Goal: Task Accomplishment & Management: Use online tool/utility

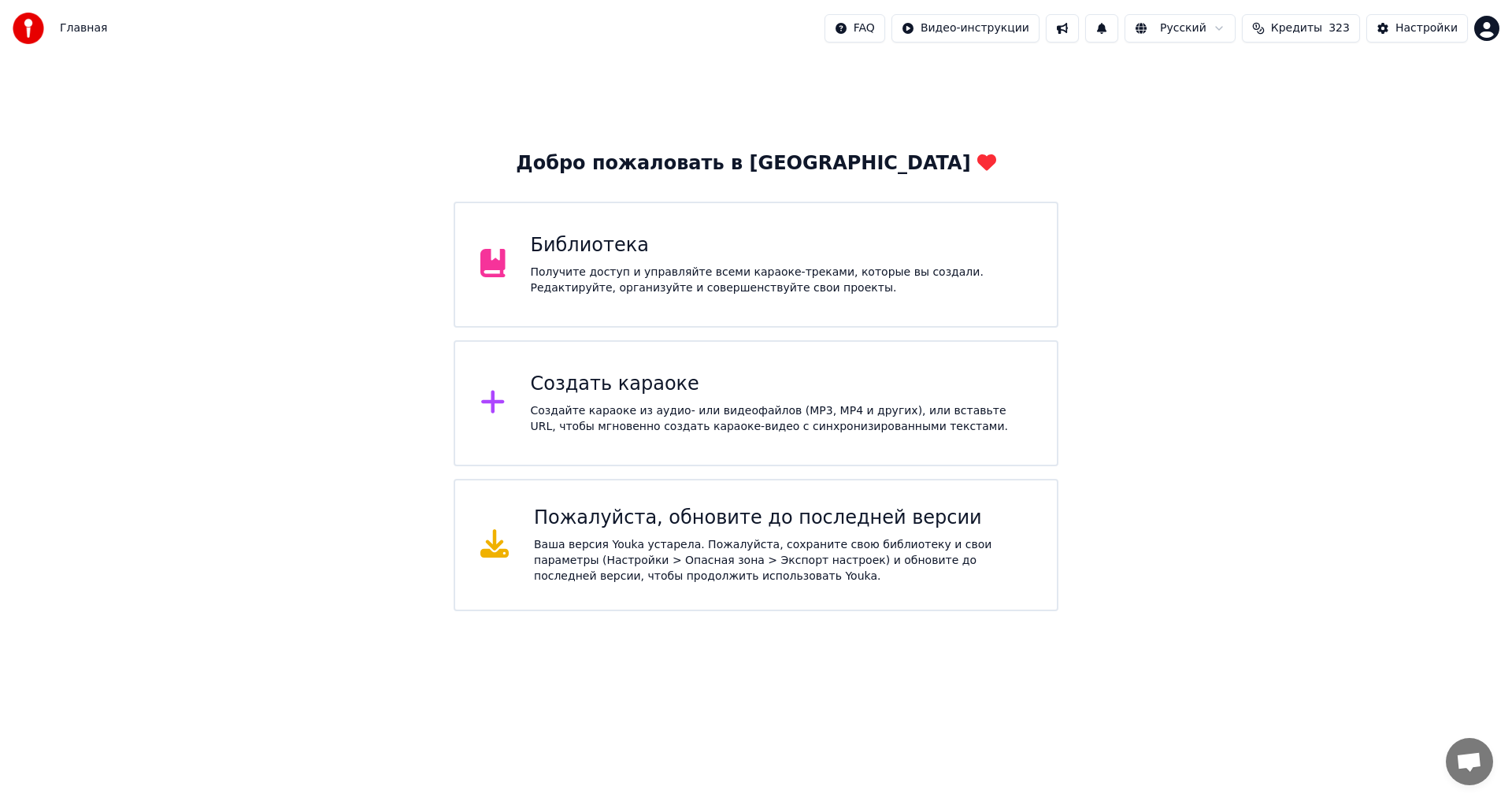
click at [668, 405] on div "Создайте караоке из аудио- или видеофайлов (MP3, MP4 и других), или вставьте UR…" at bounding box center [781, 418] width 502 height 32
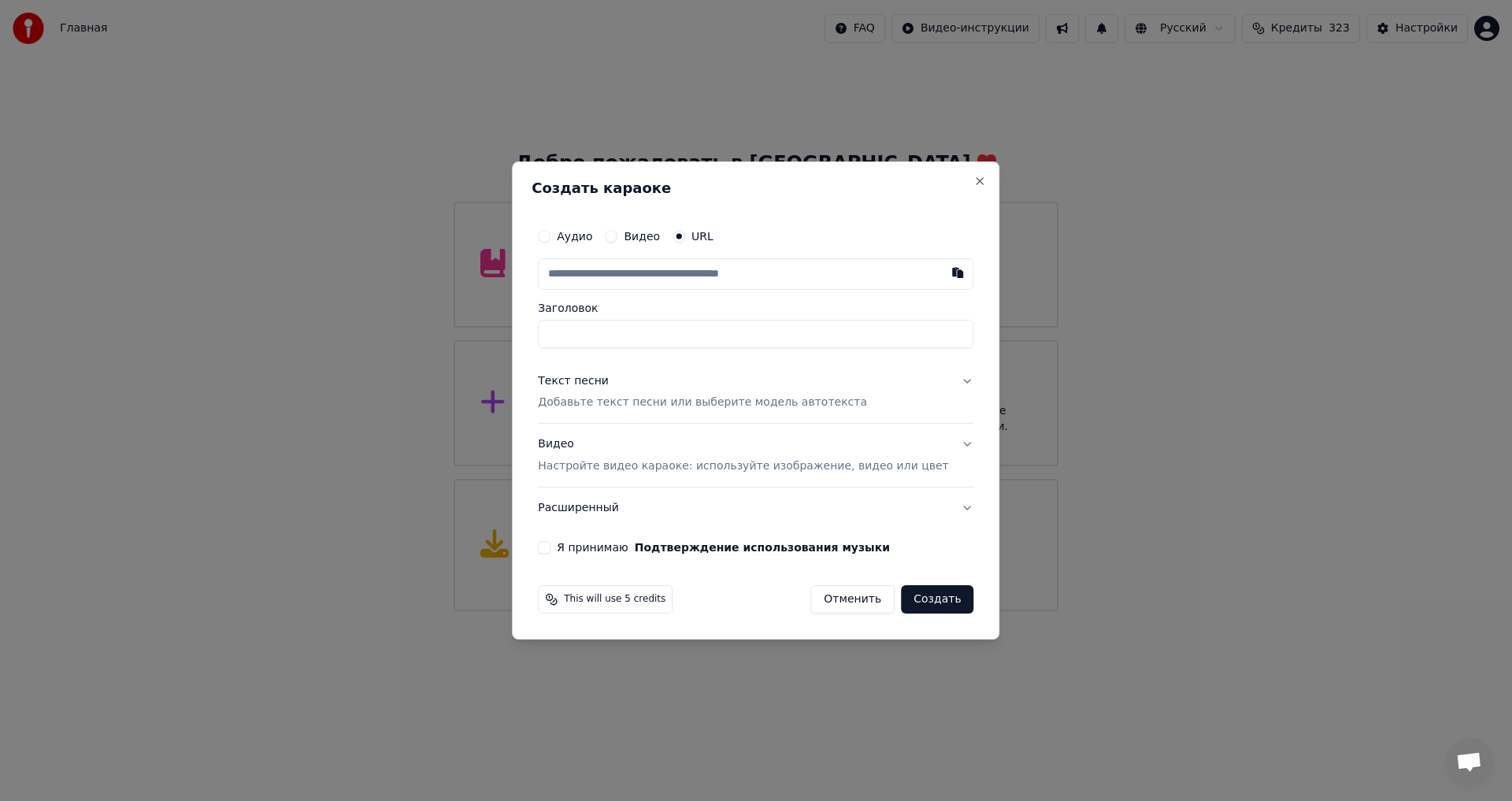
paste input "**********"
type input "**********"
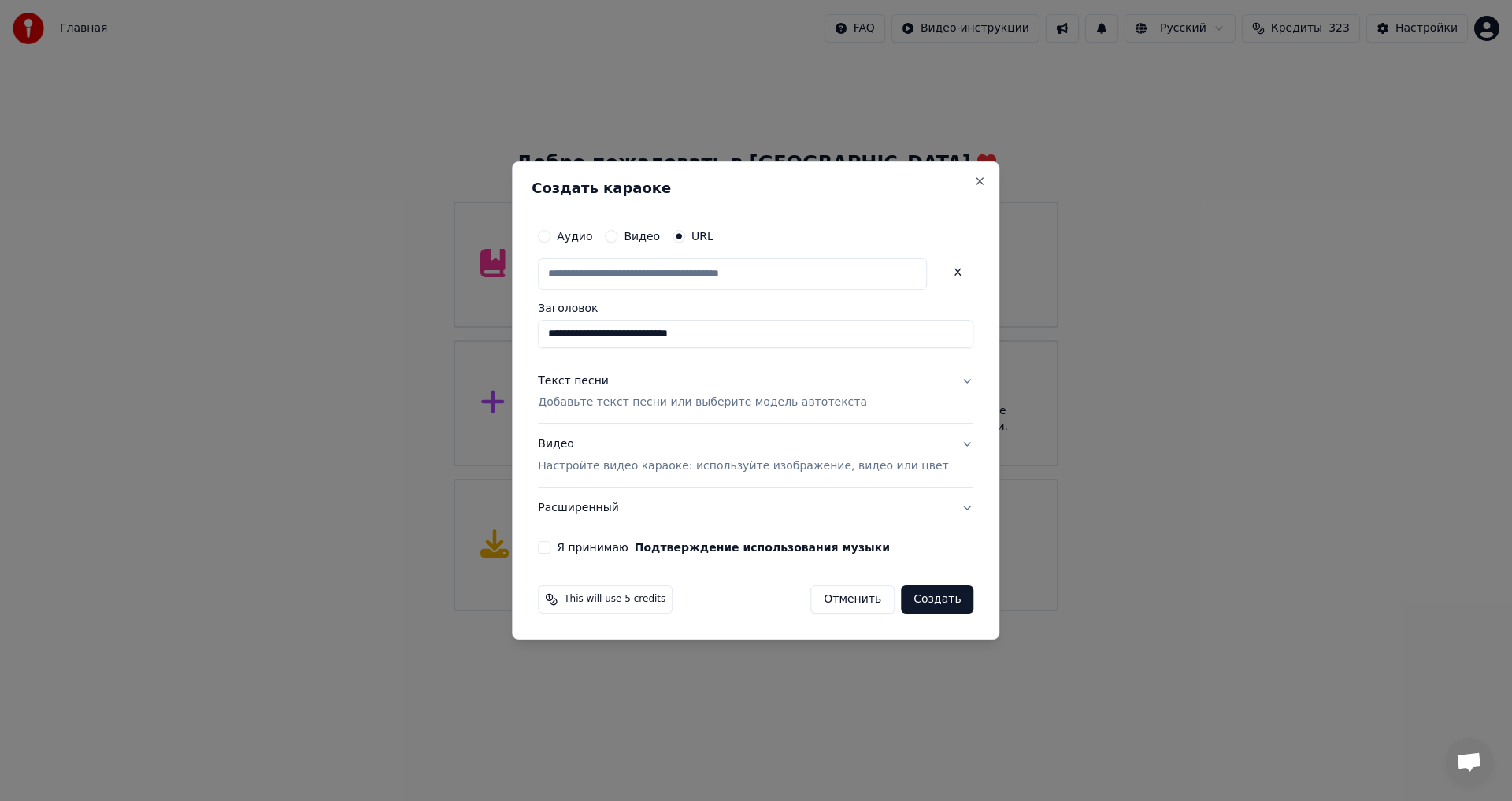
click at [595, 409] on p "Добавьте текст песни или выберите модель автотекста" at bounding box center [702, 403] width 329 height 15
type input "**********"
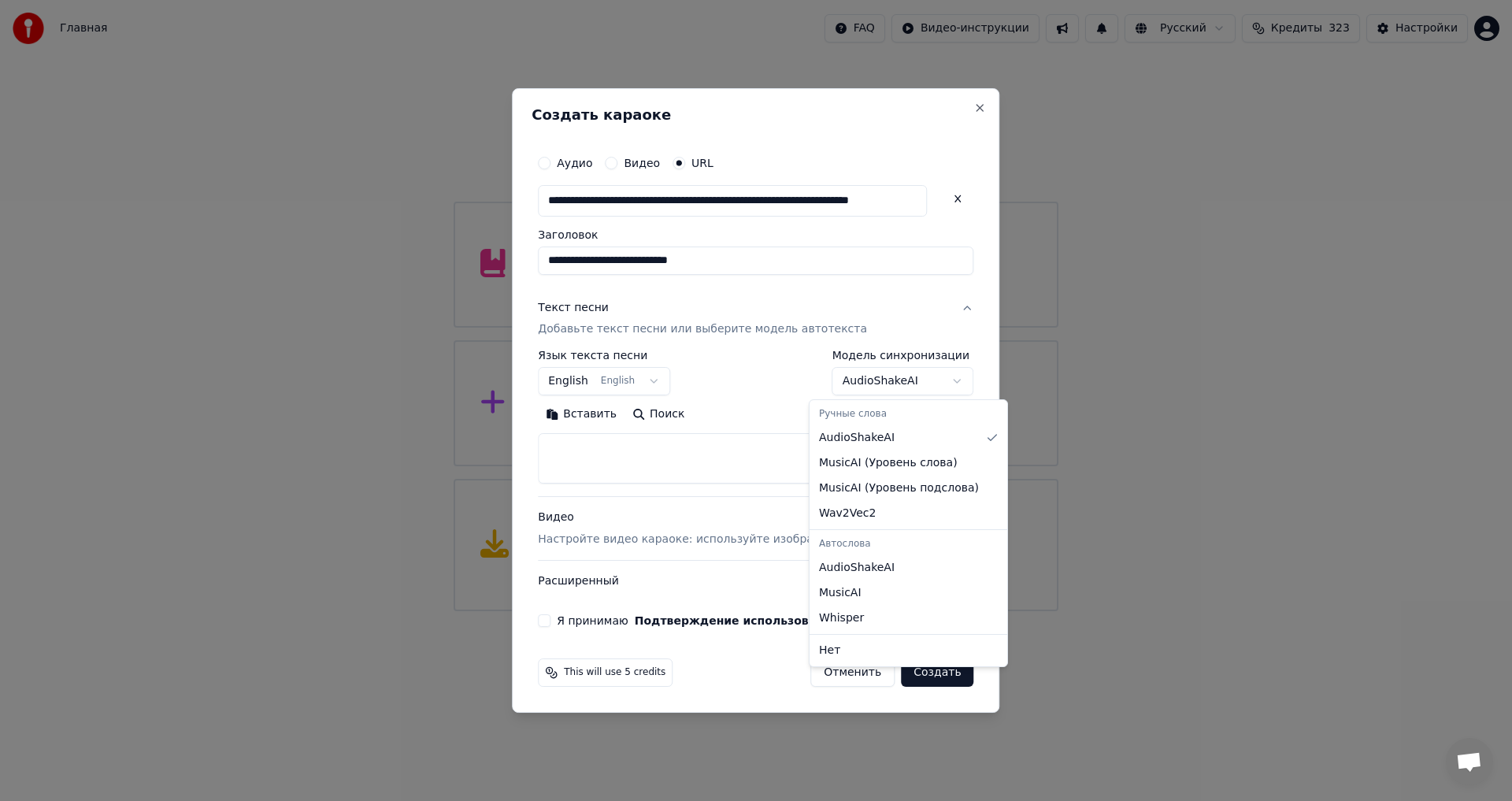
click at [857, 387] on body "**********" at bounding box center [756, 305] width 1512 height 611
select select "**********"
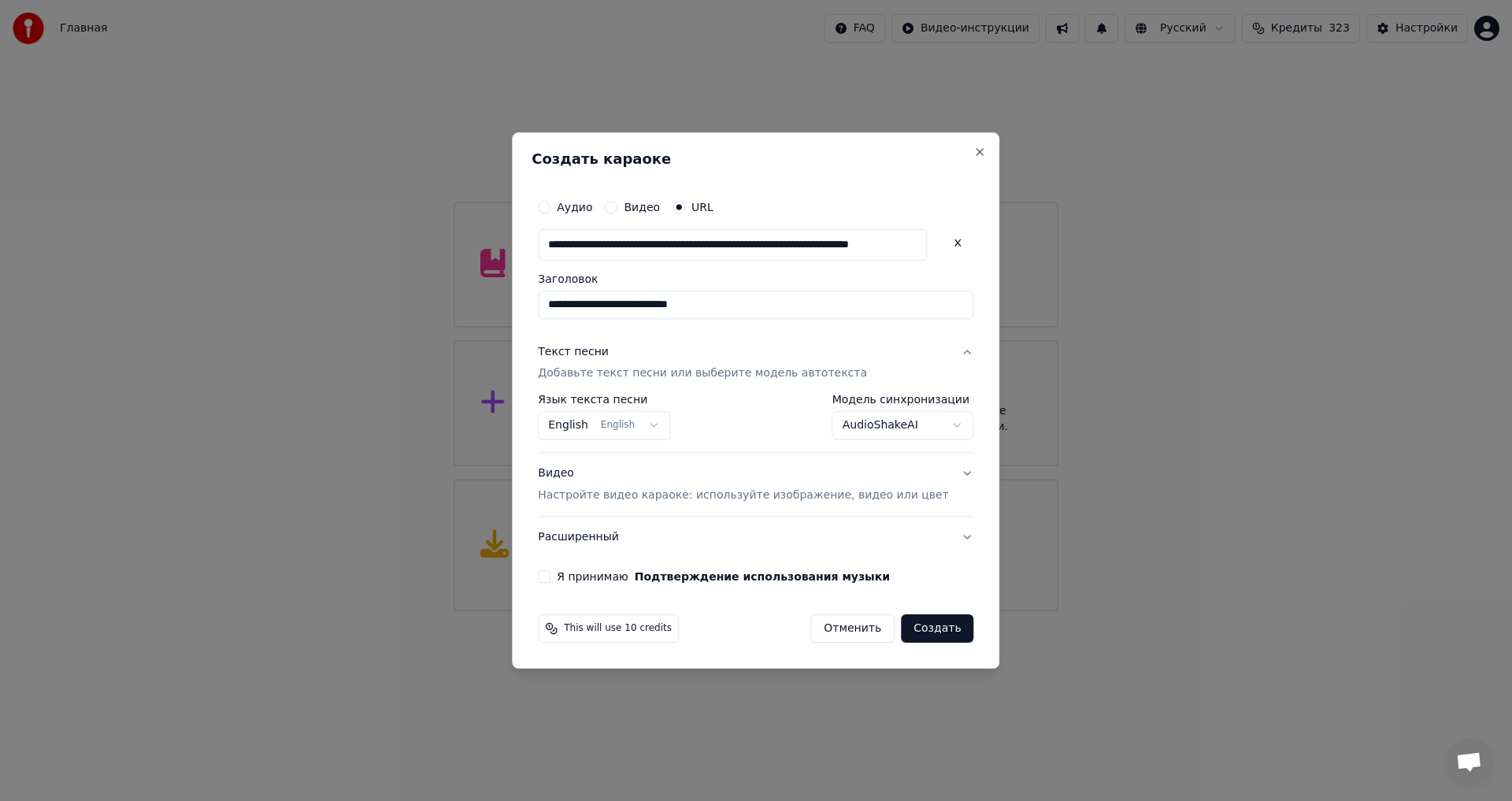
click at [574, 577] on div "Я принимаю Подтверждение использования музыки" at bounding box center [755, 577] width 435 height 13
click at [551, 577] on button "Я принимаю Подтверждение использования музыки" at bounding box center [544, 577] width 13 height 13
click at [909, 628] on button "Создать" at bounding box center [937, 627] width 72 height 28
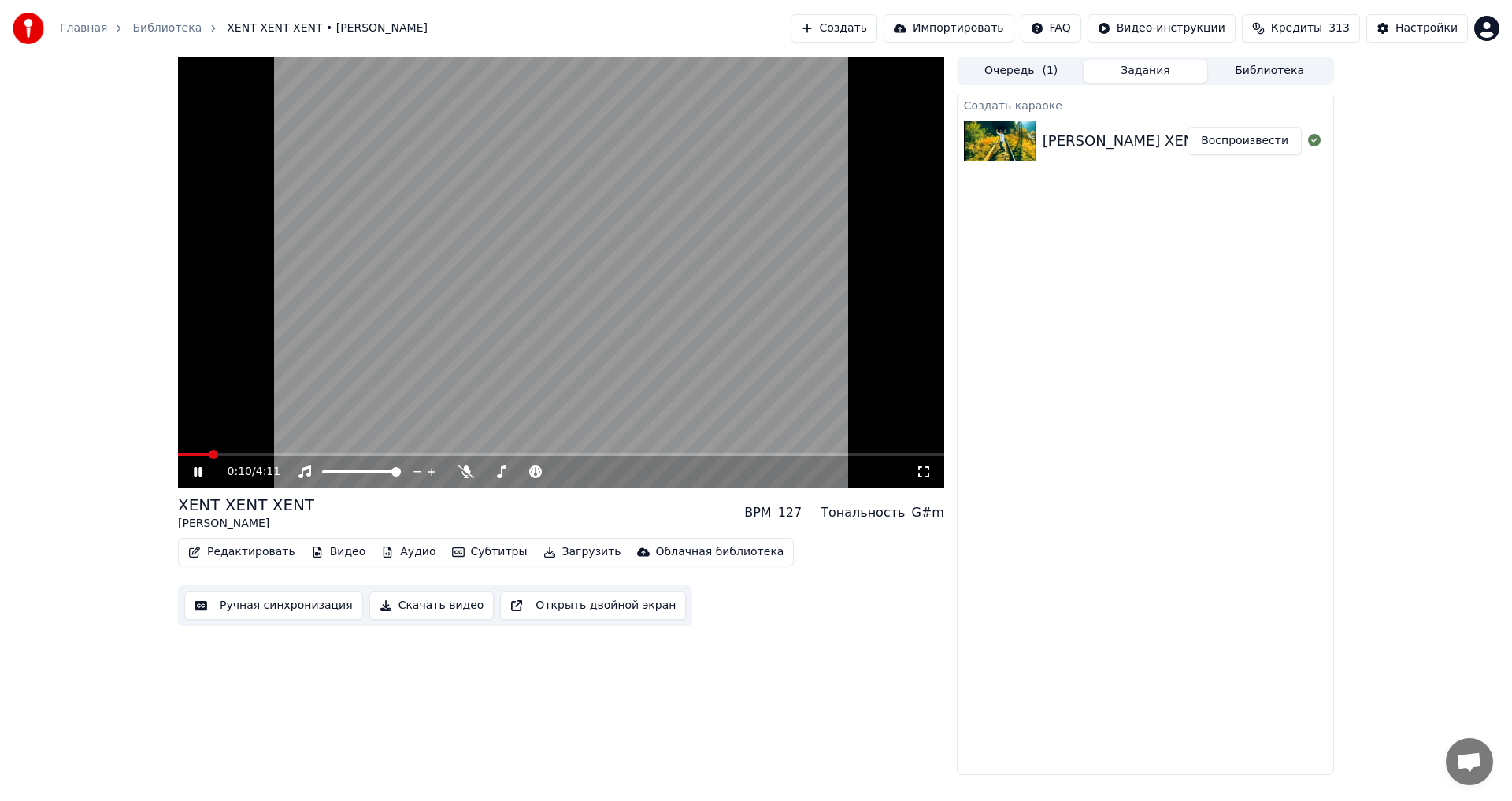
click at [782, 169] on video at bounding box center [560, 272] width 766 height 431
click at [245, 619] on button "Ручная синхронизация" at bounding box center [273, 605] width 178 height 28
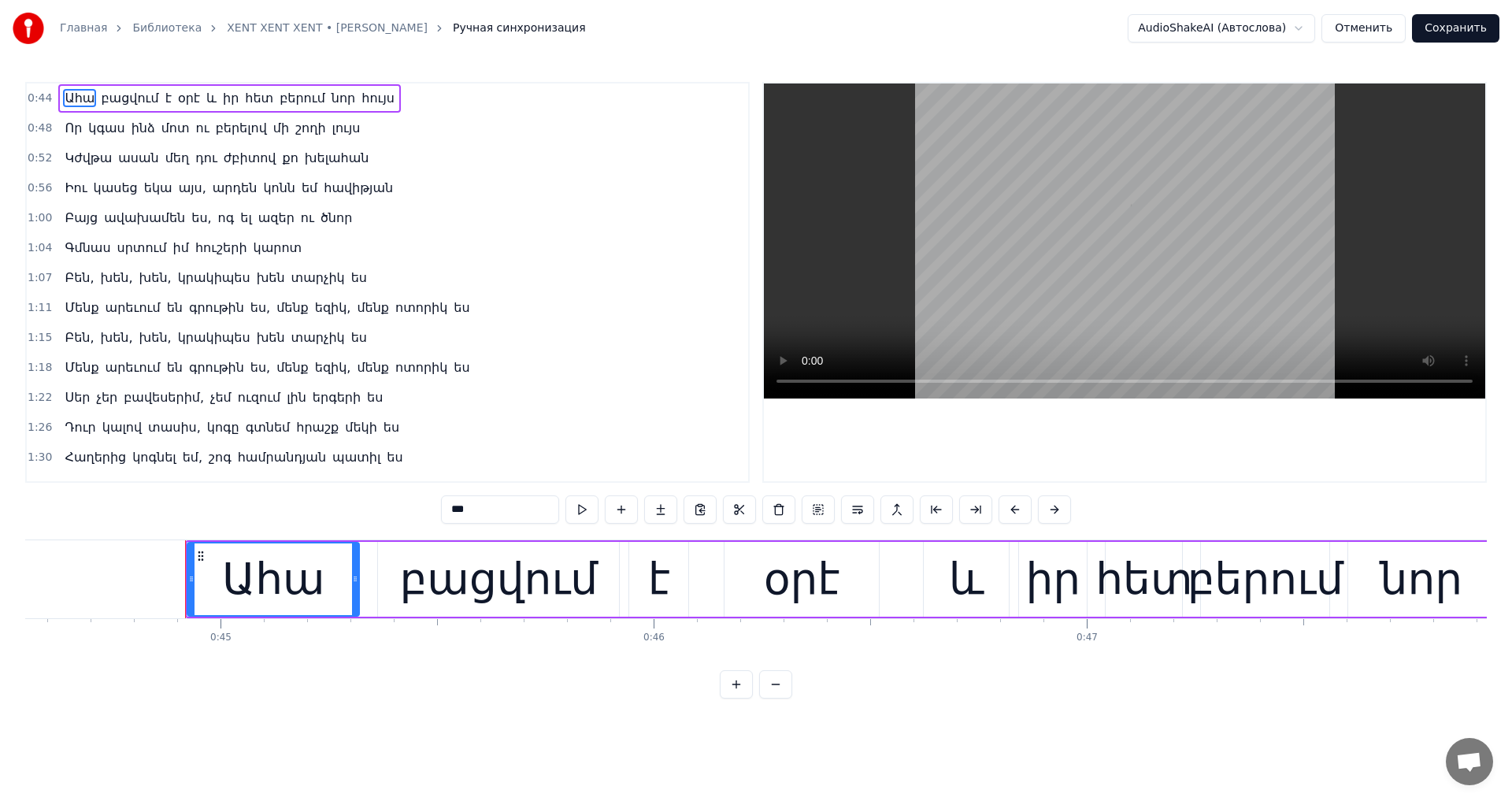
scroll to position [0, 19371]
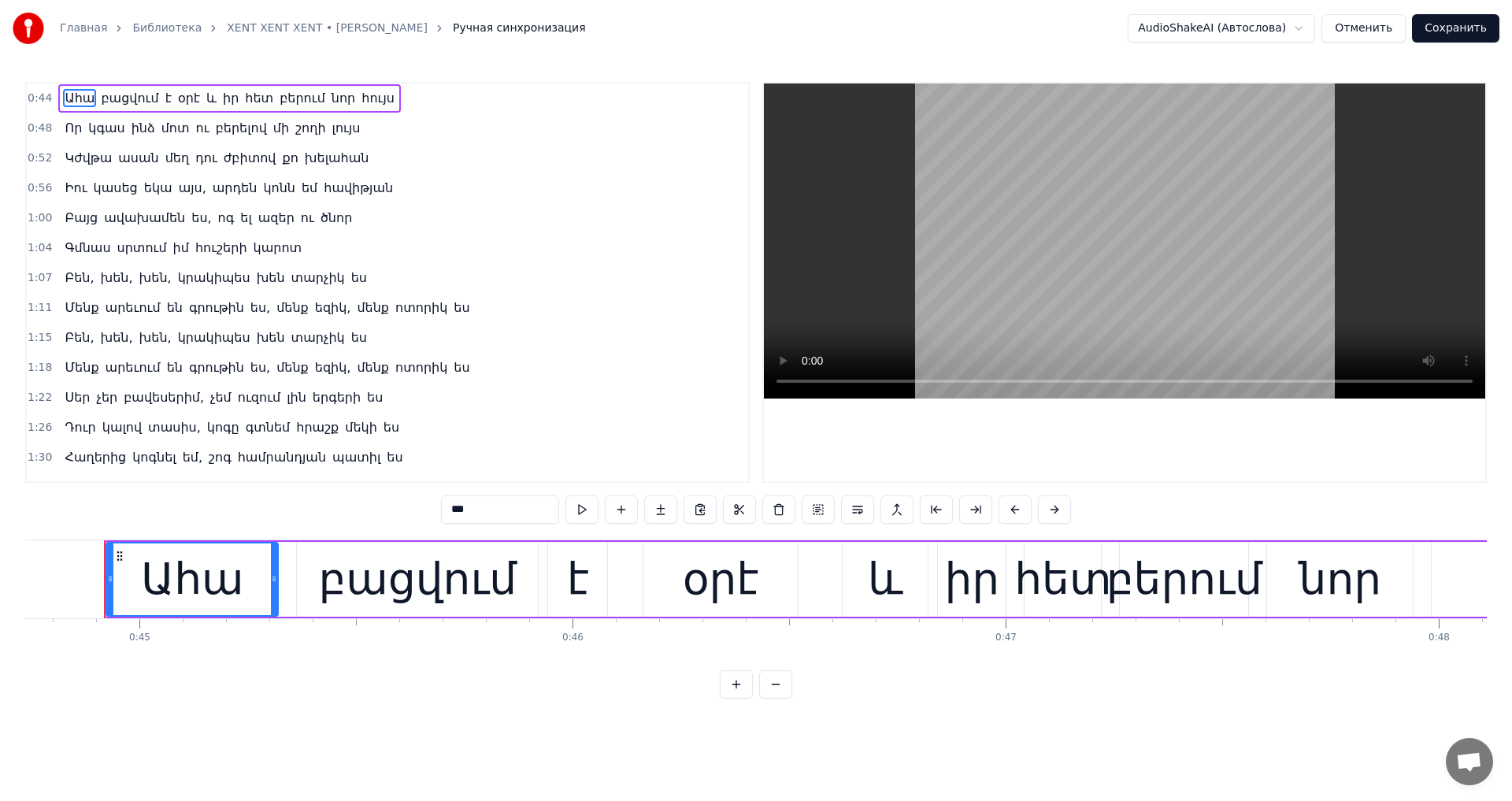
click at [936, 307] on video at bounding box center [1124, 241] width 721 height 314
click at [724, 558] on div "օրէ" at bounding box center [721, 578] width 77 height 66
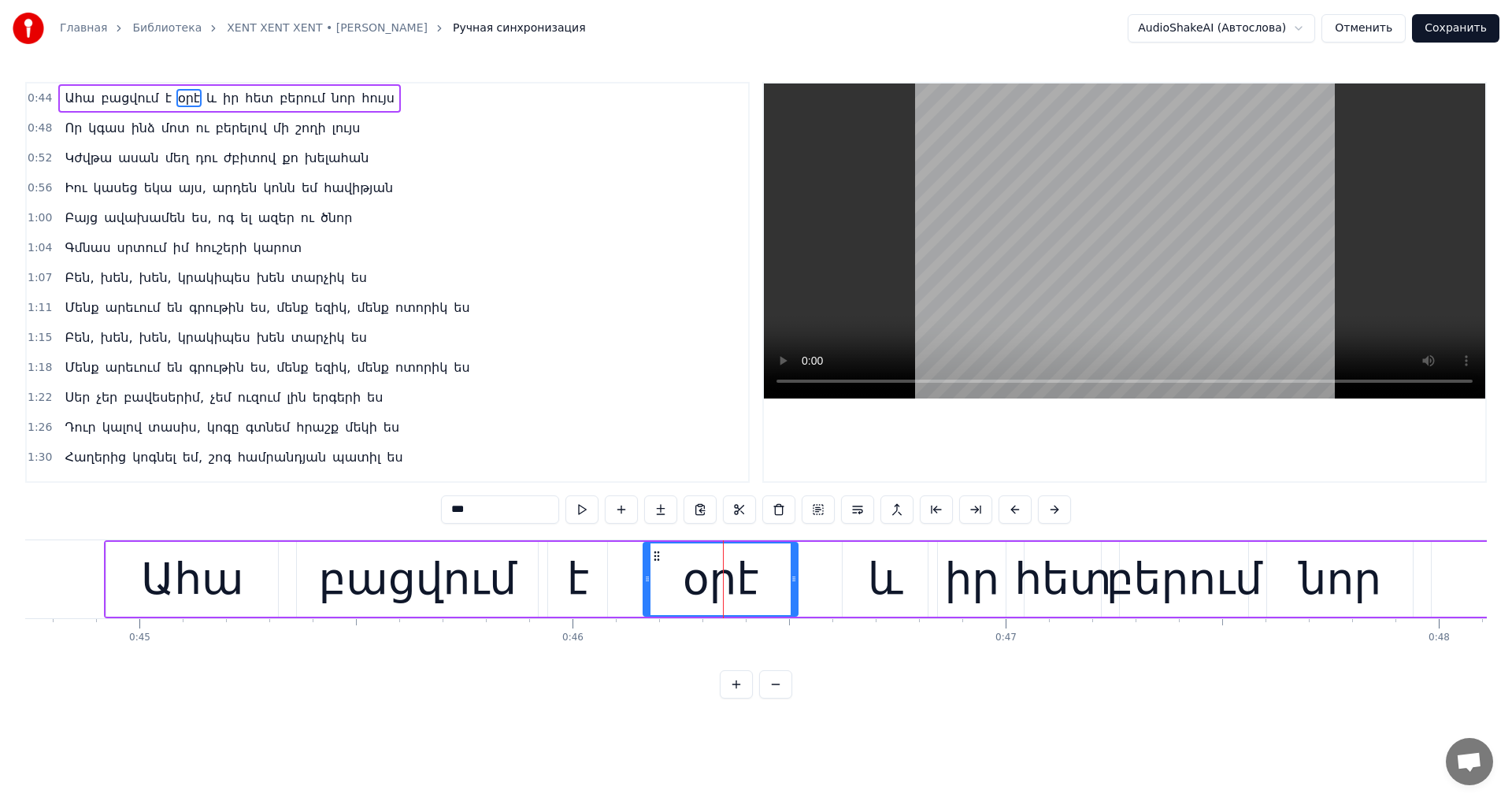
click at [463, 513] on input "***" at bounding box center [499, 509] width 118 height 28
type input "***"
click at [1196, 246] on video at bounding box center [1124, 241] width 721 height 314
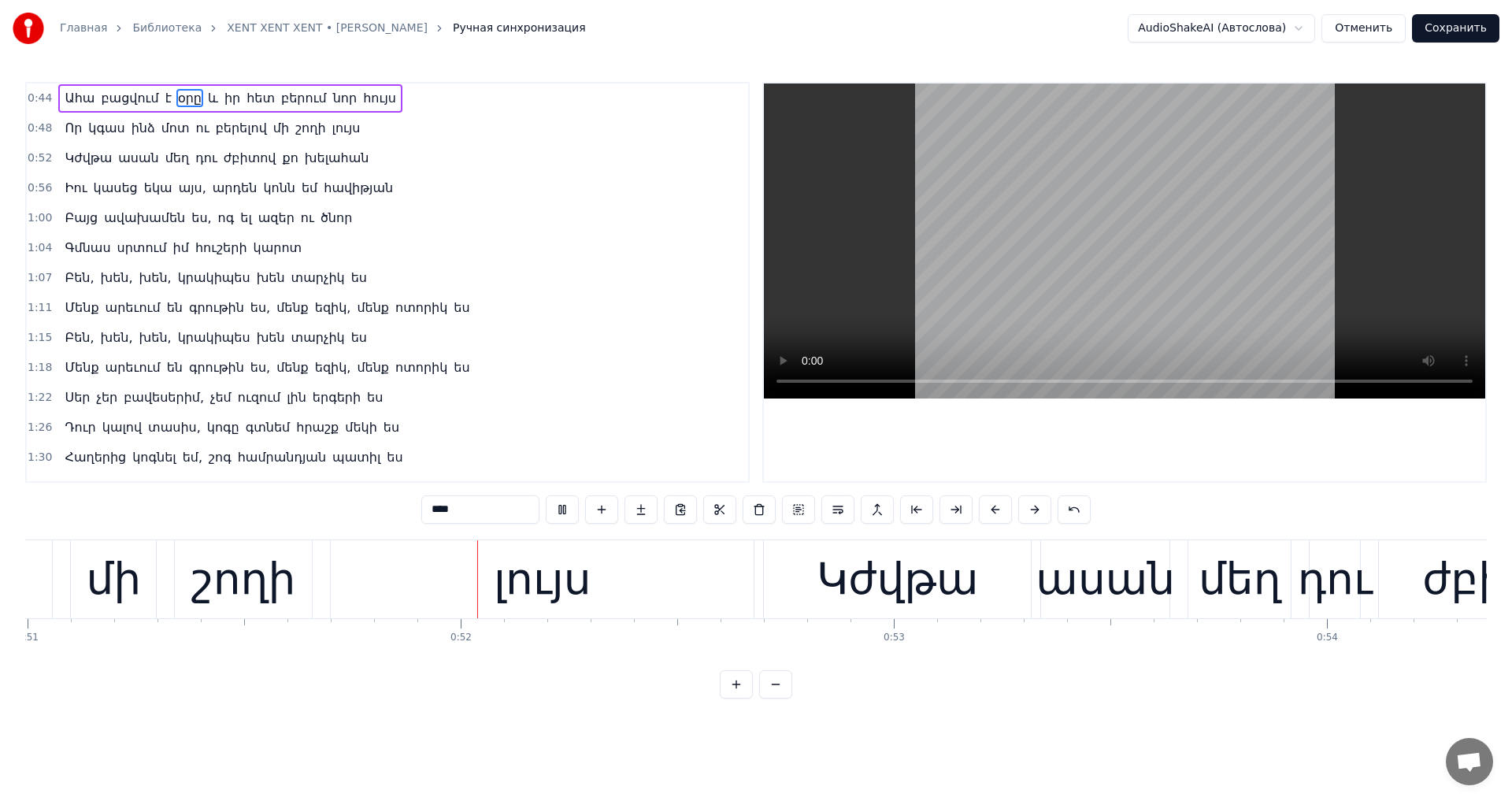
scroll to position [0, 22156]
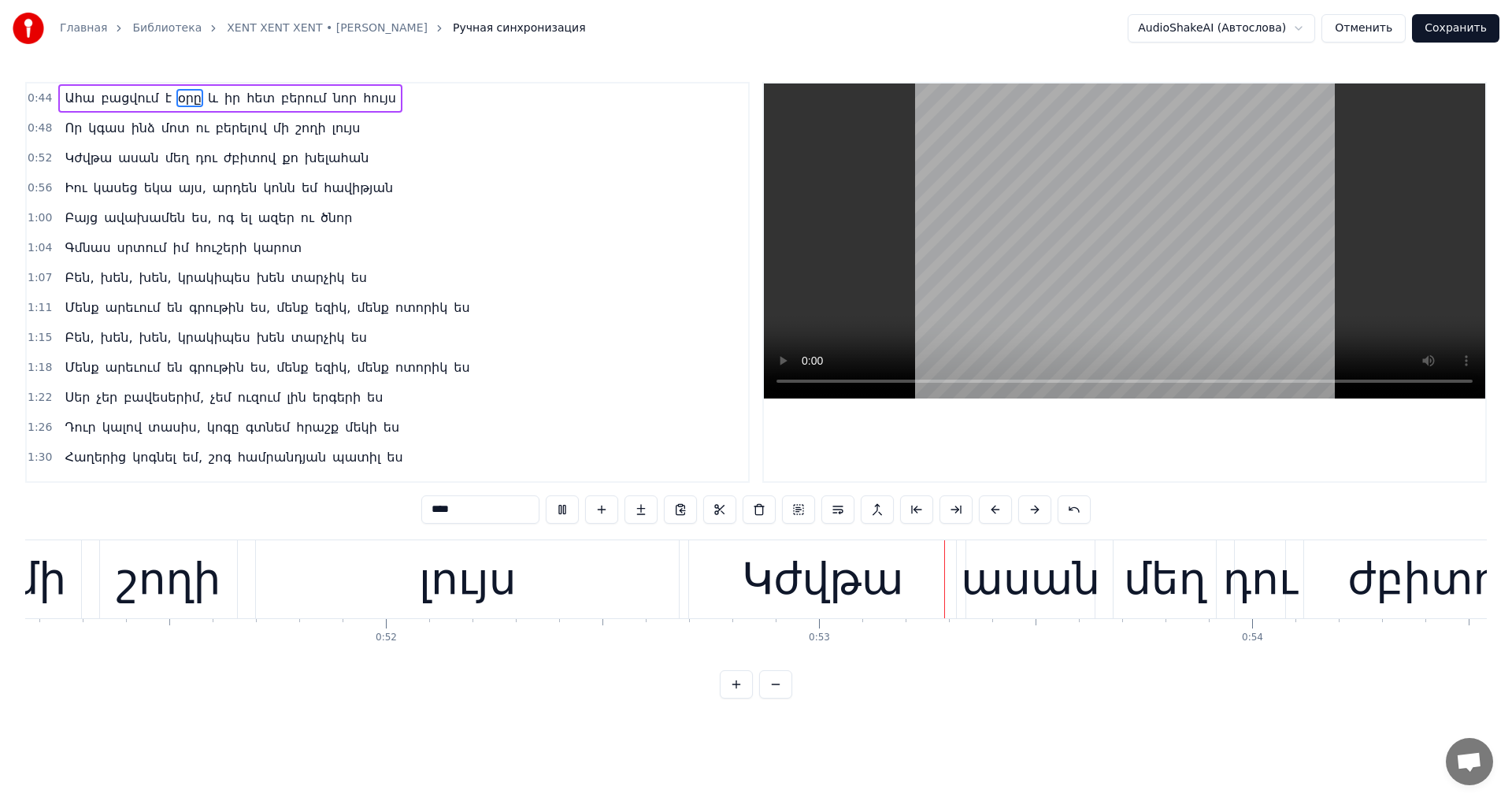
click at [1107, 199] on video at bounding box center [1124, 241] width 721 height 314
click at [1395, 30] on button "Отменить" at bounding box center [1362, 28] width 84 height 28
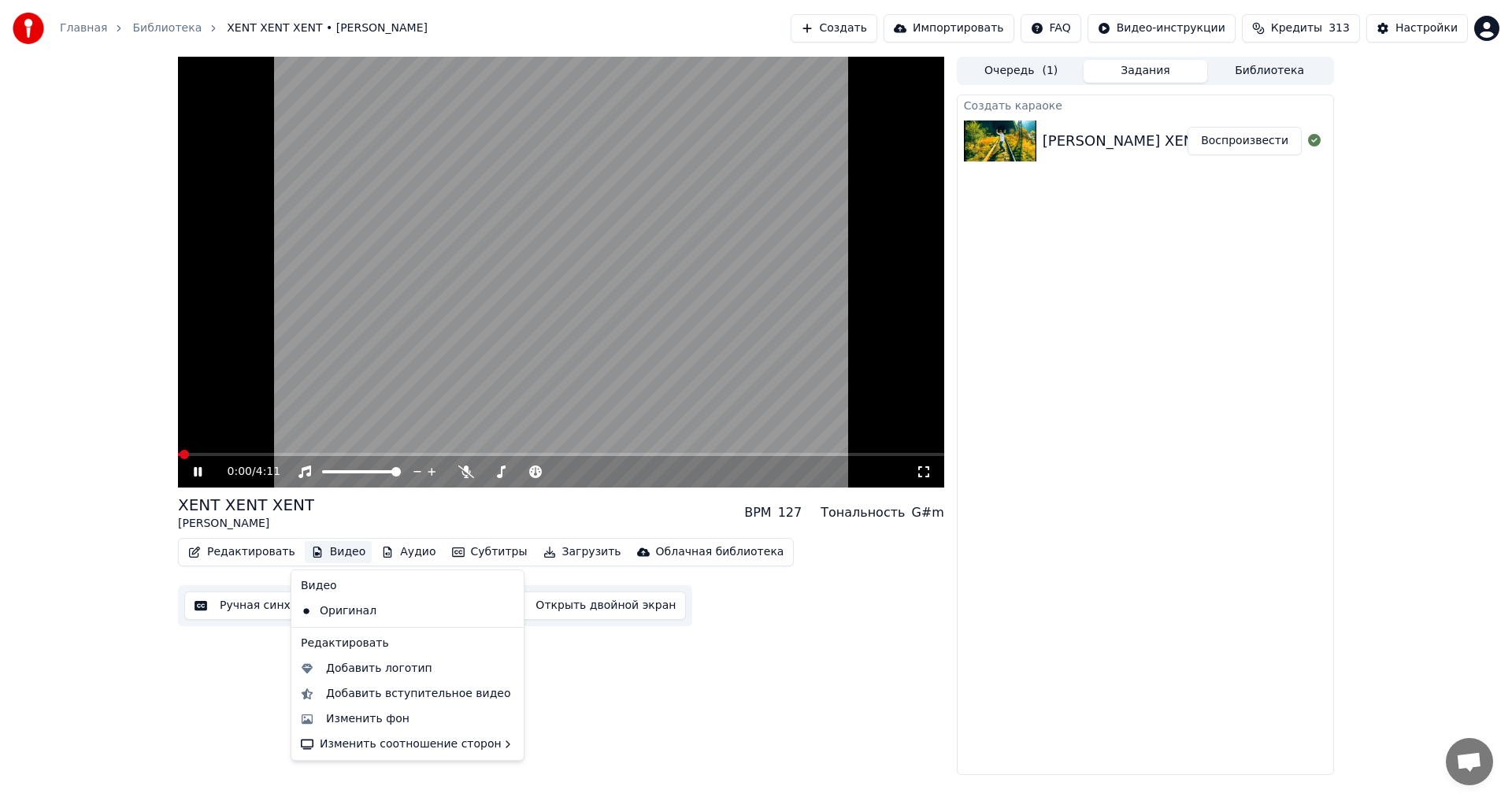
click at [351, 553] on button "Видео" at bounding box center [338, 551] width 68 height 22
click at [396, 715] on div "Изменить фон" at bounding box center [368, 718] width 84 height 15
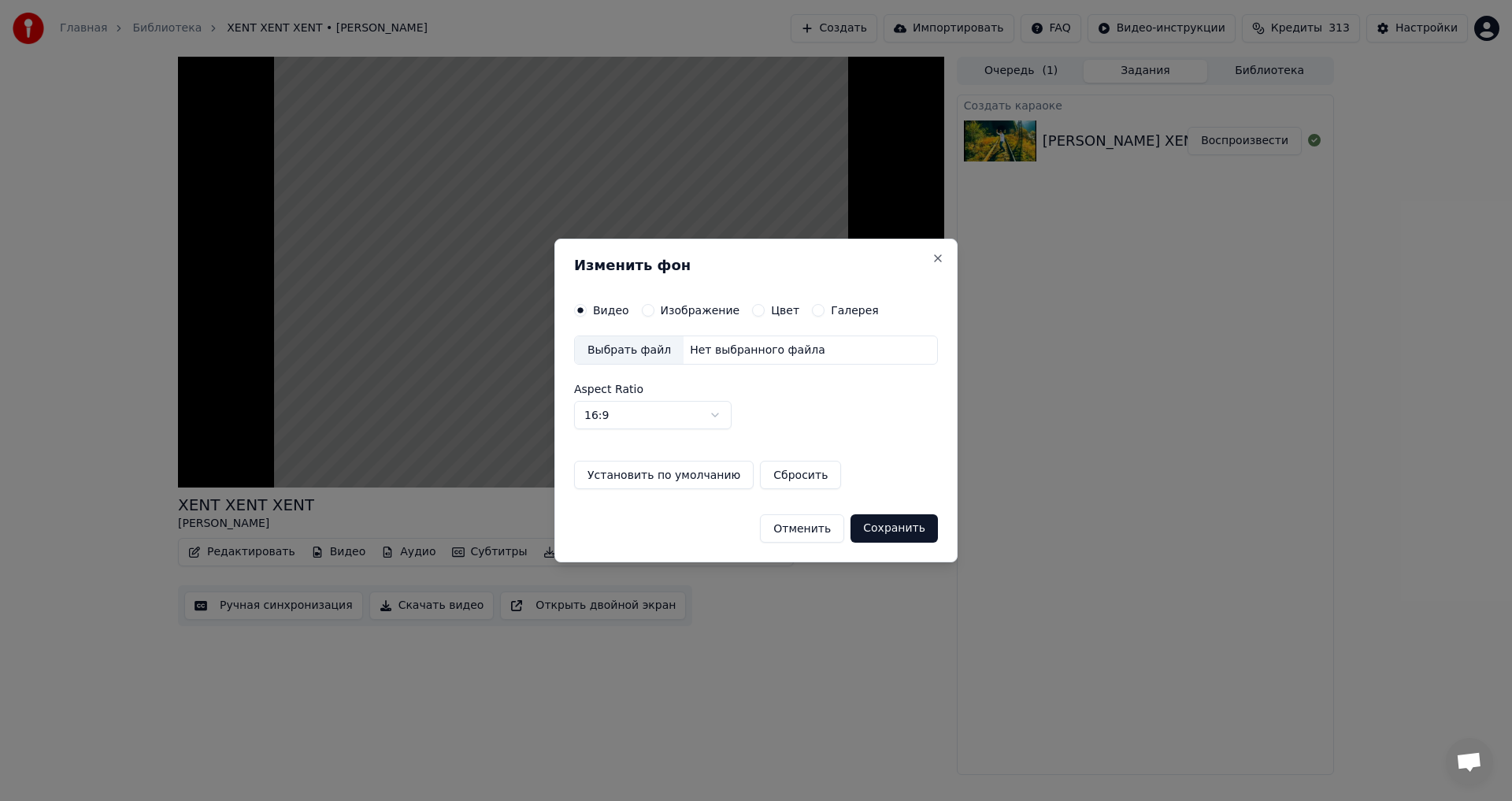
click at [645, 309] on button "Изображение" at bounding box center [648, 310] width 13 height 13
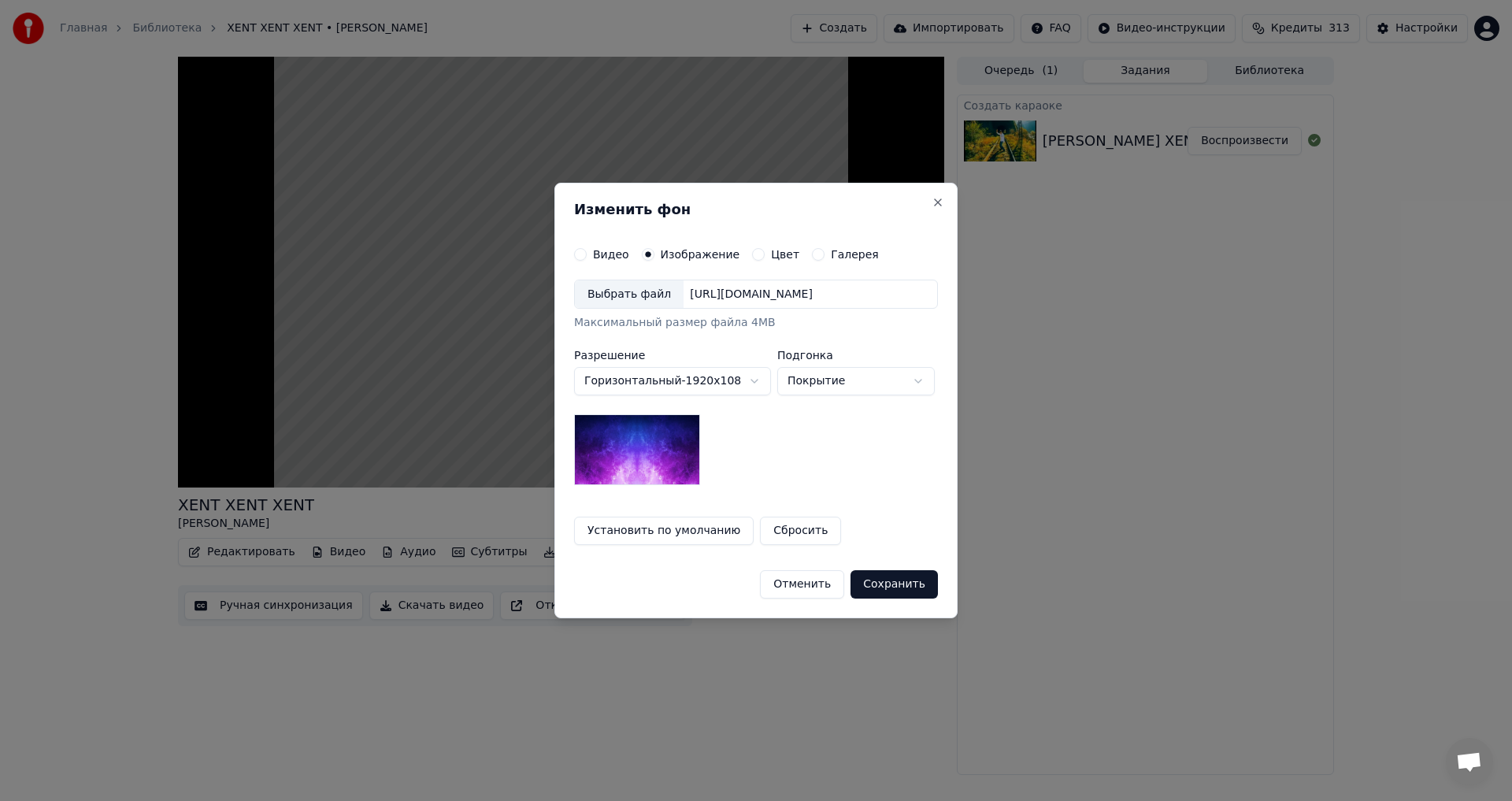
click at [624, 303] on div "Выбрать файл" at bounding box center [629, 294] width 109 height 28
click at [929, 576] on button "Сохранить" at bounding box center [894, 584] width 87 height 28
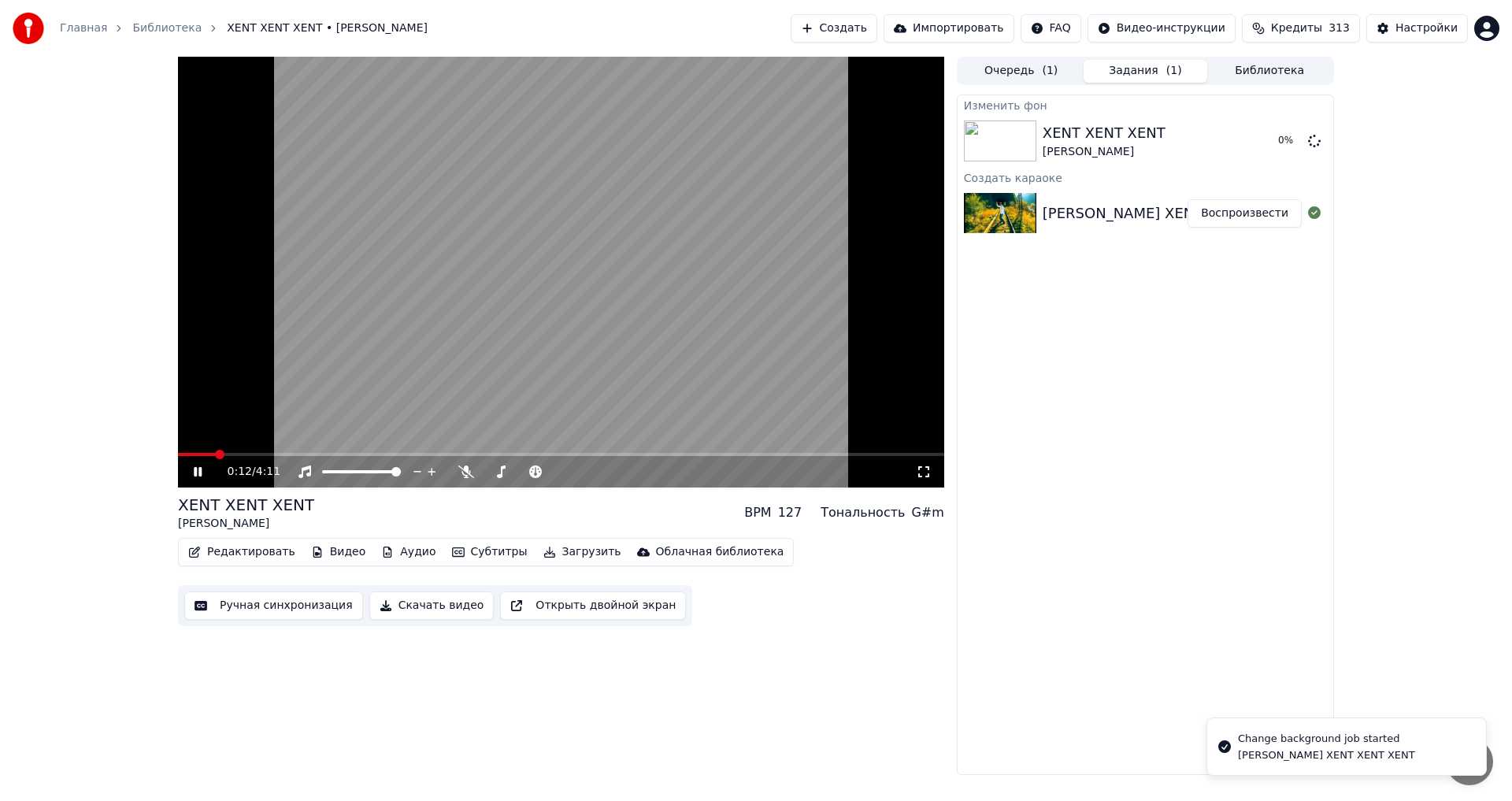
click at [202, 474] on icon at bounding box center [197, 471] width 8 height 9
click at [1237, 131] on button "Воспроизвести" at bounding box center [1244, 141] width 114 height 28
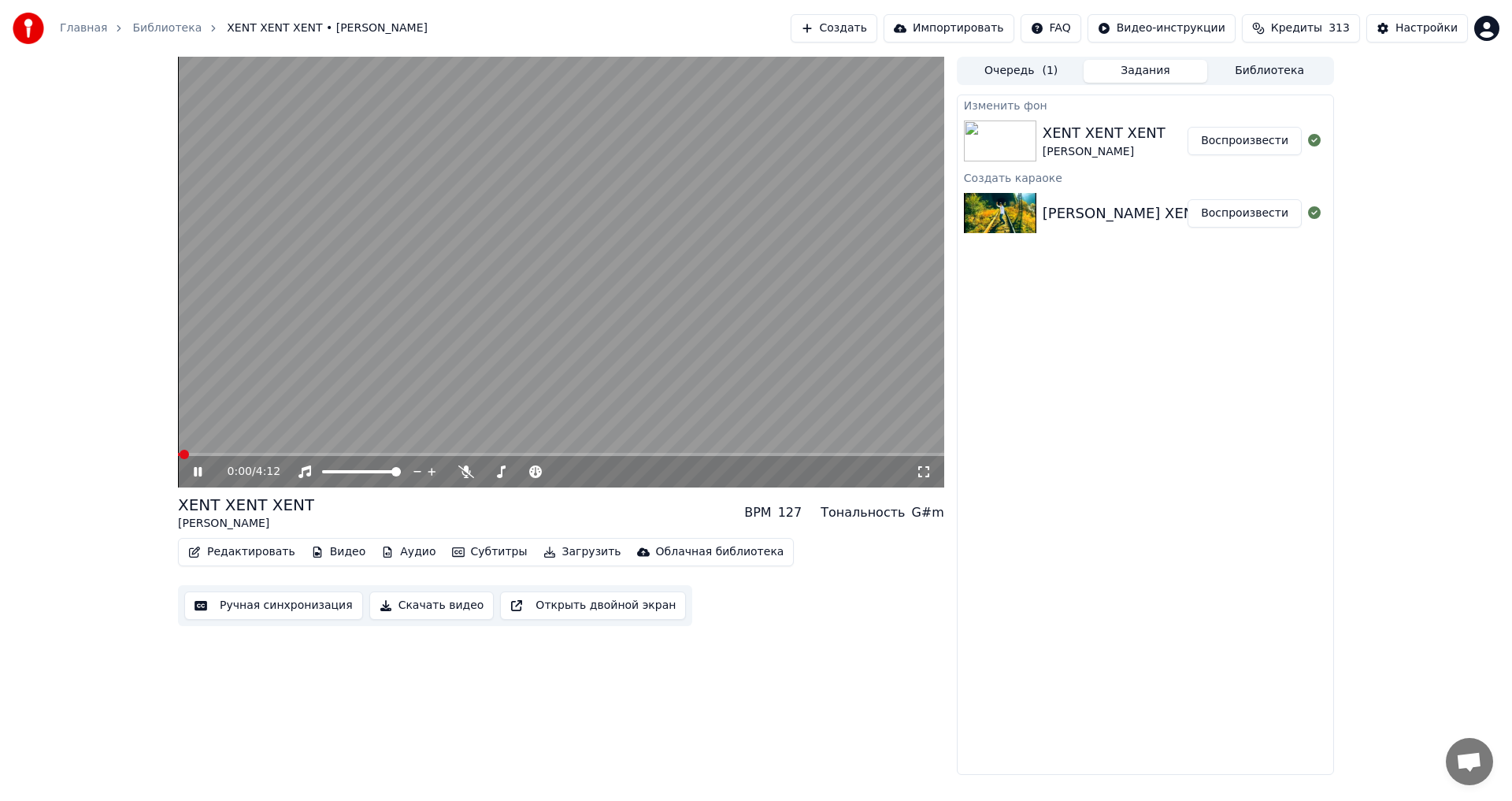
click at [270, 610] on button "Ручная синхронизация" at bounding box center [273, 605] width 178 height 28
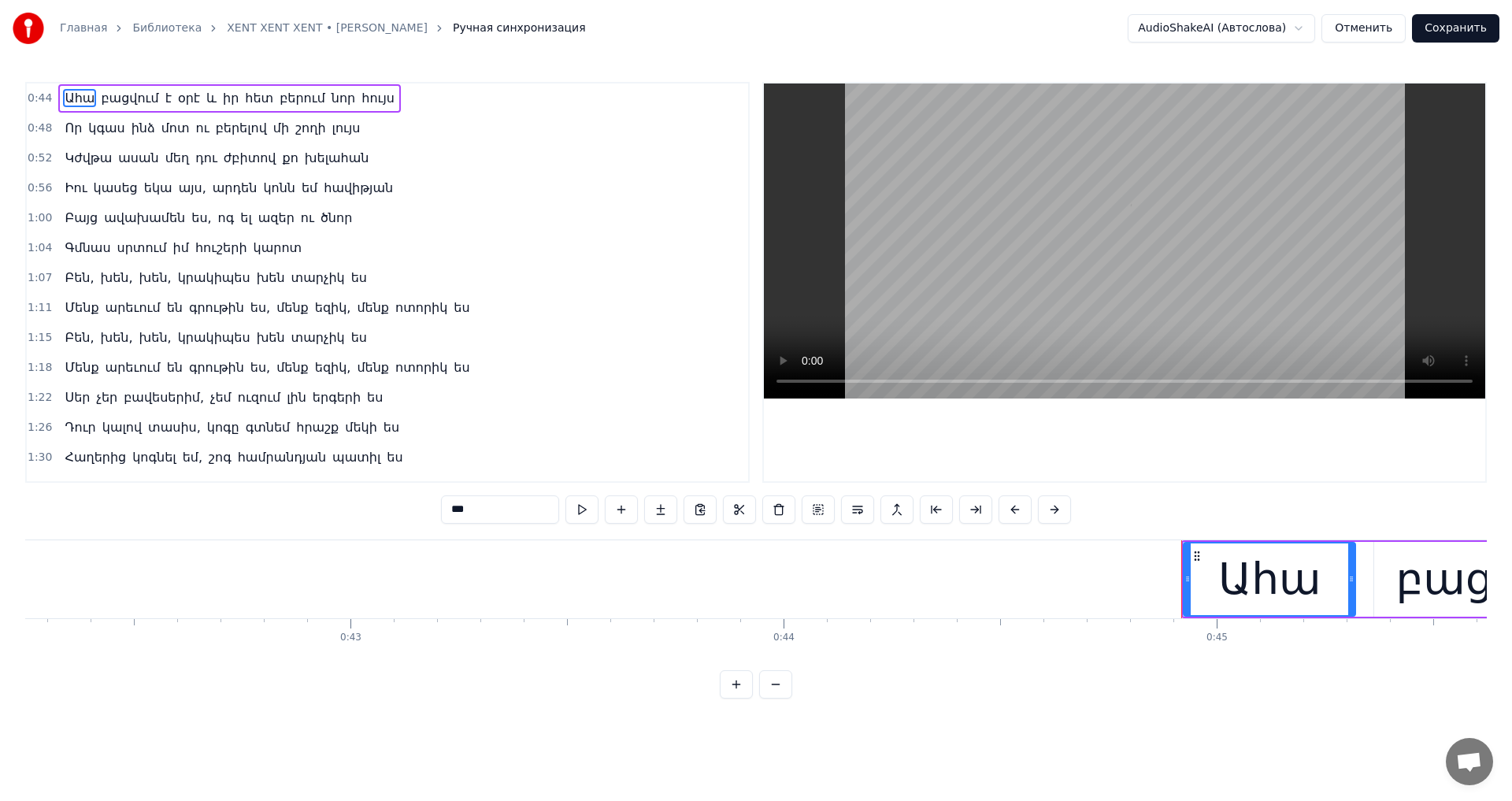
scroll to position [0, 19371]
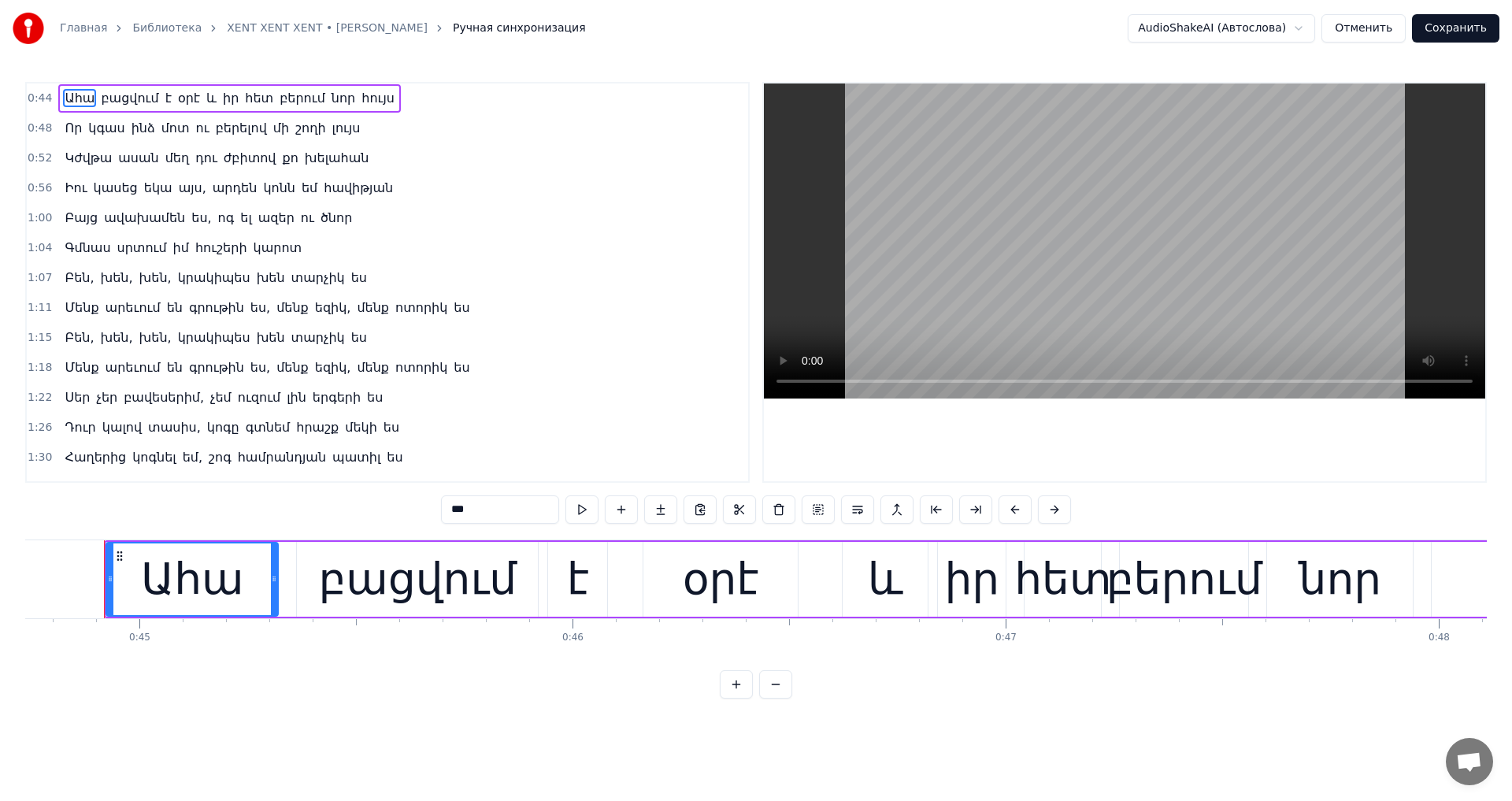
click at [710, 583] on div "օրէ" at bounding box center [721, 578] width 77 height 66
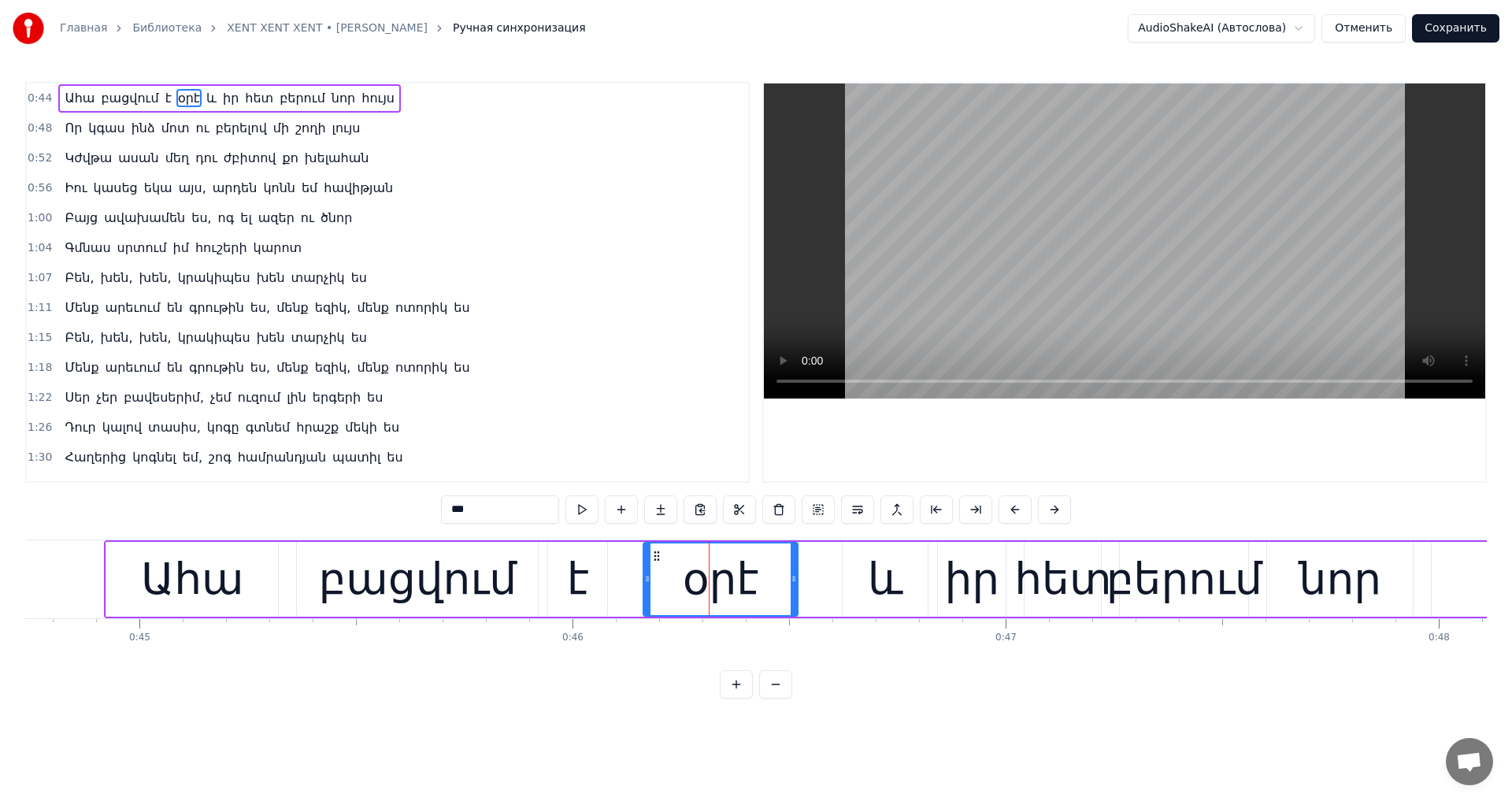
click at [452, 515] on input "***" at bounding box center [499, 509] width 118 height 28
click at [1012, 297] on video at bounding box center [1124, 241] width 721 height 314
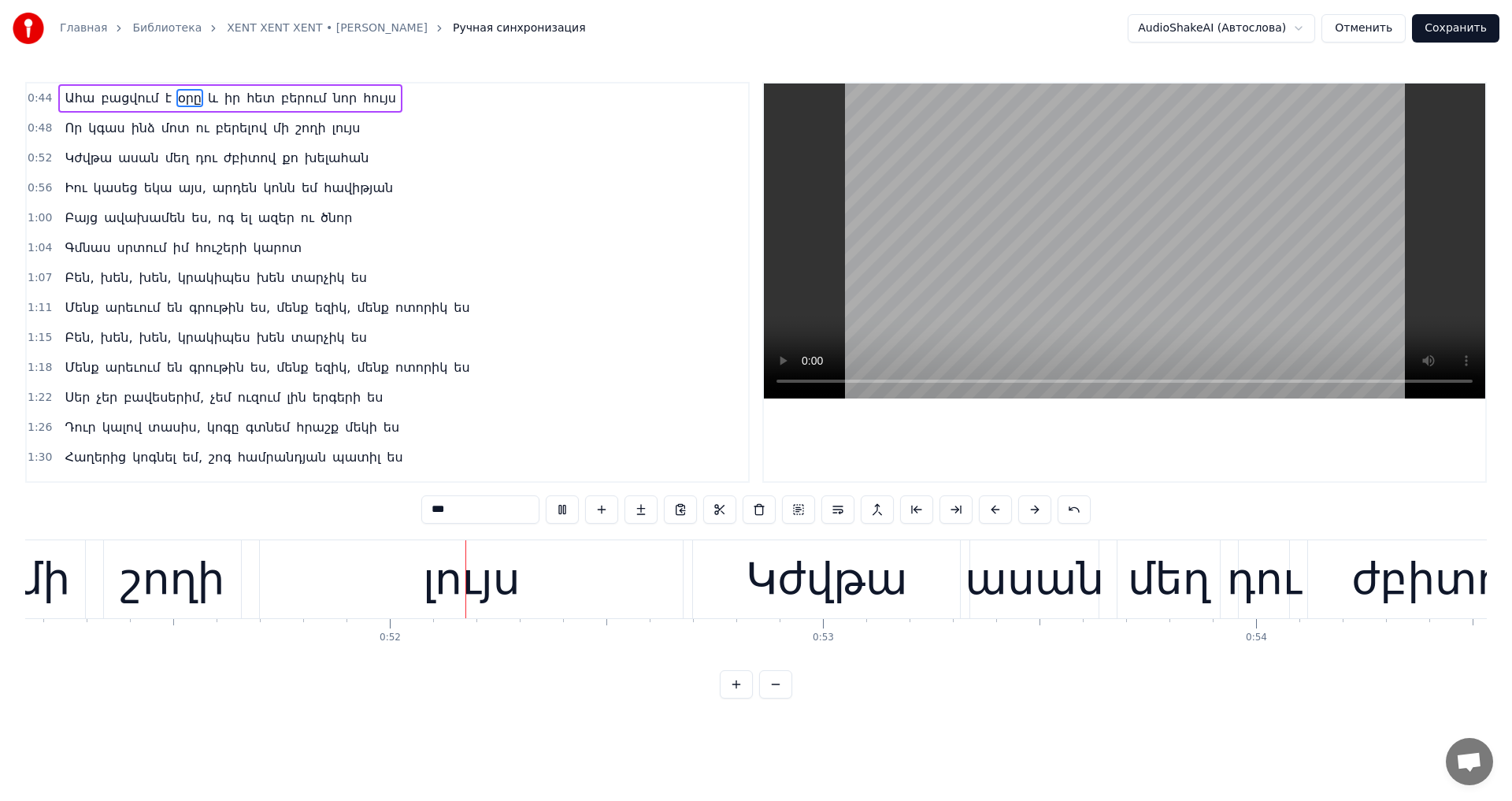
scroll to position [0, 22158]
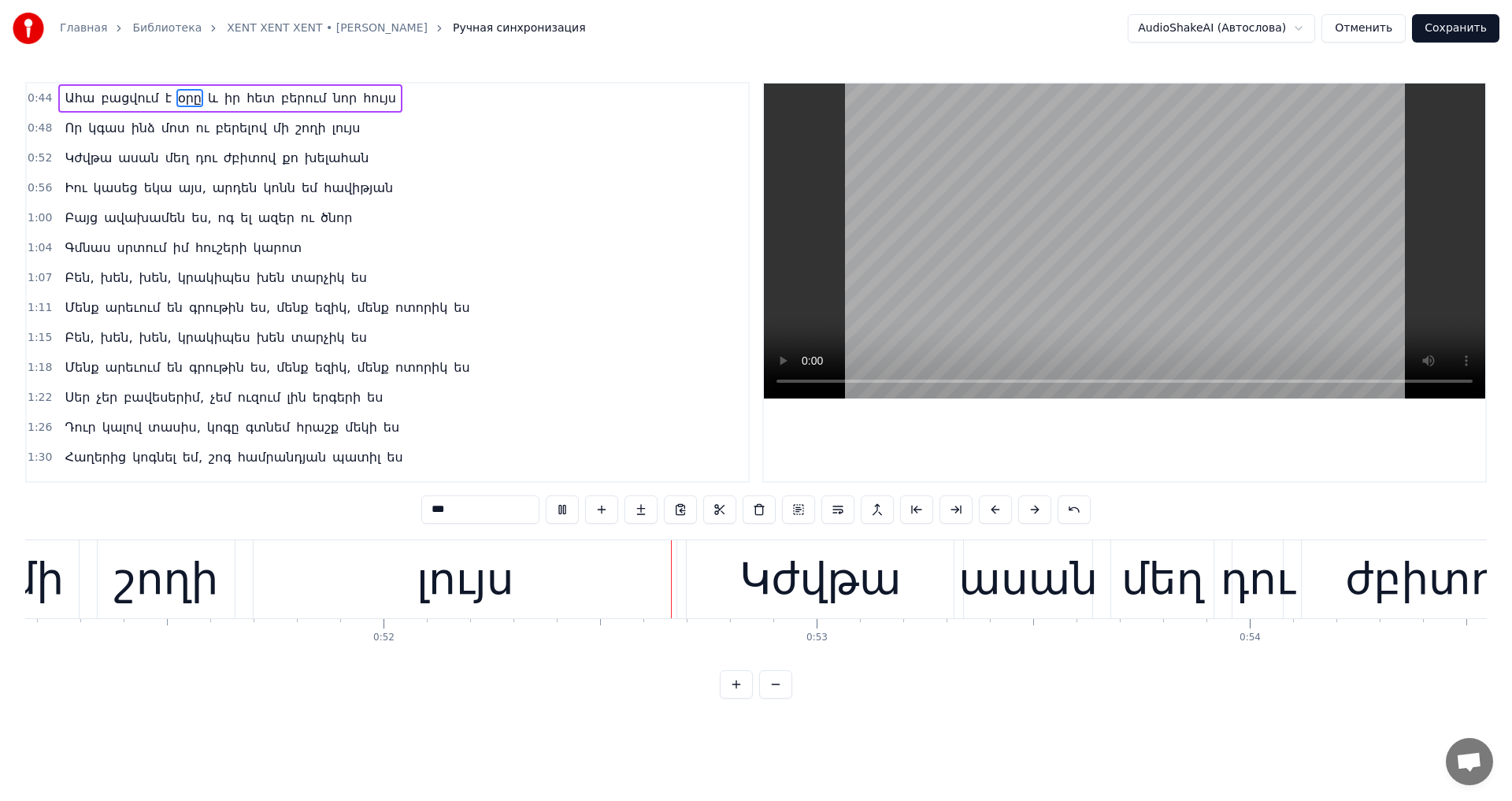
click at [1012, 303] on video at bounding box center [1124, 241] width 721 height 314
click at [812, 599] on div "Կժվթա" at bounding box center [819, 578] width 161 height 66
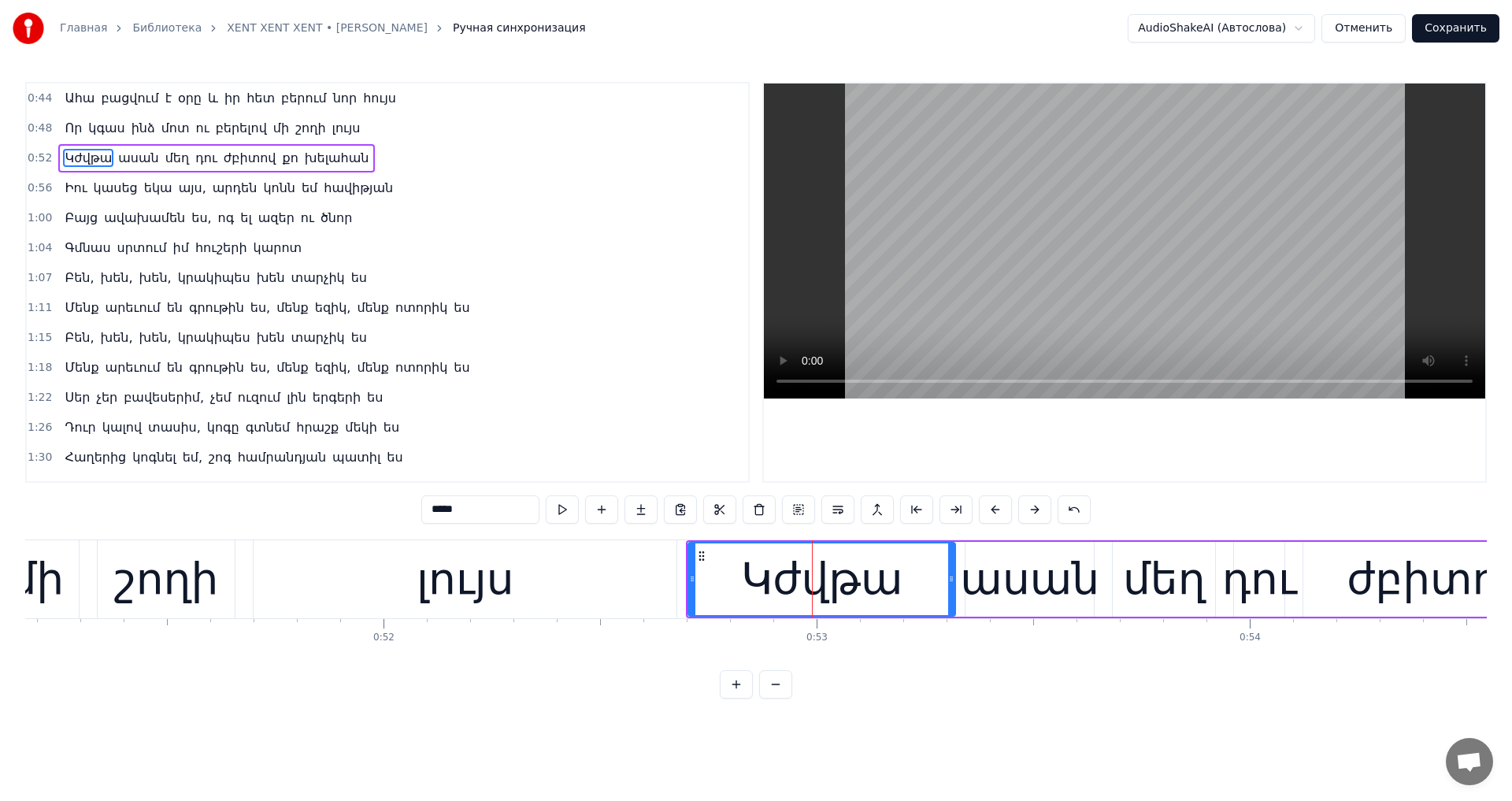
click at [427, 508] on input "*****" at bounding box center [479, 509] width 118 height 28
click at [968, 296] on video at bounding box center [1124, 241] width 721 height 314
click at [456, 514] on input "*****" at bounding box center [479, 509] width 118 height 28
click at [844, 590] on div "Կժպտաս" at bounding box center [822, 578] width 214 height 66
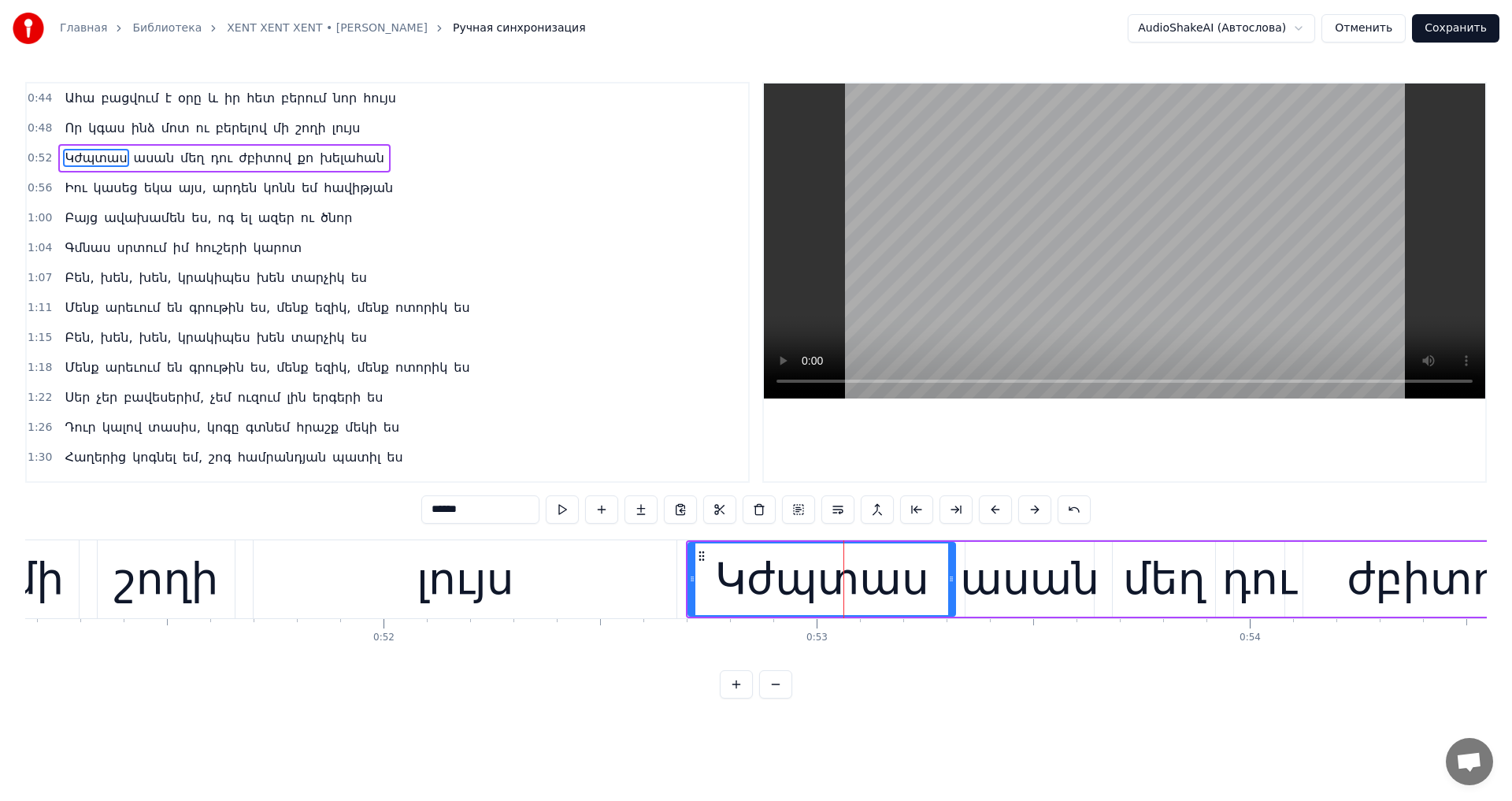
click at [1000, 218] on video at bounding box center [1124, 241] width 721 height 314
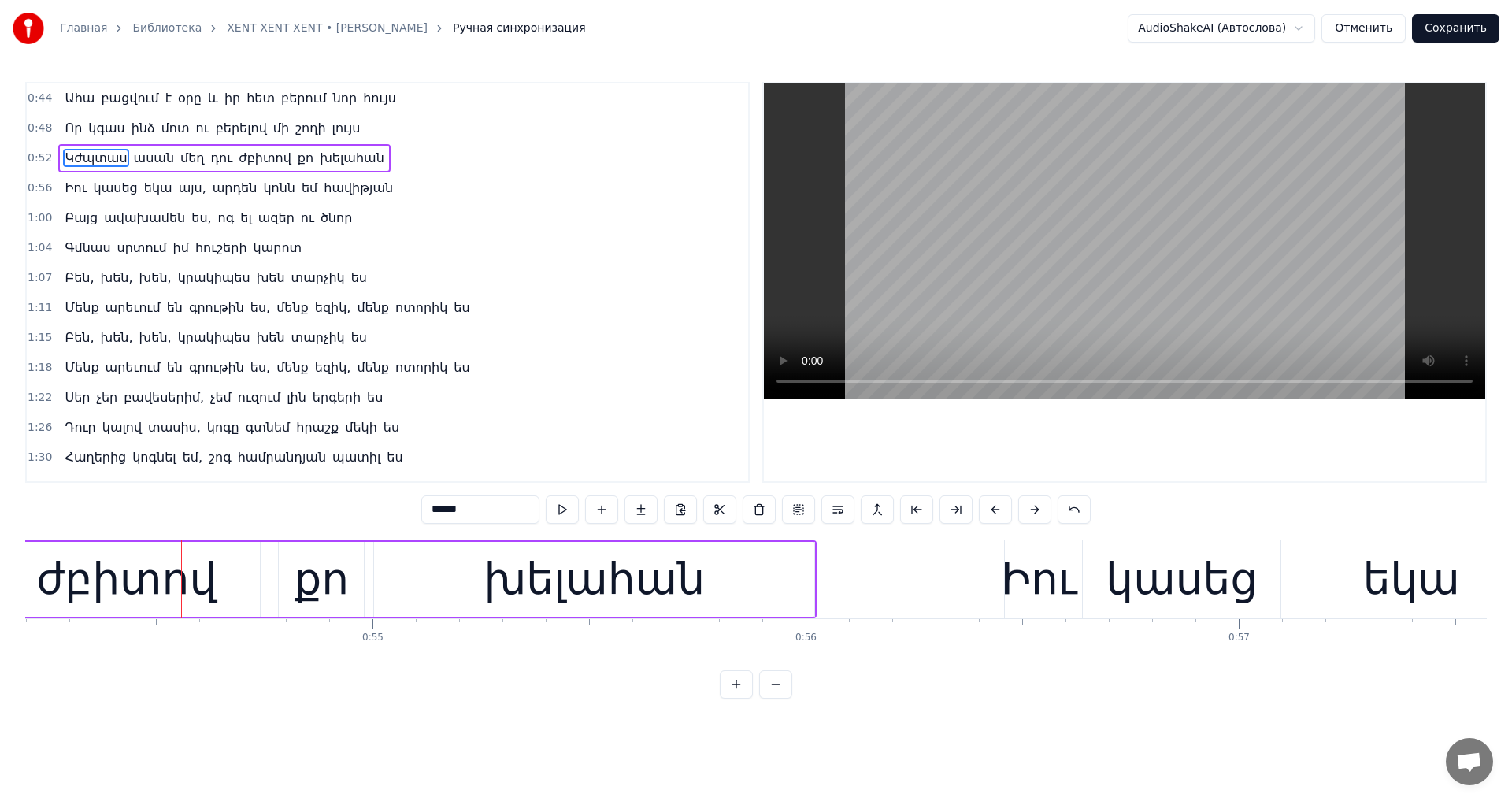
scroll to position [0, 23544]
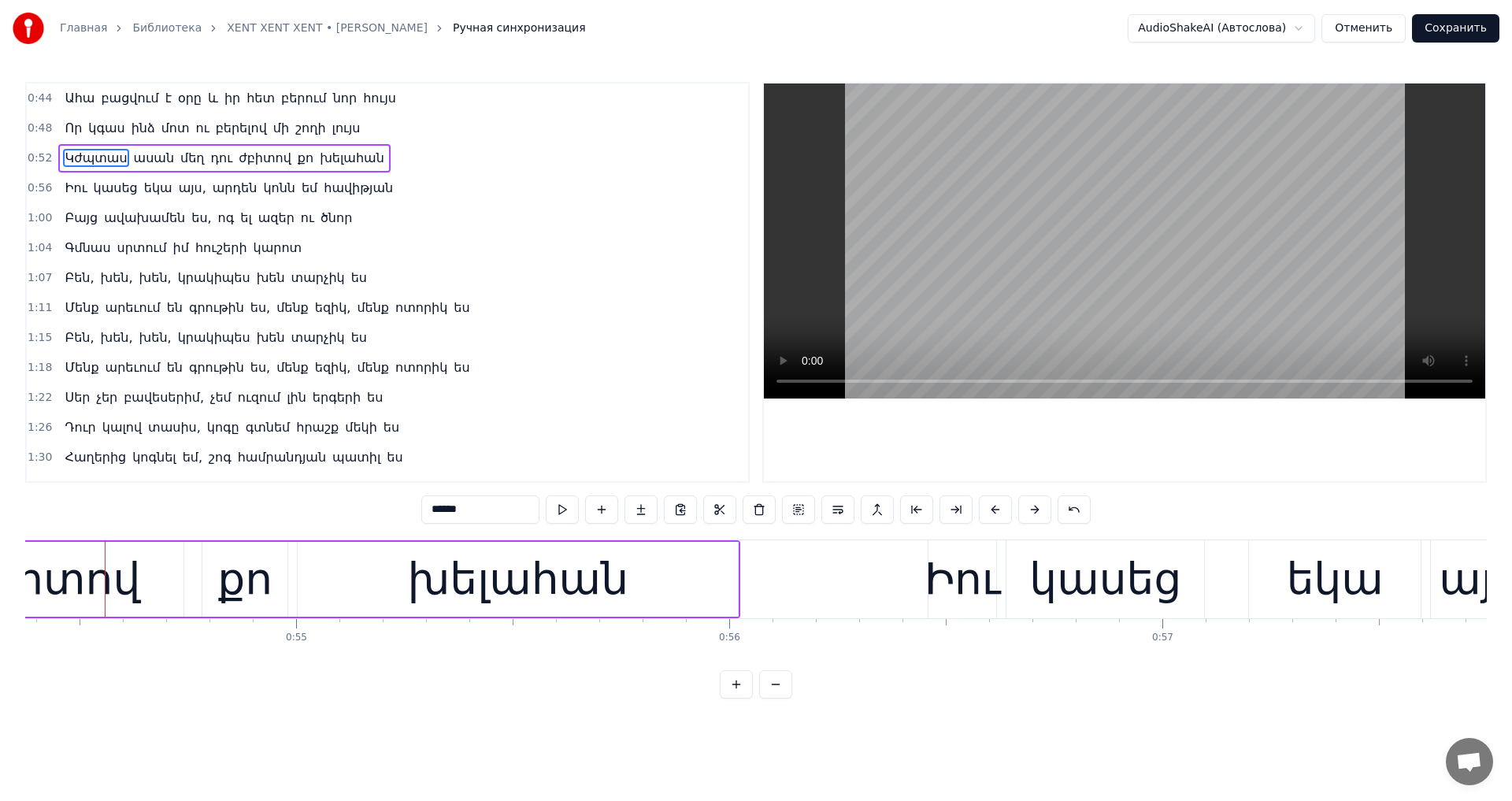
click at [150, 161] on span "ասան" at bounding box center [154, 158] width 43 height 18
type input "****"
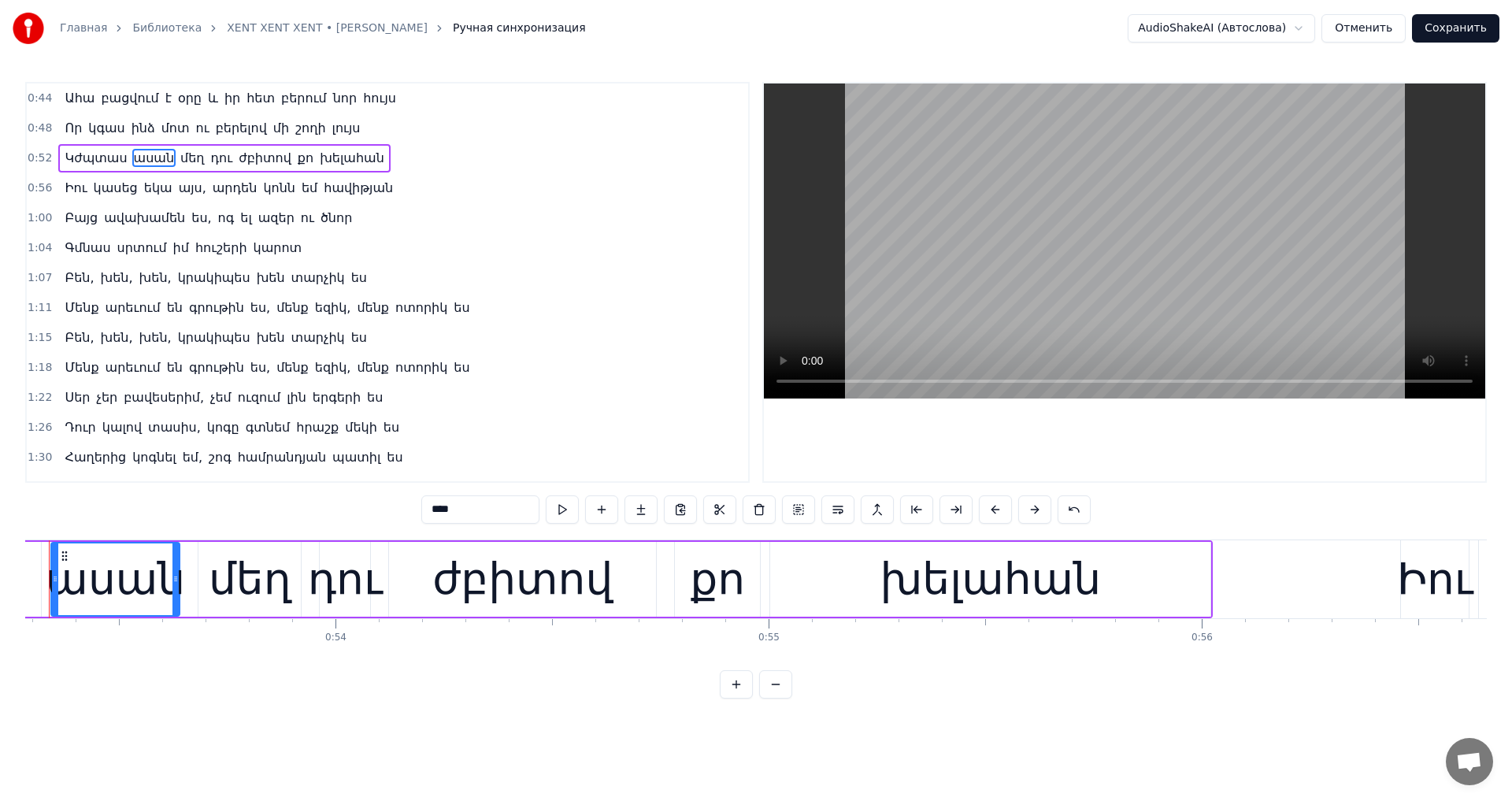
scroll to position [0, 23017]
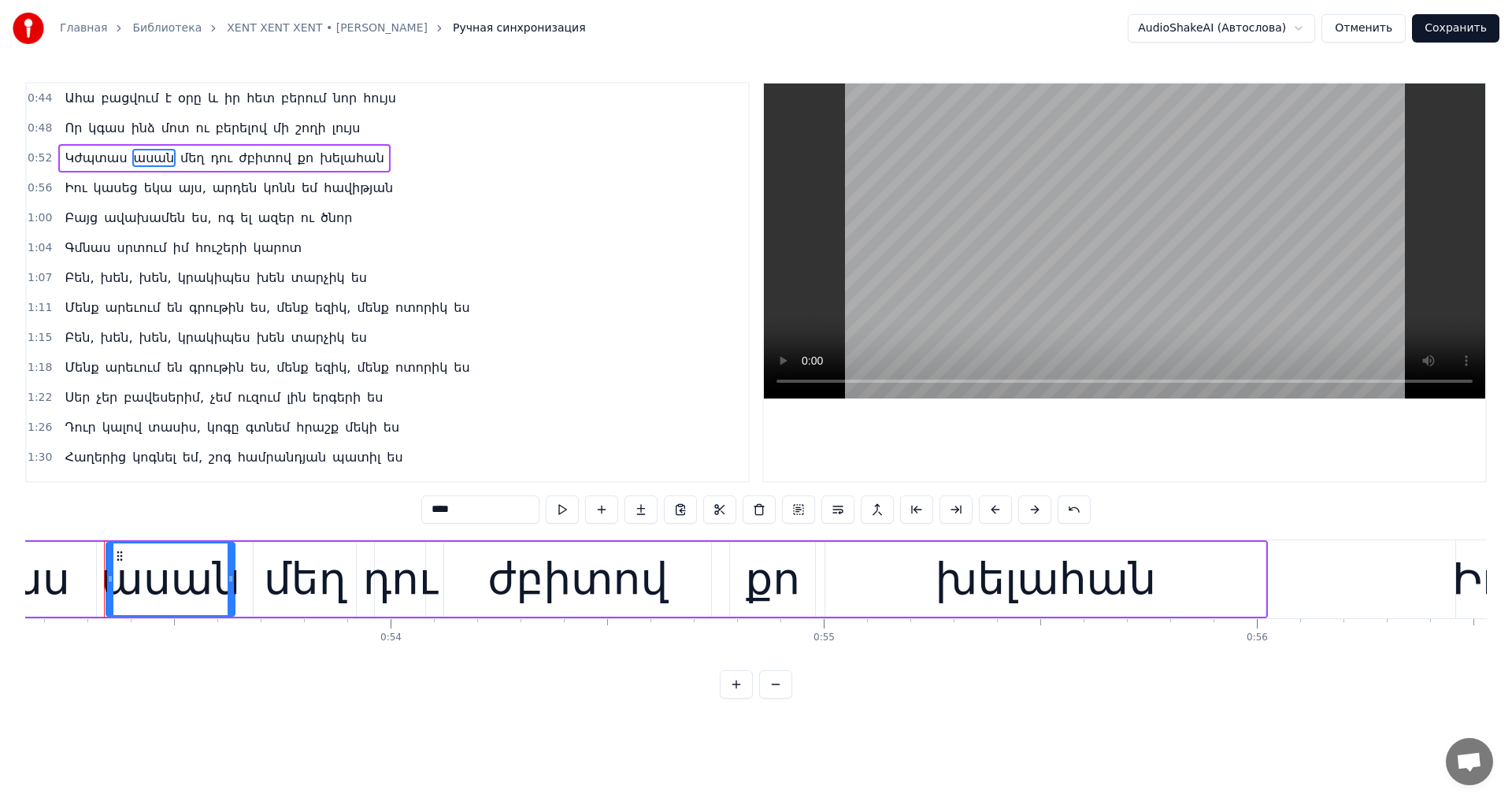
click at [182, 603] on div "ասան" at bounding box center [170, 578] width 140 height 66
click at [177, 588] on div "ասան" at bounding box center [170, 578] width 140 height 66
click at [742, 509] on button at bounding box center [759, 509] width 33 height 28
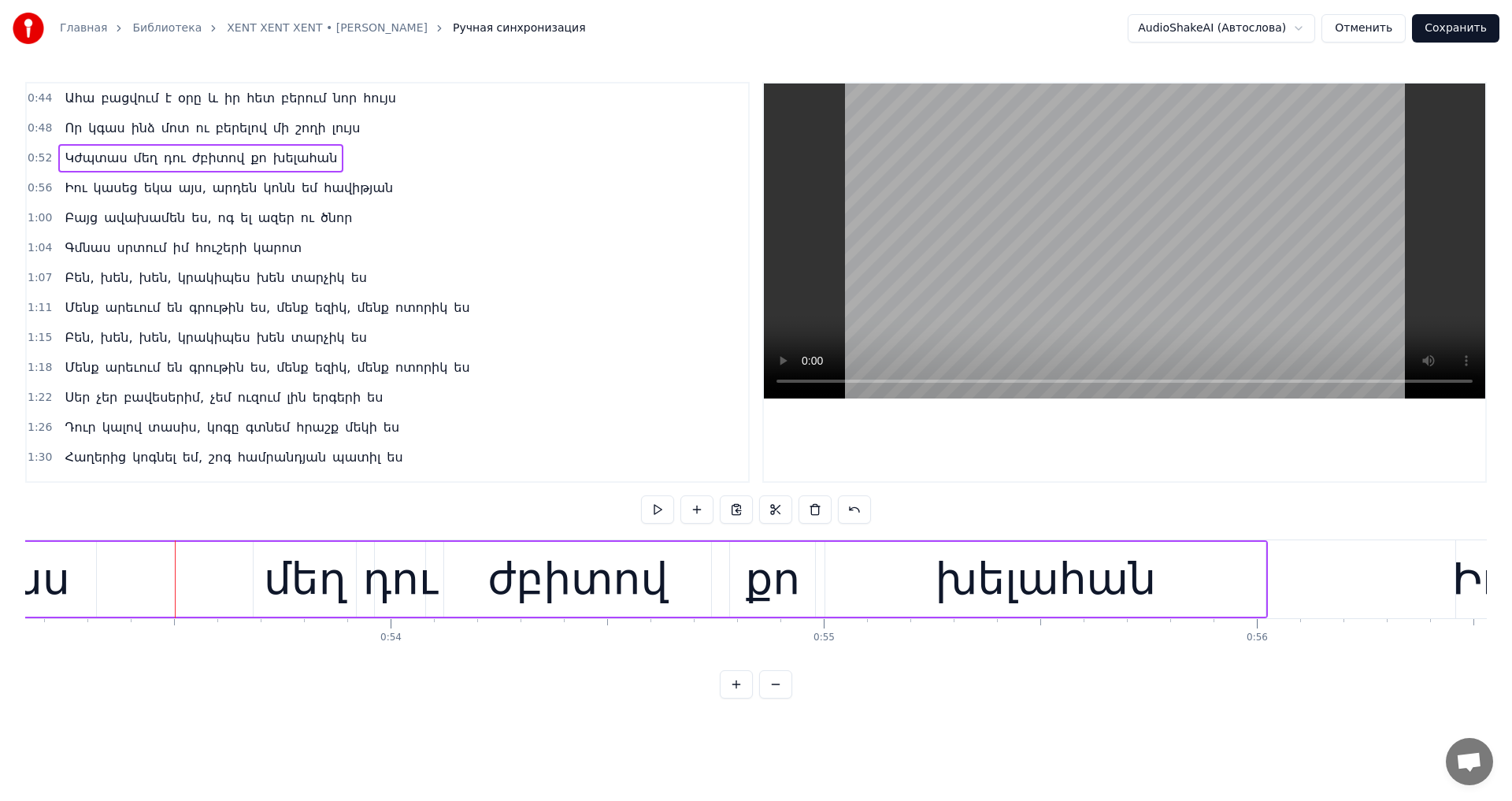
drag, startPoint x: 278, startPoint y: 597, endPoint x: 252, endPoint y: 599, distance: 26.1
click at [278, 598] on div "մեղ" at bounding box center [305, 578] width 83 height 66
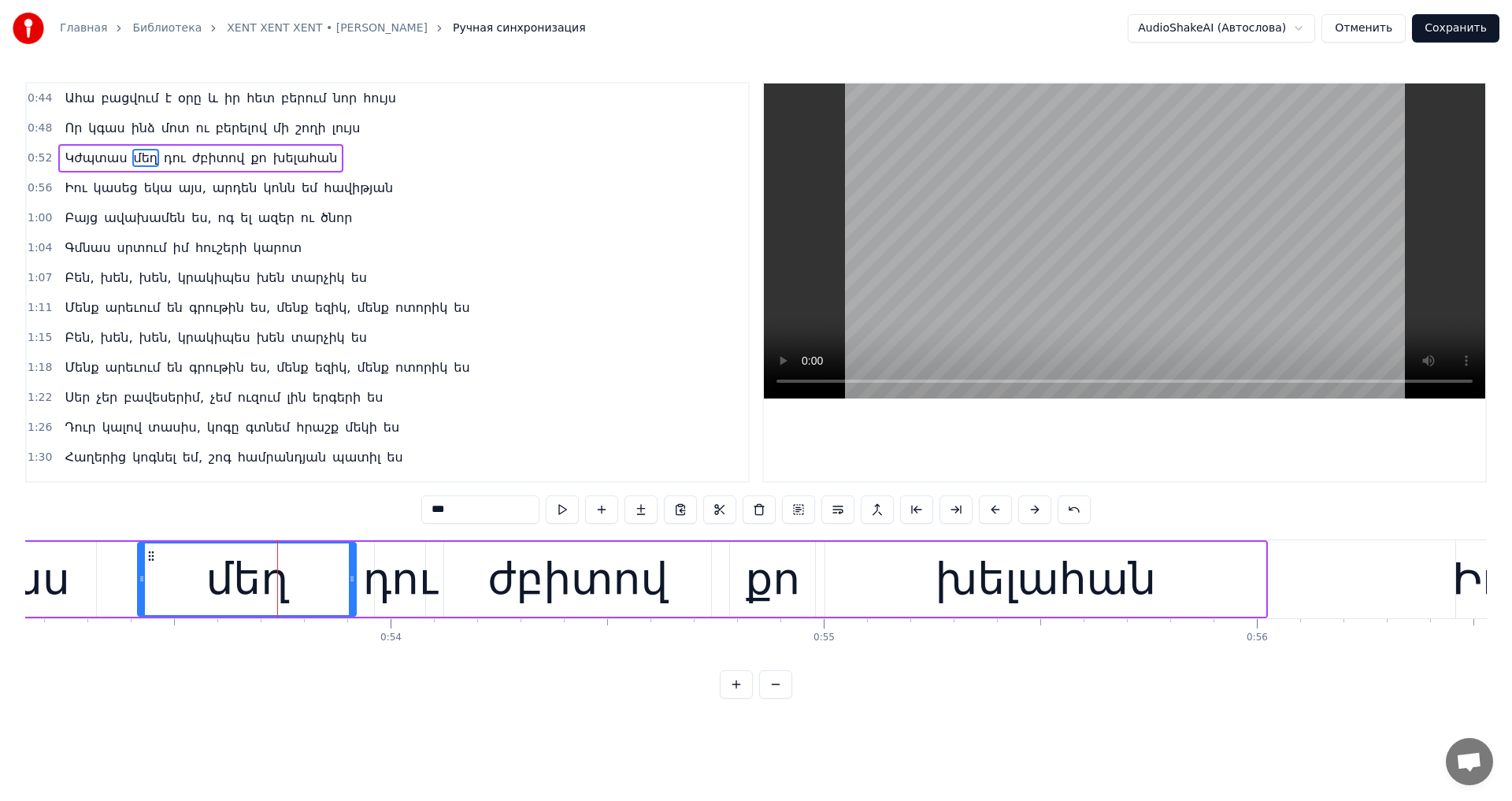
drag, startPoint x: 254, startPoint y: 572, endPoint x: 139, endPoint y: 577, distance: 115.1
click at [139, 577] on icon at bounding box center [141, 578] width 6 height 13
drag, startPoint x: 408, startPoint y: 509, endPoint x: 326, endPoint y: 503, distance: 82.2
click at [326, 503] on div "0:44 Ահա բացվում է օրը և իր հետ բերում նոր հույս 0:48 Որ կգաս ինձ մոտ ու բերելո…" at bounding box center [756, 390] width 1462 height 616
click at [1033, 270] on video at bounding box center [1124, 241] width 721 height 314
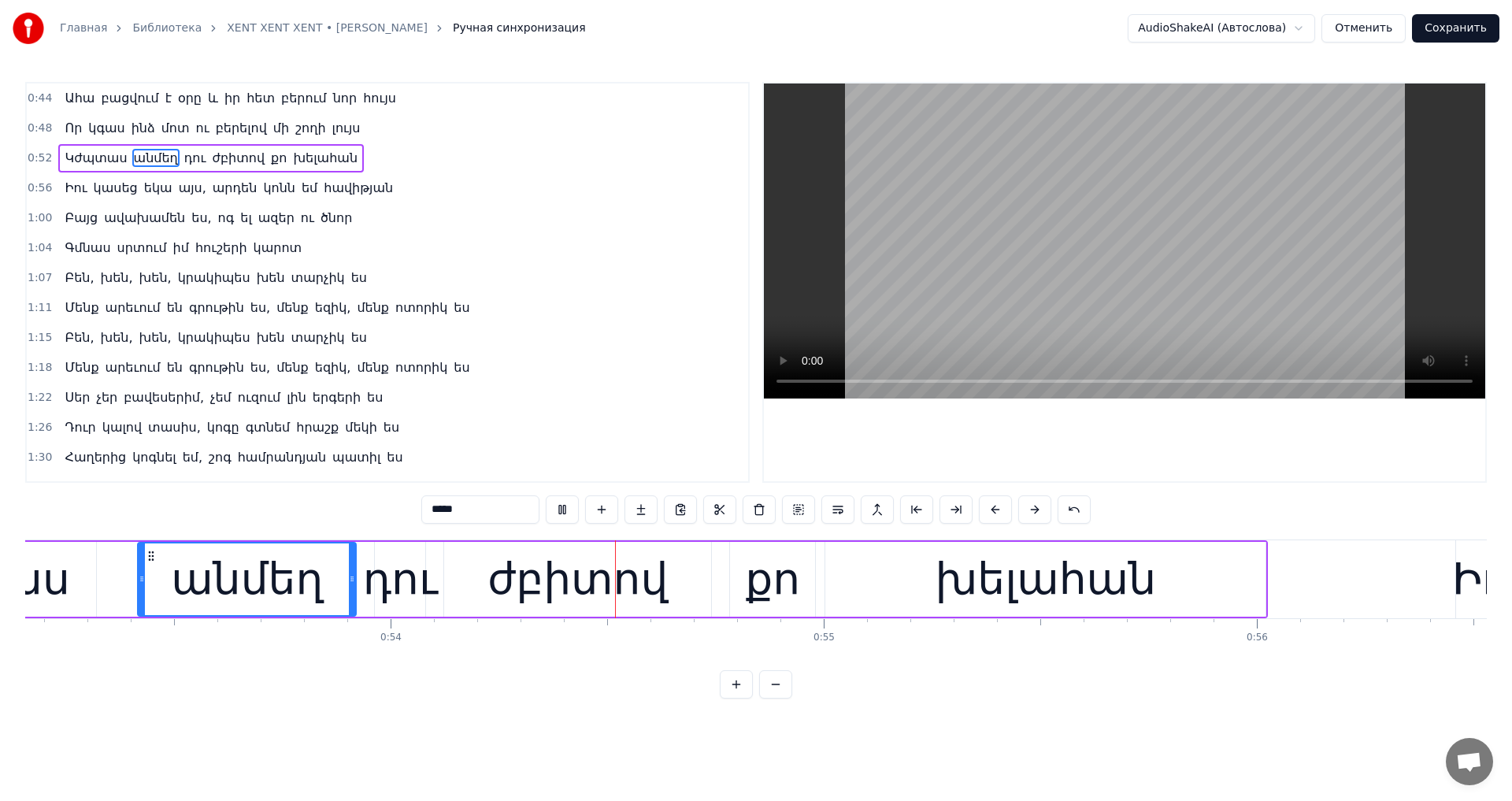
click at [1033, 270] on video at bounding box center [1124, 241] width 721 height 314
click at [537, 593] on div "ժբիտով" at bounding box center [578, 578] width 180 height 66
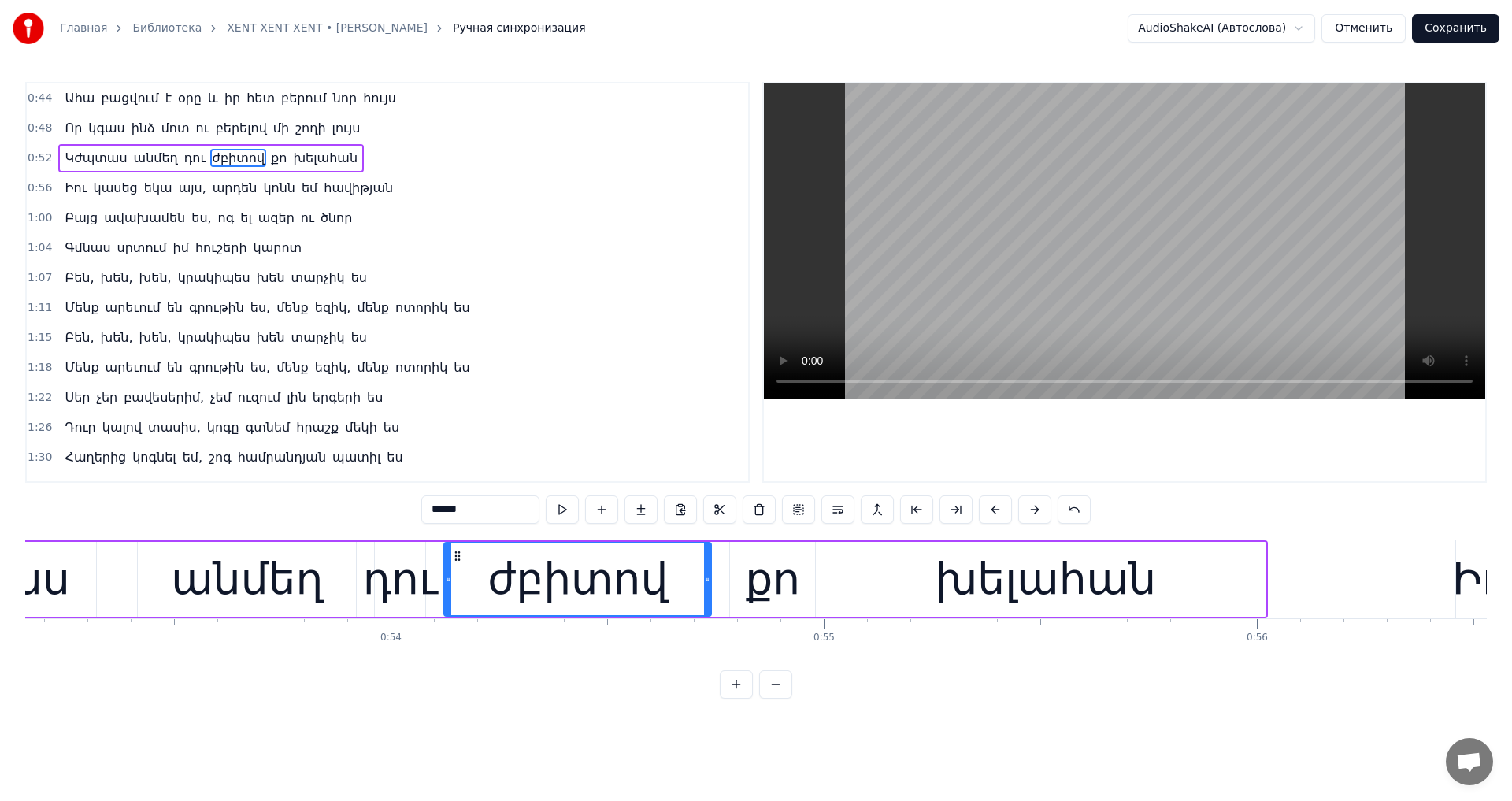
click at [421, 513] on input "******" at bounding box center [479, 509] width 118 height 28
click at [1007, 284] on video at bounding box center [1124, 241] width 721 height 314
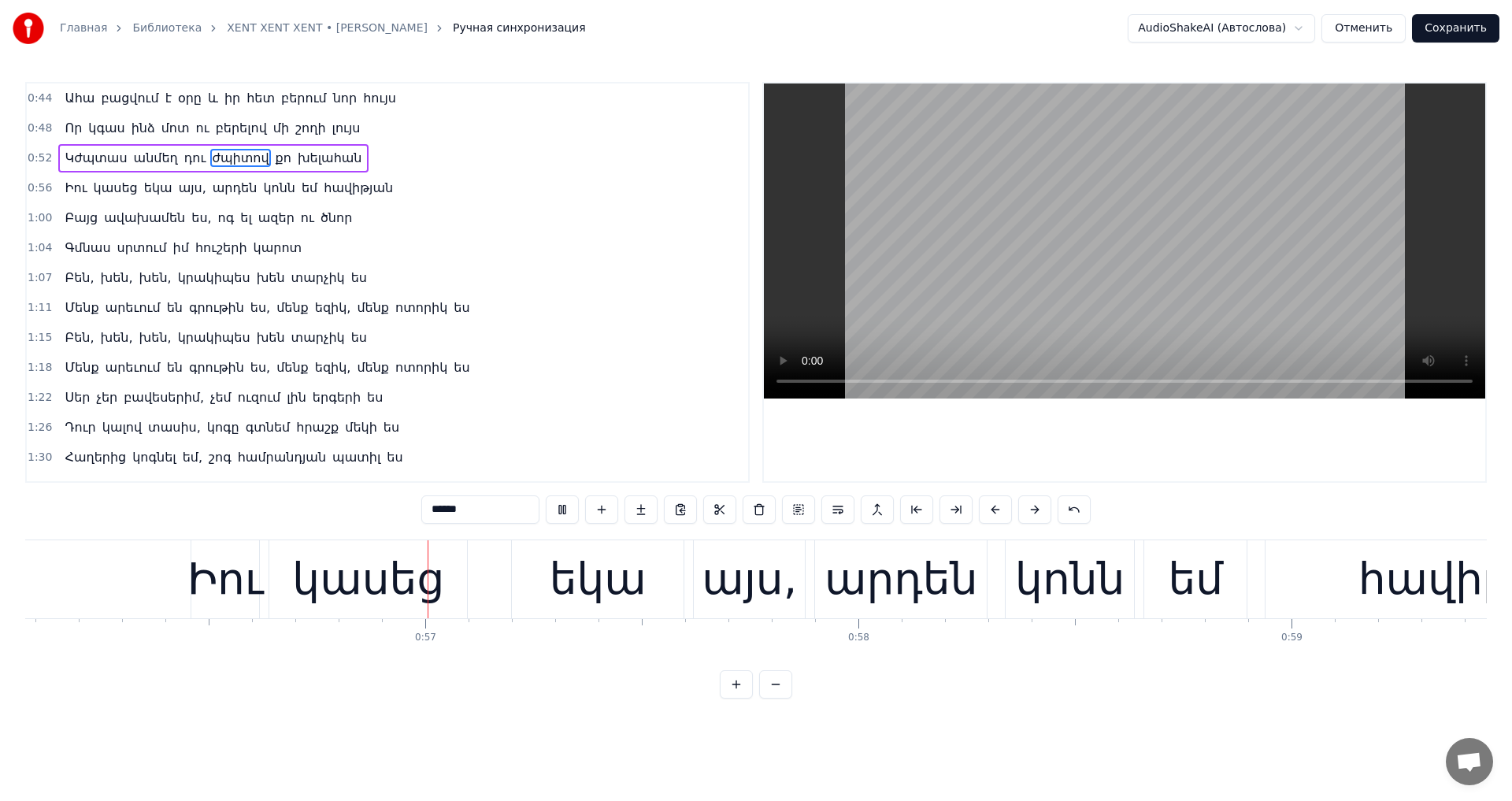
scroll to position [0, 24336]
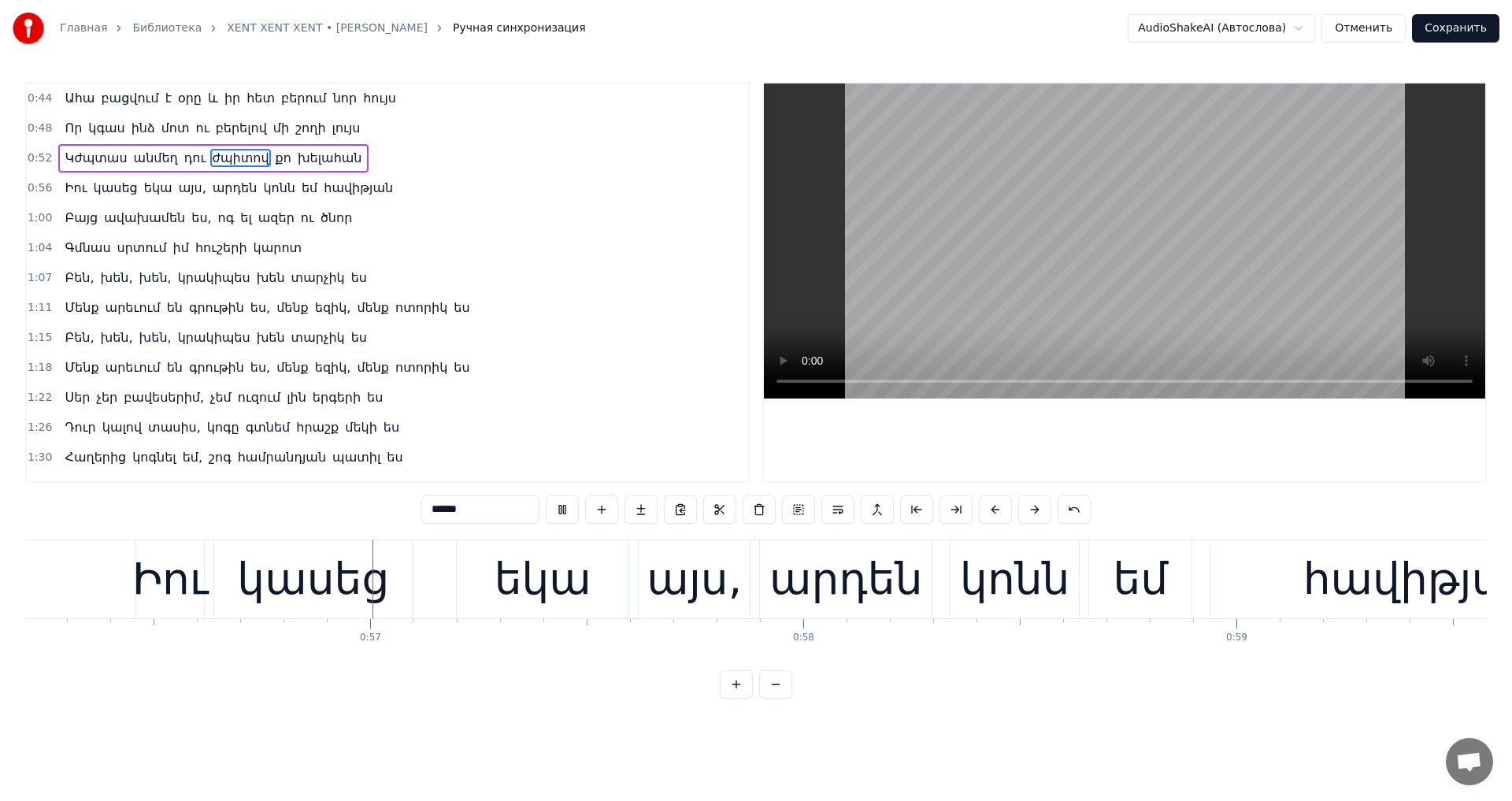
click at [1007, 284] on video at bounding box center [1124, 241] width 721 height 314
click at [180, 583] on div "Իու" at bounding box center [170, 578] width 77 height 66
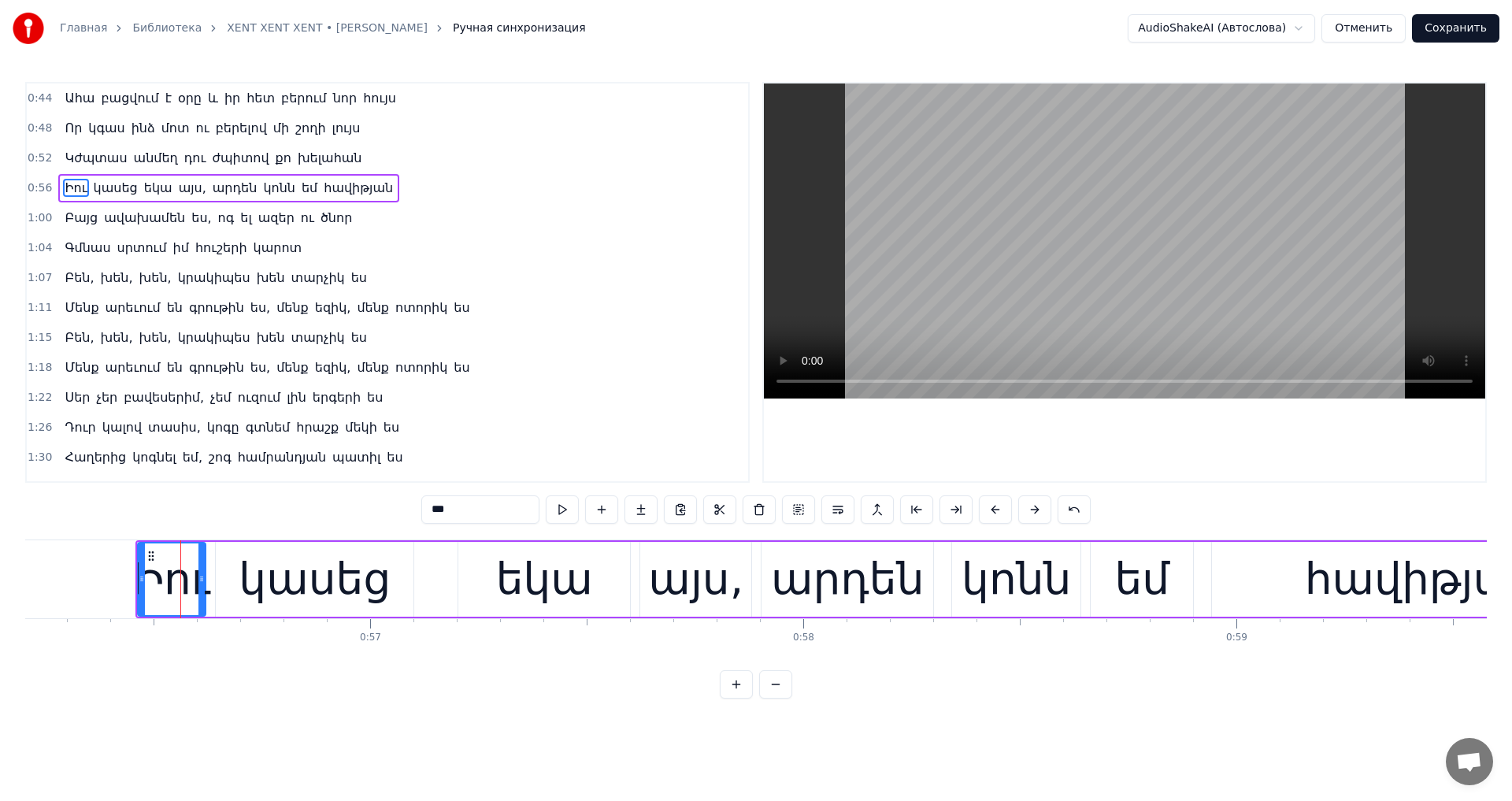
drag, startPoint x: 414, startPoint y: 505, endPoint x: 313, endPoint y: 508, distance: 101.0
click at [313, 508] on div "0:44 Ահա բացվում է օրը և իր հետ բերում նոր հույս 0:48 Որ կգաս ինձ մոտ ու բերելո…" at bounding box center [756, 390] width 1462 height 616
click at [1182, 214] on video at bounding box center [1124, 241] width 721 height 314
click at [1162, 253] on video at bounding box center [1124, 241] width 721 height 314
click at [252, 186] on span "կոնն" at bounding box center [269, 187] width 35 height 18
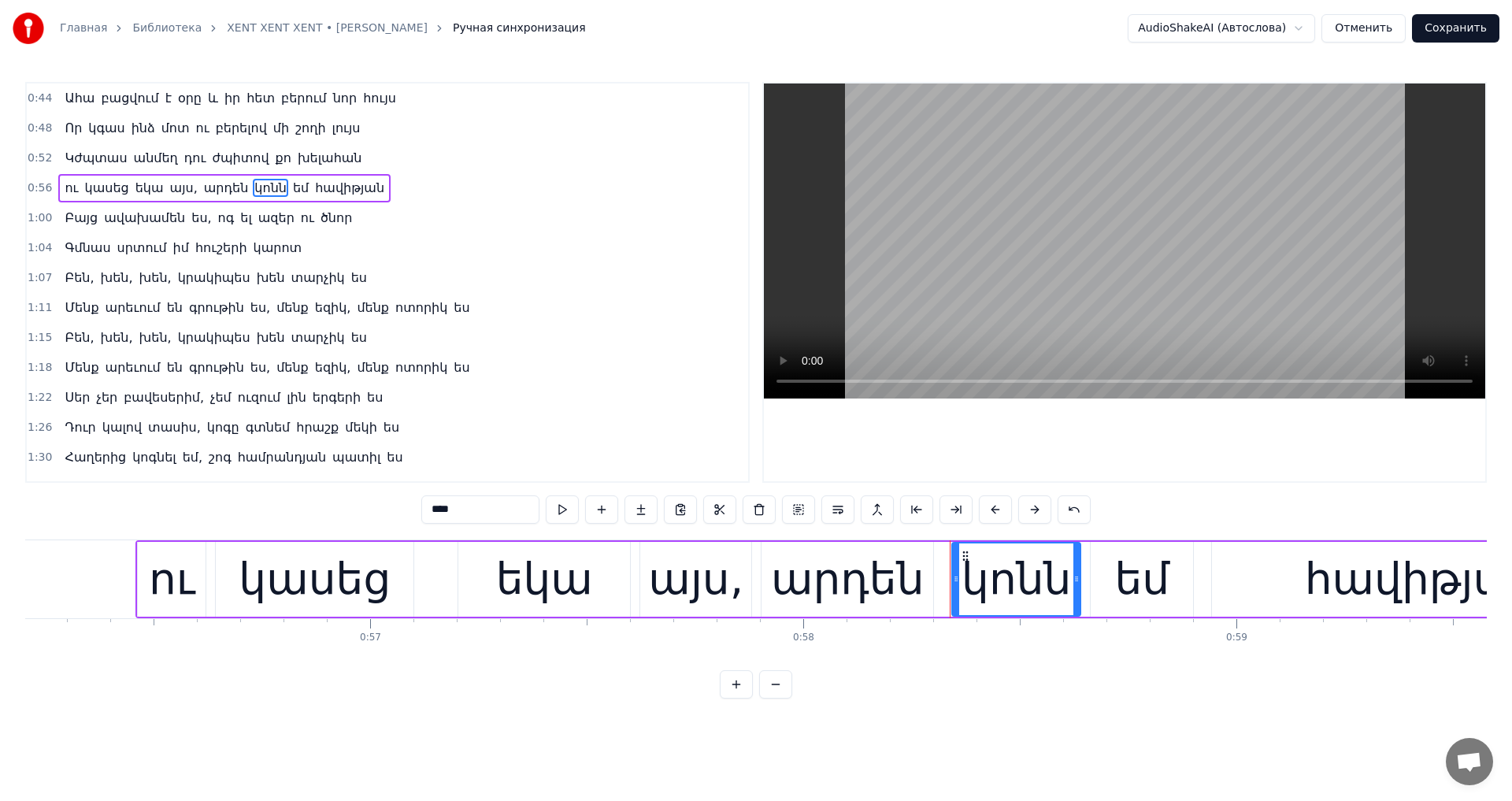
drag, startPoint x: 429, startPoint y: 511, endPoint x: 237, endPoint y: 510, distance: 192.0
click at [238, 510] on div "0:44 Ահա բացվում է օրը և իր հետ բերում նոր հույս 0:48 Որ կգաս ինձ մոտ ու բերելո…" at bounding box center [756, 390] width 1462 height 616
click at [1318, 585] on div "հավիթյան" at bounding box center [1424, 578] width 238 height 66
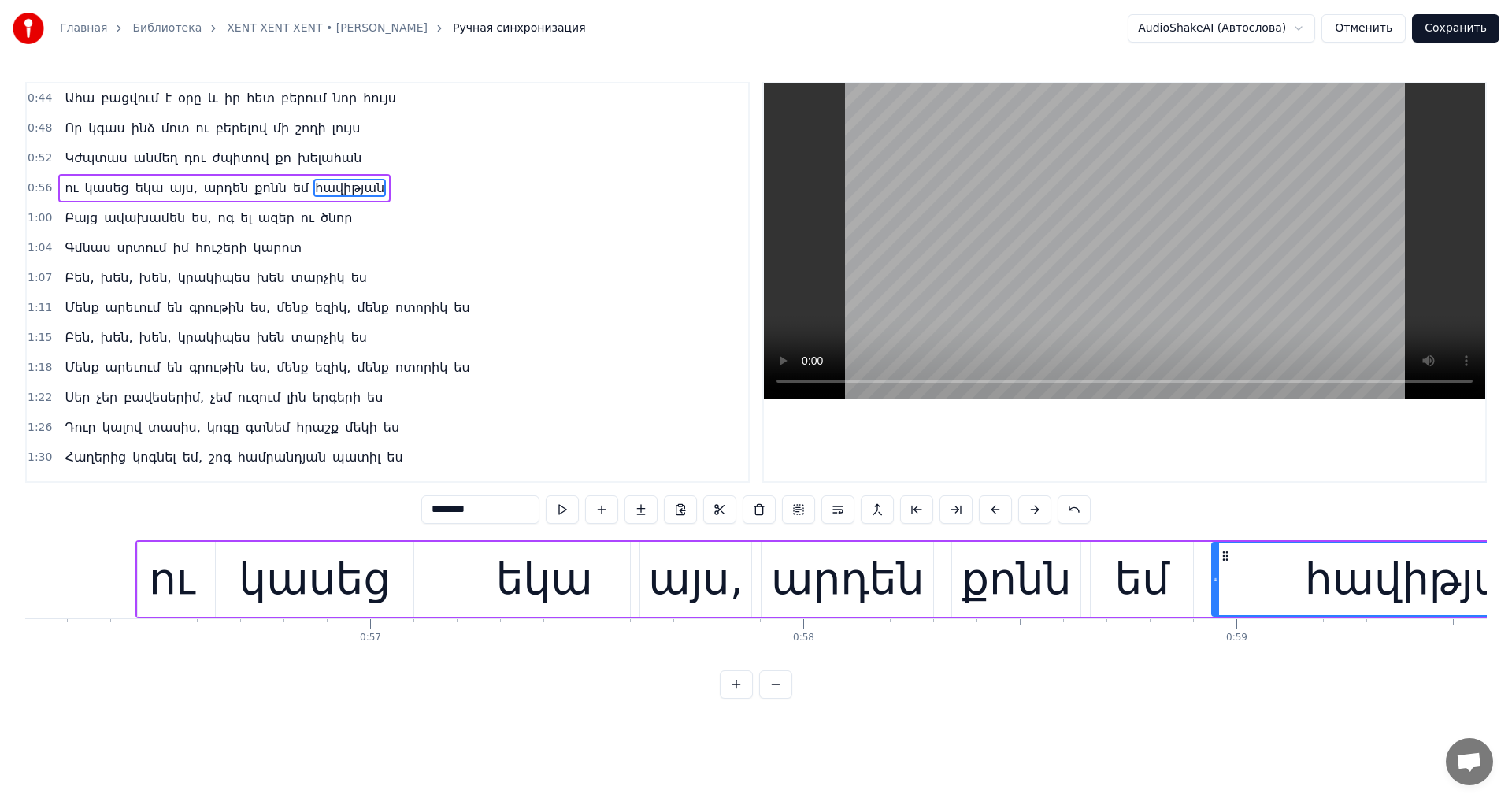
drag, startPoint x: 470, startPoint y: 507, endPoint x: 335, endPoint y: 527, distance: 136.5
click at [340, 526] on div "0:44 Ահա բացվում է օրը և իր հետ բերում նոր հույս 0:48 Որ կգաս ինձ մոտ ու բերելո…" at bounding box center [756, 390] width 1462 height 616
click at [1000, 196] on video at bounding box center [1124, 241] width 721 height 314
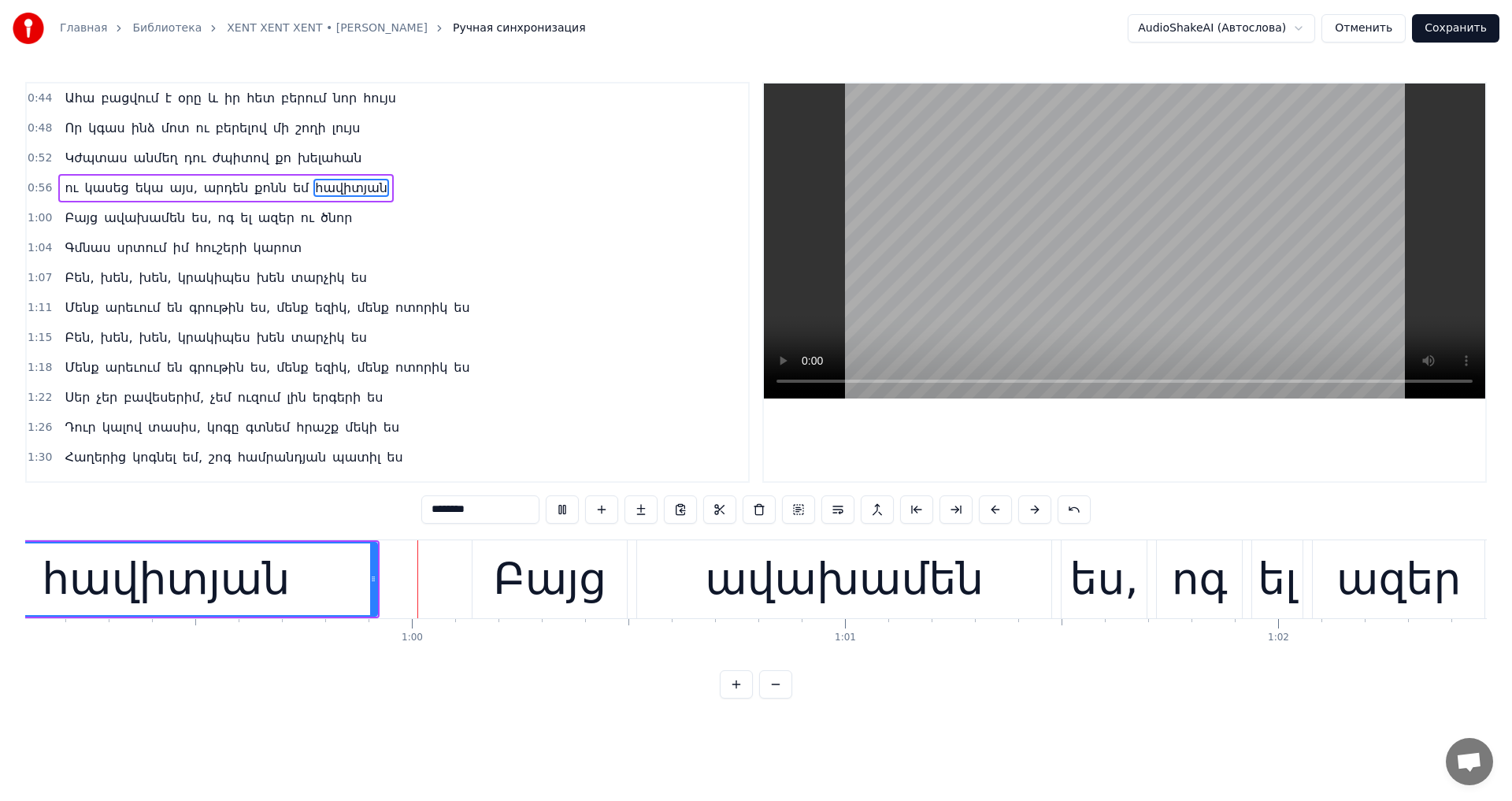
scroll to position [0, 25646]
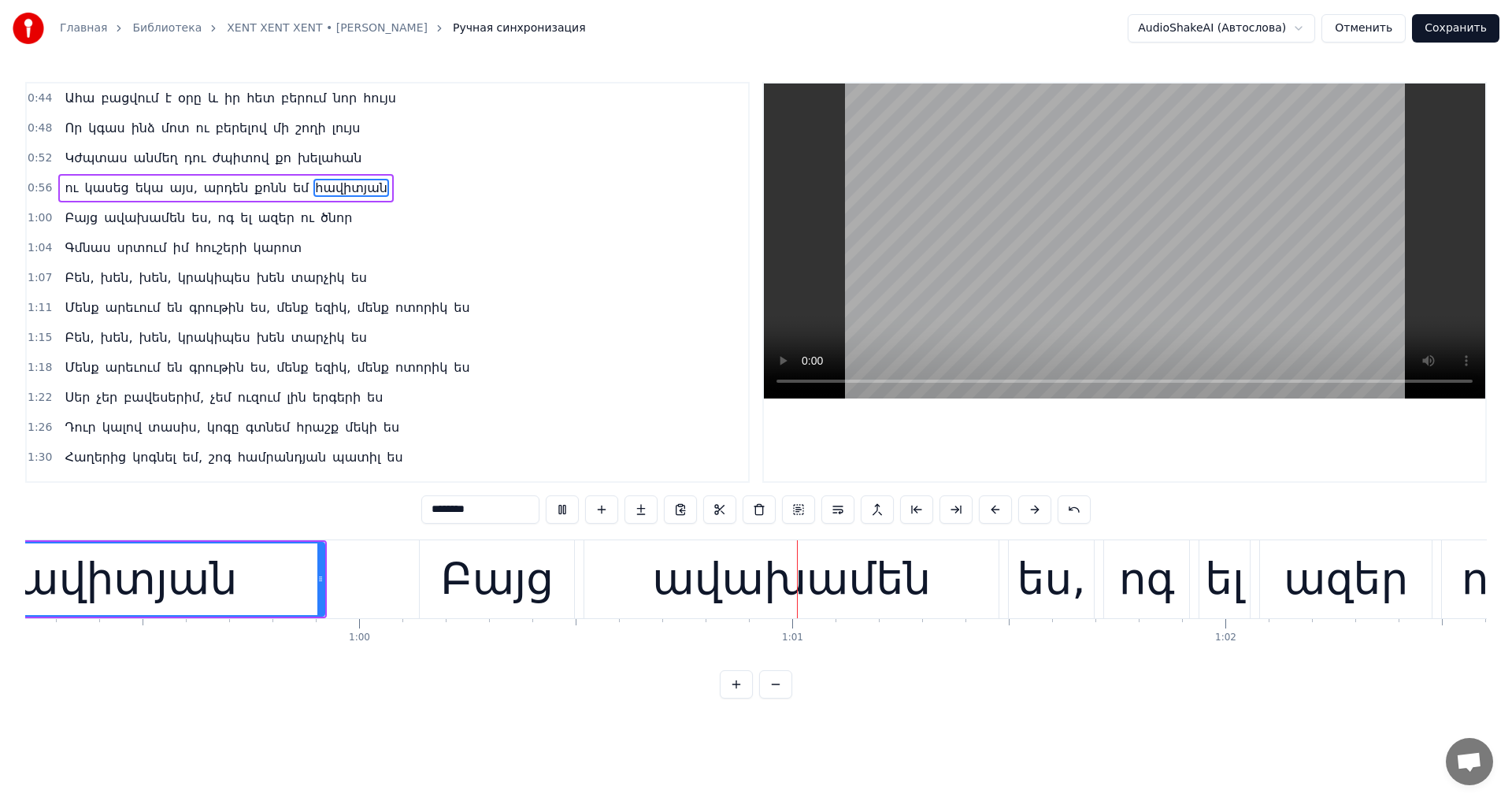
click at [993, 191] on video at bounding box center [1124, 241] width 721 height 314
click at [802, 572] on div "ավախամեն" at bounding box center [790, 578] width 278 height 66
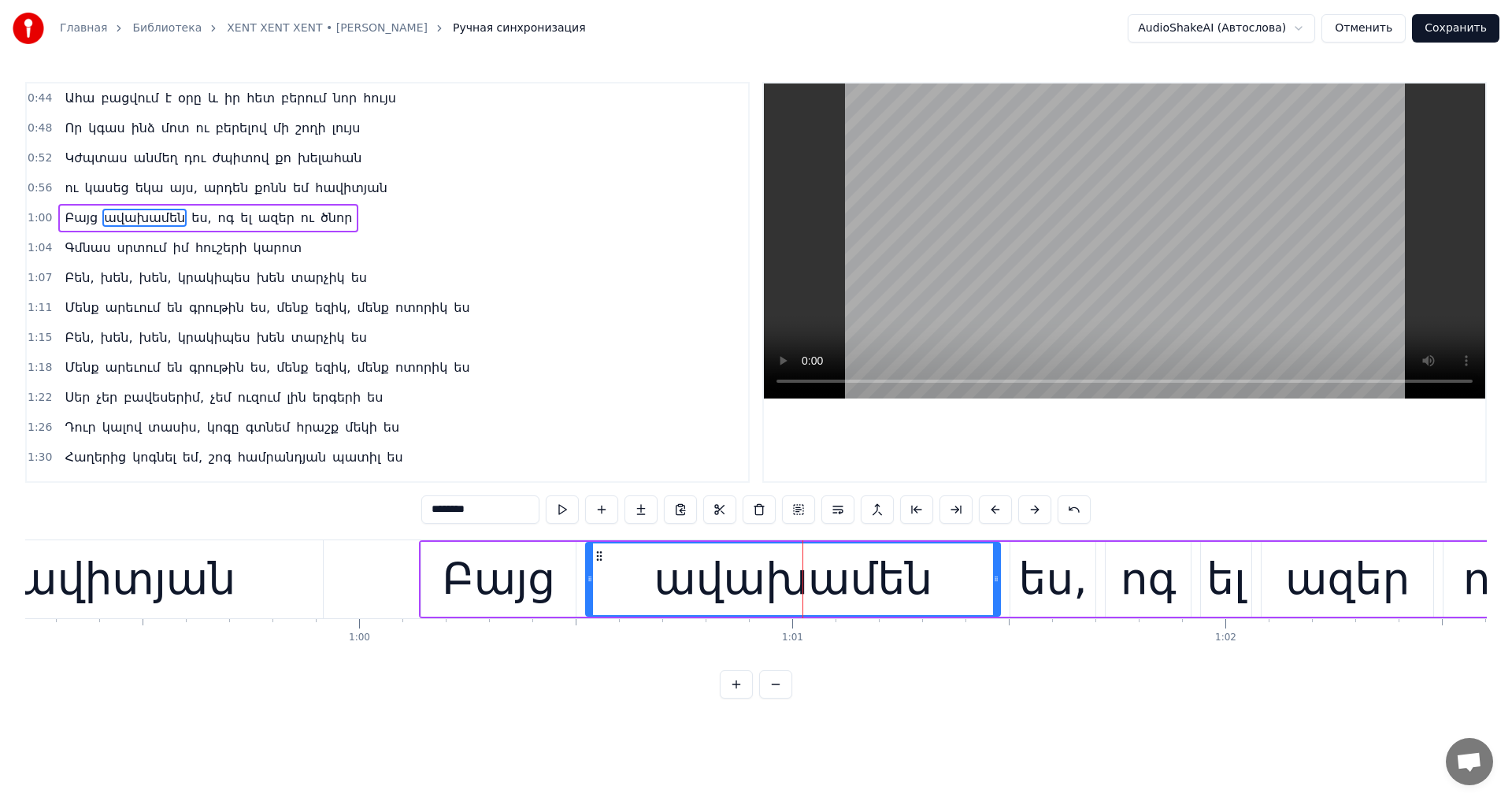
drag, startPoint x: 478, startPoint y: 505, endPoint x: 271, endPoint y: 507, distance: 207.0
click at [271, 507] on div "0:44 Ահա բացվում է օրը և իր հետ բերում նոր հույս 0:48 Որ կգաս ինձ մոտ ու բերելո…" at bounding box center [756, 390] width 1462 height 616
click at [922, 259] on video at bounding box center [1124, 241] width 721 height 314
drag, startPoint x: 417, startPoint y: 505, endPoint x: 446, endPoint y: 505, distance: 29.0
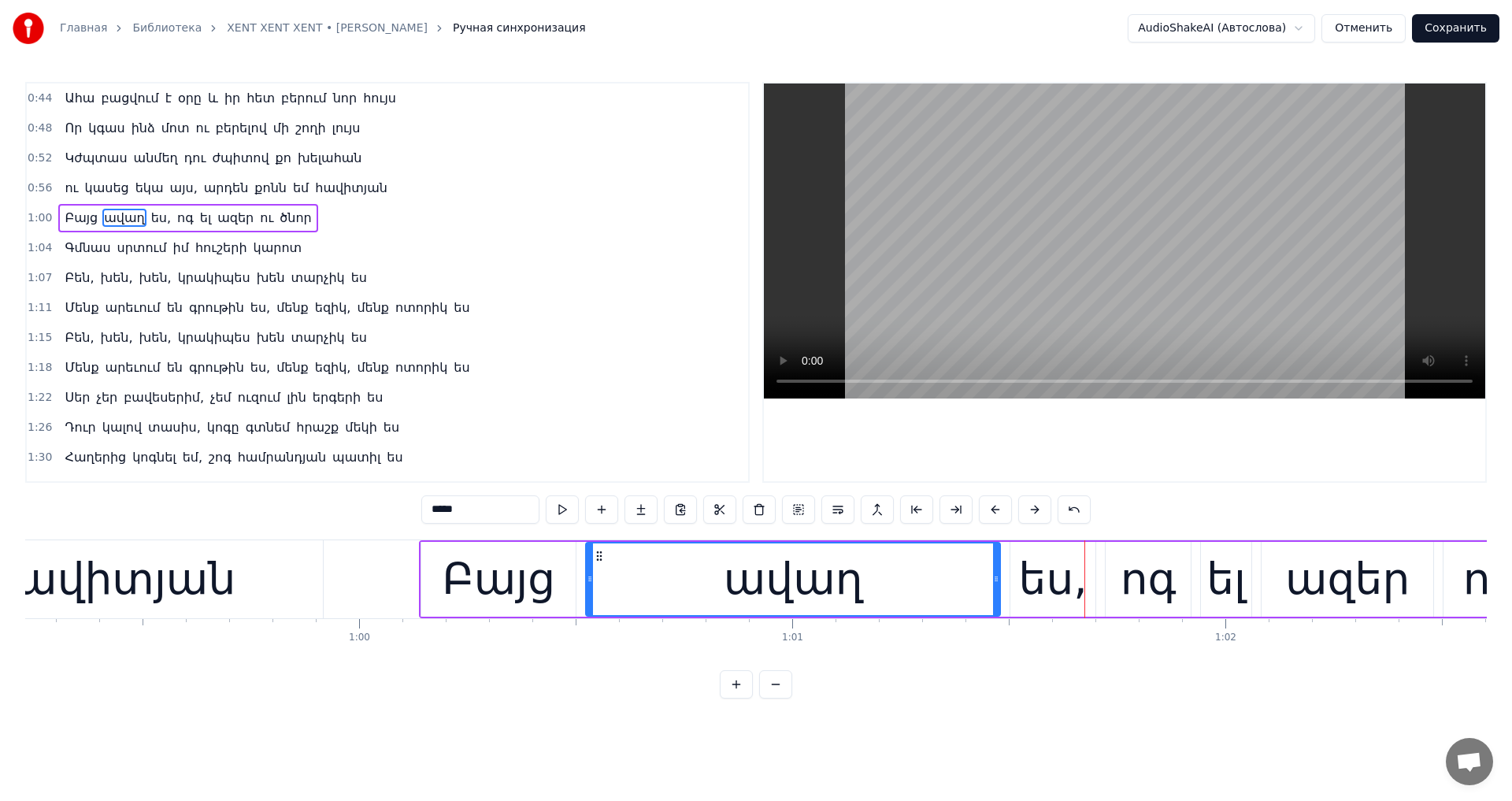
click at [421, 505] on input "****" at bounding box center [479, 509] width 118 height 28
click at [424, 511] on input "**********" at bounding box center [479, 509] width 118 height 28
click at [1138, 219] on video at bounding box center [1124, 241] width 721 height 314
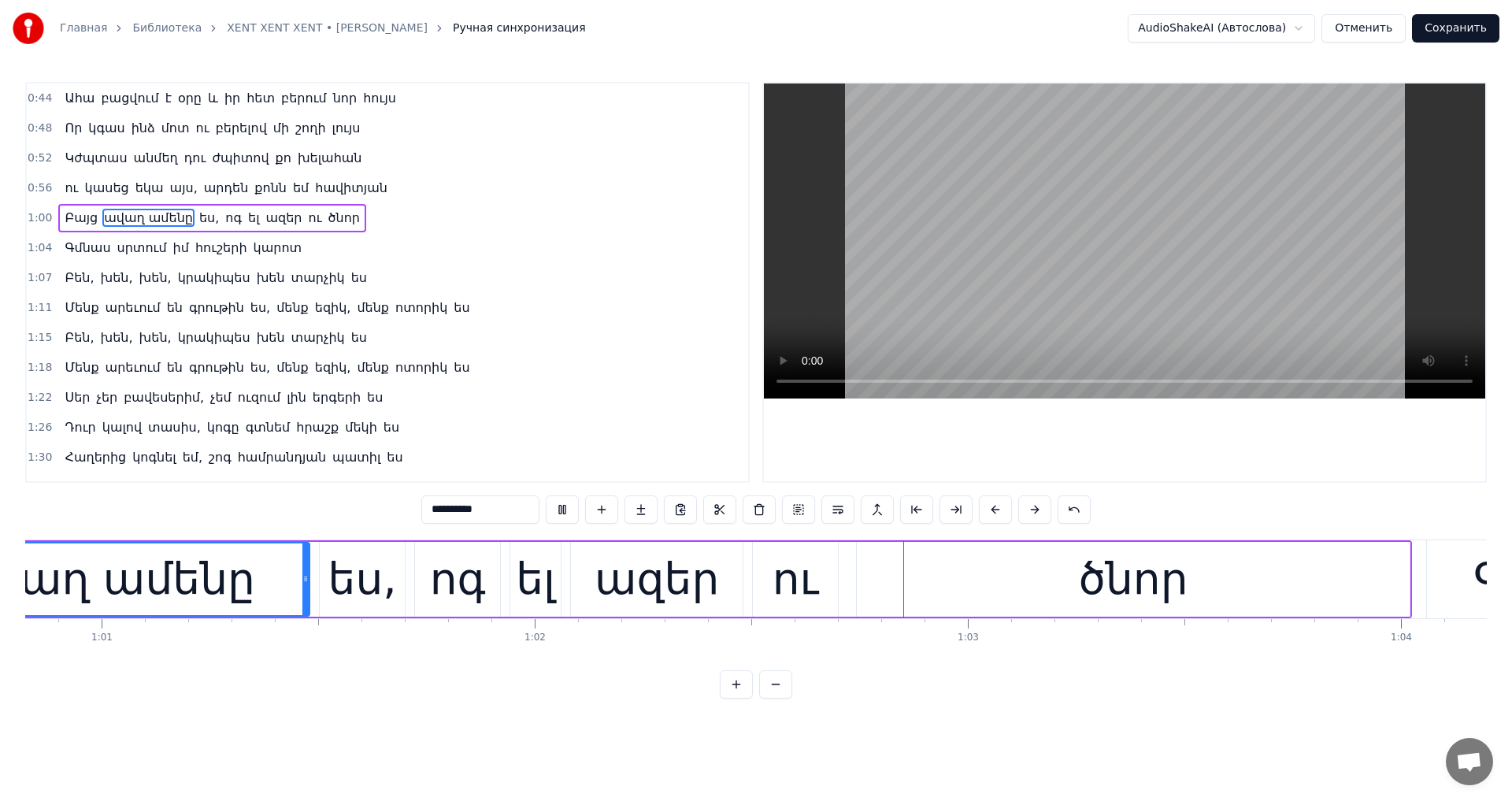
click at [1131, 215] on video at bounding box center [1124, 241] width 721 height 314
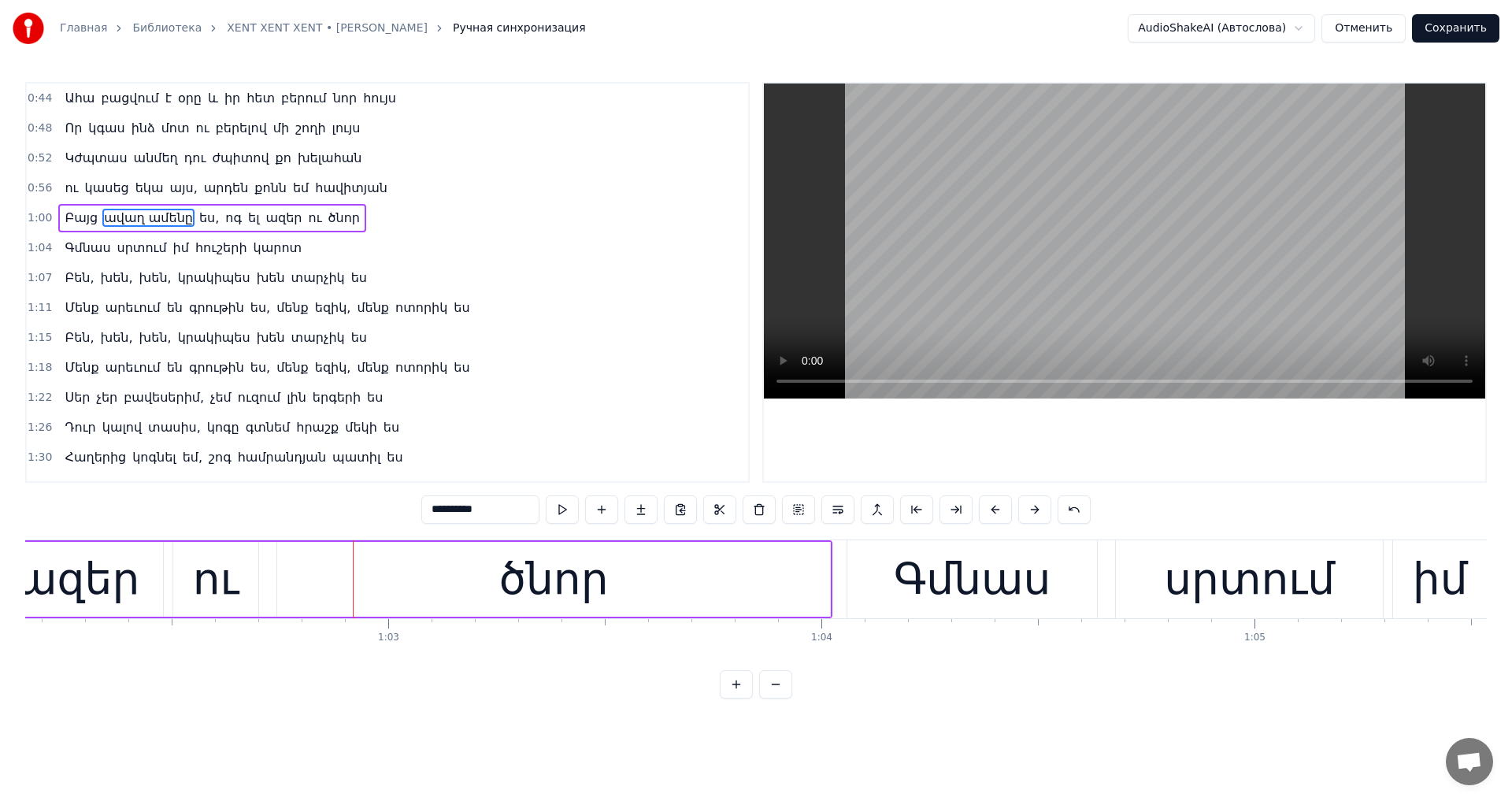
scroll to position [0, 26974]
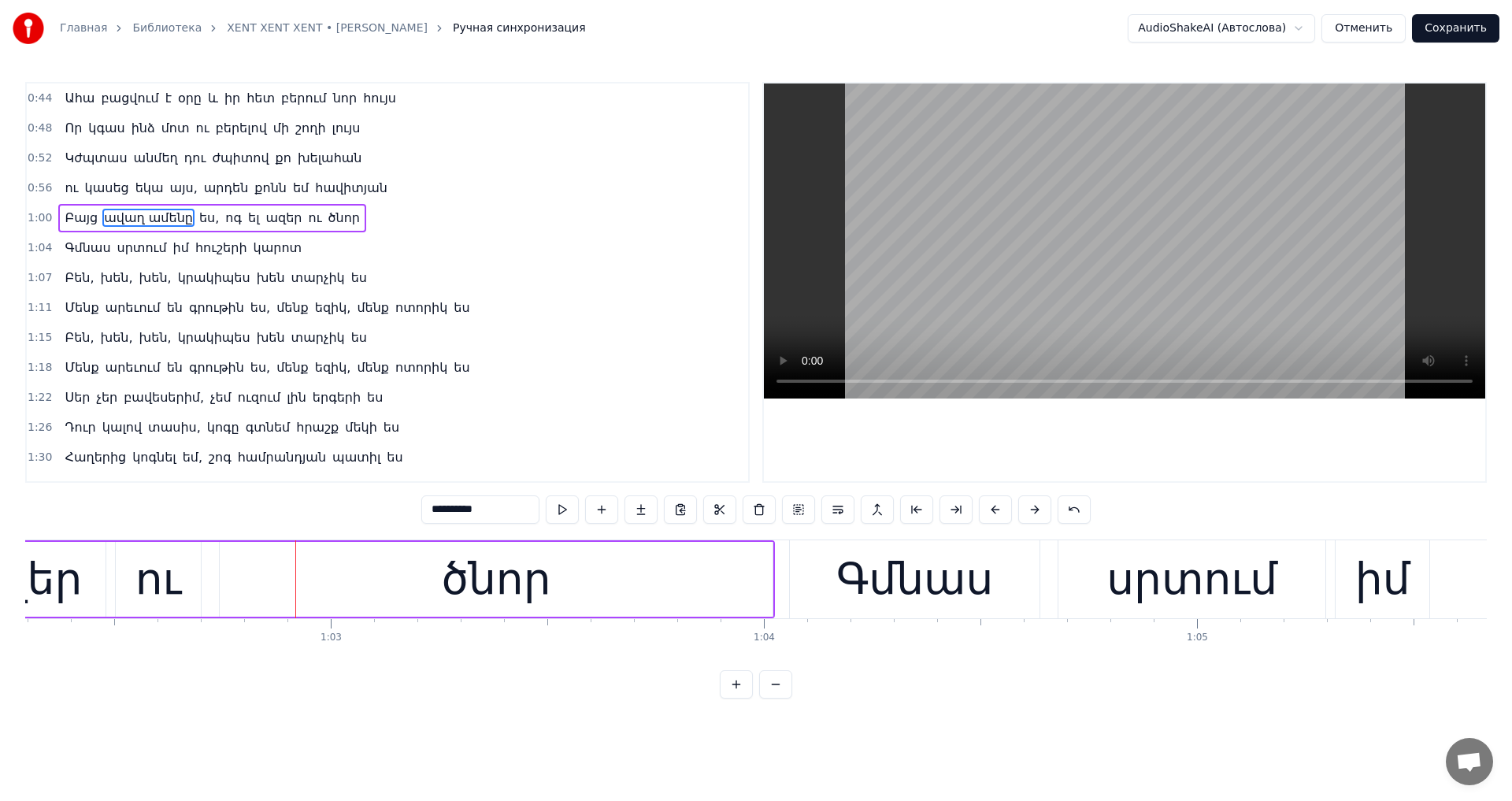
click at [41, 580] on div "ազեր" at bounding box center [20, 578] width 124 height 66
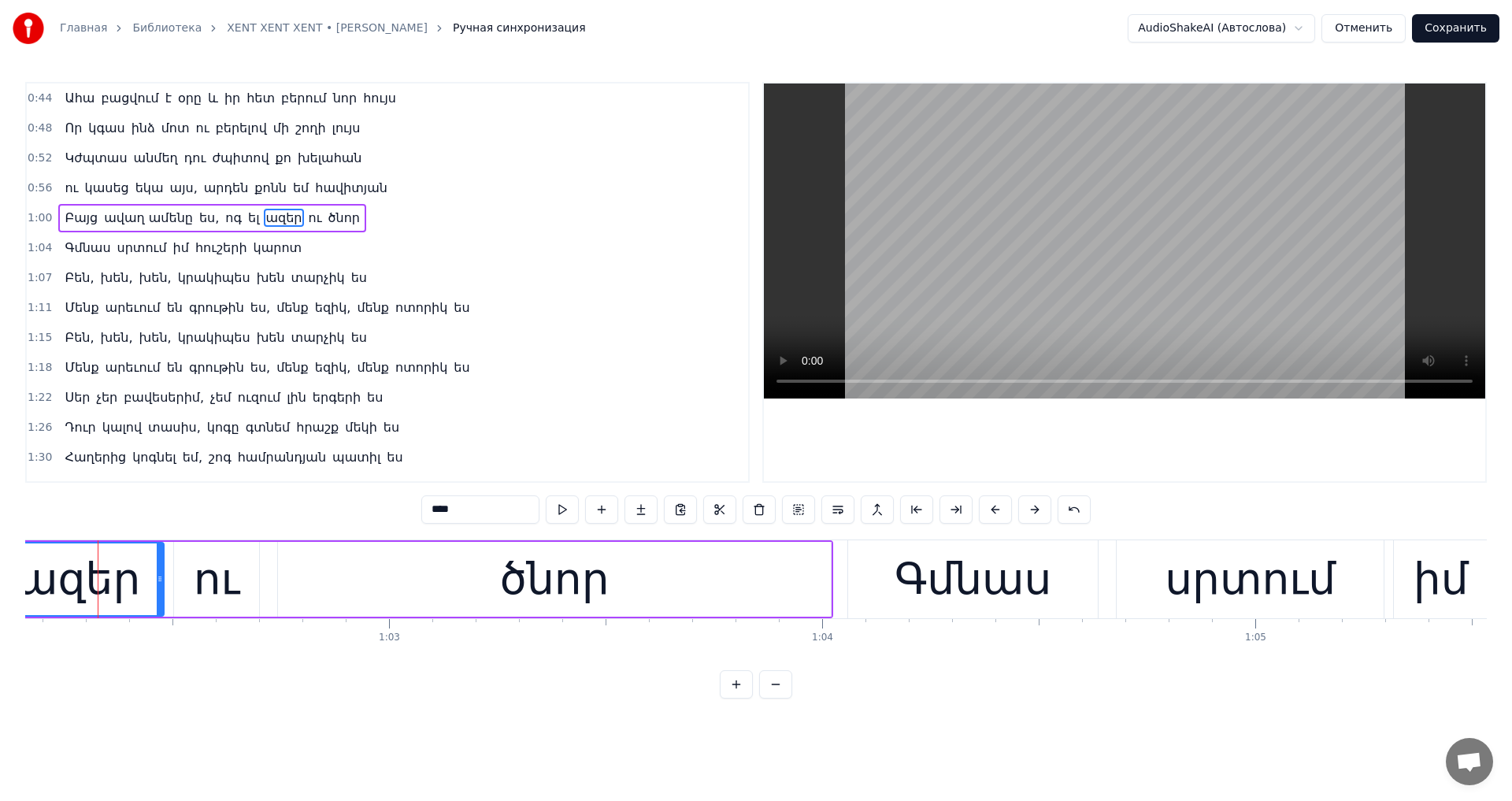
scroll to position [0, 26909]
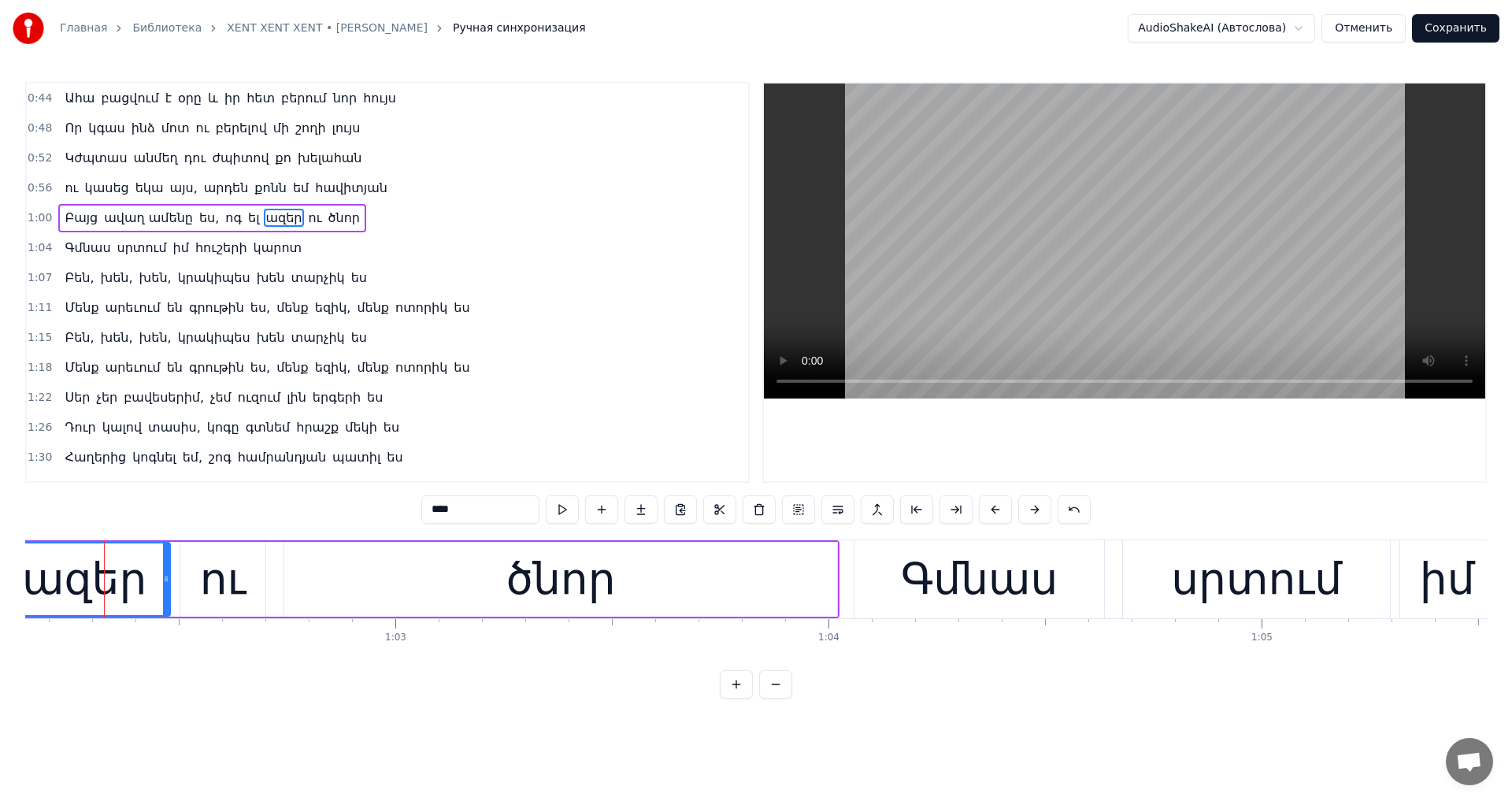
click at [197, 221] on span "ես," at bounding box center [208, 218] width 23 height 18
type input "***"
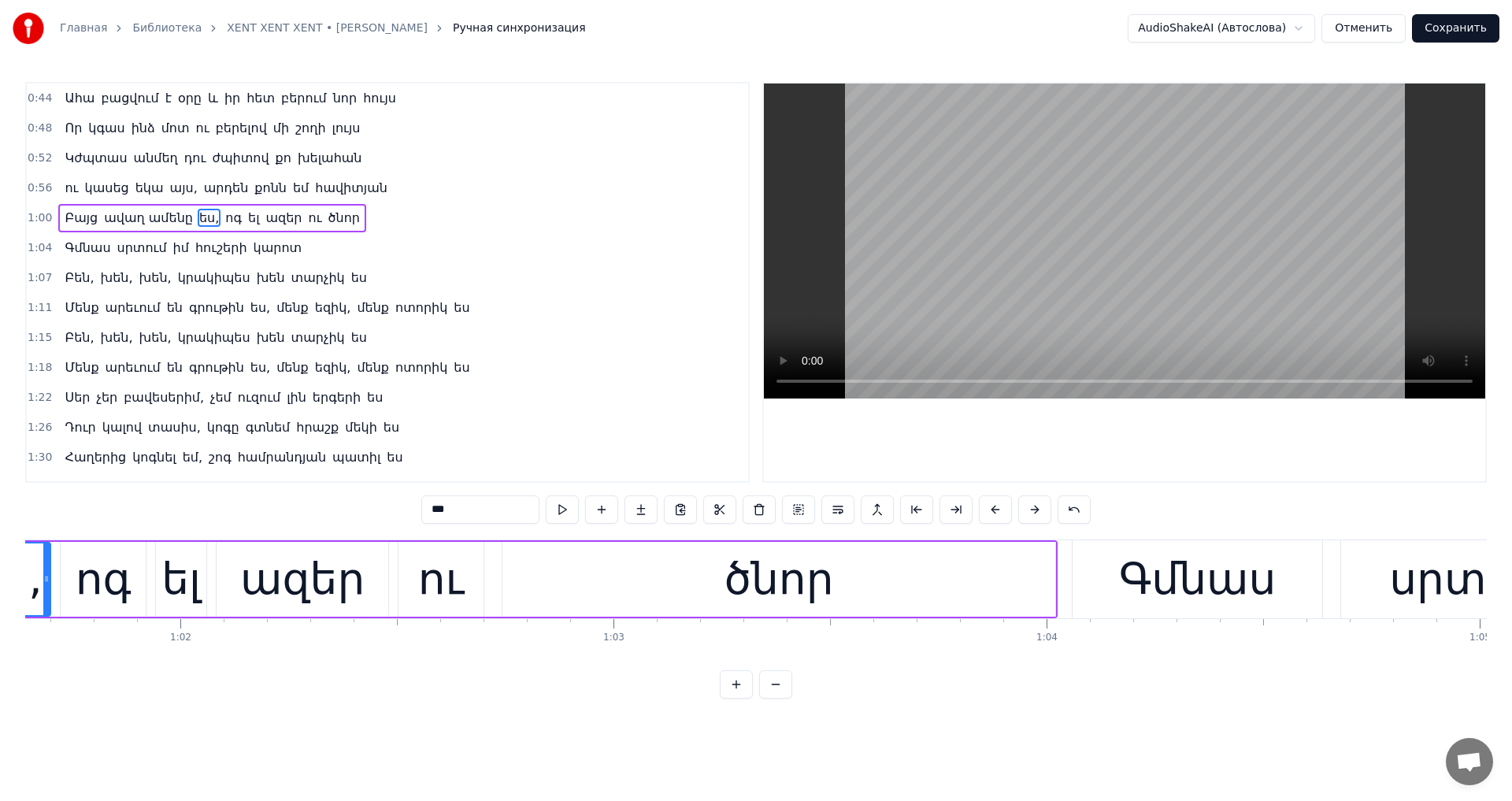
scroll to position [0, 26550]
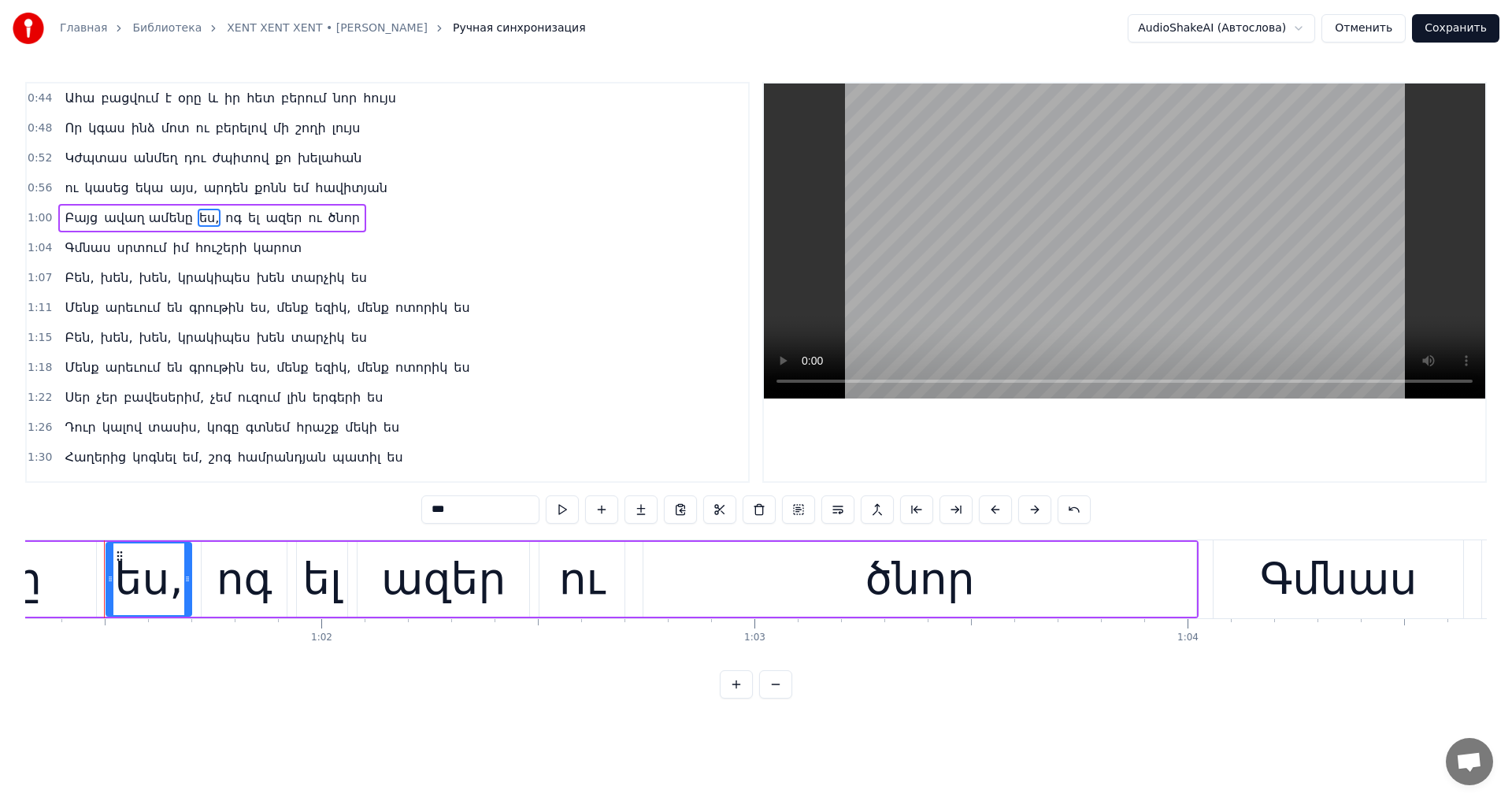
click at [1001, 304] on video at bounding box center [1124, 241] width 721 height 314
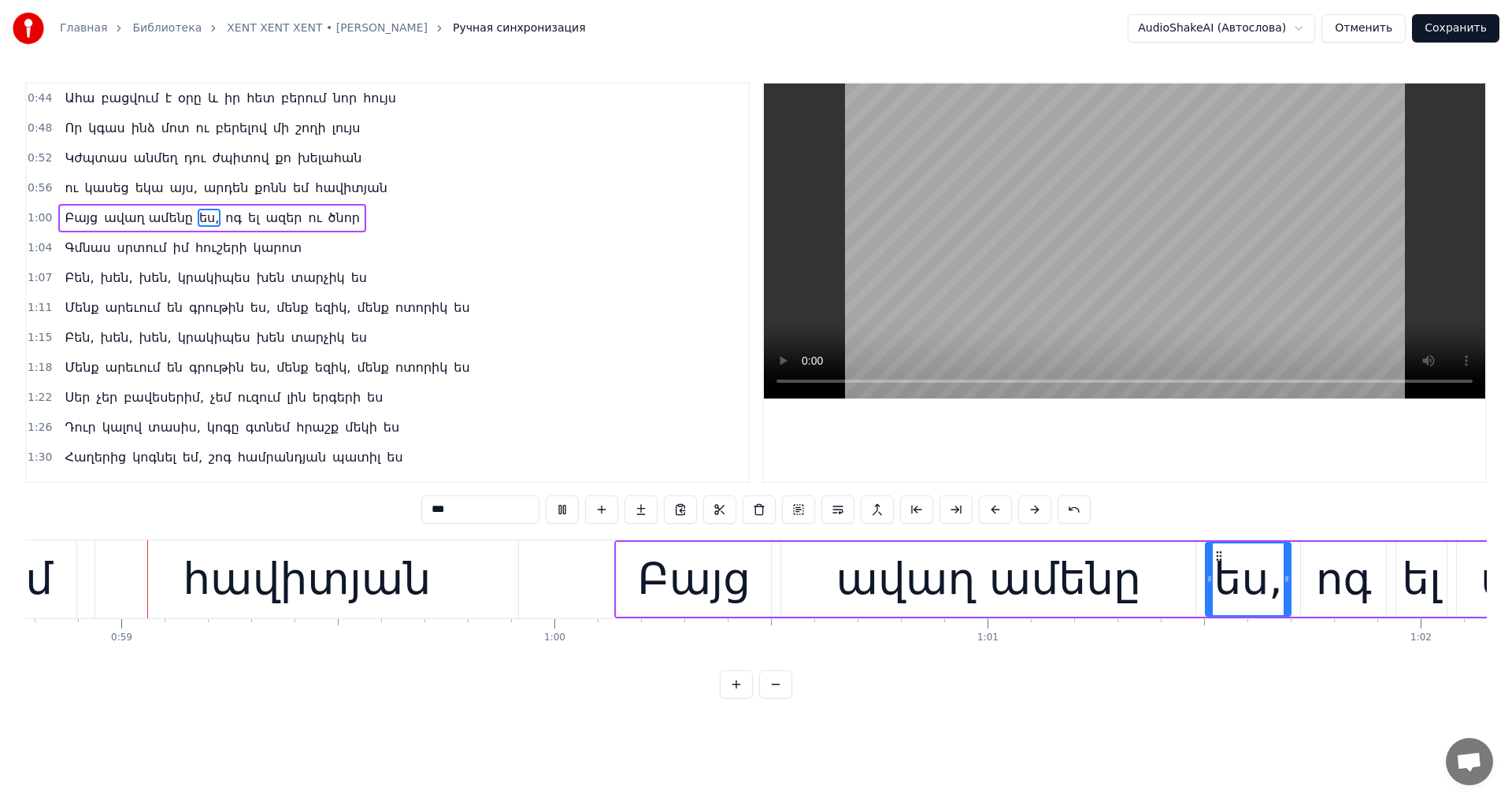
scroll to position [0, 25434]
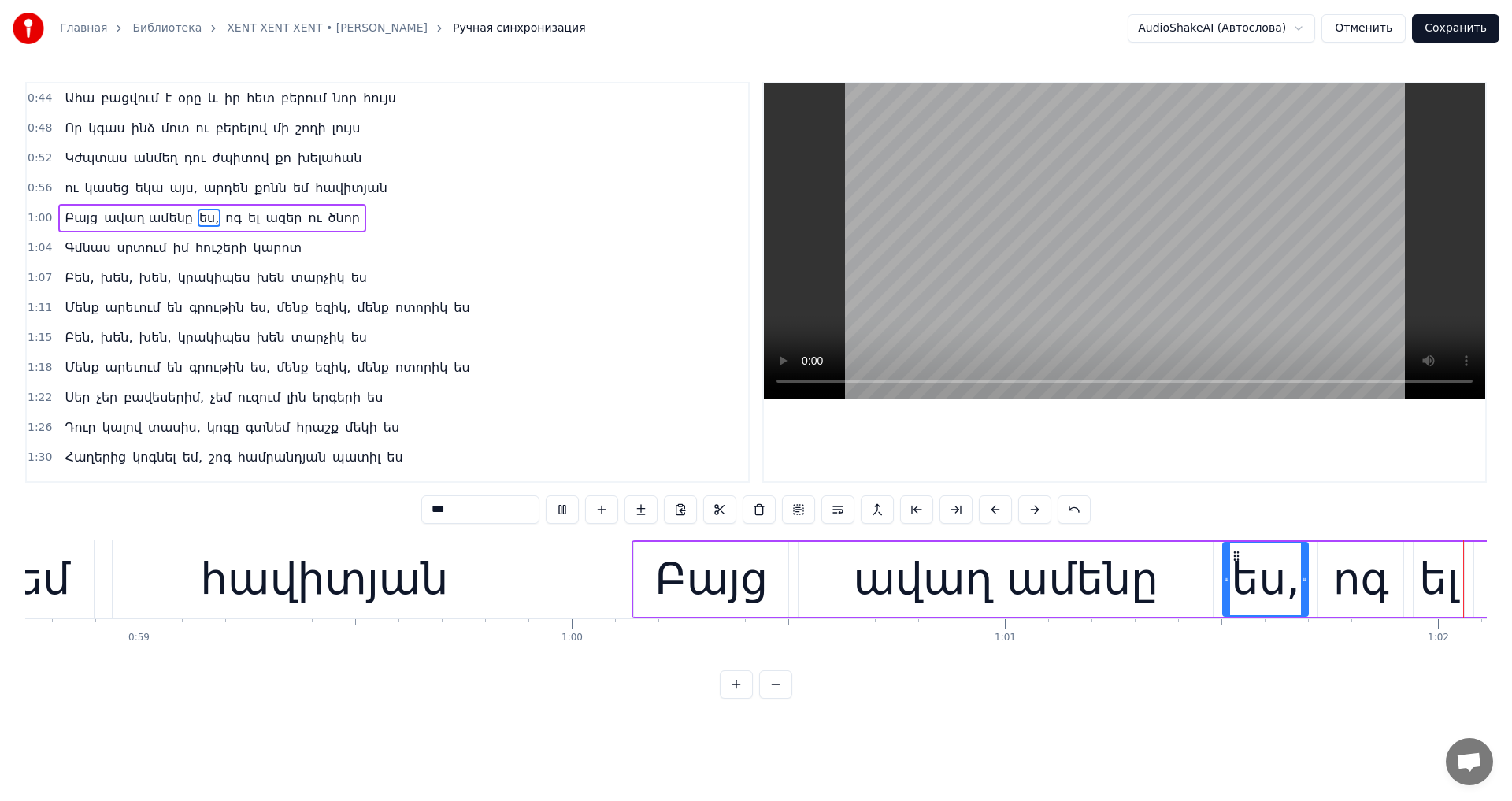
click at [1008, 298] on video at bounding box center [1124, 241] width 721 height 314
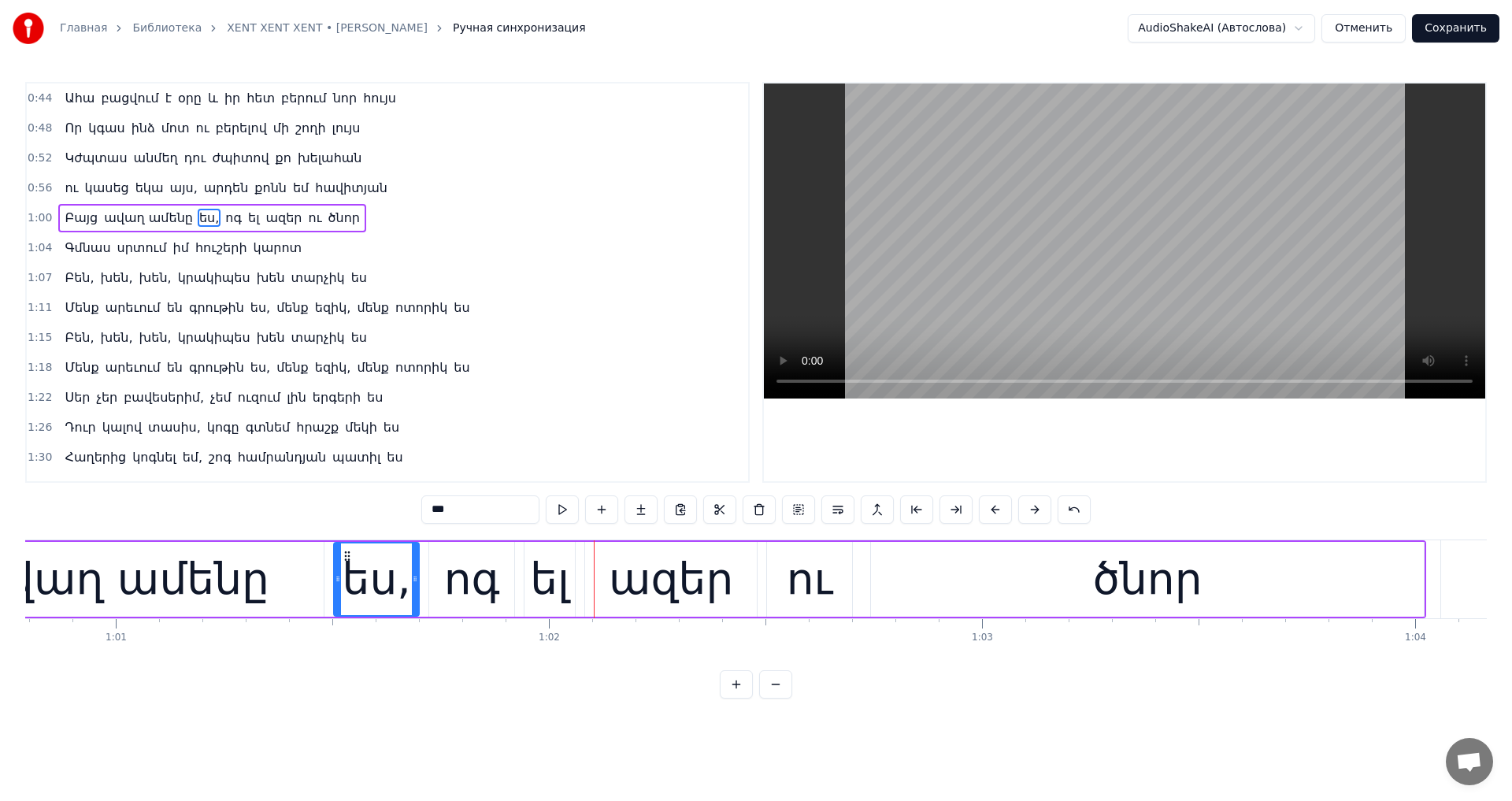
scroll to position [0, 26202]
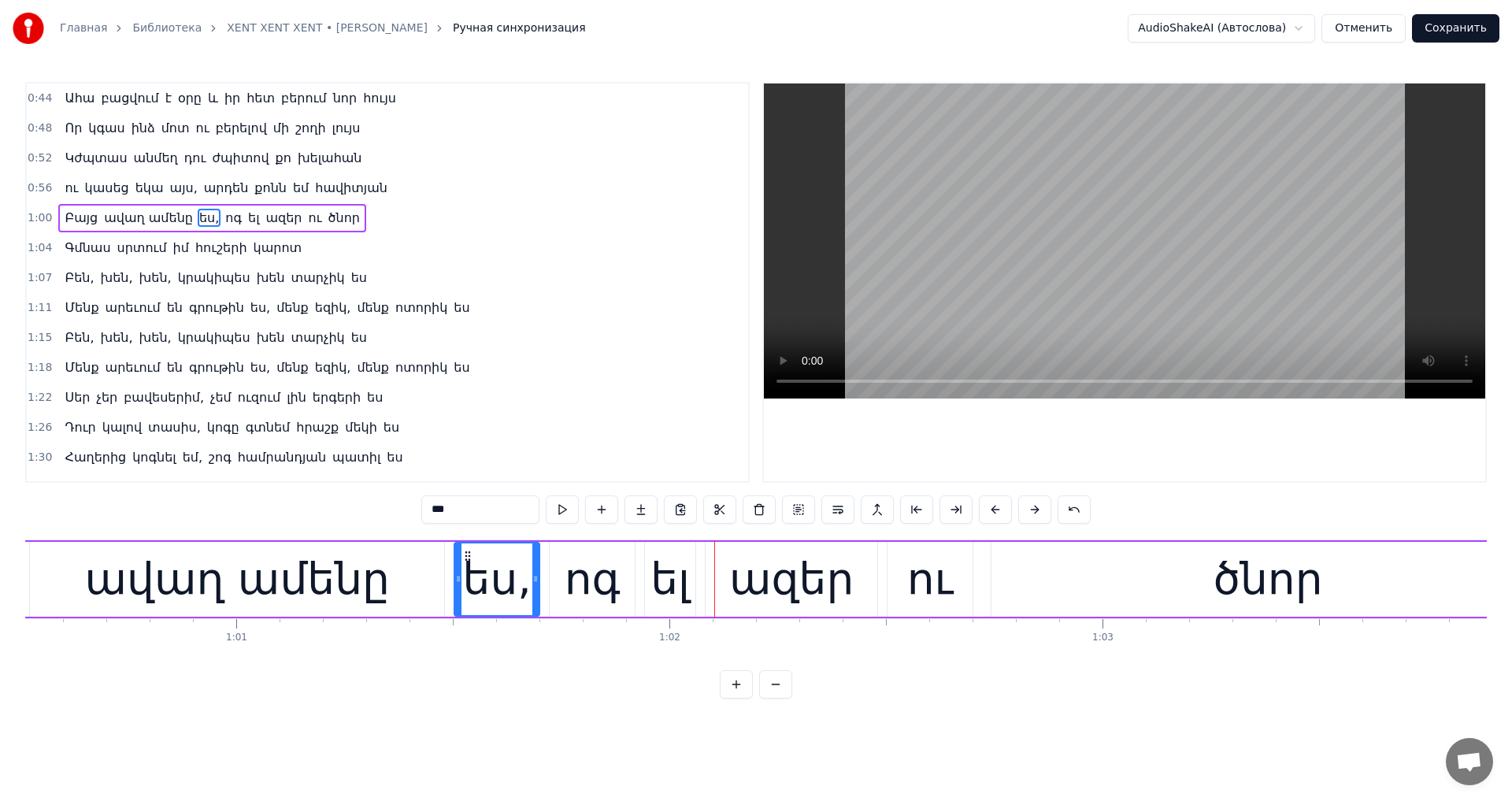
click at [601, 556] on div "ոգ" at bounding box center [592, 578] width 56 height 66
click at [468, 580] on div "ես," at bounding box center [497, 578] width 68 height 66
type input "***"
click at [756, 519] on button at bounding box center [759, 509] width 33 height 28
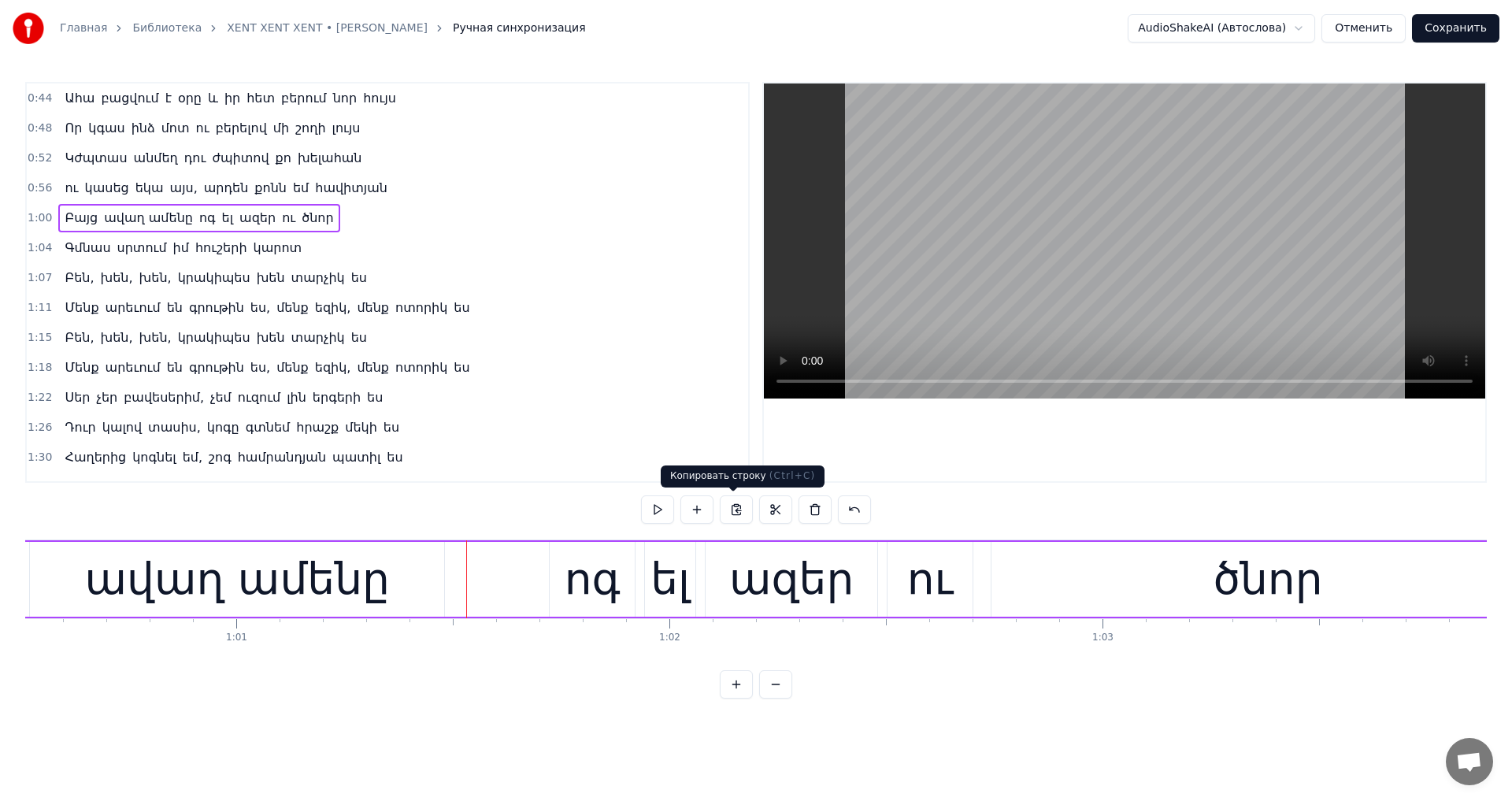
click at [582, 601] on div "ոգ" at bounding box center [592, 578] width 56 height 66
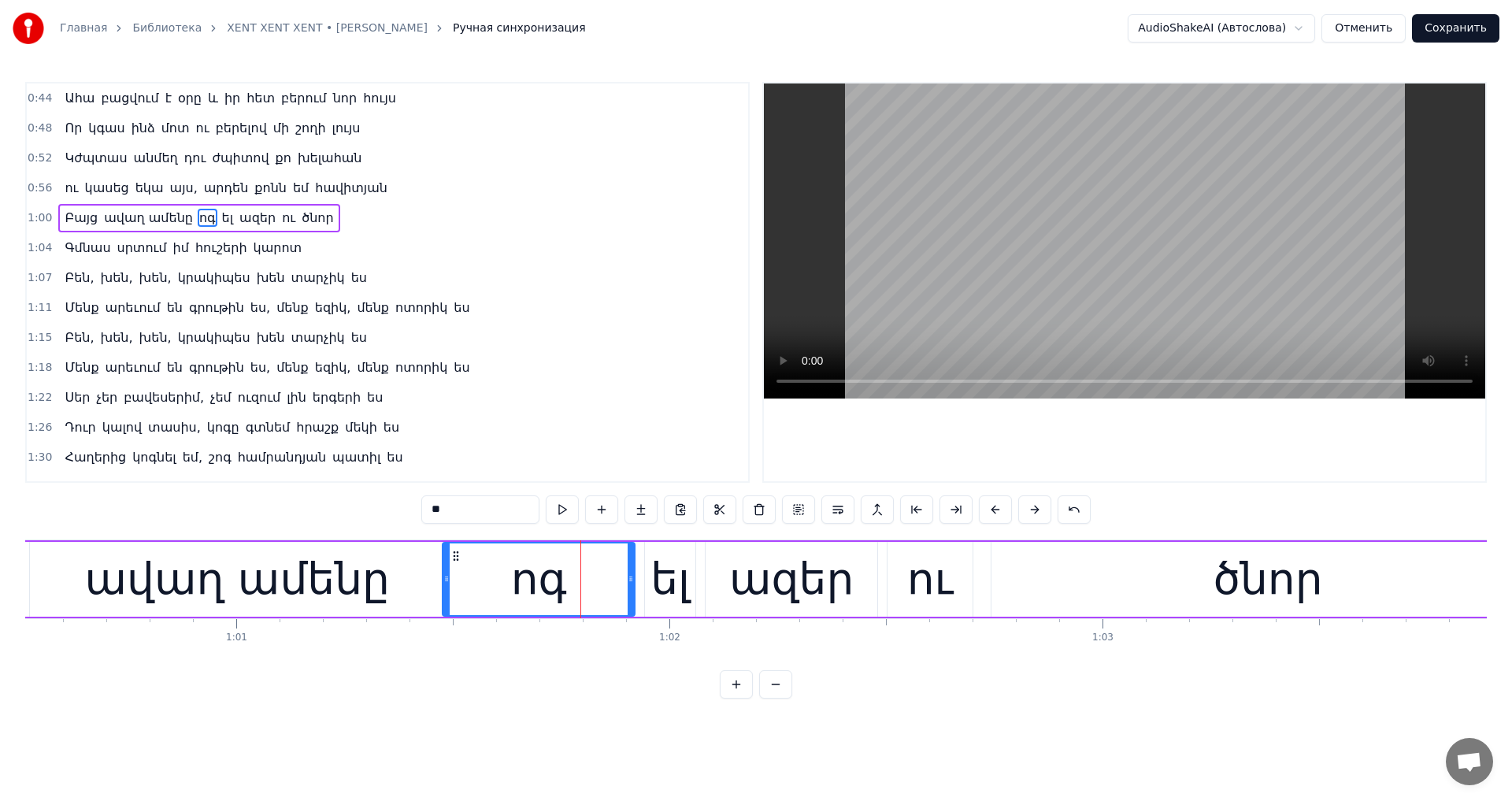
drag, startPoint x: 551, startPoint y: 577, endPoint x: 444, endPoint y: 591, distance: 107.9
click at [444, 591] on div at bounding box center [446, 579] width 6 height 72
click at [579, 603] on div "ոգ" at bounding box center [539, 579] width 190 height 72
drag, startPoint x: 421, startPoint y: 509, endPoint x: 315, endPoint y: 514, distance: 106.1
click at [347, 508] on div "0:44 Ահա բացվում է օրը և իր հետ բերում նոր հույս 0:48 Որ կգաս ինձ մոտ ու բերելո…" at bounding box center [756, 390] width 1462 height 616
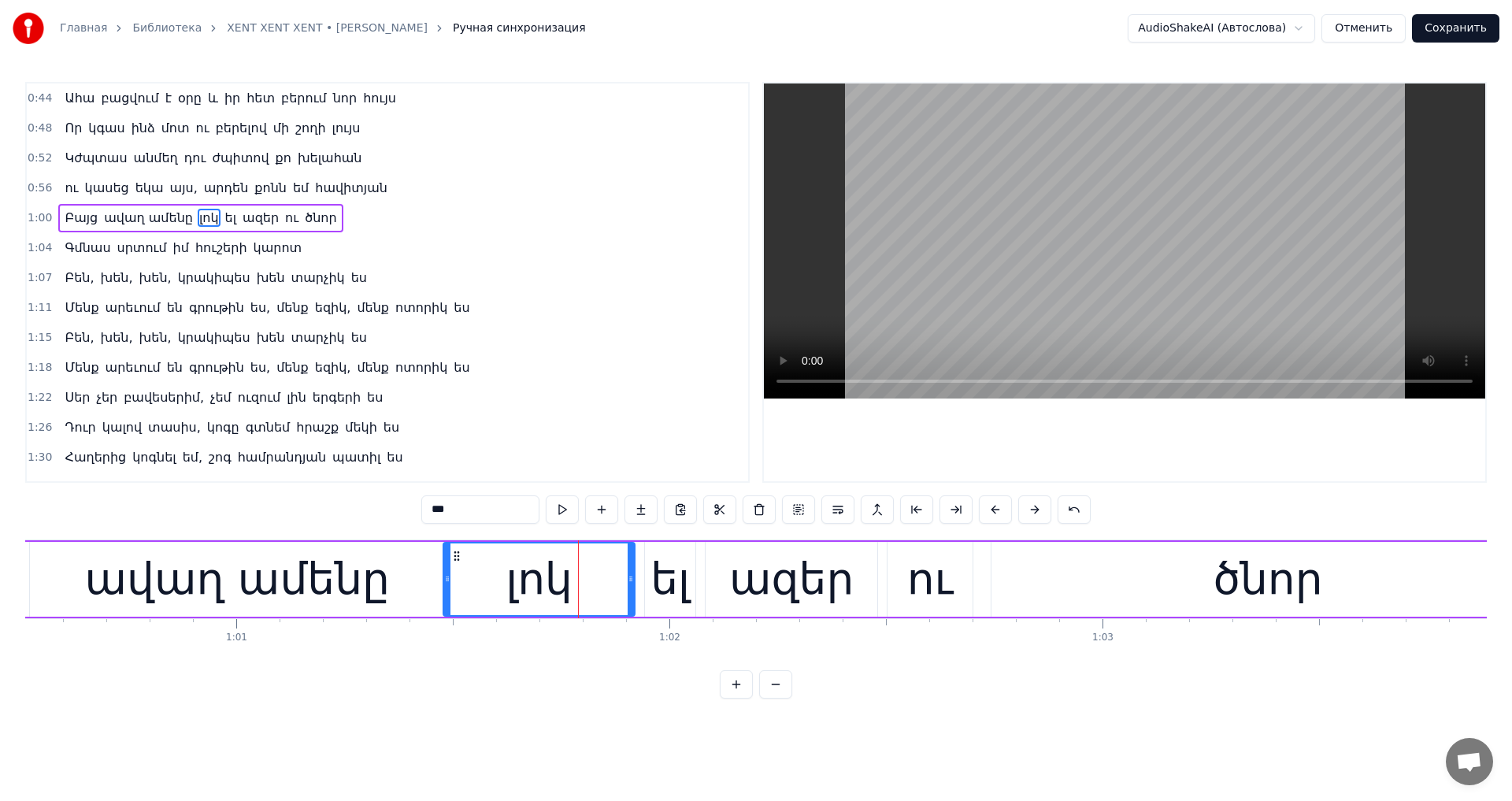
click at [647, 576] on div "ել" at bounding box center [670, 578] width 50 height 75
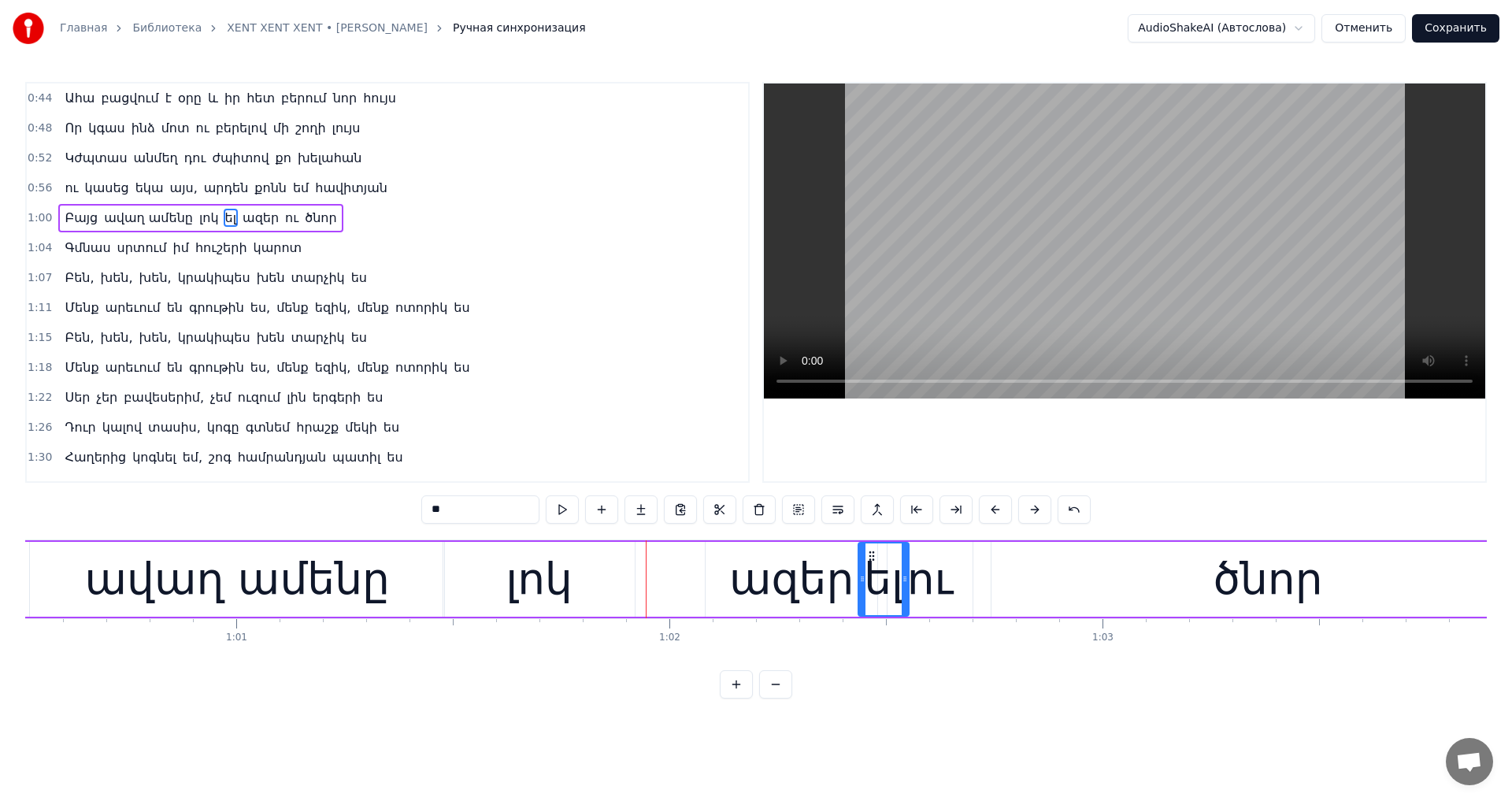
drag, startPoint x: 659, startPoint y: 553, endPoint x: 872, endPoint y: 564, distance: 213.3
click at [759, 570] on div "ազեր" at bounding box center [791, 578] width 124 height 66
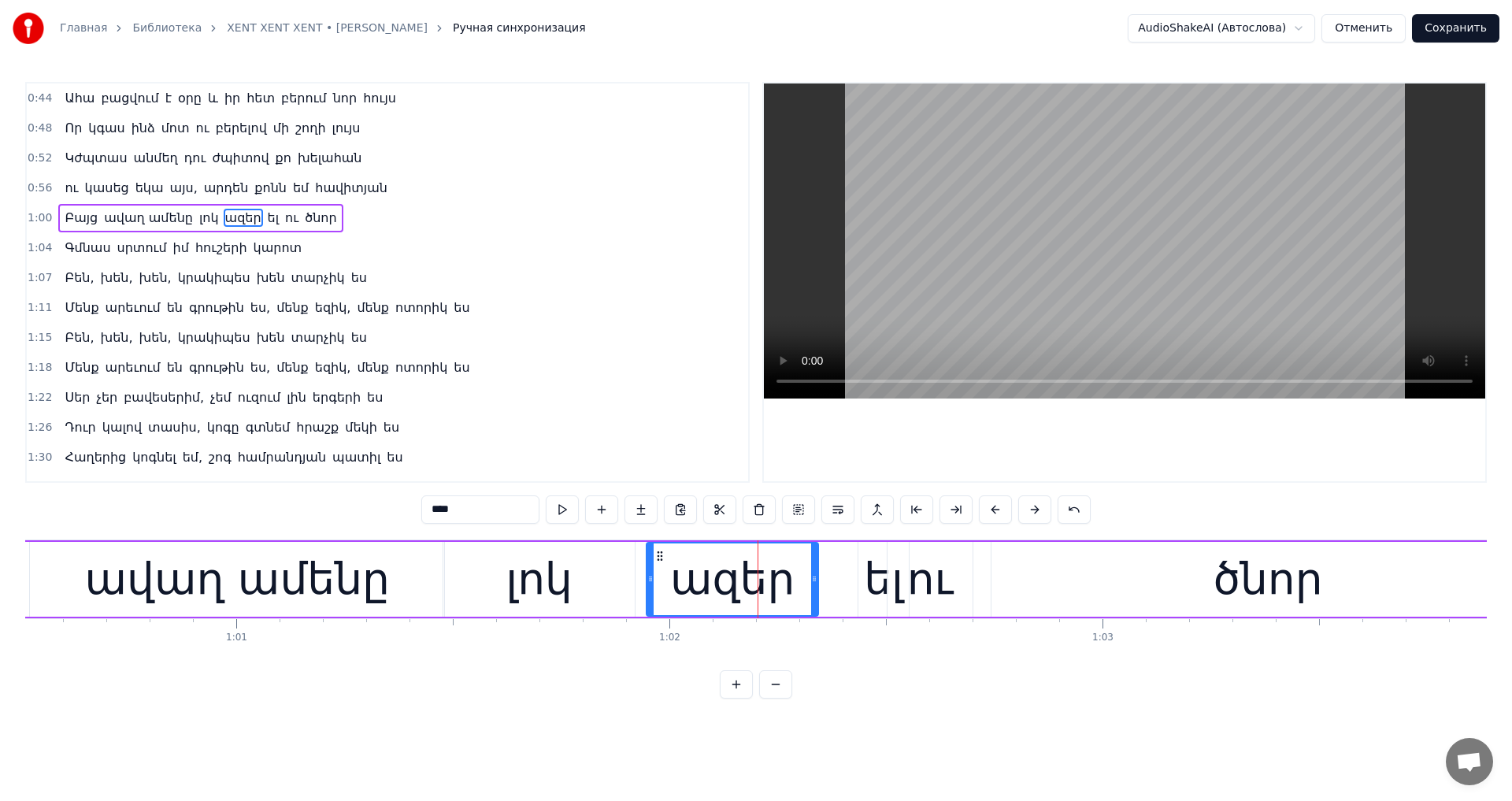
drag, startPoint x: 715, startPoint y: 555, endPoint x: 589, endPoint y: 564, distance: 126.3
click at [654, 564] on div "ազեր" at bounding box center [732, 579] width 170 height 72
click at [436, 521] on input "****" at bounding box center [479, 509] width 118 height 28
click at [373, 518] on div "0:44 Ահա բացվում է օրը և իր հետ բերում նոր հույս 0:48 Որ կգաս ինձ մոտ ու բերելո…" at bounding box center [756, 390] width 1462 height 616
click at [872, 570] on div "ել" at bounding box center [883, 578] width 40 height 66
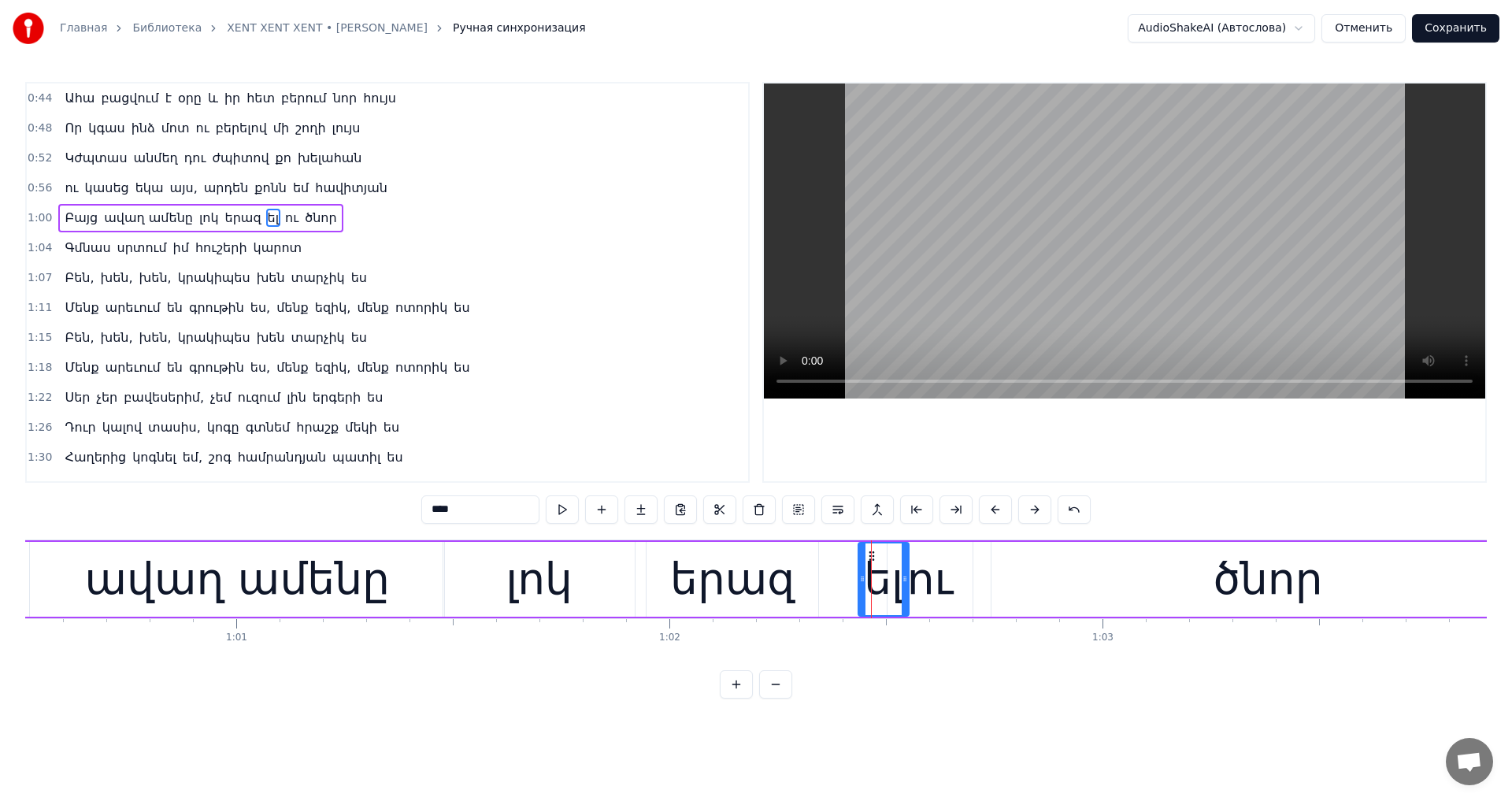
type input "**"
drag, startPoint x: 871, startPoint y: 551, endPoint x: 830, endPoint y: 558, distance: 41.6
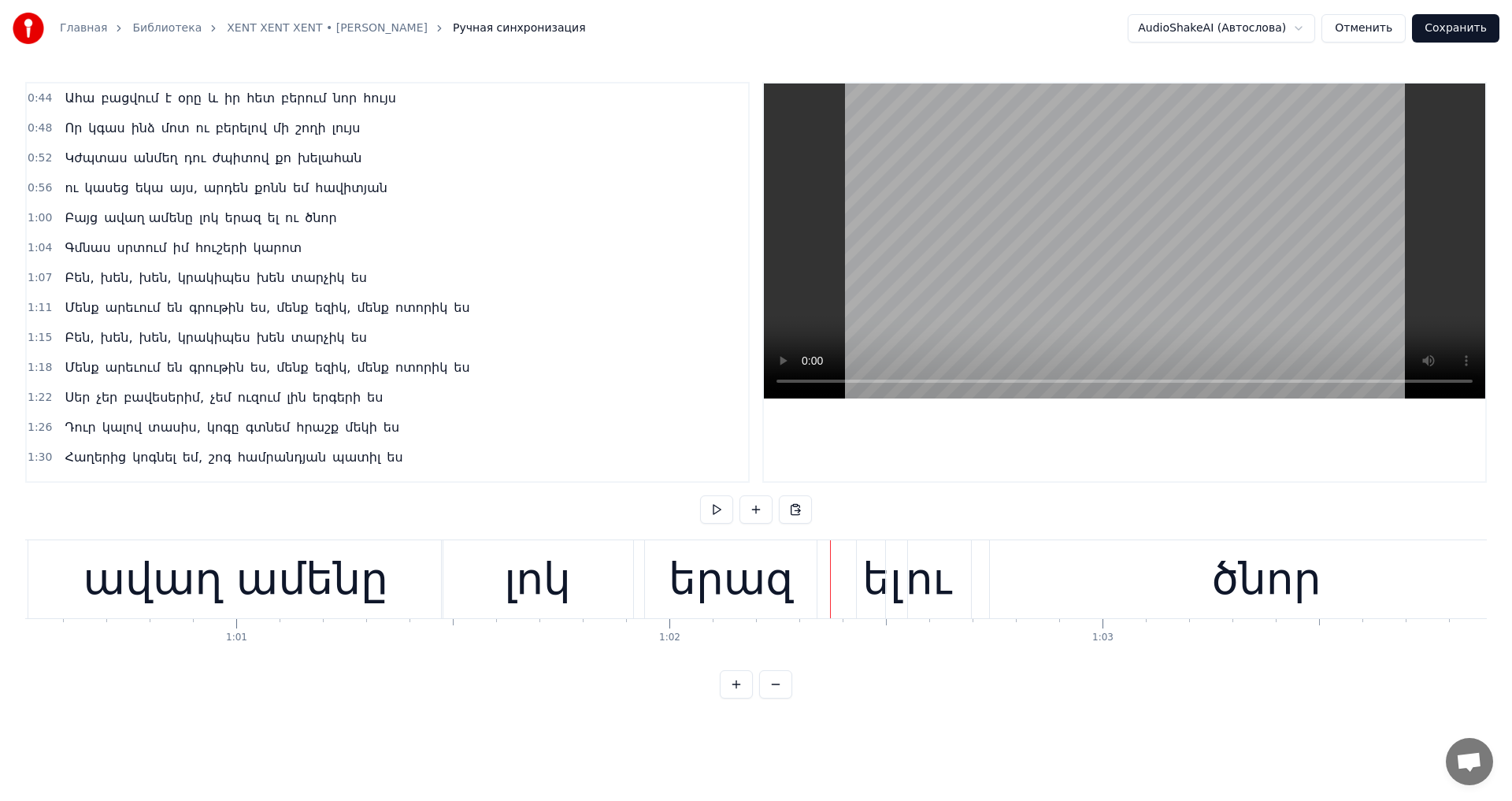
click at [860, 555] on div "ել" at bounding box center [882, 578] width 50 height 77
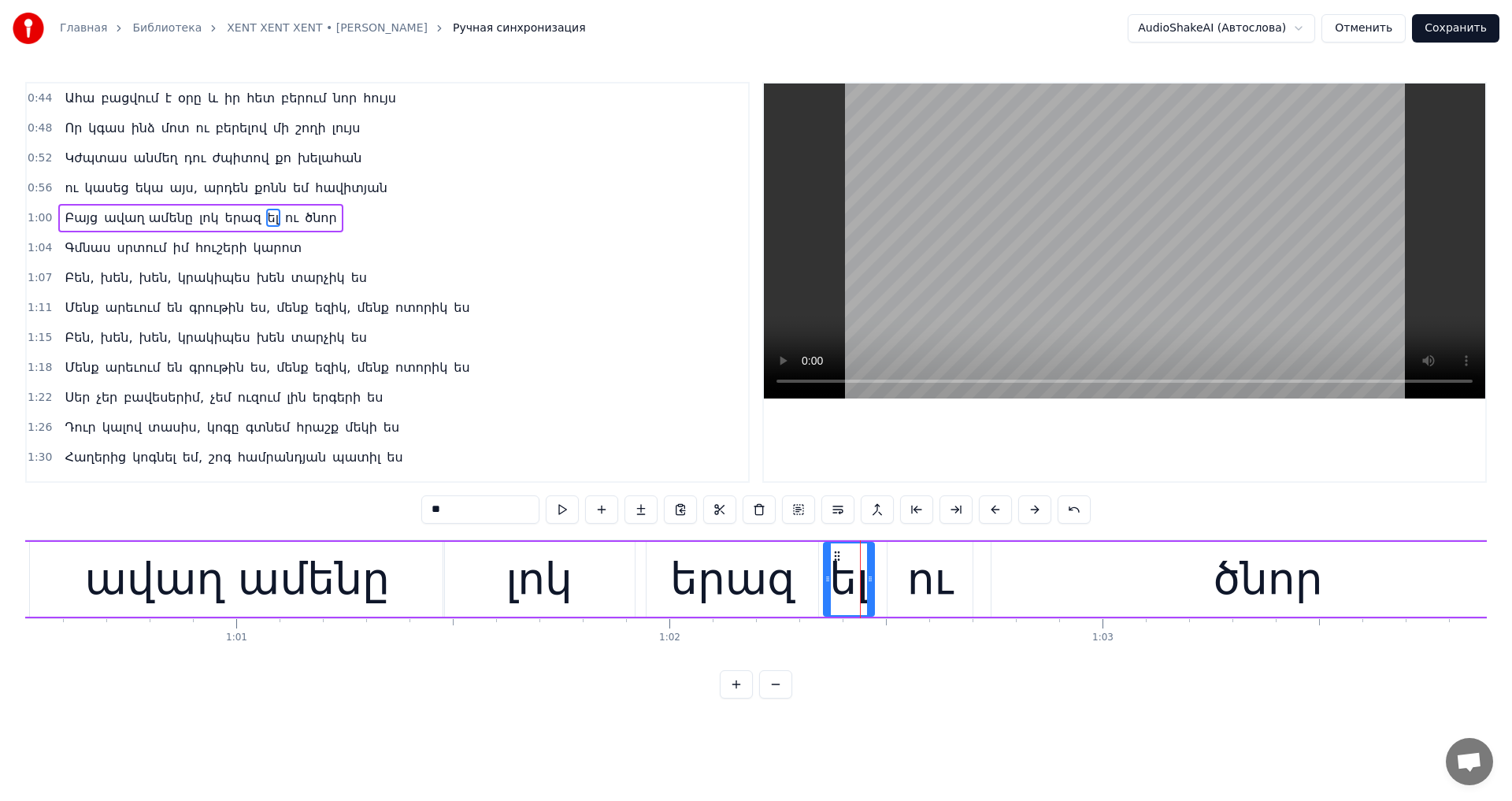
drag, startPoint x: 868, startPoint y: 556, endPoint x: 833, endPoint y: 563, distance: 35.7
click at [833, 563] on div "ել" at bounding box center [849, 579] width 49 height 72
drag, startPoint x: 419, startPoint y: 507, endPoint x: 267, endPoint y: 505, distance: 152.0
click at [267, 505] on div "0:44 Ահա բացվում է օրը և իր հետ բերում նոր հույս 0:48 Որ կգաս ինձ մոտ ու բերելո…" at bounding box center [756, 390] width 1462 height 616
click at [1077, 569] on div "ծնոր" at bounding box center [1267, 578] width 552 height 75
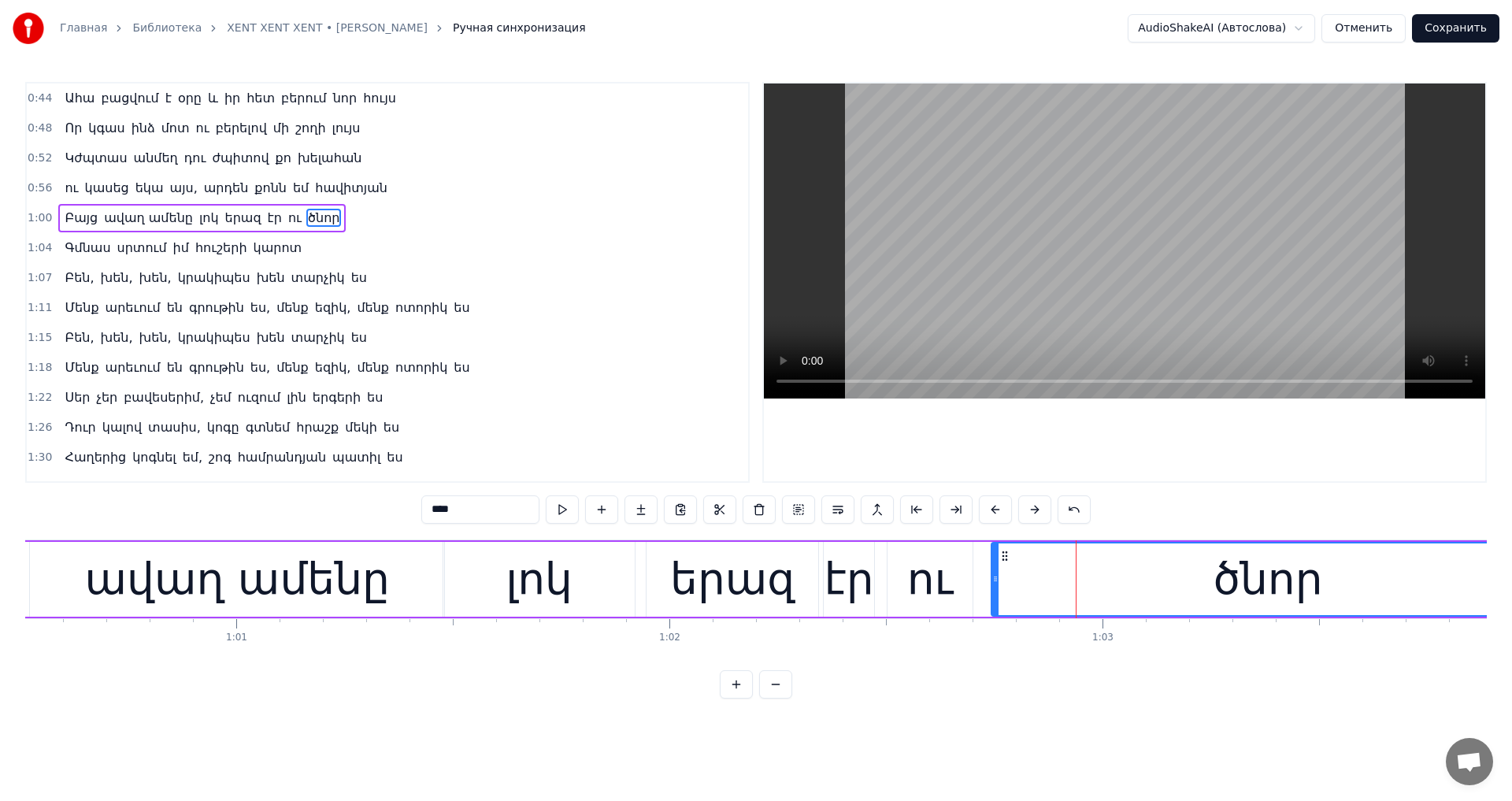
drag, startPoint x: 421, startPoint y: 520, endPoint x: 298, endPoint y: 505, distance: 123.9
click at [298, 505] on div "0:44 Ահա բացվում է օրը և իր հետ բերում նոր հույս 0:48 Որ կգաս ինձ մոտ ու բերելո…" at bounding box center [756, 390] width 1462 height 616
click at [1006, 287] on video at bounding box center [1124, 241] width 721 height 314
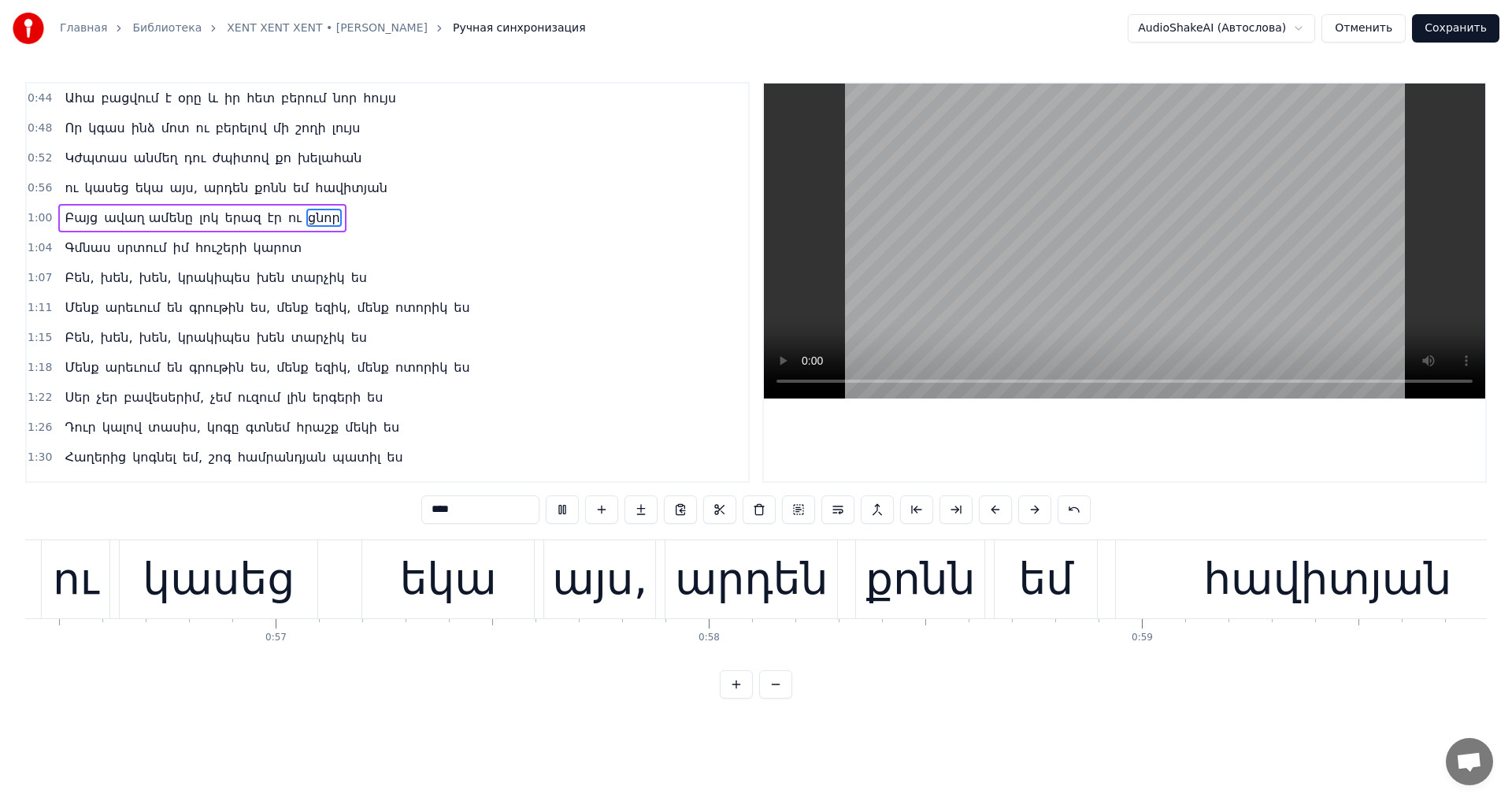
scroll to position [0, 24254]
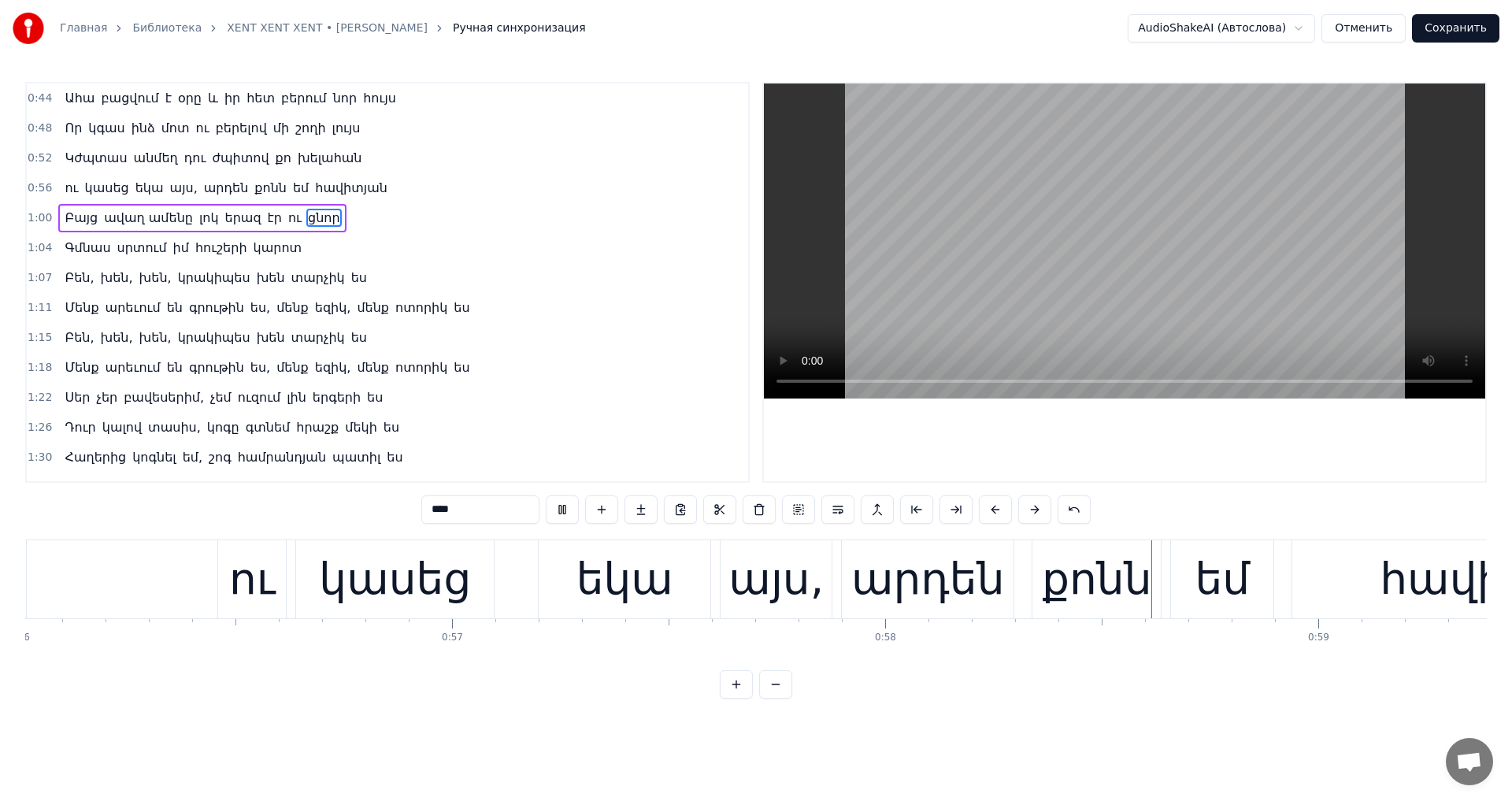
click at [1046, 273] on video at bounding box center [1124, 241] width 721 height 314
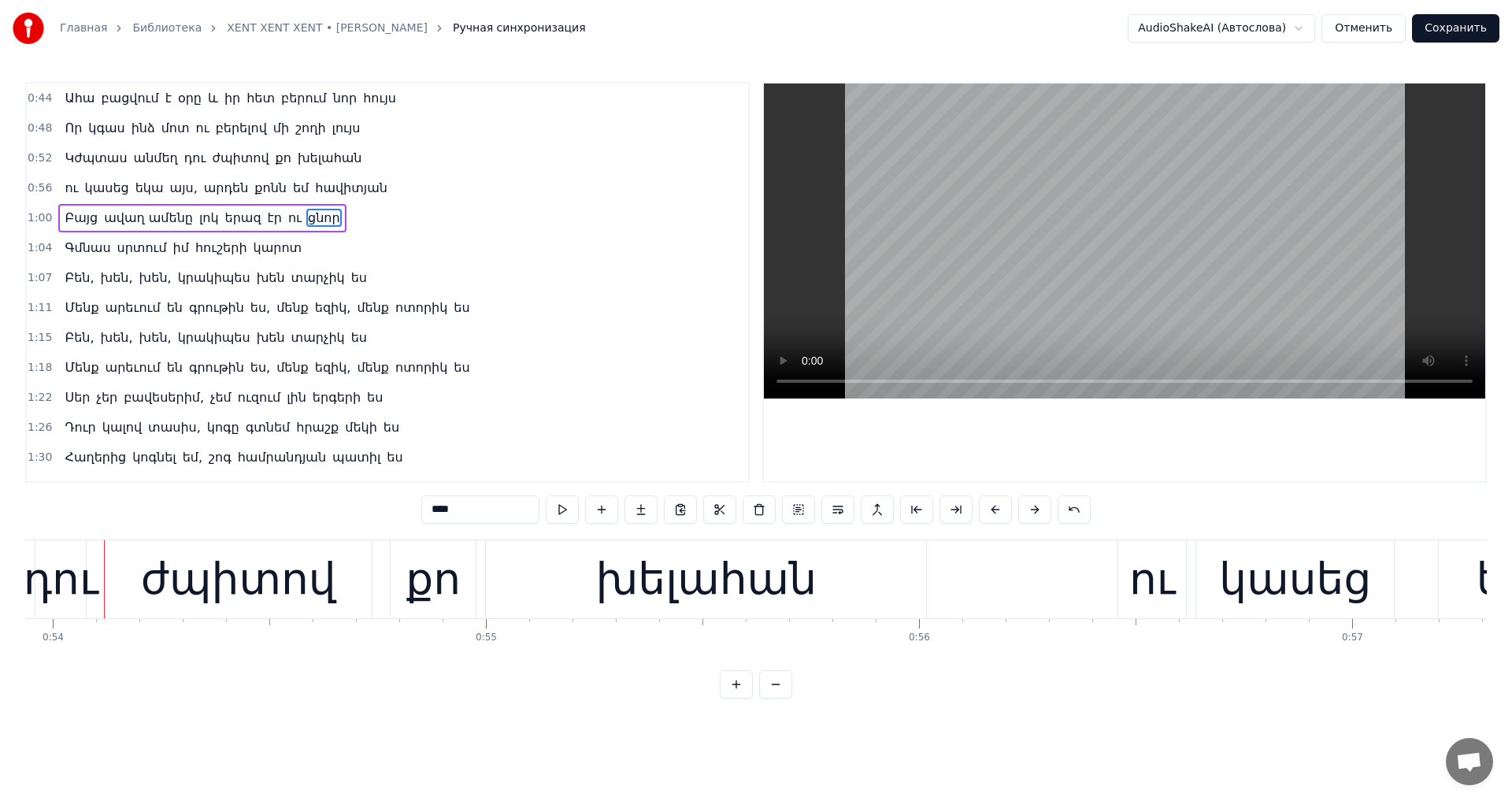
scroll to position [0, 23354]
click at [1030, 287] on video at bounding box center [1124, 241] width 721 height 314
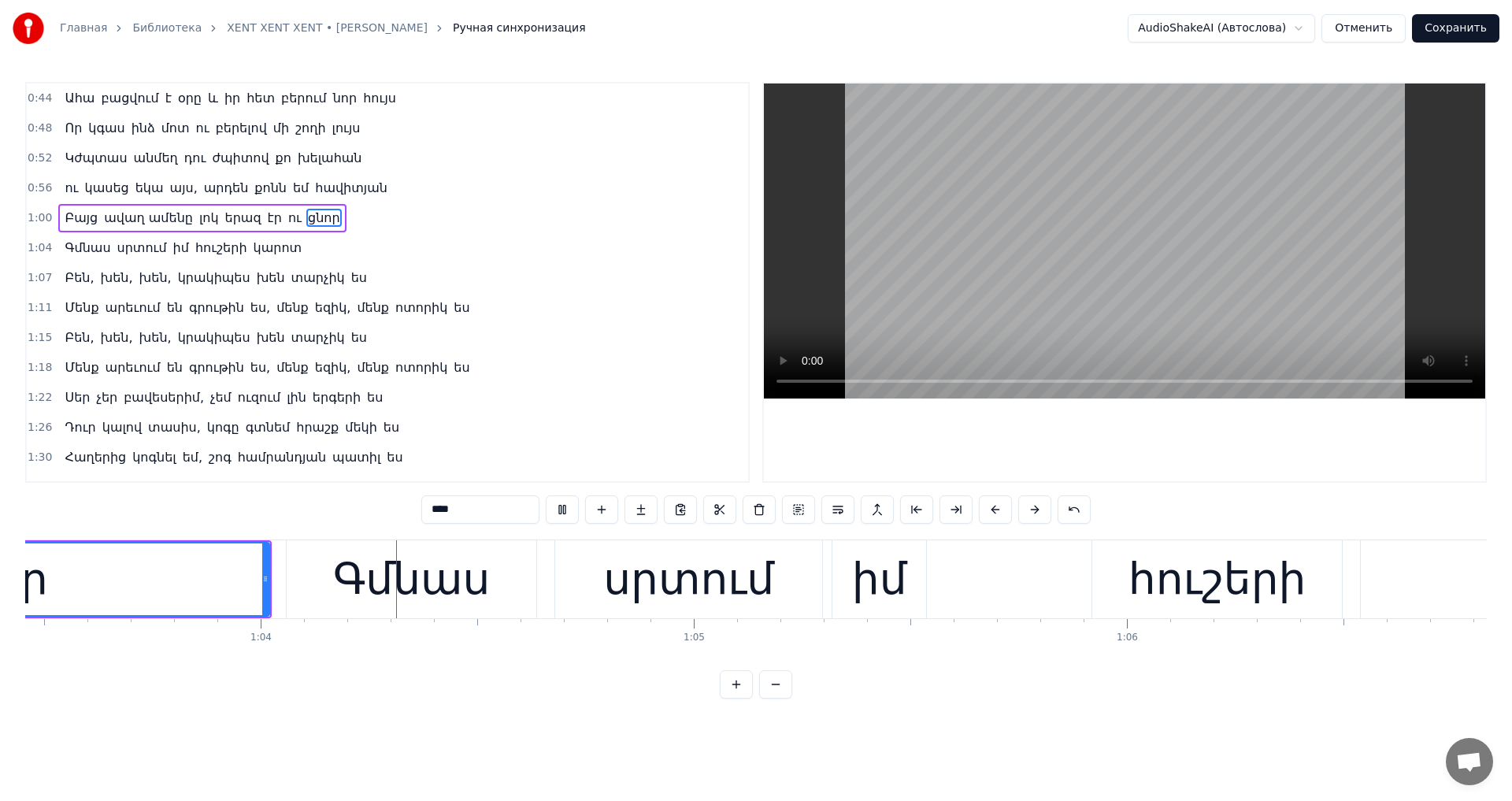
scroll to position [0, 27483]
click at [1030, 287] on video at bounding box center [1124, 241] width 721 height 314
click at [418, 583] on div "Գմնաս" at bounding box center [405, 578] width 158 height 66
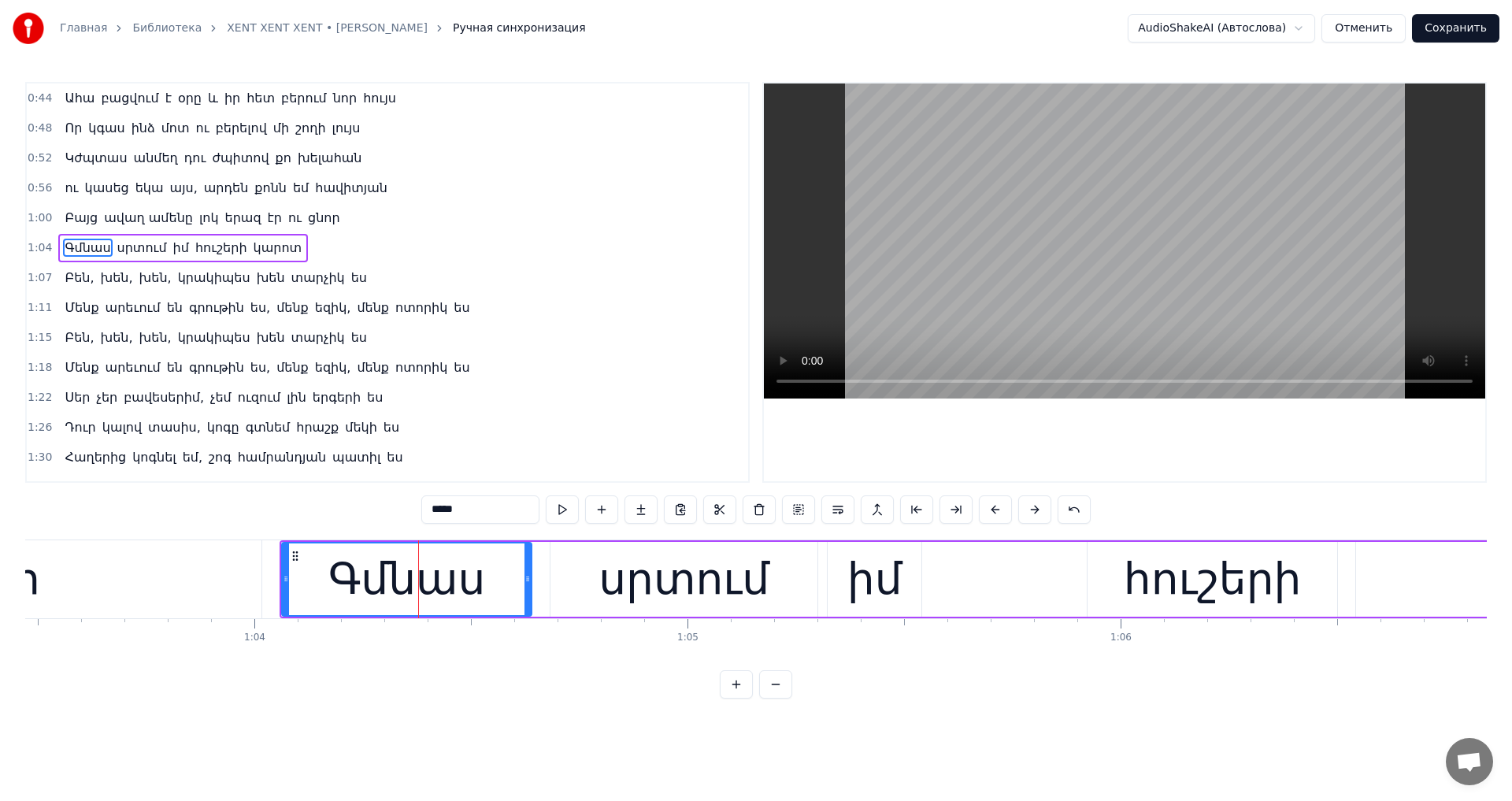
click at [421, 506] on input "*****" at bounding box center [479, 509] width 118 height 28
type input "*"
click at [1097, 310] on video at bounding box center [1124, 241] width 721 height 314
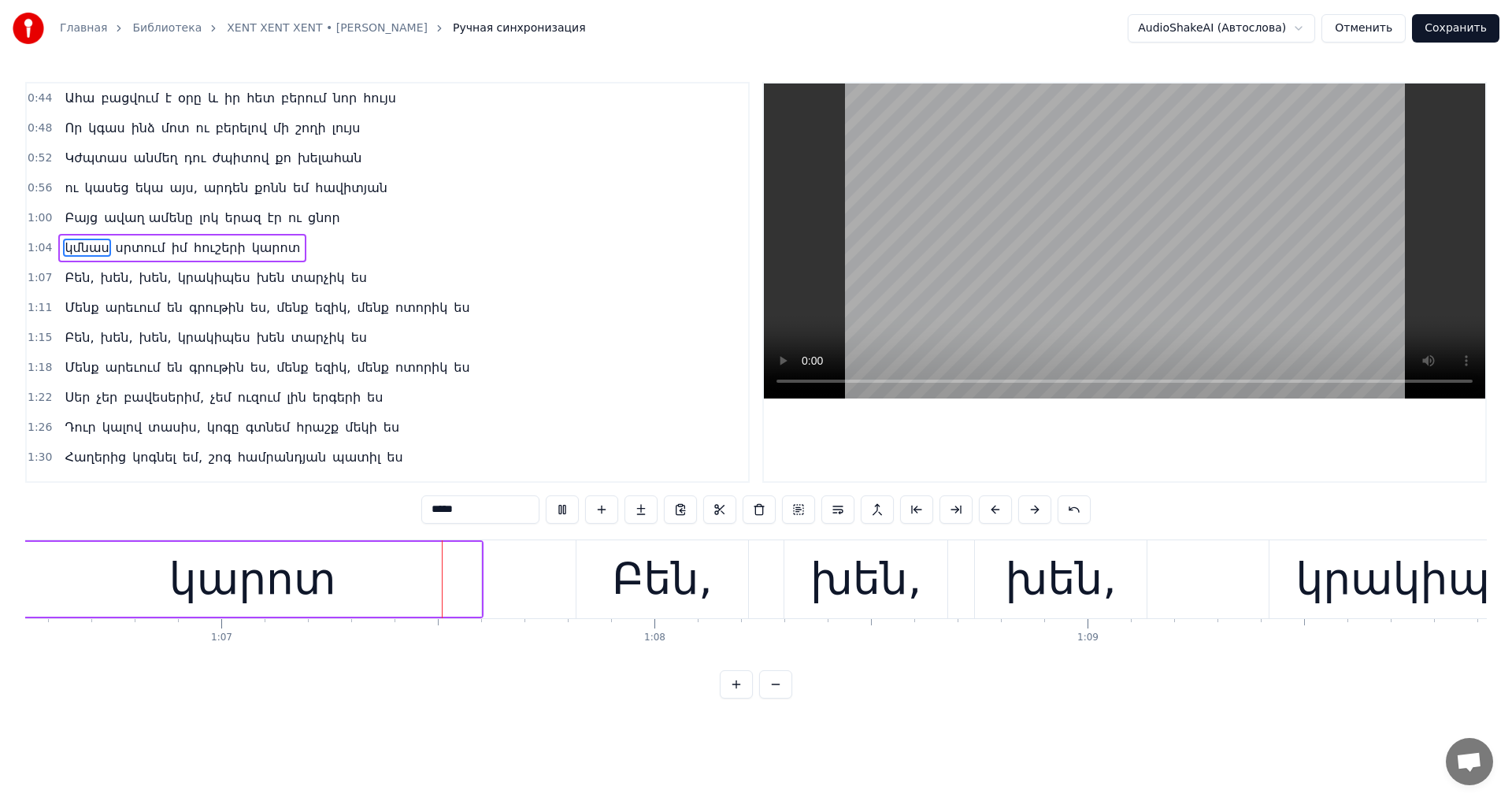
scroll to position [0, 28817]
click at [1073, 259] on video at bounding box center [1124, 241] width 721 height 314
click at [688, 591] on div "Բեն," at bounding box center [659, 578] width 100 height 66
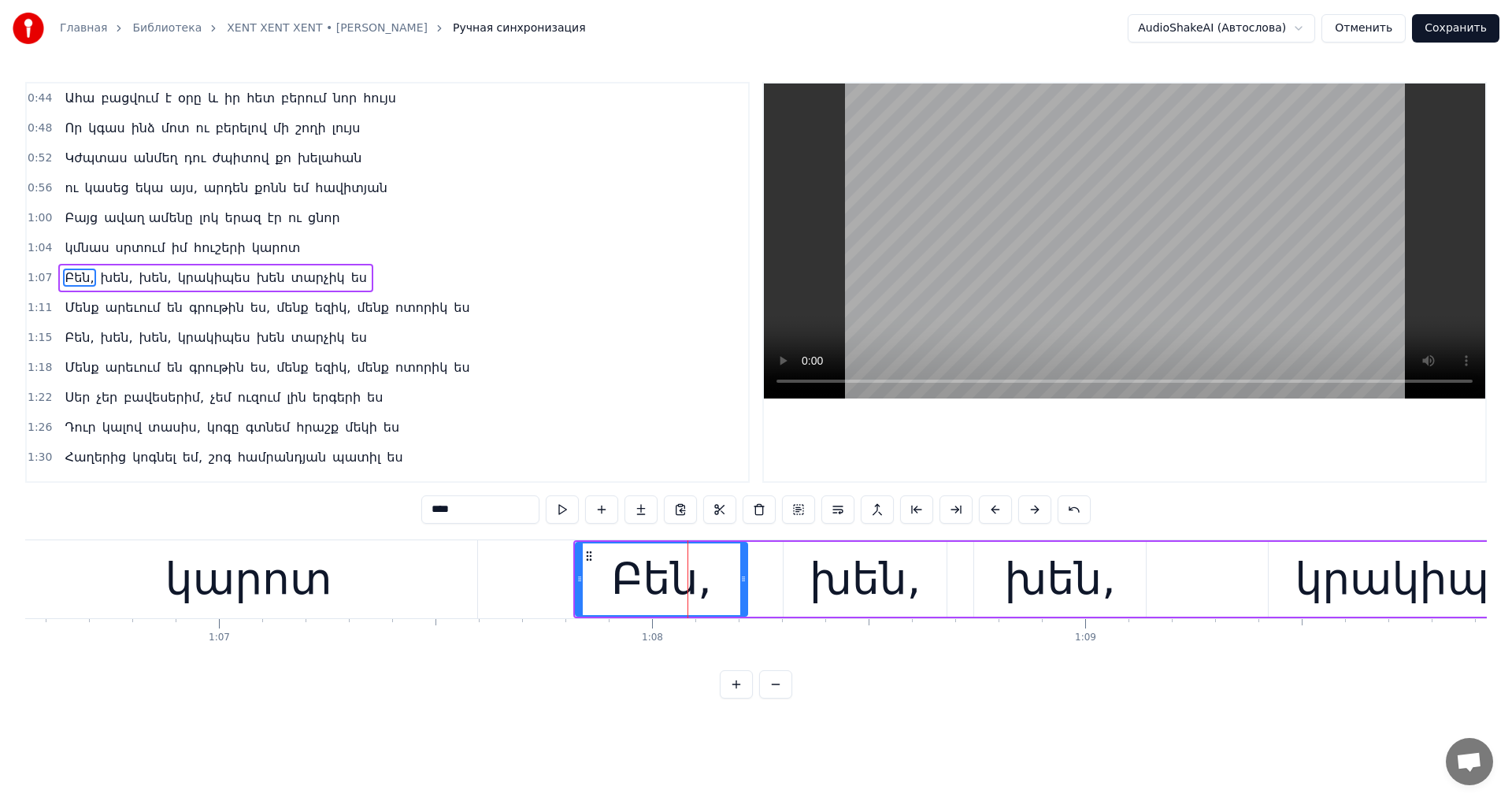
drag, startPoint x: 413, startPoint y: 512, endPoint x: 249, endPoint y: 511, distance: 164.0
click at [252, 511] on div "0:44 Ահա բացվում է օրը և իր հետ բերում նոր հույս 0:48 Որ կգաս ինձ մոտ ու բերելո…" at bounding box center [756, 390] width 1462 height 616
click at [906, 597] on div "խեն," at bounding box center [864, 578] width 111 height 66
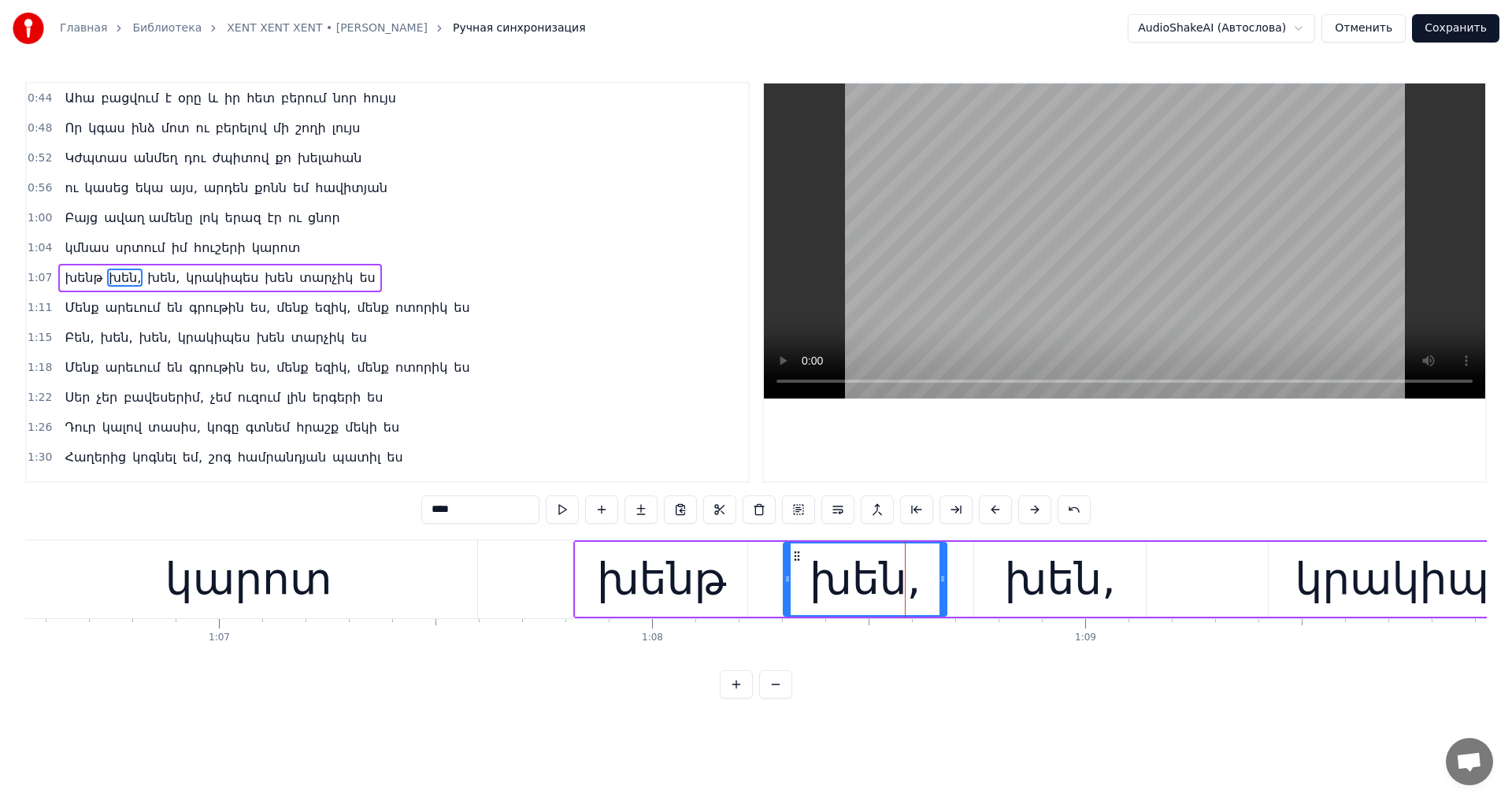
drag, startPoint x: 446, startPoint y: 505, endPoint x: 259, endPoint y: 502, distance: 187.0
click at [262, 502] on div "0:44 Ահա բացվում է օրը և իր հետ բերում նոր հույս 0:48 Որ կգաս ինձ մոտ ու բերելո…" at bounding box center [756, 390] width 1462 height 616
click at [1086, 554] on div "խեն," at bounding box center [1060, 578] width 111 height 66
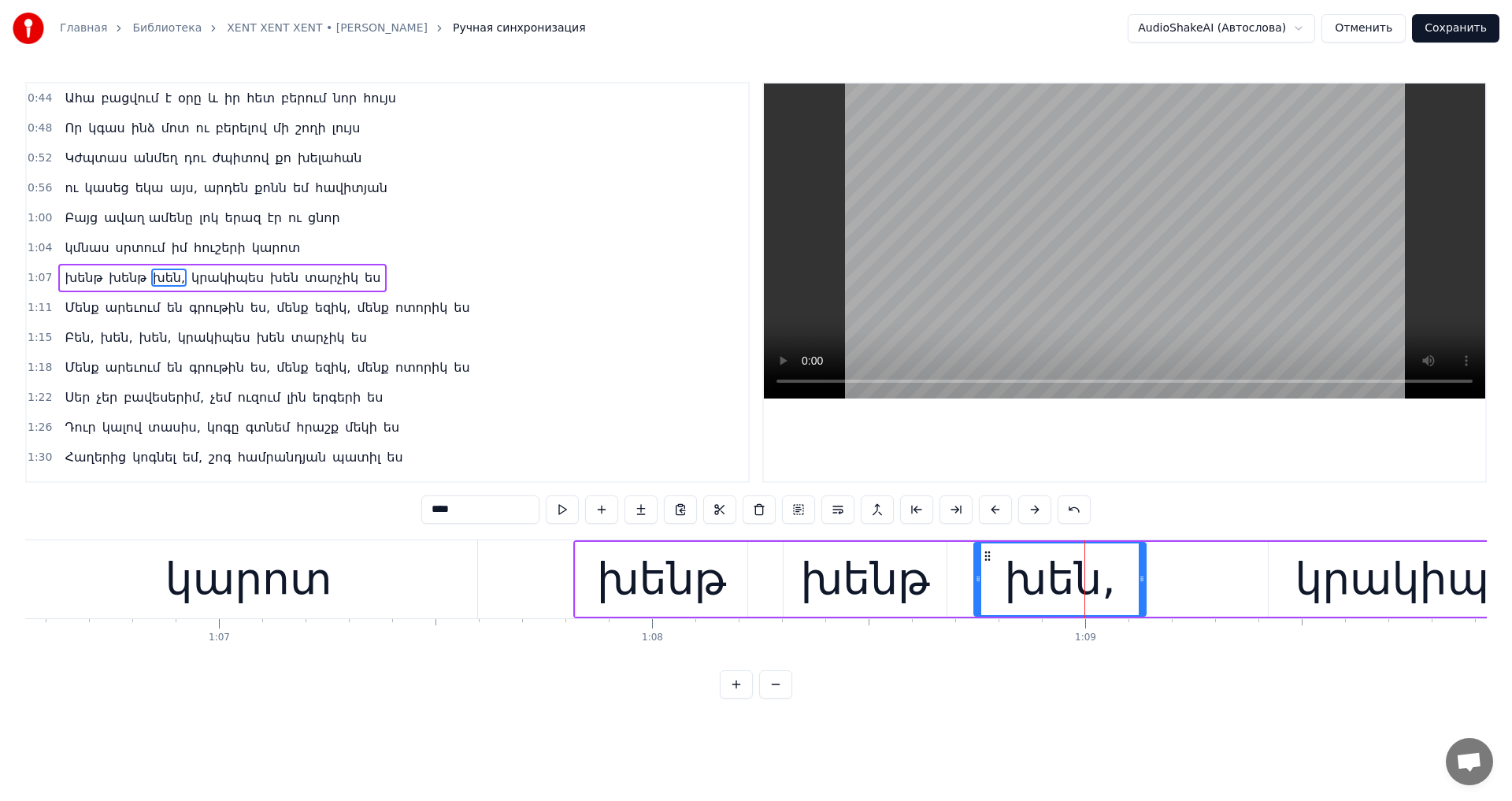
drag, startPoint x: 451, startPoint y: 504, endPoint x: 141, endPoint y: 500, distance: 310.0
click at [147, 500] on div "0:44 Ահա բացվում է օրը և իր հետ բերում նոր հույս 0:48 Որ կգաս ինձ մոտ ու բերելո…" at bounding box center [756, 390] width 1462 height 616
click at [1460, 605] on div "կրակիպես" at bounding box center [1418, 578] width 249 height 66
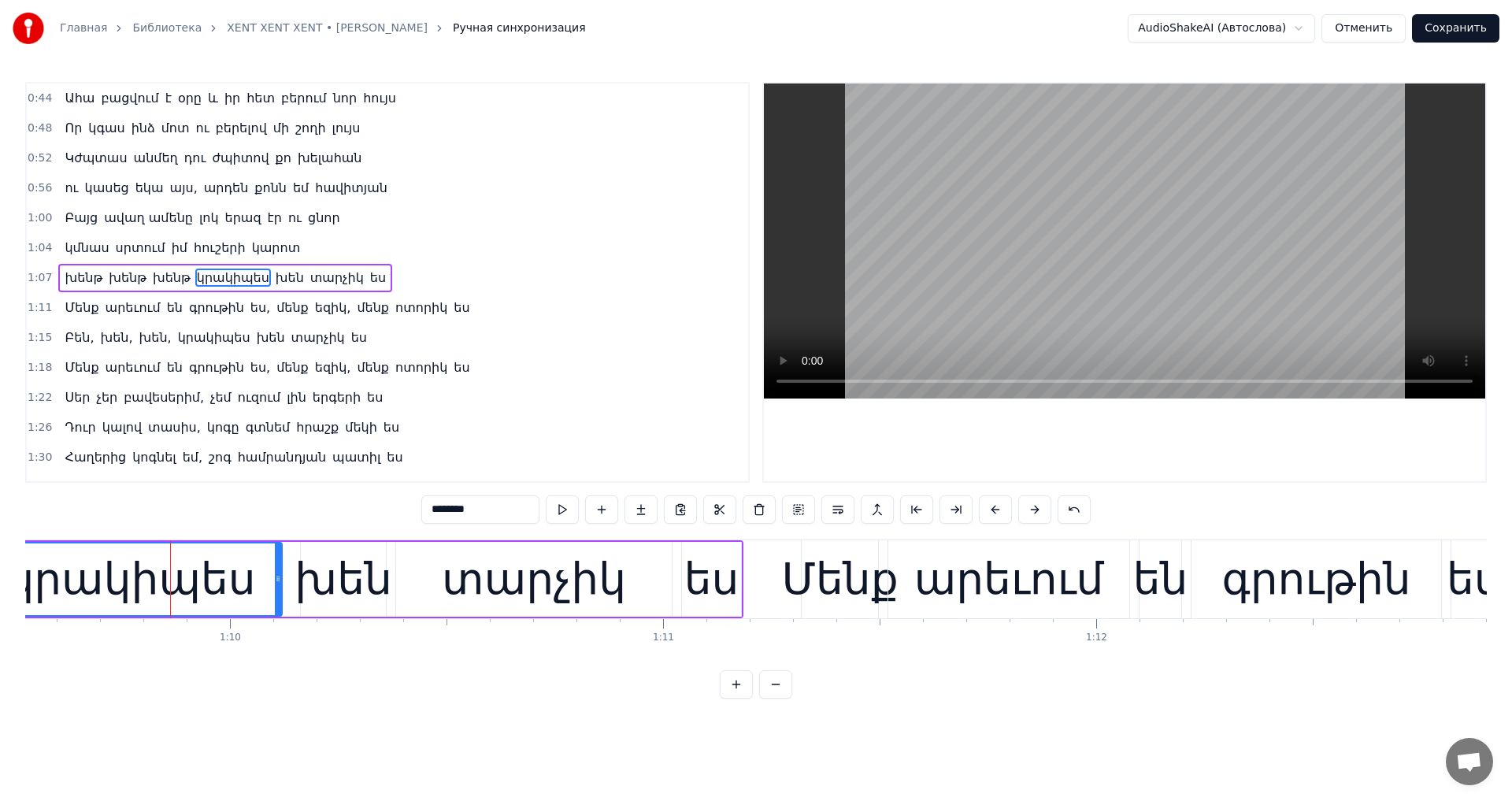
scroll to position [0, 30172]
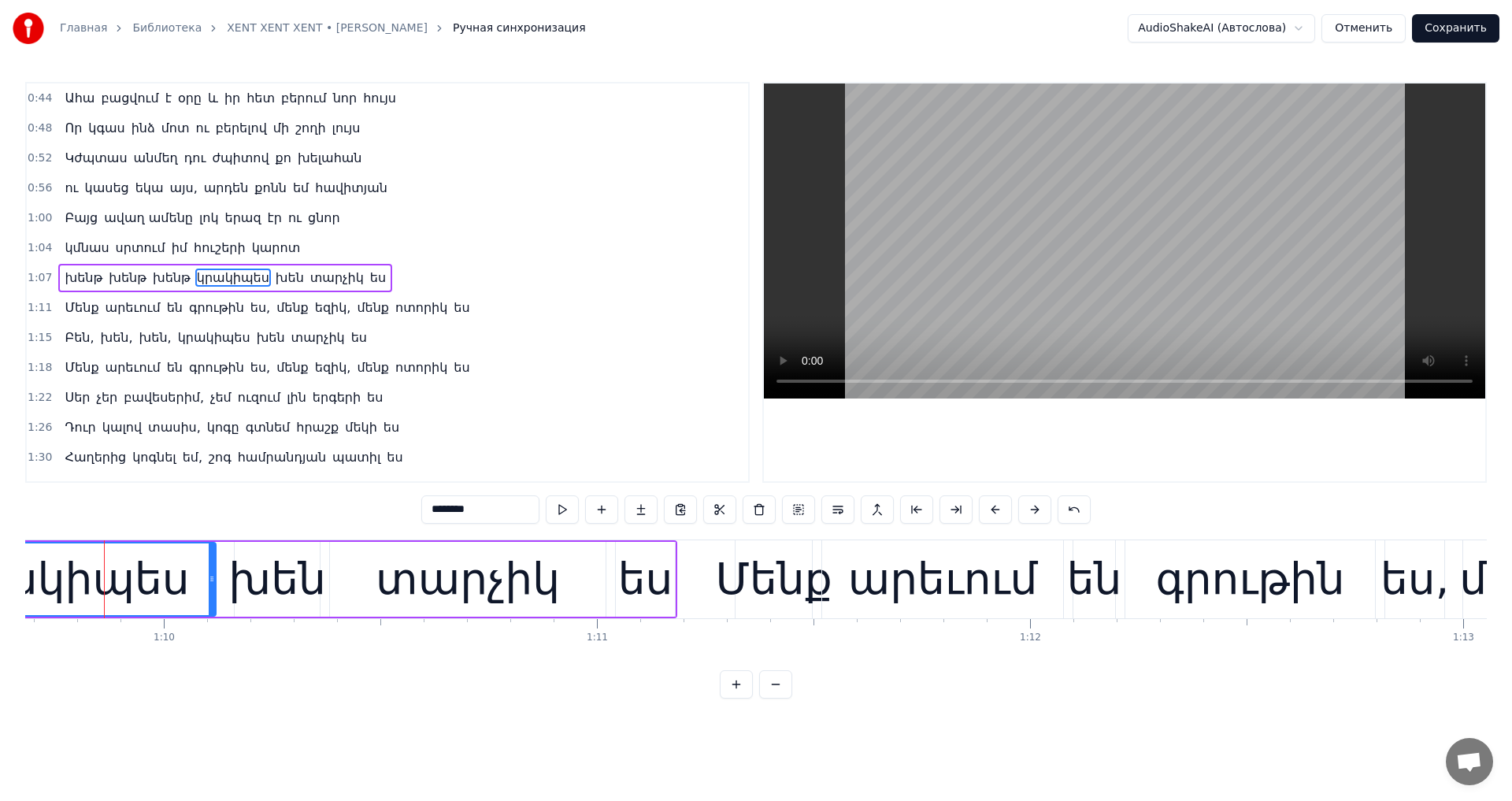
click at [422, 514] on input "********" at bounding box center [479, 509] width 118 height 28
click at [1006, 330] on video at bounding box center [1124, 241] width 721 height 314
click at [286, 569] on div "խեն" at bounding box center [277, 578] width 97 height 66
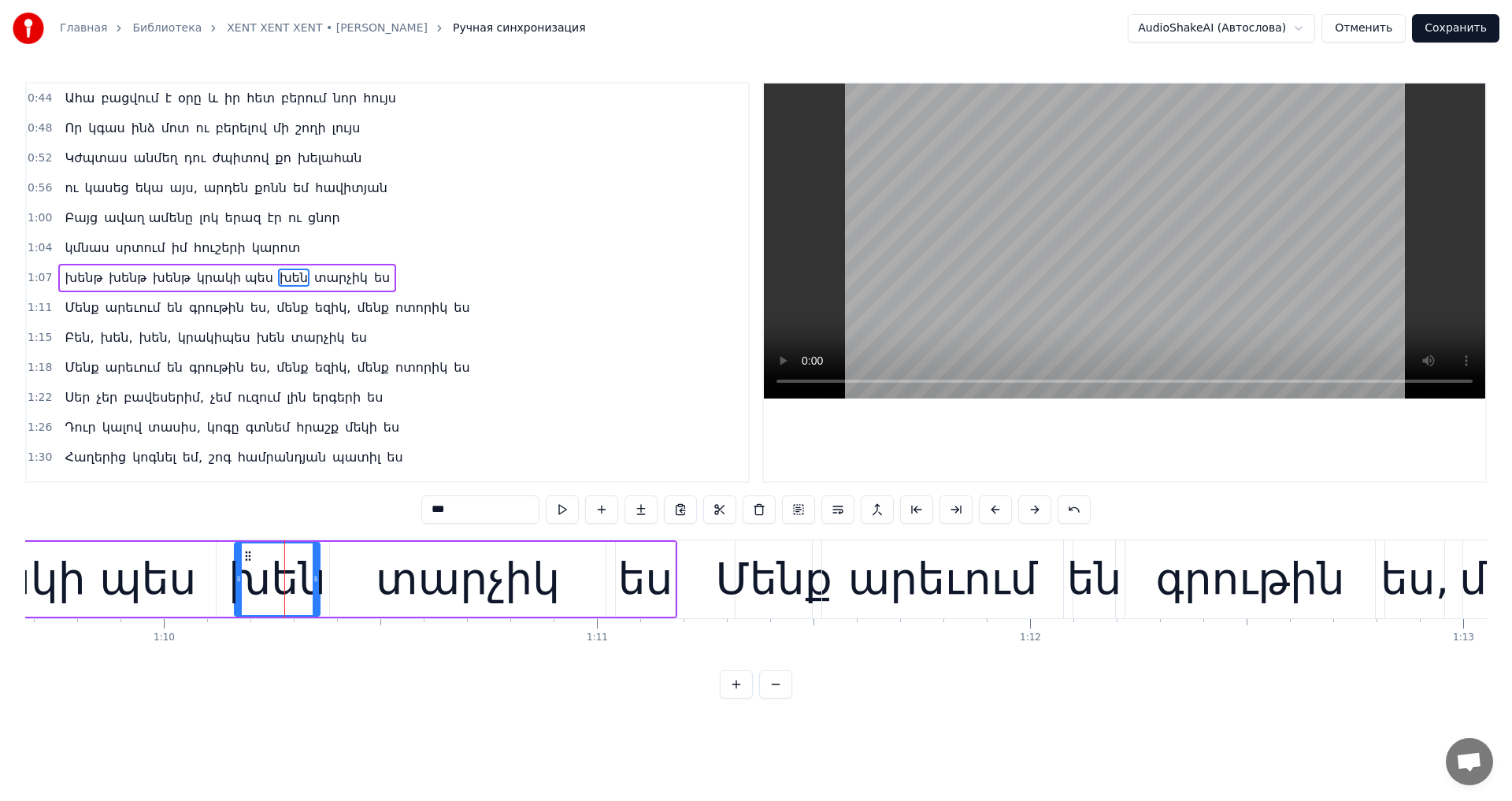
drag, startPoint x: 449, startPoint y: 506, endPoint x: 304, endPoint y: 508, distance: 145.0
click at [304, 508] on div "0:44 Ահա բացվում է օրը և իր հետ բերում նոր հույս 0:48 Որ կգաս ինձ մոտ ու բերելո…" at bounding box center [756, 390] width 1462 height 616
type input "*"
click at [524, 609] on div "տարչիկ" at bounding box center [468, 578] width 184 height 66
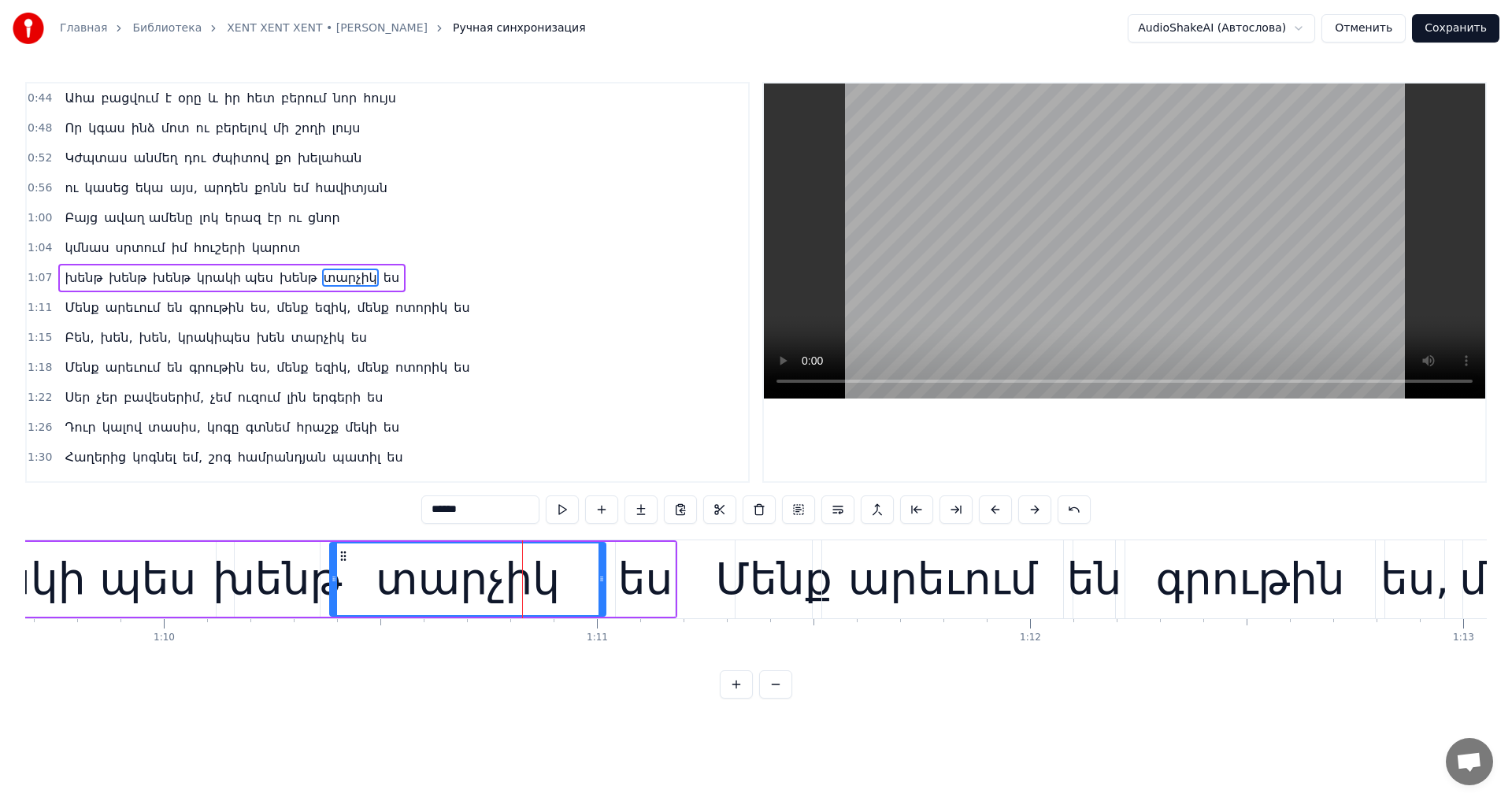
drag, startPoint x: 445, startPoint y: 503, endPoint x: 205, endPoint y: 503, distance: 240.0
click at [205, 503] on div "0:44 Ահա բացվում է օրը և իր հետ բերում նոր հույս 0:48 Որ կգաս ինձ մոտ ու բերելո…" at bounding box center [756, 390] width 1462 height 616
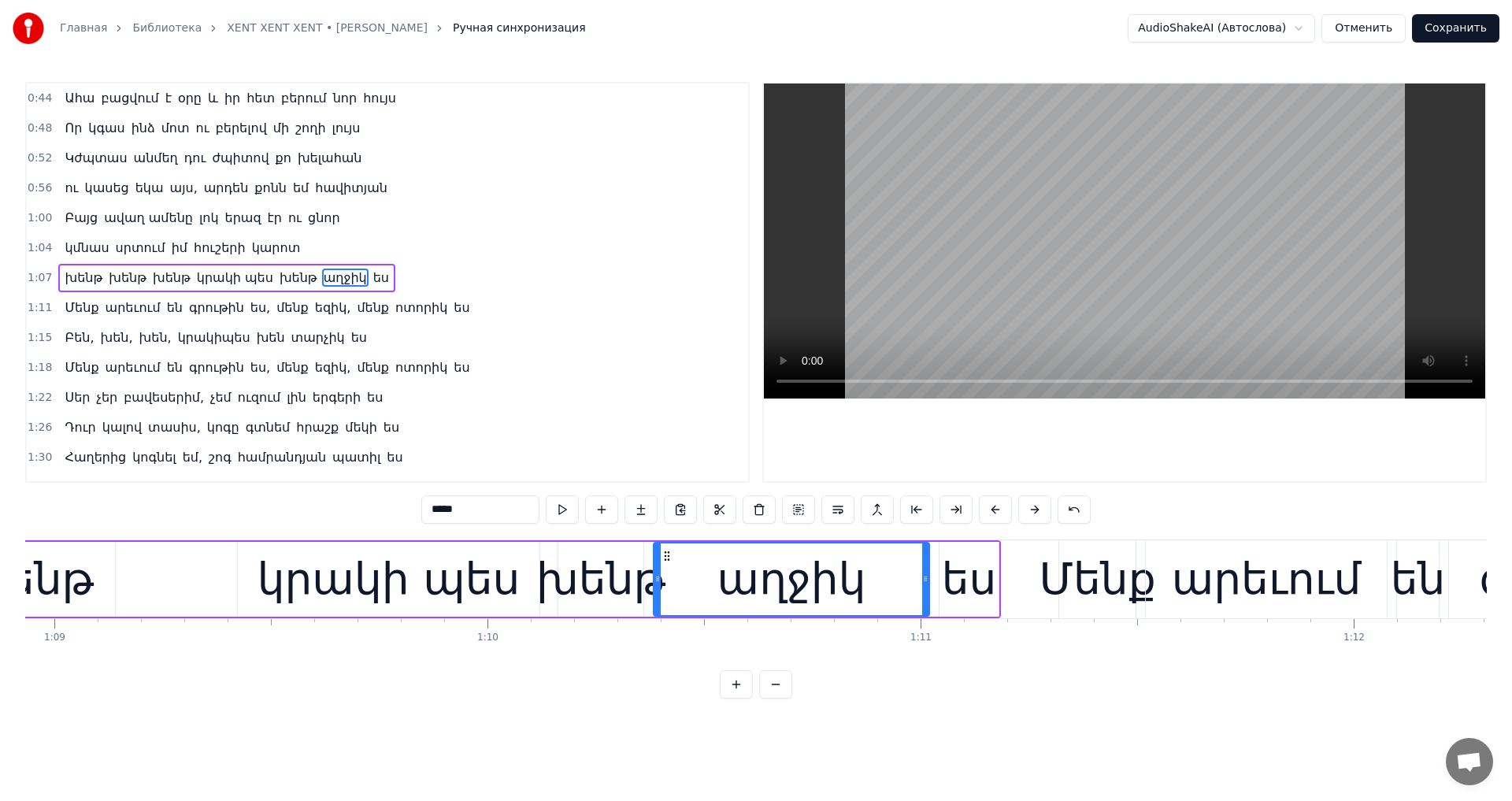
click at [1032, 274] on video at bounding box center [1124, 241] width 721 height 314
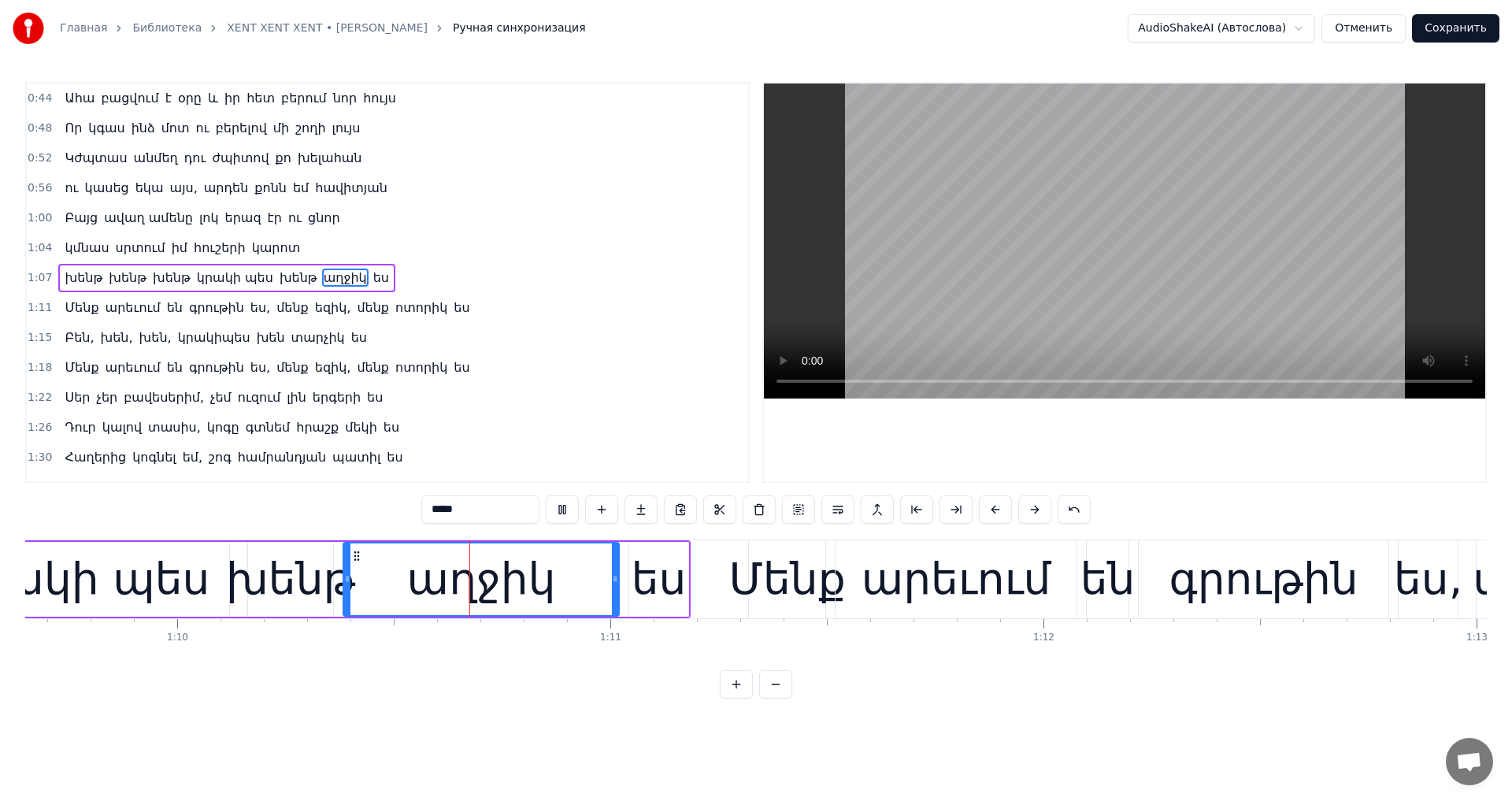
scroll to position [0, 30226]
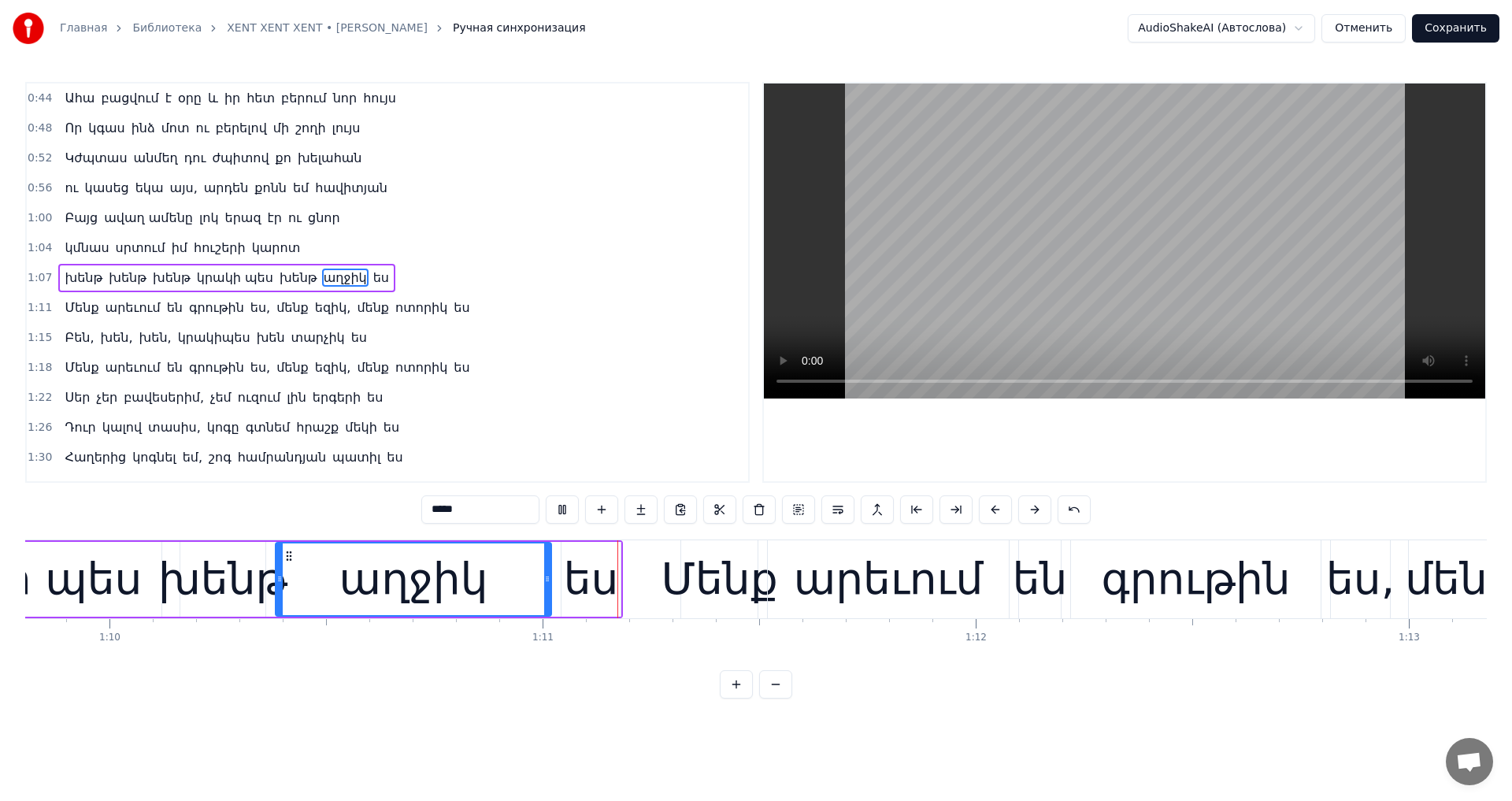
click at [1075, 284] on video at bounding box center [1124, 241] width 721 height 314
click at [756, 584] on div "Մենք" at bounding box center [718, 578] width 116 height 66
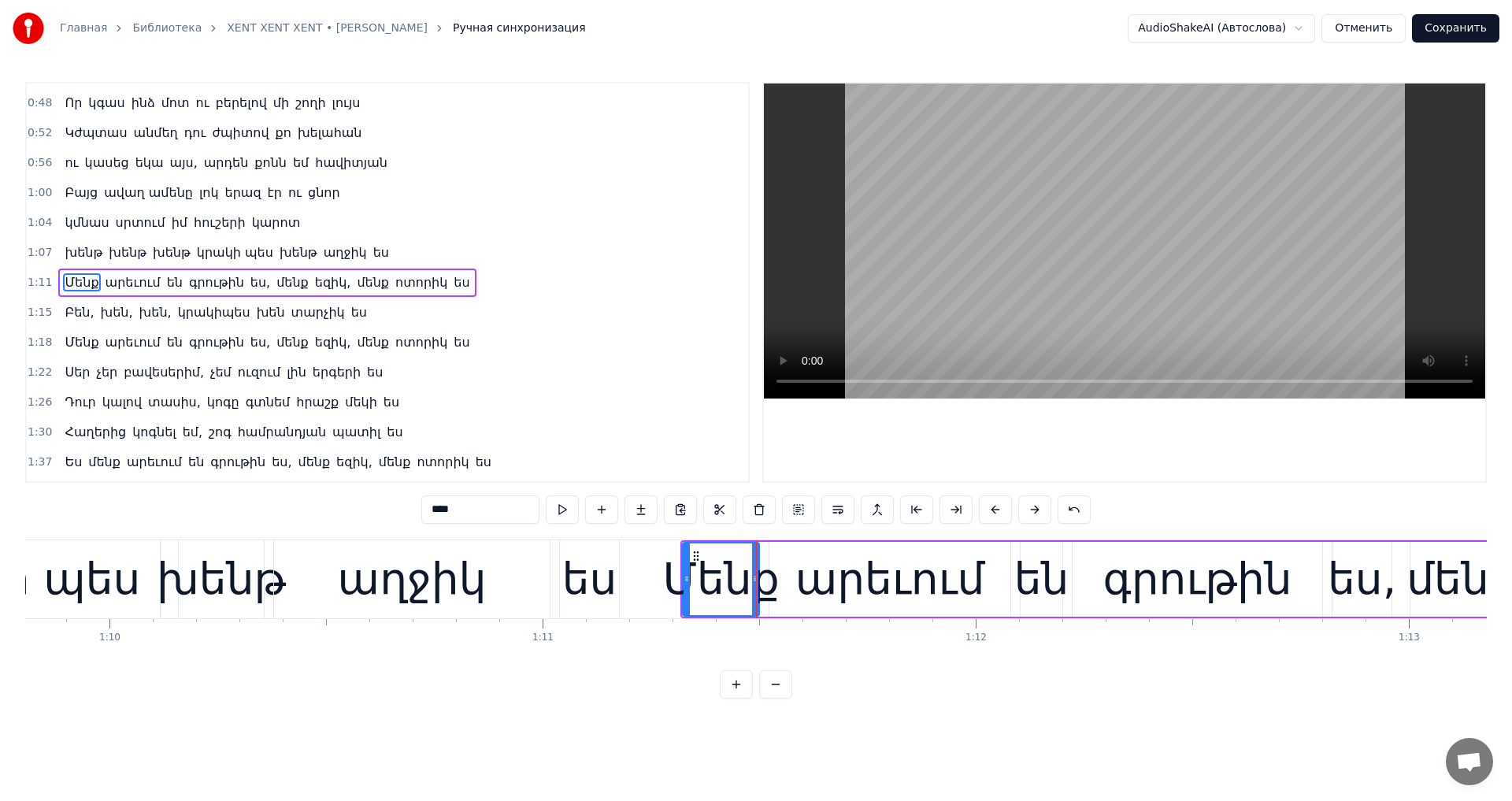
drag, startPoint x: 435, startPoint y: 502, endPoint x: 278, endPoint y: 502, distance: 157.0
click at [278, 502] on div "0:44 Ահա բացվում է օրը և իր հետ բերում նոր հույս 0:48 Որ կգաս ինձ մոտ ու բերելո…" at bounding box center [756, 390] width 1462 height 616
click at [904, 608] on div "արեւում" at bounding box center [889, 578] width 190 height 66
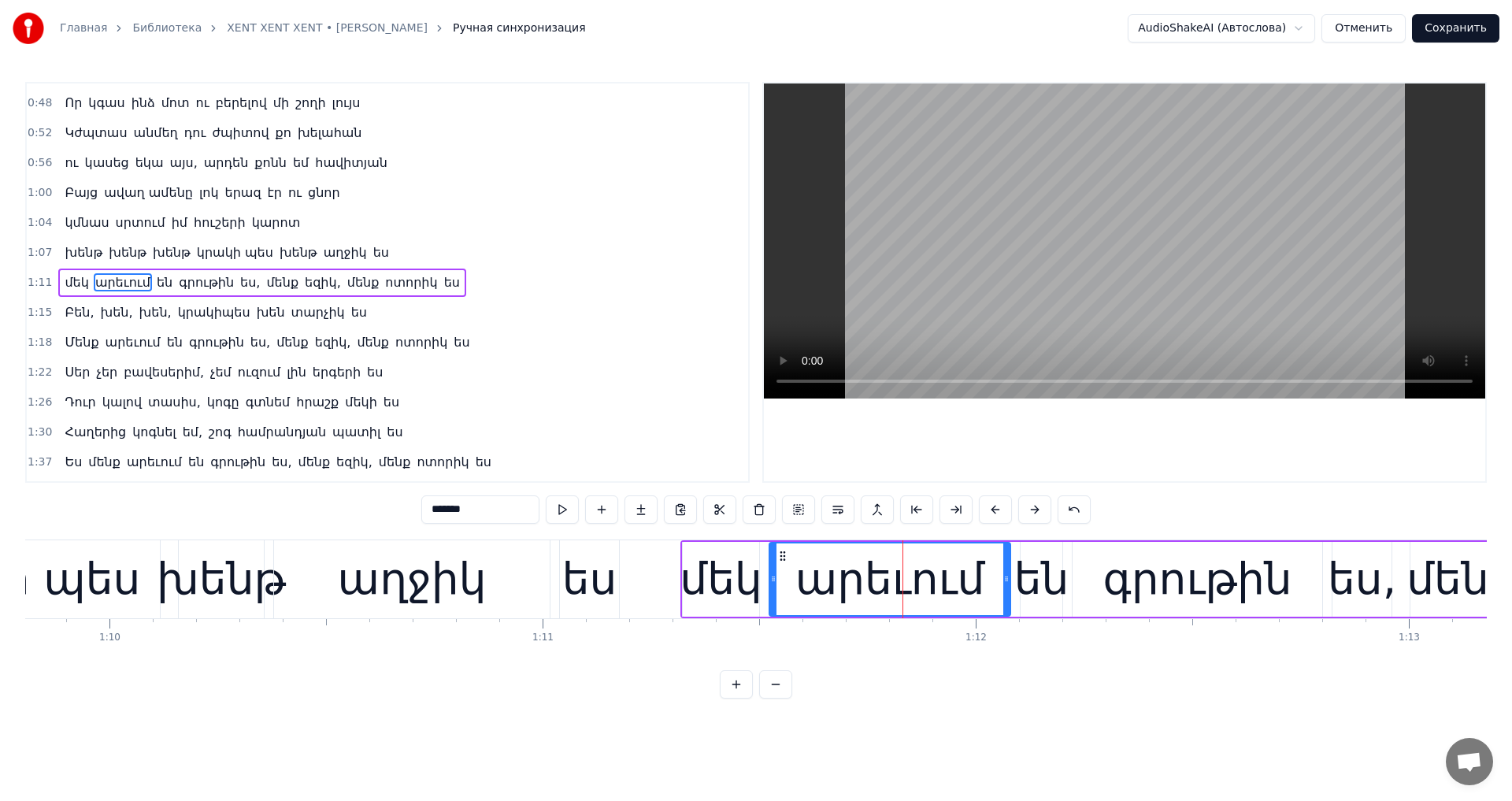
drag, startPoint x: 351, startPoint y: 505, endPoint x: 284, endPoint y: 505, distance: 67.0
click at [287, 505] on div "0:44 Ահա բացվում է օրը և իր հետ բերում նոր հույս 0:48 Որ կգաս ինձ մոտ ու բերելո…" at bounding box center [756, 390] width 1462 height 616
click at [1025, 575] on div "են" at bounding box center [1041, 578] width 55 height 66
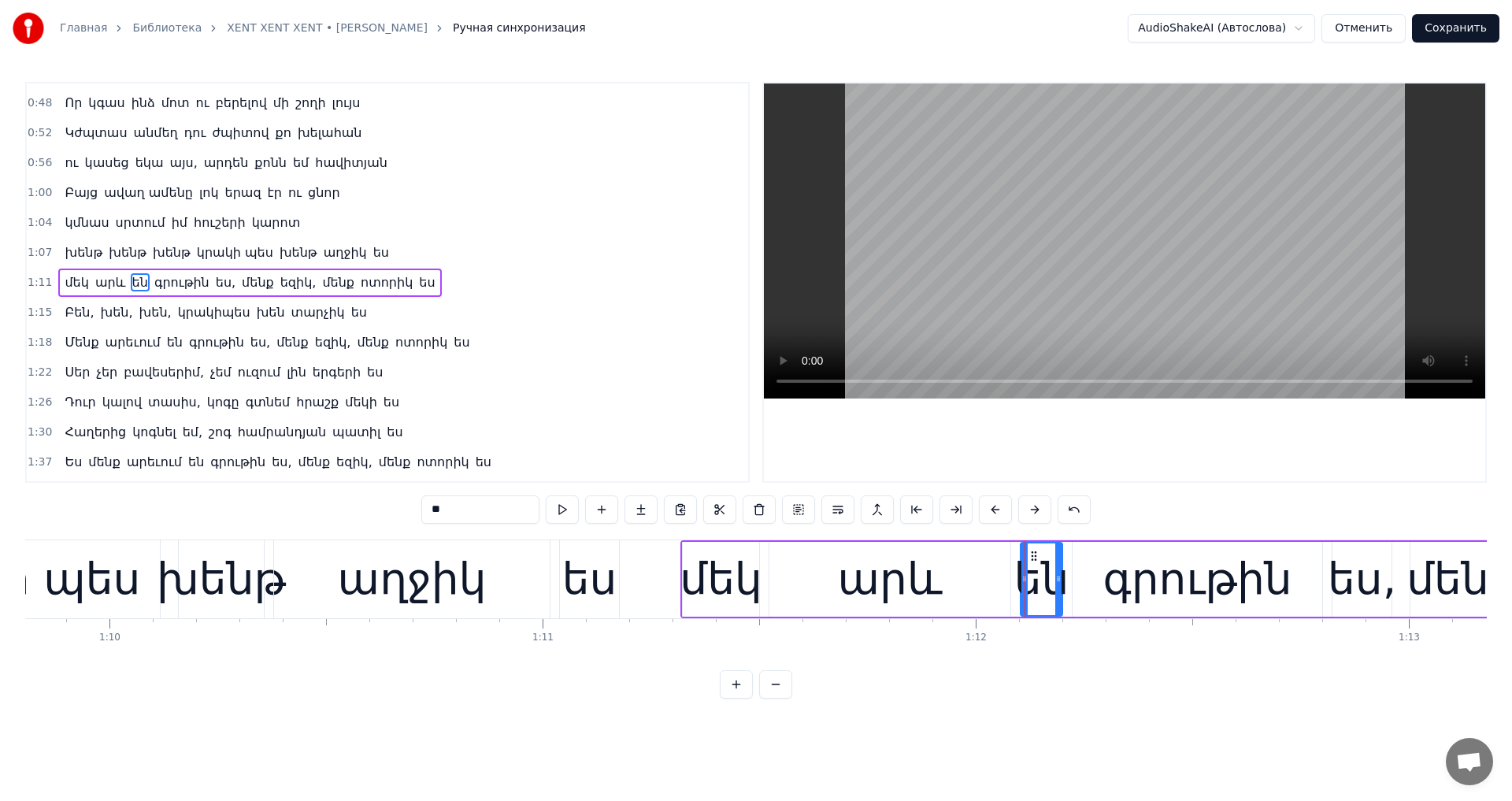
drag, startPoint x: 433, startPoint y: 514, endPoint x: 256, endPoint y: 513, distance: 177.0
click at [256, 513] on div "0:44 Ահա բացվում է օրը և իր հետ բերում նոր հույս 0:48 Որ կգաս ինձ մոտ ու բերելո…" at bounding box center [756, 390] width 1462 height 616
click at [1218, 243] on video at bounding box center [1124, 241] width 721 height 314
click at [1212, 251] on video at bounding box center [1124, 241] width 721 height 314
click at [1048, 278] on video at bounding box center [1124, 241] width 721 height 314
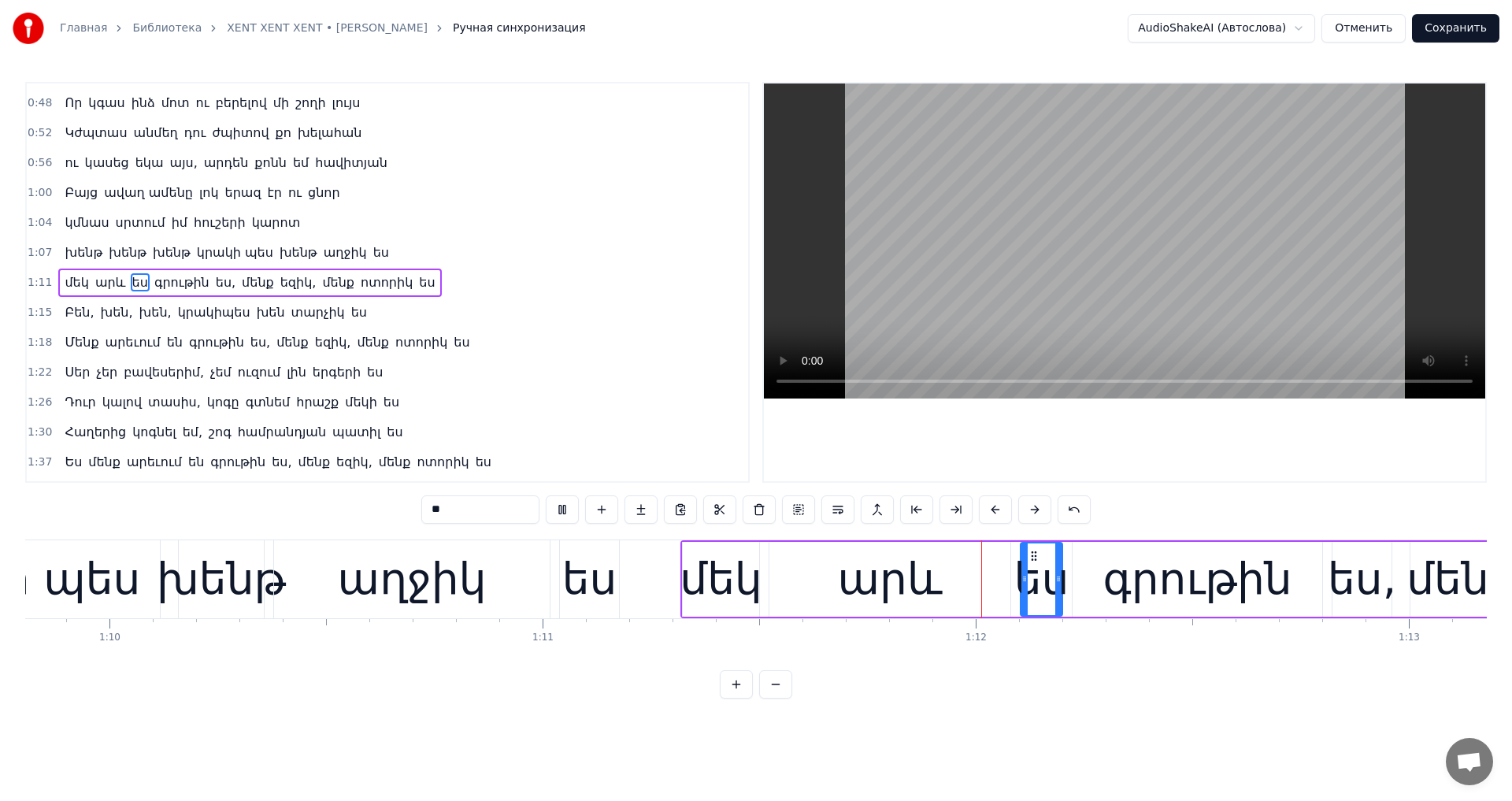
click at [1048, 278] on video at bounding box center [1124, 241] width 721 height 314
click at [1051, 569] on div "ես" at bounding box center [1041, 578] width 55 height 66
drag, startPoint x: 431, startPoint y: 508, endPoint x: 241, endPoint y: 513, distance: 190.1
click at [241, 513] on div "0:44 Ահա բացվում է օրը և իր հետ բերում նոր հույս 0:48 Որ կգաս ինձ մոտ ու բերելո…" at bounding box center [756, 390] width 1462 height 616
click at [1157, 591] on div "գրութին" at bounding box center [1198, 578] width 189 height 66
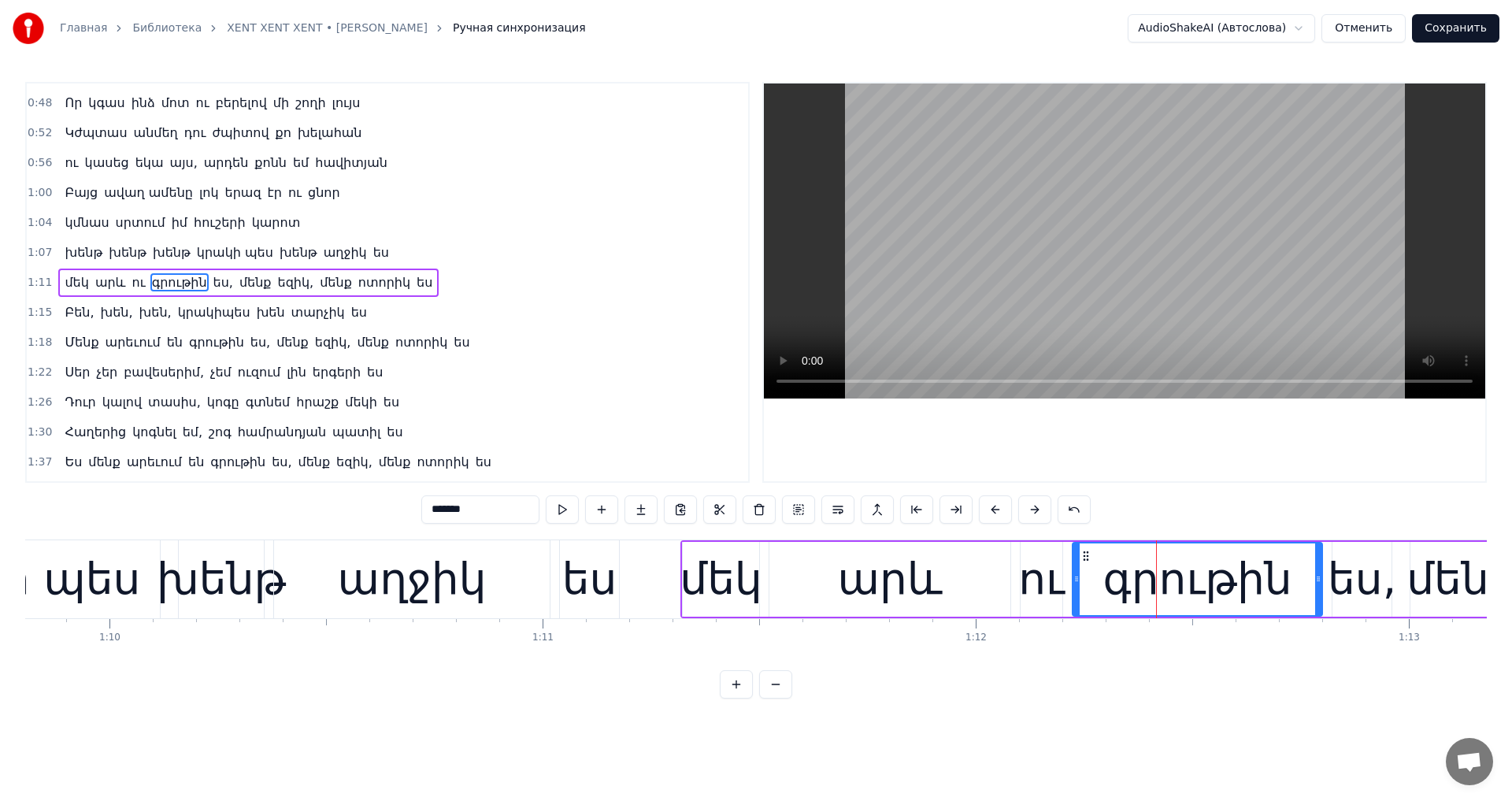
drag, startPoint x: 449, startPoint y: 512, endPoint x: 76, endPoint y: 488, distance: 373.8
click at [84, 486] on div "0:44 Ահա բացվում է օրը և իր հետ բերում նոր հույս 0:48 Որ կգաս ինձ մոտ ու բերելո…" at bounding box center [756, 390] width 1462 height 616
click at [1129, 171] on video at bounding box center [1124, 241] width 721 height 314
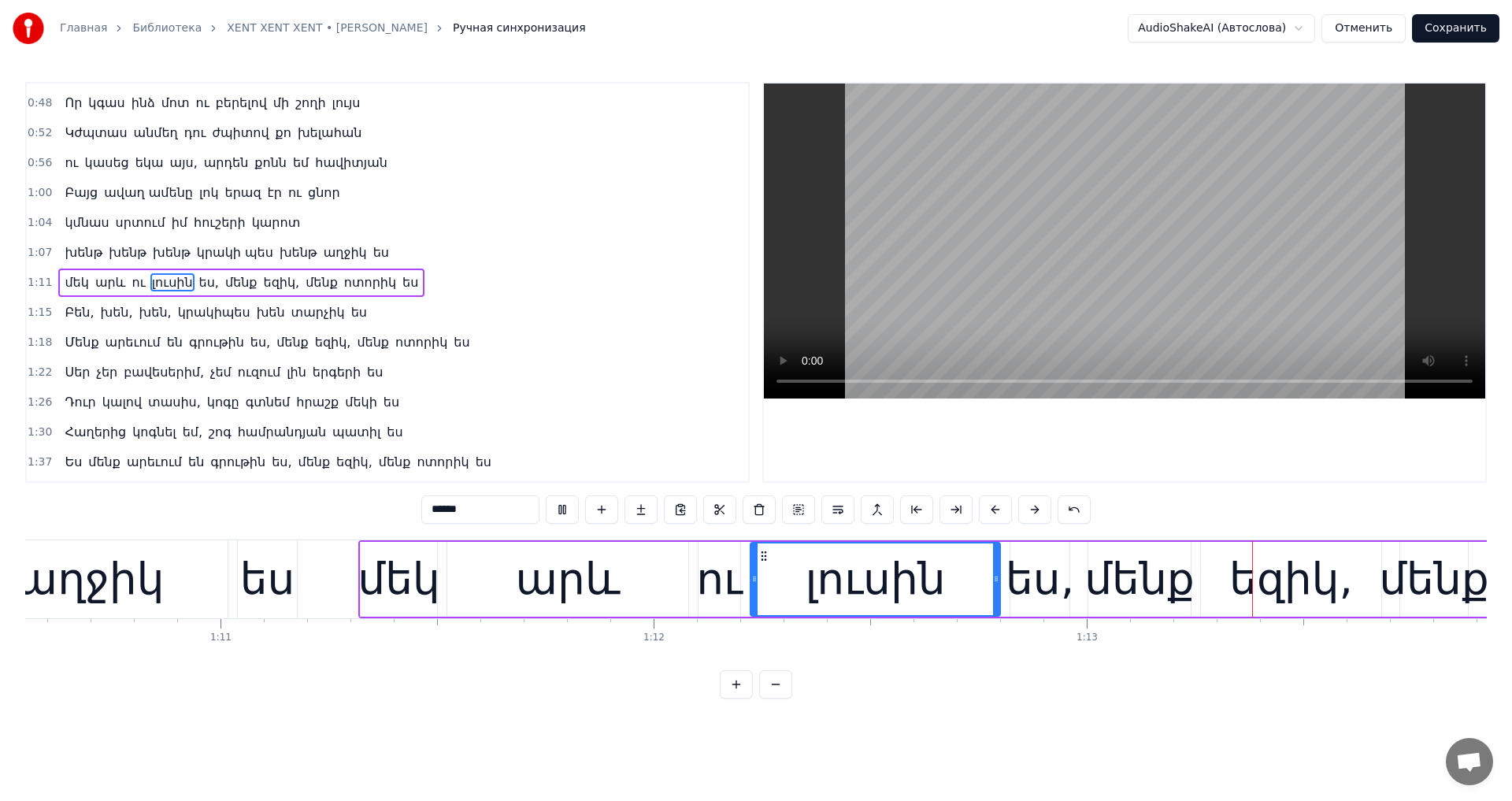
click at [1122, 304] on video at bounding box center [1124, 241] width 721 height 314
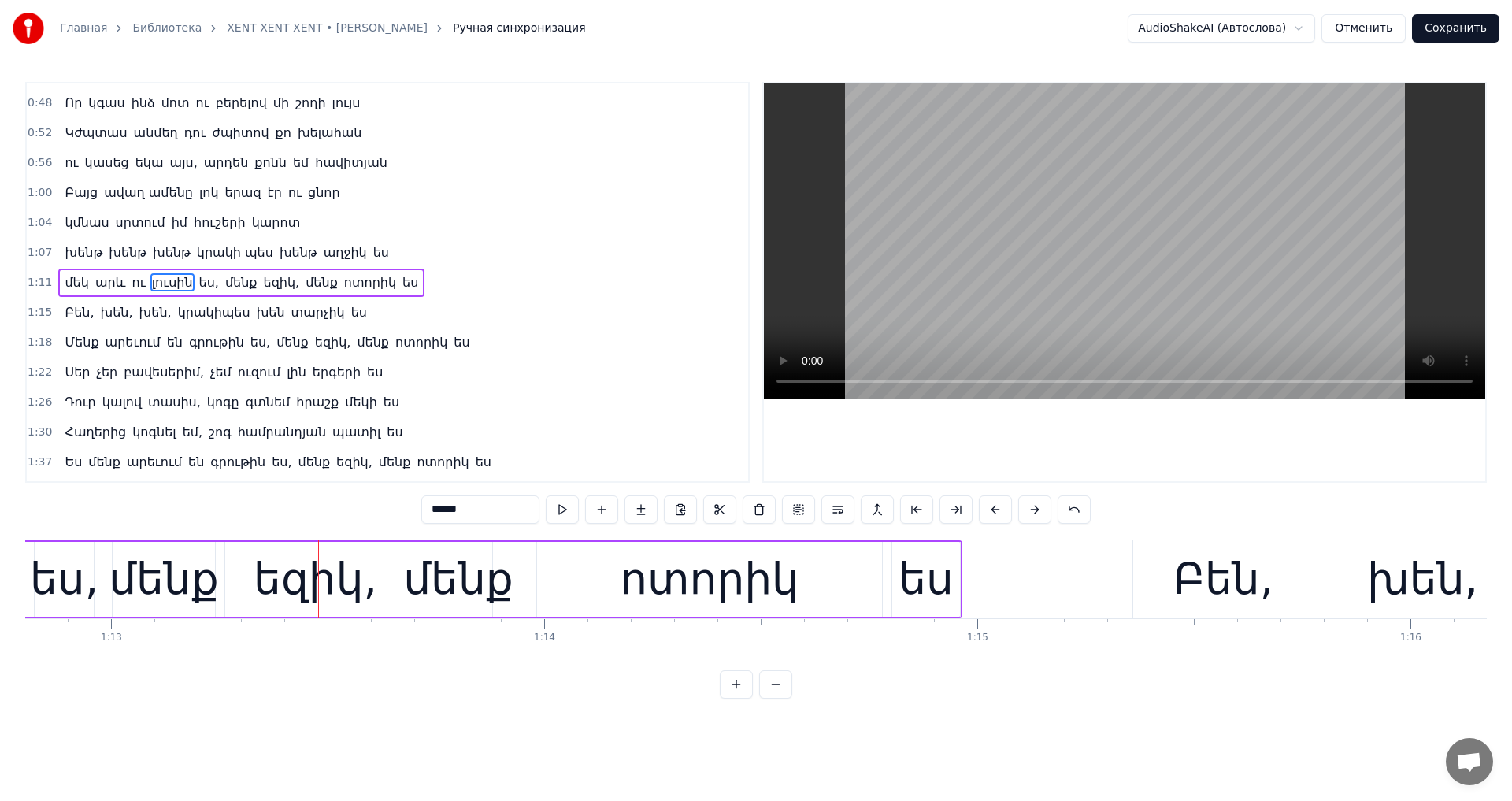
scroll to position [0, 31594]
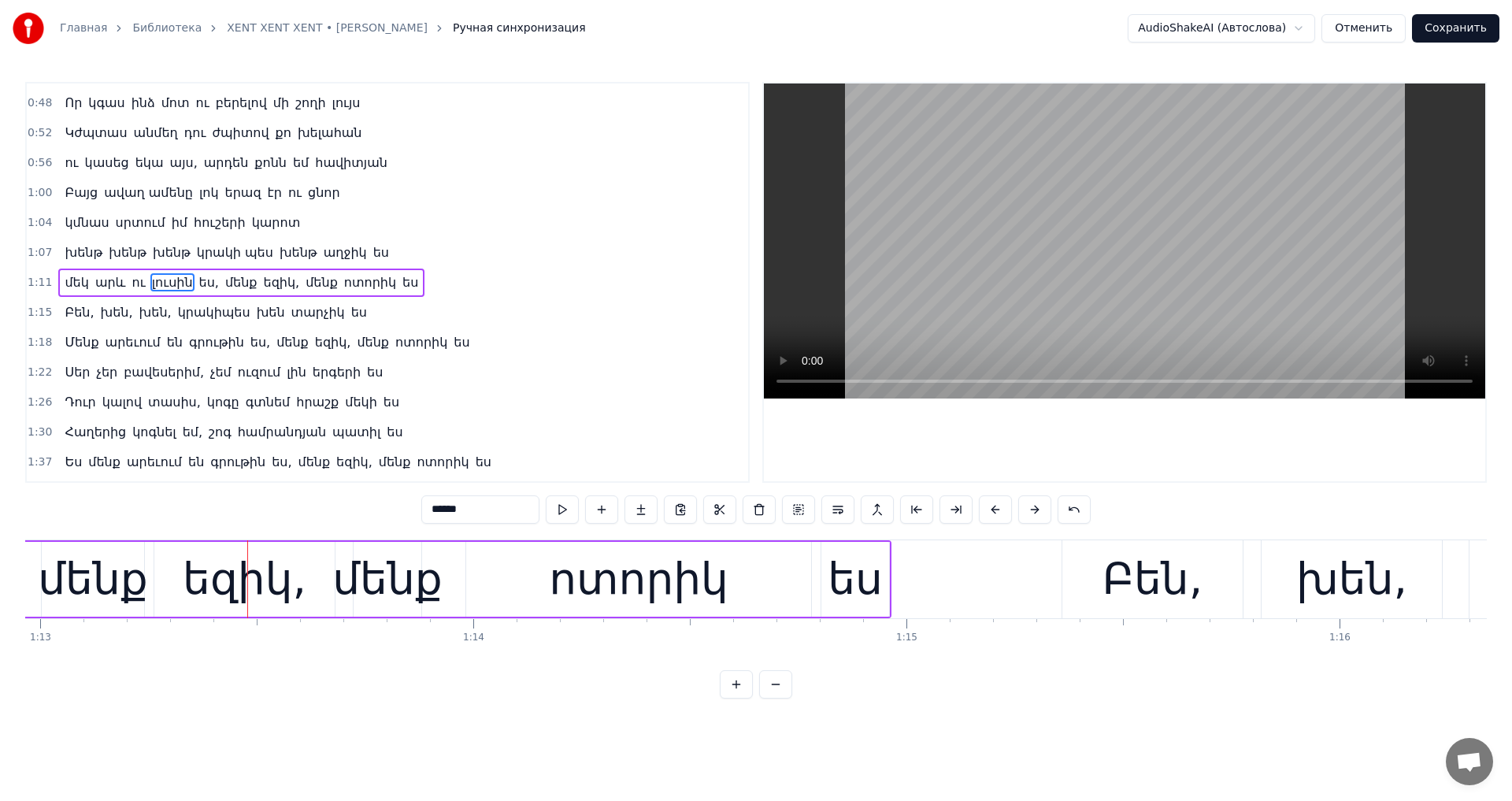
click at [115, 593] on div "մենք" at bounding box center [93, 578] width 110 height 66
drag, startPoint x: 452, startPoint y: 510, endPoint x: 285, endPoint y: 516, distance: 167.1
click at [287, 516] on div "0:44 Ահա բացվում է օրը և իր հետ բերում նոր հույս 0:48 Որ կգաս ինձ մոտ ու բերելո…" at bounding box center [756, 390] width 1462 height 616
click at [268, 551] on div "եզիկ," at bounding box center [244, 578] width 123 height 66
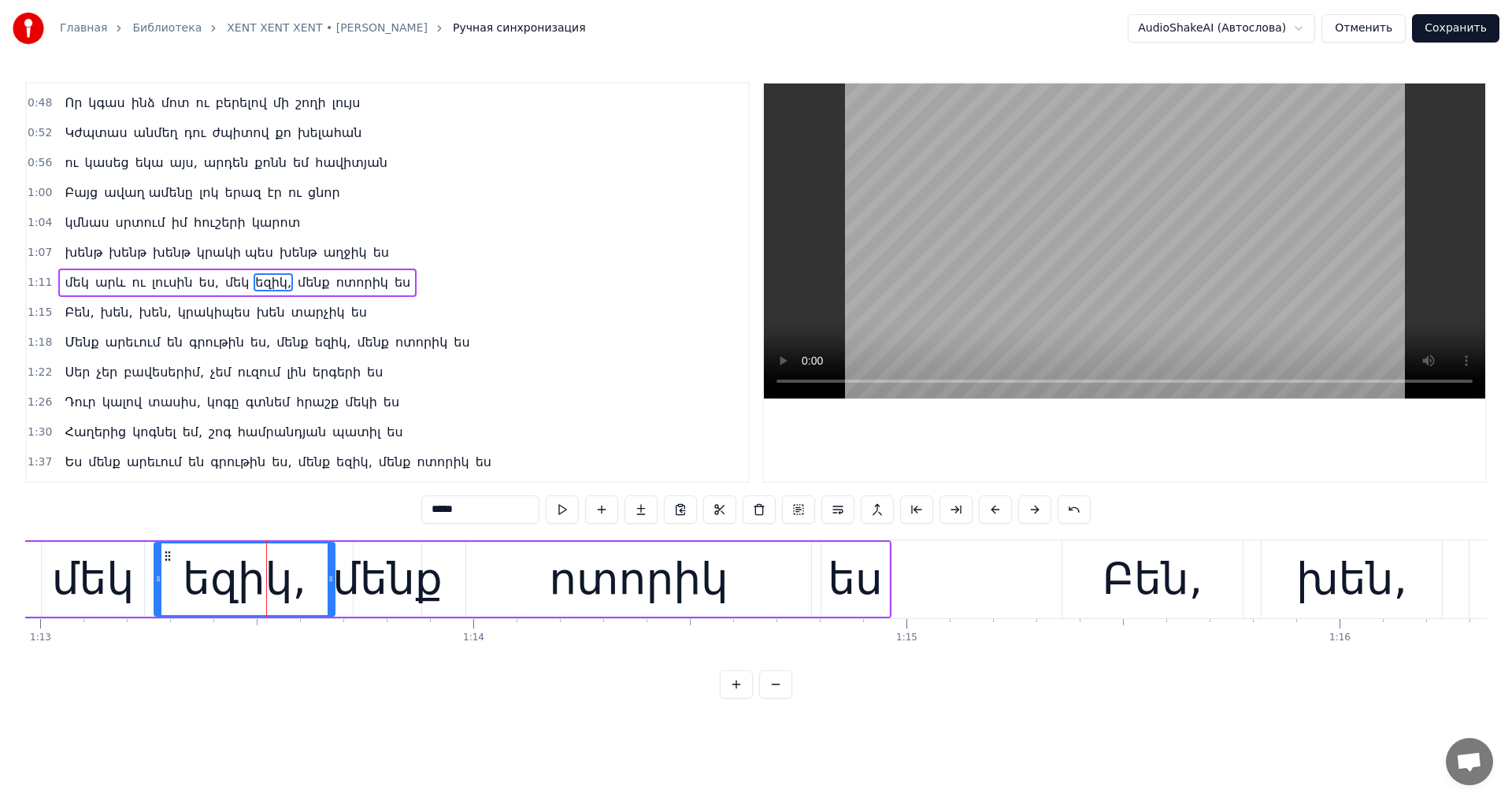
drag, startPoint x: 440, startPoint y: 515, endPoint x: 232, endPoint y: 490, distance: 209.5
click at [232, 490] on div "0:44 Ահա բացվում է օրը և իր հետ բերում նոր հույս 0:48 Որ կգաս ինձ մոտ ու բերելո…" at bounding box center [756, 390] width 1462 height 616
click at [404, 569] on div "մենք" at bounding box center [387, 578] width 110 height 66
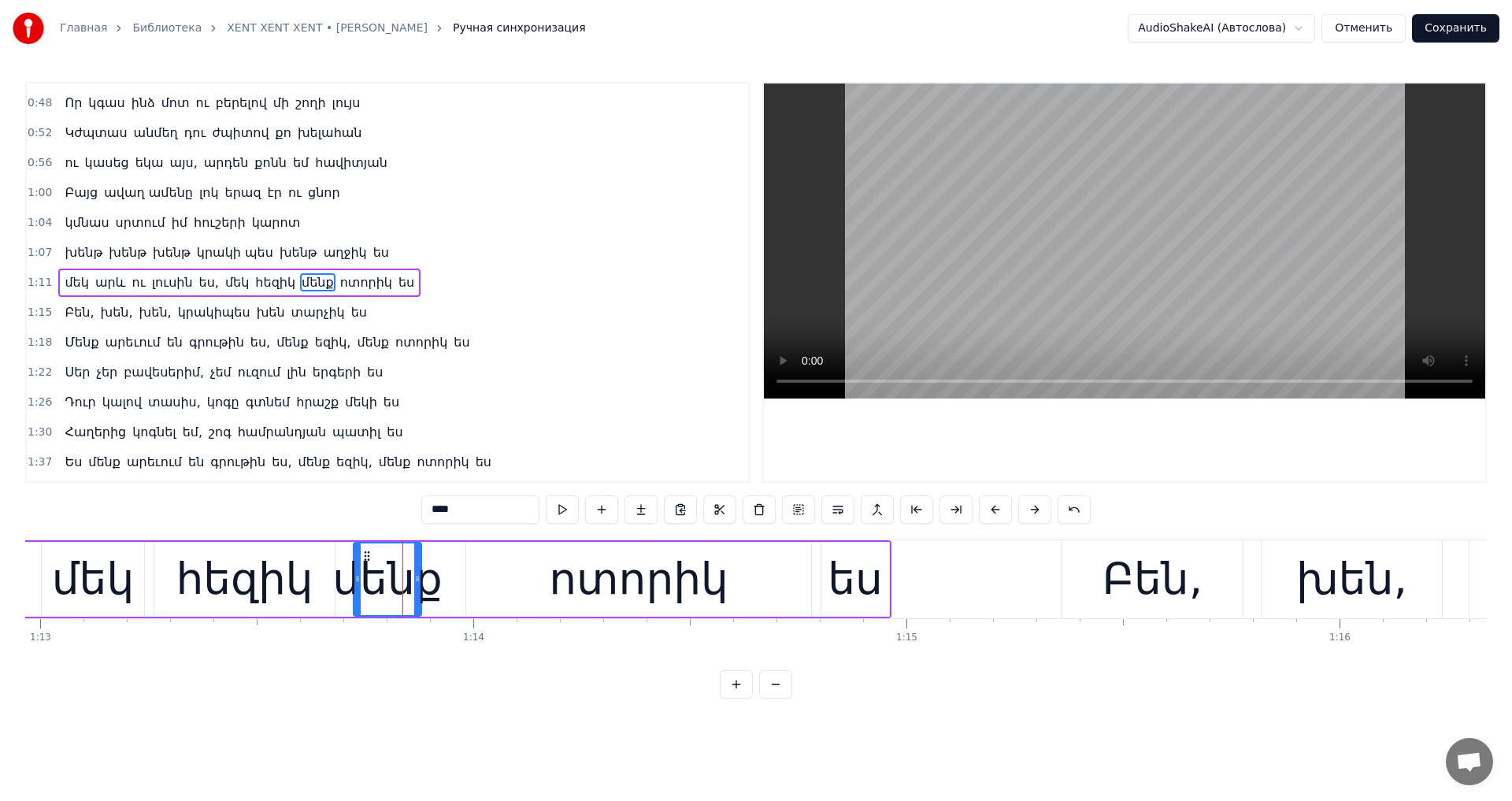
drag, startPoint x: 435, startPoint y: 493, endPoint x: 396, endPoint y: 517, distance: 45.8
click at [240, 500] on div "0:44 Ահա բացվում է օրը և իր հետ բերում նոր հույս 0:48 Որ կգաս ինձ մոտ ու բերելո…" at bounding box center [756, 390] width 1462 height 616
drag, startPoint x: 412, startPoint y: 514, endPoint x: 159, endPoint y: 509, distance: 253.0
click at [159, 509] on div "0:44 Ահա բացվում է օրը և իր հետ բերում նոր հույս 0:48 Որ կգաս ինձ մոտ ու բերելո…" at bounding box center [756, 390] width 1462 height 616
click at [496, 574] on div "ոտորիկ" at bounding box center [638, 578] width 345 height 75
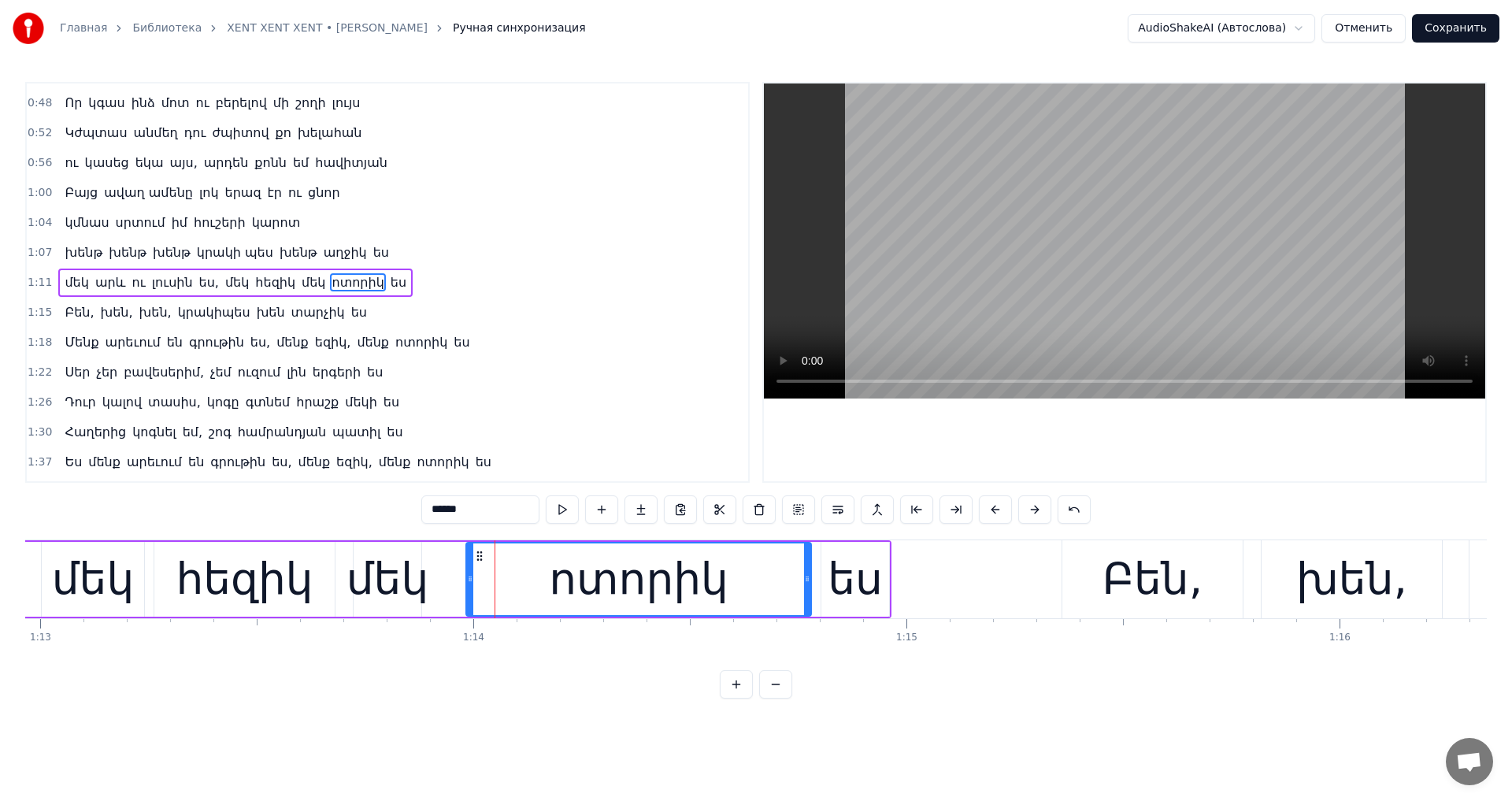
drag, startPoint x: 426, startPoint y: 503, endPoint x: 176, endPoint y: 483, distance: 250.8
click at [176, 483] on div "0:44 Ահա բացվում է օրը և իր հետ բերում նոր հույս 0:48 Որ կգաս ինձ մոտ ու բերելո…" at bounding box center [756, 390] width 1462 height 616
type input "*"
click at [946, 214] on video at bounding box center [1124, 241] width 721 height 314
click at [1224, 214] on video at bounding box center [1124, 241] width 721 height 314
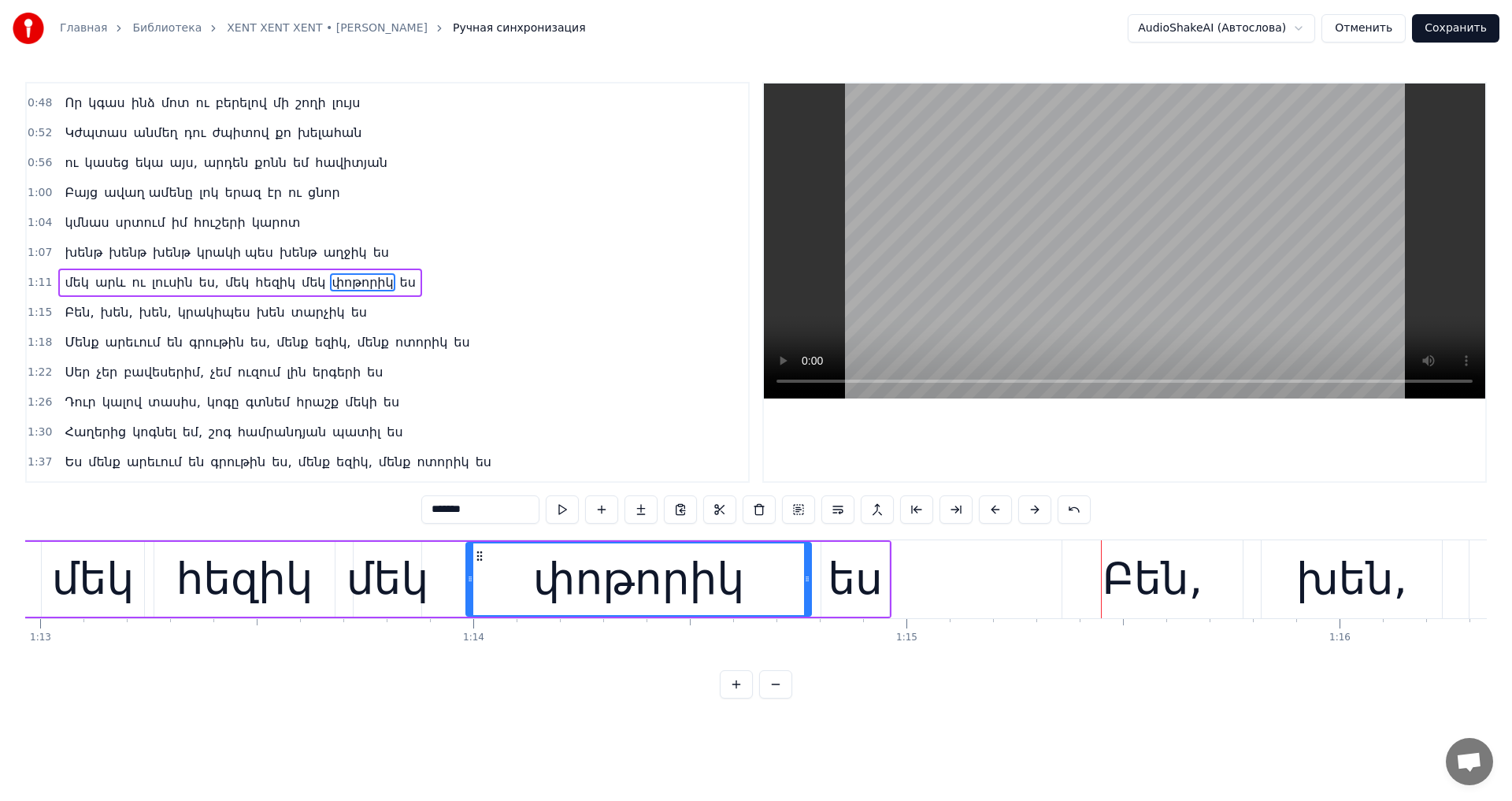
click at [1162, 595] on div "Բեն," at bounding box center [1152, 578] width 100 height 66
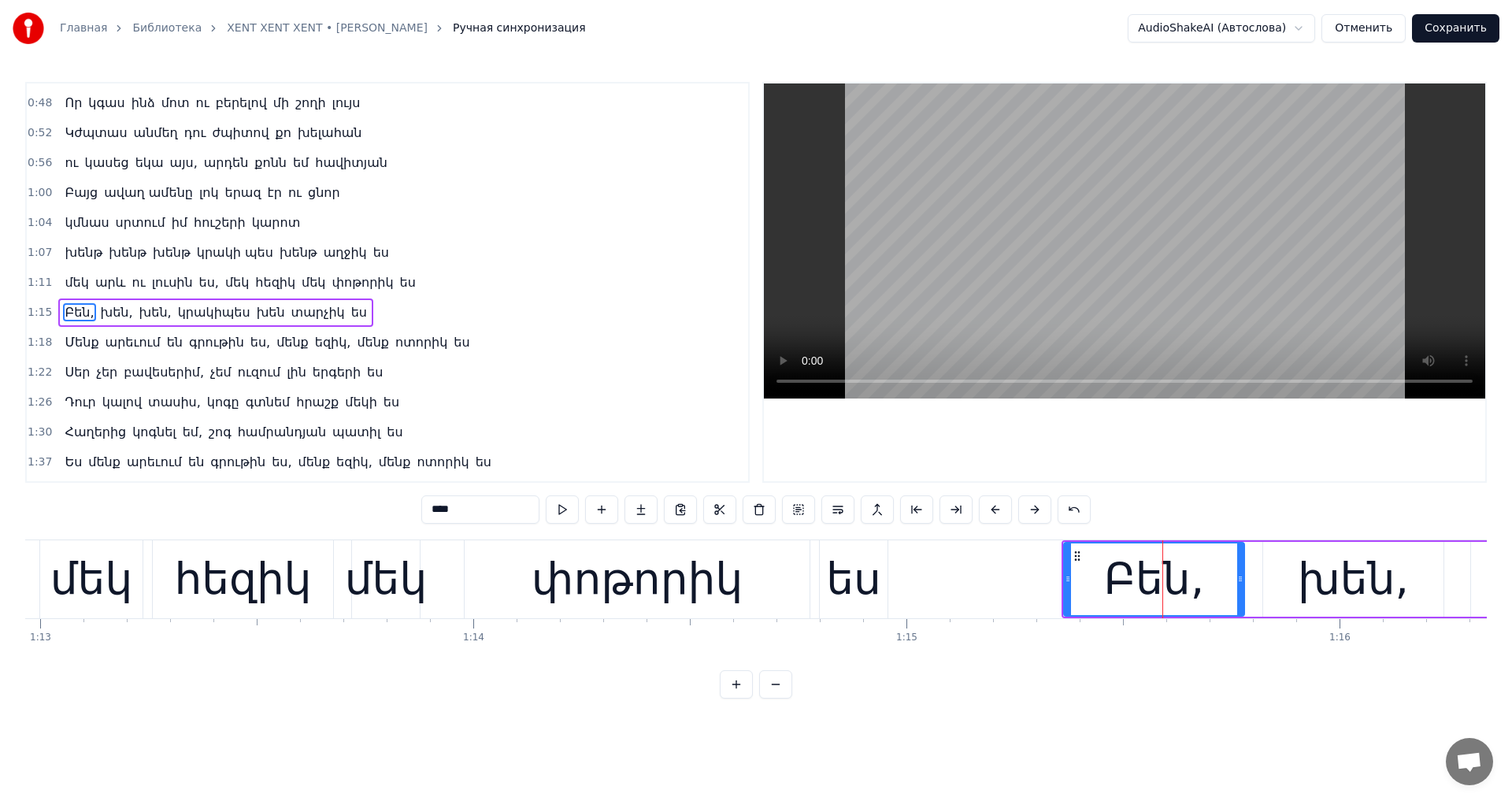
scroll to position [55, 0]
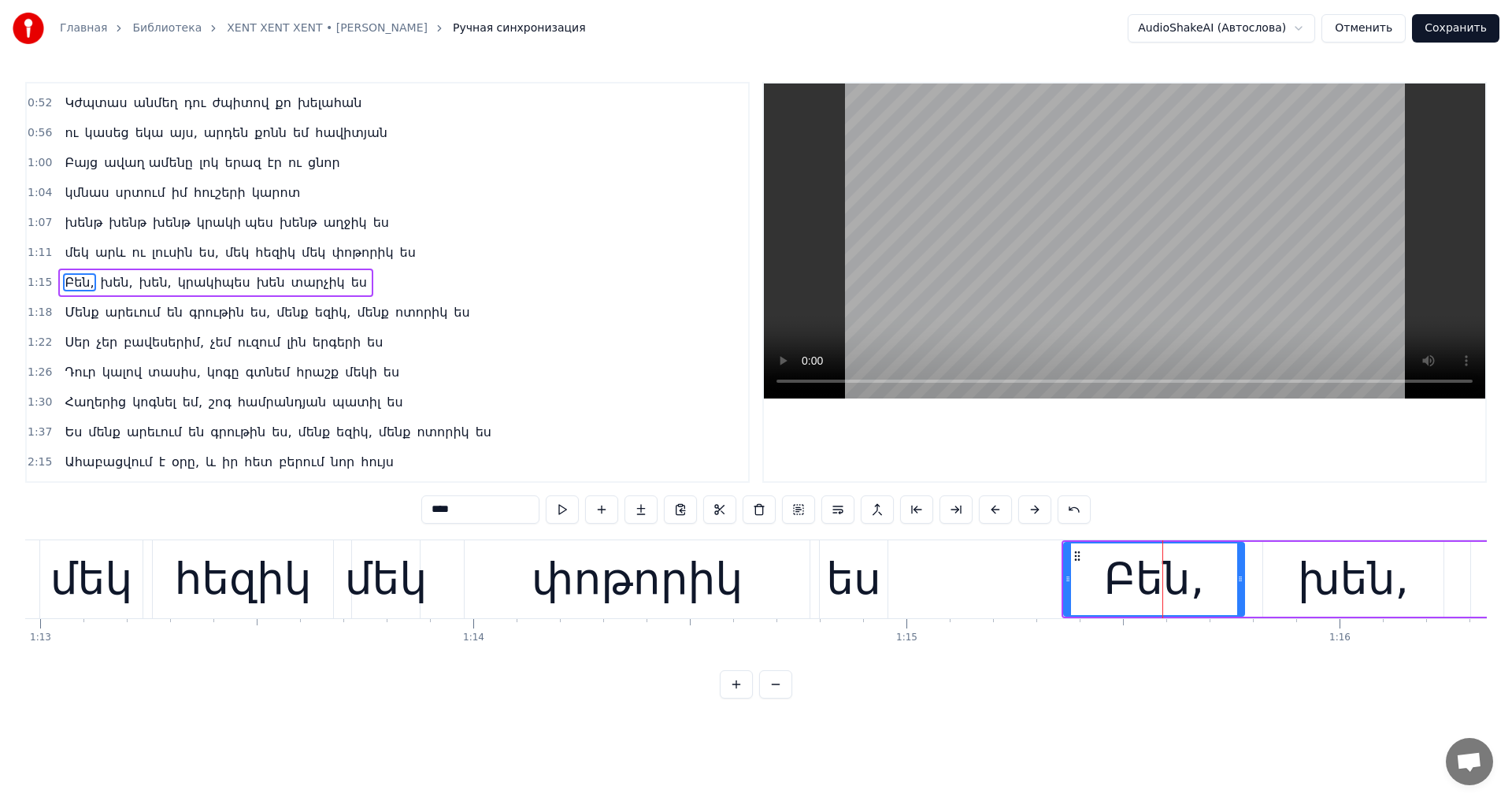
drag, startPoint x: 444, startPoint y: 515, endPoint x: 211, endPoint y: 493, distance: 234.0
click at [211, 493] on div "0:44 Ահա բացվում է օրը և իր հետ բերում նոր հույս 0:48 Որ կգաս ինձ մոտ ու բերելո…" at bounding box center [756, 390] width 1462 height 616
click at [1337, 577] on div "խեն," at bounding box center [1353, 578] width 111 height 66
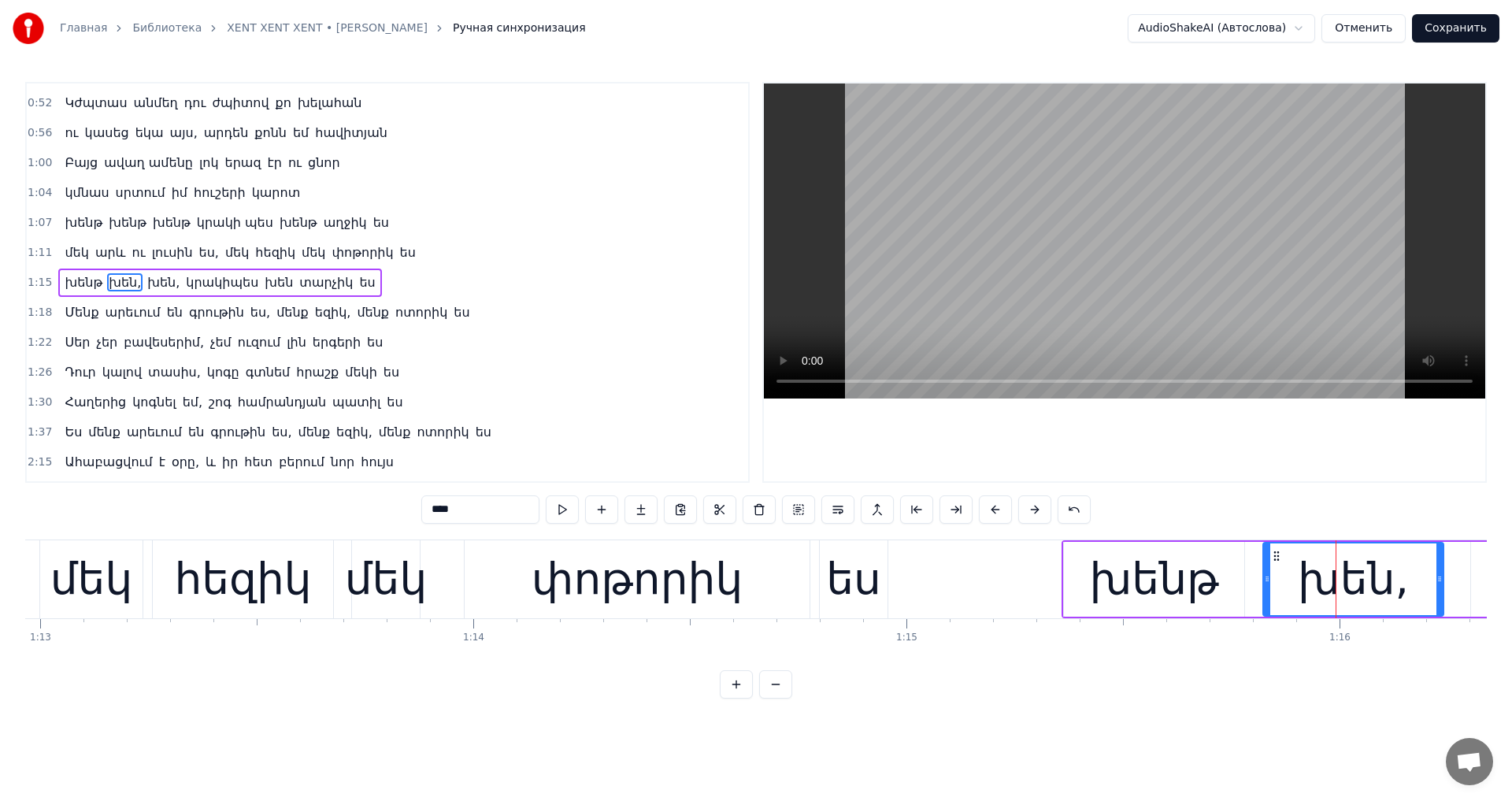
drag, startPoint x: 439, startPoint y: 496, endPoint x: 333, endPoint y: 500, distance: 106.1
click at [333, 500] on div "0:44 Ահա բացվում է օրը և իր հետ բերում նոր հույս 0:48 Որ կգաս ինձ մոտ ու բերելո…" at bounding box center [756, 390] width 1462 height 616
click at [154, 276] on span "խեն," at bounding box center [169, 282] width 35 height 18
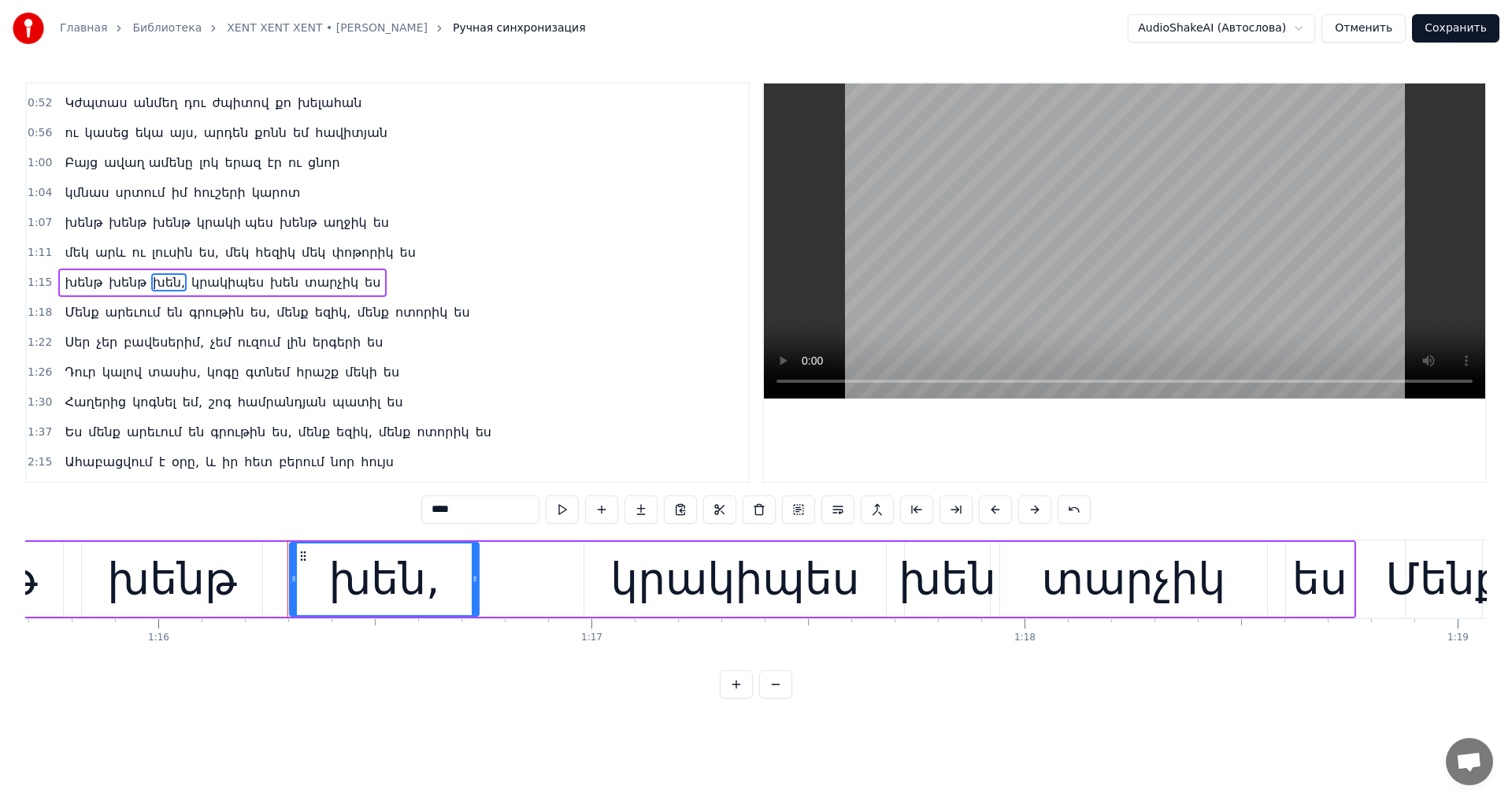
drag, startPoint x: 443, startPoint y: 514, endPoint x: 259, endPoint y: 483, distance: 186.6
click at [259, 483] on div "0:44 Ահա բացվում է օրը և իր հետ բերում նոր հույս 0:48 Որ կգաս ինձ մոտ ու բերելո…" at bounding box center [756, 390] width 1462 height 616
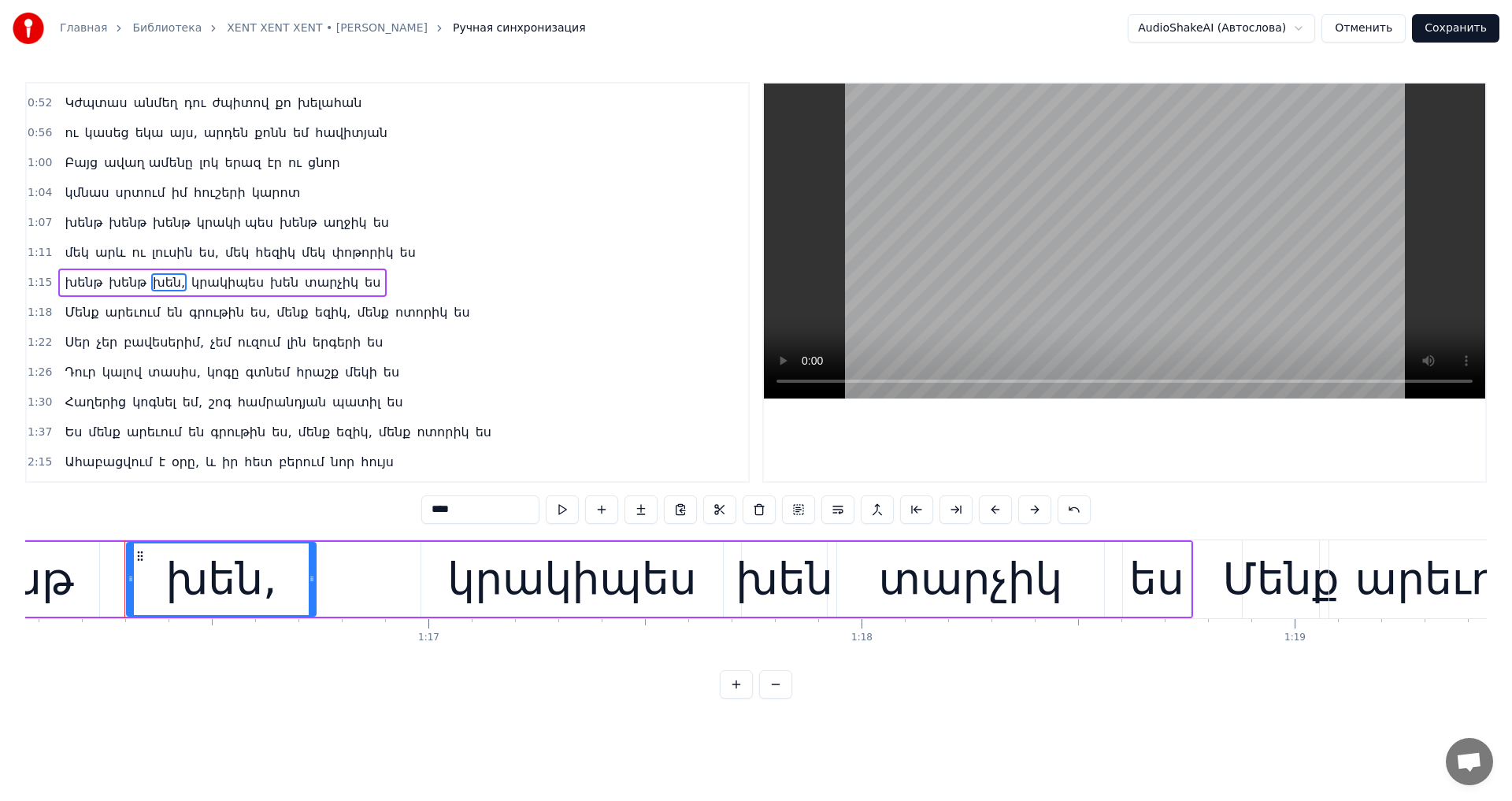
scroll to position [0, 32959]
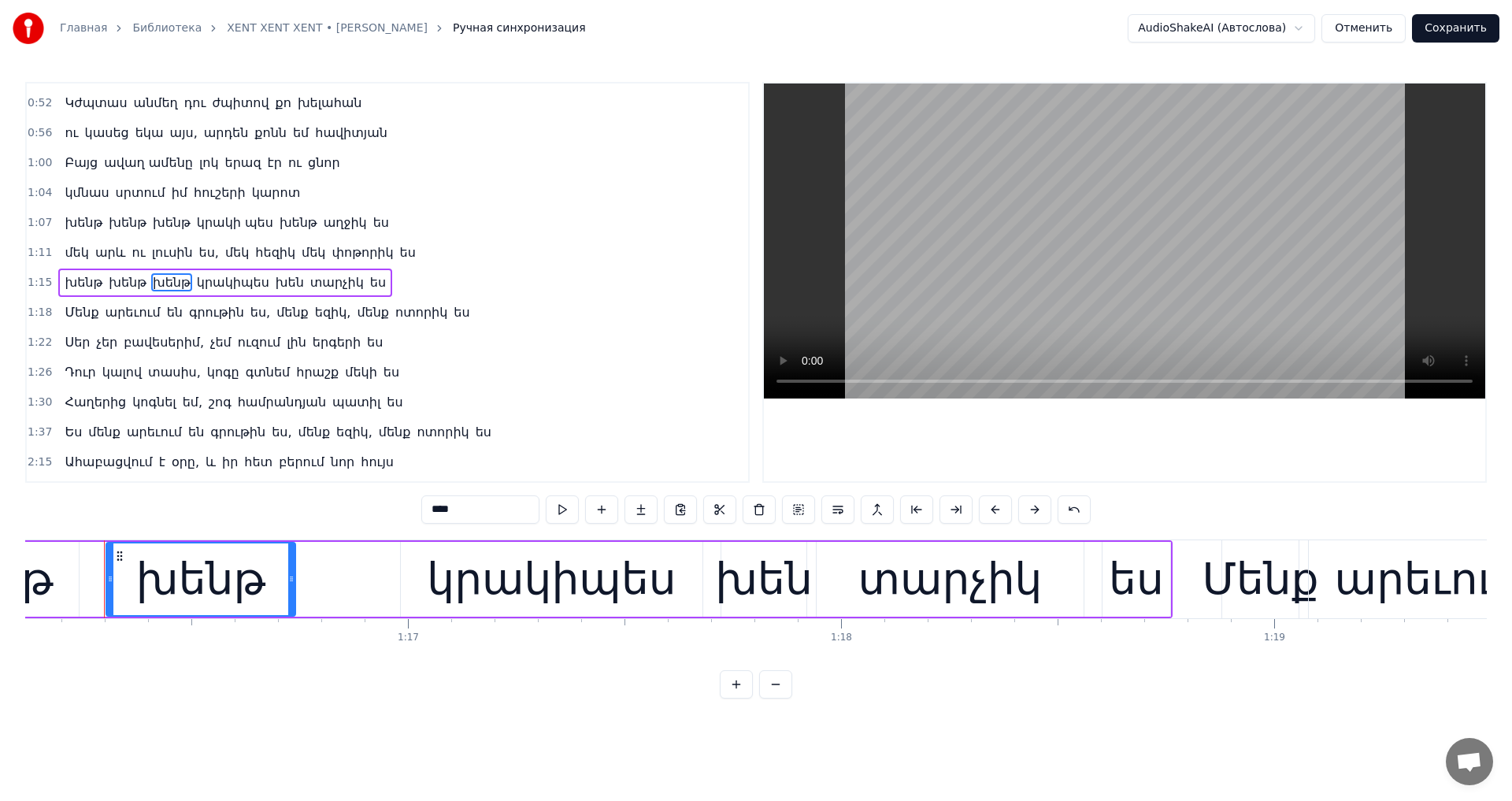
click at [539, 564] on div "կրակիպես" at bounding box center [551, 578] width 249 height 66
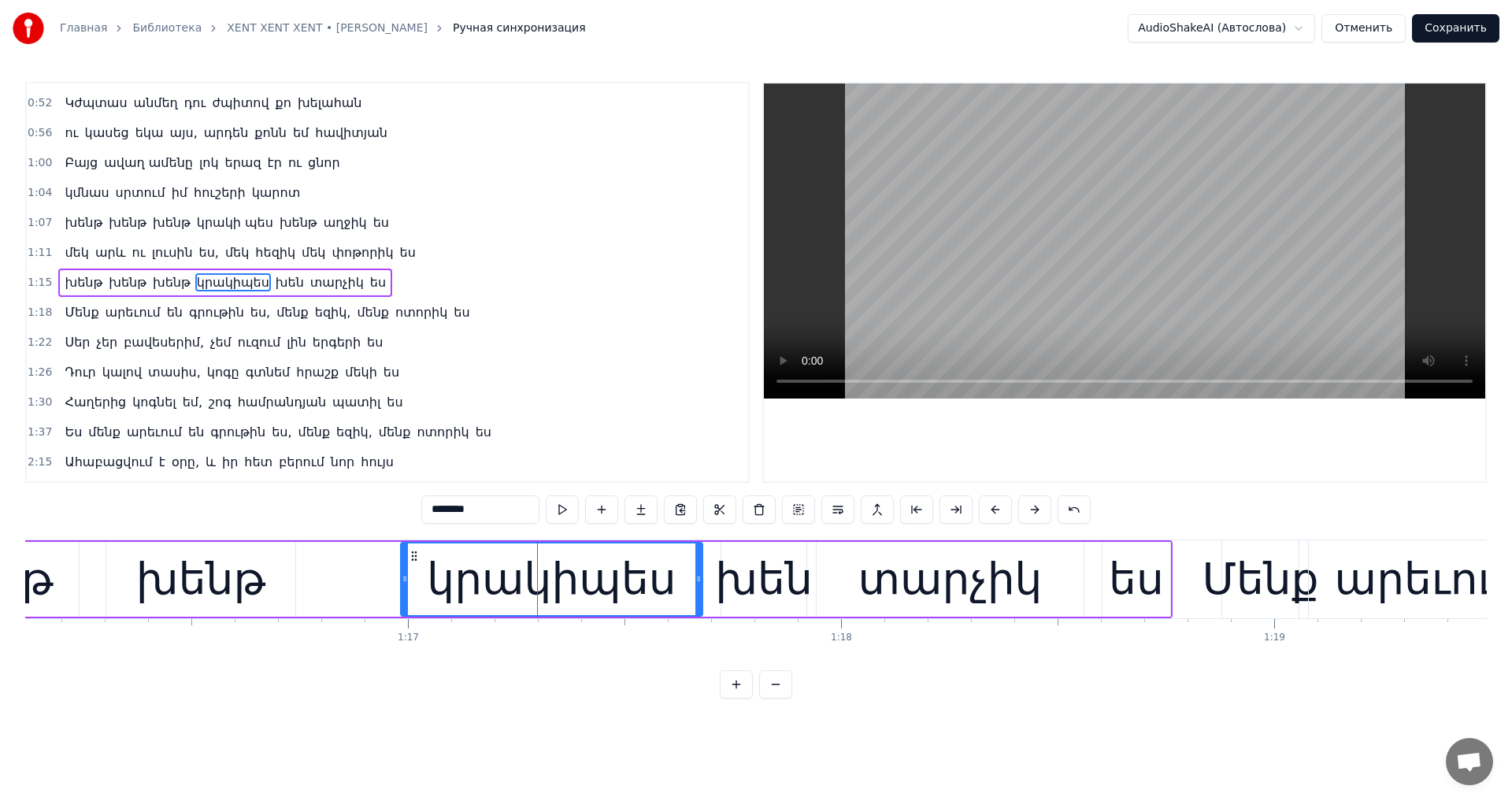
click at [422, 512] on input "********" at bounding box center [479, 509] width 118 height 28
click at [764, 582] on div "խեն" at bounding box center [763, 578] width 97 height 66
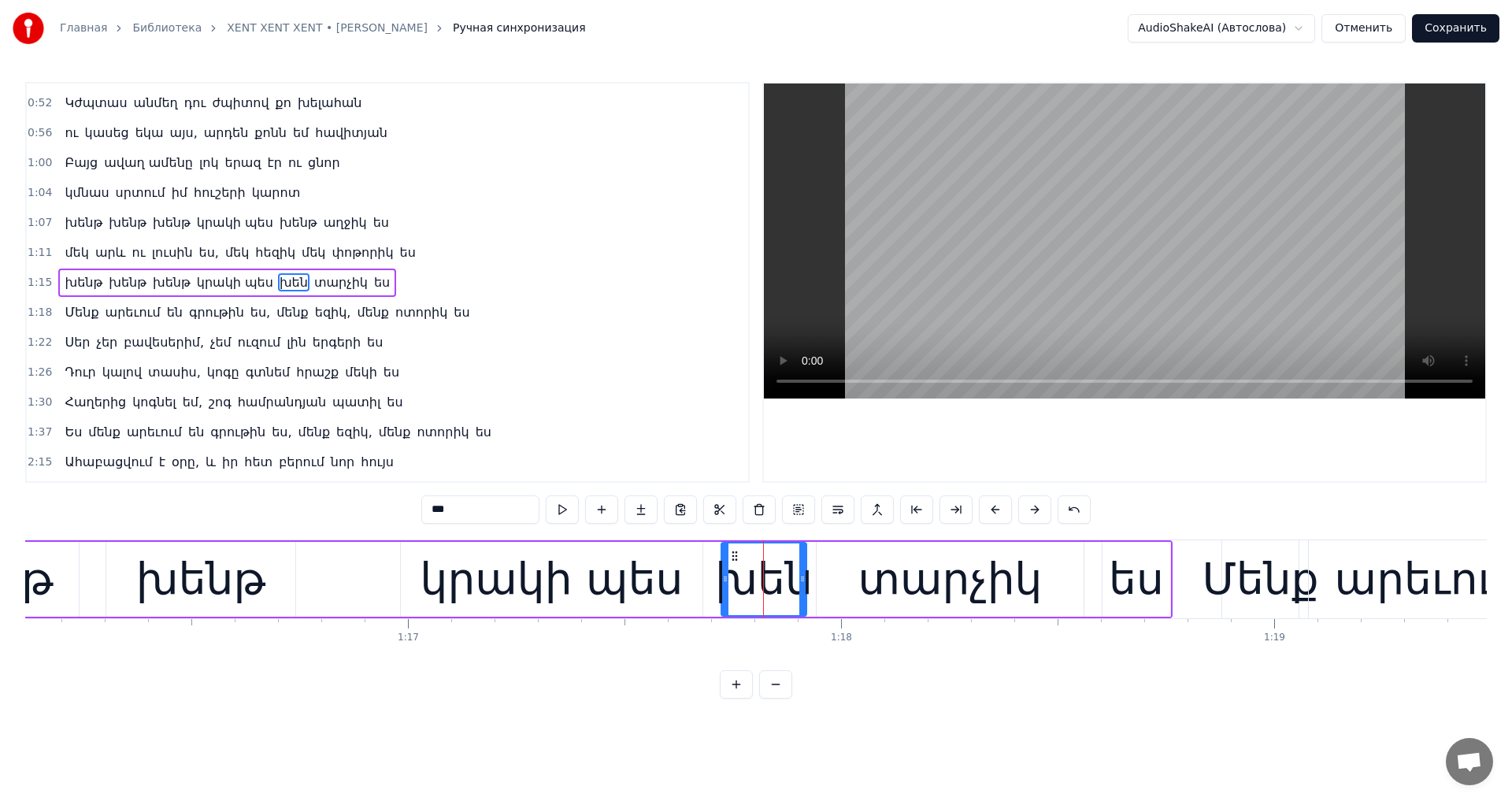
click at [449, 510] on input "***" at bounding box center [479, 509] width 118 height 28
click at [957, 598] on div "տարչիկ" at bounding box center [949, 578] width 184 height 66
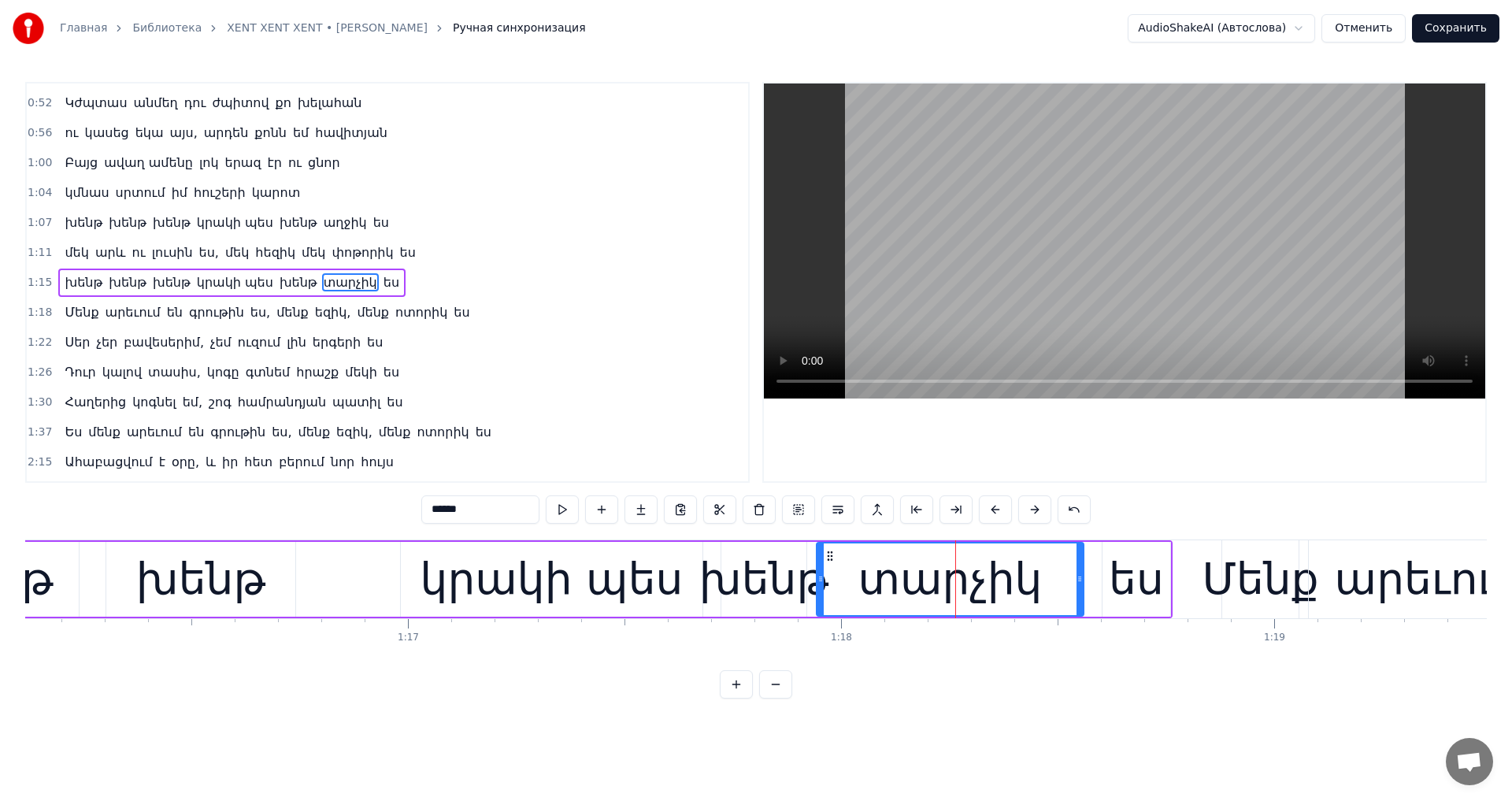
drag, startPoint x: 469, startPoint y: 514, endPoint x: 231, endPoint y: 487, distance: 239.5
click at [233, 487] on div "0:44 Ահա բացվում է օրը և իր հետ բերում նոր հույս 0:48 Որ կգաս ինձ մոտ ու բերելո…" at bounding box center [756, 390] width 1462 height 616
click at [1023, 601] on div "աղջիկ ես" at bounding box center [949, 578] width 217 height 66
drag, startPoint x: 455, startPoint y: 510, endPoint x: 419, endPoint y: 516, distance: 36.5
click at [421, 516] on input "********" at bounding box center [479, 509] width 118 height 28
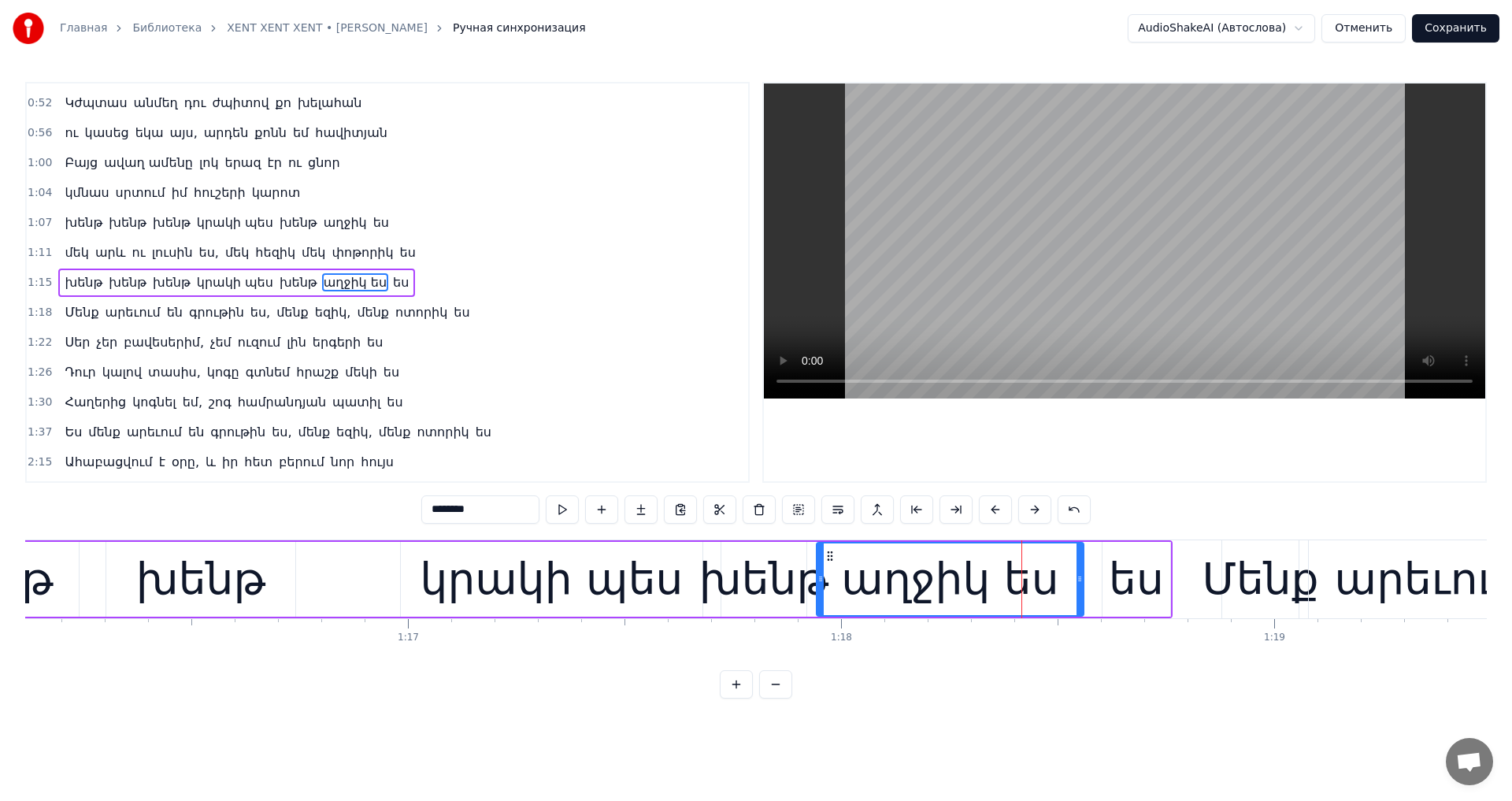
click at [421, 516] on input "********" at bounding box center [479, 509] width 118 height 28
click at [436, 514] on input "********" at bounding box center [479, 509] width 118 height 28
drag, startPoint x: 427, startPoint y: 514, endPoint x: 442, endPoint y: 513, distance: 15.0
click at [442, 513] on input "********" at bounding box center [479, 509] width 118 height 28
click at [1266, 564] on div "Մենք" at bounding box center [1259, 578] width 116 height 66
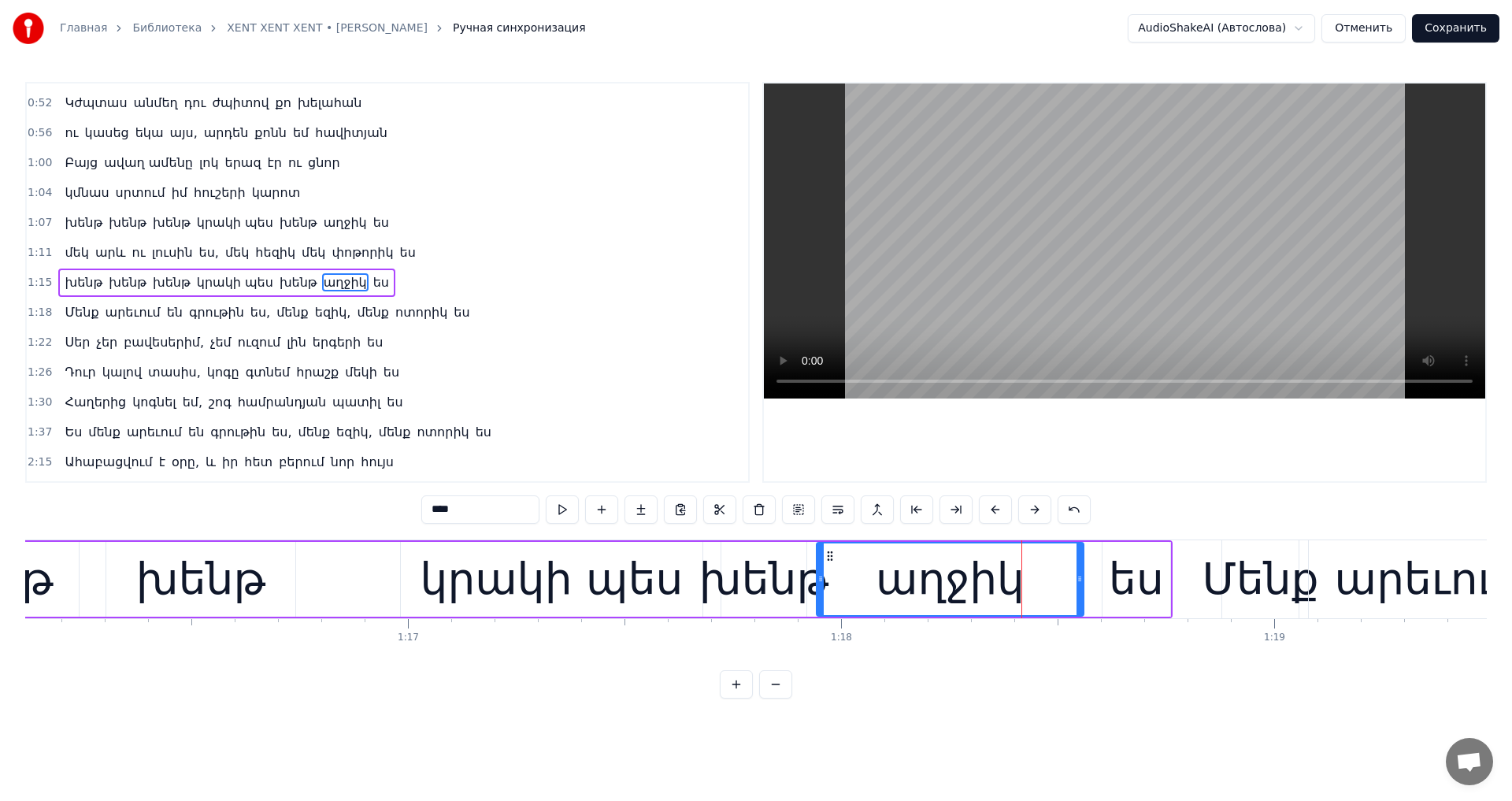
scroll to position [85, 0]
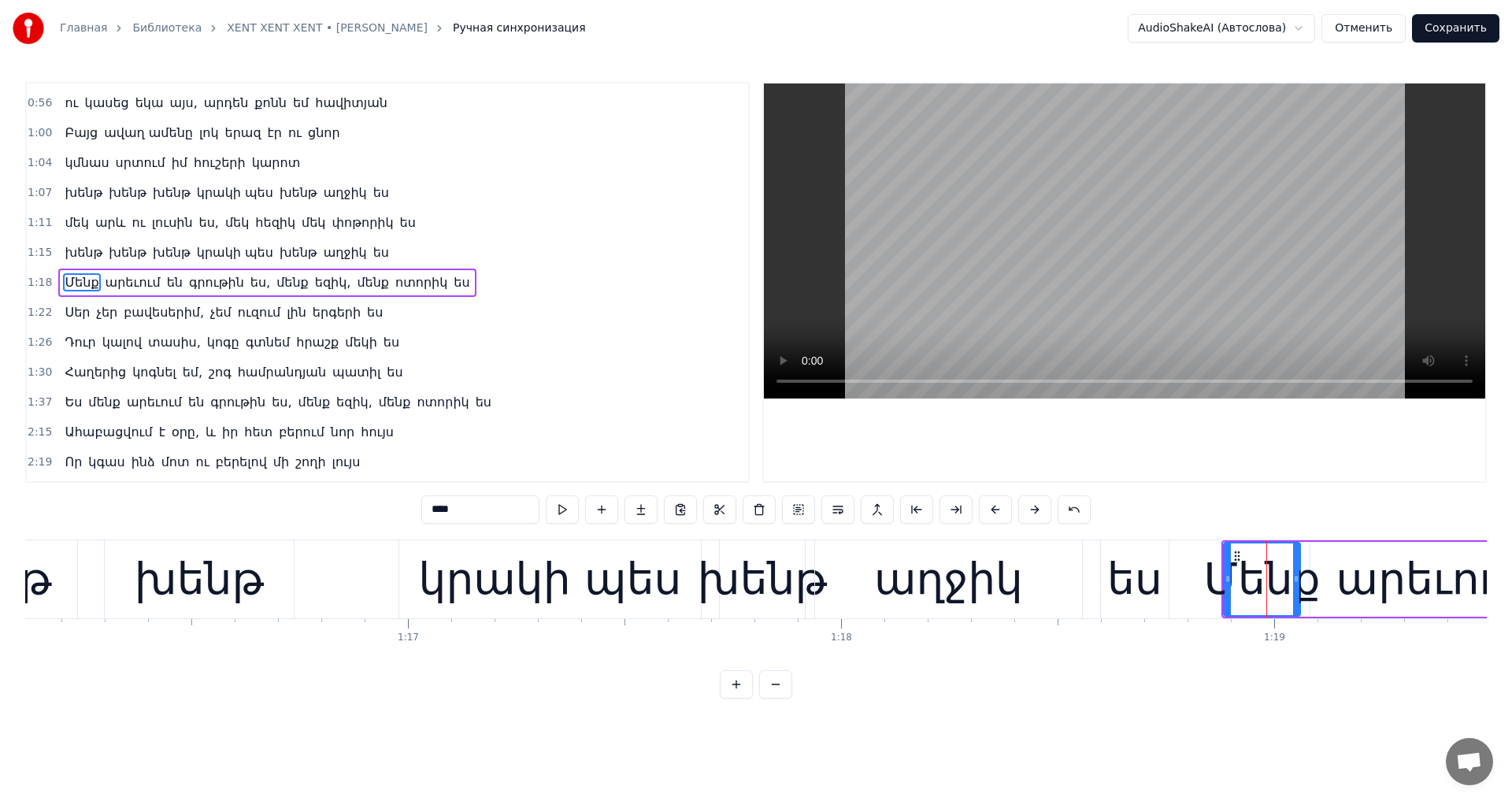
drag, startPoint x: 427, startPoint y: 511, endPoint x: 231, endPoint y: 511, distance: 196.0
click at [231, 511] on div "0:44 Ահա բացվում է օրը և իր հետ բերում նոր հույս 0:48 Որ կգաս ինձ մոտ ու բերելո…" at bounding box center [756, 390] width 1462 height 616
click at [1350, 583] on div "արեւում" at bounding box center [1431, 578] width 190 height 66
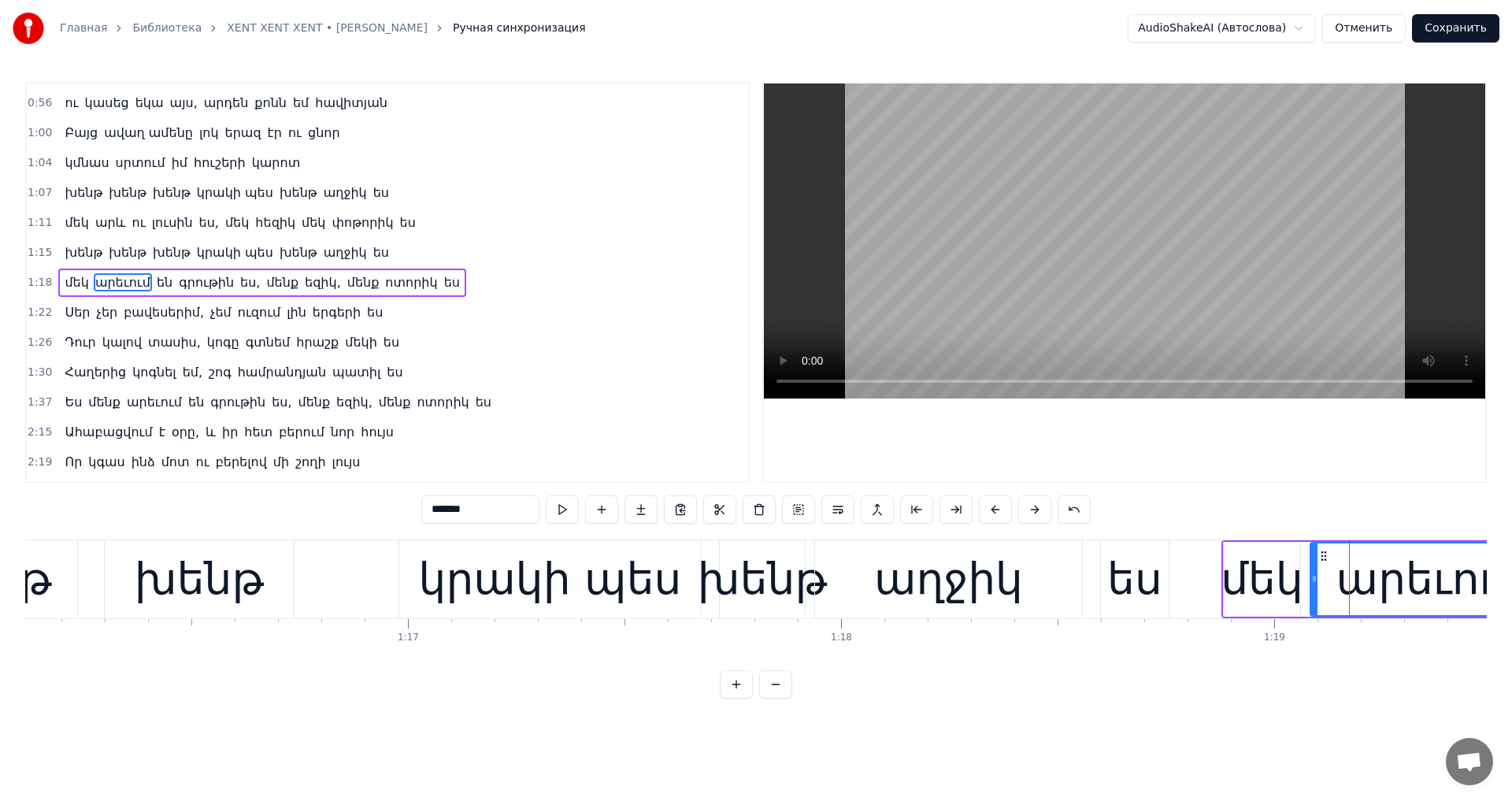
click at [1390, 585] on div "արեւում" at bounding box center [1431, 578] width 190 height 66
drag, startPoint x: 456, startPoint y: 514, endPoint x: 168, endPoint y: 513, distance: 288.0
click at [169, 513] on div "0:44 Ահա բացվում է օրը և իր հետ բերում նոր հույս 0:48 Որ կգաս ինձ մոտ ու բերելո…" at bounding box center [756, 390] width 1462 height 616
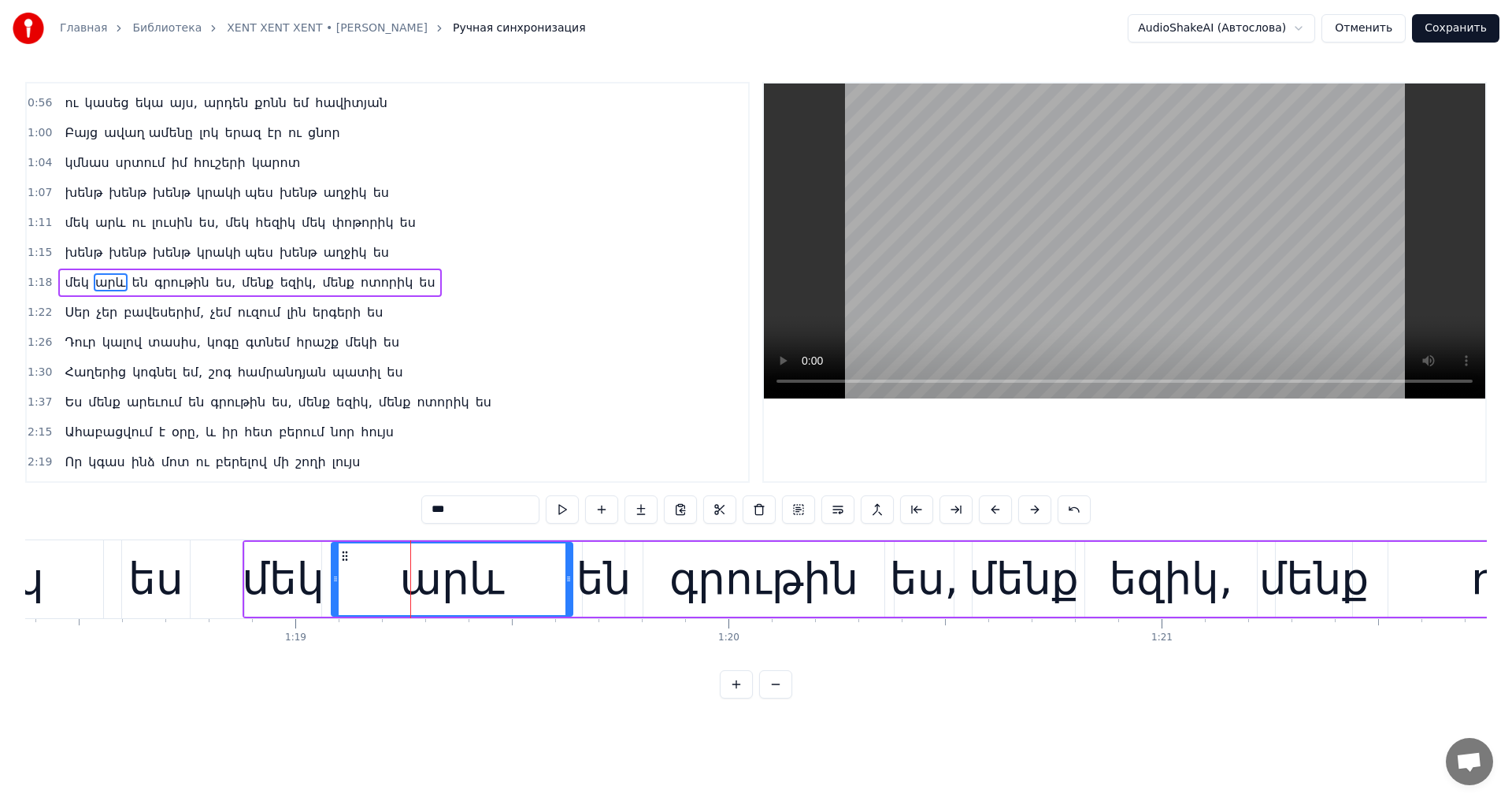
scroll to position [0, 33997]
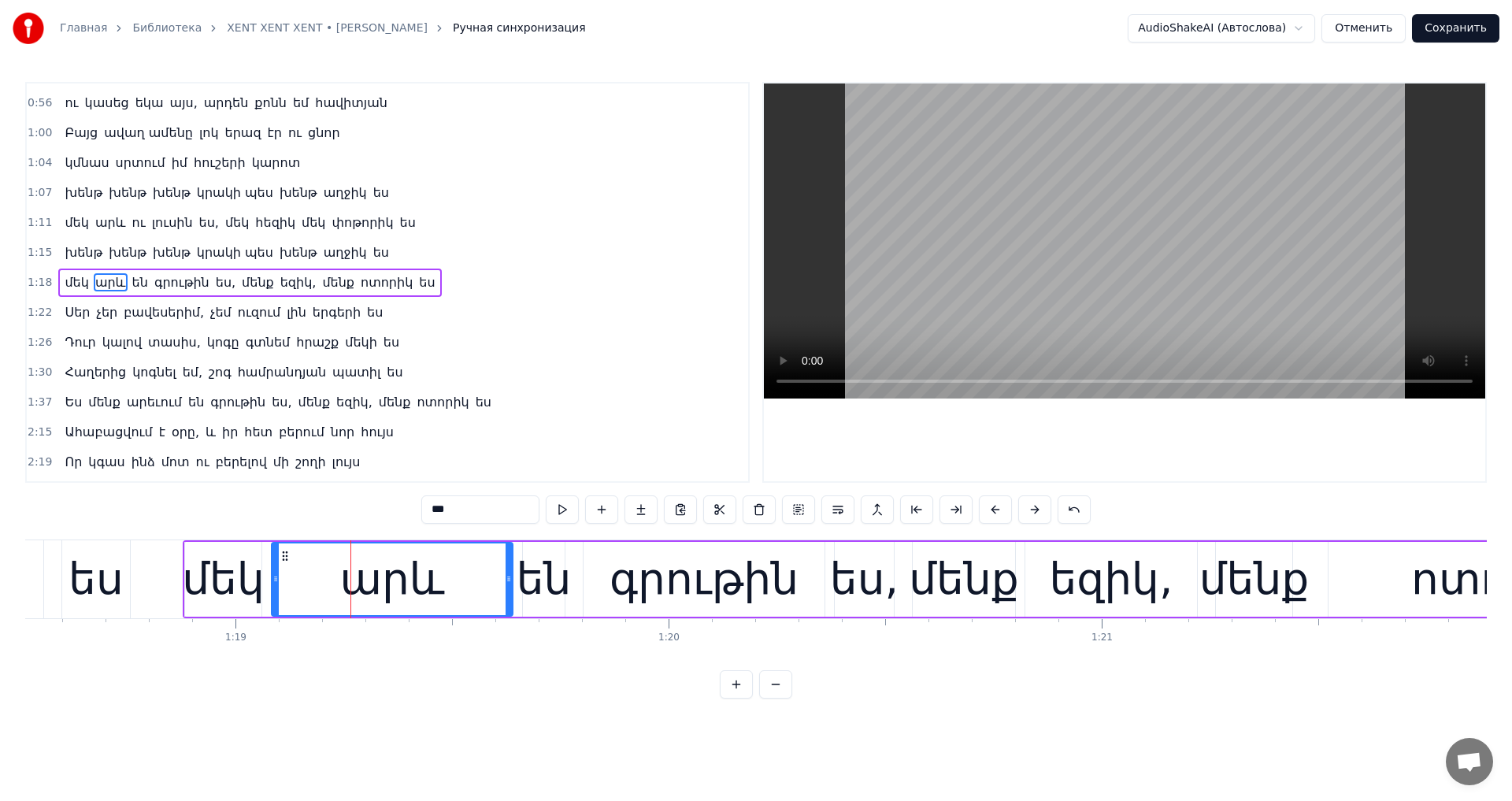
click at [556, 578] on div "են" at bounding box center [543, 578] width 55 height 66
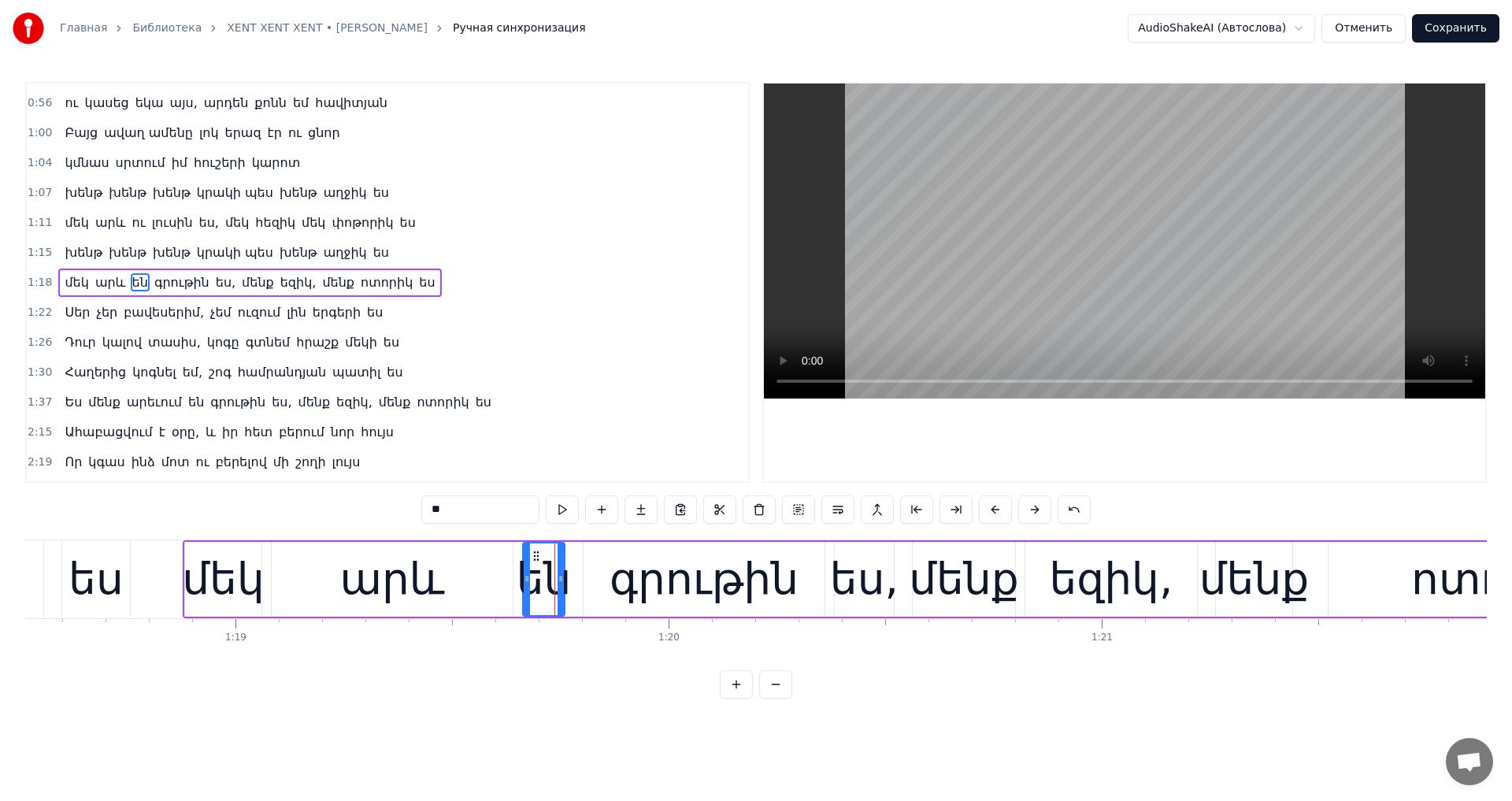
drag, startPoint x: 436, startPoint y: 510, endPoint x: 196, endPoint y: 505, distance: 240.1
click at [196, 505] on div "0:44 Ահա բացվում է օրը և իր հետ բերում նոր հույս 0:48 Որ կգաս ինձ մոտ ու բերելո…" at bounding box center [756, 390] width 1462 height 616
click at [604, 582] on div "գրութին" at bounding box center [703, 578] width 241 height 75
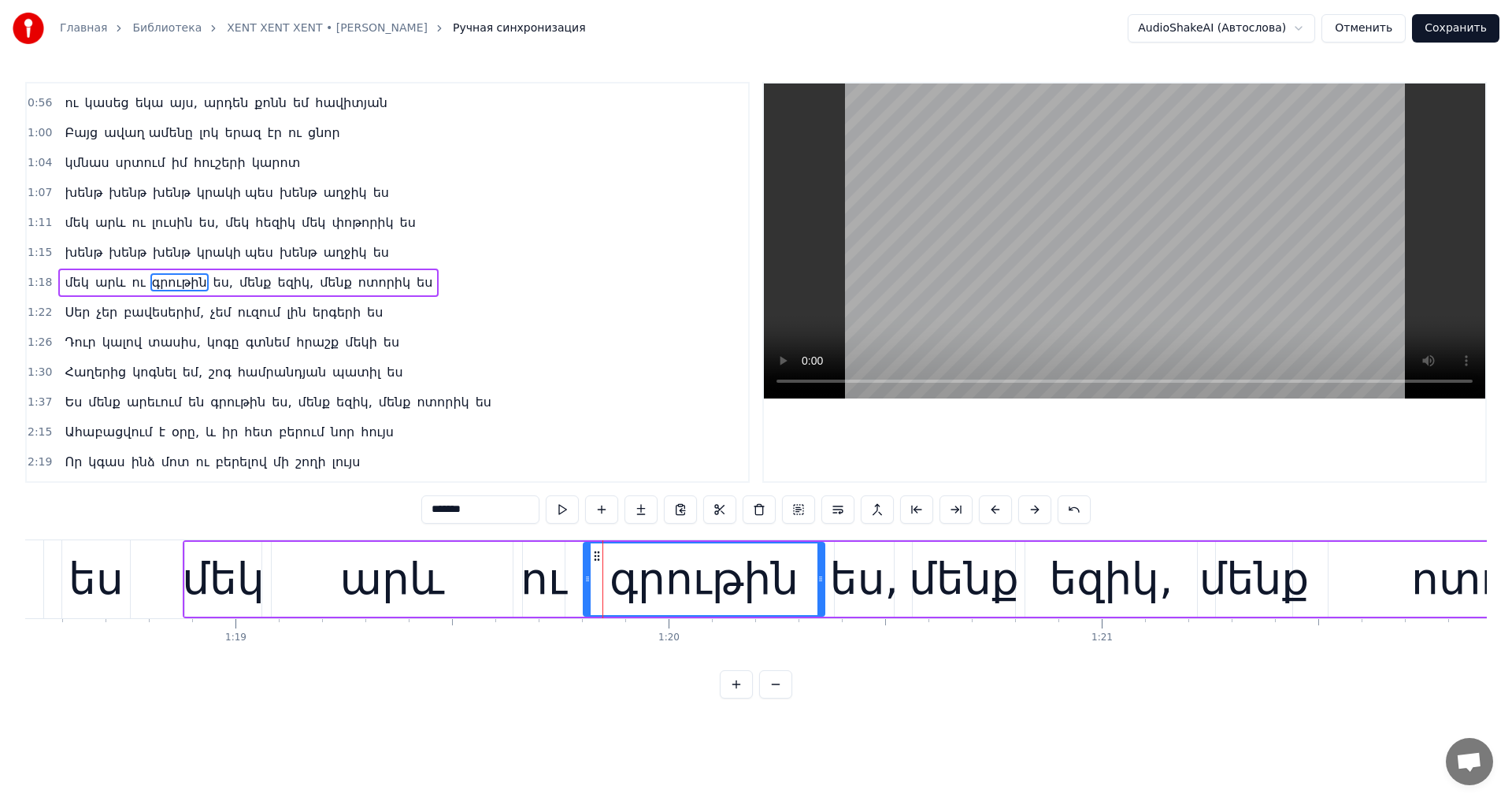
drag, startPoint x: 427, startPoint y: 507, endPoint x: 147, endPoint y: 507, distance: 280.0
click at [147, 507] on div "0:44 Ահա բացվում է օրը և իր հետ բերում նոր հույս 0:48 Որ կգաս ինձ մոտ ու բերելո…" at bounding box center [756, 390] width 1462 height 616
drag, startPoint x: 458, startPoint y: 512, endPoint x: 0, endPoint y: 496, distance: 458.3
click at [0, 496] on div "Главная Библиотека XENT XENT XENT • [PERSON_NAME] Ручная синхронизация AudioSha…" at bounding box center [756, 349] width 1512 height 698
click at [961, 589] on div "մենք" at bounding box center [963, 578] width 110 height 66
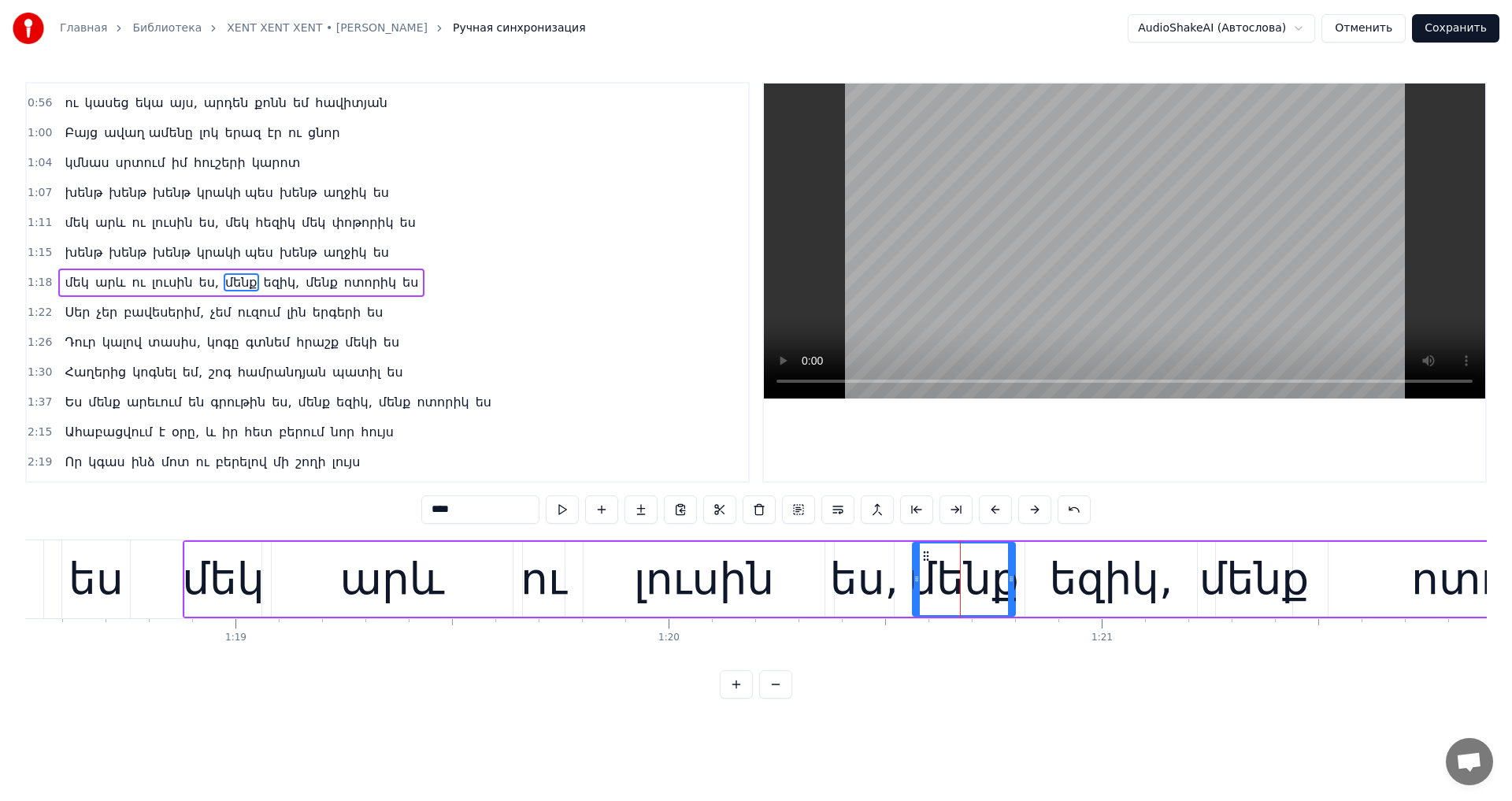
drag, startPoint x: 427, startPoint y: 509, endPoint x: 155, endPoint y: 509, distance: 272.0
click at [155, 509] on div "0:44 Ահա բացվում է օրը և իր հետ բերում նոր հույս 0:48 Որ կգաս ինձ մոտ ու բերելո…" at bounding box center [756, 390] width 1462 height 616
click at [1119, 585] on div "եզիկ," at bounding box center [1110, 578] width 123 height 66
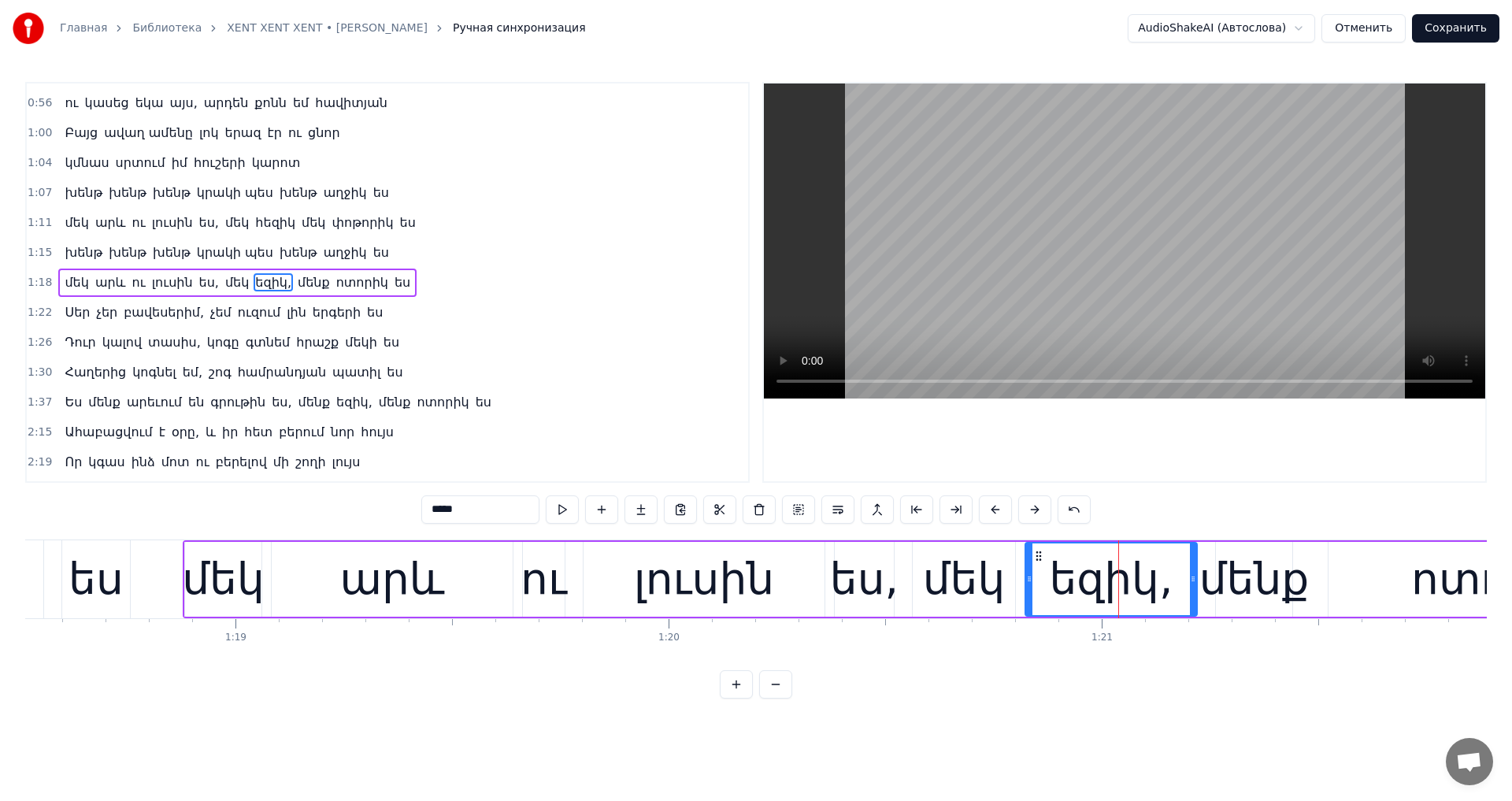
drag, startPoint x: 472, startPoint y: 514, endPoint x: 2, endPoint y: 510, distance: 470.0
click at [15, 511] on div "Главная Библиотека XENT XENT XENT • [PERSON_NAME] Ручная синхронизация AudioSha…" at bounding box center [756, 349] width 1512 height 698
click at [1253, 565] on div "մենք" at bounding box center [1254, 578] width 110 height 66
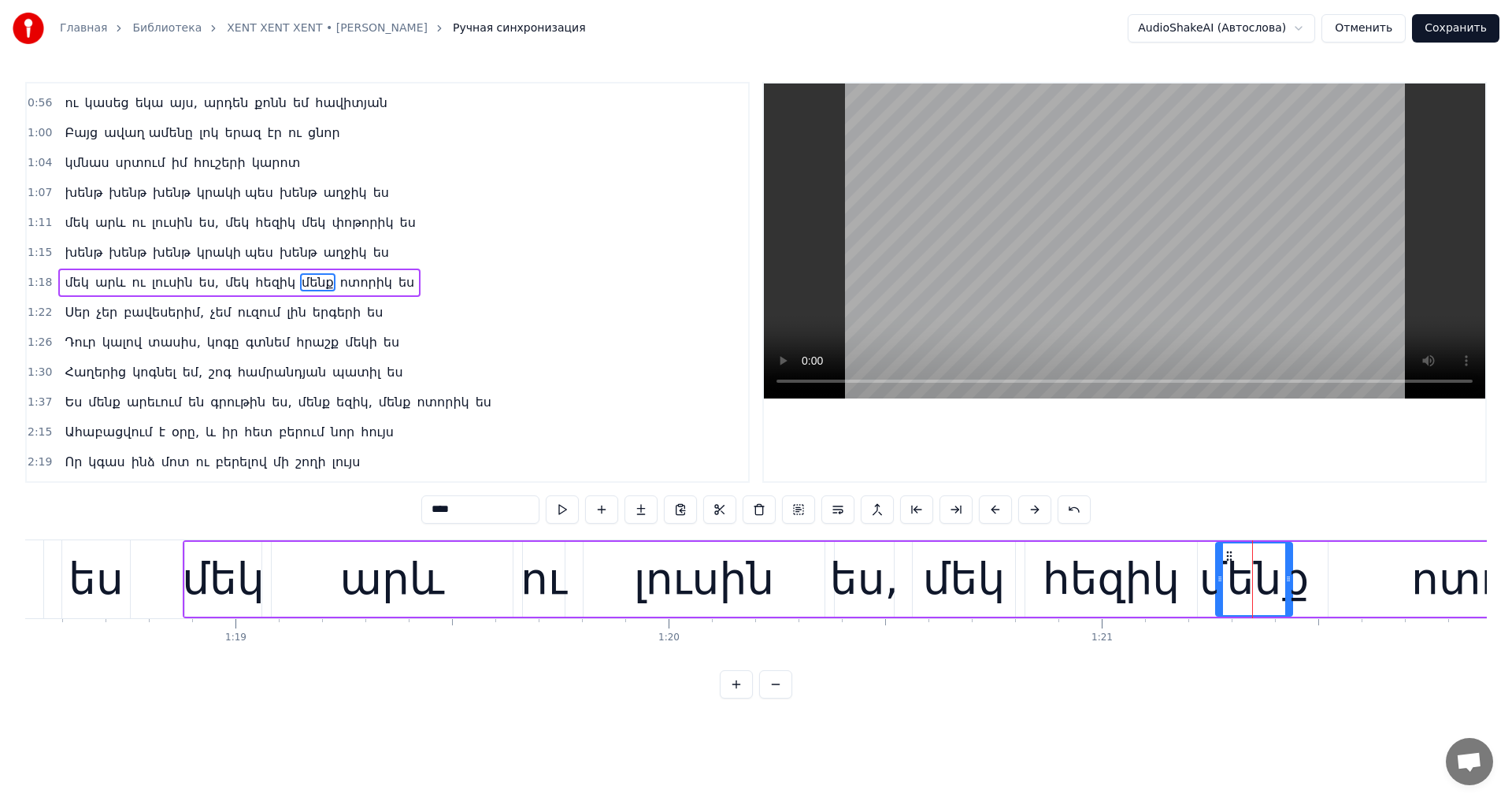
drag, startPoint x: 458, startPoint y: 506, endPoint x: 178, endPoint y: 513, distance: 280.1
click at [178, 513] on div "0:44 Ահա բացվում է օրը և իր հետ բերում նոր հույս 0:48 Որ կգաս ինձ մոտ ու բերելո…" at bounding box center [756, 390] width 1462 height 616
click at [1444, 597] on div "ոտորիկ" at bounding box center [1500, 578] width 179 height 66
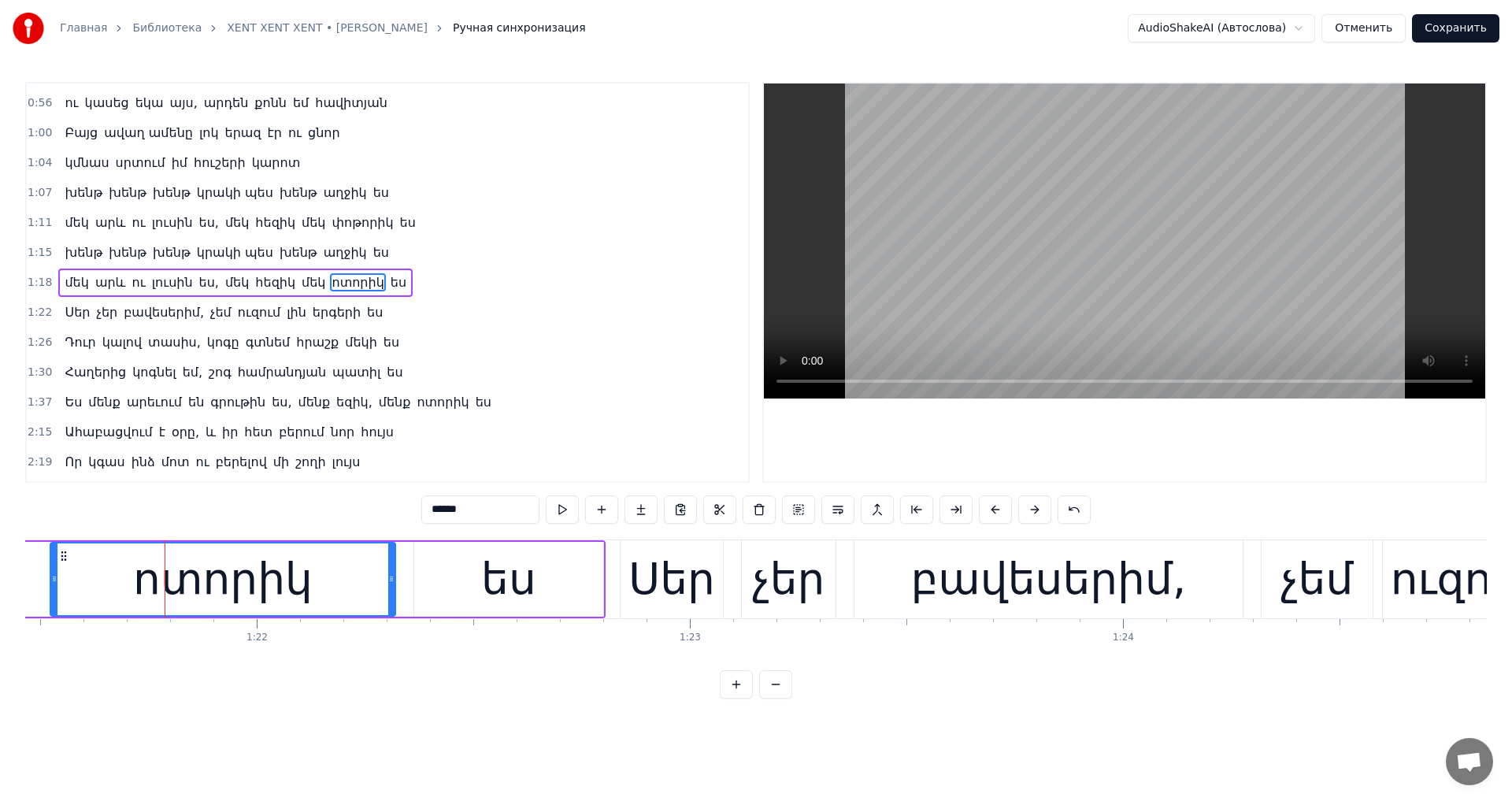
scroll to position [0, 35336]
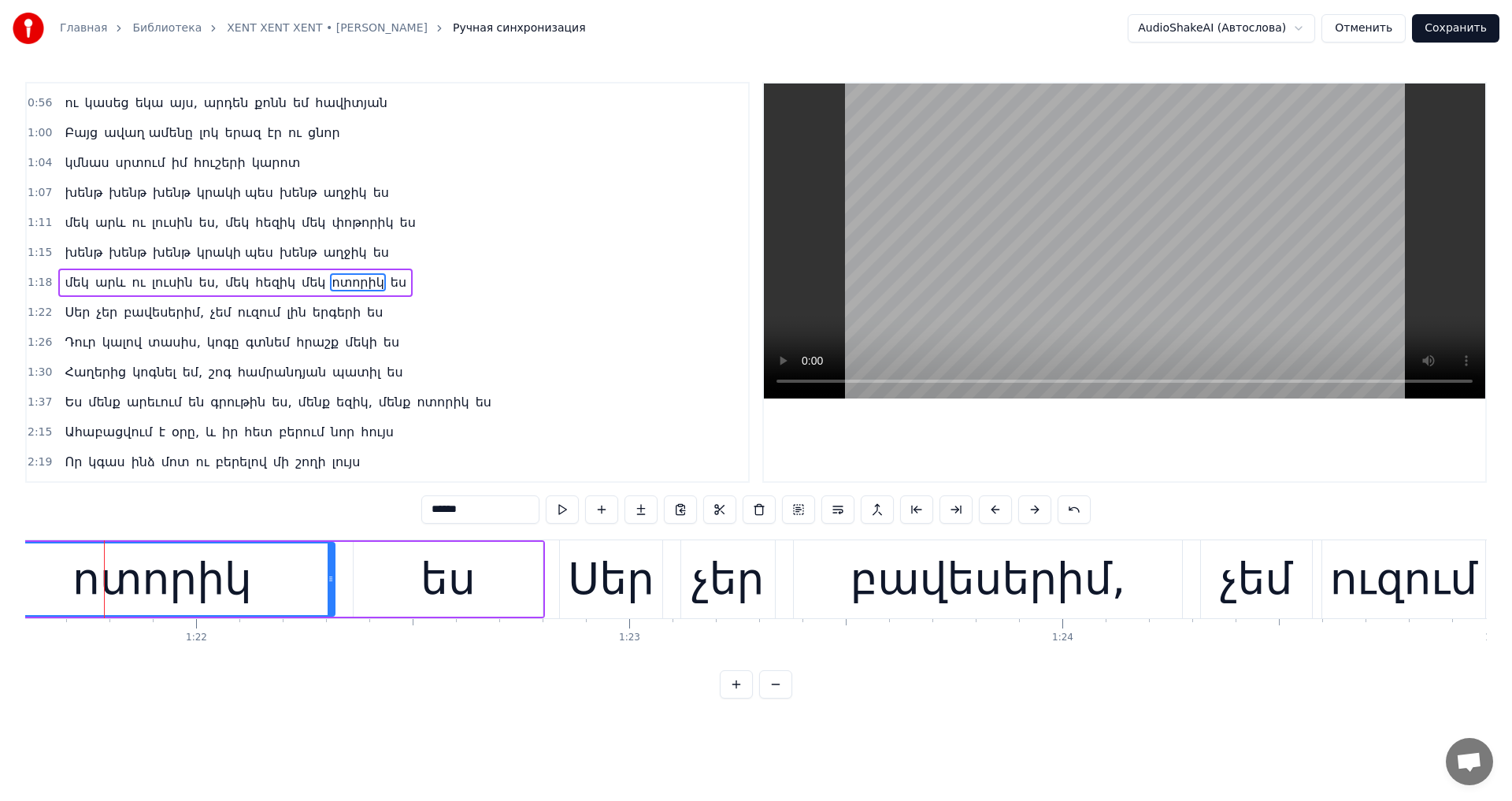
drag, startPoint x: 443, startPoint y: 512, endPoint x: 201, endPoint y: 511, distance: 242.0
click at [202, 511] on div "0:44 Ահա բացվում է օրը և իր հետ բերում նոր հույս 0:48 Որ կգաս ինձ մոտ ու բերելո…" at bounding box center [756, 390] width 1462 height 616
type input "*"
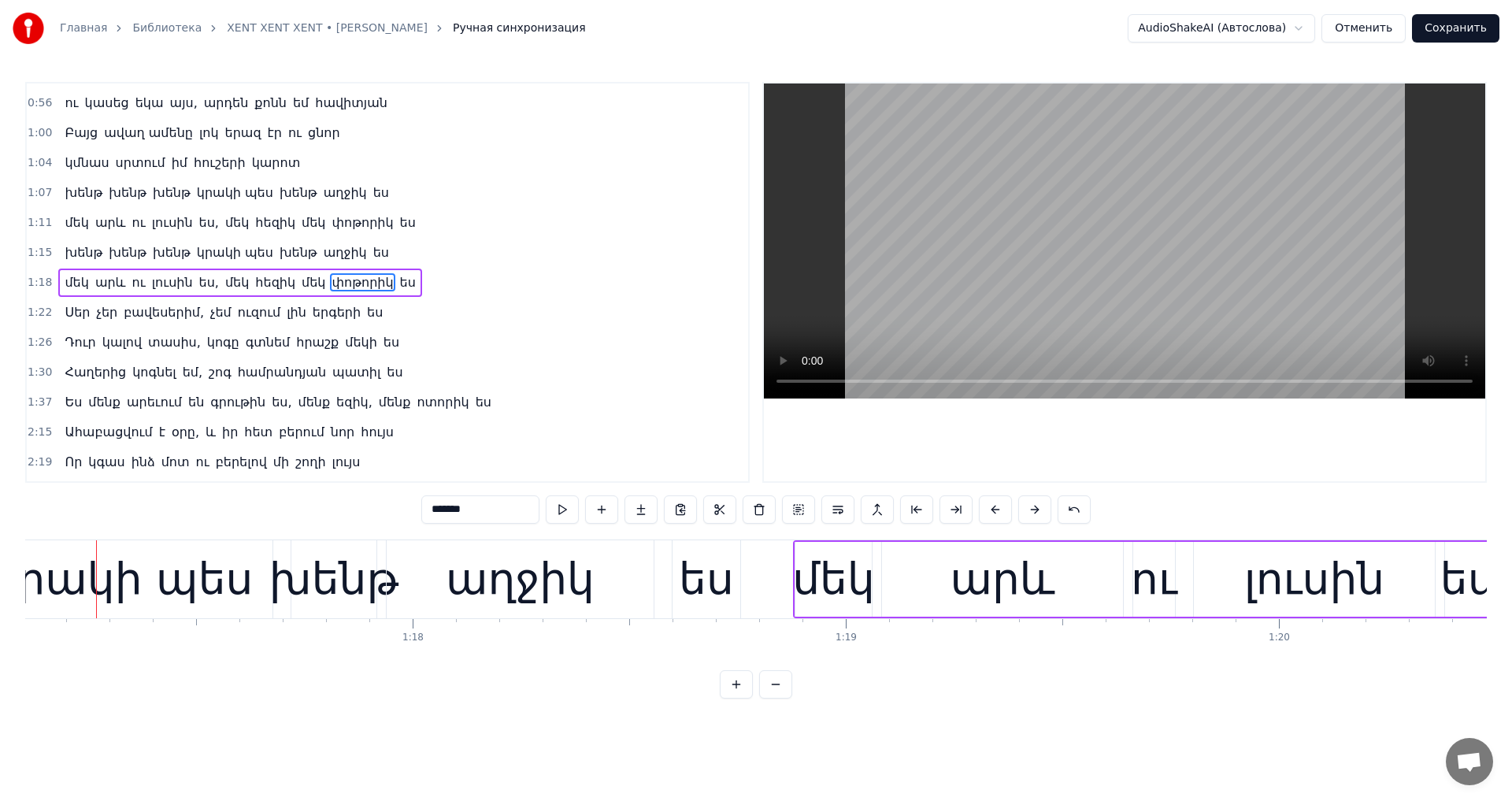
scroll to position [0, 33378]
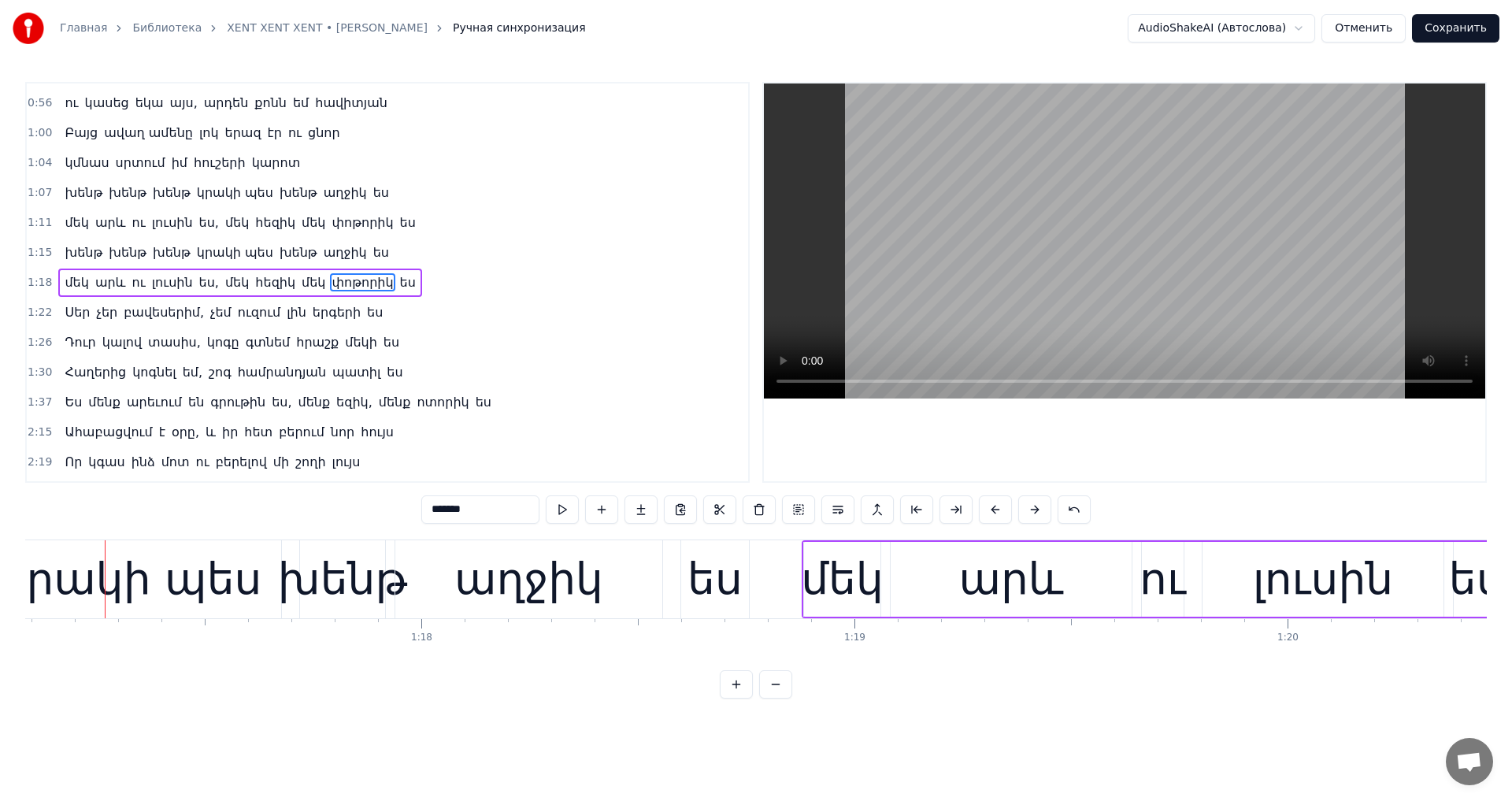
click at [1011, 248] on video at bounding box center [1124, 241] width 721 height 314
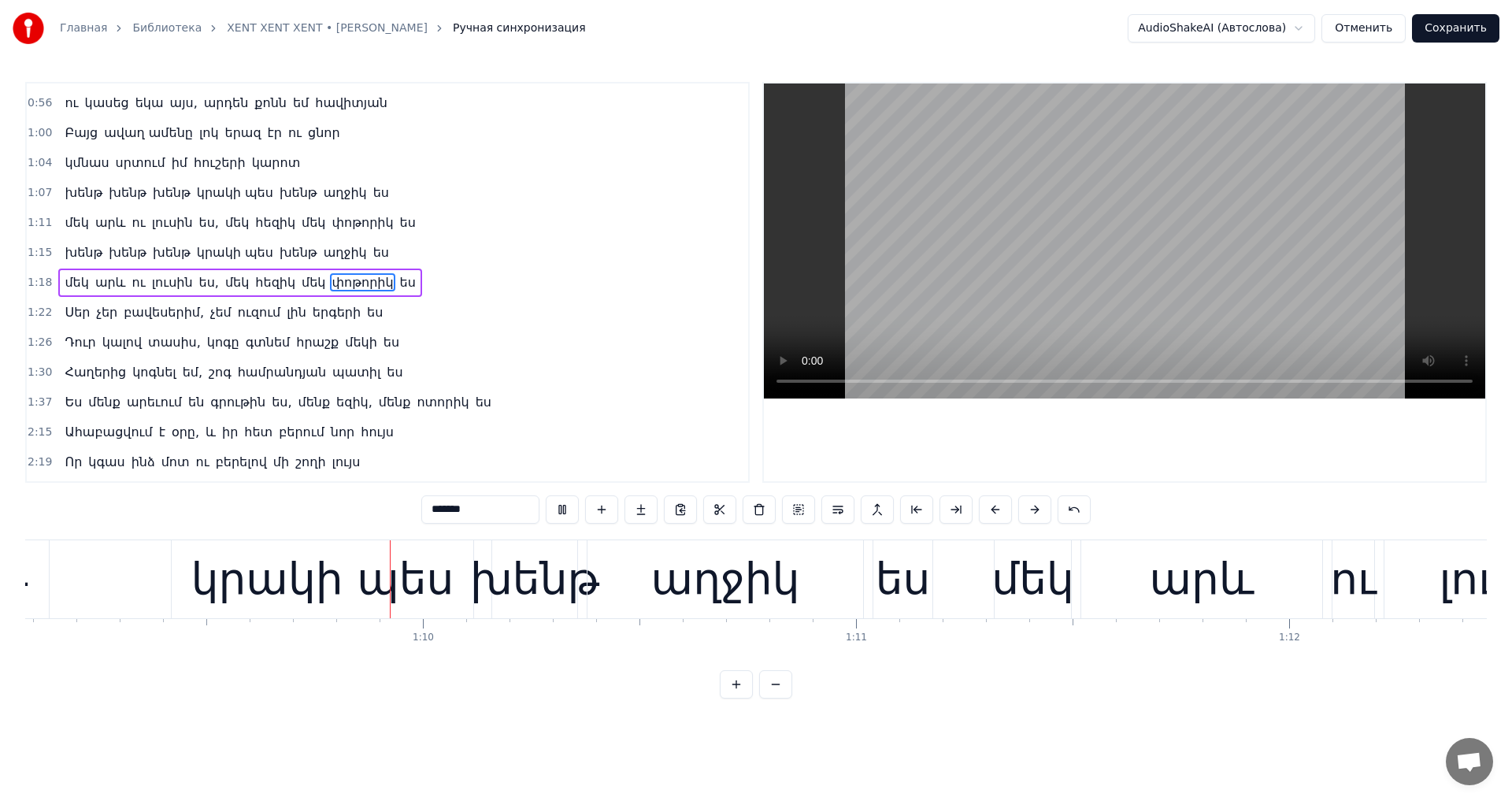
scroll to position [0, 29914]
click at [970, 303] on video at bounding box center [1124, 241] width 721 height 314
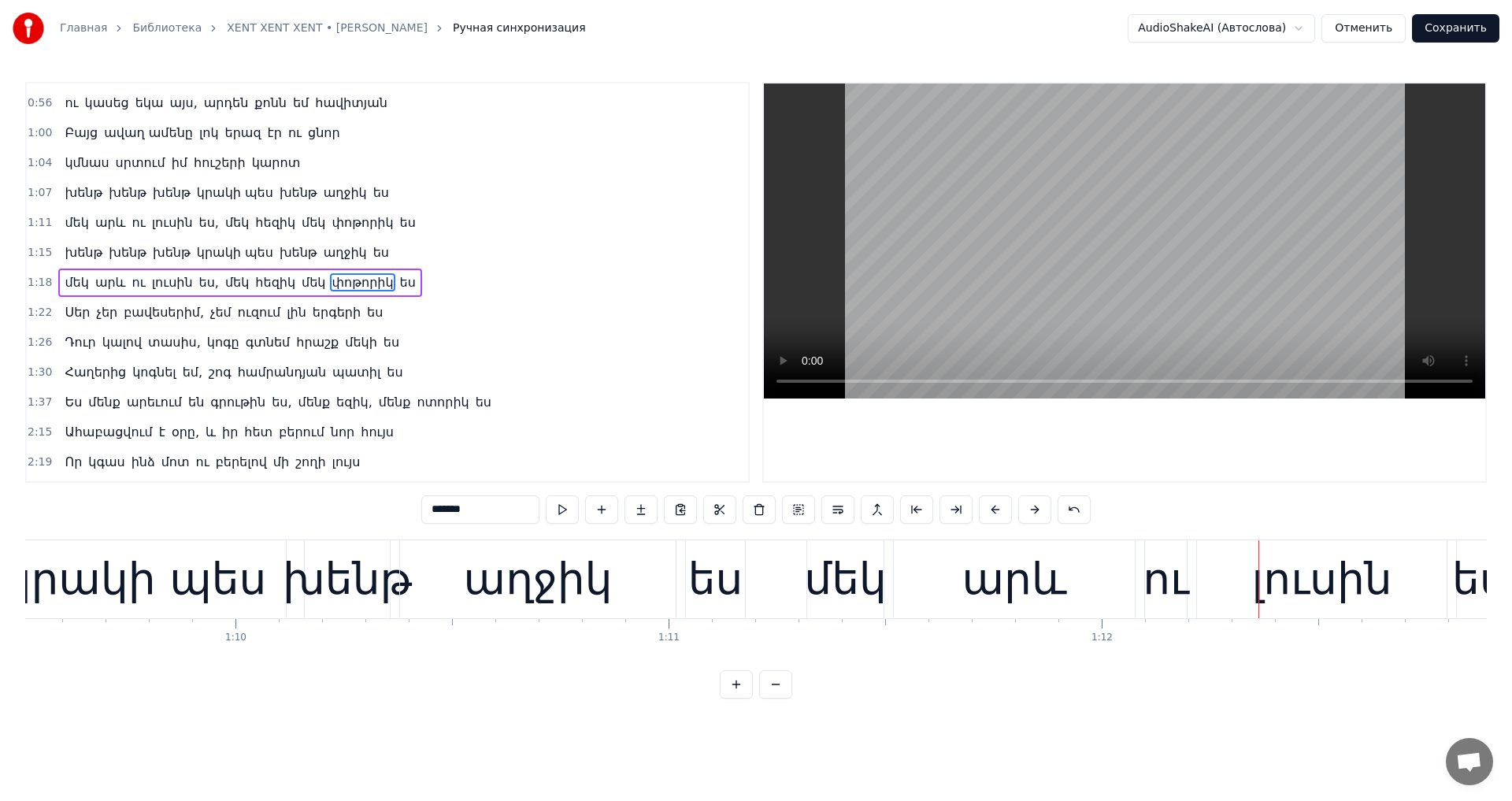
scroll to position [0, 28841]
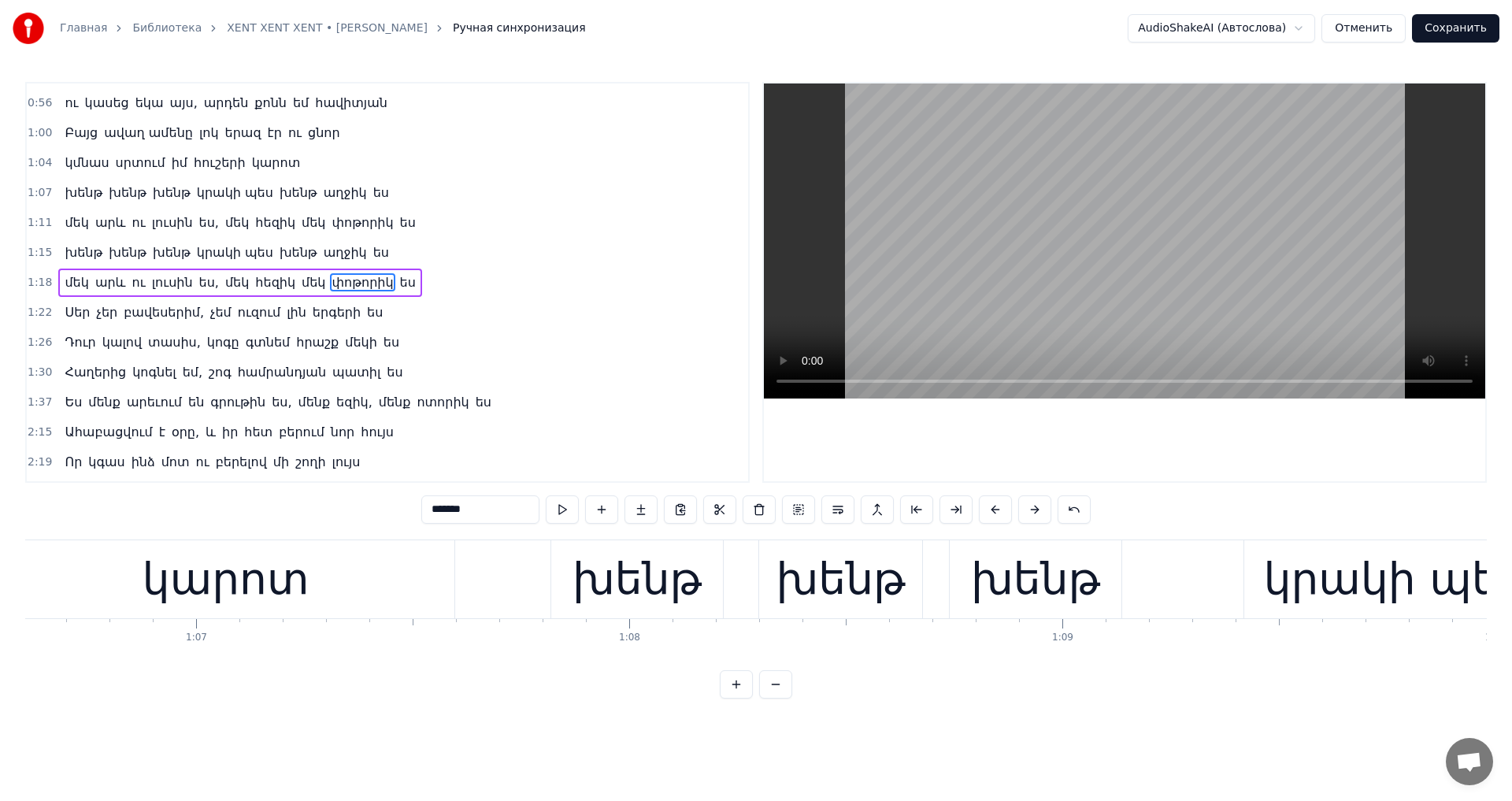
click at [150, 223] on span "լուսին" at bounding box center [172, 223] width 44 height 18
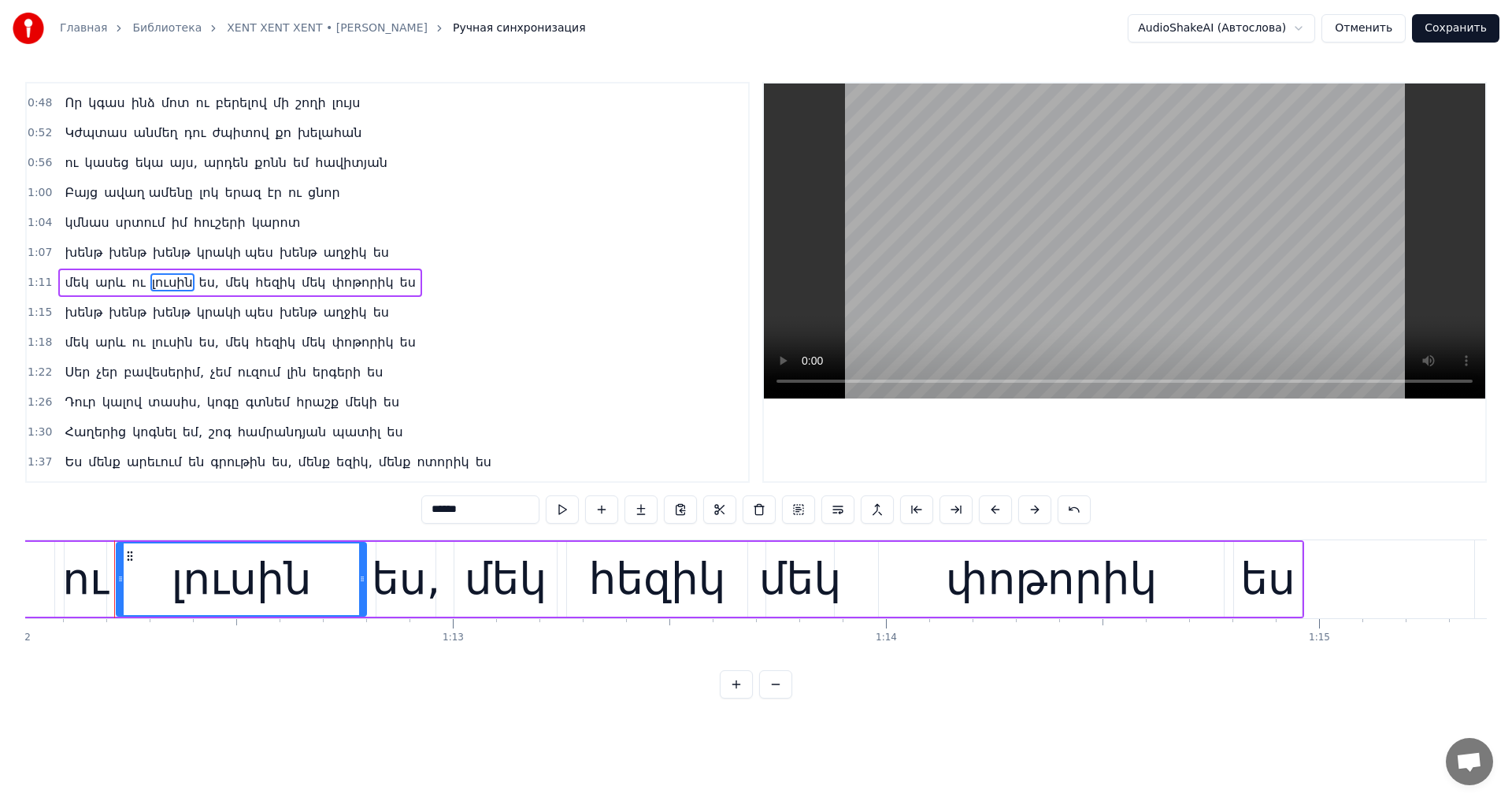
scroll to position [0, 31192]
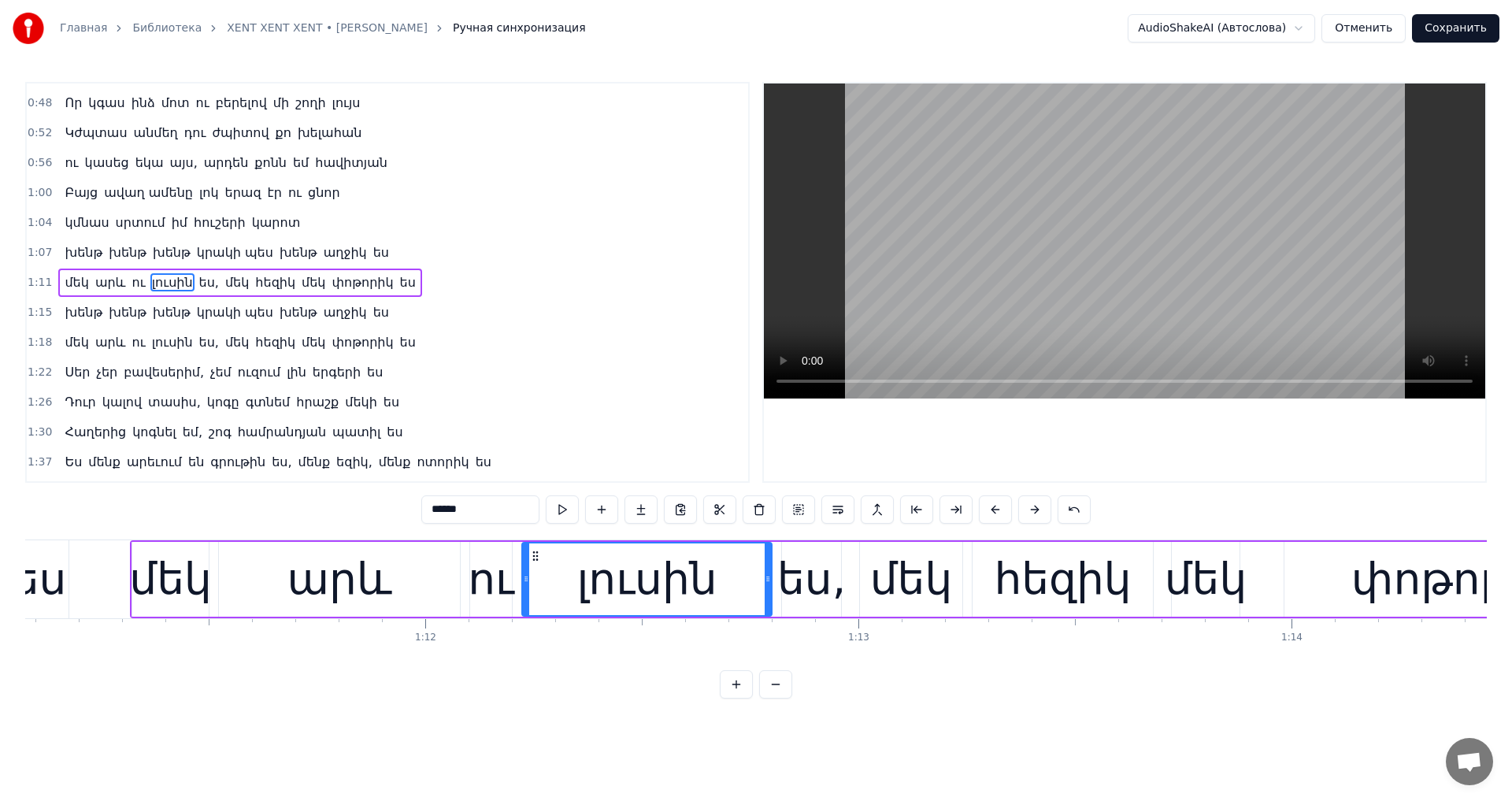
click at [1013, 304] on video at bounding box center [1124, 241] width 721 height 314
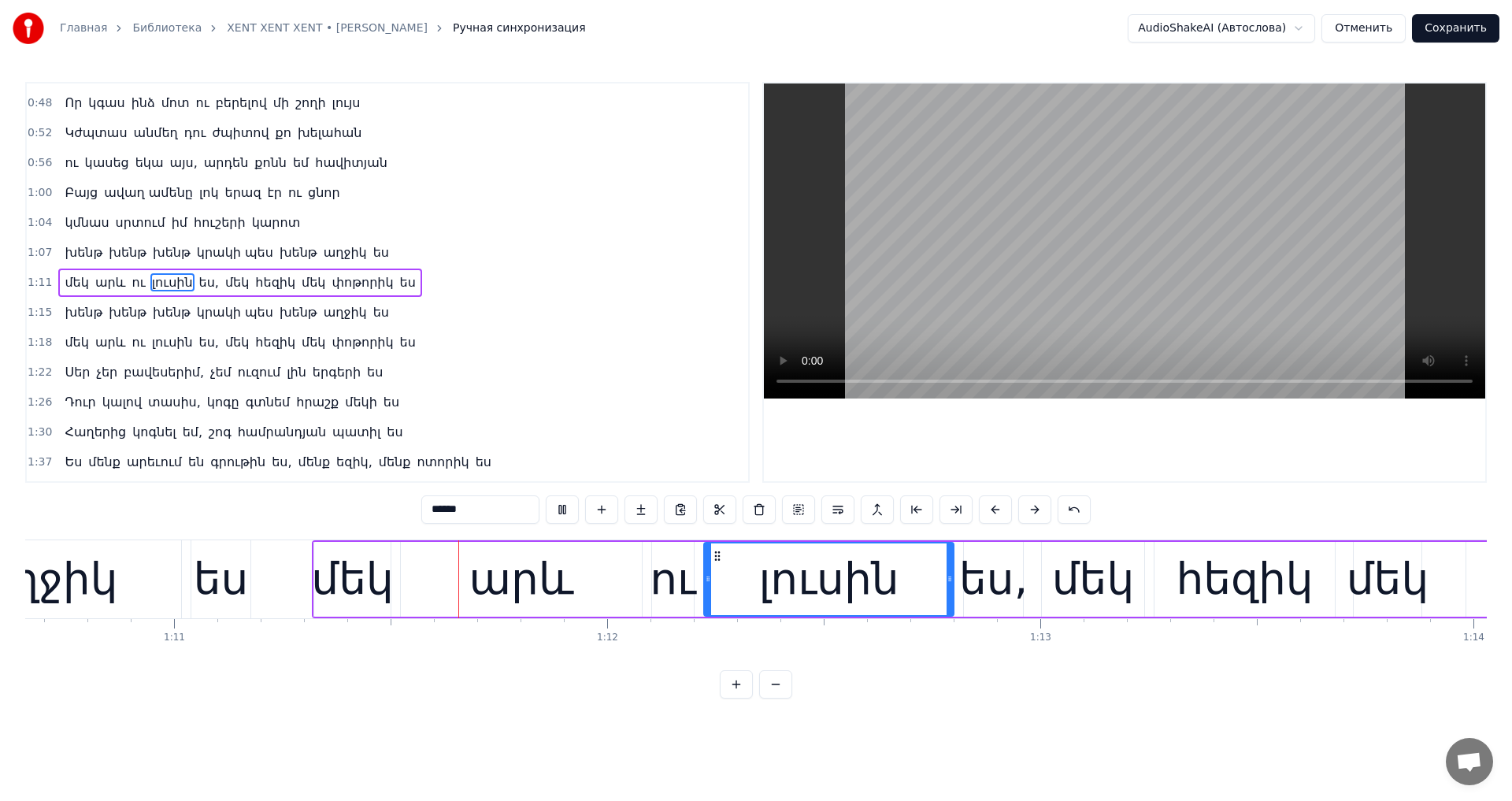
scroll to position [0, 30618]
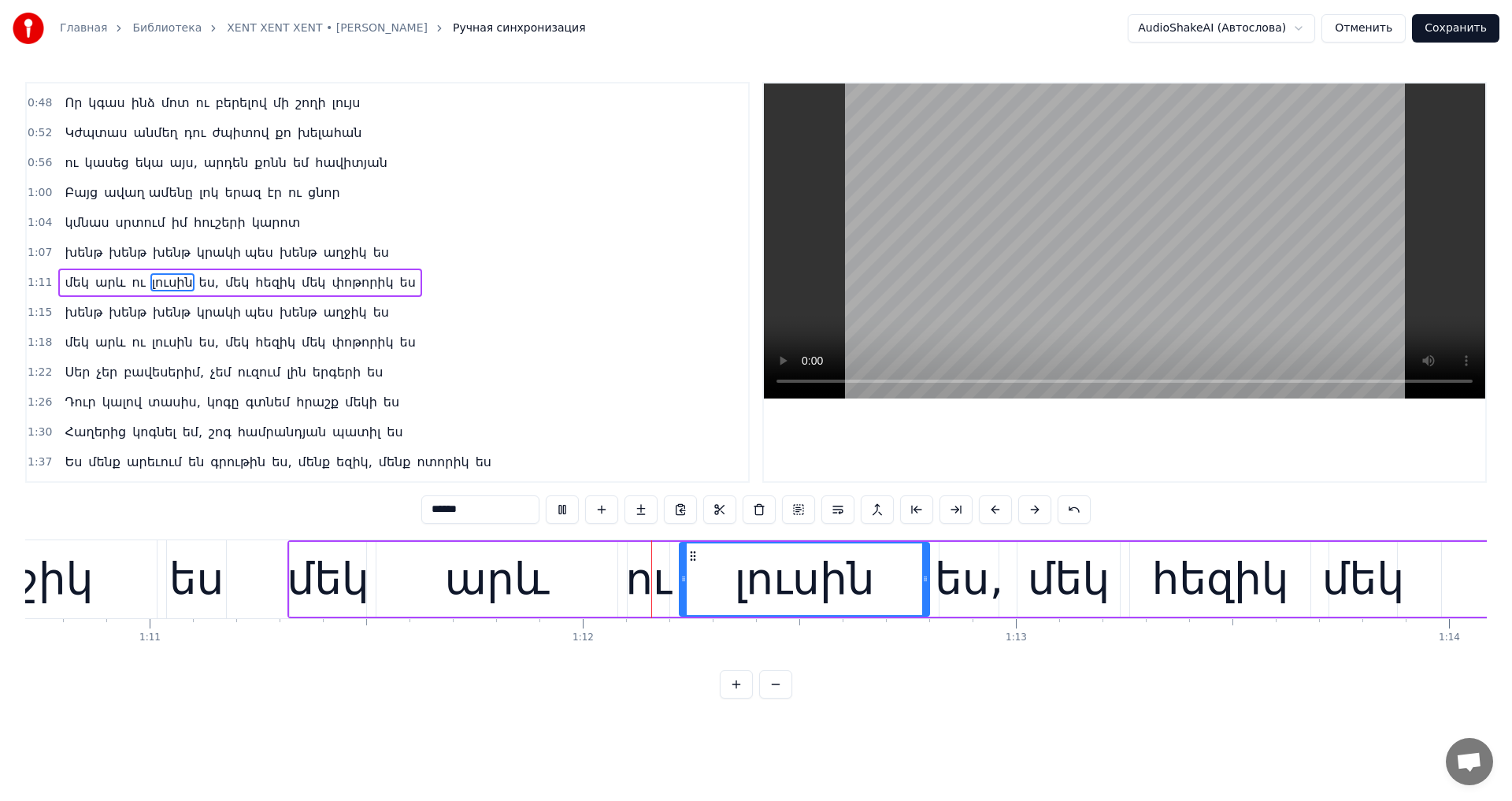
click at [1014, 299] on video at bounding box center [1124, 241] width 721 height 314
click at [490, 595] on div "արև" at bounding box center [497, 578] width 105 height 66
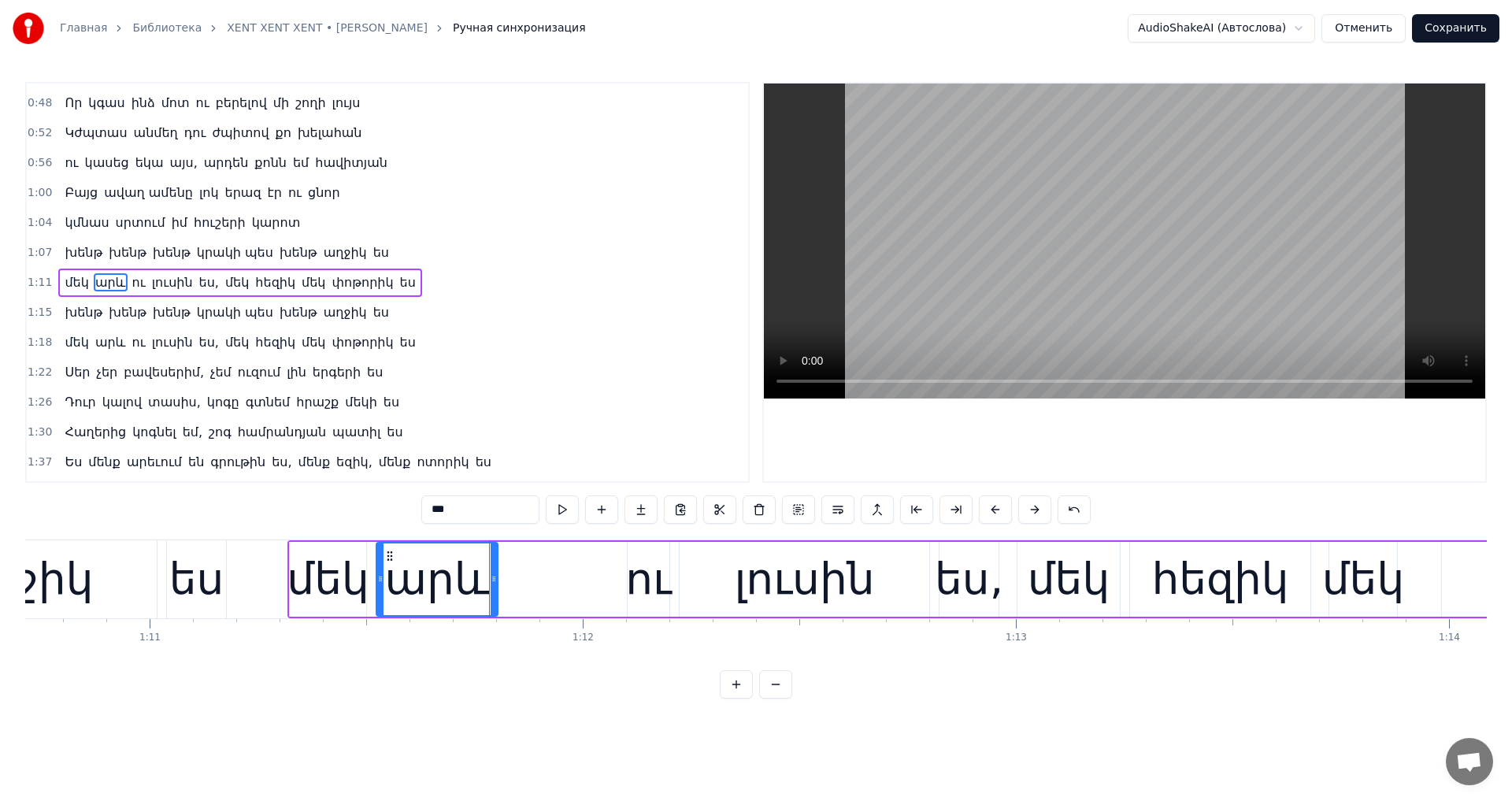
drag, startPoint x: 616, startPoint y: 579, endPoint x: 496, endPoint y: 592, distance: 120.7
click at [496, 592] on div at bounding box center [493, 579] width 6 height 72
click at [651, 573] on div "ու" at bounding box center [649, 578] width 47 height 66
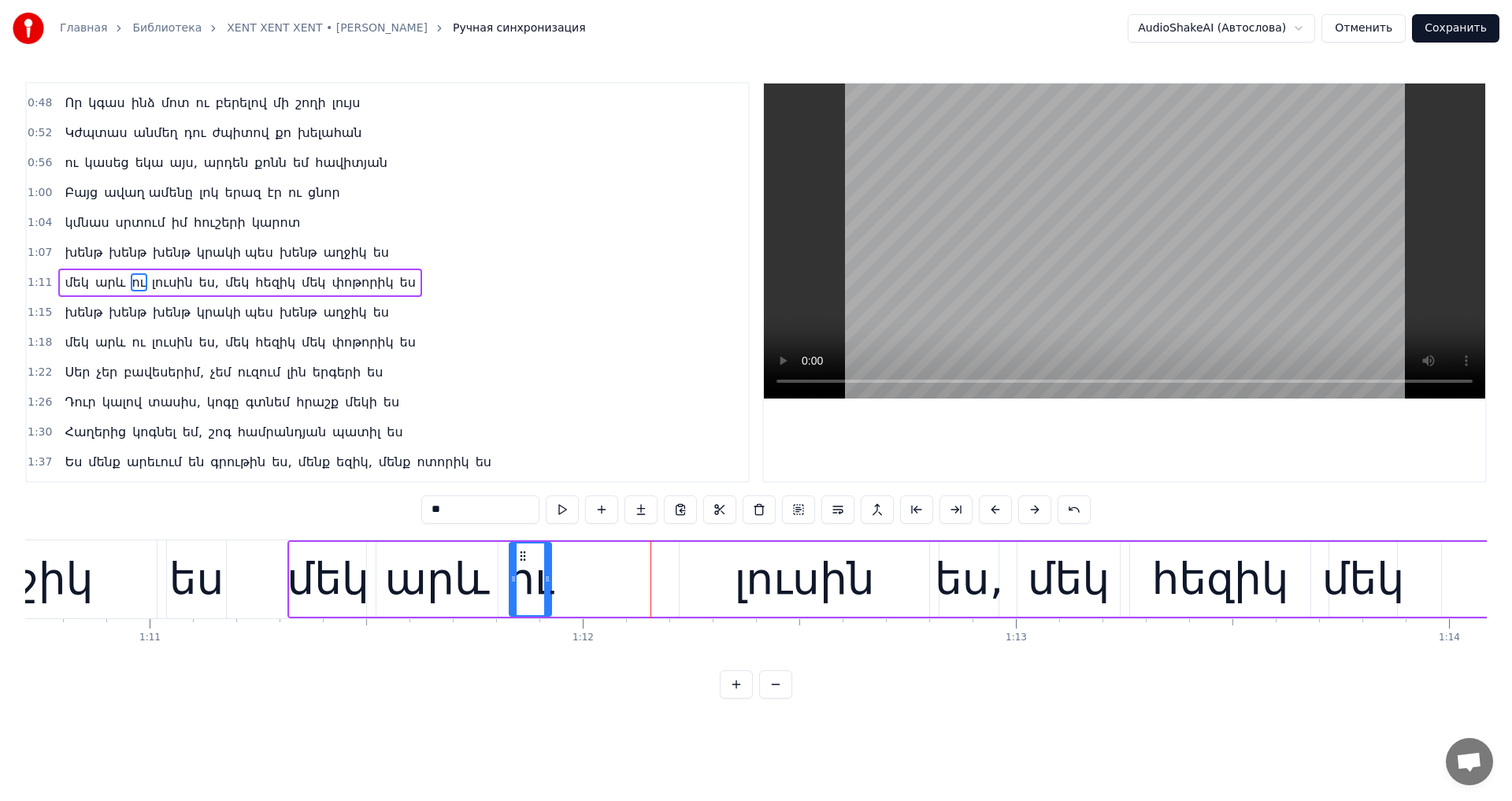
drag, startPoint x: 636, startPoint y: 553, endPoint x: 518, endPoint y: 569, distance: 119.1
click at [518, 569] on div "ու" at bounding box center [530, 579] width 41 height 72
click at [729, 575] on div "լուսին" at bounding box center [804, 578] width 250 height 75
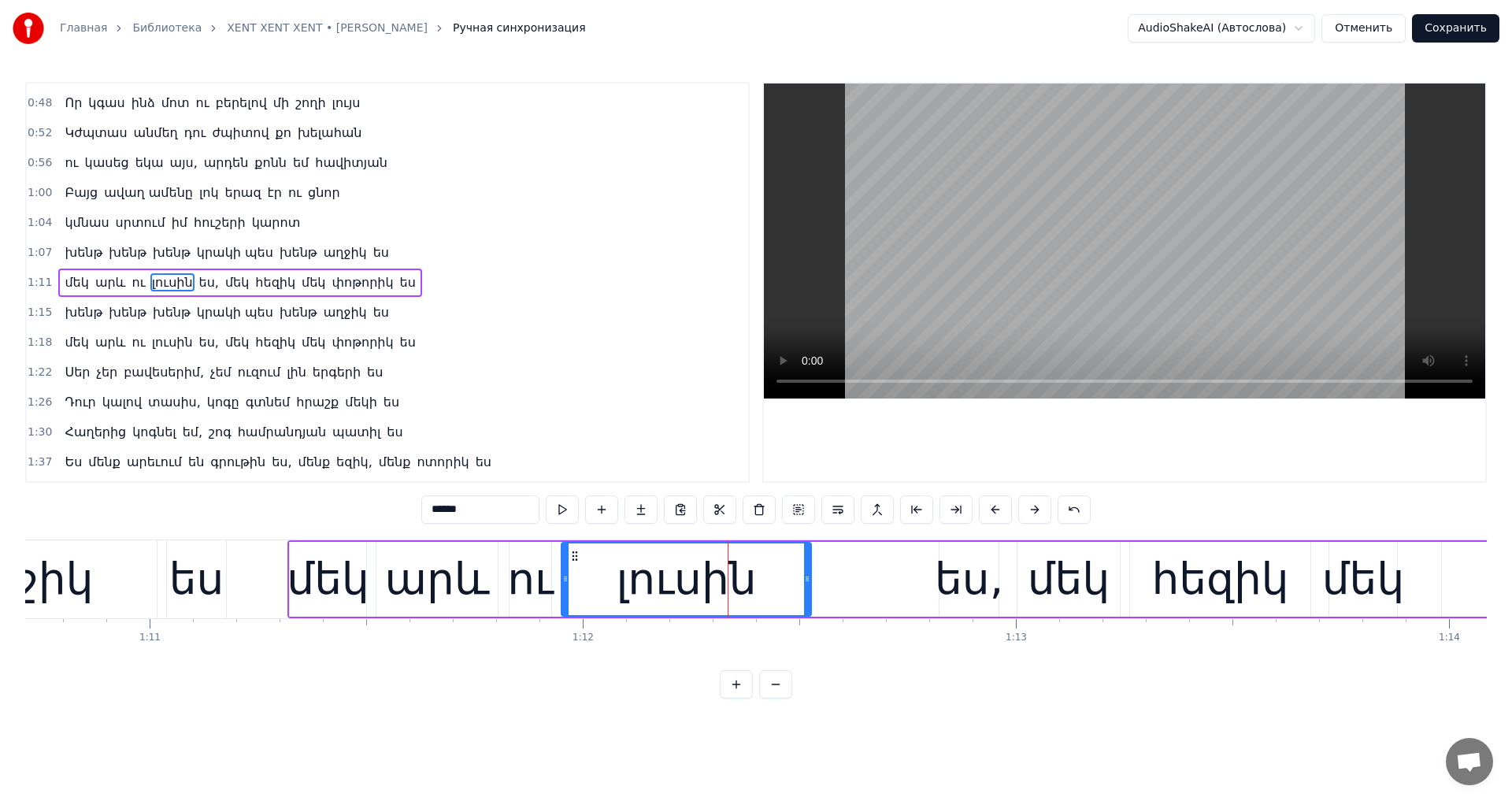
drag, startPoint x: 693, startPoint y: 556, endPoint x: 575, endPoint y: 565, distance: 118.3
click at [575, 565] on div "լուսին" at bounding box center [686, 579] width 248 height 72
click at [956, 569] on div "ես," at bounding box center [969, 578] width 68 height 66
type input "***"
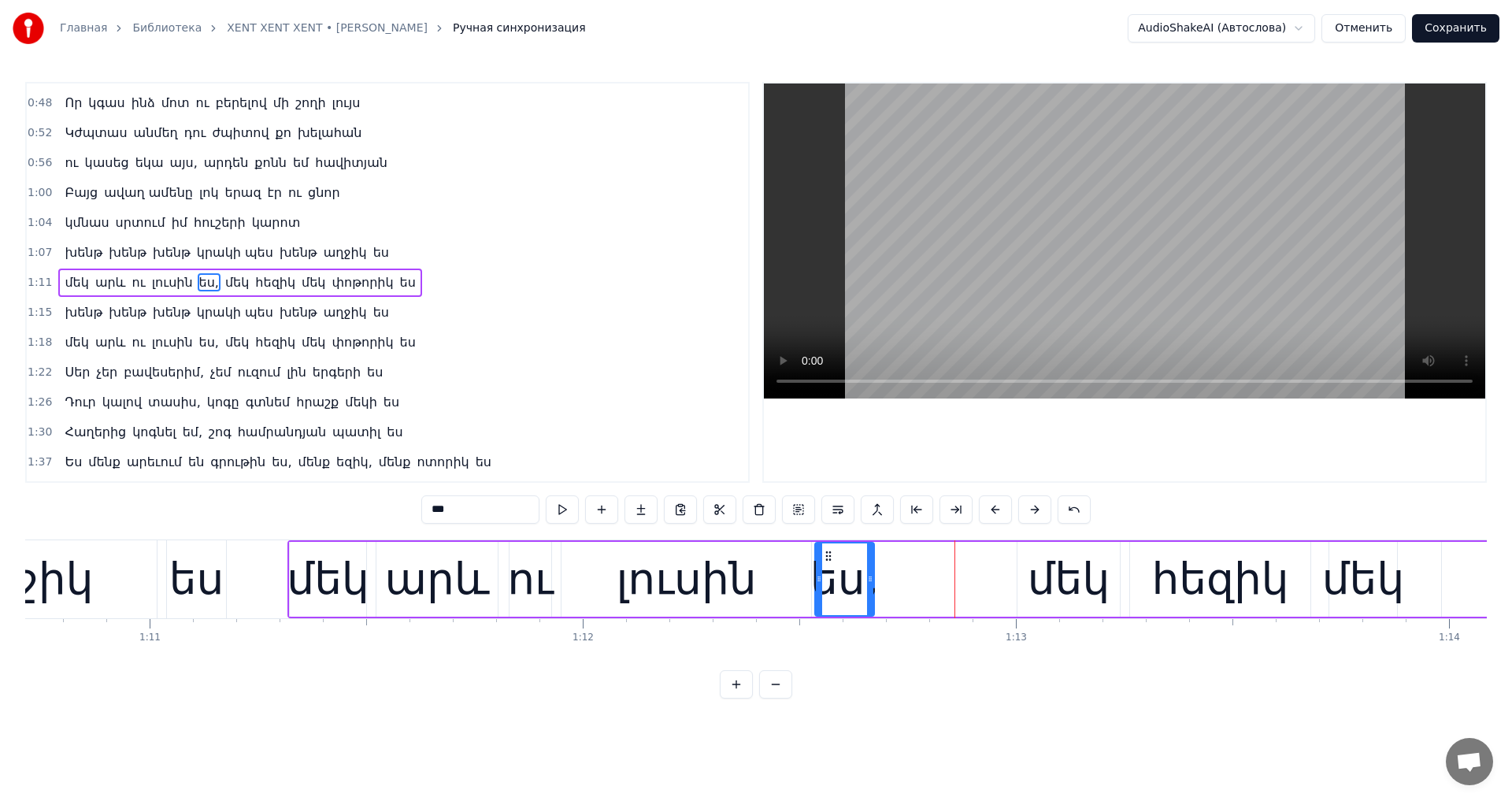
drag, startPoint x: 952, startPoint y: 558, endPoint x: 827, endPoint y: 560, distance: 125.0
click at [827, 560] on icon at bounding box center [828, 556] width 13 height 13
drag, startPoint x: 871, startPoint y: 576, endPoint x: 951, endPoint y: 549, distance: 84.4
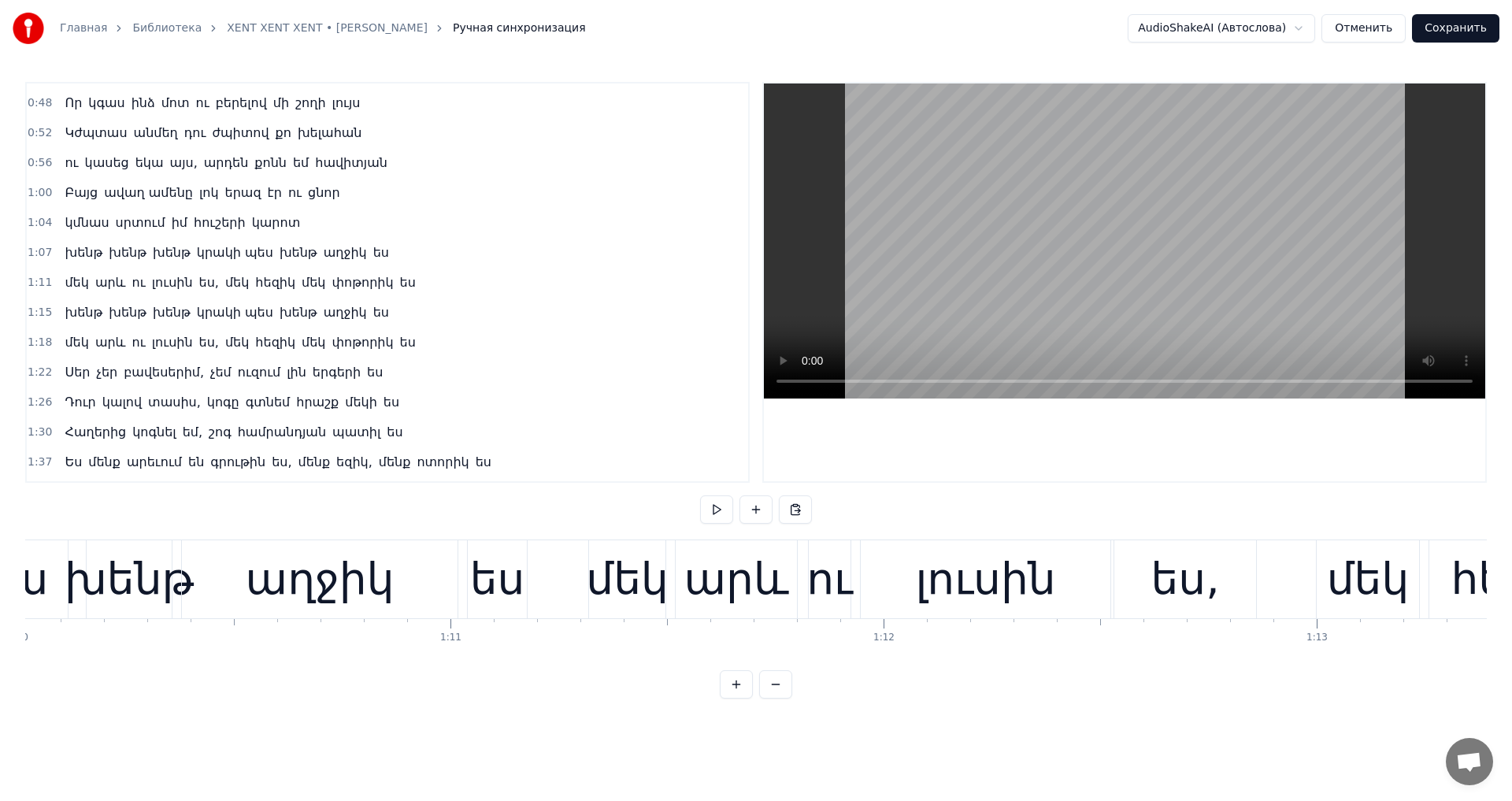
click at [1015, 271] on video at bounding box center [1124, 241] width 721 height 314
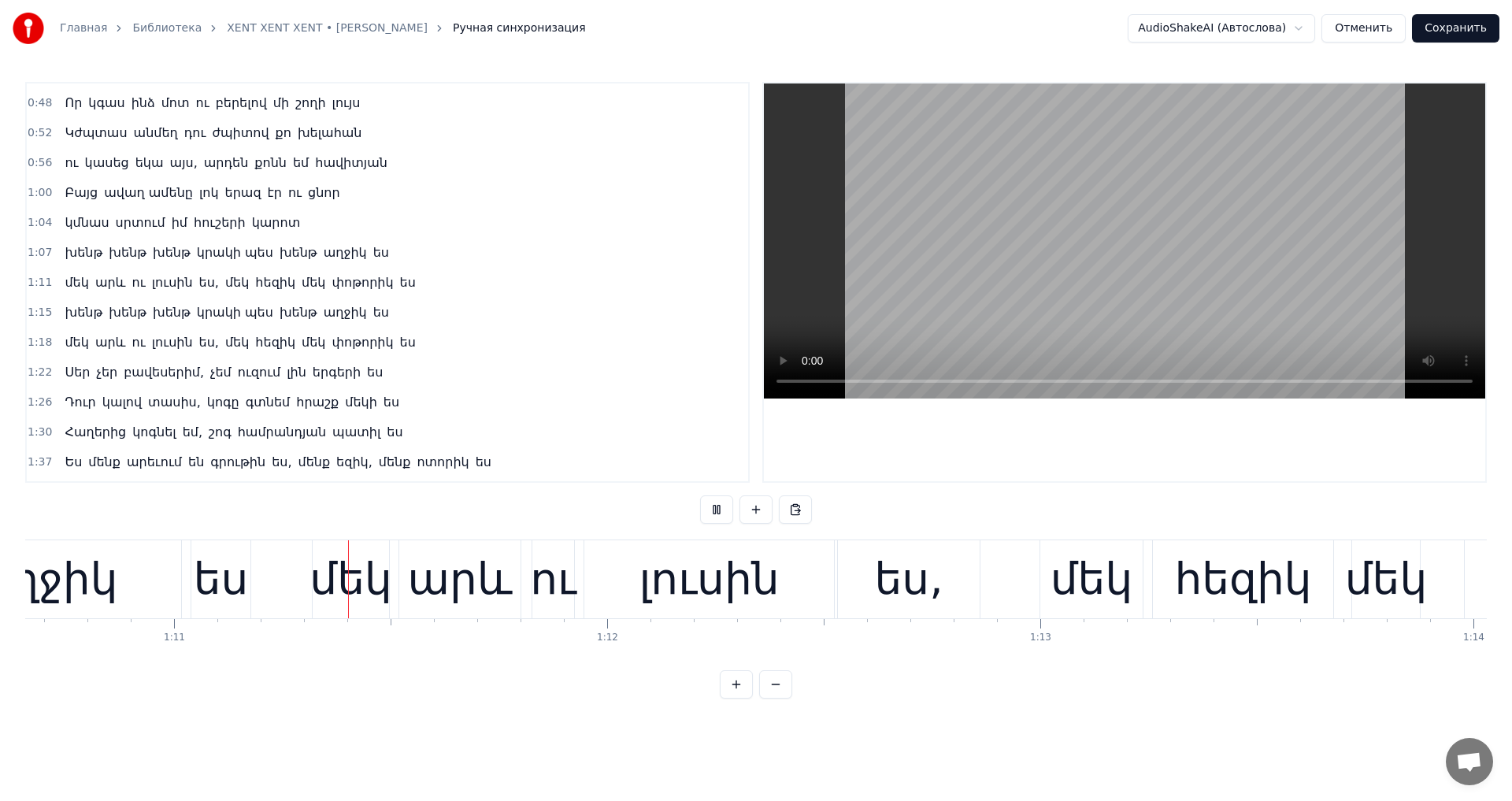
scroll to position [0, 30600]
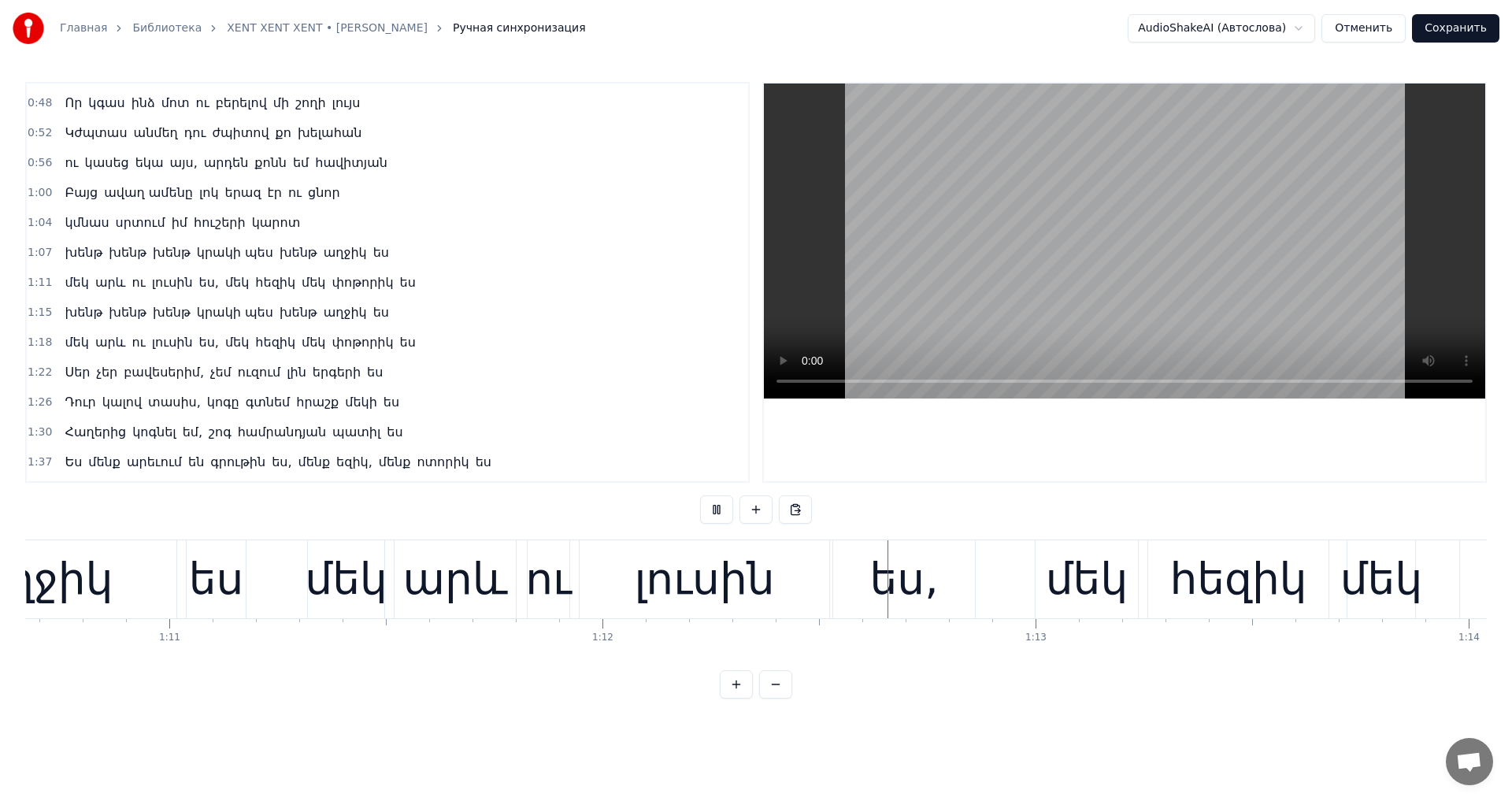
click at [1015, 271] on video at bounding box center [1124, 241] width 721 height 314
click at [601, 592] on div "լուսին" at bounding box center [704, 578] width 250 height 77
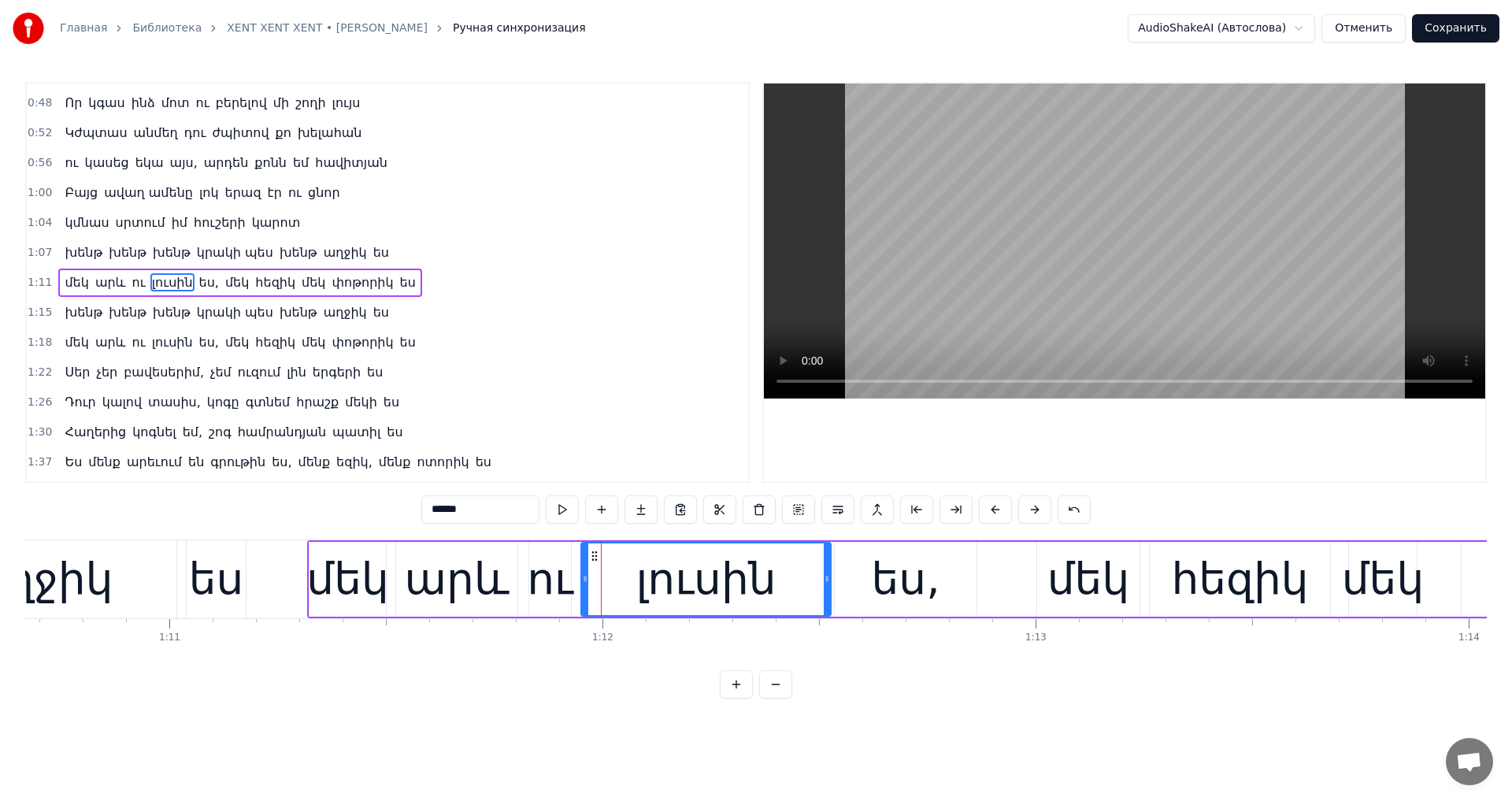
click at [421, 510] on input "******" at bounding box center [479, 509] width 118 height 28
drag, startPoint x: 389, startPoint y: 510, endPoint x: 398, endPoint y: 512, distance: 9.2
click at [421, 511] on input "*******" at bounding box center [479, 509] width 118 height 28
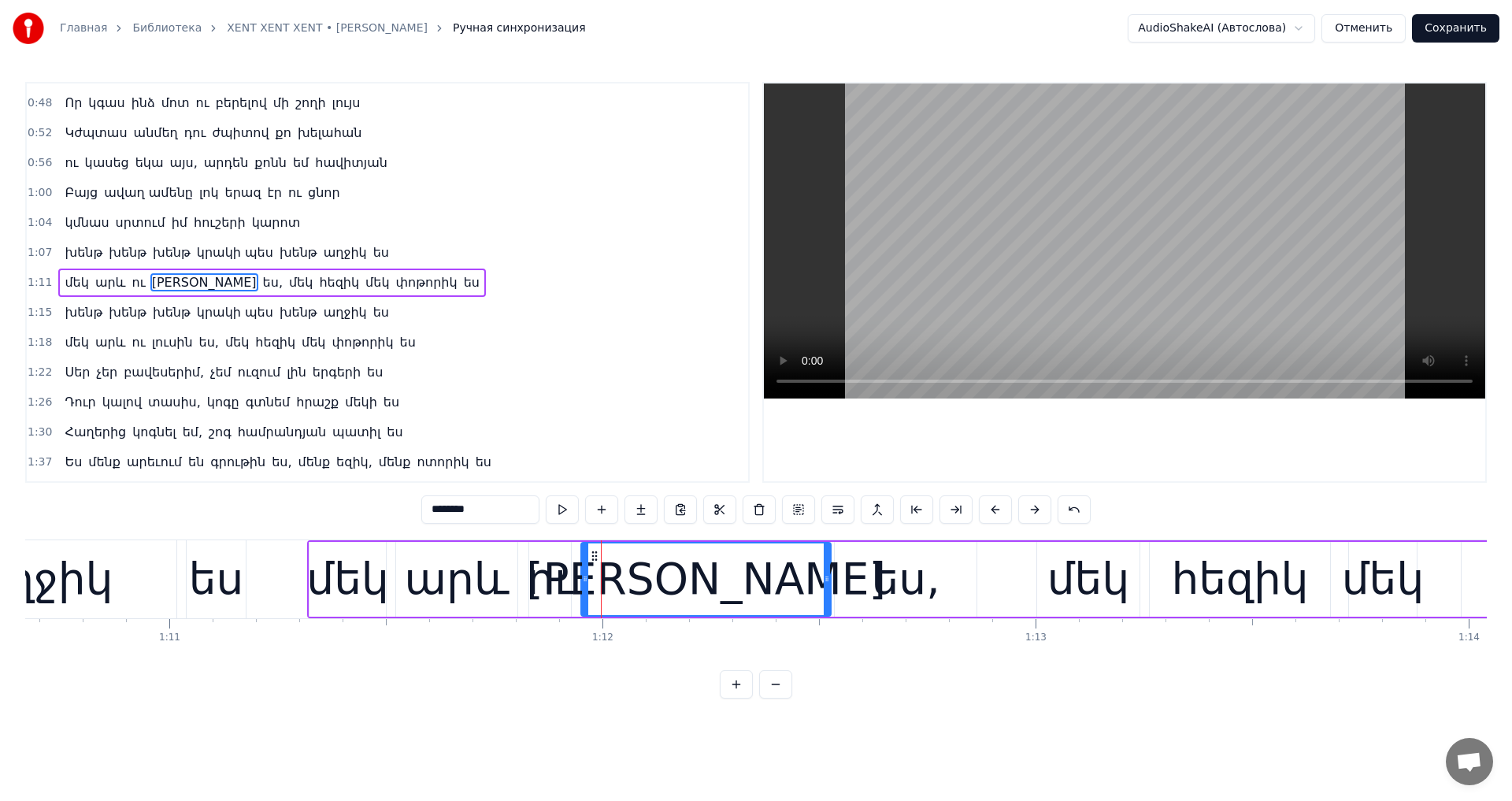
click at [421, 514] on input "********" at bounding box center [479, 509] width 118 height 28
click at [421, 512] on input "********" at bounding box center [479, 509] width 118 height 28
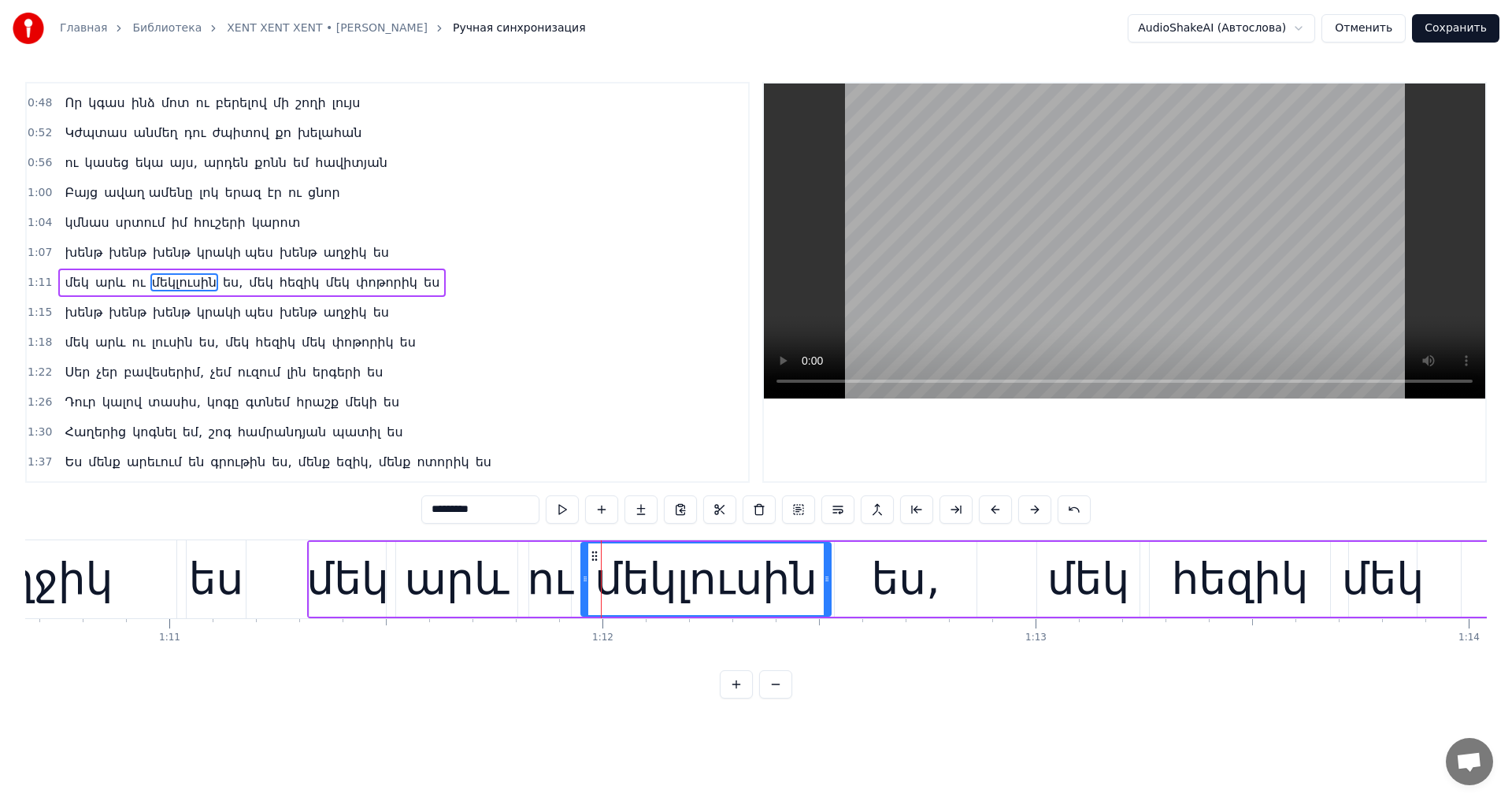
click at [421, 509] on input "*********" at bounding box center [479, 509] width 118 height 28
click at [1032, 295] on video at bounding box center [1124, 241] width 721 height 314
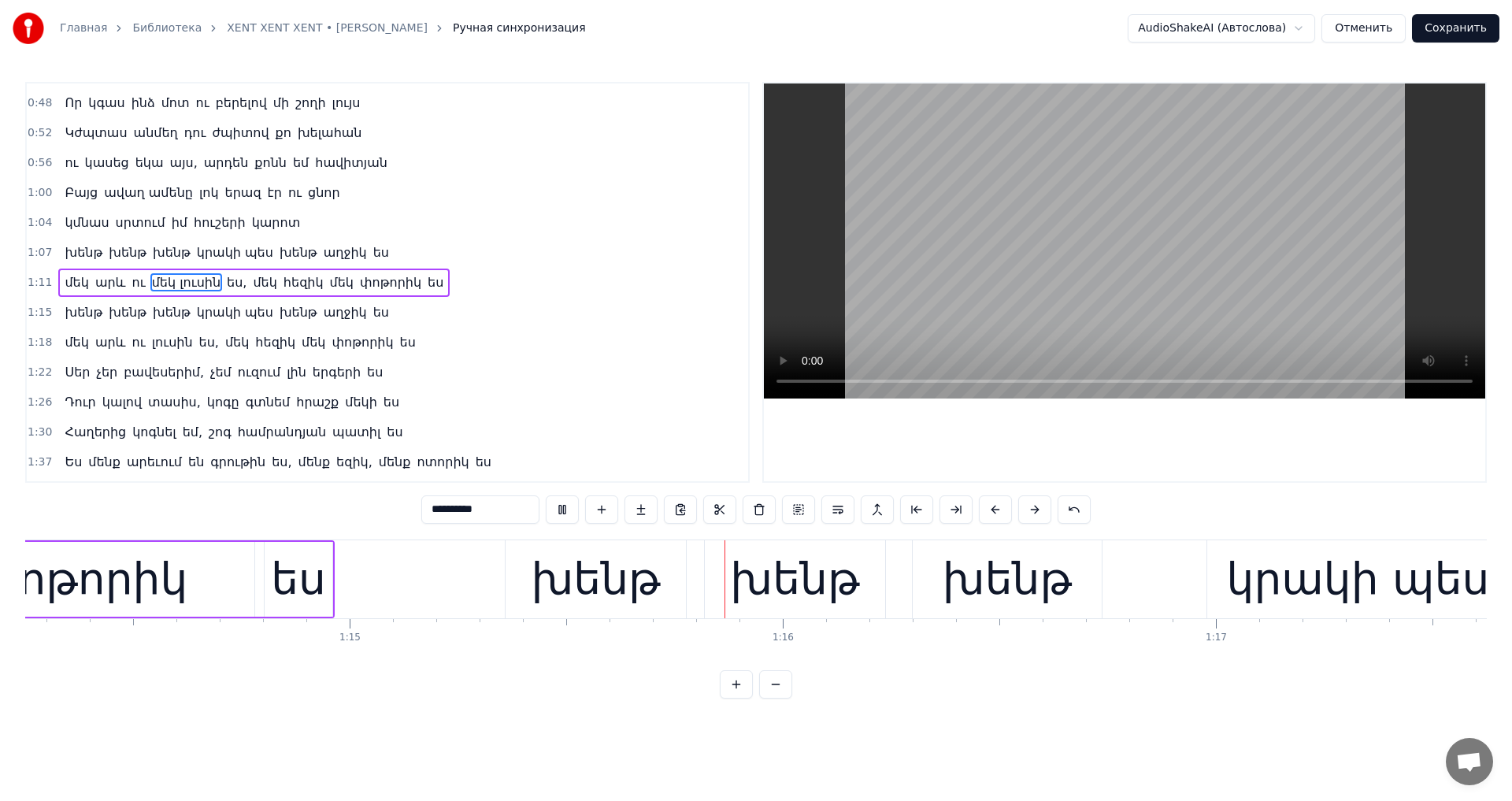
scroll to position [0, 32513]
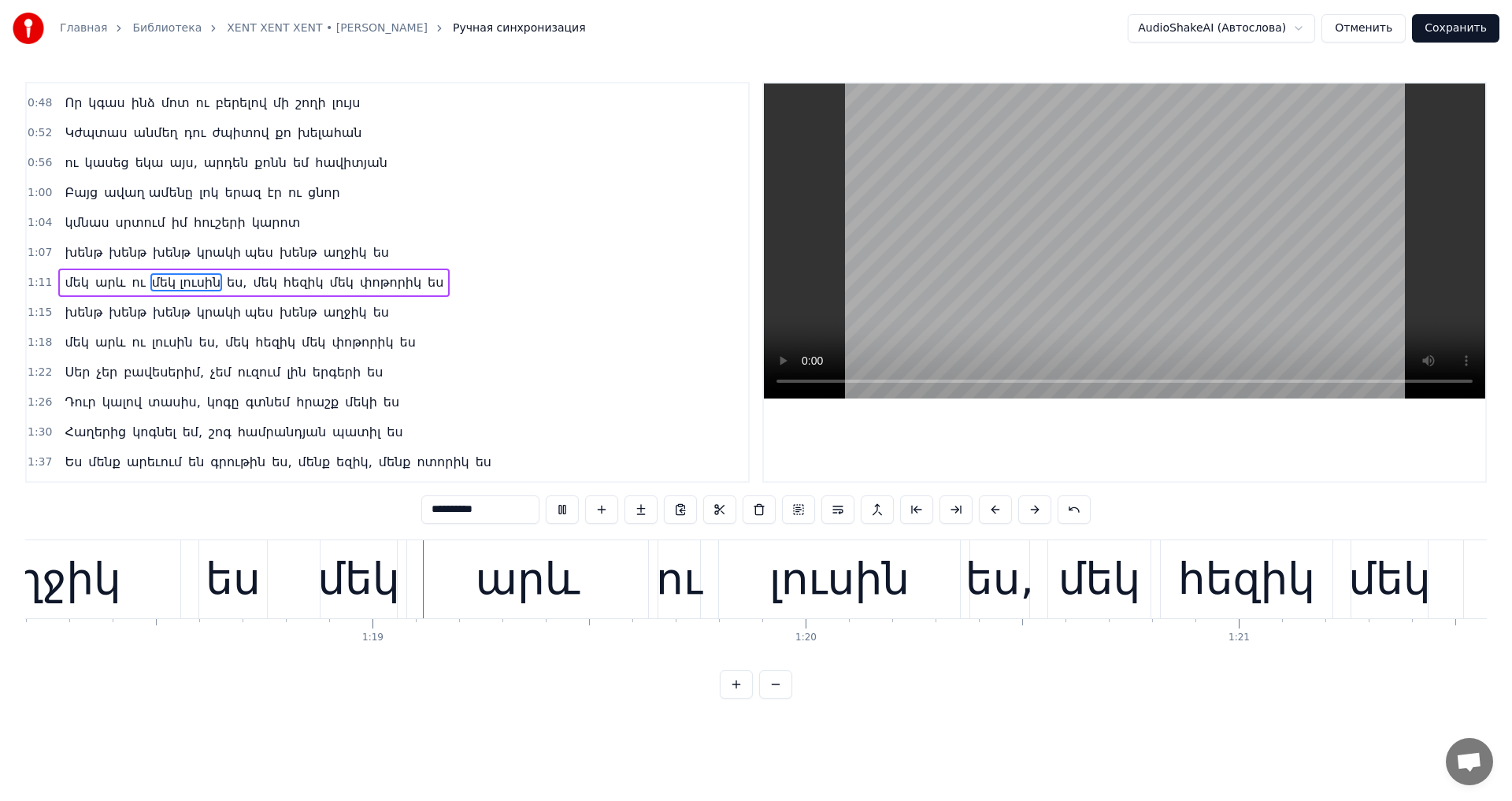
click at [1088, 280] on video at bounding box center [1124, 241] width 721 height 314
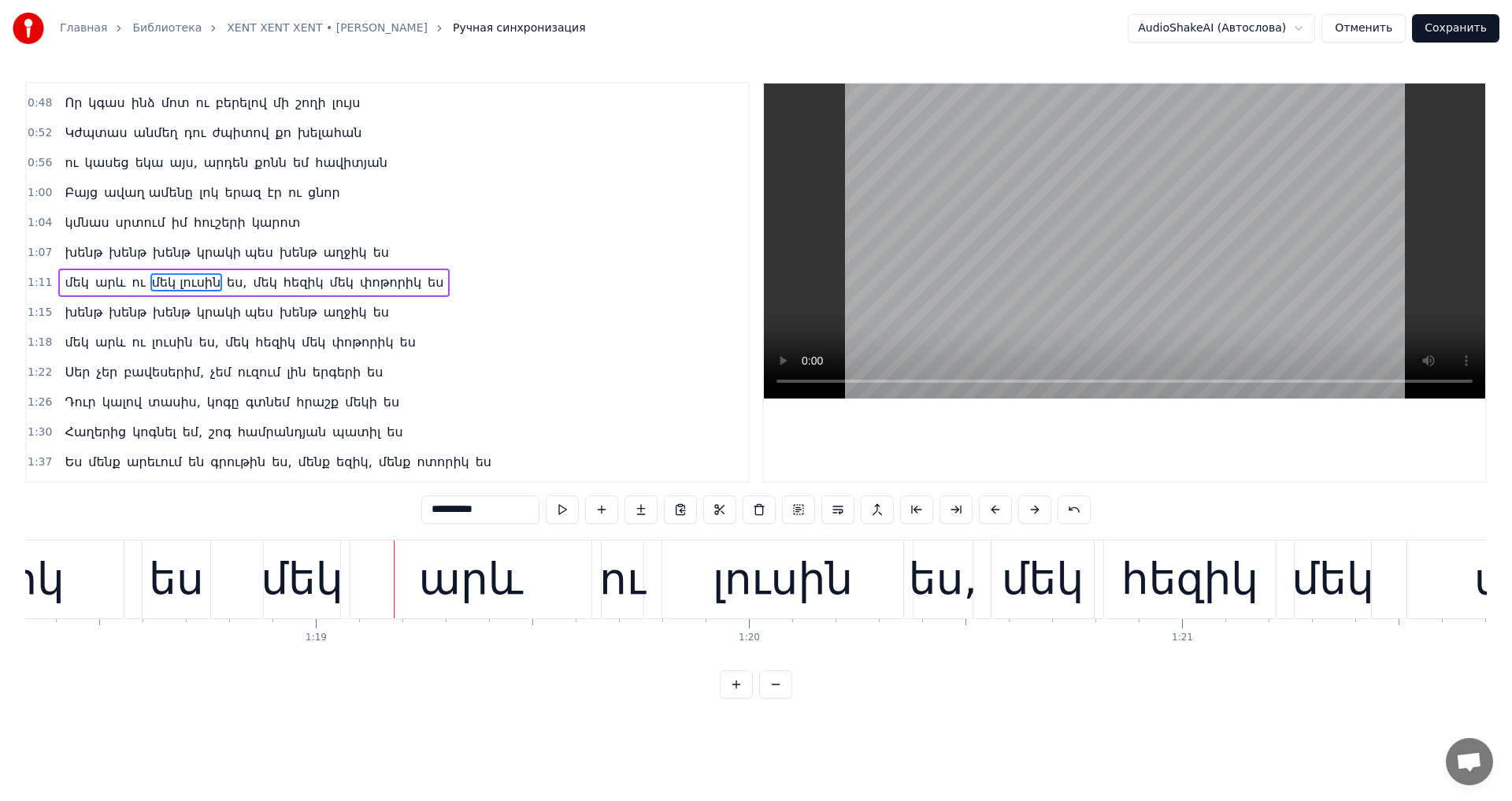
click at [371, 307] on span "ես" at bounding box center [380, 312] width 19 height 18
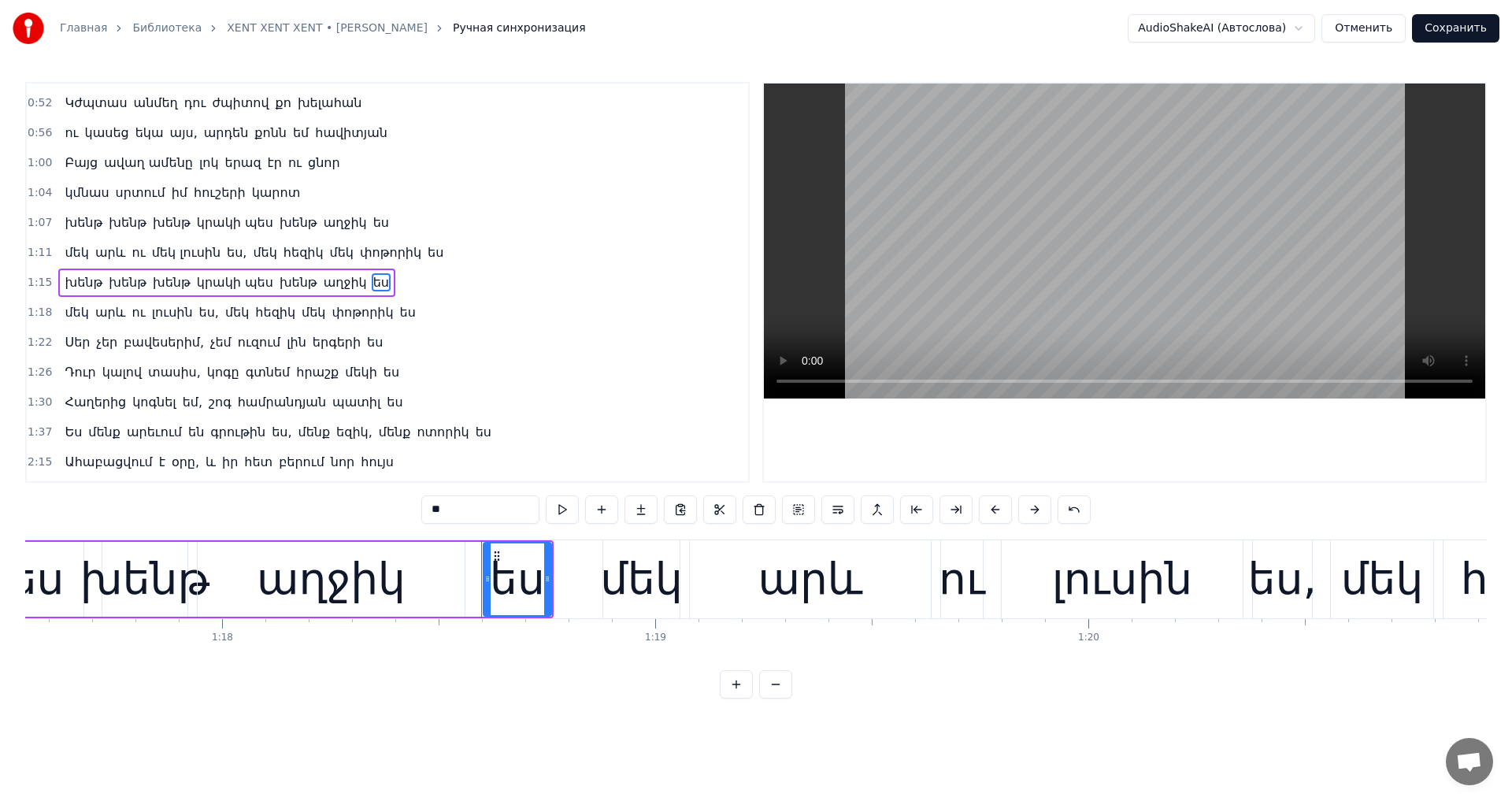
scroll to position [0, 33337]
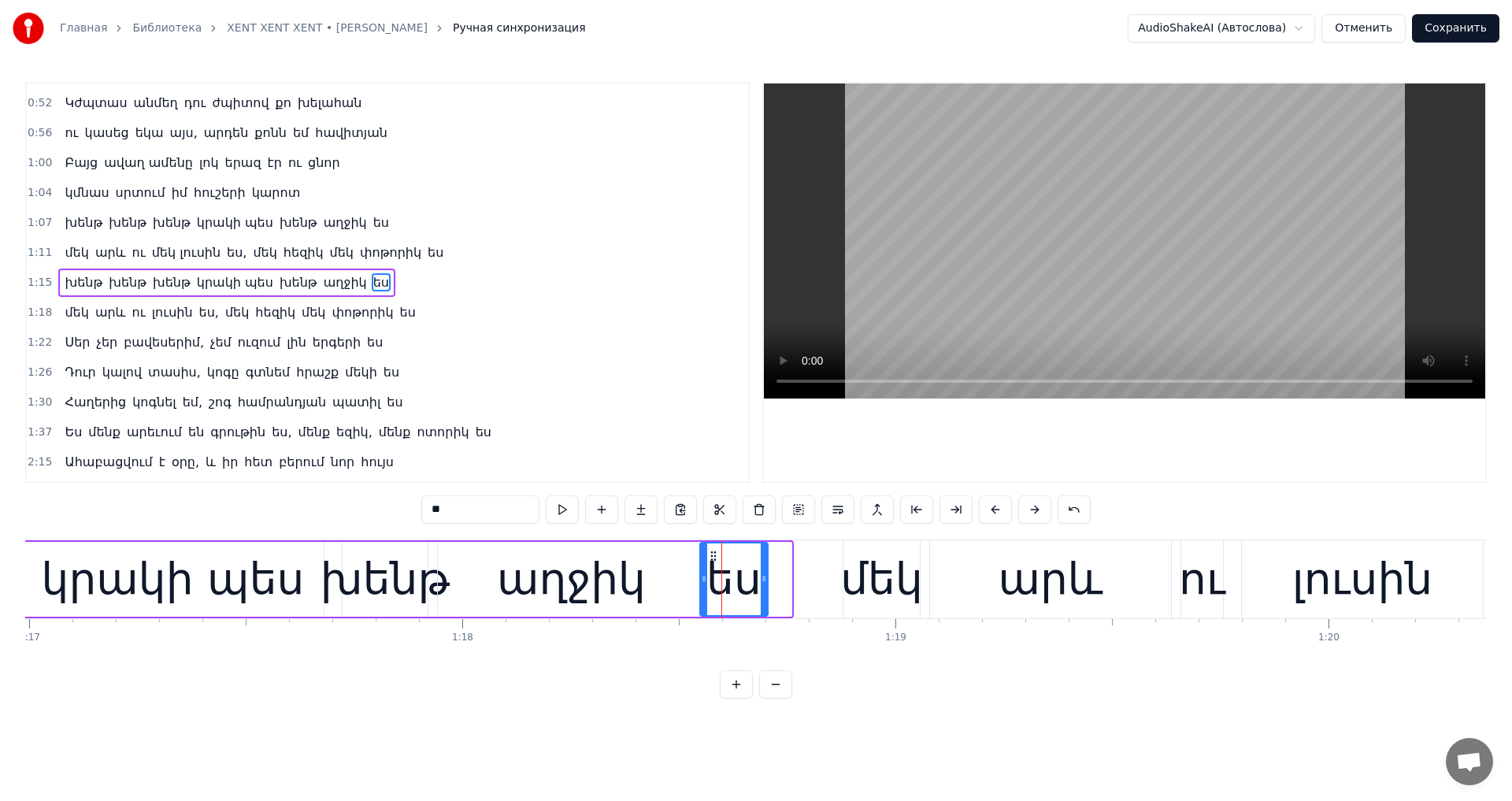
drag, startPoint x: 735, startPoint y: 551, endPoint x: 712, endPoint y: 552, distance: 23.0
click at [712, 551] on circle at bounding box center [711, 551] width 1 height 1
click at [1039, 312] on video at bounding box center [1124, 241] width 721 height 314
click at [1298, 577] on div "լուսին" at bounding box center [1362, 578] width 141 height 66
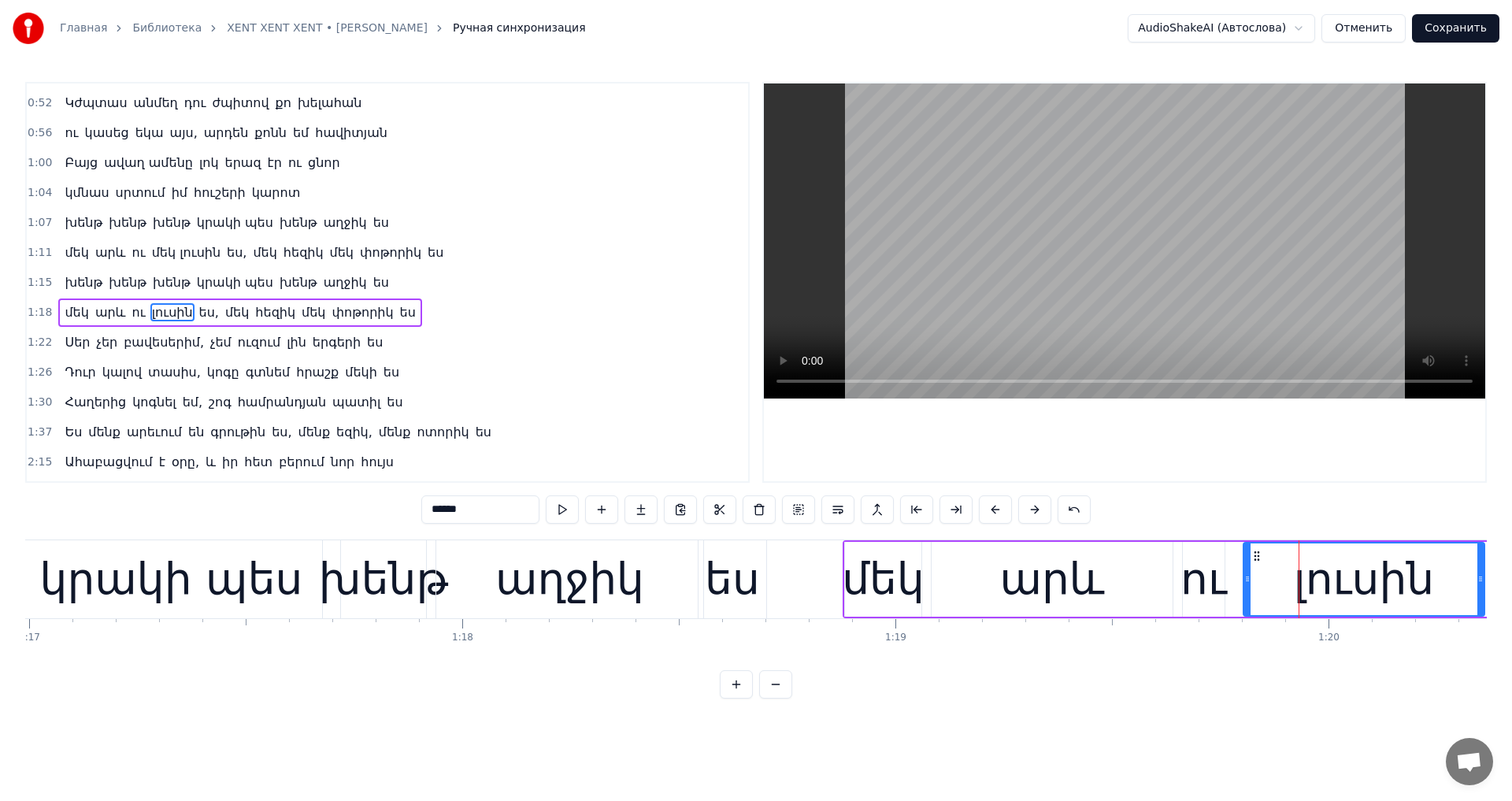
scroll to position [85, 0]
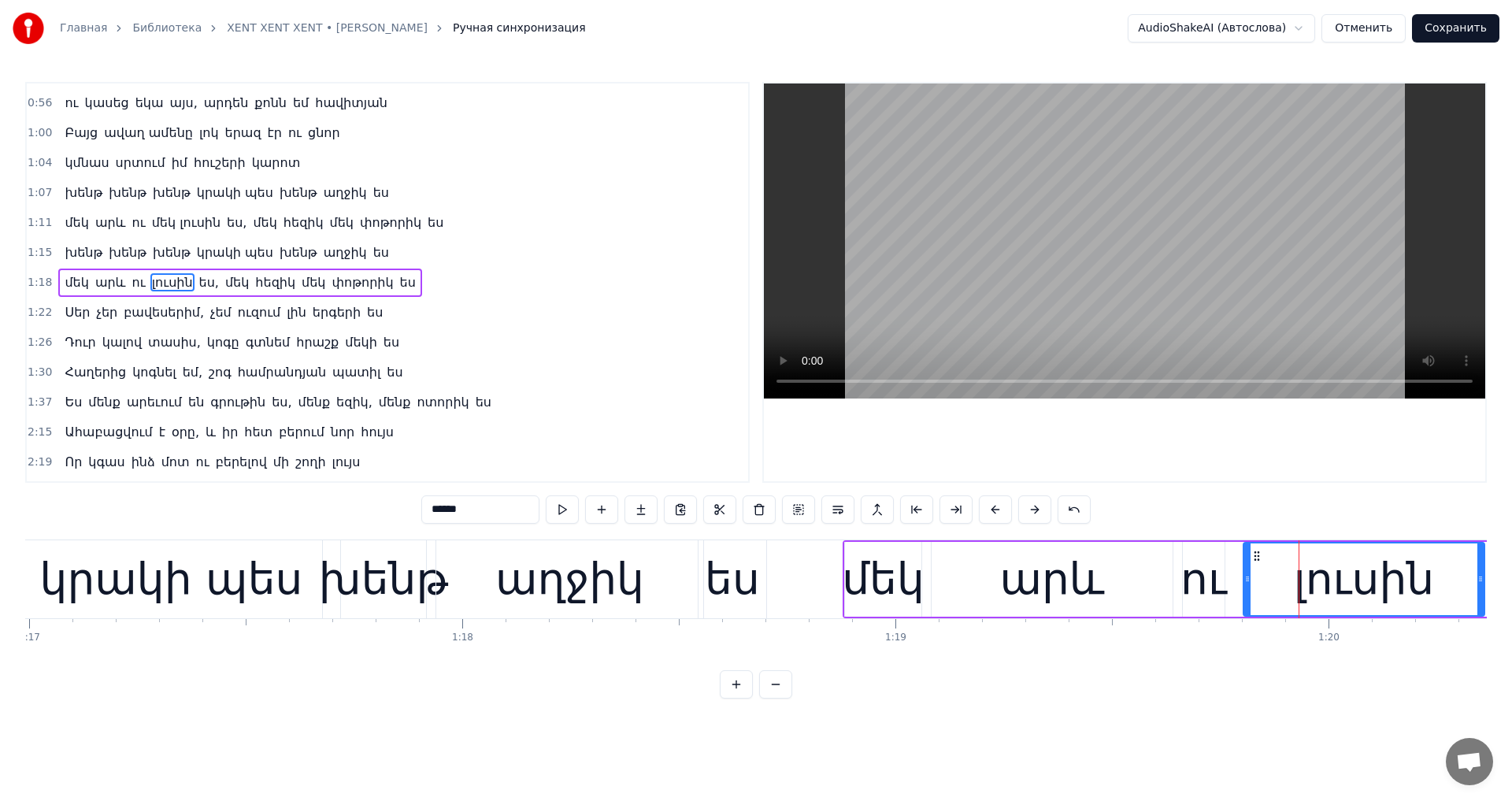
click at [421, 509] on input "******" at bounding box center [479, 509] width 118 height 28
click at [421, 514] on input "*******" at bounding box center [479, 509] width 118 height 28
click at [1088, 268] on video at bounding box center [1124, 241] width 721 height 314
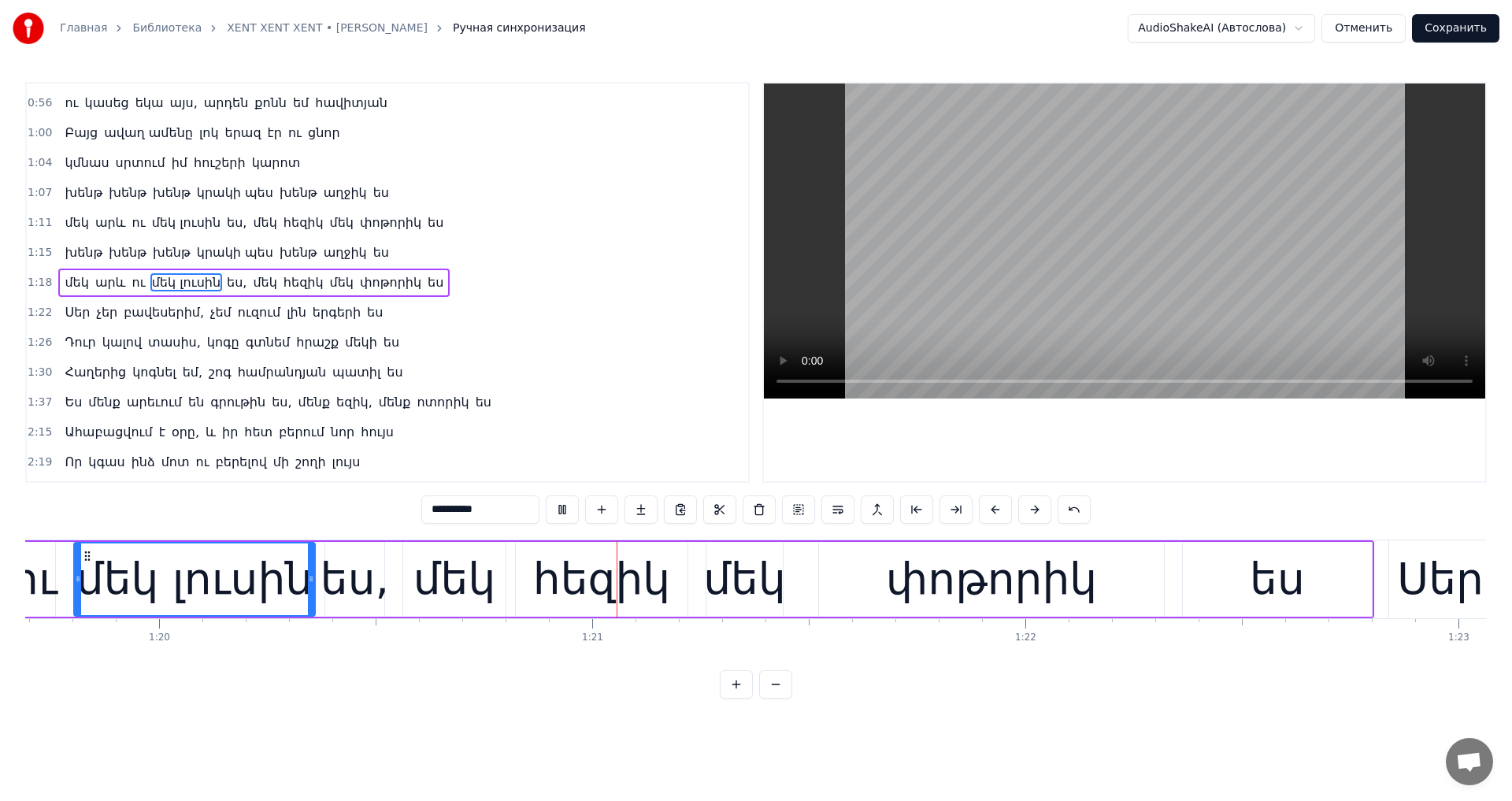
scroll to position [0, 34744]
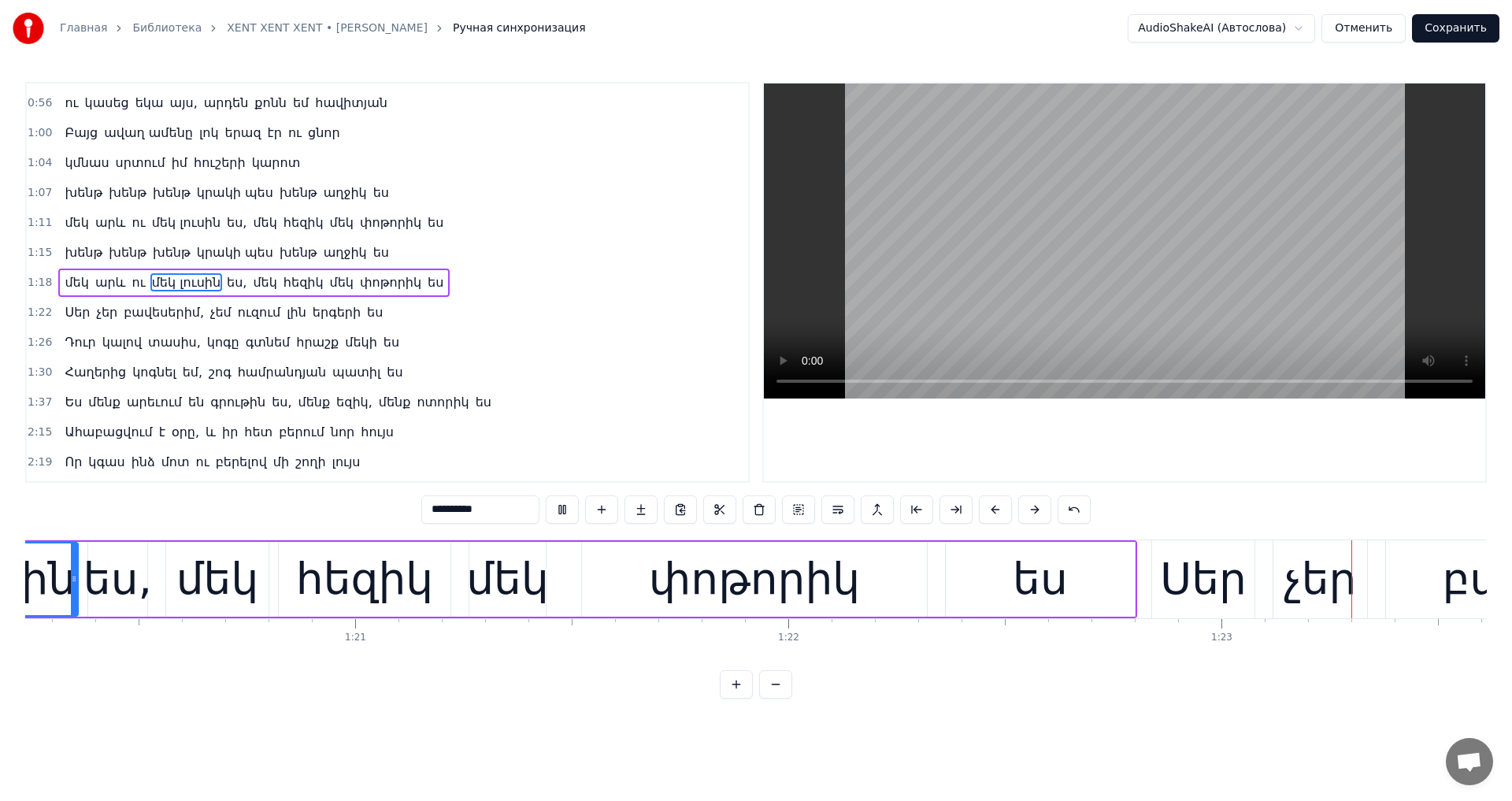
click at [1088, 268] on video at bounding box center [1124, 241] width 721 height 314
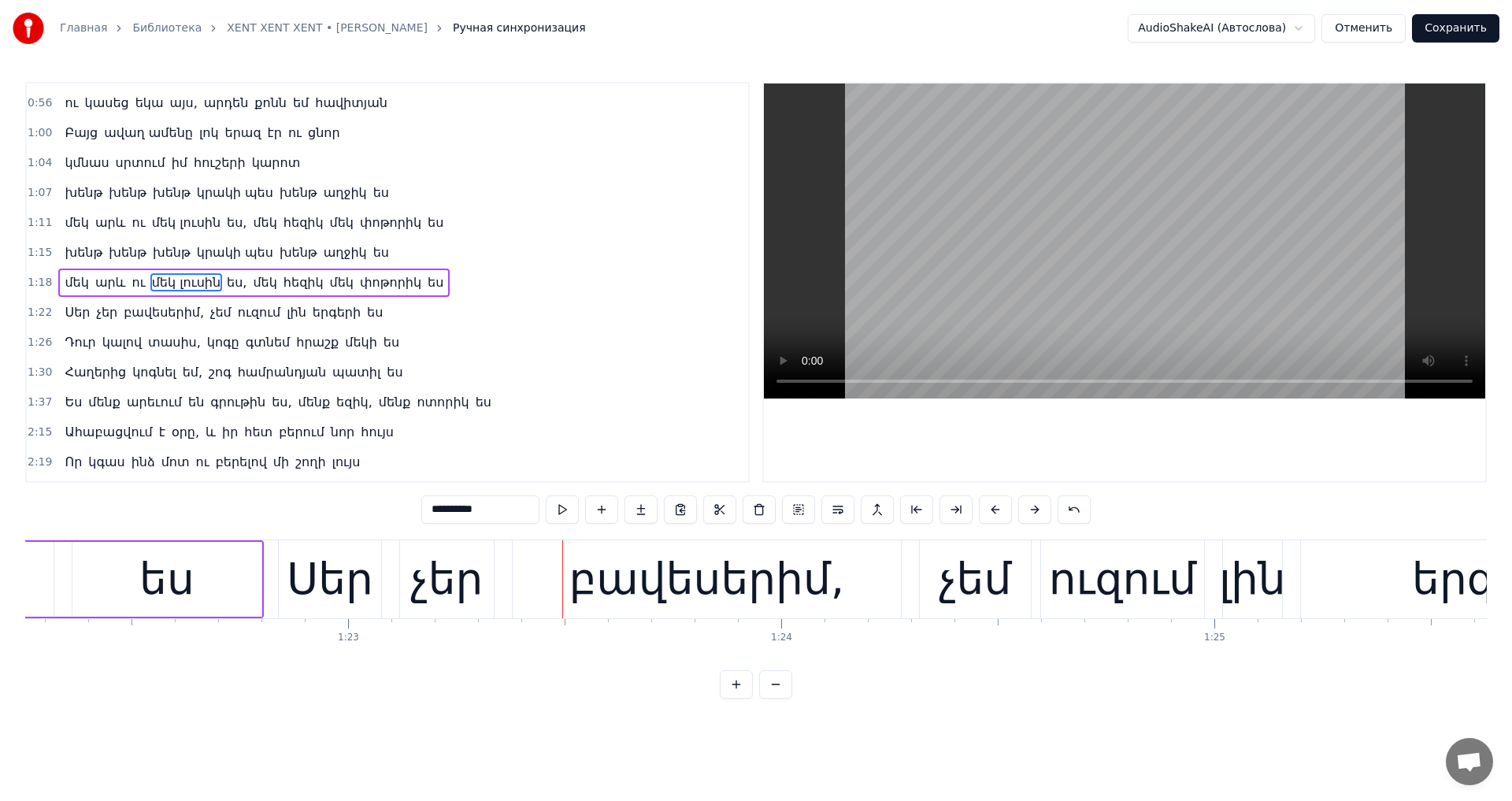
scroll to position [0, 35256]
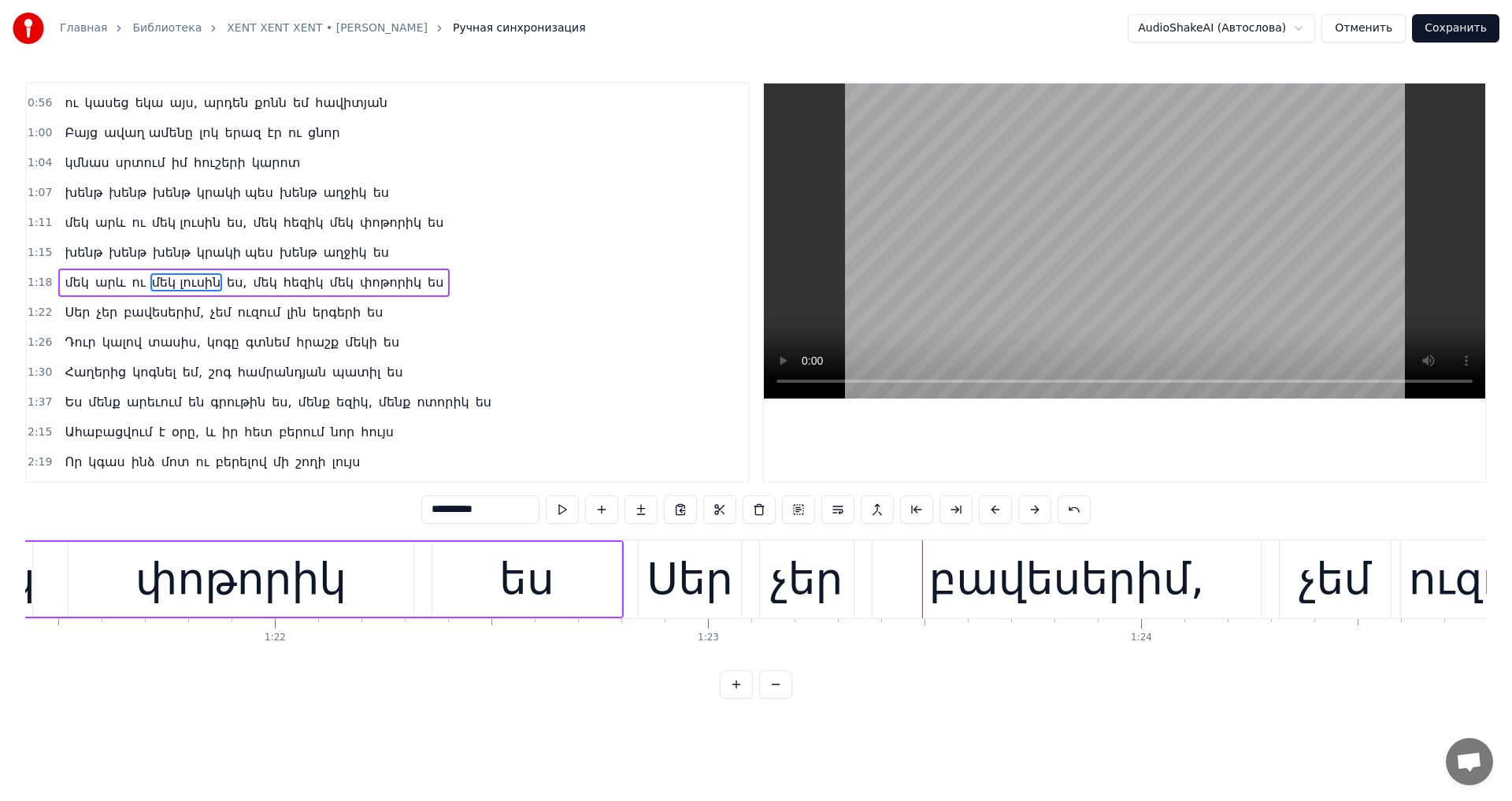
click at [676, 596] on div "Սեր" at bounding box center [689, 578] width 87 height 66
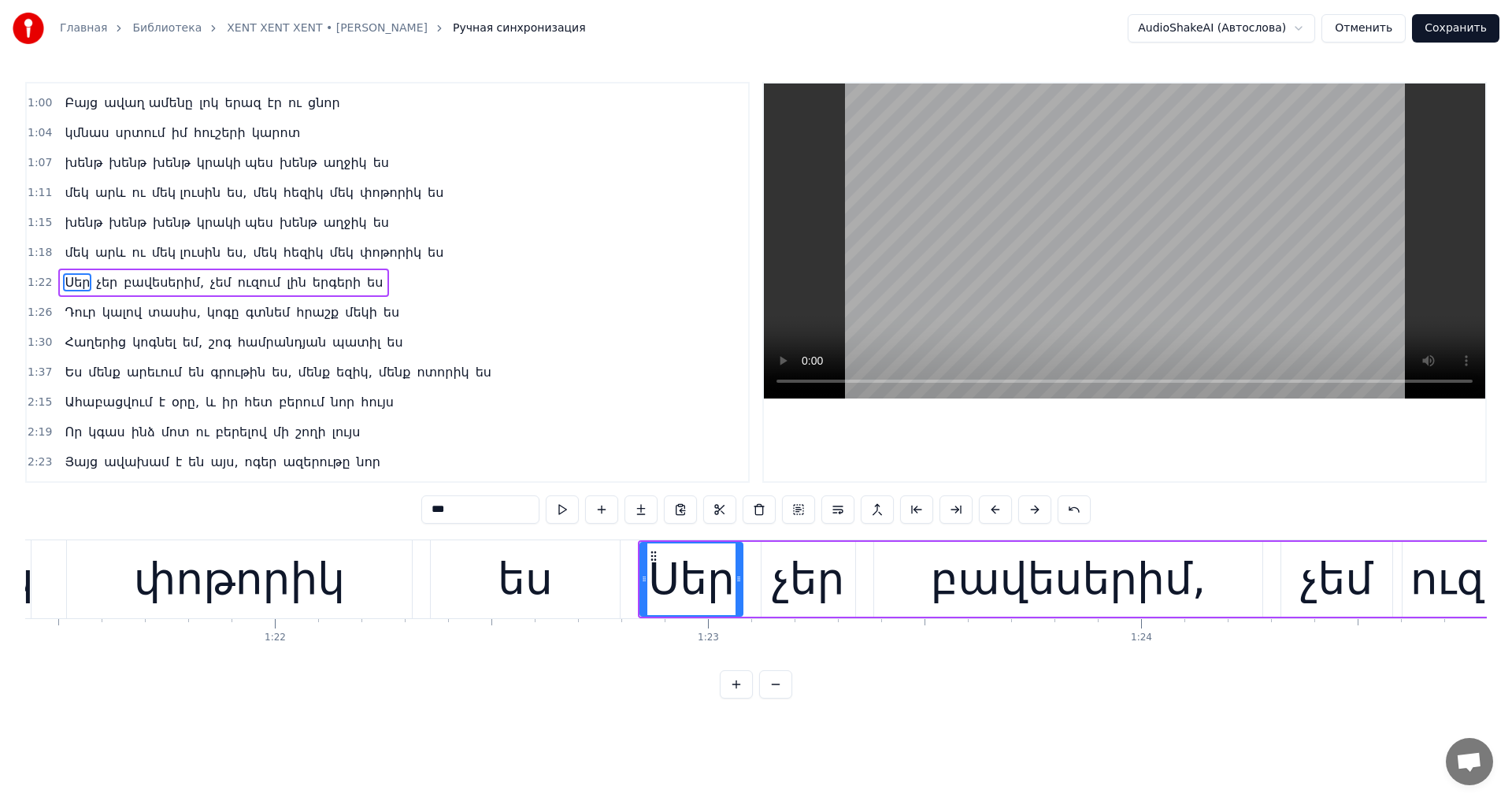
click at [1019, 327] on video at bounding box center [1124, 241] width 721 height 314
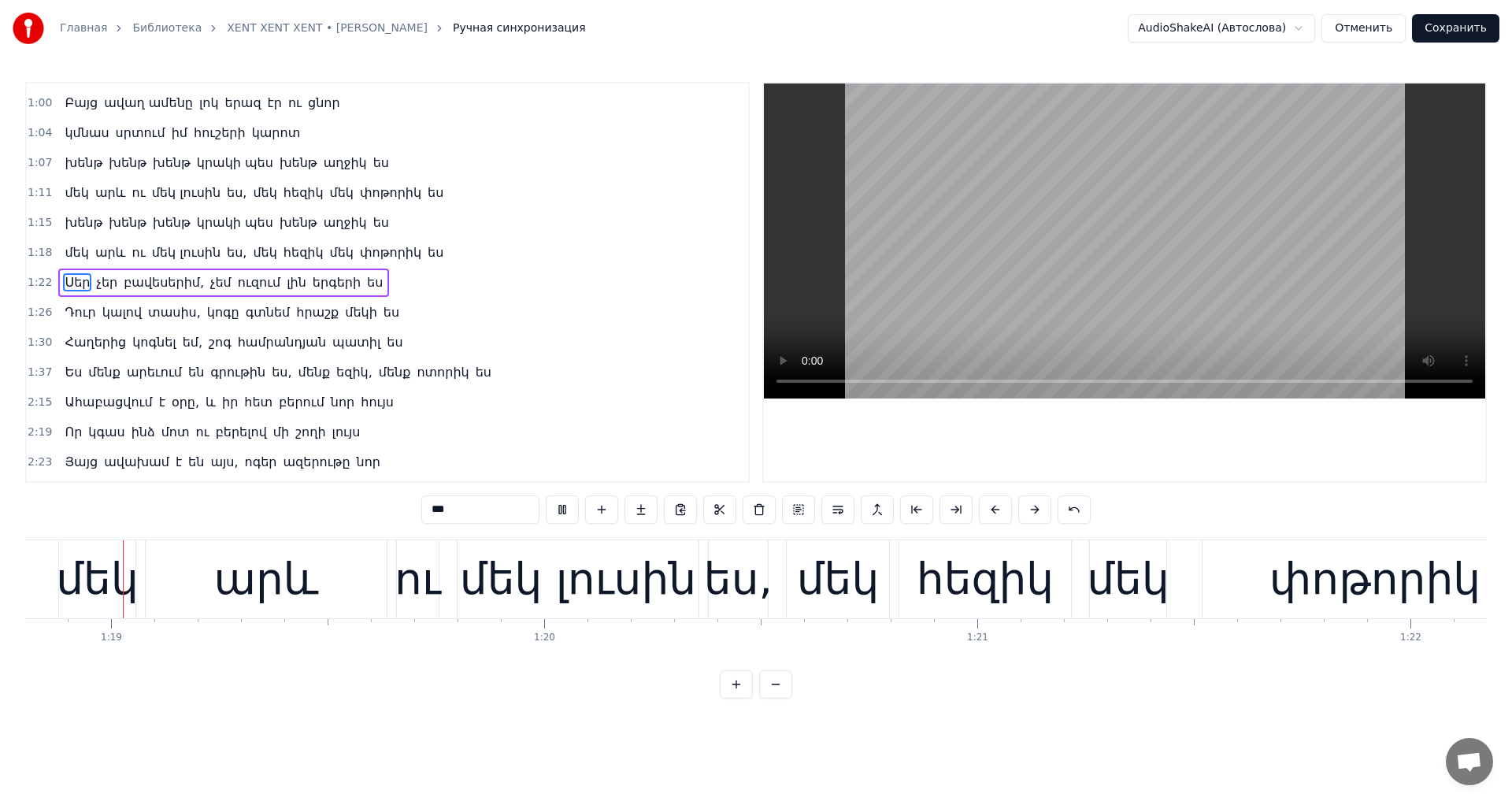
scroll to position [0, 34081]
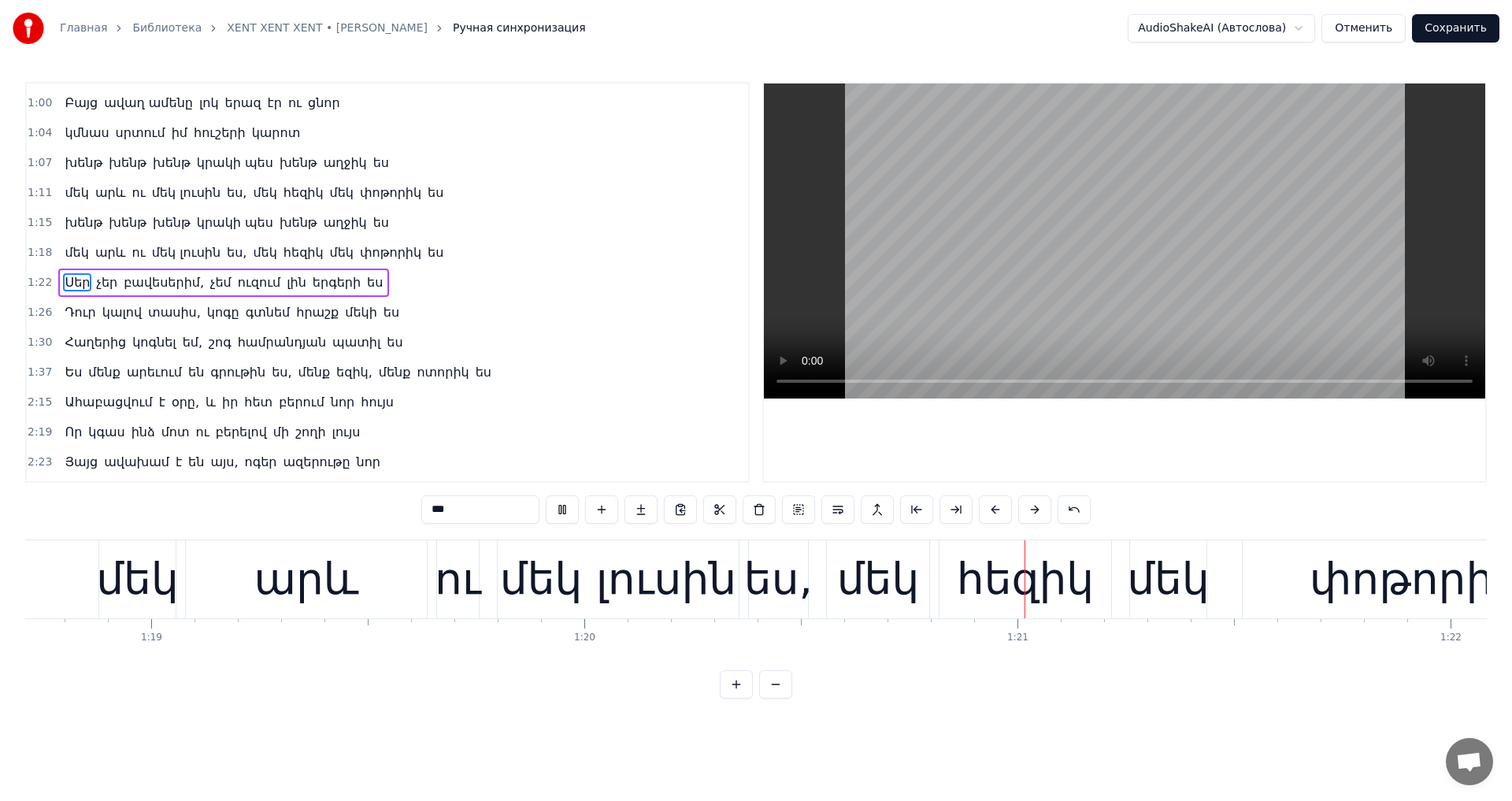
click at [1019, 327] on video at bounding box center [1124, 241] width 721 height 314
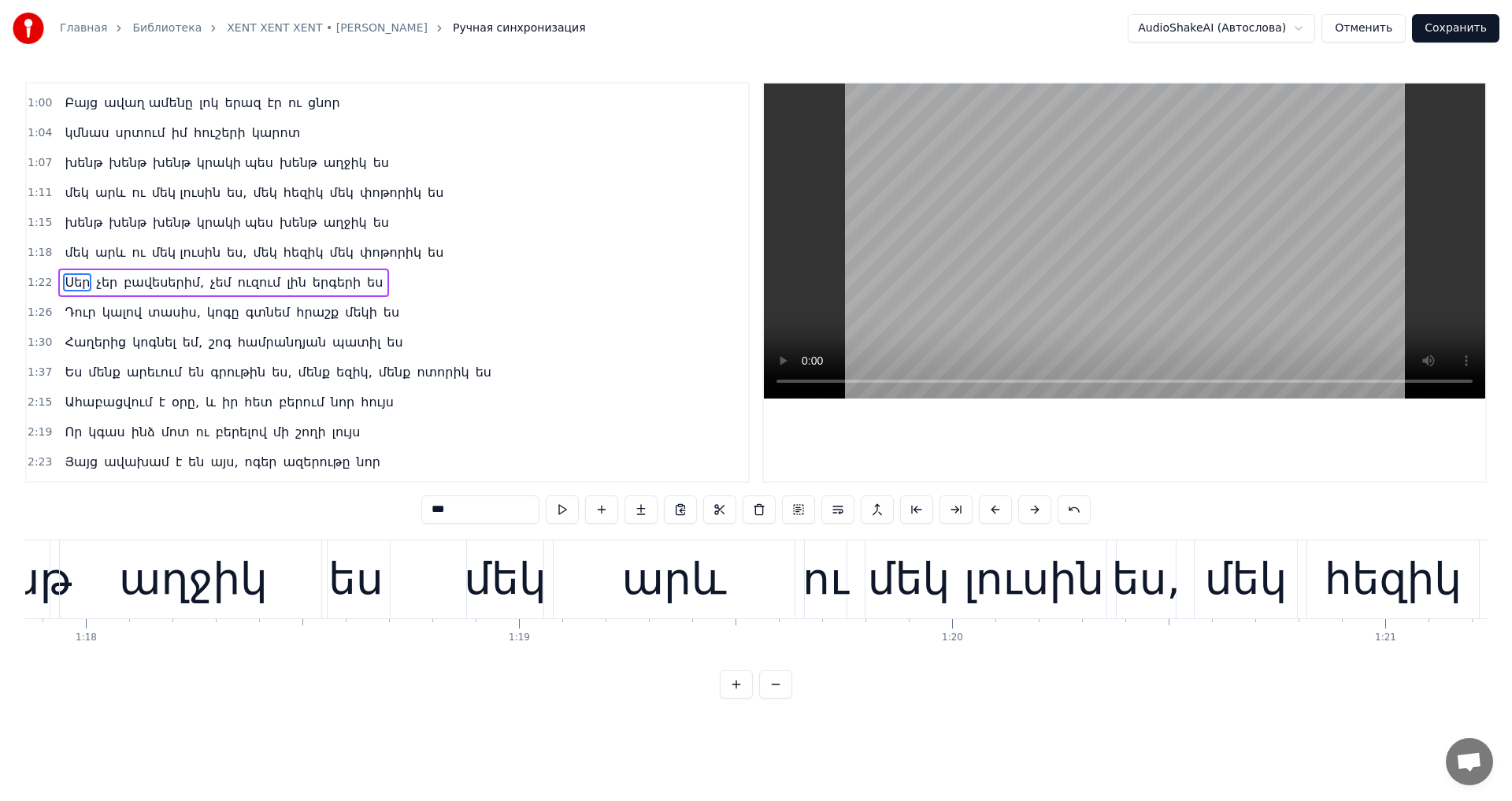
click at [1032, 312] on video at bounding box center [1124, 241] width 721 height 314
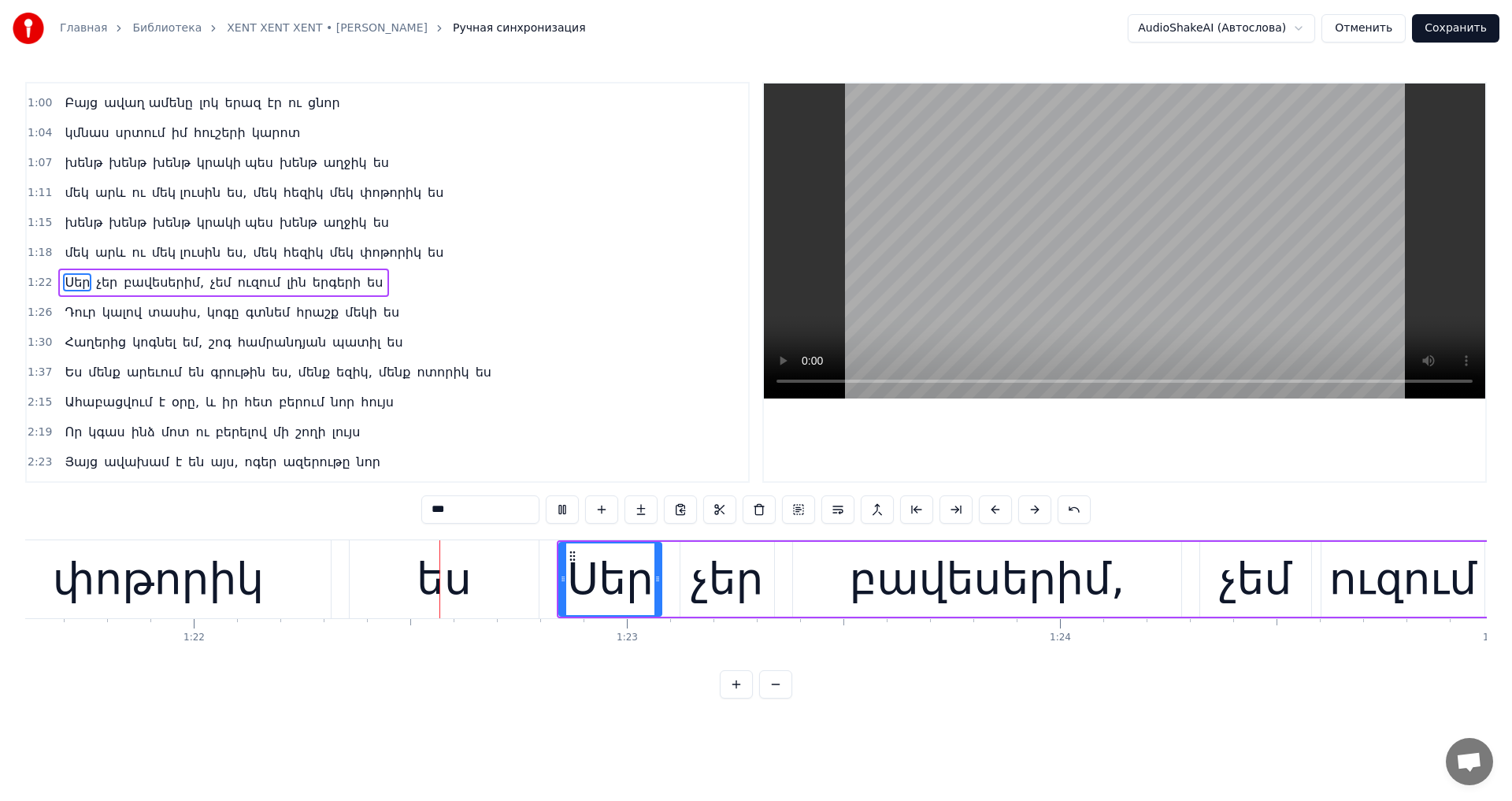
scroll to position [0, 35392]
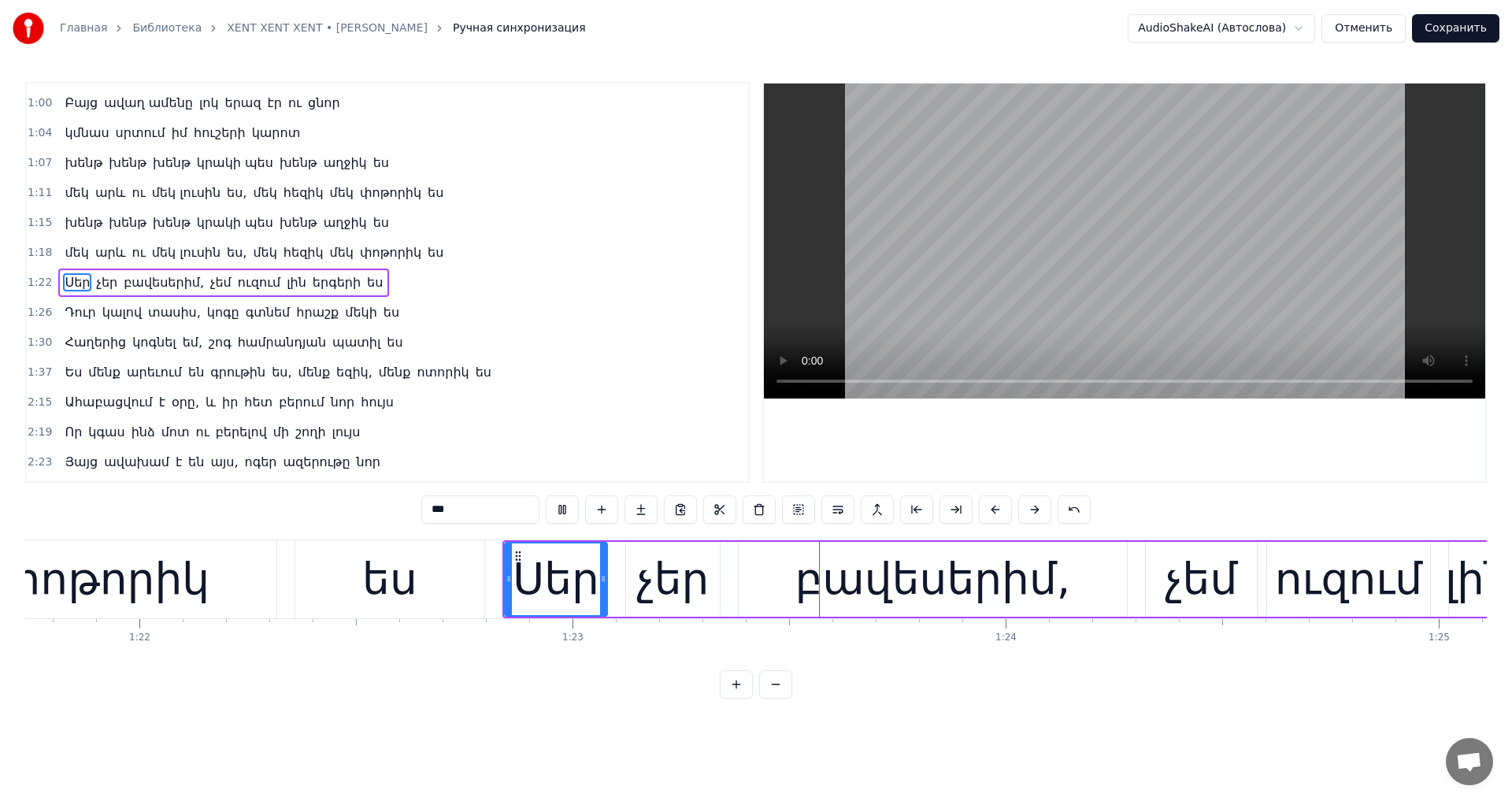
click at [1039, 279] on video at bounding box center [1124, 241] width 721 height 314
click at [563, 587] on div "Սեր" at bounding box center [556, 578] width 87 height 66
drag, startPoint x: 410, startPoint y: 505, endPoint x: 314, endPoint y: 514, distance: 96.4
click at [314, 514] on div "0:44 Ահա բացվում է օրը և իր հետ բերում նոր հույս 0:48 Որ կգաս ինձ մոտ ու բերելո…" at bounding box center [756, 390] width 1462 height 616
type input "*"
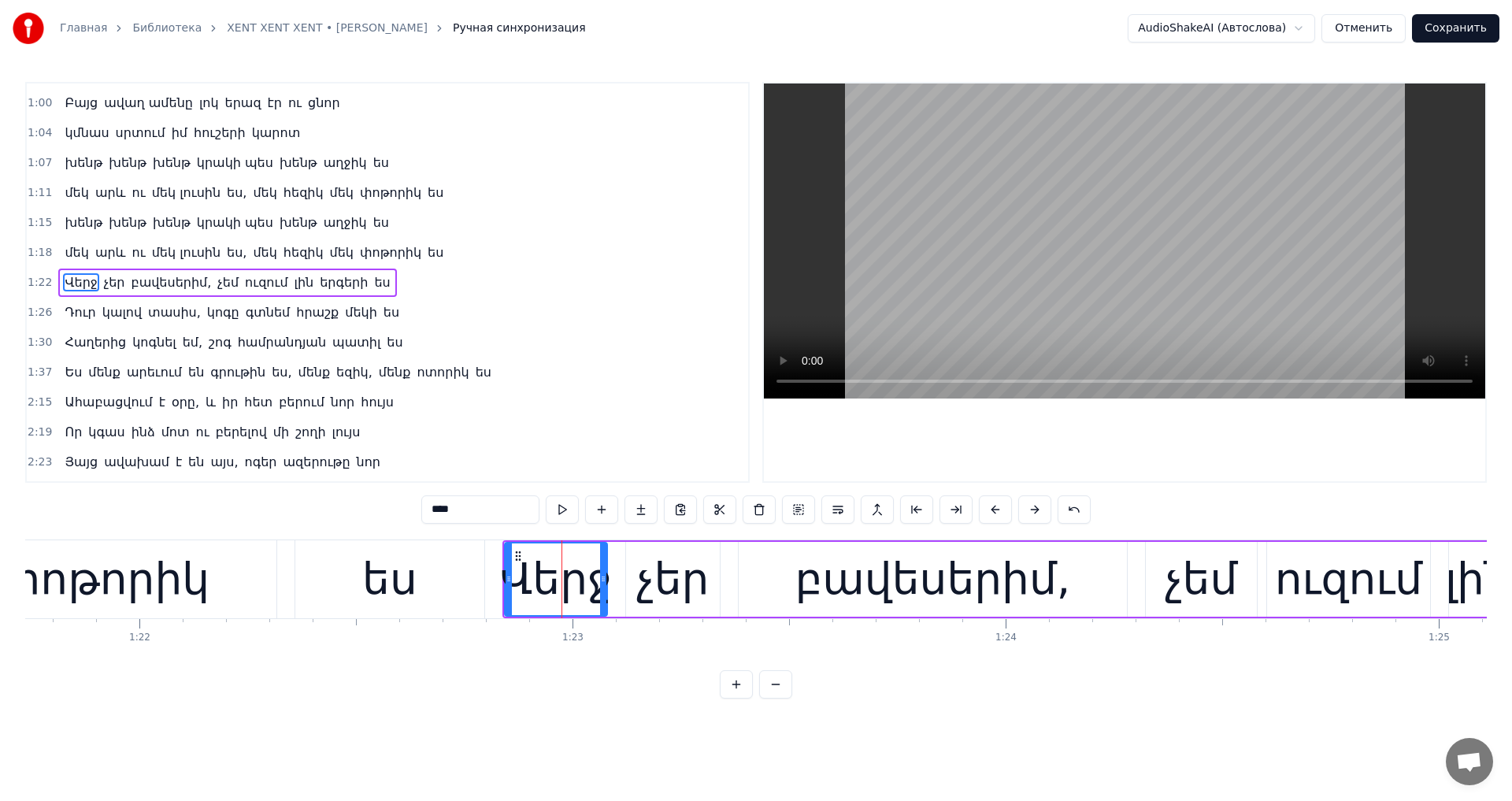
click at [662, 564] on div "չեր" at bounding box center [672, 578] width 72 height 66
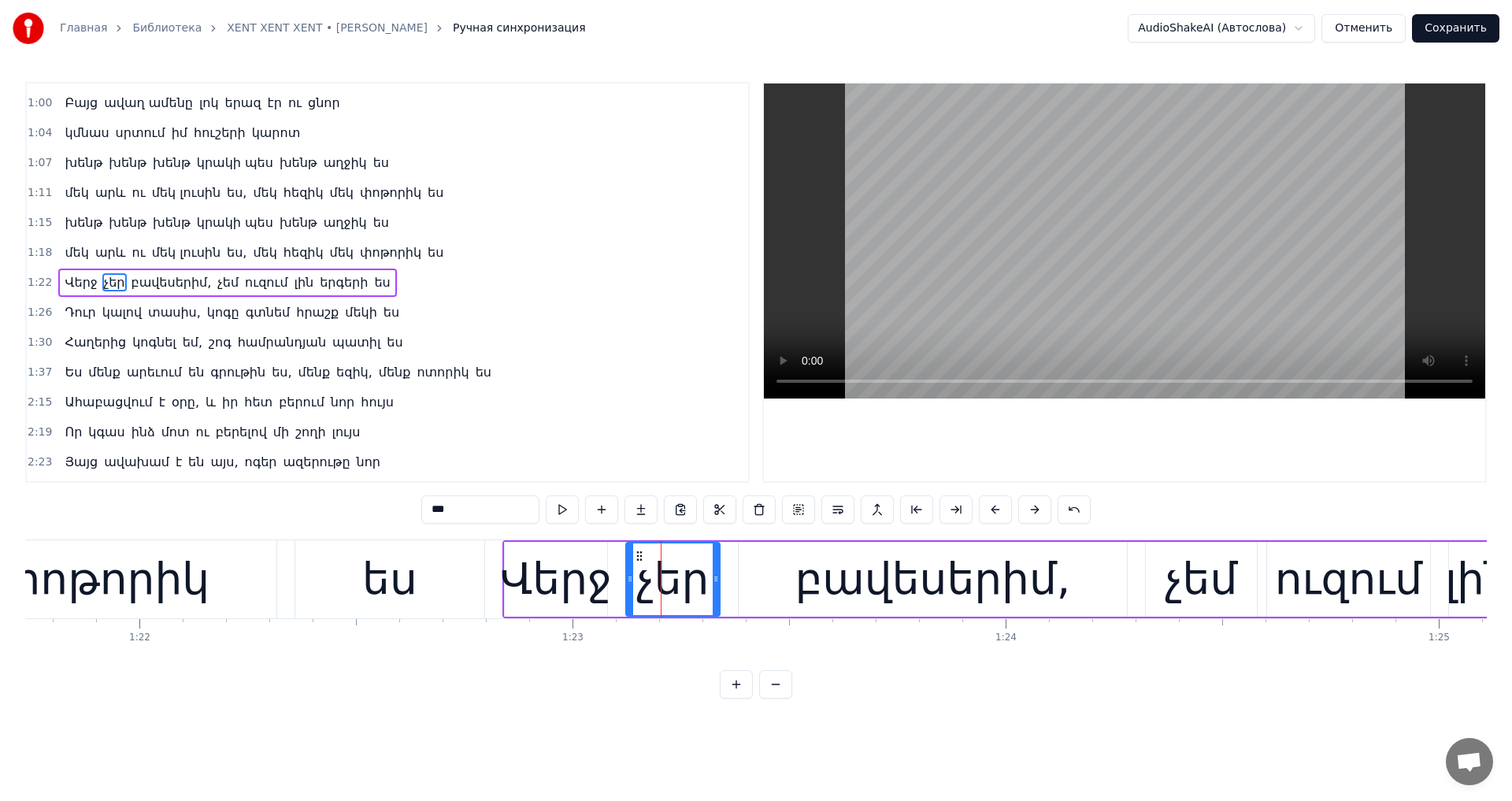
drag, startPoint x: 442, startPoint y: 498, endPoint x: 287, endPoint y: 498, distance: 155.0
click at [287, 498] on div "0:44 Ահա բացվում է օրը և իր հետ բերում նոր հույս 0:48 Որ կգաս ինձ մոտ ու բերելո…" at bounding box center [756, 390] width 1462 height 616
click at [770, 564] on div "բավեսերիմ," at bounding box center [933, 578] width 388 height 75
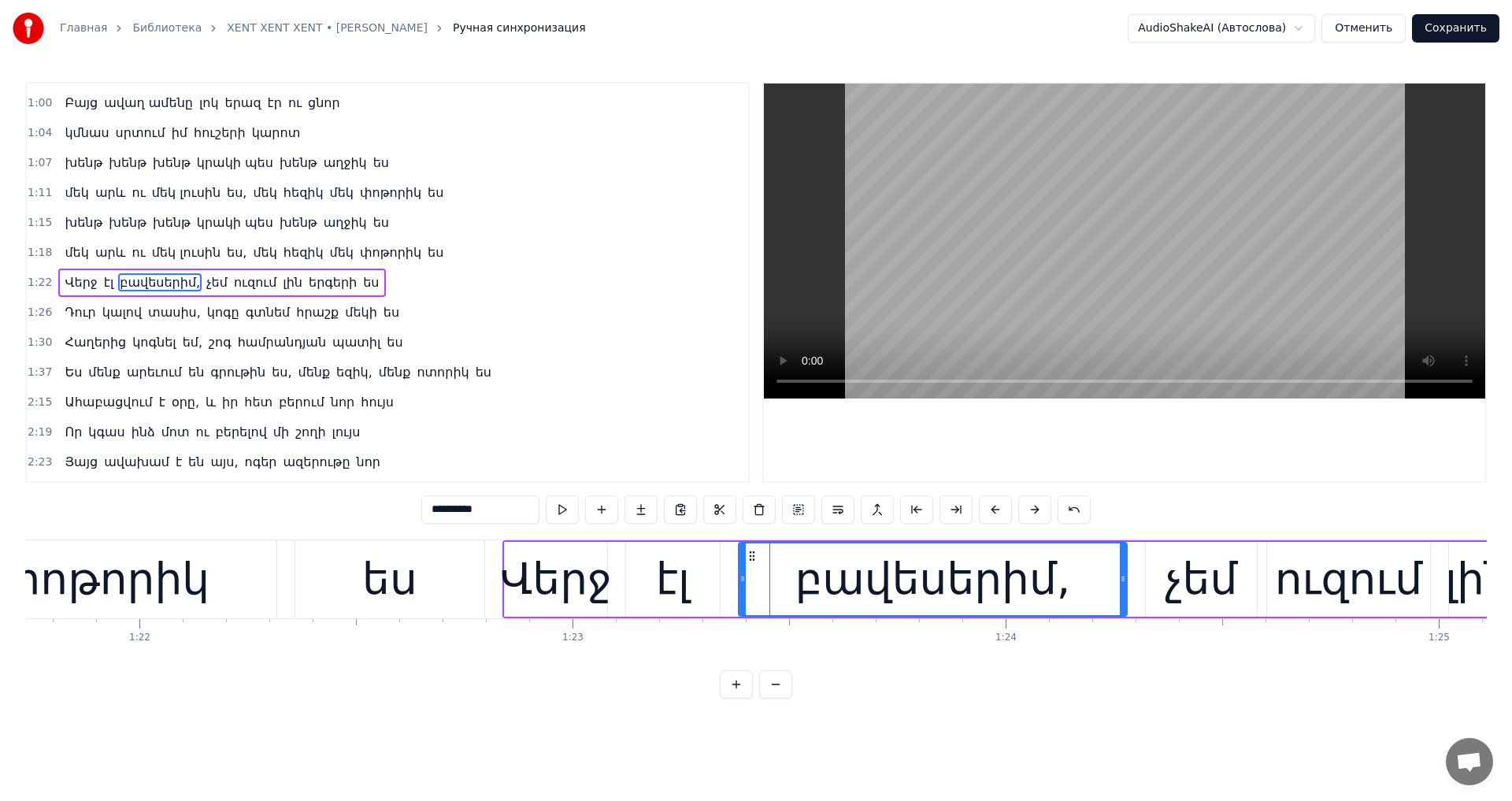
drag, startPoint x: 480, startPoint y: 511, endPoint x: 271, endPoint y: 511, distance: 209.0
click at [271, 511] on div "0:44 Ահա բացվում է օրը և իր հետ բերում նոր հույս 0:48 Որ կգաս ինձ մոտ ու բերելո…" at bounding box center [756, 390] width 1462 height 616
click at [1010, 305] on video at bounding box center [1124, 241] width 721 height 314
click at [440, 514] on input "*****" at bounding box center [479, 509] width 118 height 28
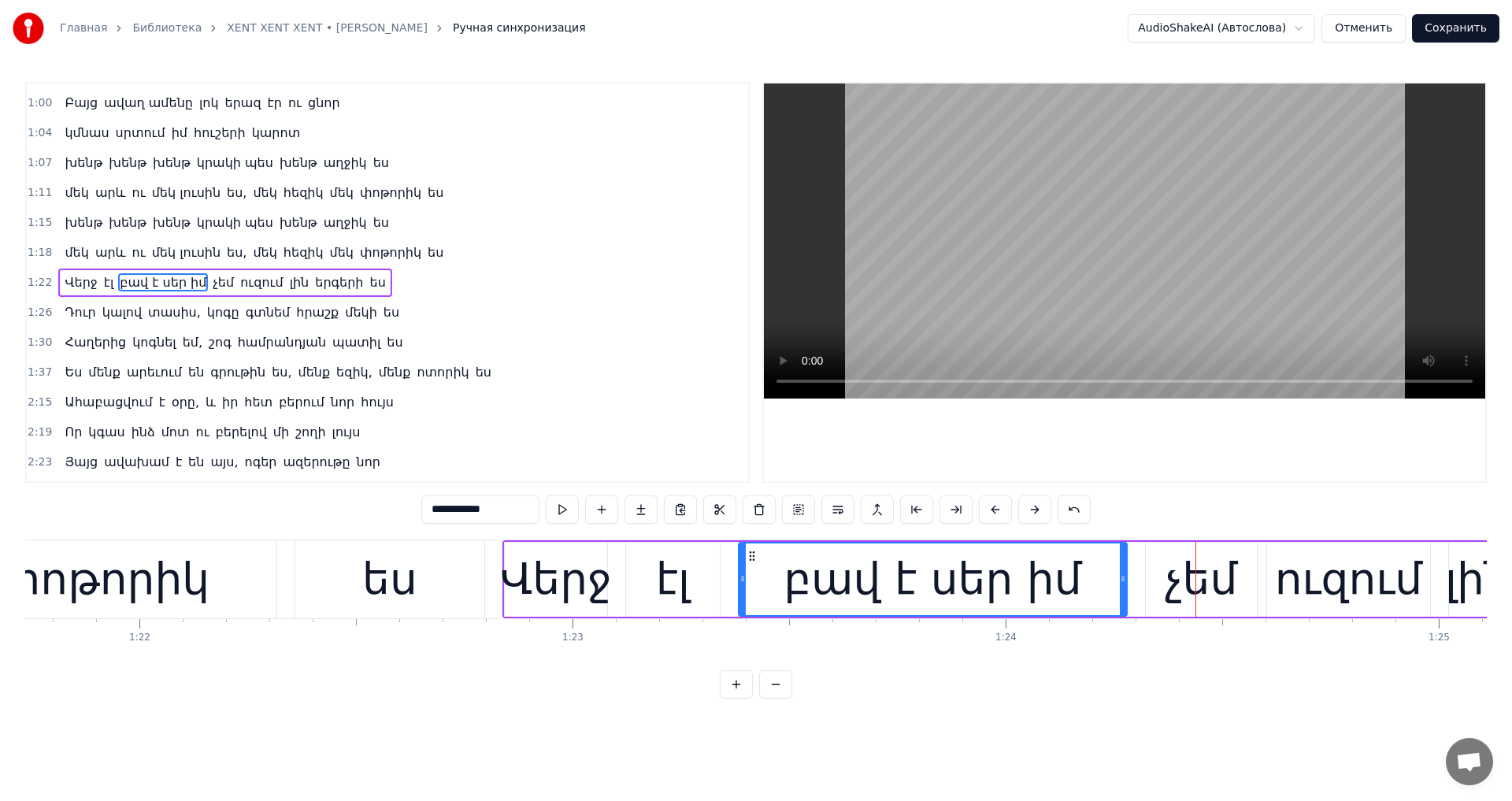
click at [1064, 307] on video at bounding box center [1124, 241] width 721 height 314
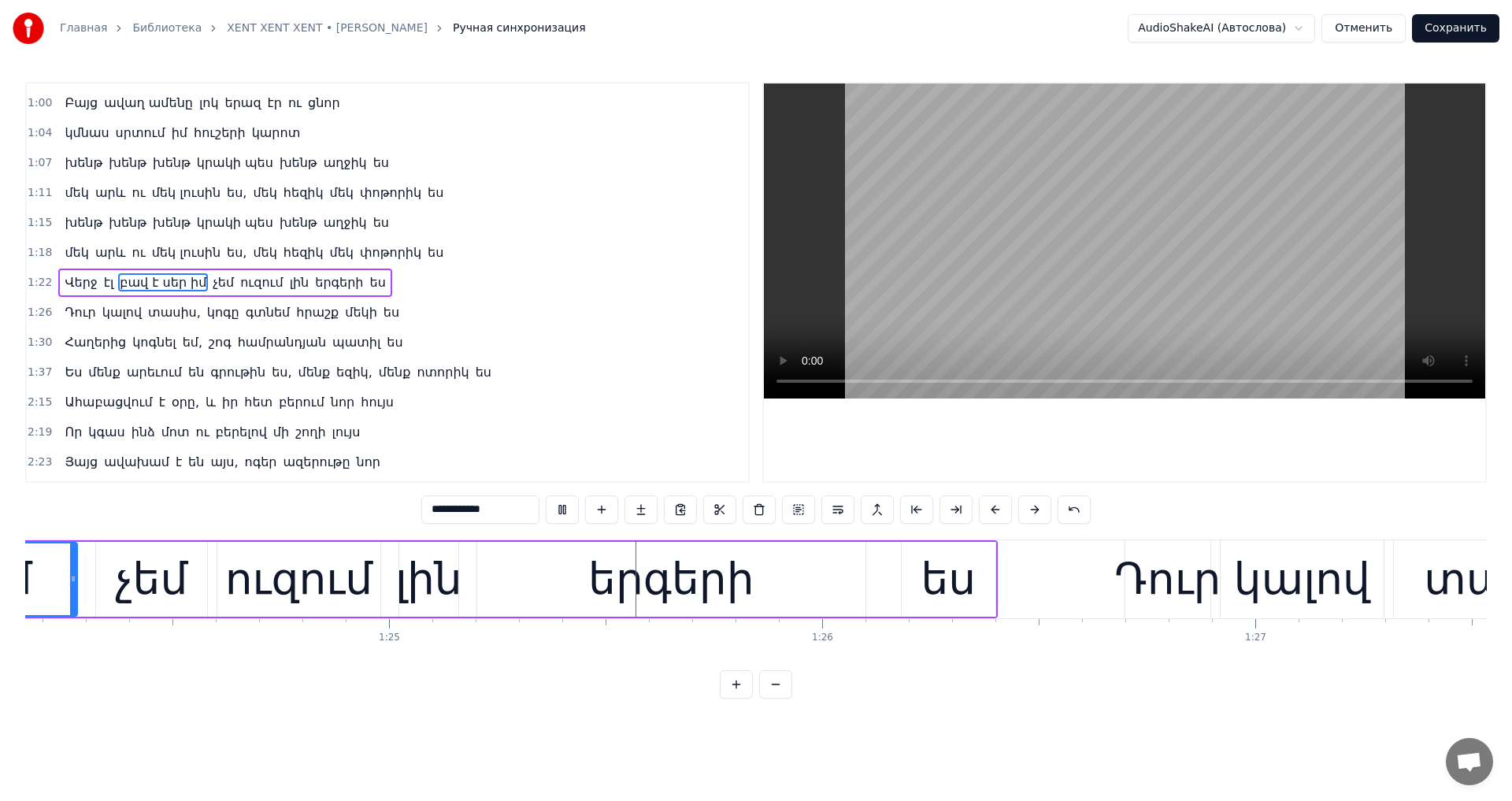
scroll to position [0, 36721]
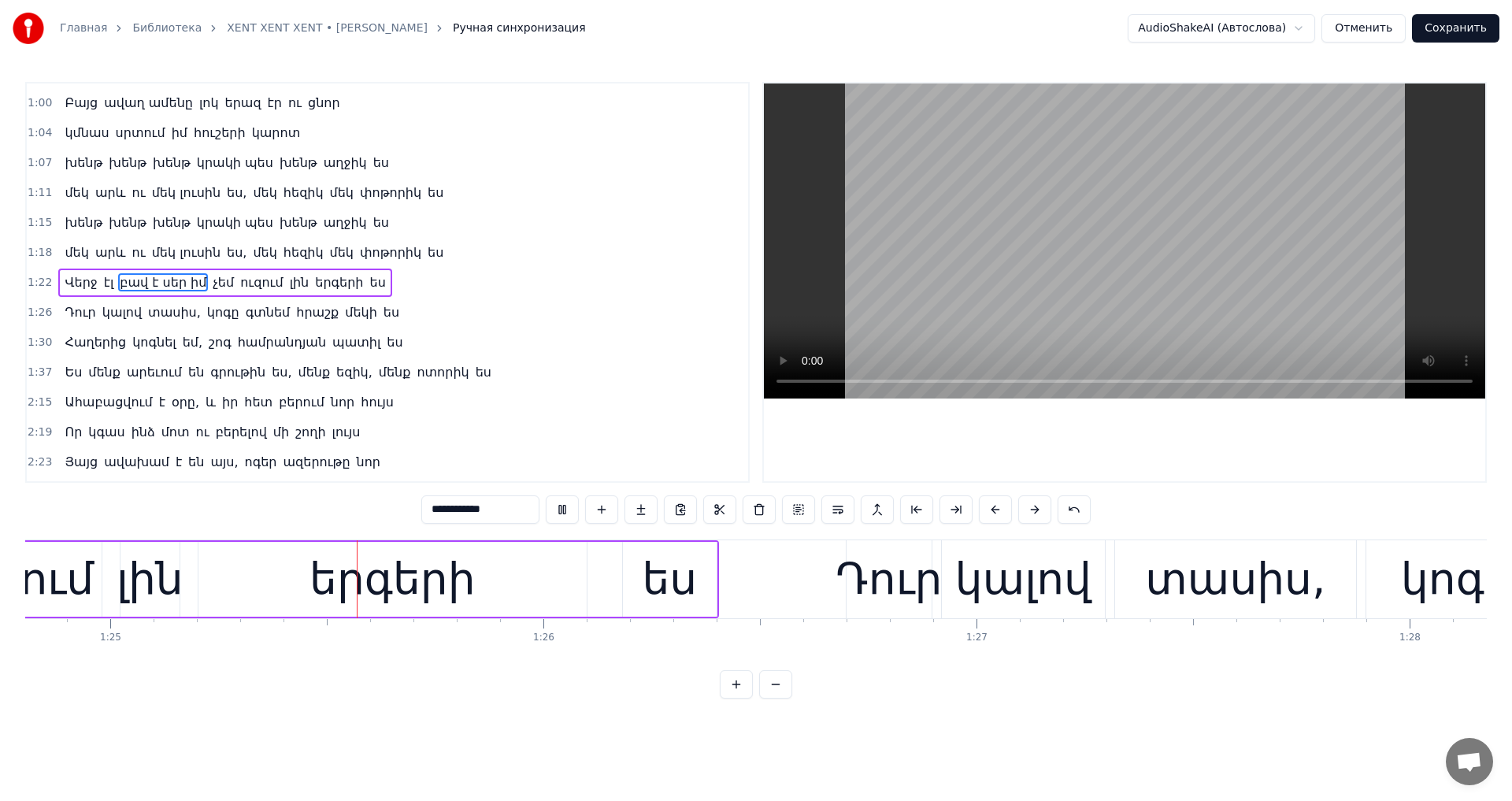
click at [1061, 309] on video at bounding box center [1124, 241] width 721 height 314
click at [334, 582] on div "երգերի" at bounding box center [390, 578] width 165 height 66
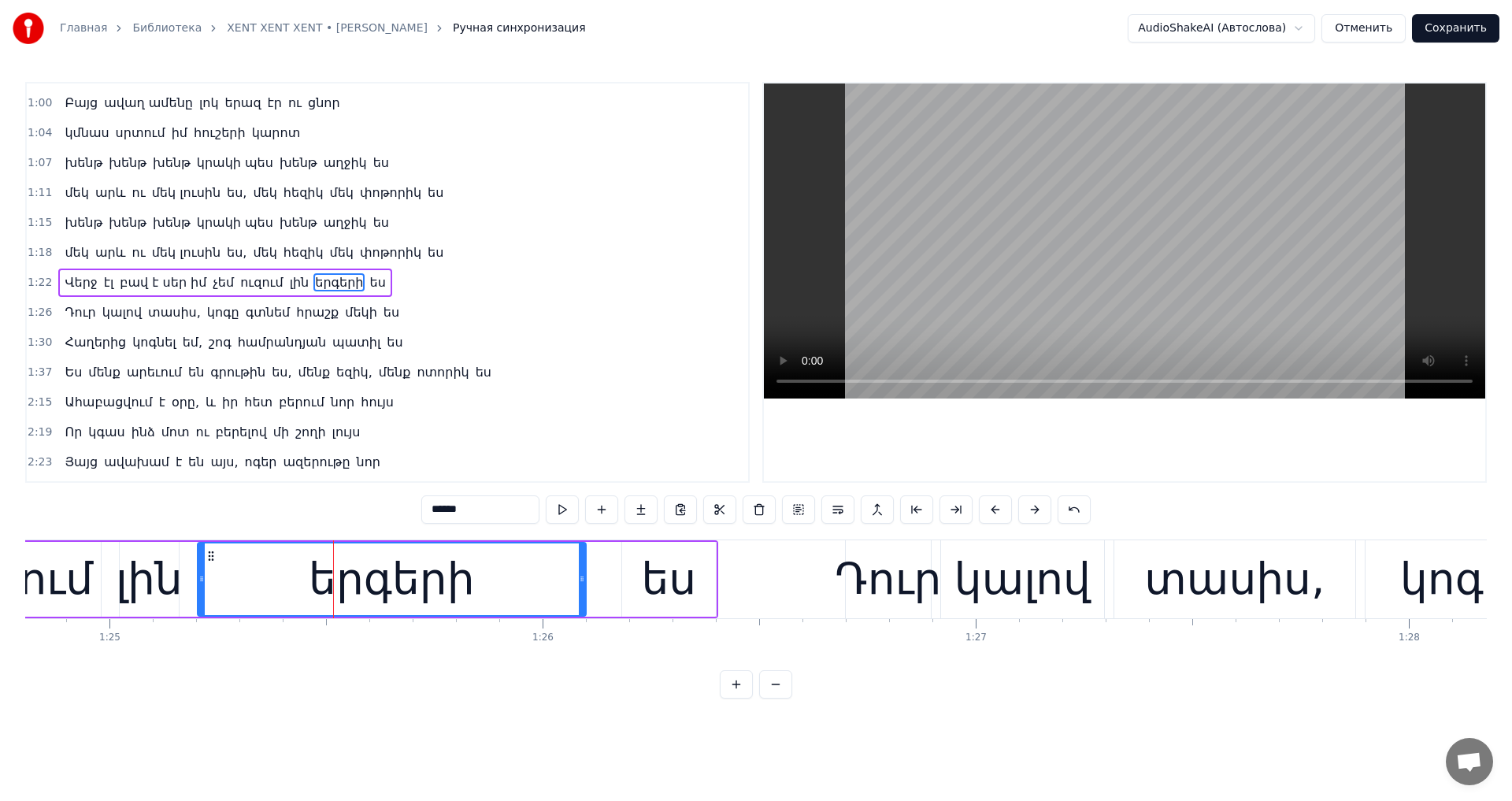
drag, startPoint x: 453, startPoint y: 508, endPoint x: 238, endPoint y: 507, distance: 215.0
click at [238, 507] on div "0:44 Ահա բացվում է օրը և իր հետ բերում նոր հույս 0:48 Որ կգաս ինձ մոտ ու բերելո…" at bounding box center [756, 390] width 1462 height 616
type input "****"
click at [1067, 284] on video at bounding box center [1124, 241] width 721 height 314
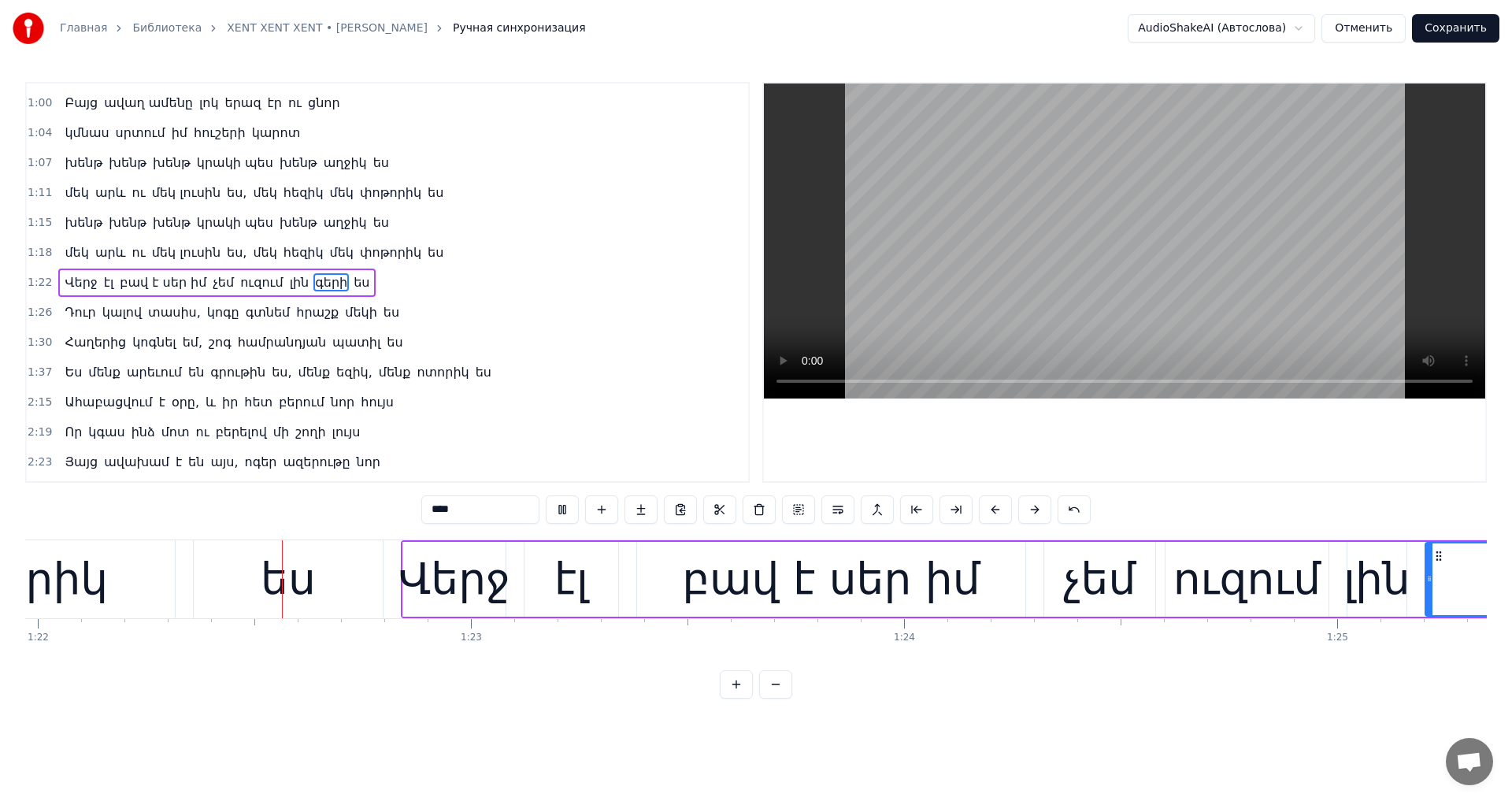
scroll to position [0, 35468]
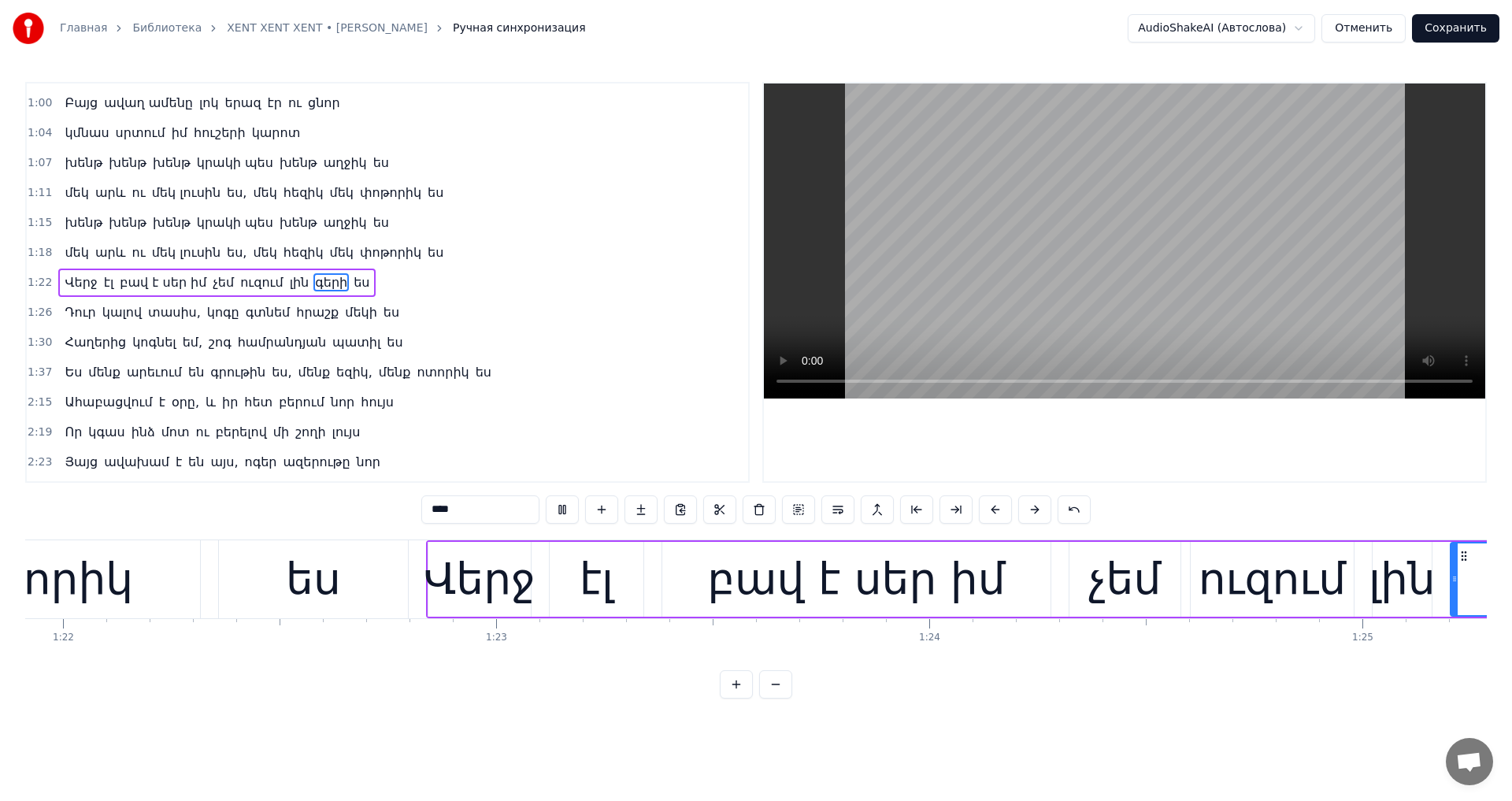
click at [1067, 284] on video at bounding box center [1124, 241] width 721 height 314
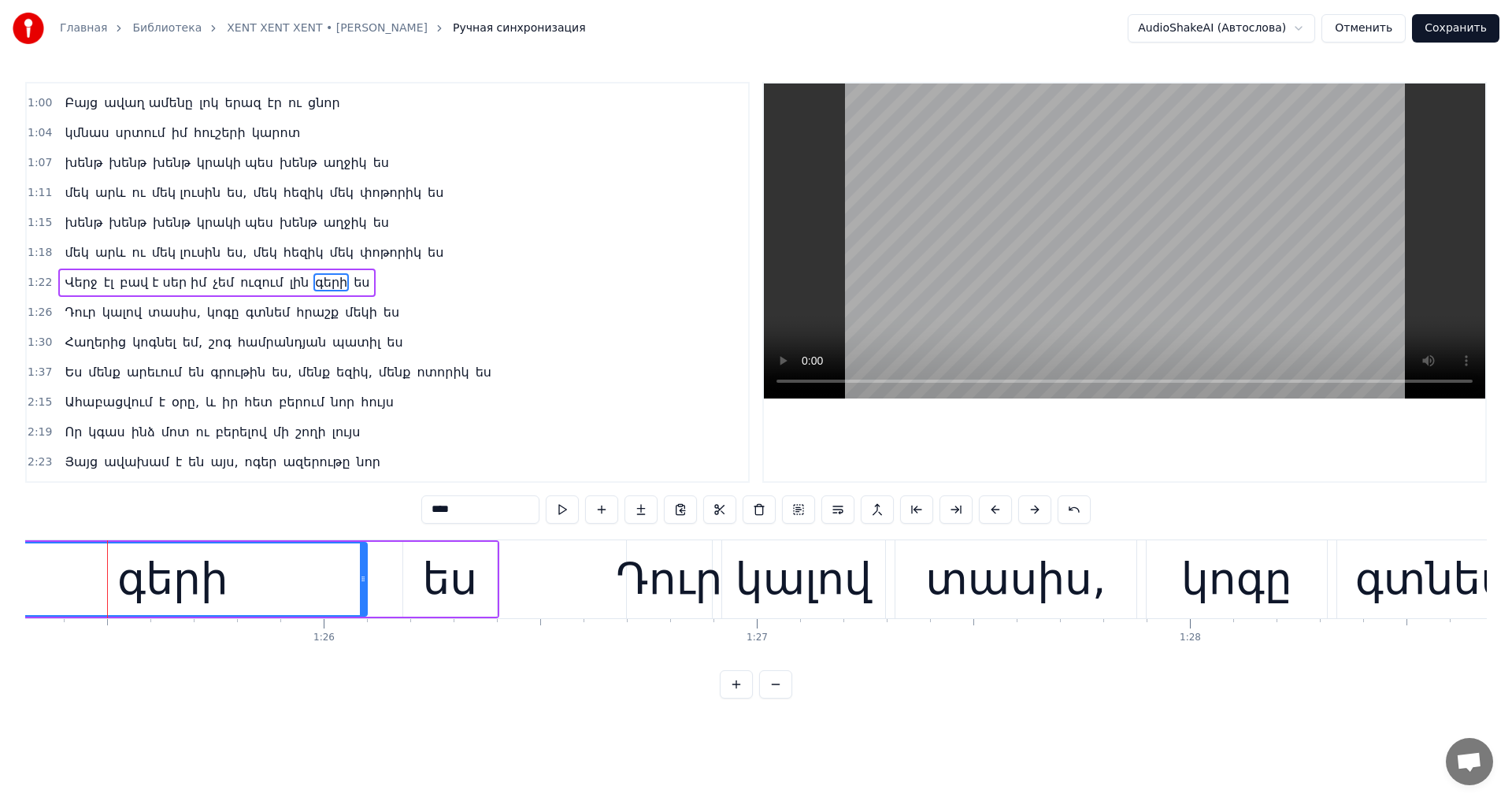
scroll to position [0, 36942]
click at [268, 282] on div "Վերջ էլ բավ է սեր իմ չեմ ուզում լին գերի ես" at bounding box center [217, 282] width 317 height 28
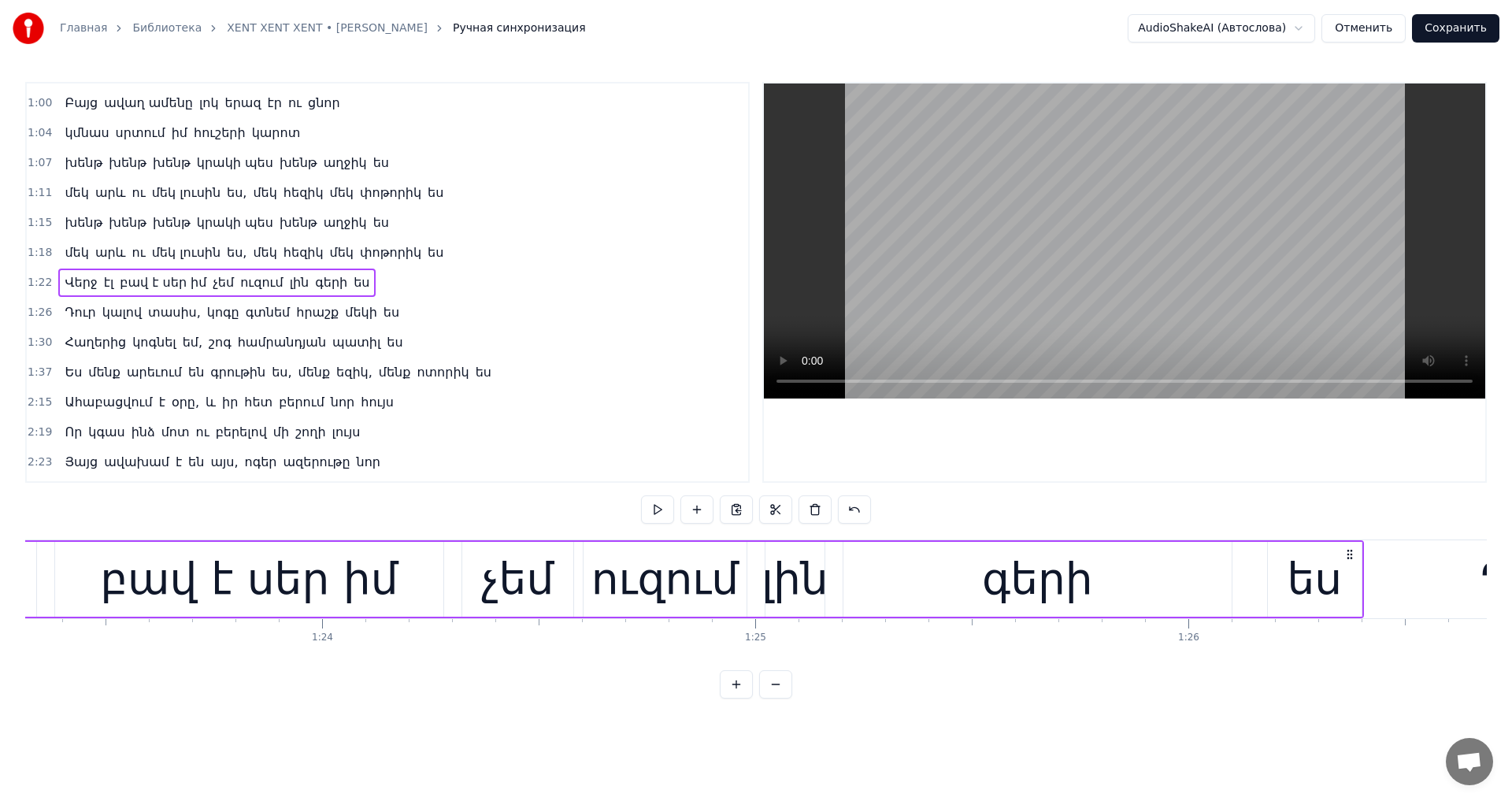
click at [288, 281] on span "լին" at bounding box center [299, 282] width 23 height 18
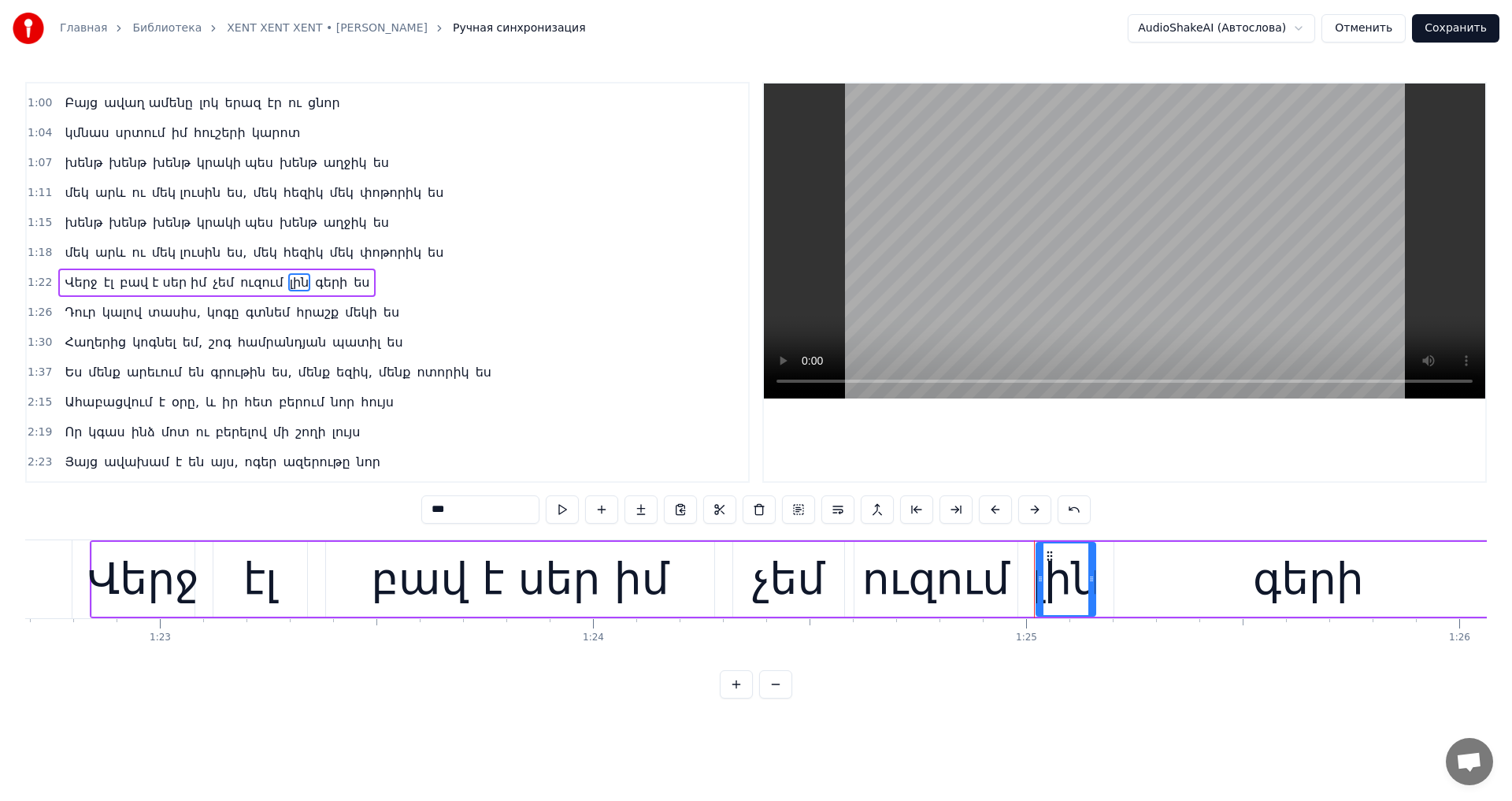
scroll to position [0, 35790]
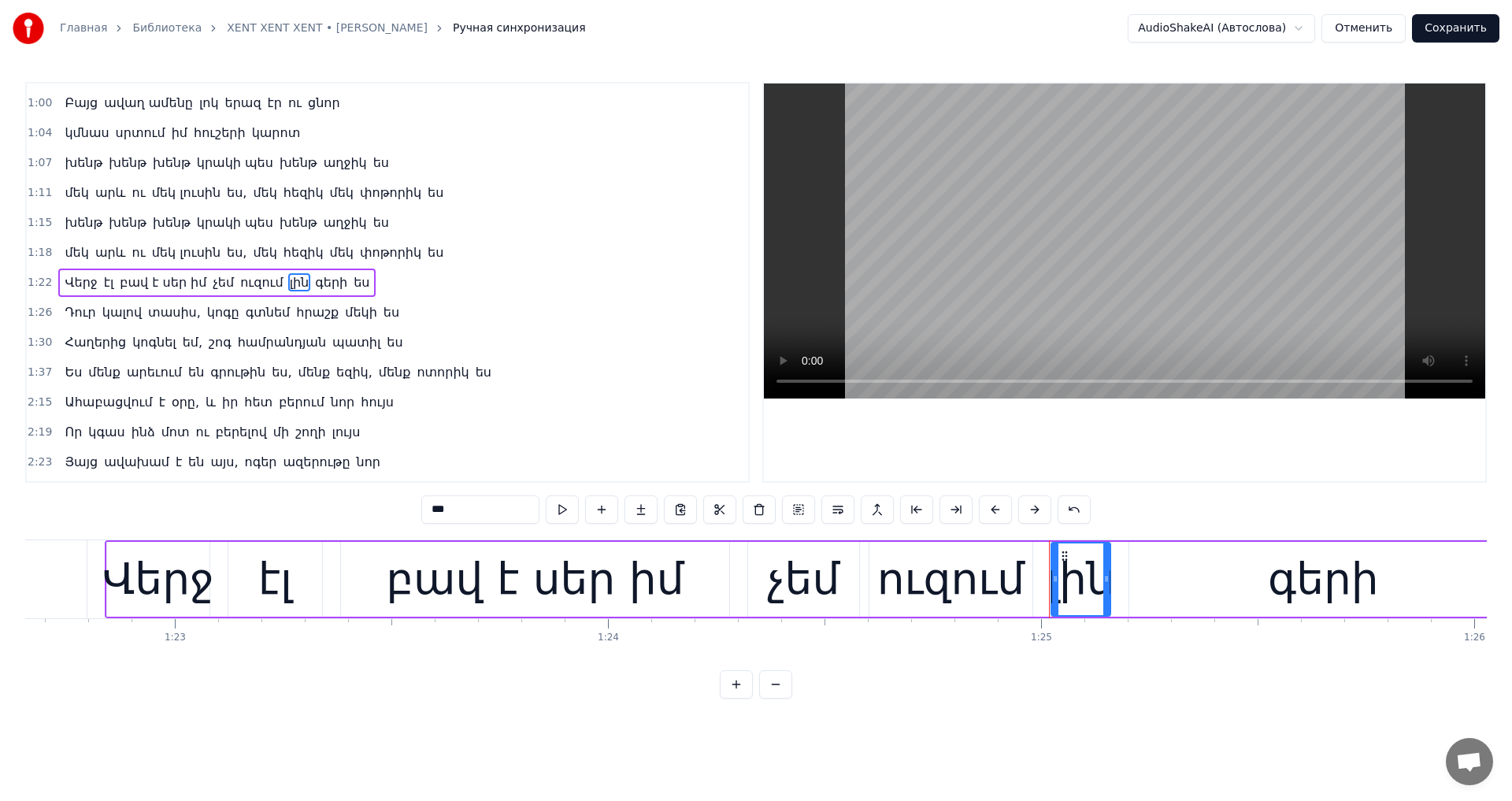
click at [437, 504] on input "***" at bounding box center [479, 509] width 118 height 28
click at [1038, 284] on video at bounding box center [1124, 241] width 721 height 314
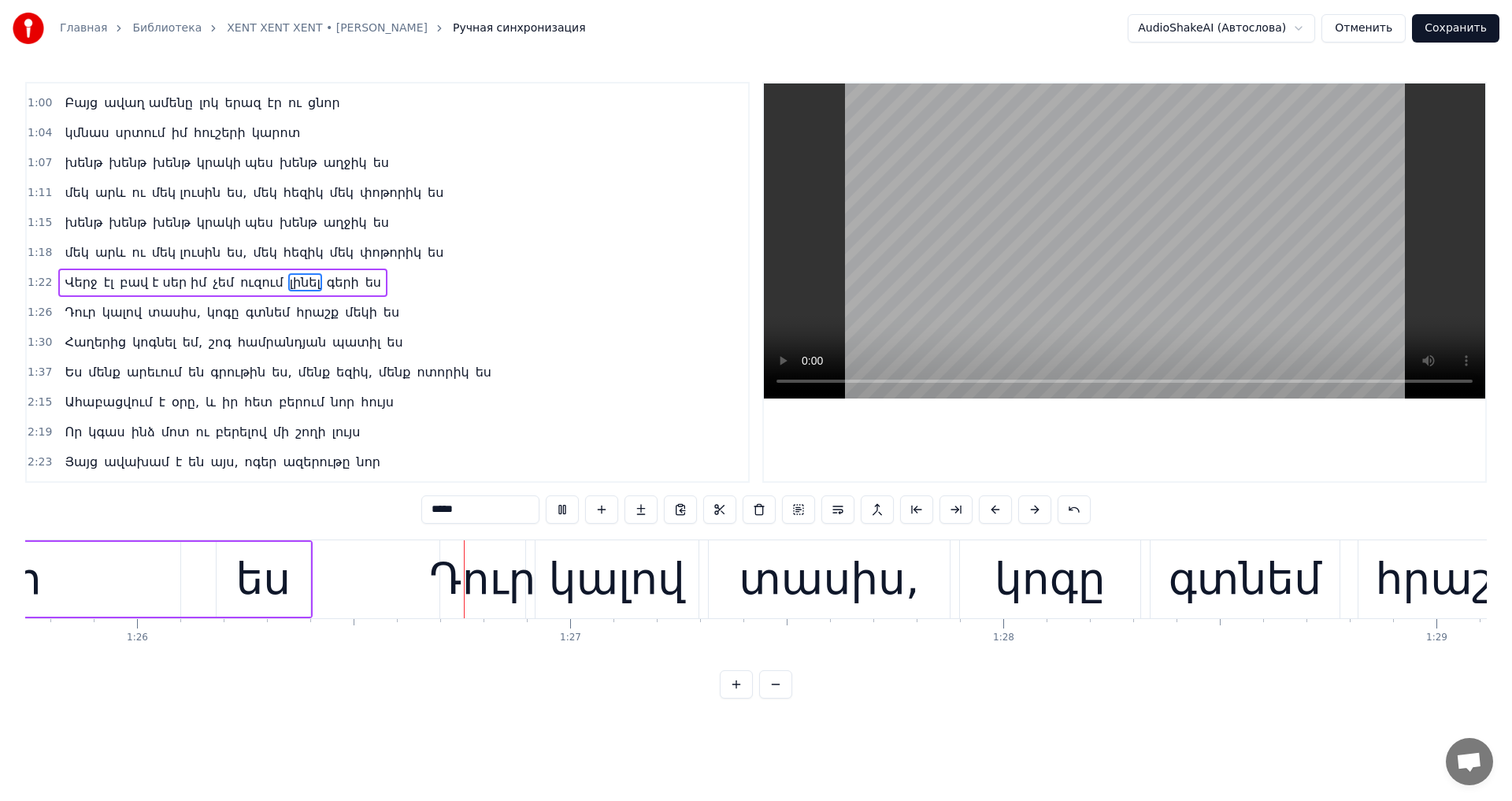
scroll to position [0, 37161]
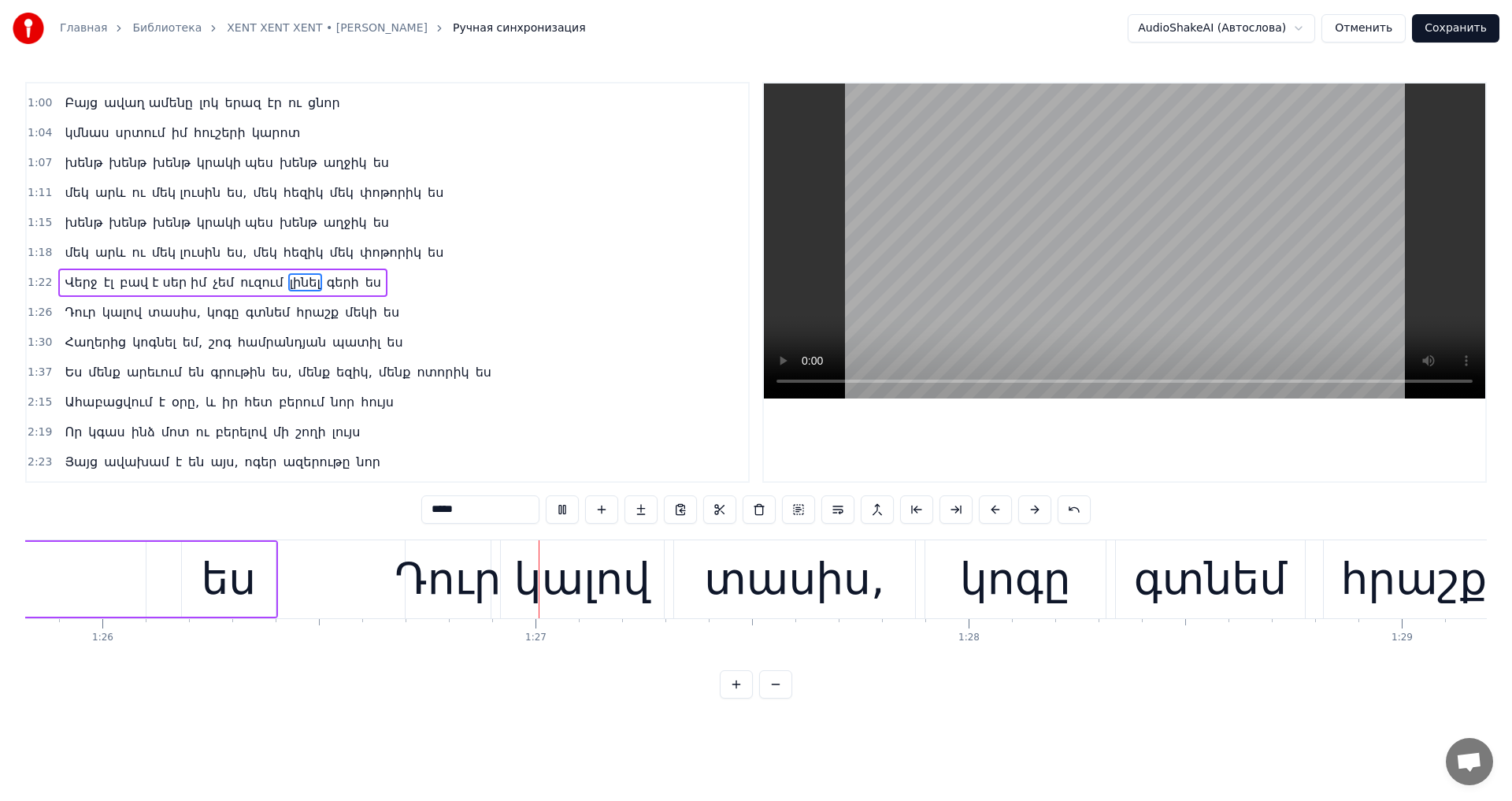
click at [1062, 273] on video at bounding box center [1124, 241] width 721 height 314
click at [438, 581] on div "Դուր" at bounding box center [448, 578] width 106 height 66
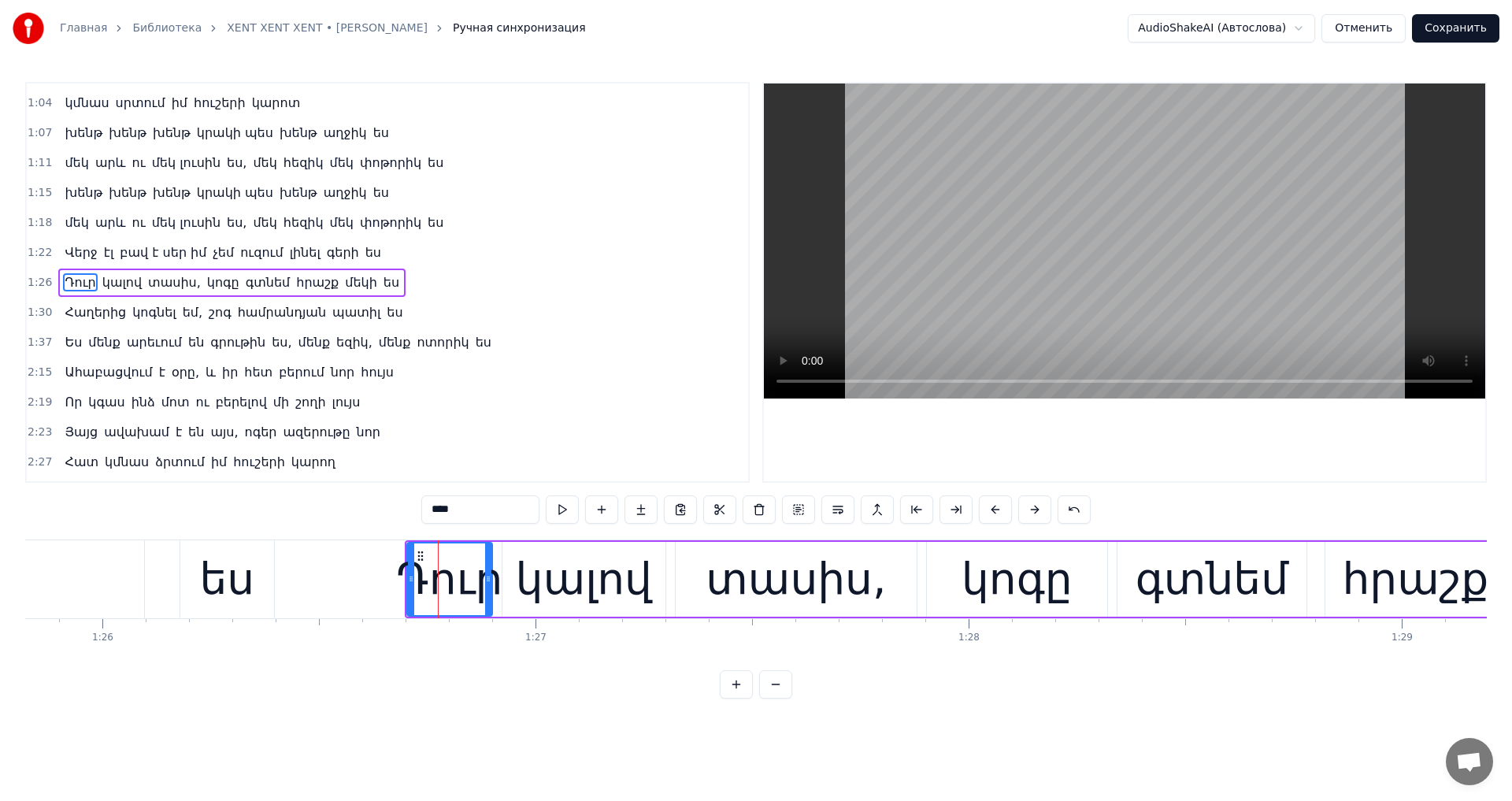
click at [427, 508] on input "****" at bounding box center [479, 509] width 118 height 28
click at [603, 609] on div "կալով" at bounding box center [583, 578] width 136 height 66
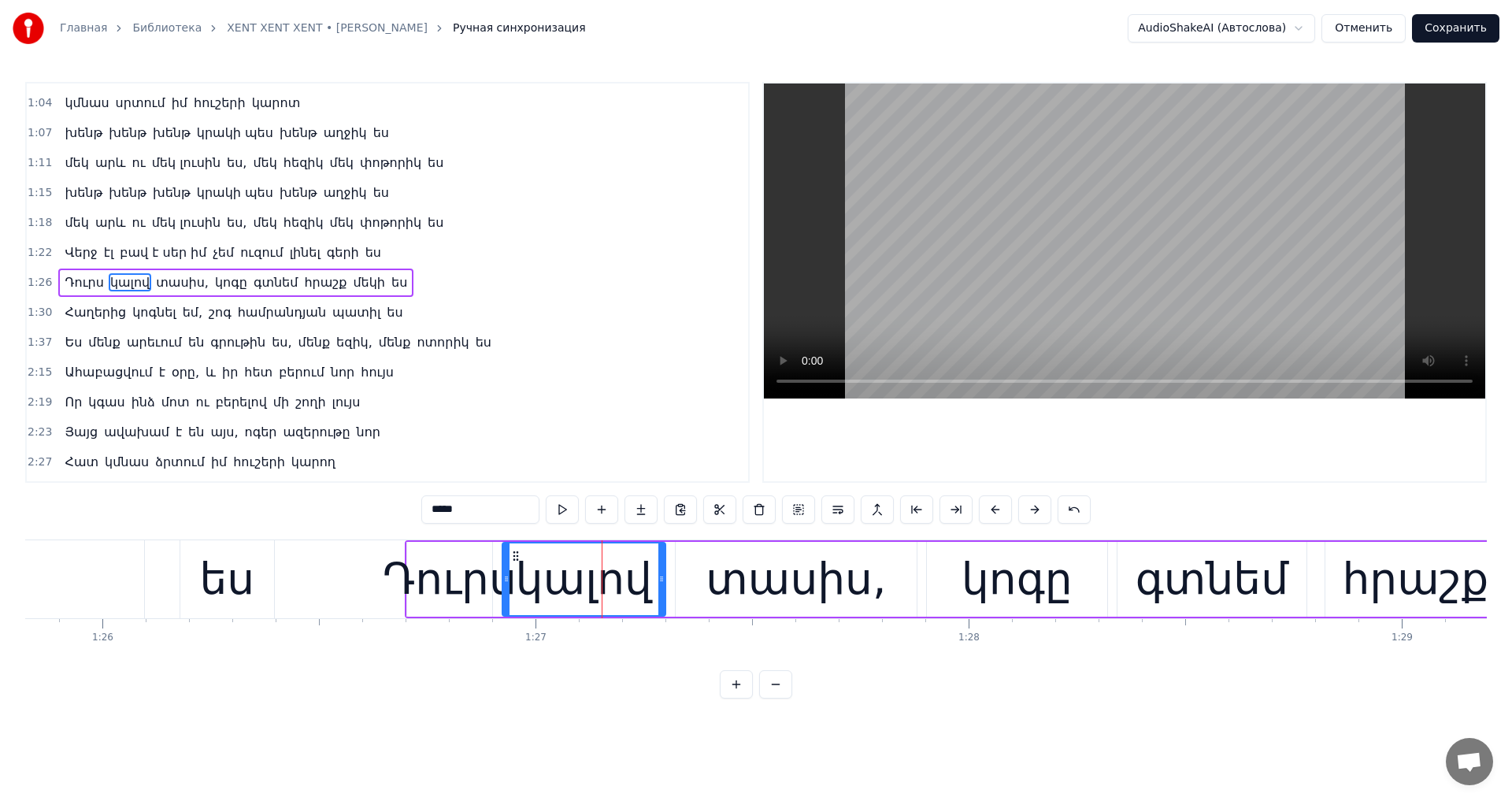
drag, startPoint x: 443, startPoint y: 514, endPoint x: 243, endPoint y: 514, distance: 200.0
click at [246, 514] on div "0:44 Ահա բացվում է օրը և իր հետ բերում նոր հույս 0:48 Որ կգաս ինձ մոտ ու բերելո…" at bounding box center [756, 390] width 1462 height 616
click at [1159, 232] on video at bounding box center [1124, 241] width 721 height 314
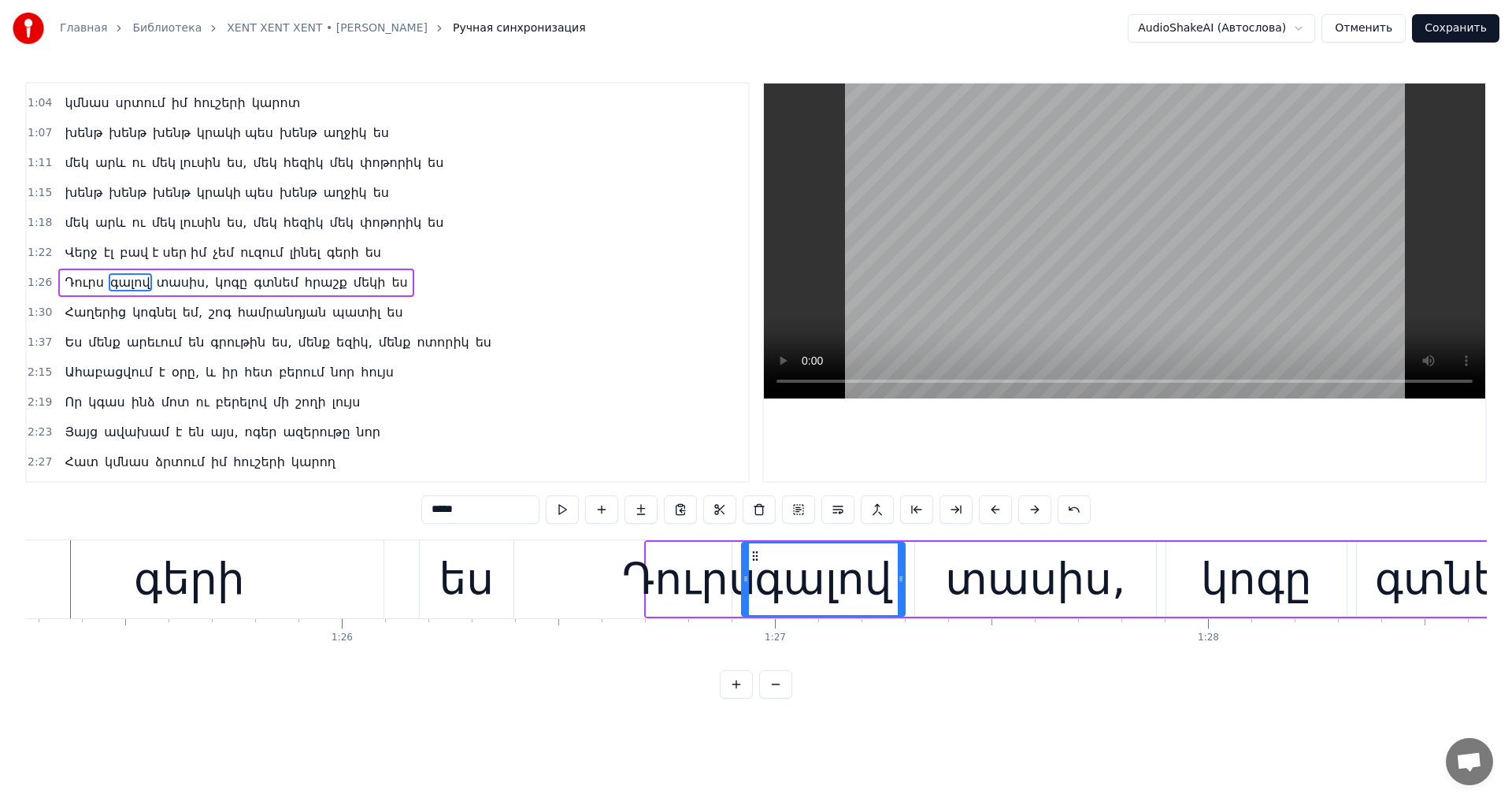
scroll to position [0, 36887]
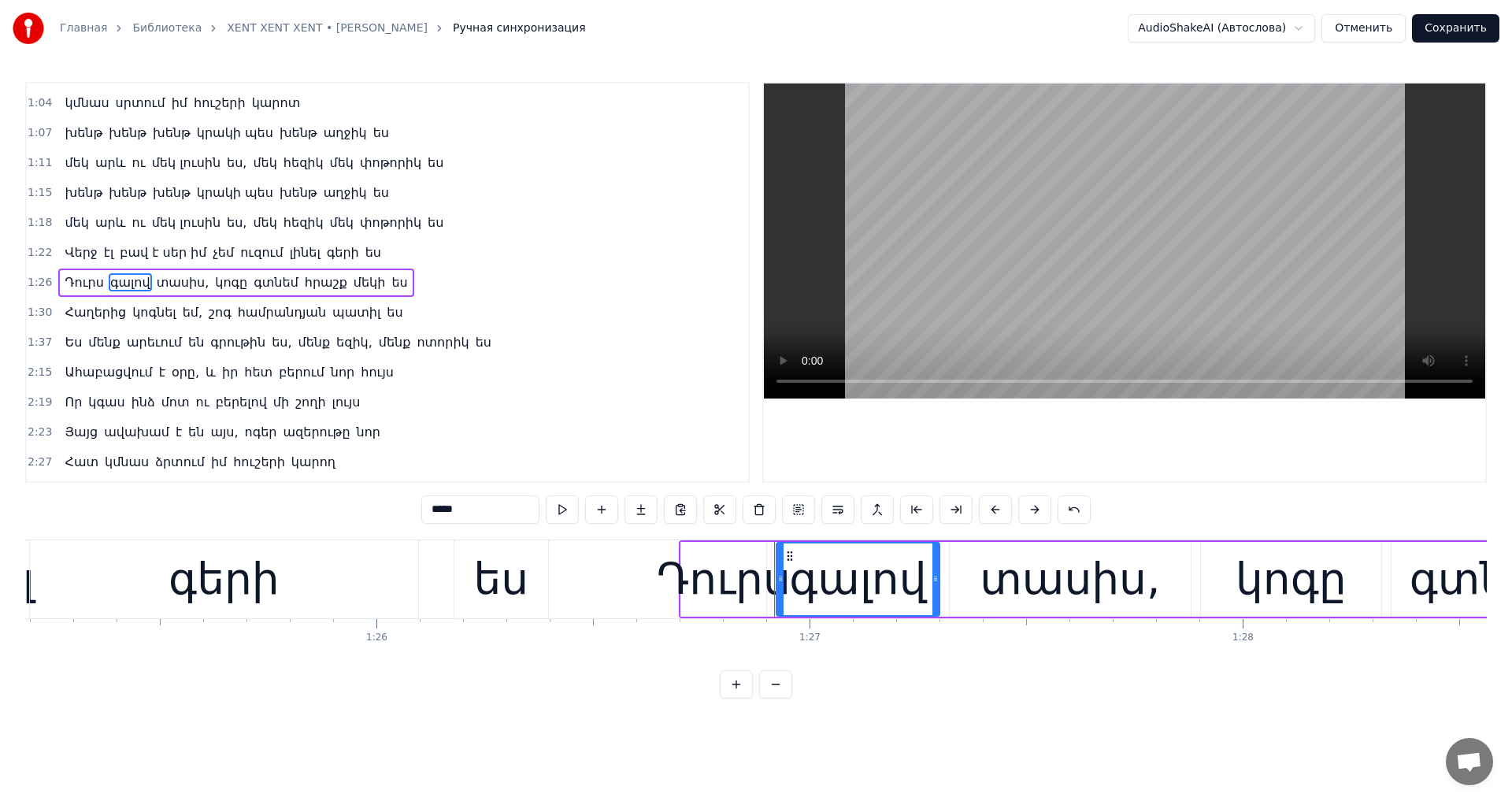
click at [977, 172] on video at bounding box center [1124, 241] width 721 height 314
click at [978, 173] on video at bounding box center [1124, 241] width 721 height 314
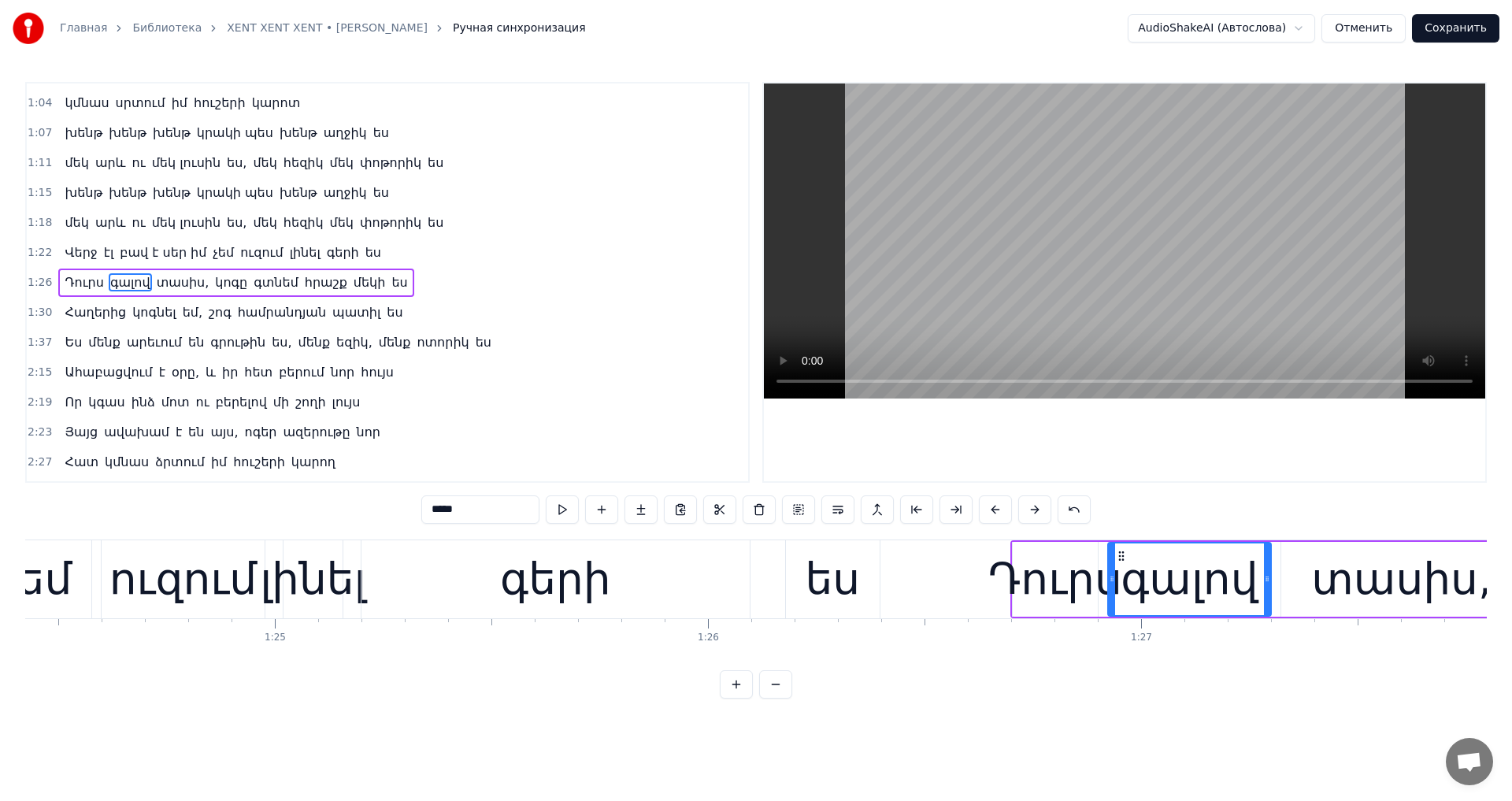
scroll to position [0, 36385]
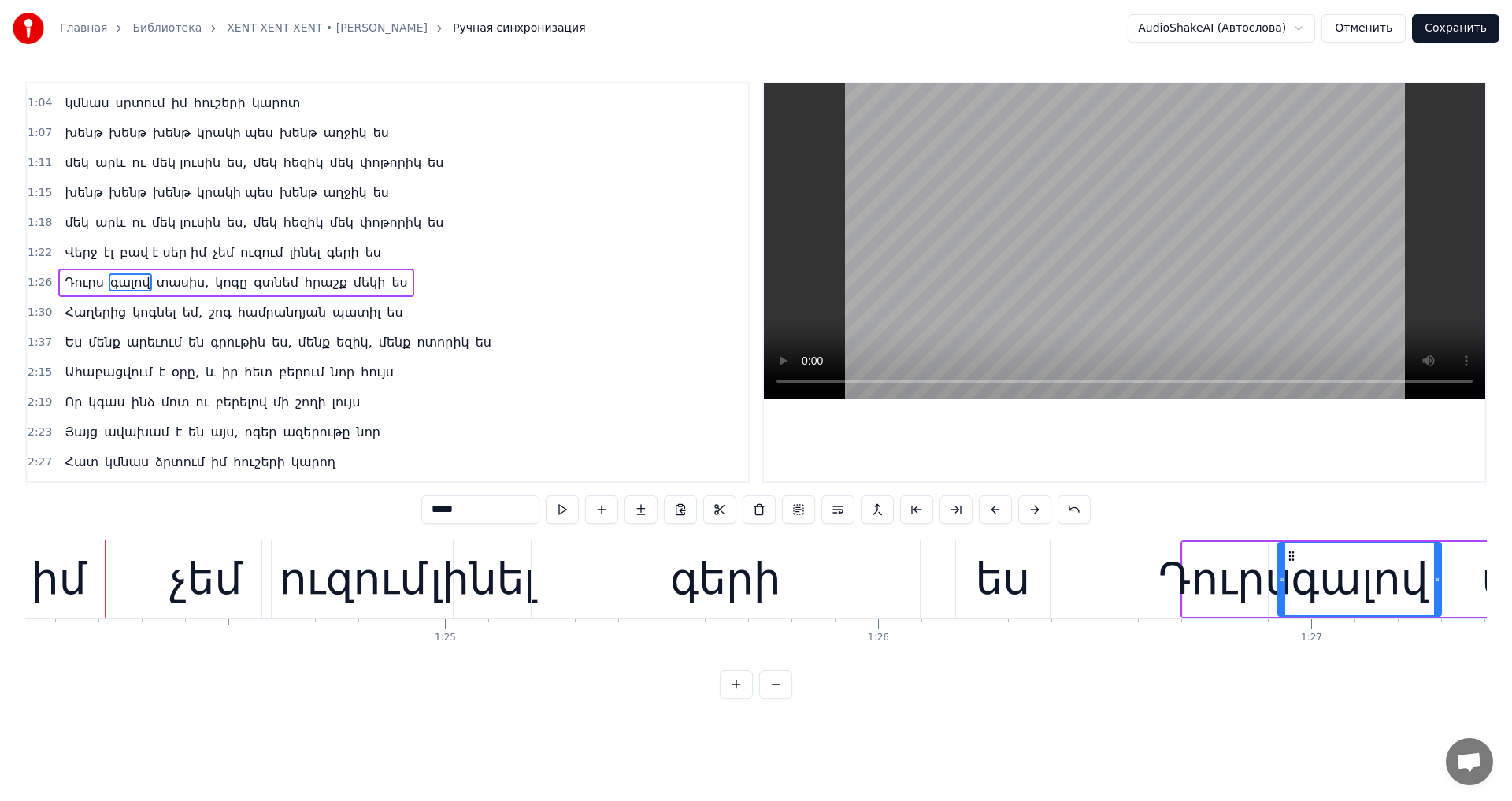
click at [1060, 279] on video at bounding box center [1124, 241] width 721 height 314
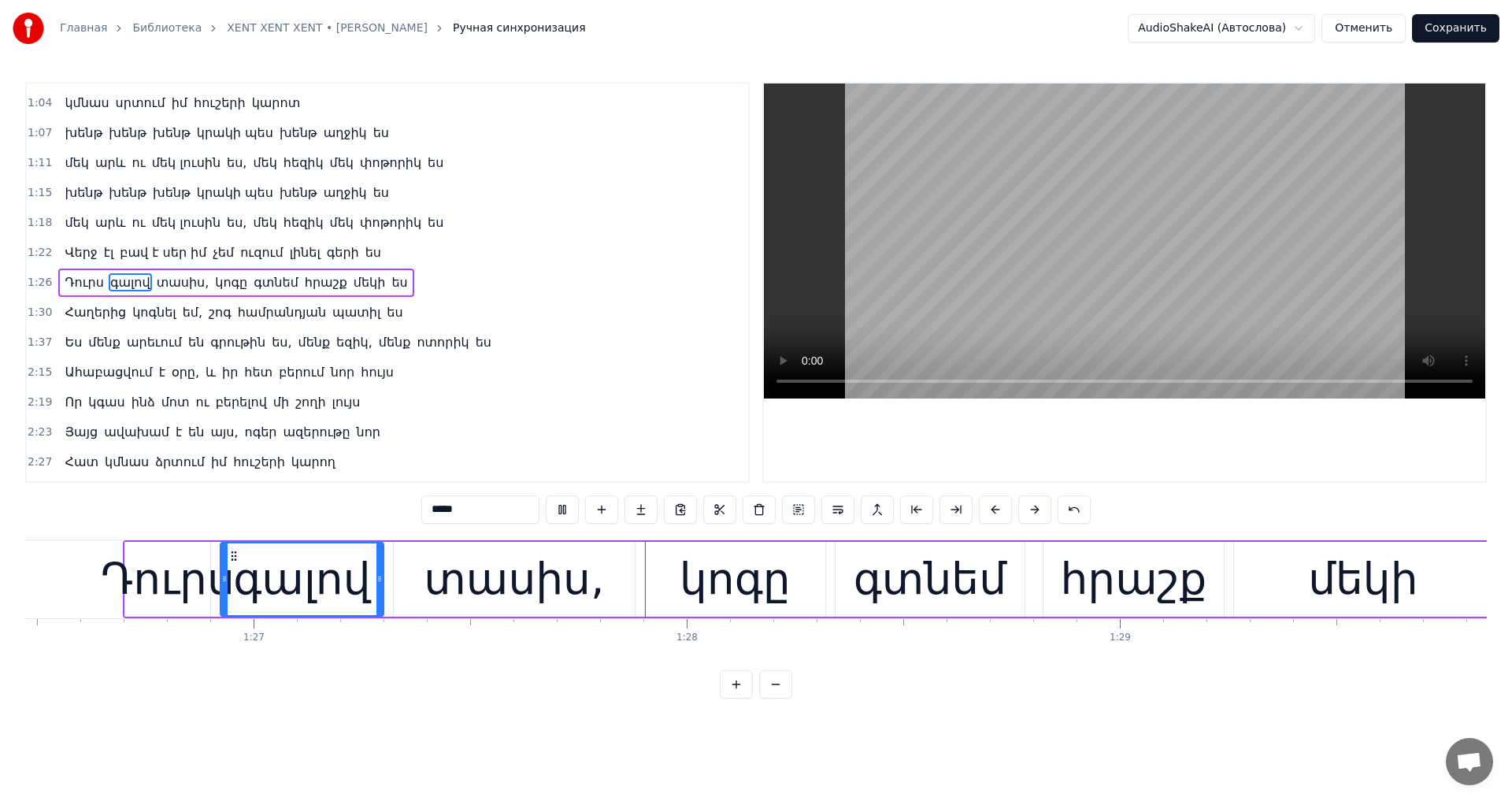
scroll to position [0, 37741]
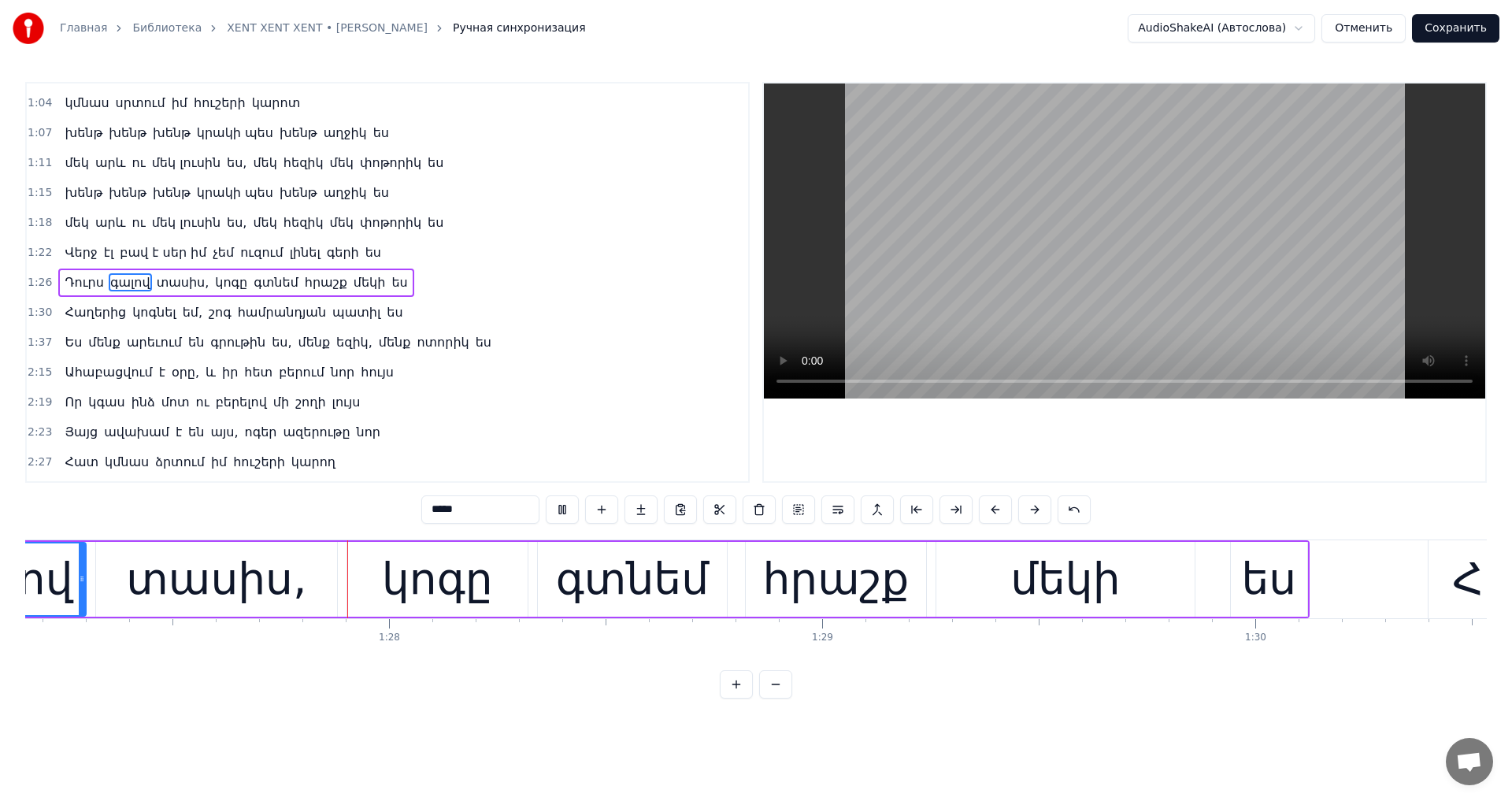
click at [1056, 278] on video at bounding box center [1124, 241] width 721 height 314
click at [490, 574] on div "կոգը" at bounding box center [437, 578] width 180 height 75
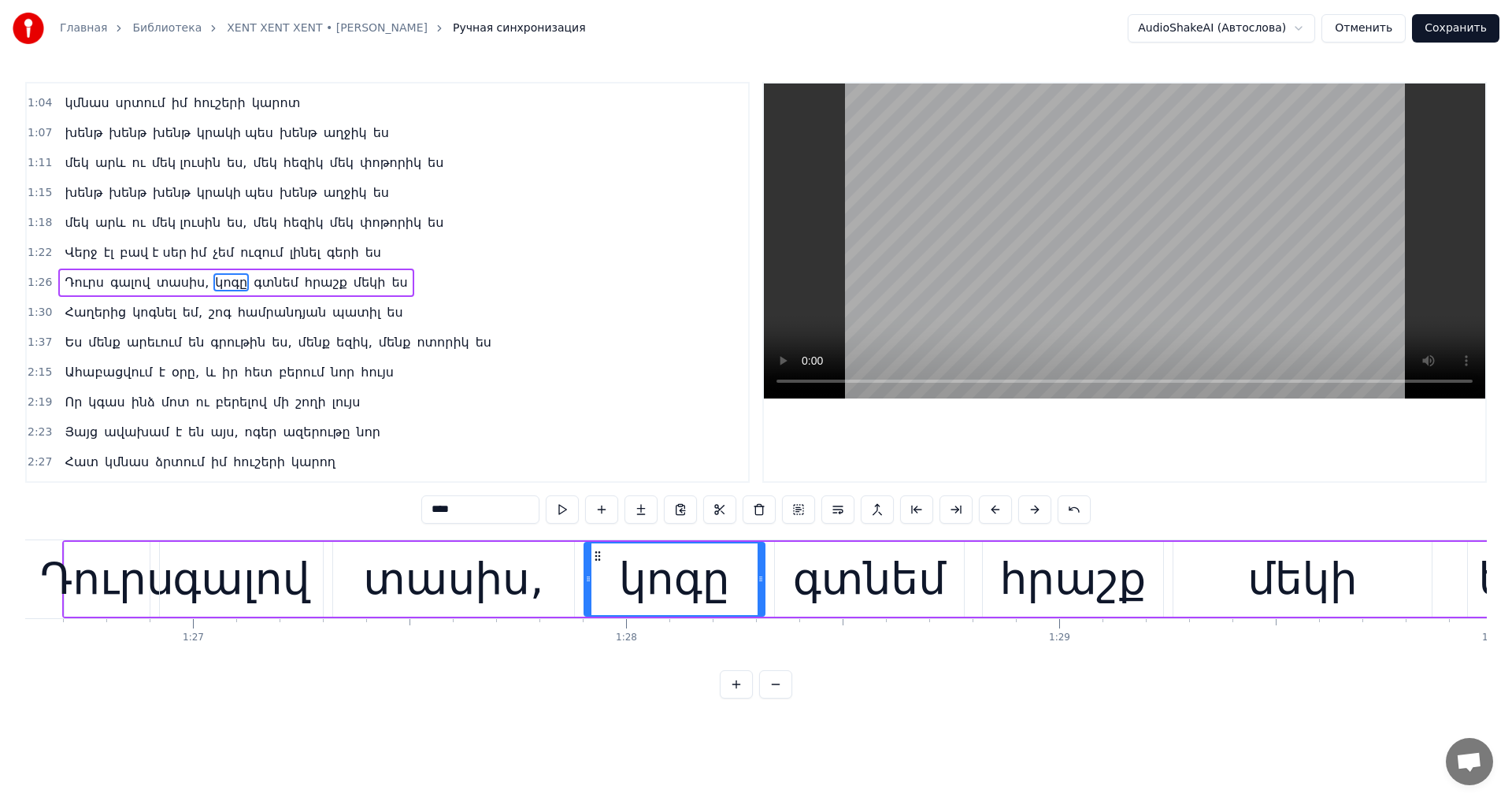
click at [1060, 327] on video at bounding box center [1124, 241] width 721 height 314
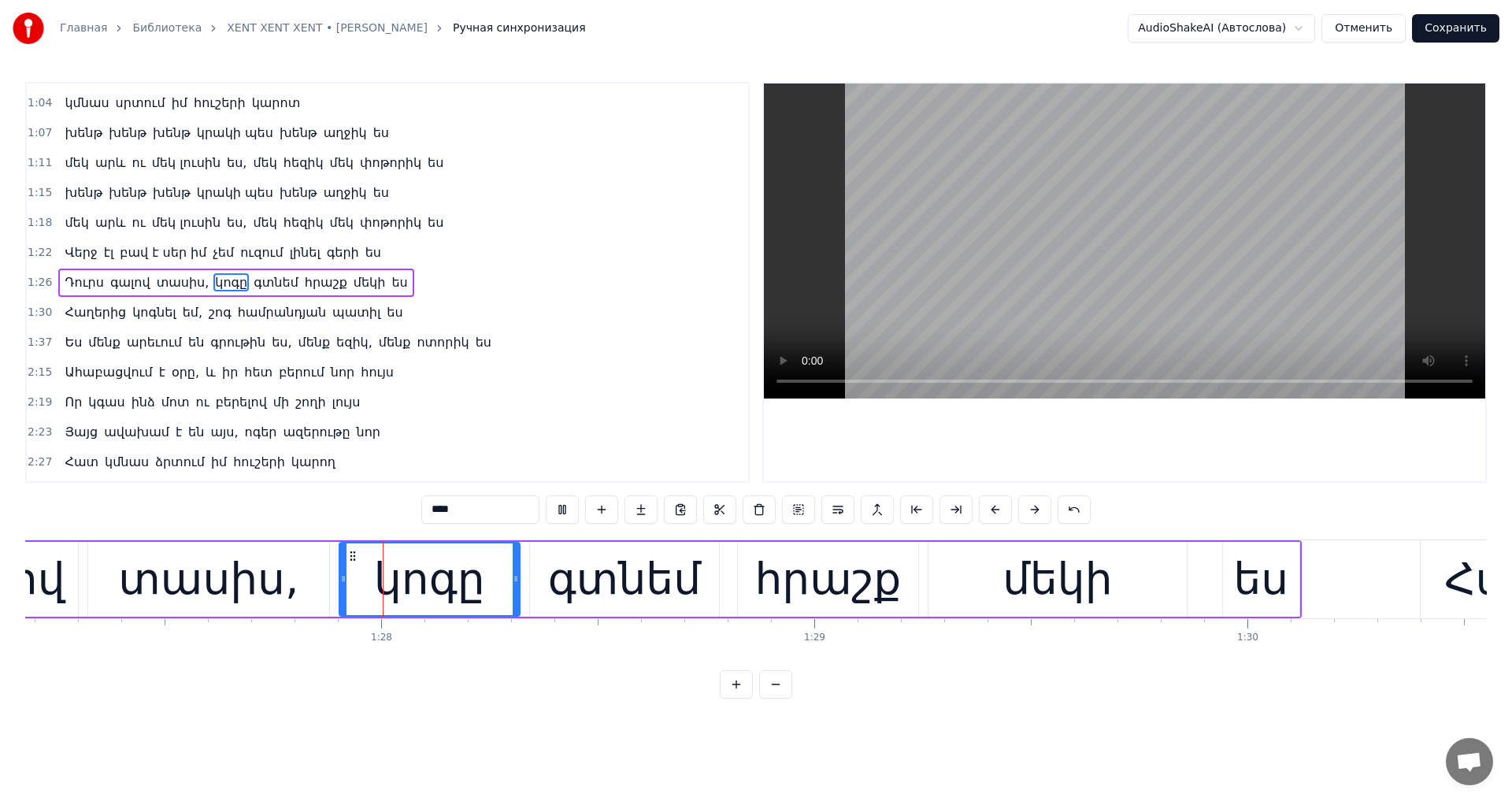
scroll to position [0, 37752]
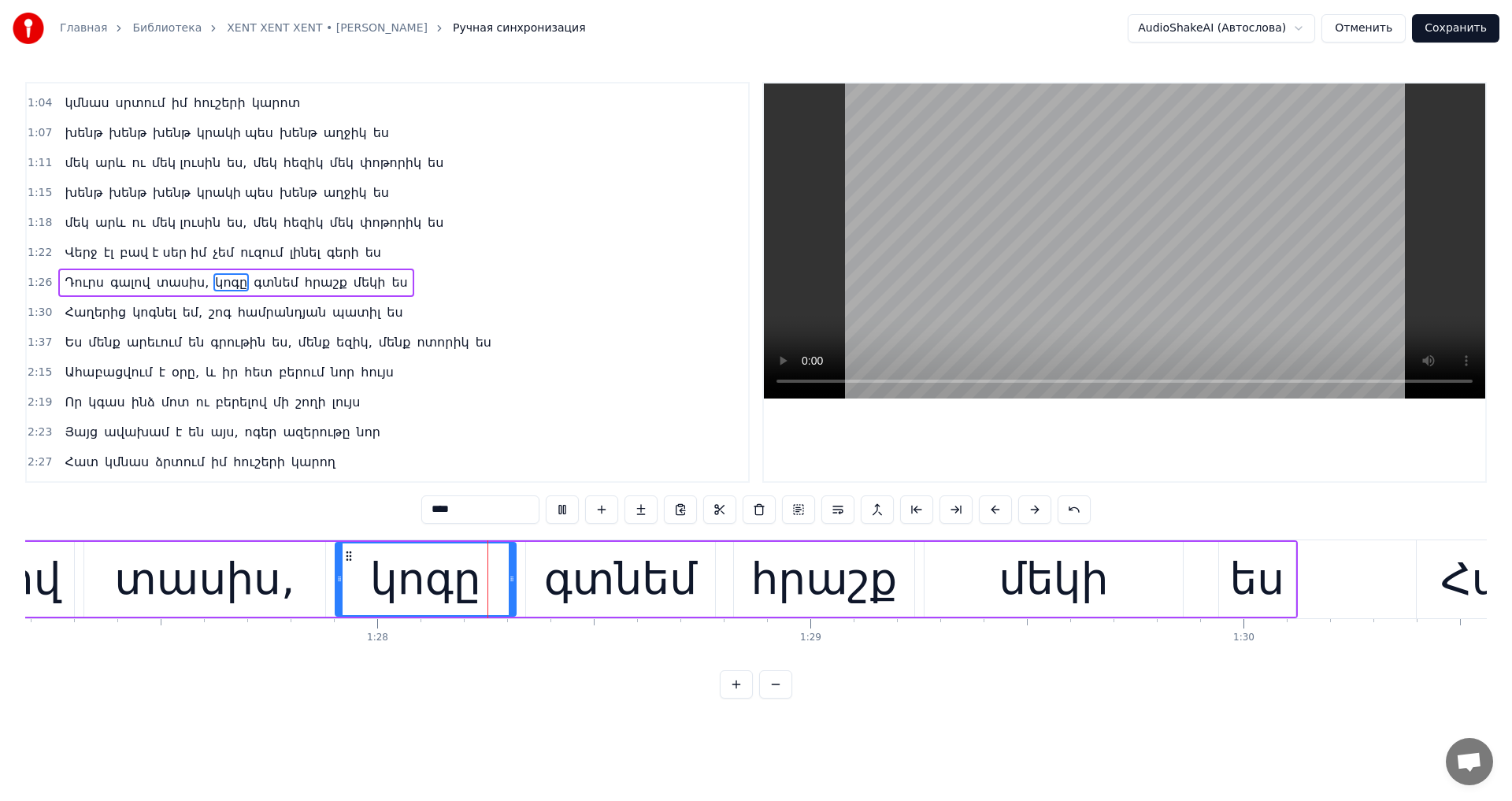
click at [1061, 323] on video at bounding box center [1124, 241] width 721 height 314
click at [431, 591] on div "կոգը" at bounding box center [425, 578] width 111 height 66
drag, startPoint x: 424, startPoint y: 513, endPoint x: 195, endPoint y: 481, distance: 231.2
click at [195, 481] on div "0:44 Ահա բացվում է օրը և իր հետ բերում նոր հույս 0:48 Որ կգաս ինձ մոտ ու բերելո…" at bounding box center [756, 390] width 1462 height 616
click at [652, 574] on div "գտնեմ" at bounding box center [620, 578] width 152 height 66
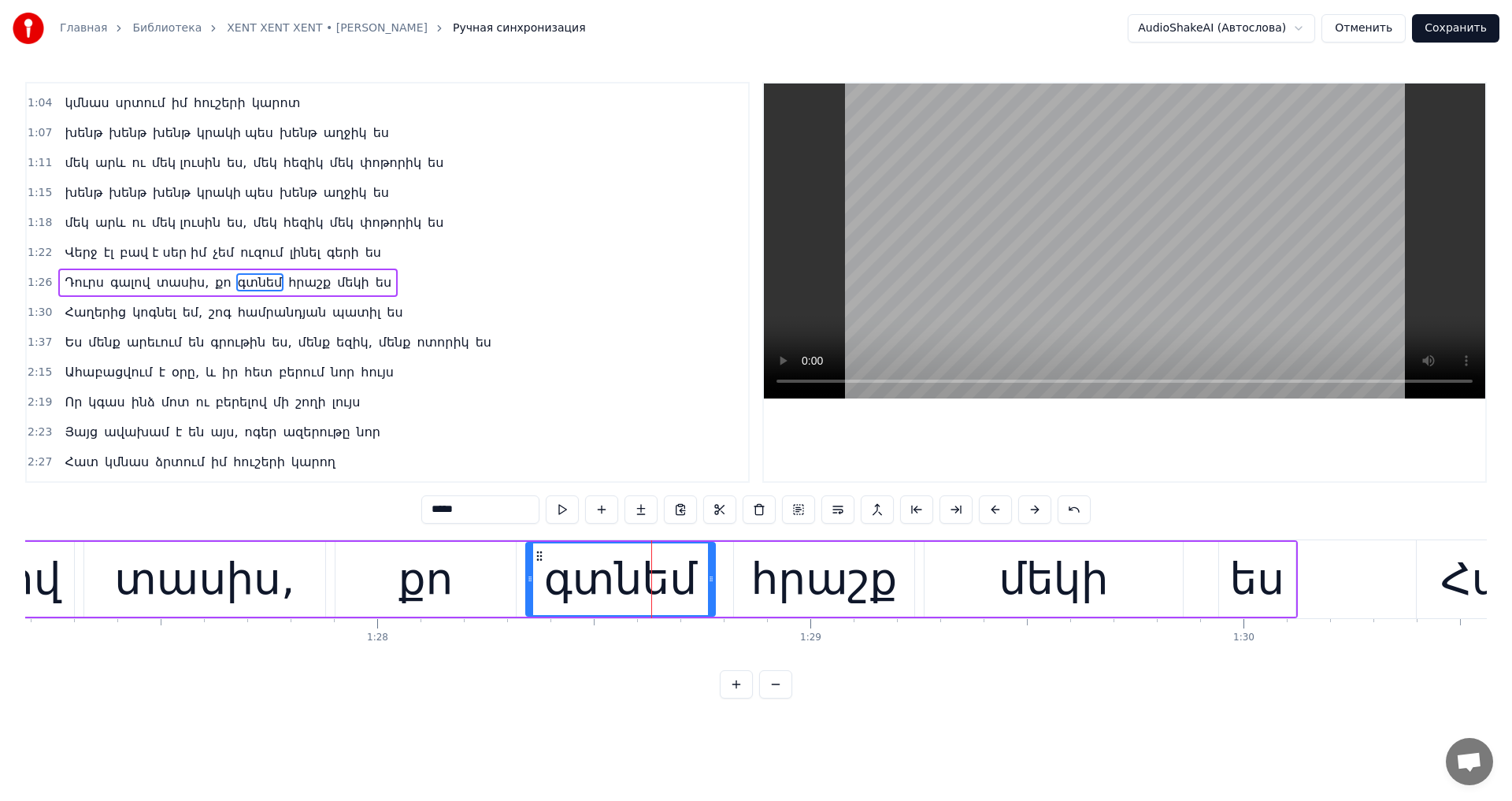
click at [450, 511] on input "*****" at bounding box center [479, 509] width 118 height 28
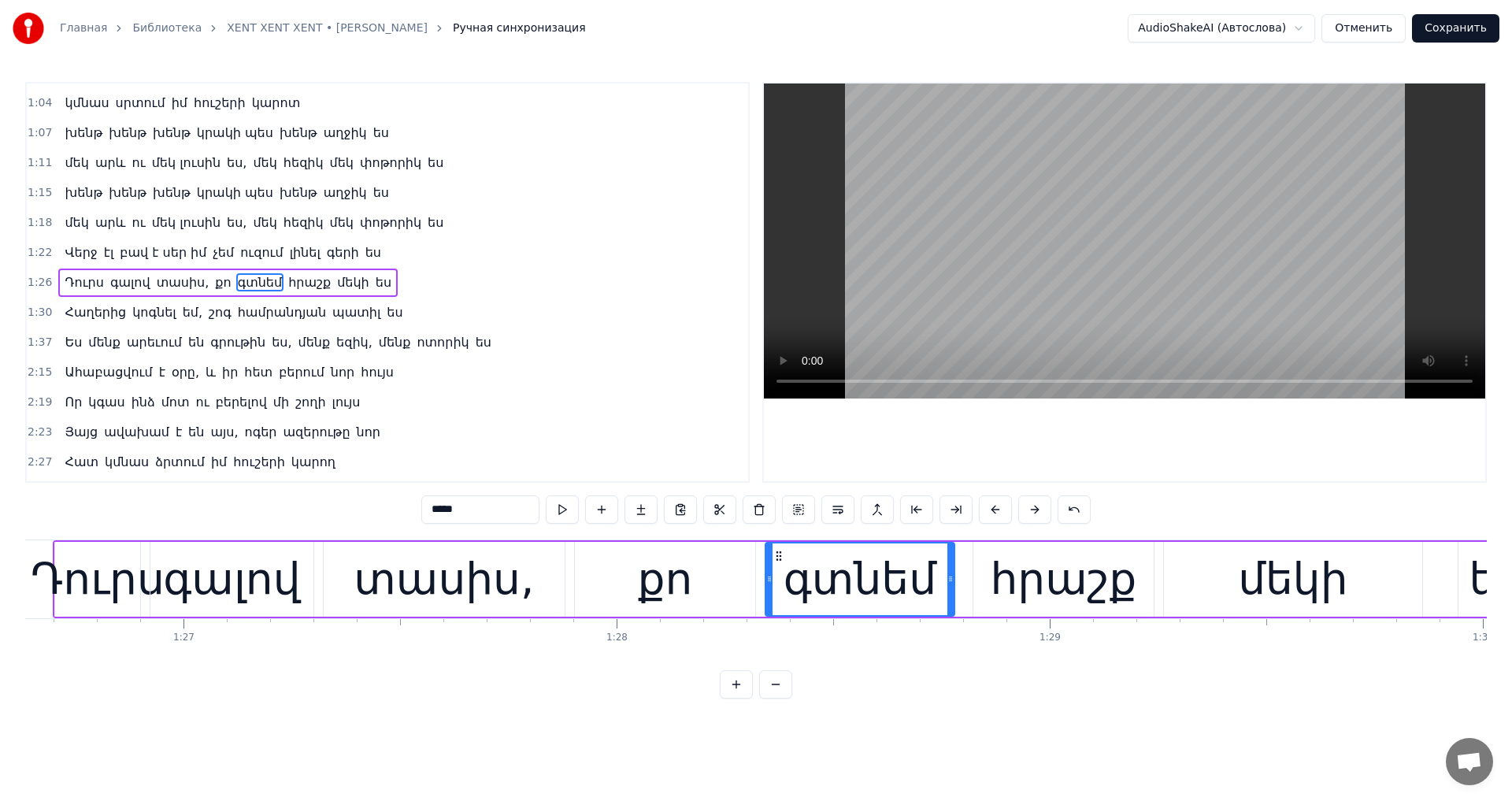
click at [1081, 311] on video at bounding box center [1124, 241] width 721 height 314
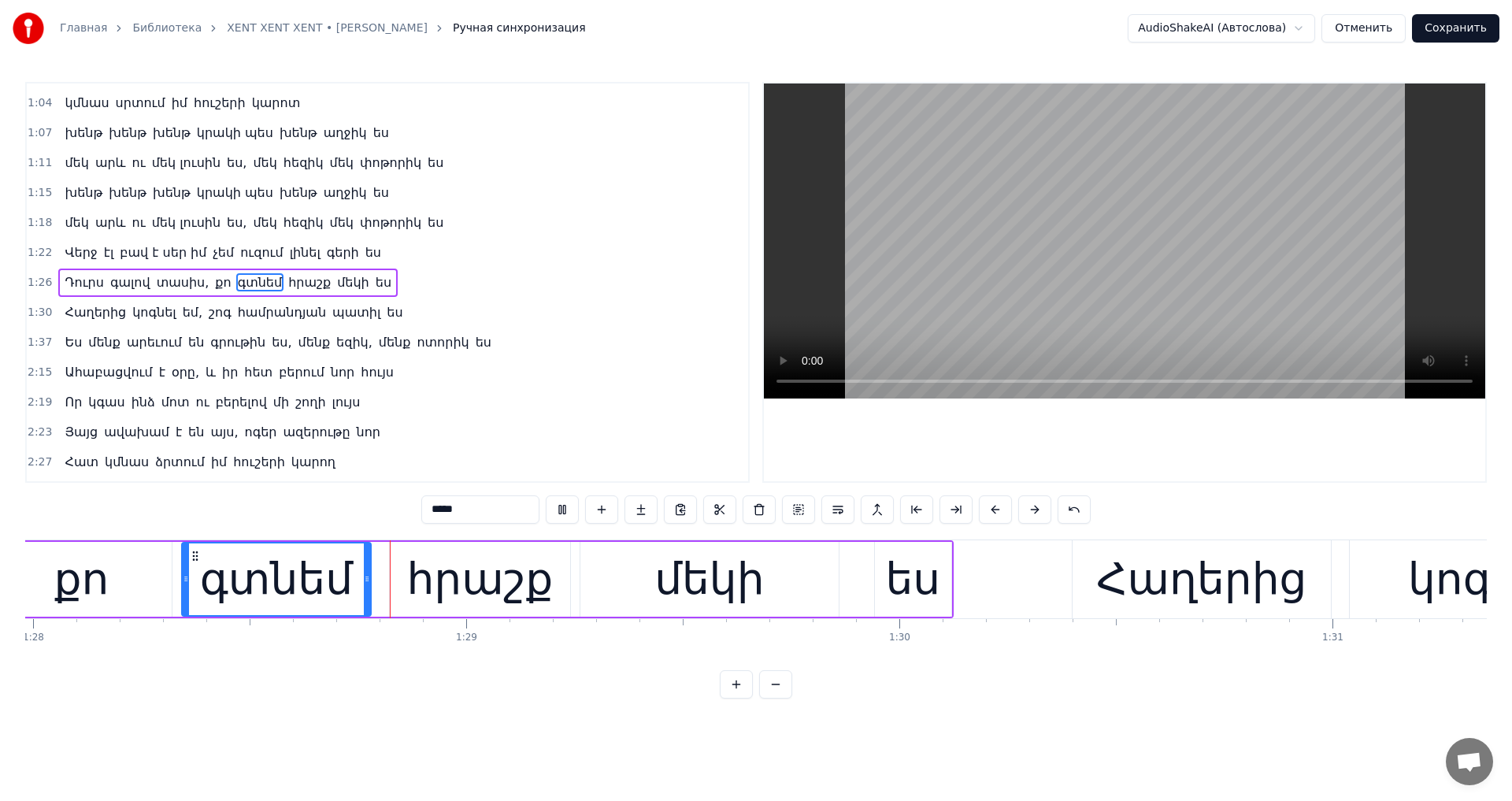
scroll to position [0, 38097]
click at [1081, 311] on video at bounding box center [1124, 241] width 721 height 314
click at [1131, 243] on video at bounding box center [1124, 241] width 721 height 314
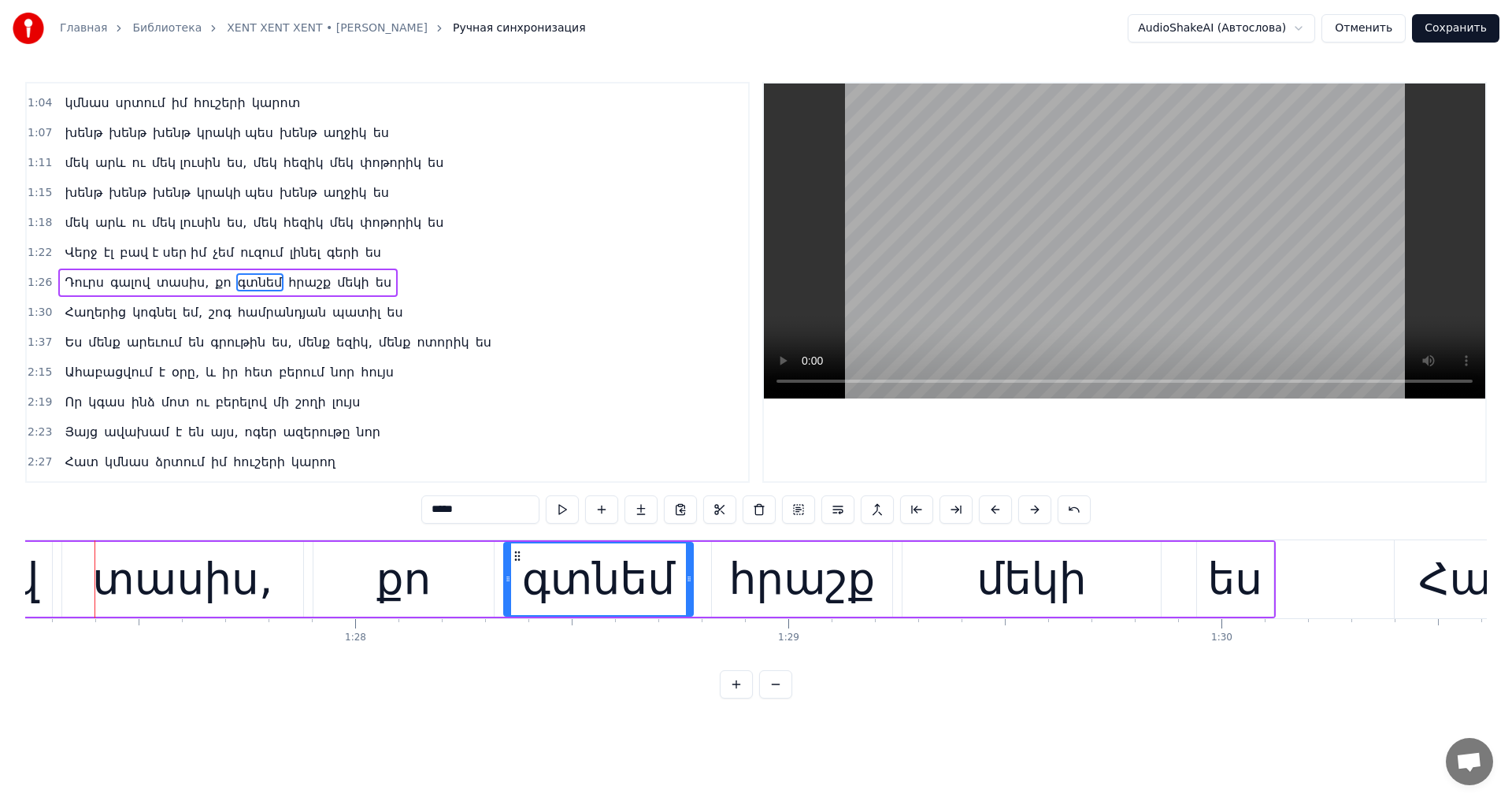
scroll to position [0, 37764]
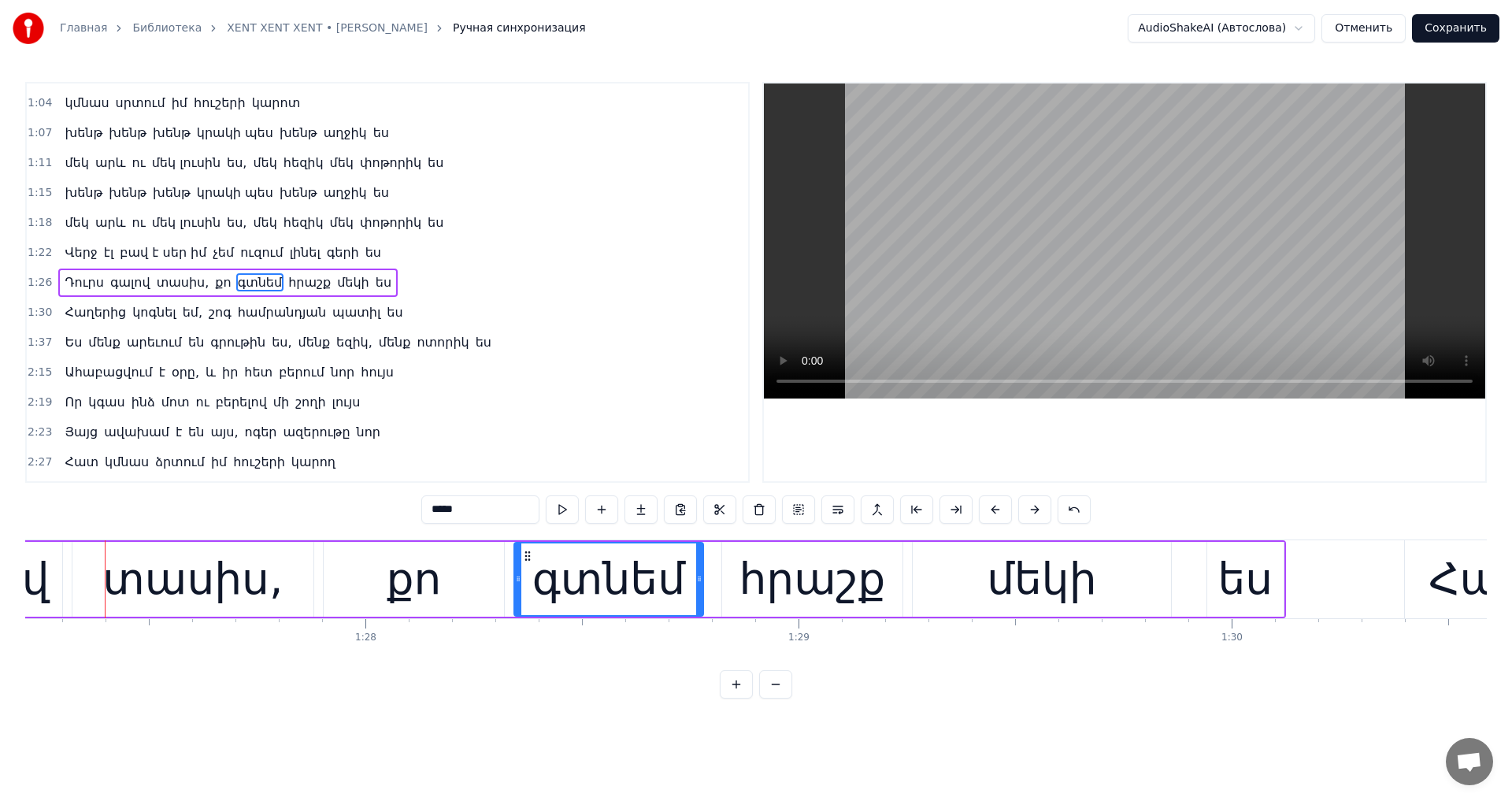
click at [1049, 309] on video at bounding box center [1124, 241] width 721 height 314
click at [583, 602] on div "գտնեմ" at bounding box center [608, 578] width 152 height 66
drag, startPoint x: 438, startPoint y: 510, endPoint x: 261, endPoint y: 478, distance: 179.9
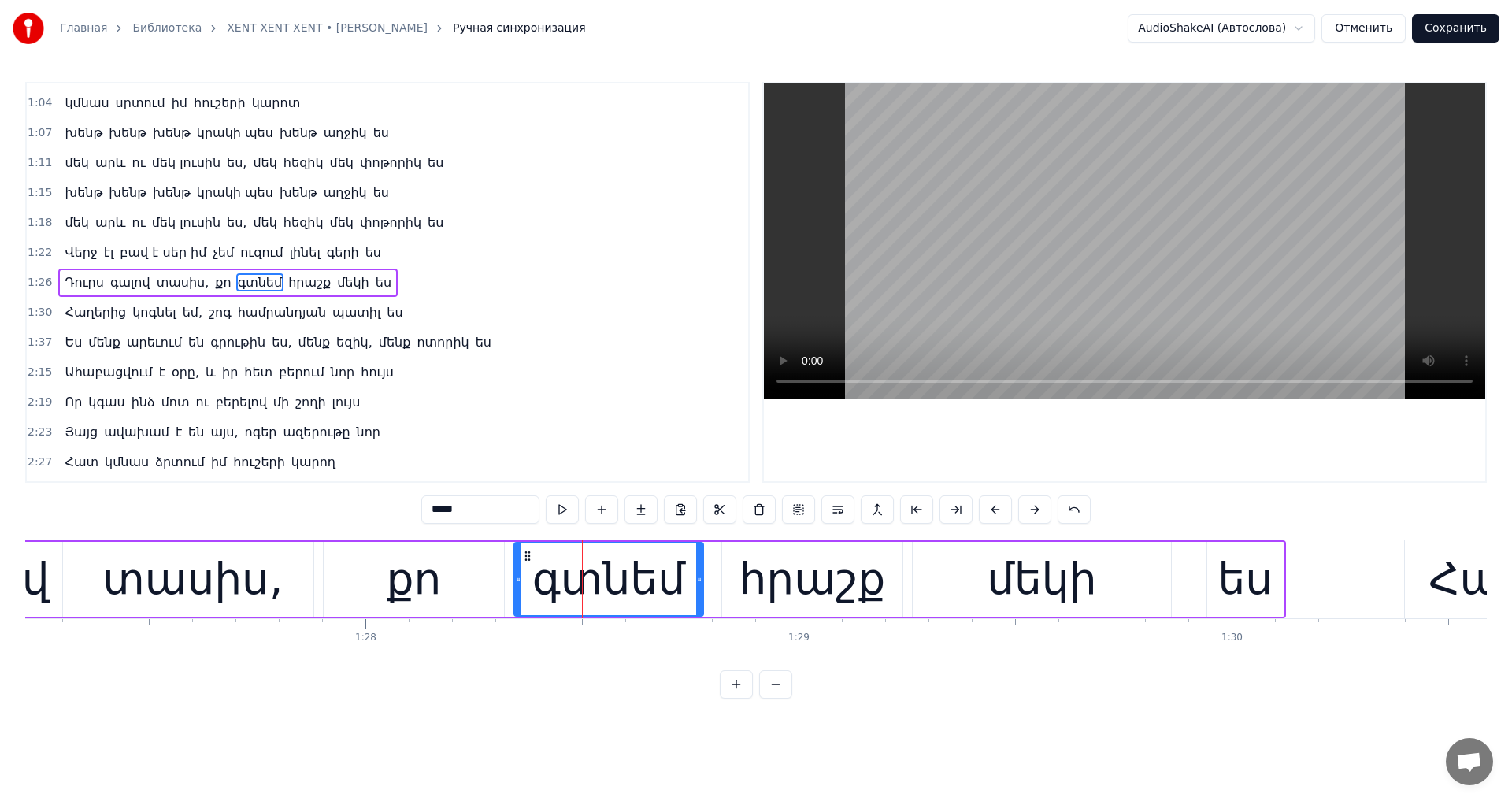
click at [261, 487] on div "0:44 Ահա բացվում է օրը և իր հետ բերում նոր հույս 0:48 Որ կգաս ինձ մոտ ու բերելո…" at bounding box center [756, 390] width 1462 height 616
click at [998, 246] on video at bounding box center [1124, 241] width 721 height 314
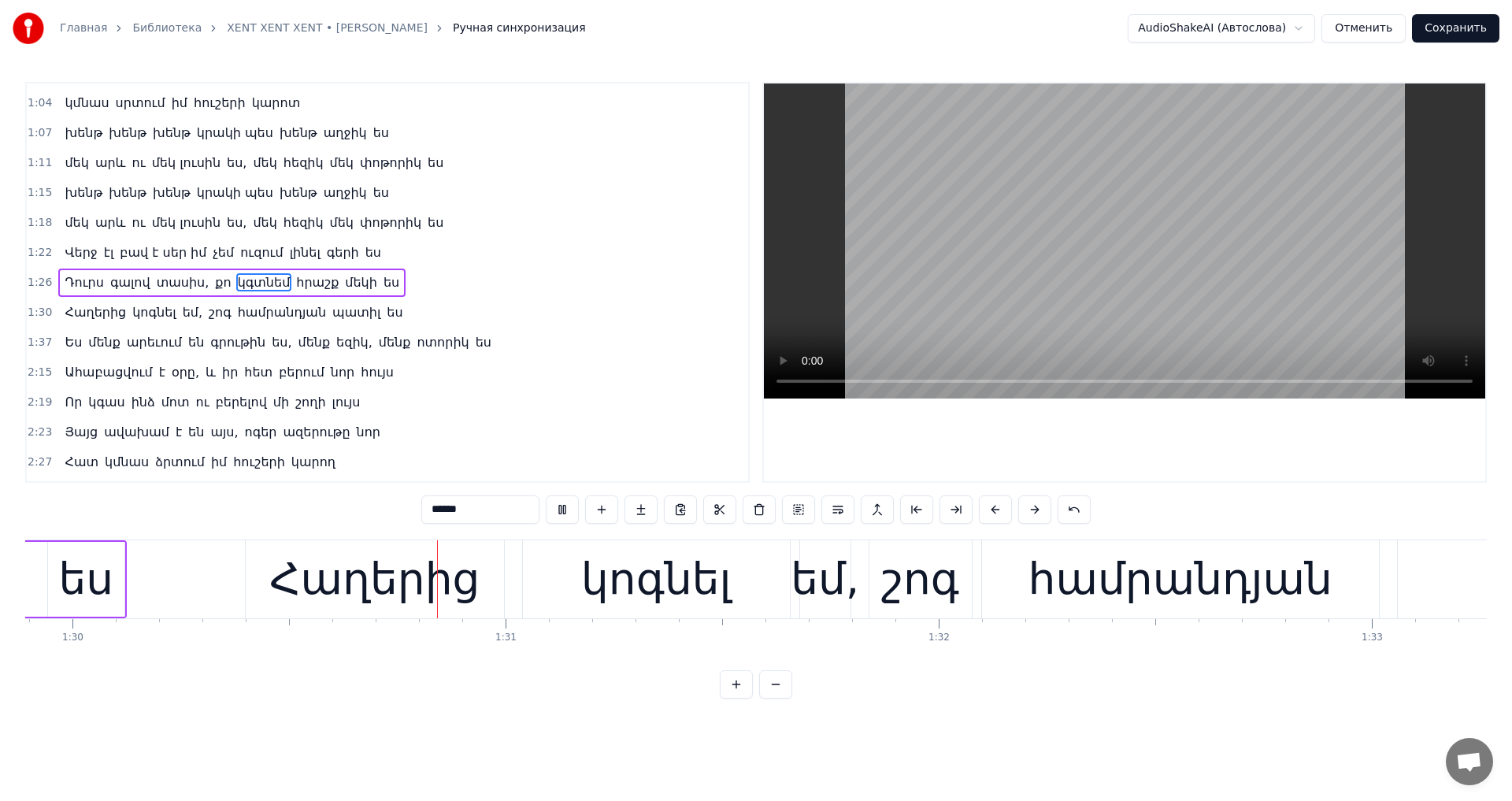
click at [1095, 229] on video at bounding box center [1124, 241] width 721 height 314
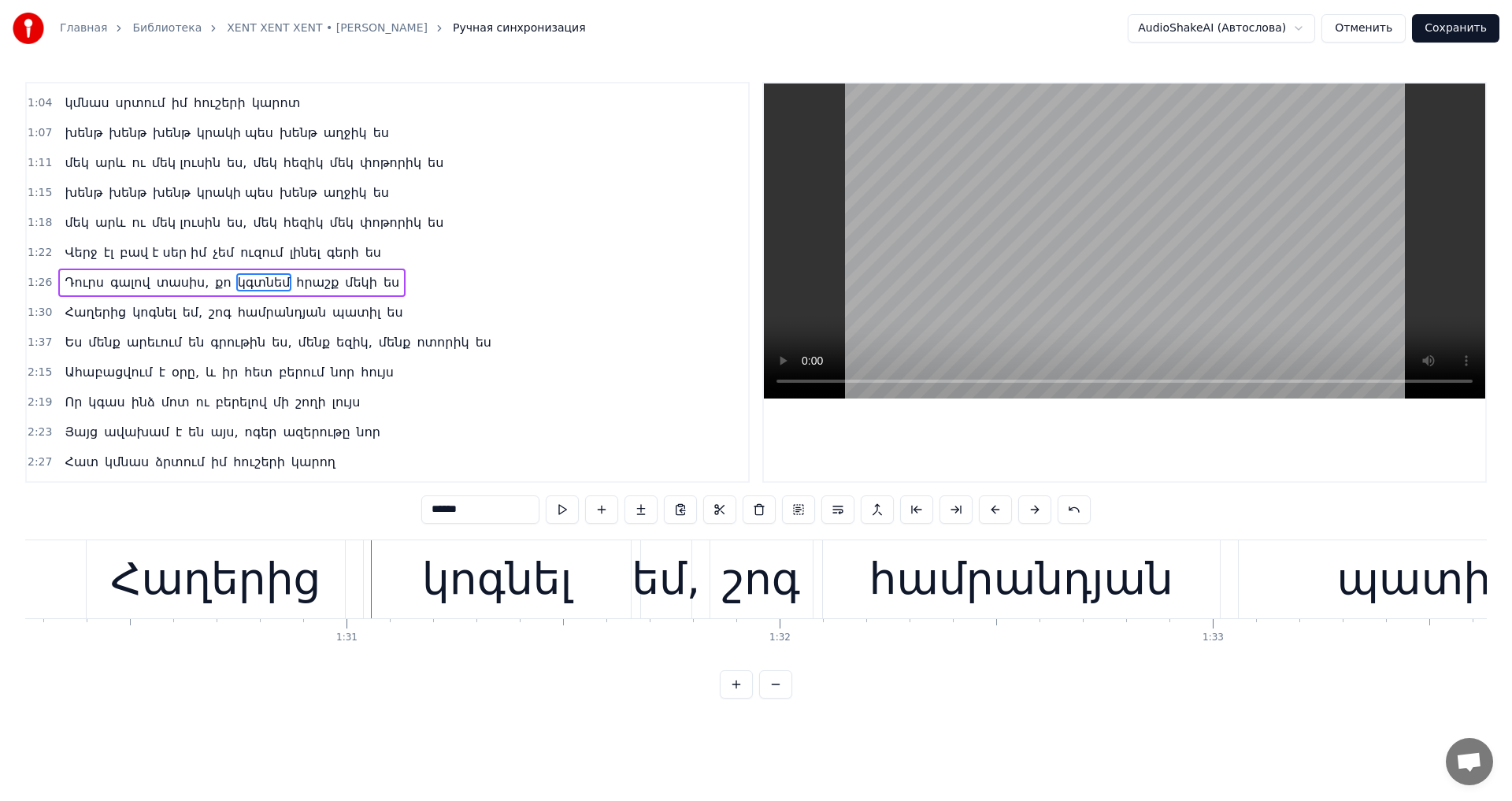
click at [206, 598] on div "Հաղերից" at bounding box center [214, 578] width 210 height 66
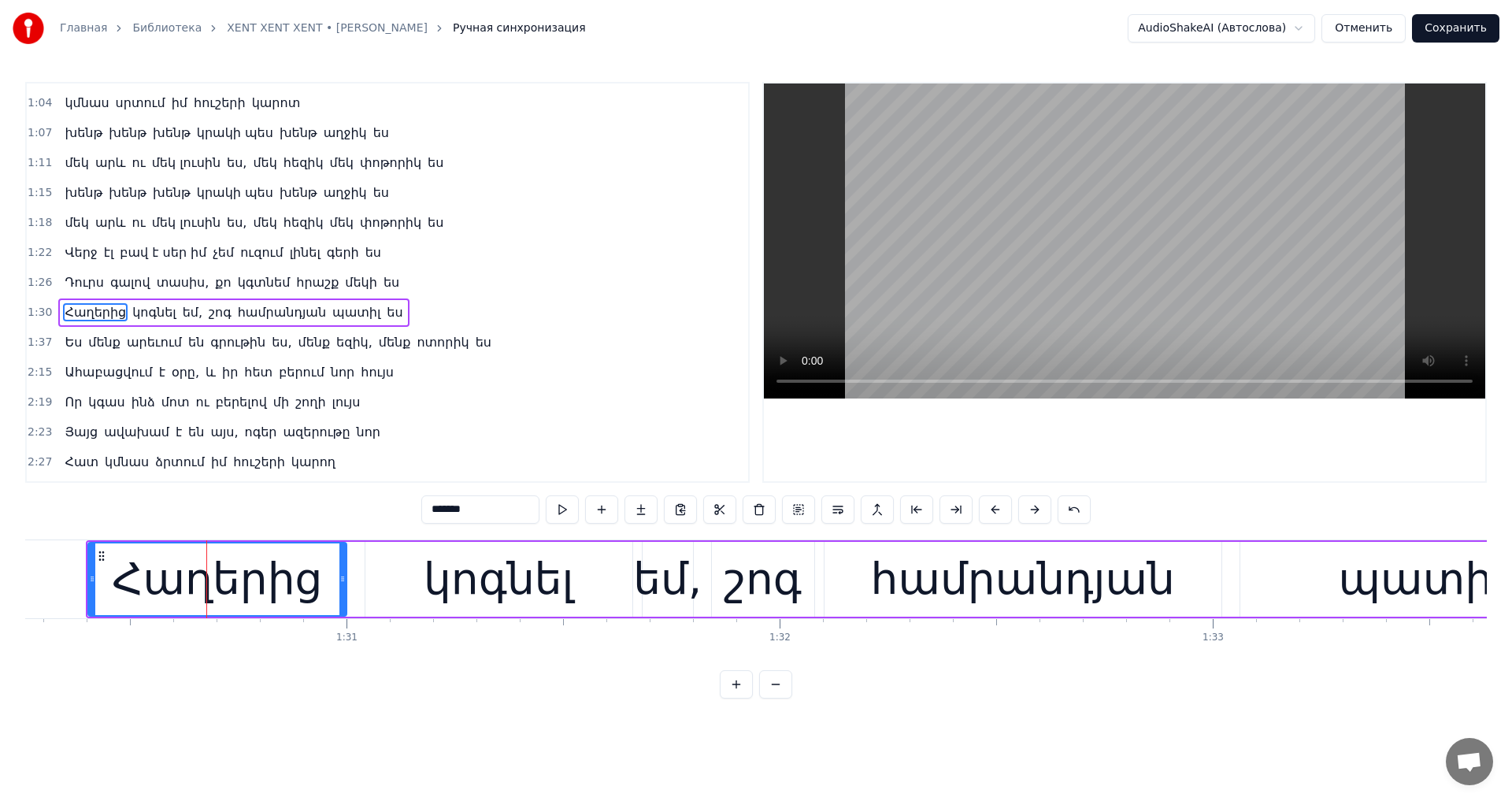
scroll to position [175, 0]
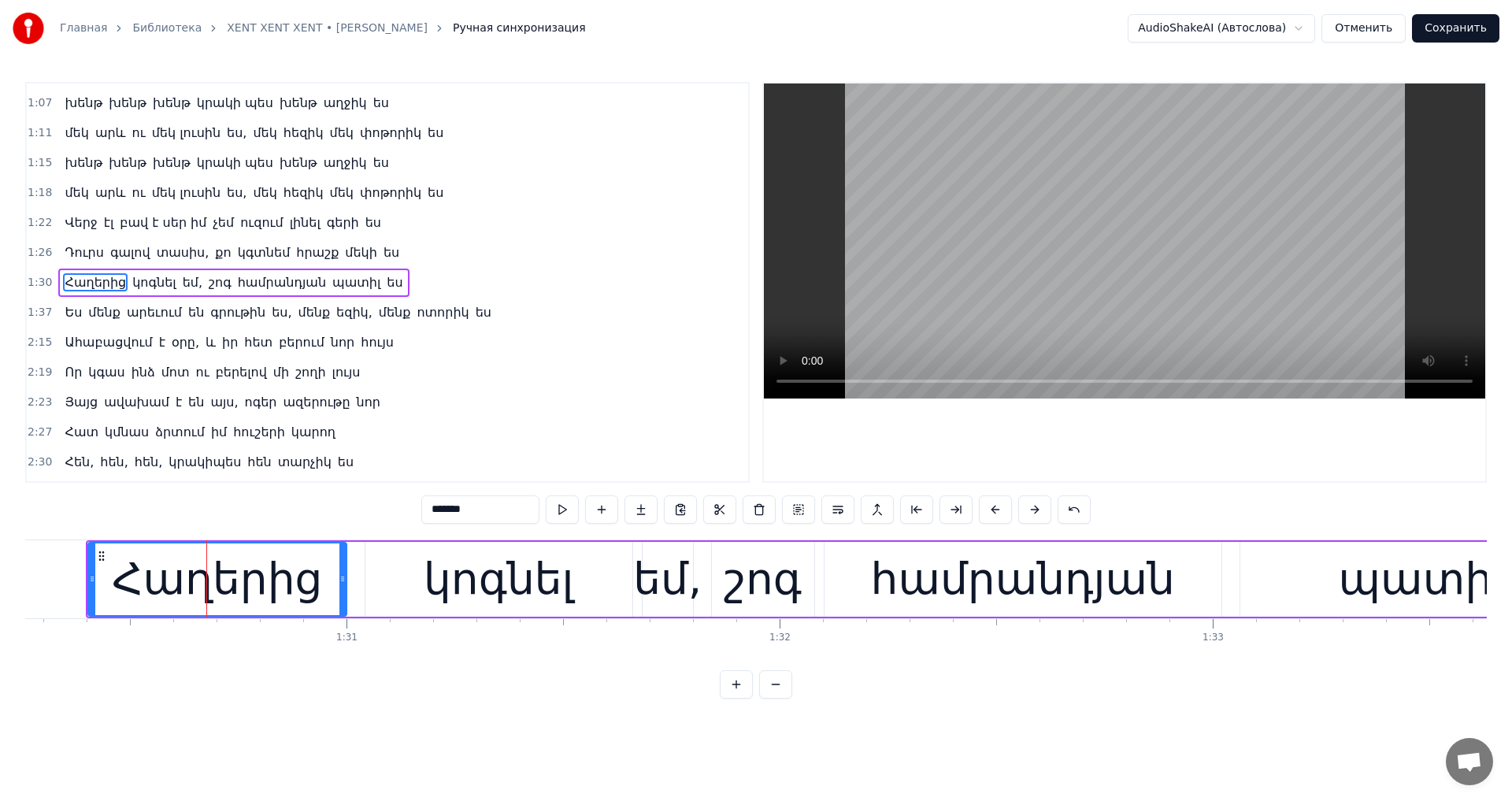
drag, startPoint x: 450, startPoint y: 521, endPoint x: 224, endPoint y: 508, distance: 226.4
click at [234, 508] on div "0:44 Ահա բացվում է օրը և իր հետ բերում նոր հույս 0:48 Որ կգաս ինձ մոտ ու բերելո…" at bounding box center [756, 390] width 1462 height 616
click at [1217, 326] on video at bounding box center [1124, 241] width 721 height 314
click at [1214, 321] on video at bounding box center [1124, 241] width 721 height 314
click at [481, 573] on div "կոգնել" at bounding box center [498, 578] width 150 height 66
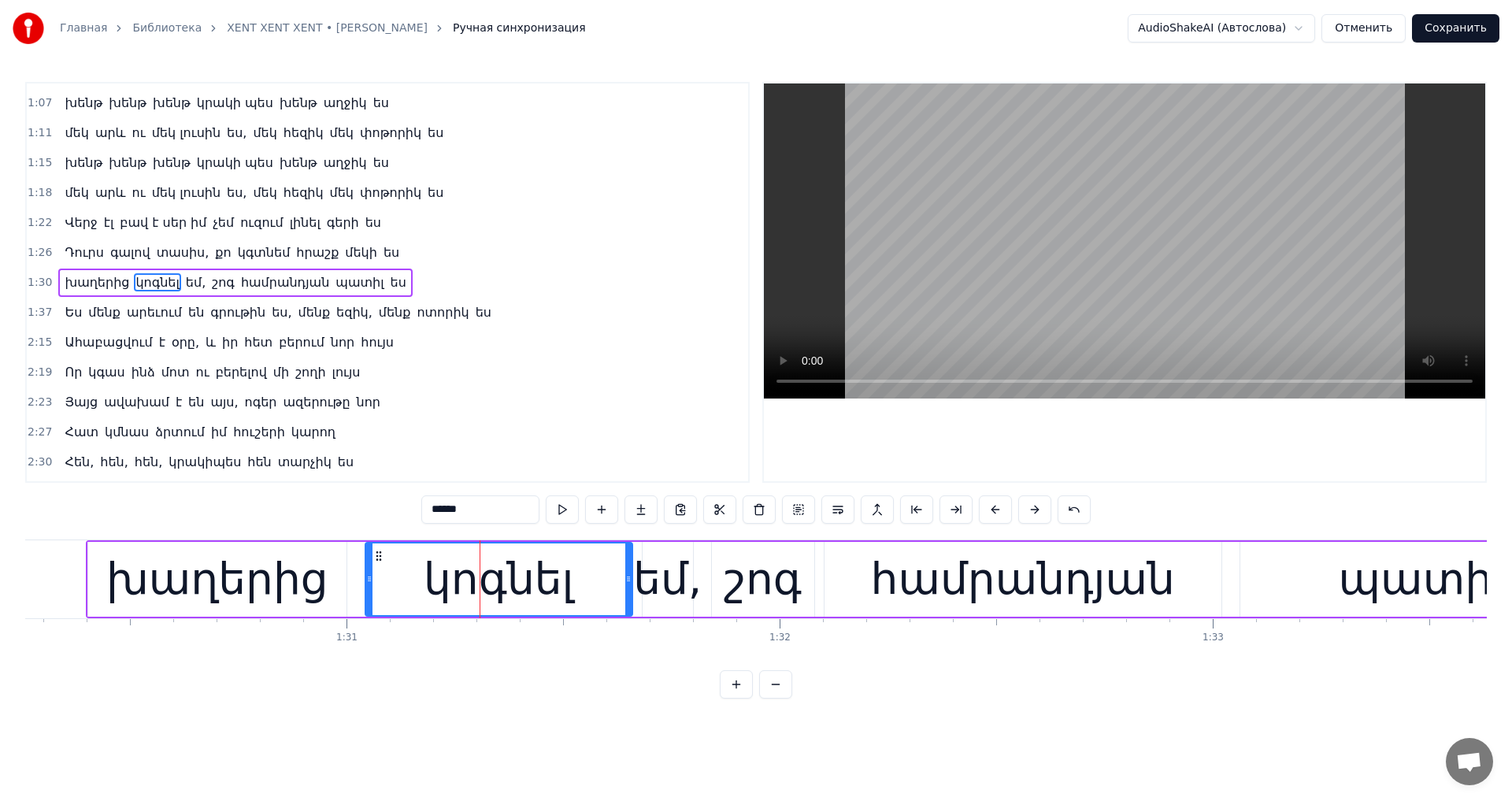
drag, startPoint x: 460, startPoint y: 502, endPoint x: 255, endPoint y: 515, distance: 205.4
click at [255, 515] on div "0:44 Ահա բացվում է օրը և իր հետ բերում նոր հույս 0:48 Որ կգաս ինձ մոտ ու բերելո…" at bounding box center [756, 390] width 1462 height 616
click at [1040, 228] on video at bounding box center [1124, 241] width 721 height 314
click at [994, 564] on div "համրանդյան" at bounding box center [1022, 578] width 304 height 66
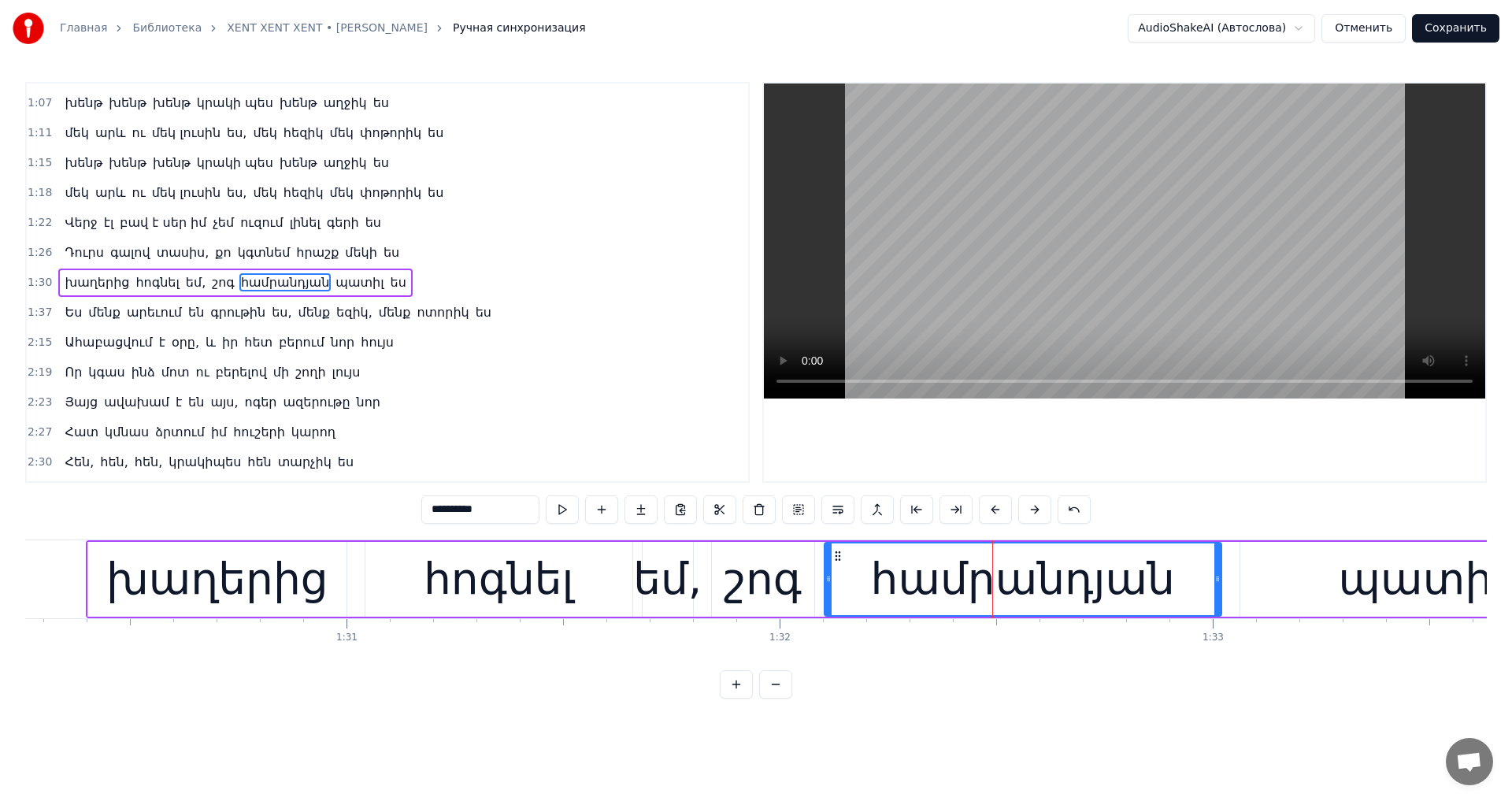
drag, startPoint x: 316, startPoint y: 511, endPoint x: 163, endPoint y: 509, distance: 153.0
click at [166, 509] on div "0:44 Ահա բացվում է օրը և իր հետ բերում նոր հույս 0:48 Որ կգաս ինձ մոտ ու բերելո…" at bounding box center [756, 390] width 1462 height 616
click at [1126, 271] on video at bounding box center [1124, 241] width 721 height 314
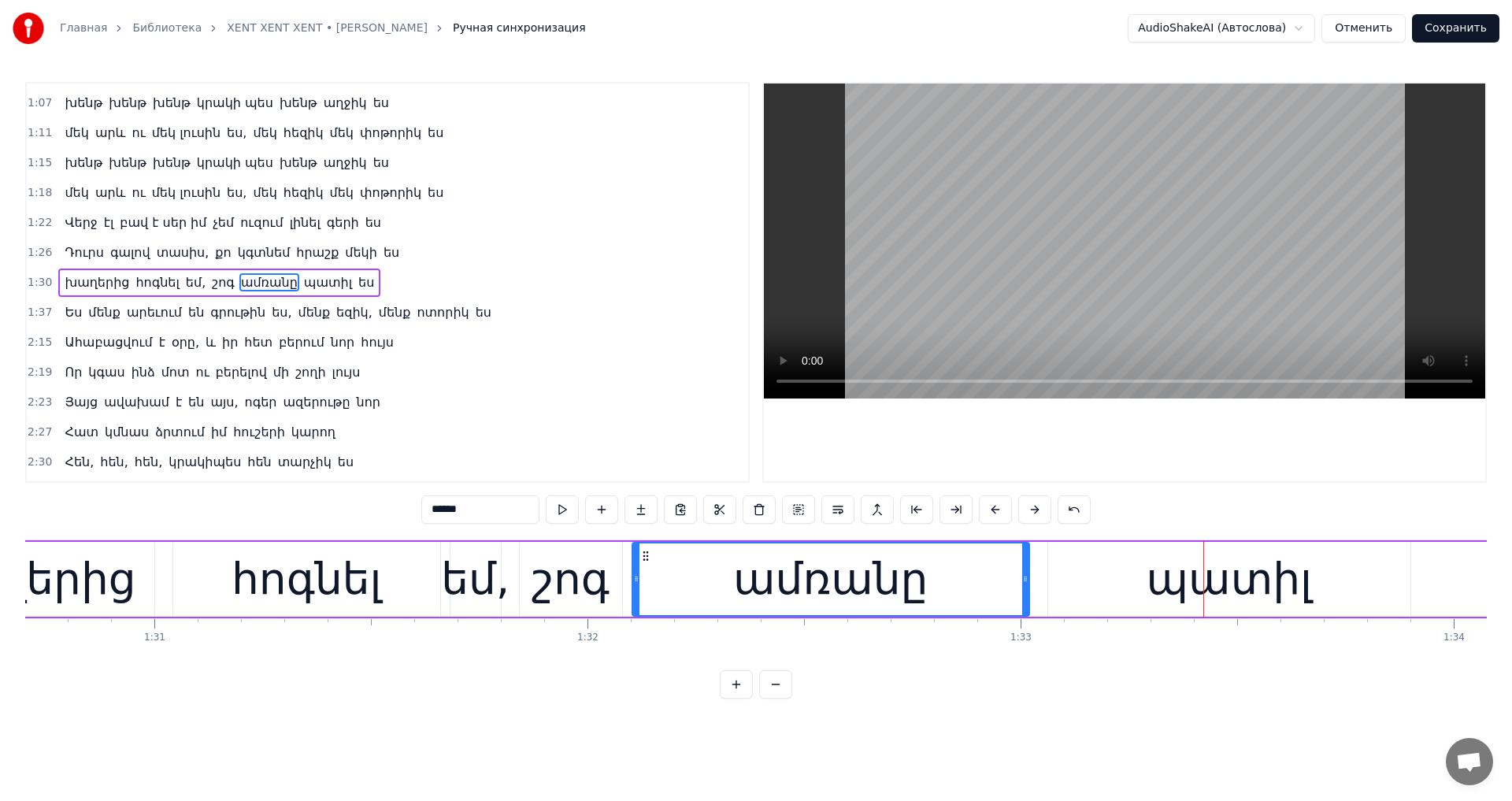
scroll to position [0, 39633]
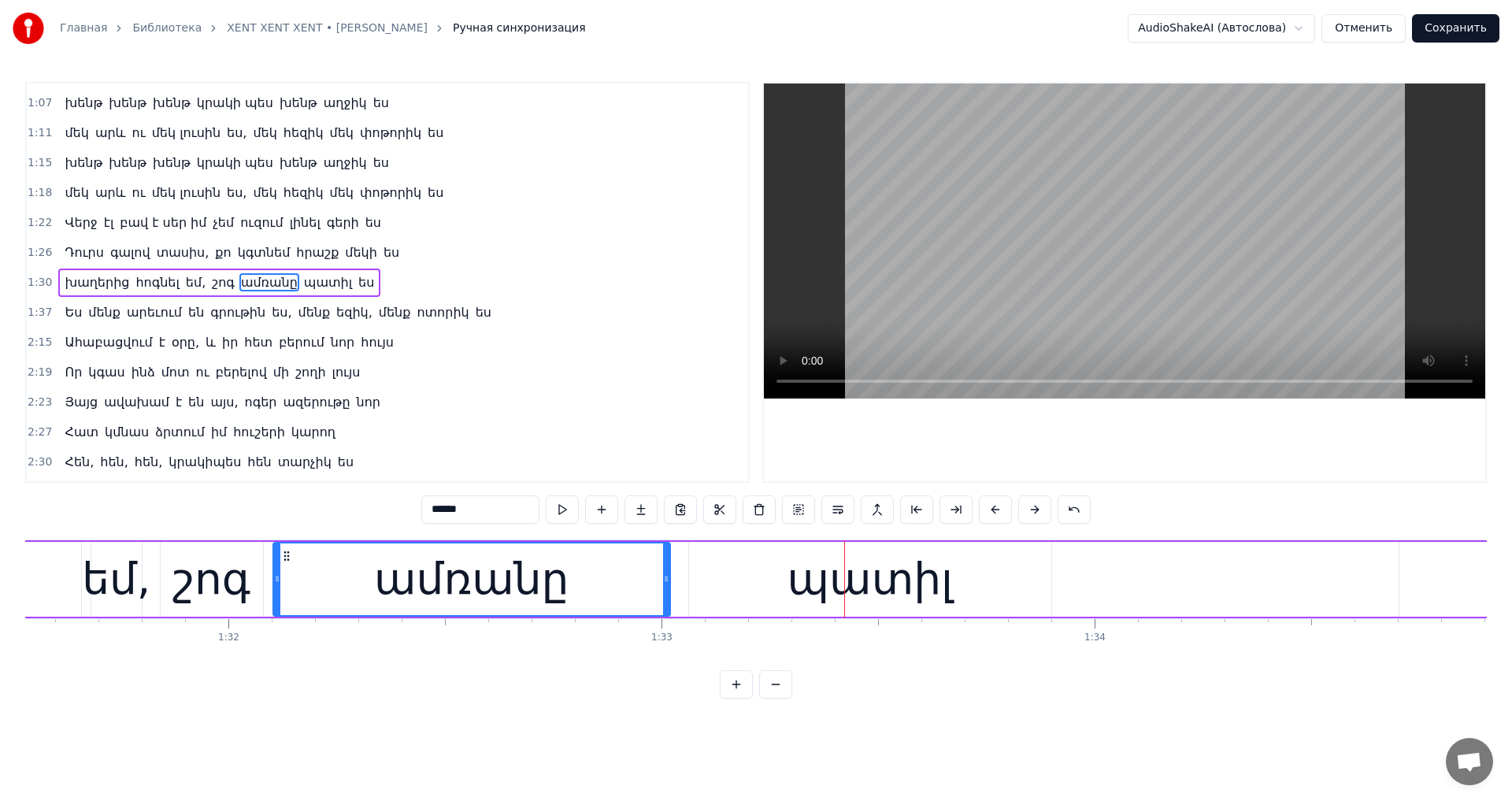
click at [549, 569] on div "ամռանը" at bounding box center [471, 578] width 195 height 66
click at [463, 506] on input "******" at bounding box center [479, 509] width 118 height 28
click at [820, 578] on div "պատիլ" at bounding box center [870, 578] width 166 height 66
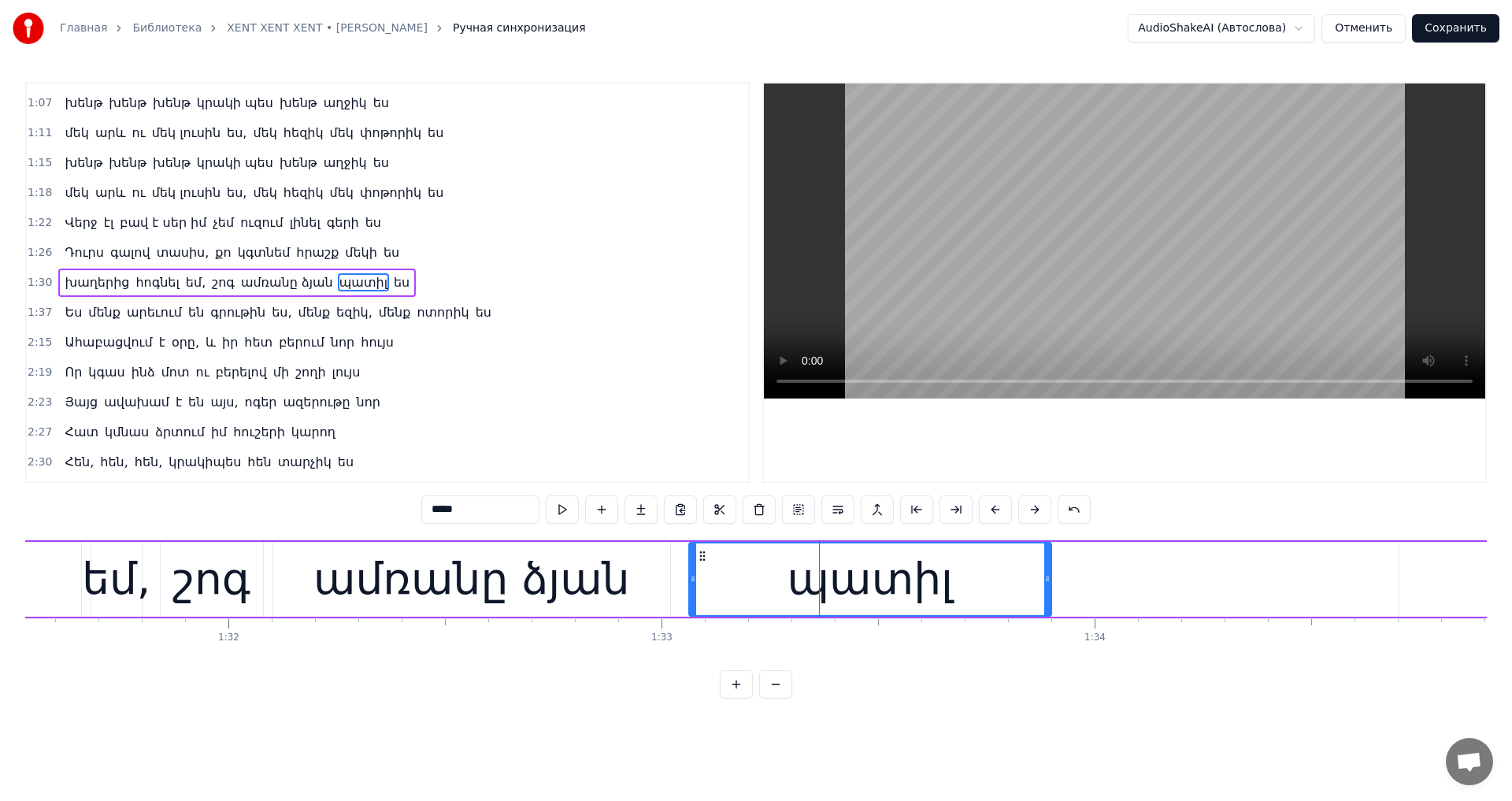
drag, startPoint x: 442, startPoint y: 505, endPoint x: 279, endPoint y: 505, distance: 163.0
click at [279, 505] on div "0:44 Ահա բացվում է օրը և իր հետ բերում նոր հույս 0:48 Որ կգաս ինձ մոտ ու բերելո…" at bounding box center [756, 390] width 1462 height 616
type input "*"
click at [1102, 261] on video at bounding box center [1124, 241] width 721 height 314
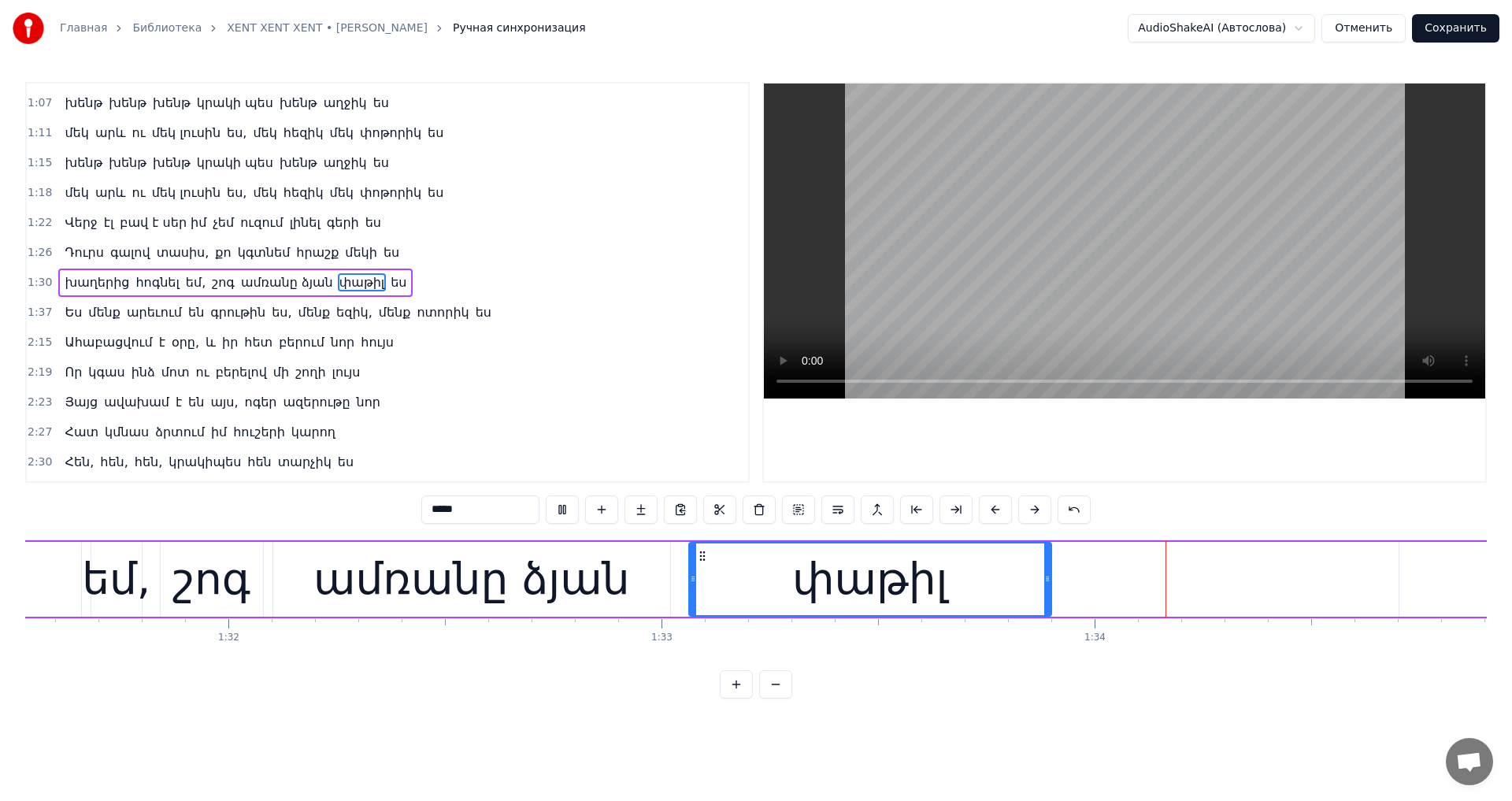
click at [1102, 261] on video at bounding box center [1124, 241] width 721 height 314
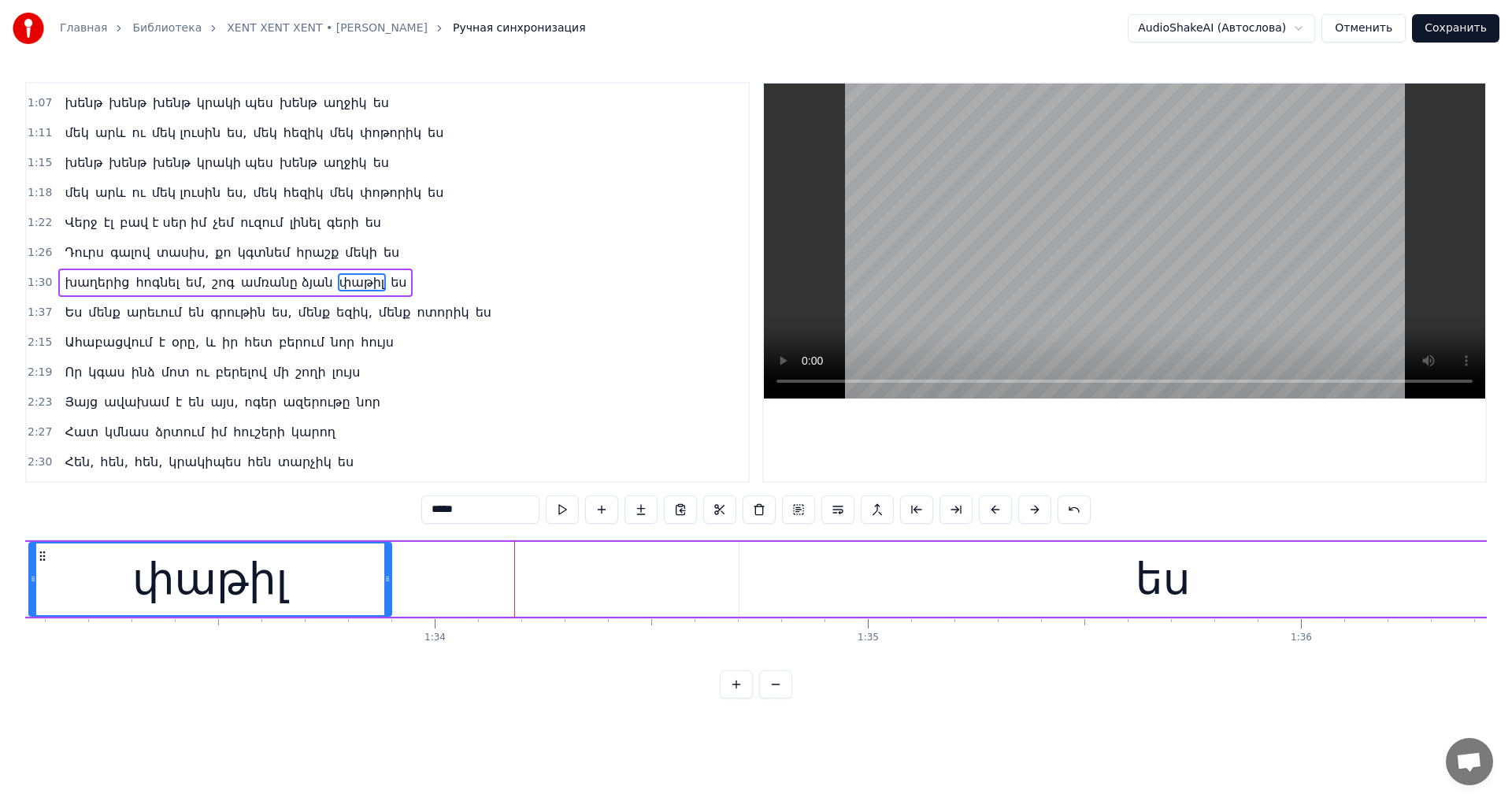
scroll to position [0, 40413]
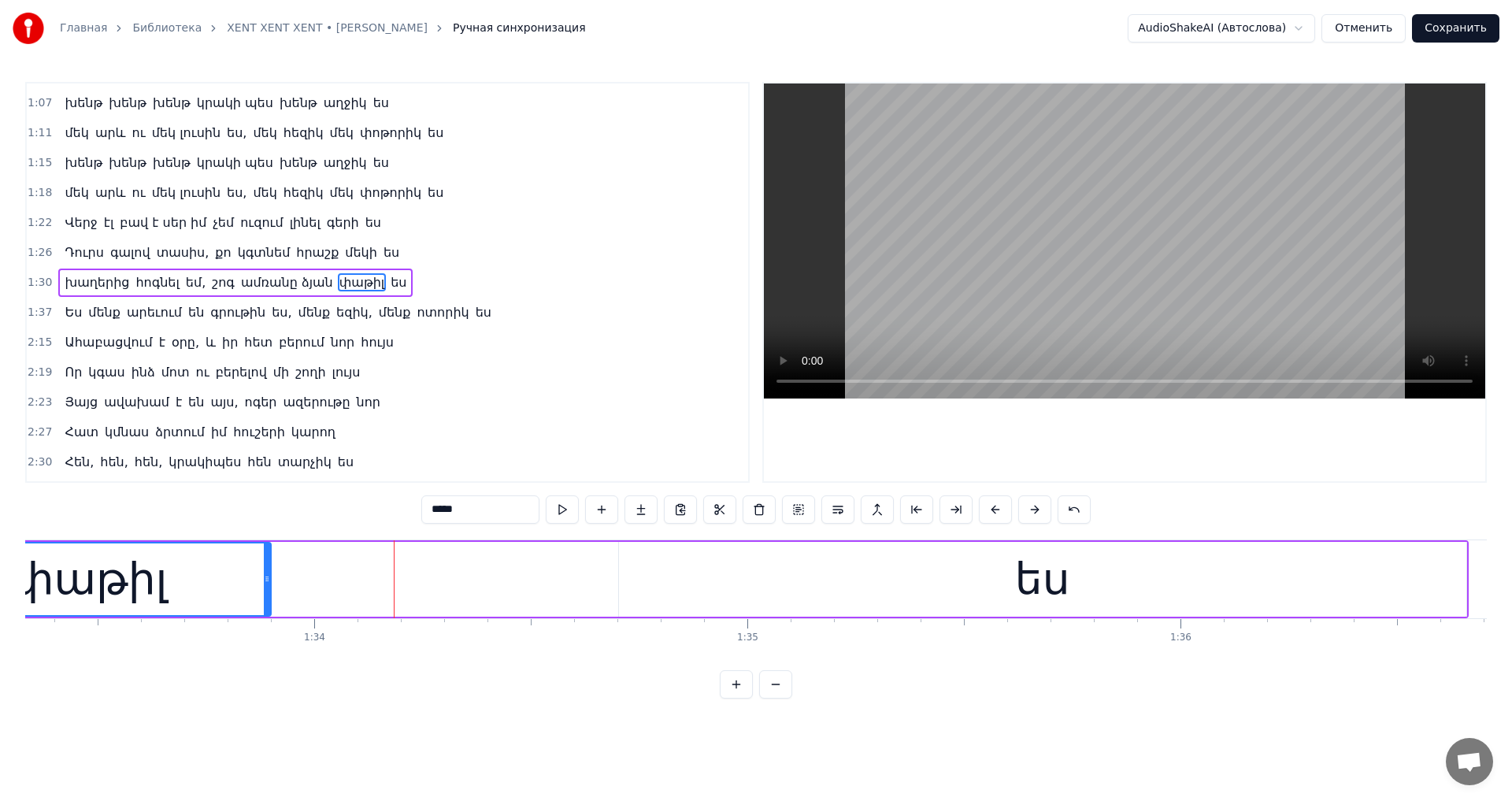
click at [895, 561] on div "ես" at bounding box center [1043, 578] width 847 height 75
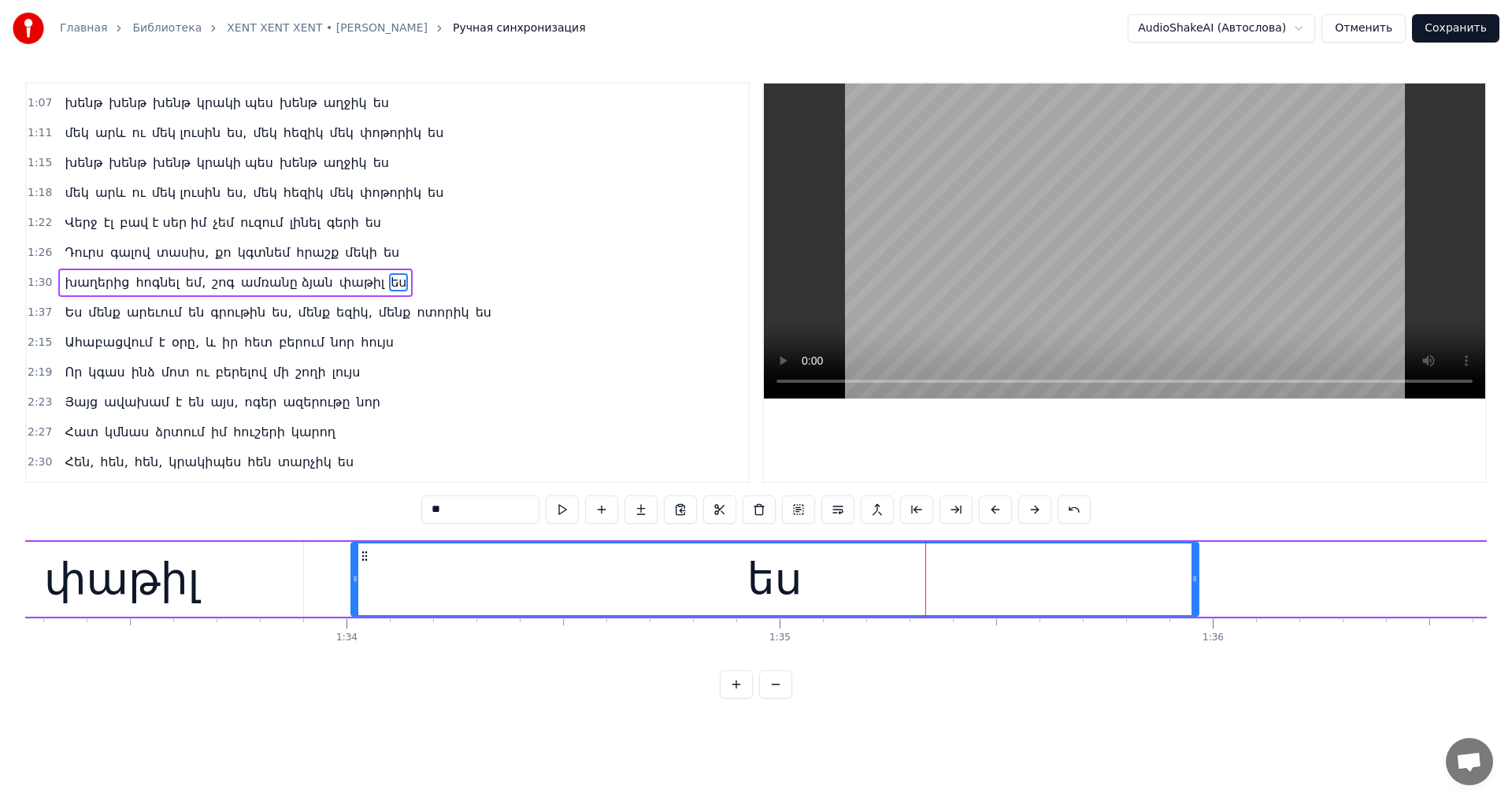
scroll to position [0, 40378]
drag, startPoint x: 623, startPoint y: 554, endPoint x: 366, endPoint y: 577, distance: 258.0
click at [366, 577] on div "ես" at bounding box center [778, 579] width 845 height 72
drag, startPoint x: 254, startPoint y: 577, endPoint x: 282, endPoint y: 574, distance: 28.2
click at [254, 576] on div "փաթիլ" at bounding box center [125, 578] width 362 height 75
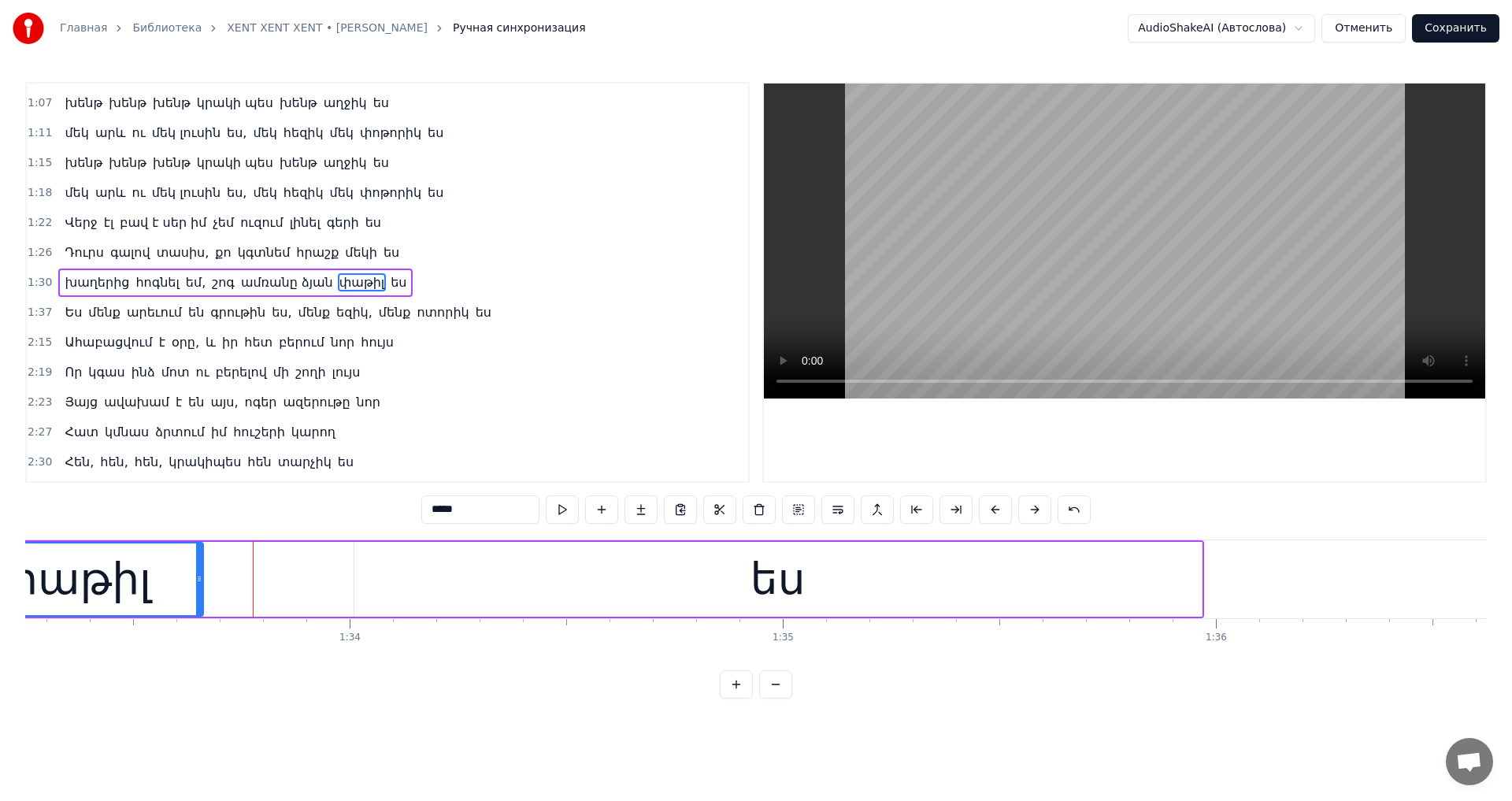
drag, startPoint x: 303, startPoint y: 574, endPoint x: 199, endPoint y: 580, distance: 104.2
click at [199, 580] on icon at bounding box center [199, 578] width 6 height 13
click at [515, 563] on div "ես" at bounding box center [778, 578] width 847 height 75
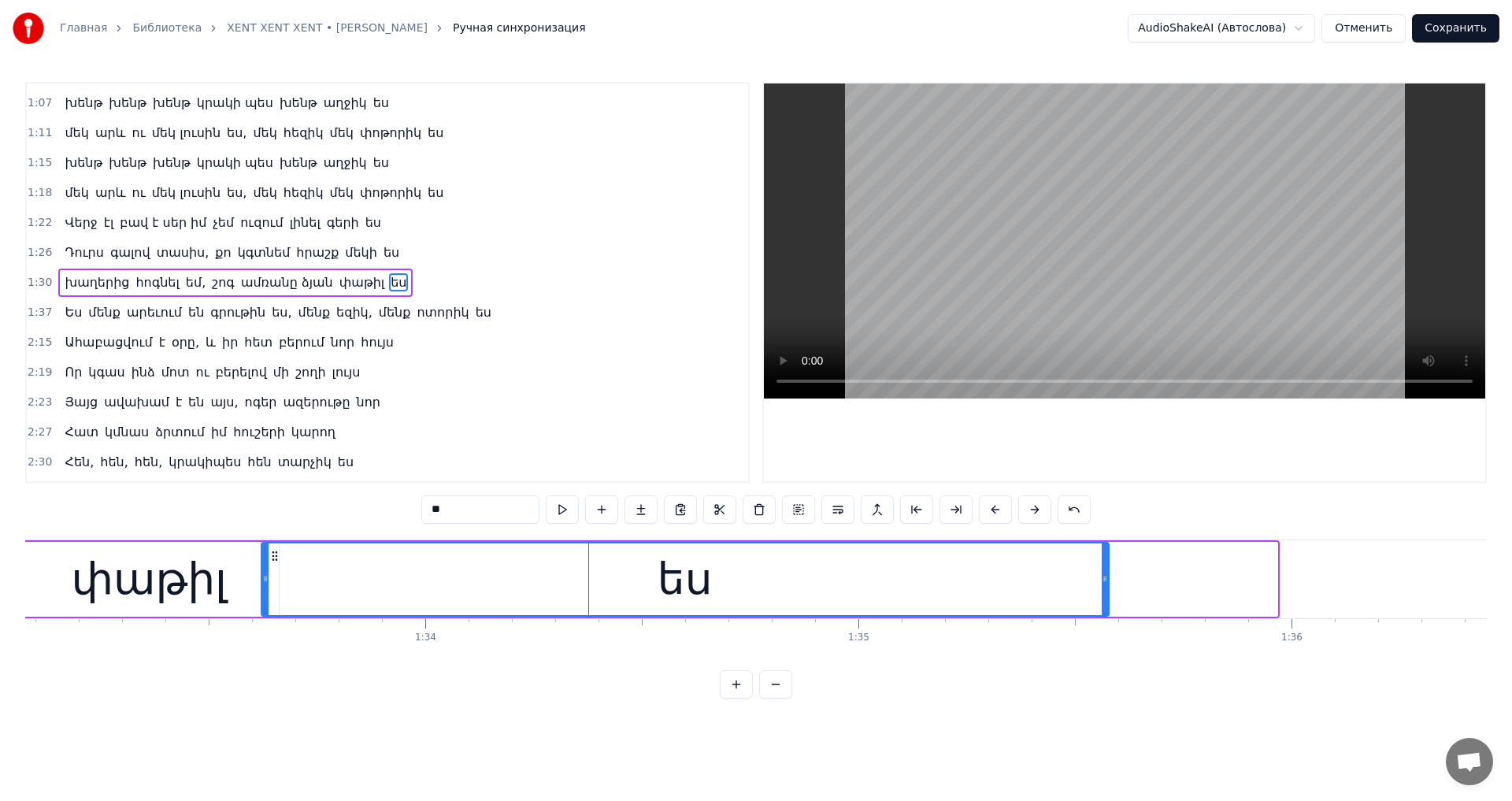
scroll to position [0, 40282]
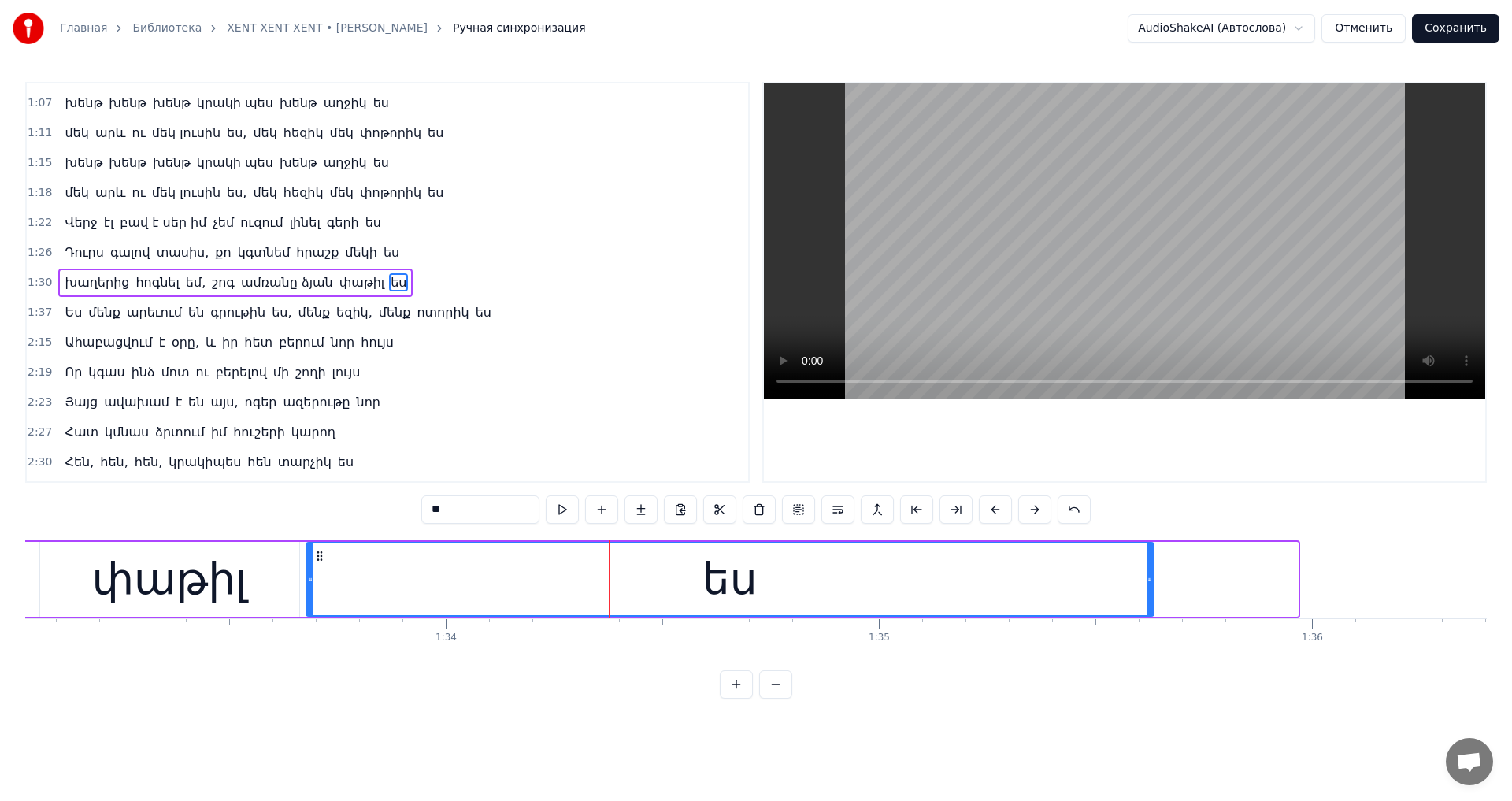
drag, startPoint x: 371, startPoint y: 555, endPoint x: 323, endPoint y: 565, distance: 49.0
click at [323, 565] on div "ես" at bounding box center [730, 579] width 845 height 72
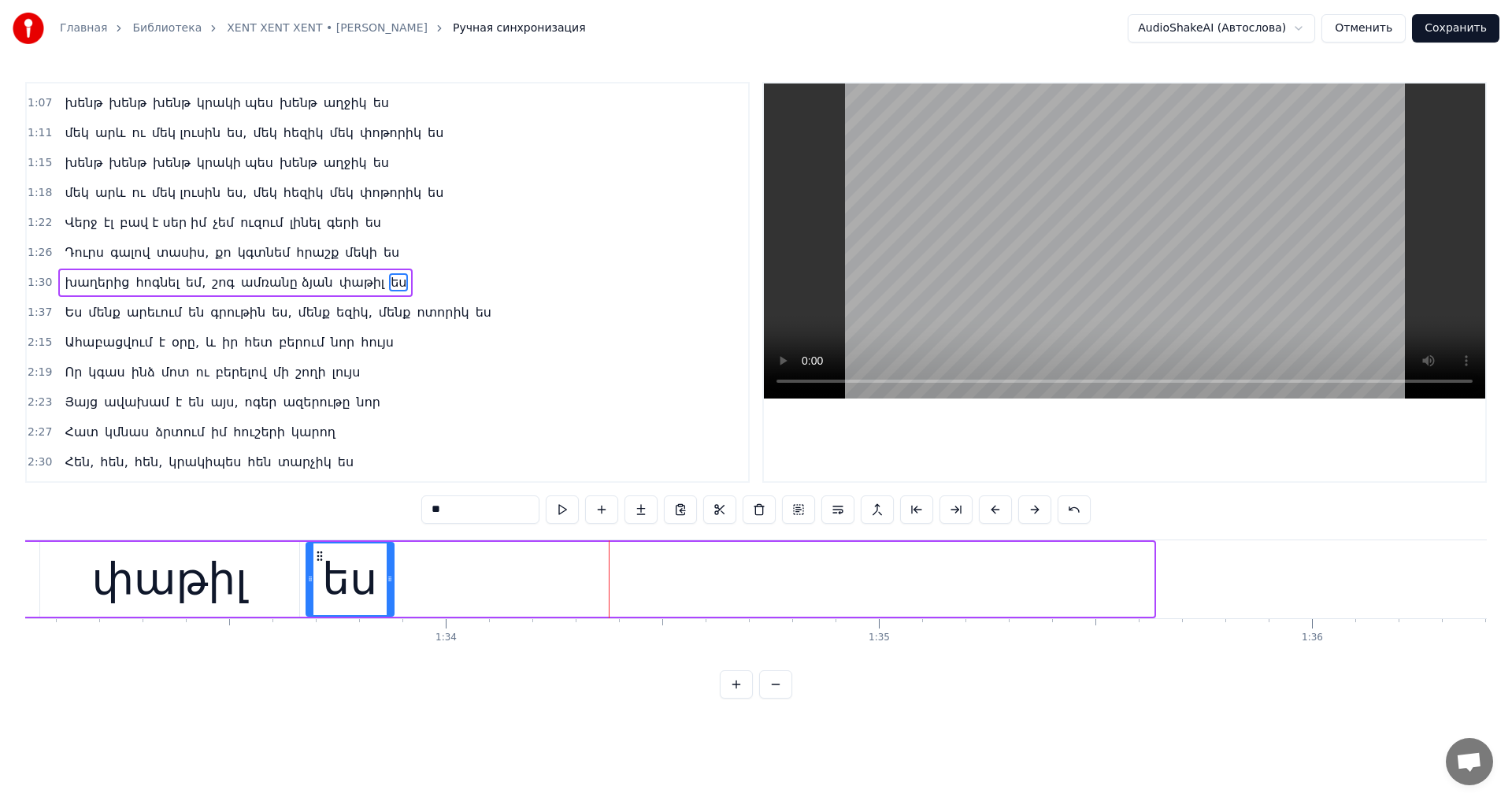
drag, startPoint x: 1148, startPoint y: 576, endPoint x: 388, endPoint y: 577, distance: 760.0
click at [388, 577] on icon at bounding box center [389, 578] width 6 height 13
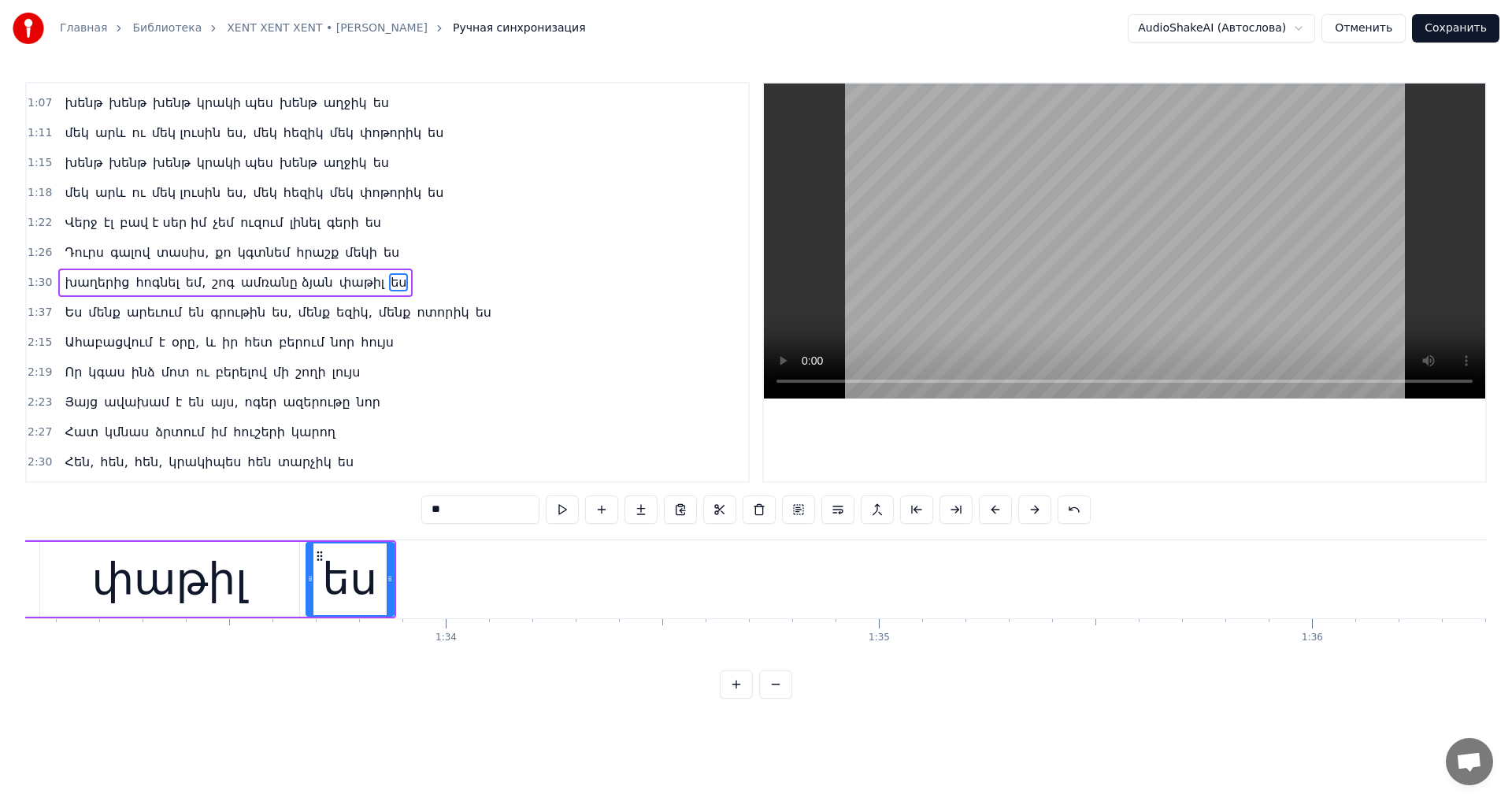
click at [1051, 282] on video at bounding box center [1124, 241] width 721 height 314
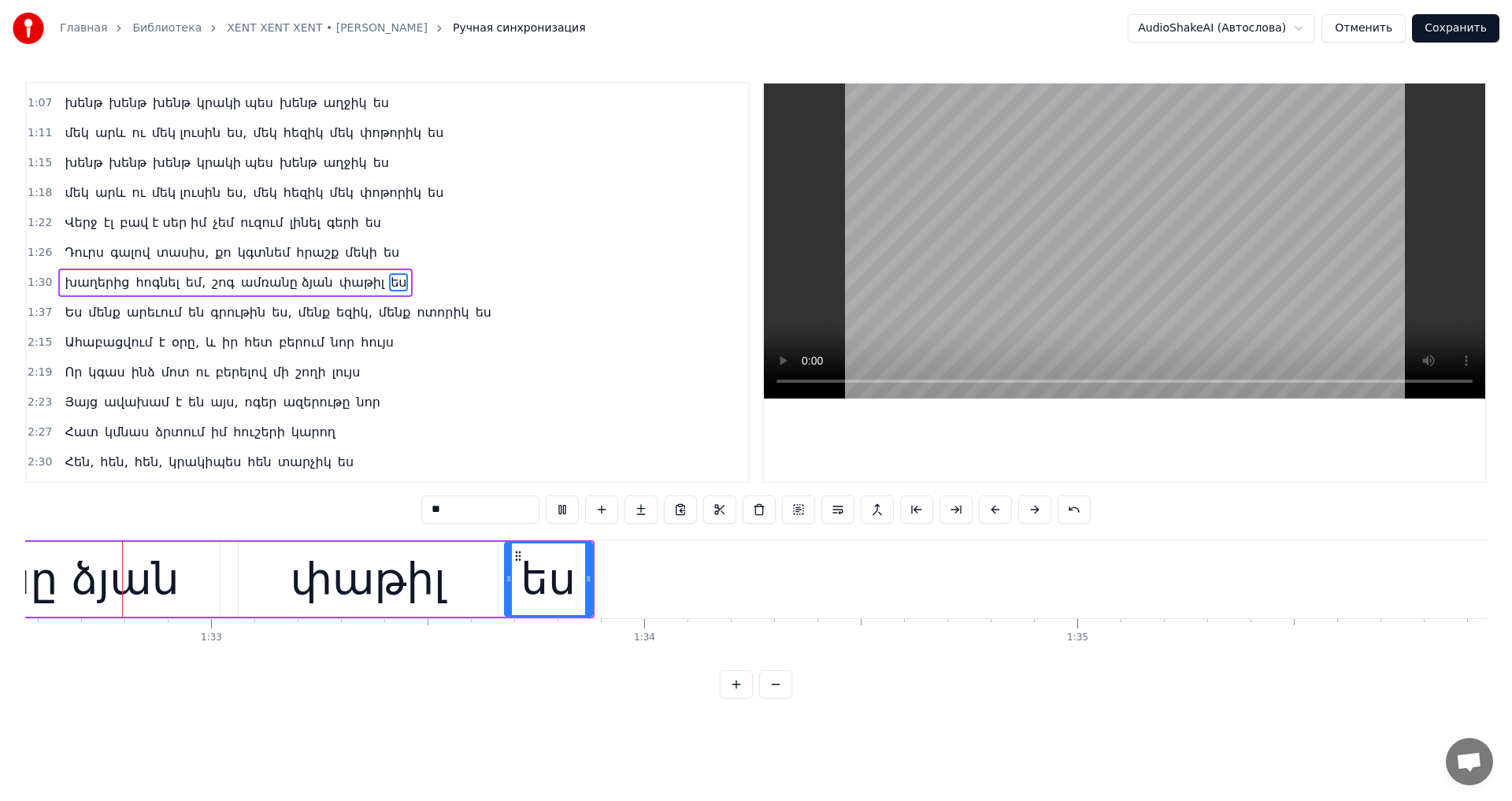
scroll to position [0, 40019]
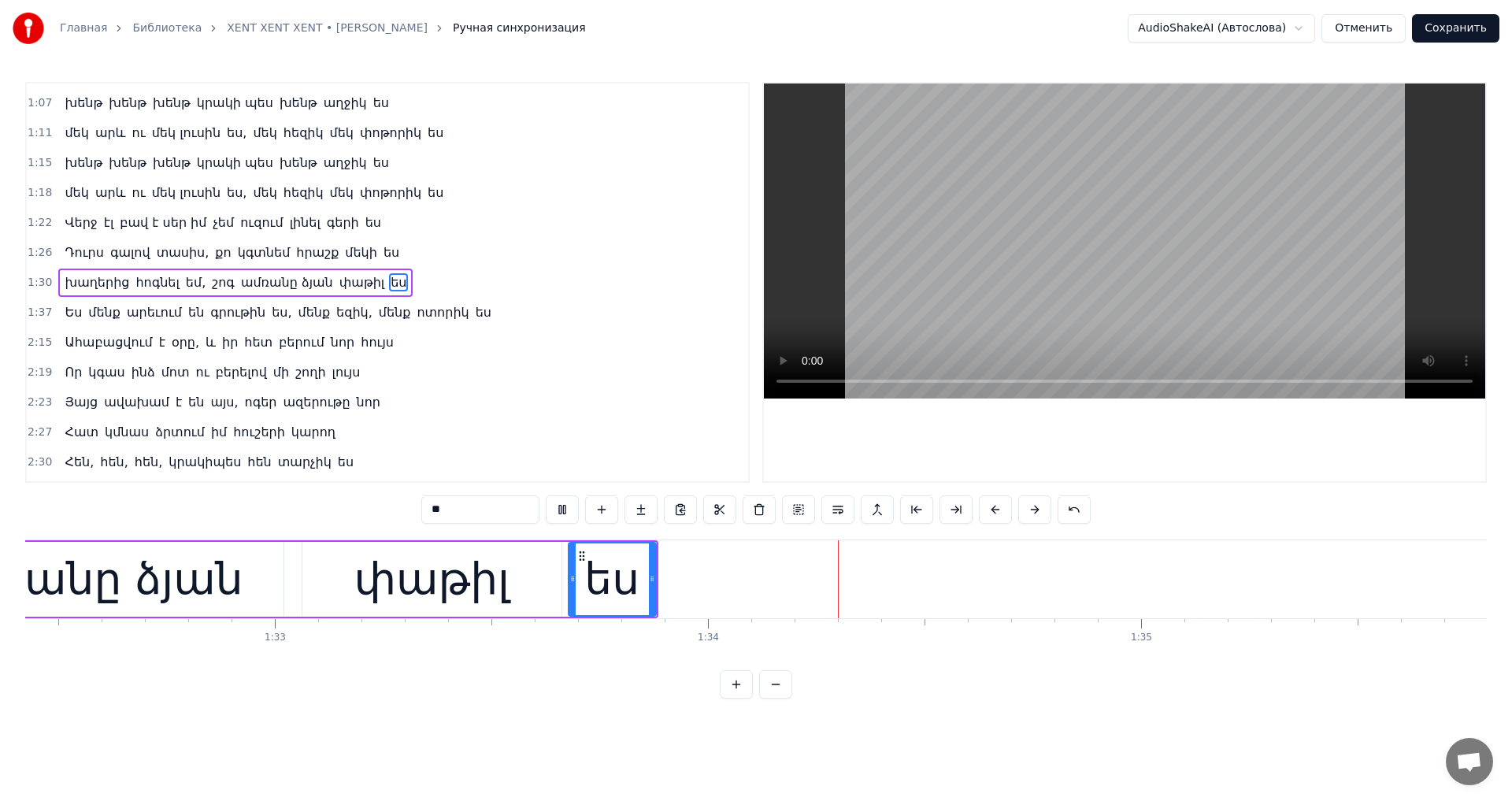
click at [1125, 254] on video at bounding box center [1124, 241] width 721 height 314
click at [598, 567] on div "ես" at bounding box center [611, 578] width 55 height 66
drag, startPoint x: 579, startPoint y: 557, endPoint x: 570, endPoint y: 562, distance: 10.3
click at [570, 562] on div "ես" at bounding box center [603, 579] width 86 height 72
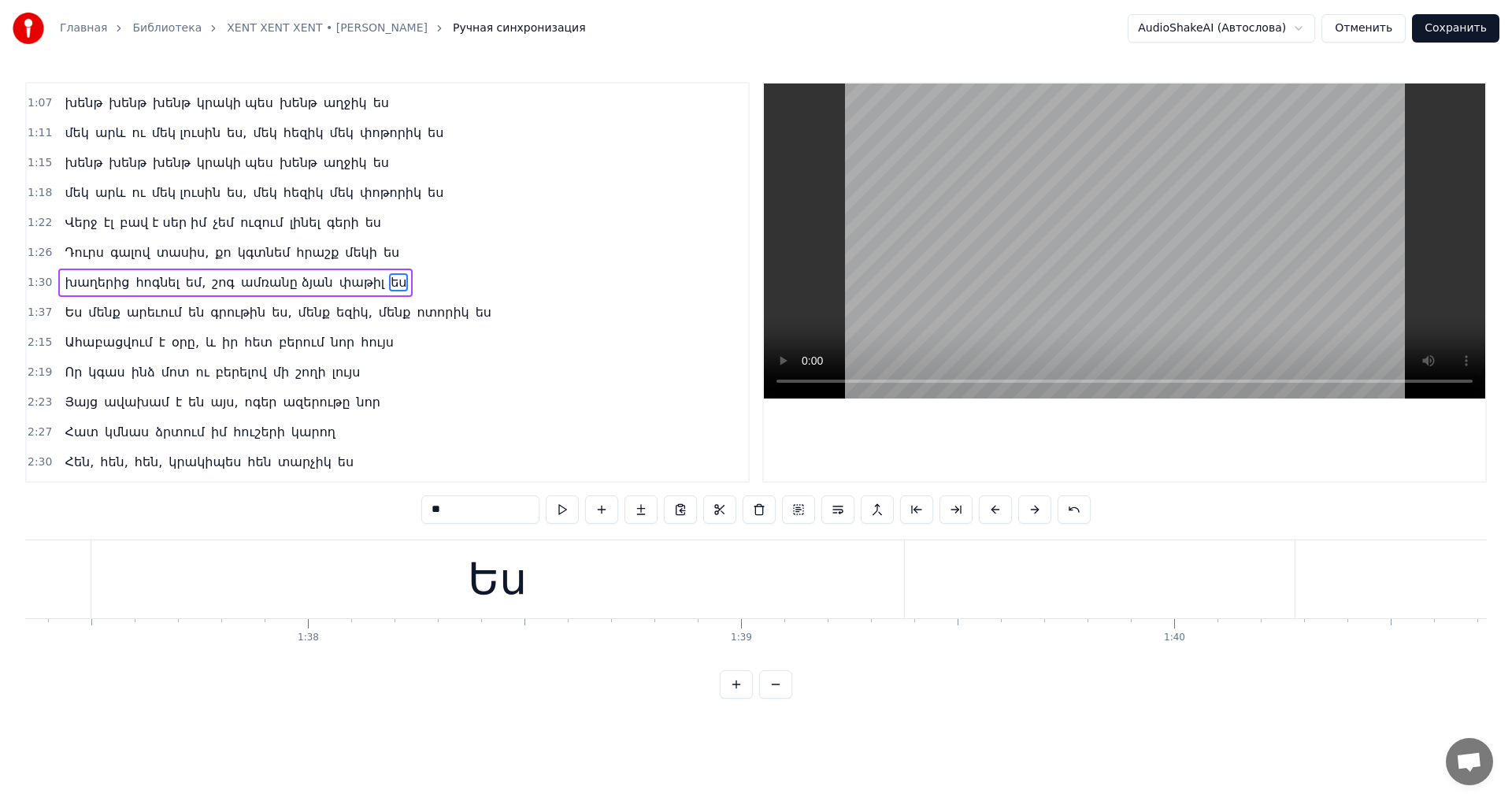
scroll to position [0, 42212]
click at [637, 548] on div "Ես" at bounding box center [438, 578] width 813 height 77
type input "**"
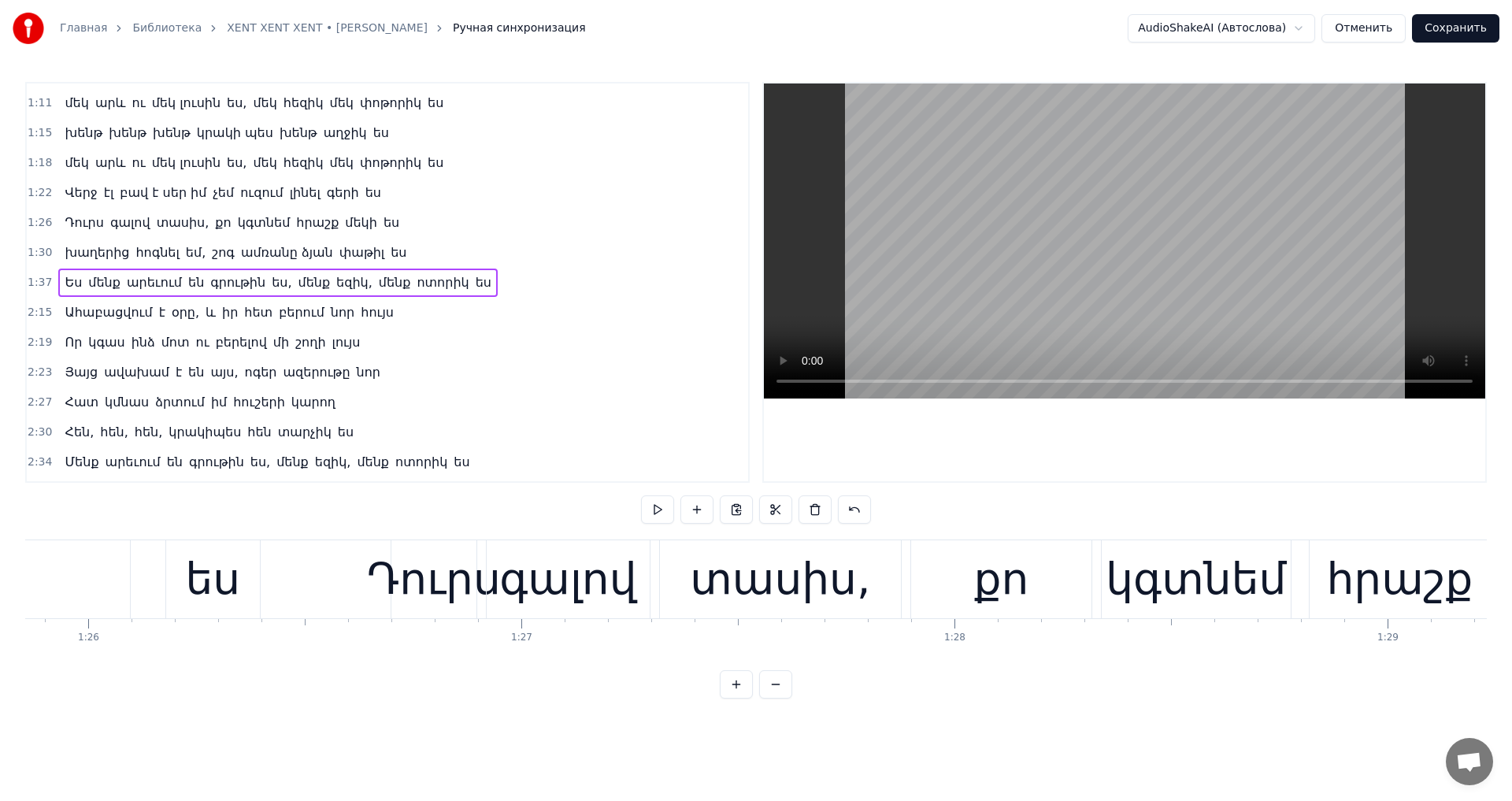
scroll to position [0, 36756]
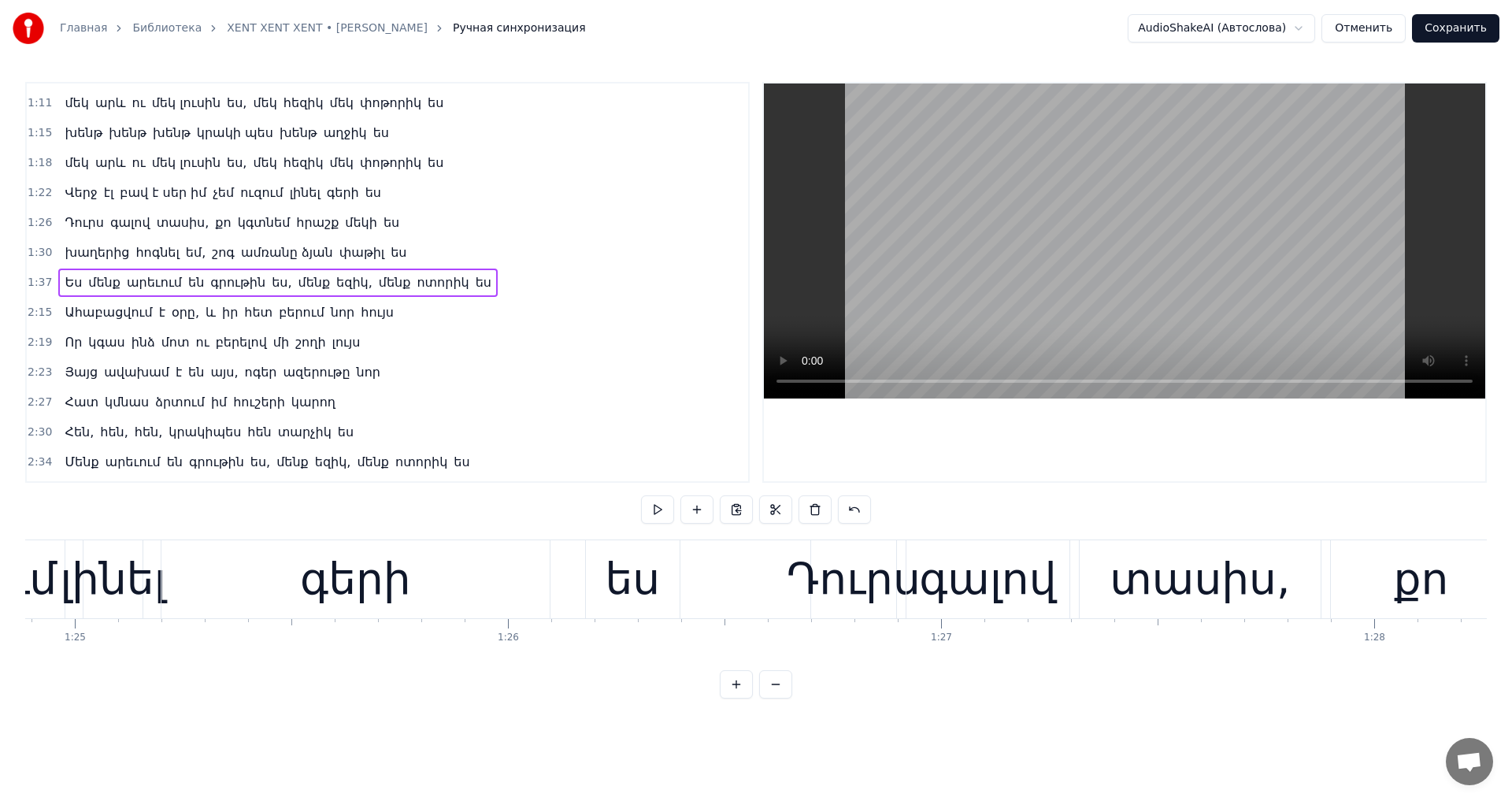
click at [1031, 274] on video at bounding box center [1124, 241] width 721 height 314
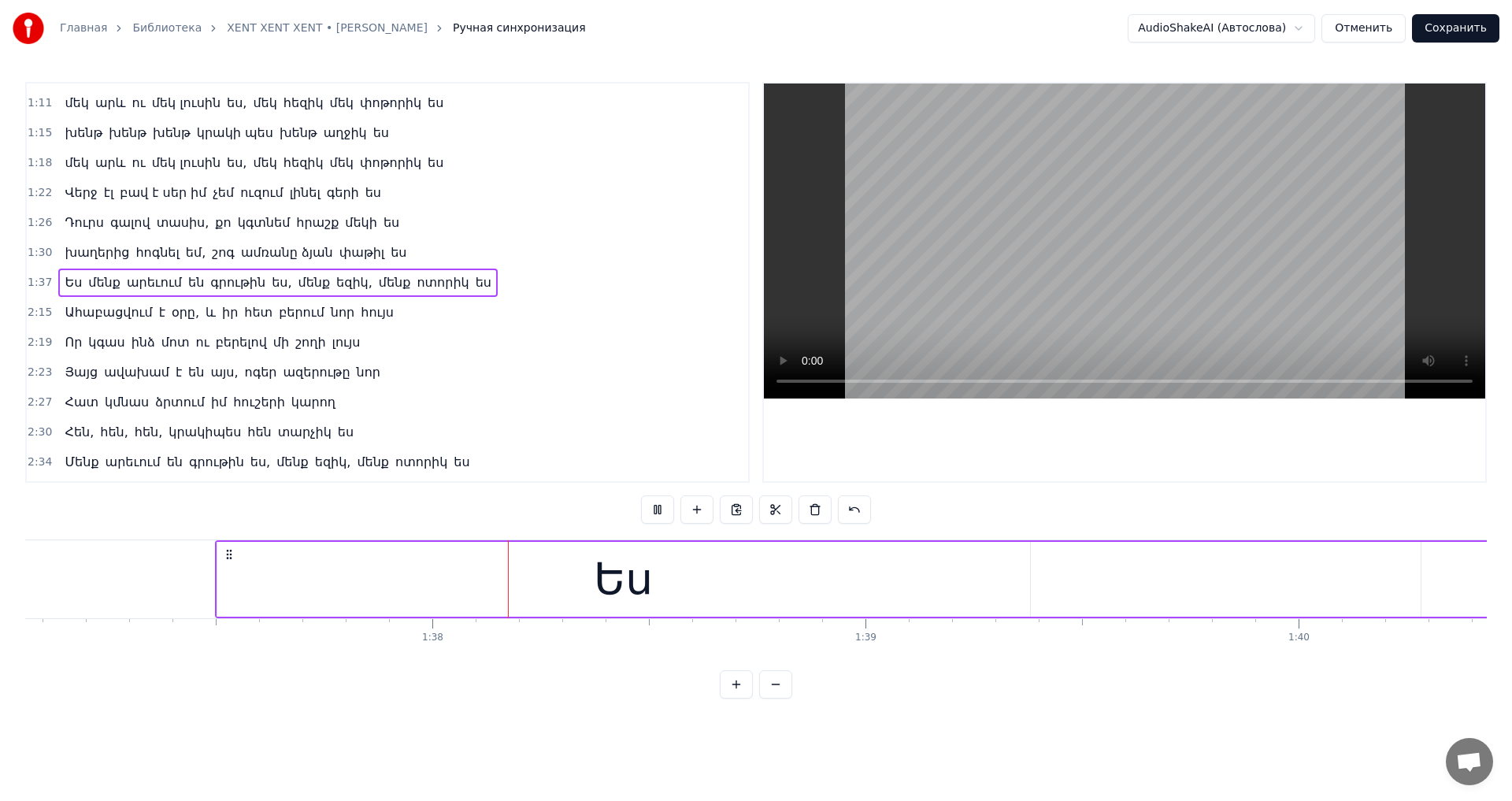
scroll to position [0, 42130]
click at [1067, 249] on video at bounding box center [1124, 241] width 721 height 314
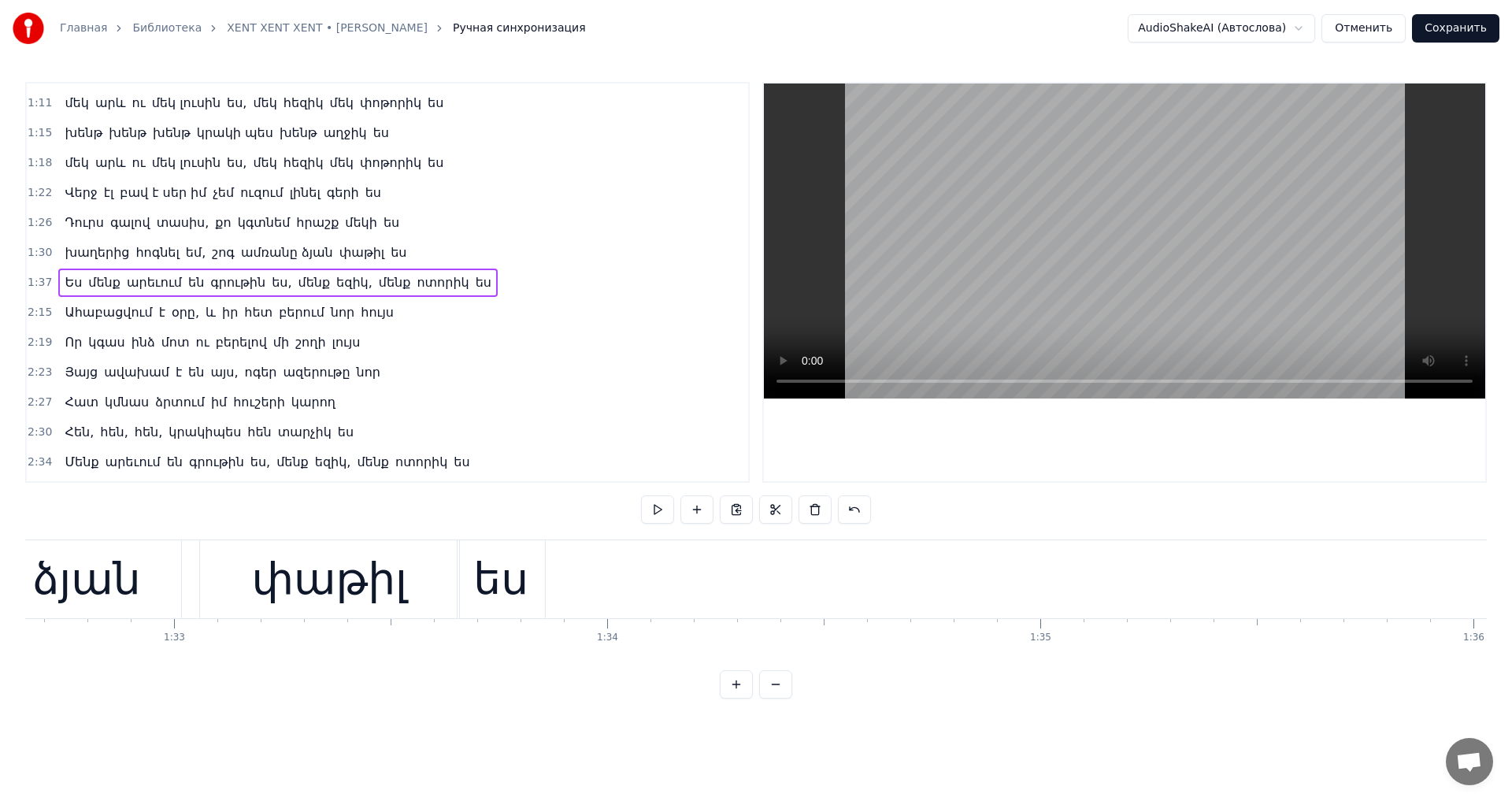
click at [1068, 284] on video at bounding box center [1124, 241] width 721 height 314
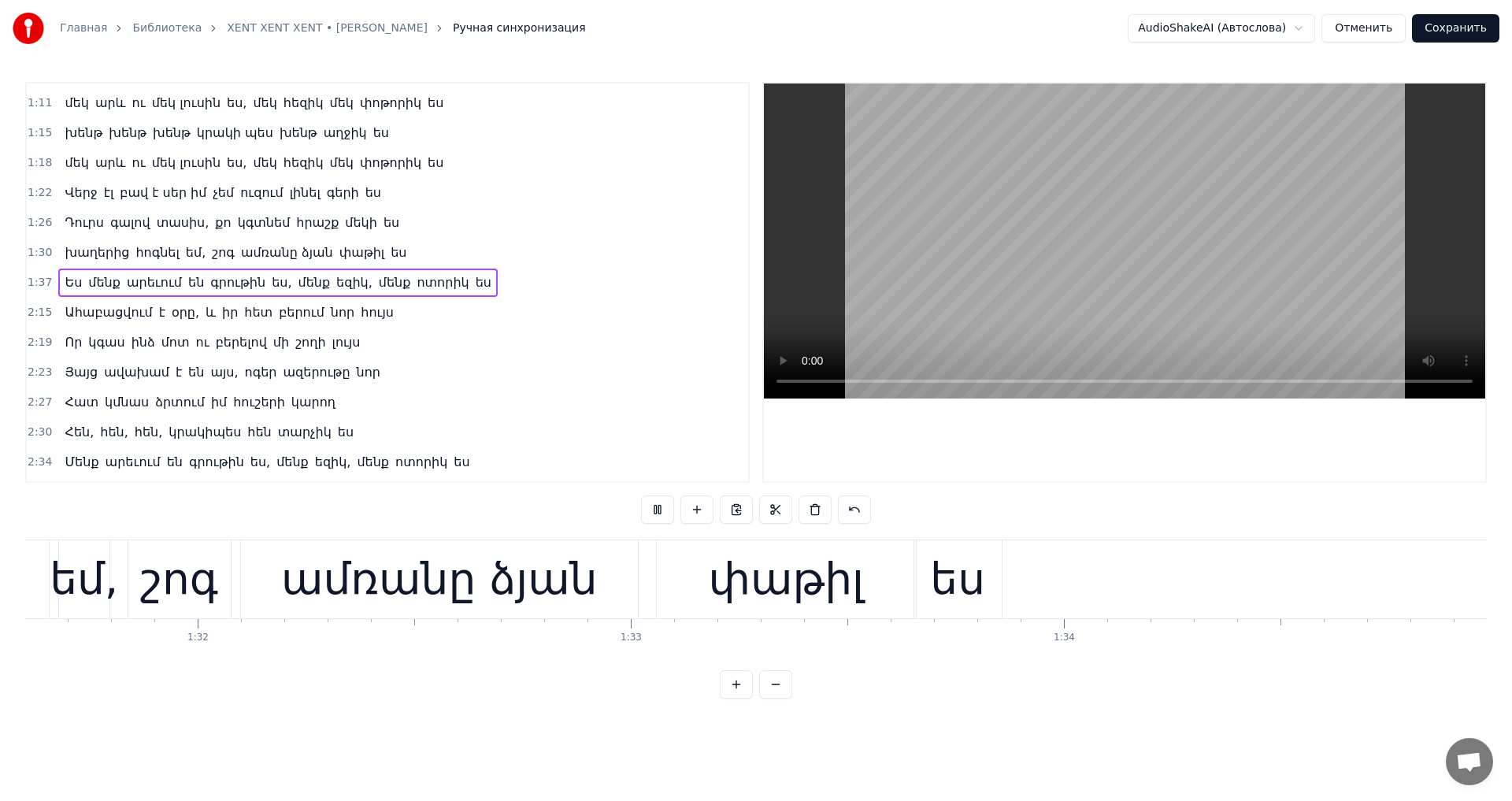
scroll to position [0, 39519]
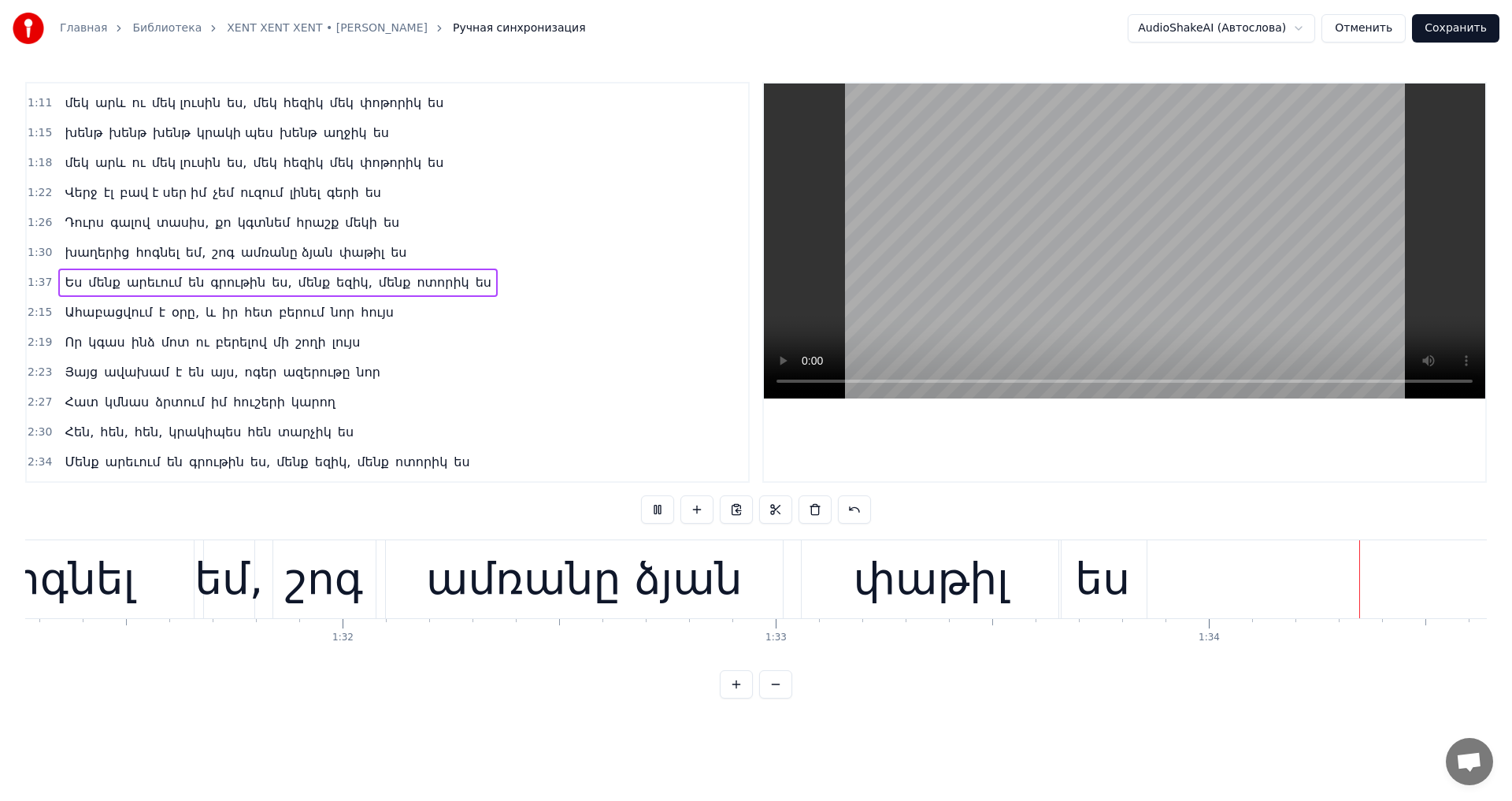
click at [1068, 283] on video at bounding box center [1124, 241] width 721 height 314
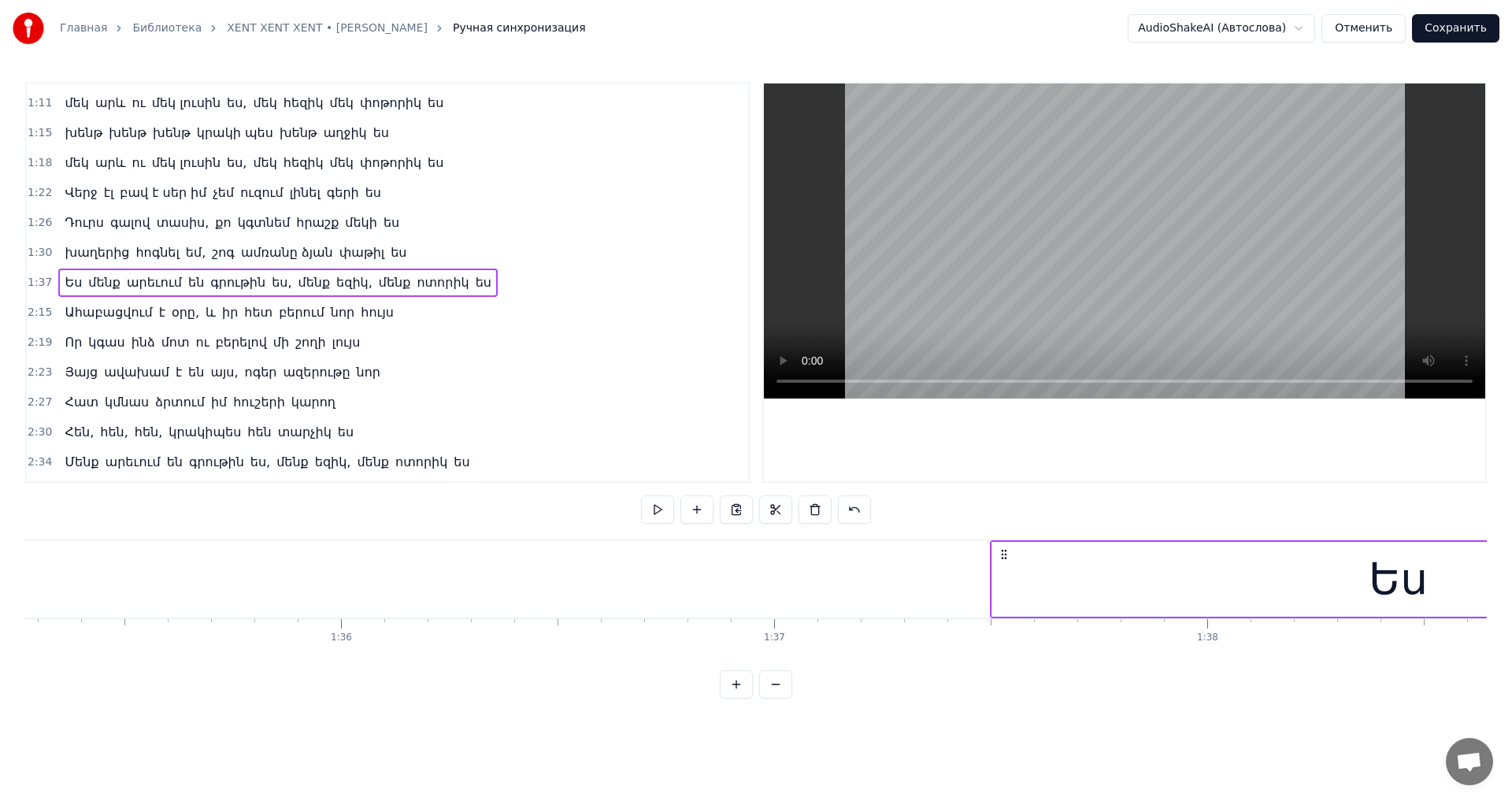
scroll to position [0, 41432]
click at [1069, 333] on video at bounding box center [1124, 241] width 721 height 314
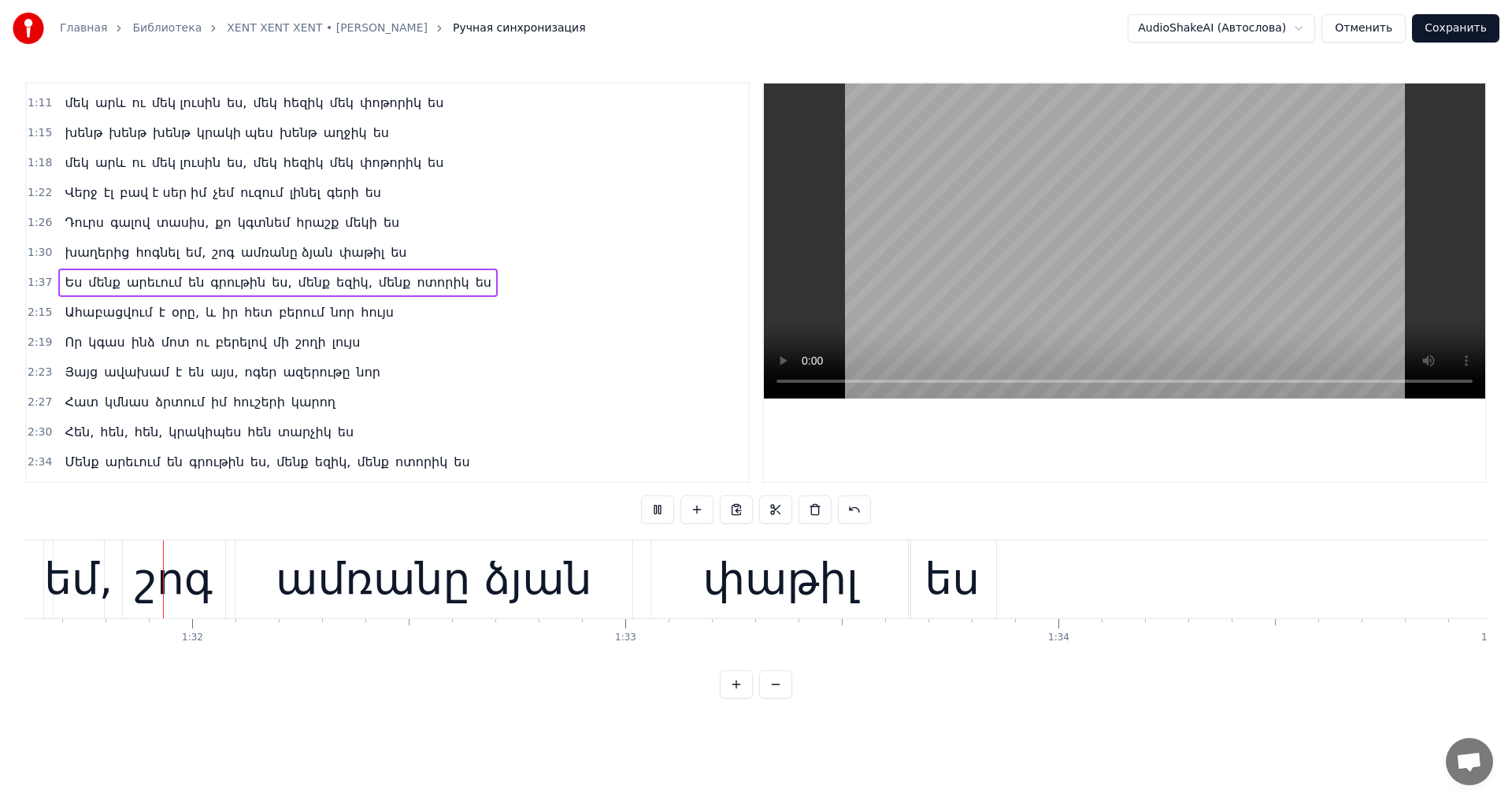
scroll to position [0, 39608]
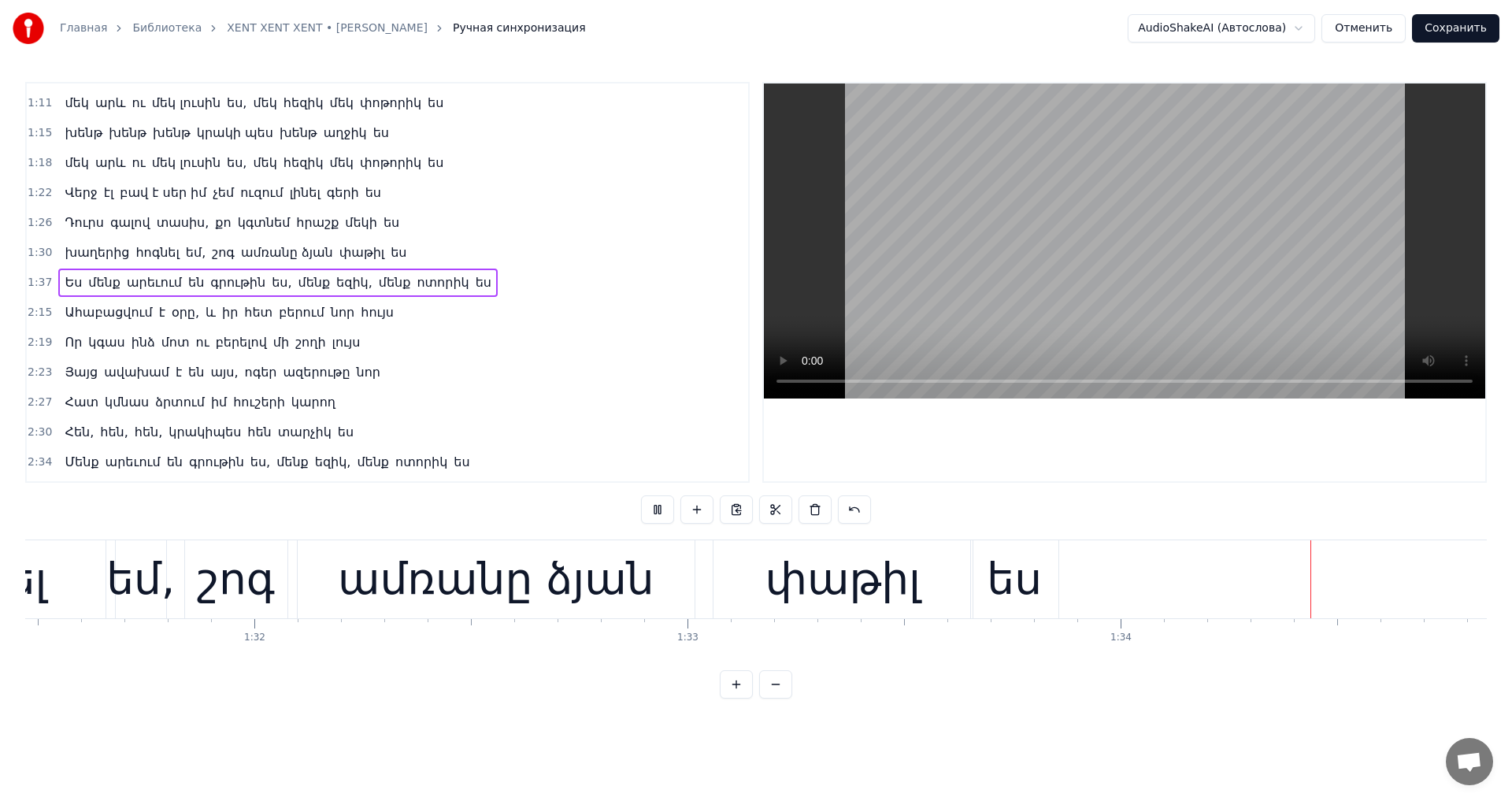
click at [1101, 252] on video at bounding box center [1124, 241] width 721 height 314
click at [1006, 320] on video at bounding box center [1124, 241] width 721 height 314
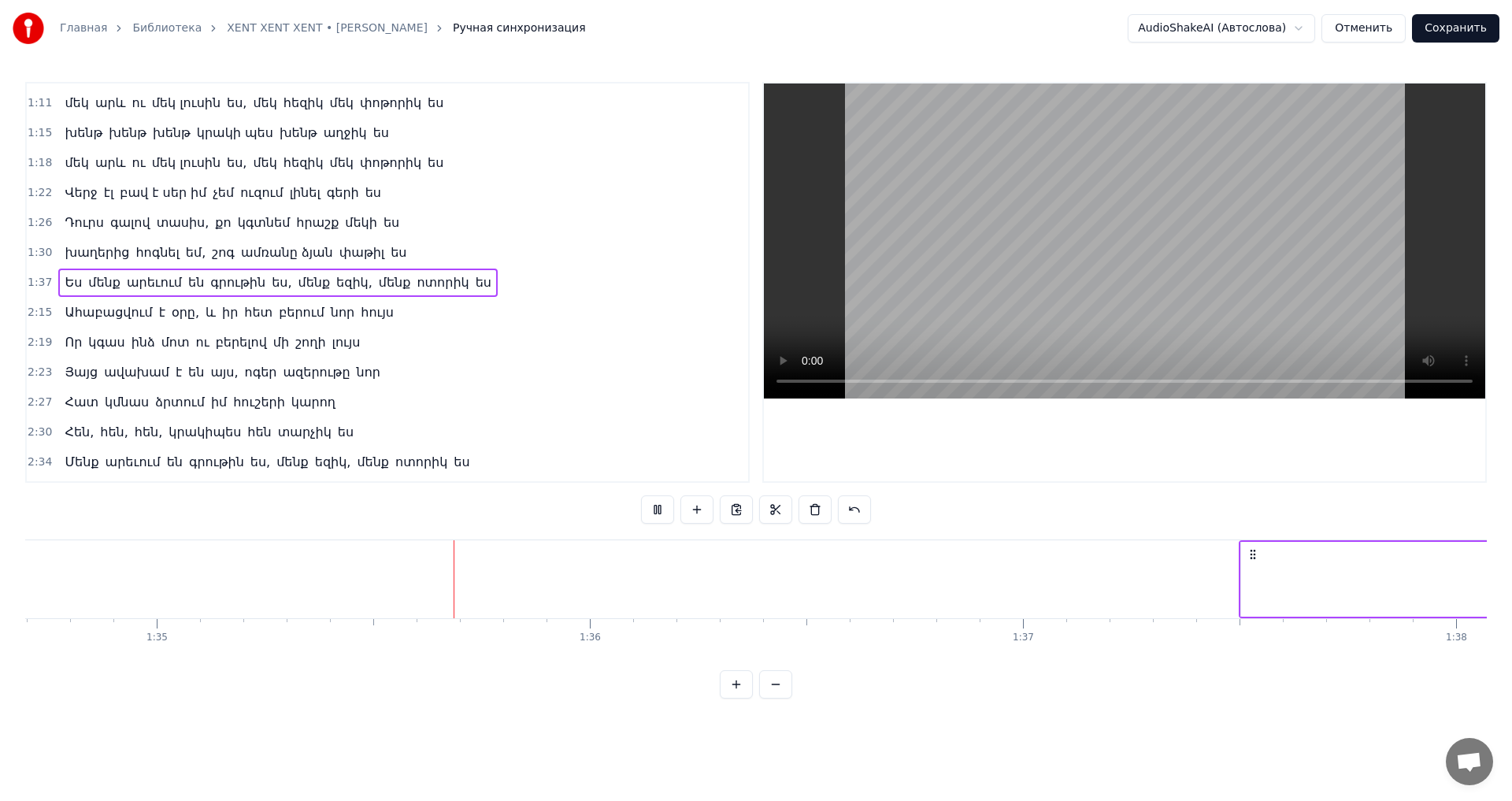
scroll to position [0, 41010]
click at [1006, 320] on video at bounding box center [1124, 241] width 721 height 314
click at [1156, 274] on video at bounding box center [1124, 241] width 721 height 314
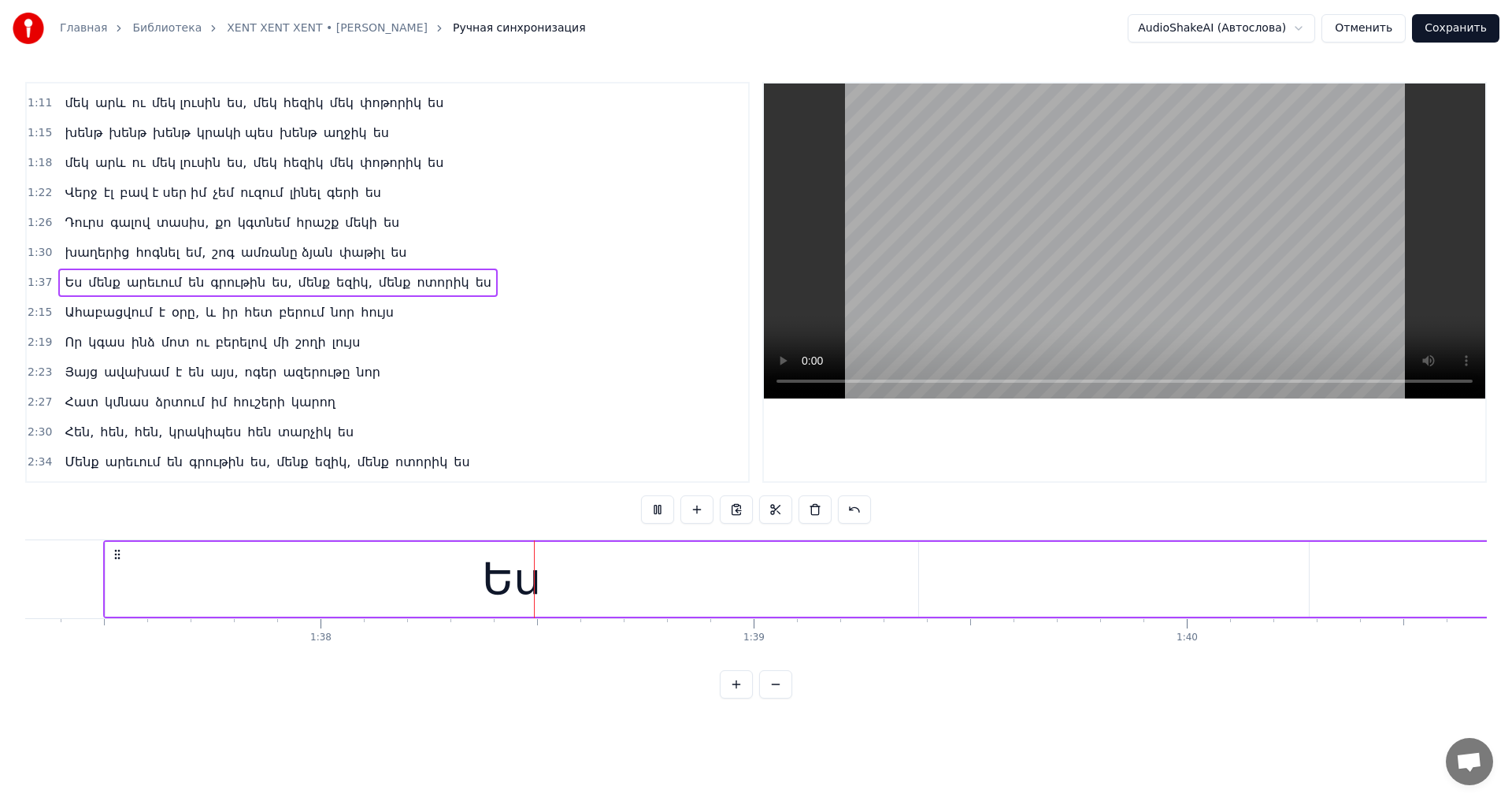
scroll to position [0, 42340]
click at [1280, 219] on video at bounding box center [1124, 241] width 721 height 314
click at [75, 396] on span "Հատ" at bounding box center [81, 402] width 37 height 18
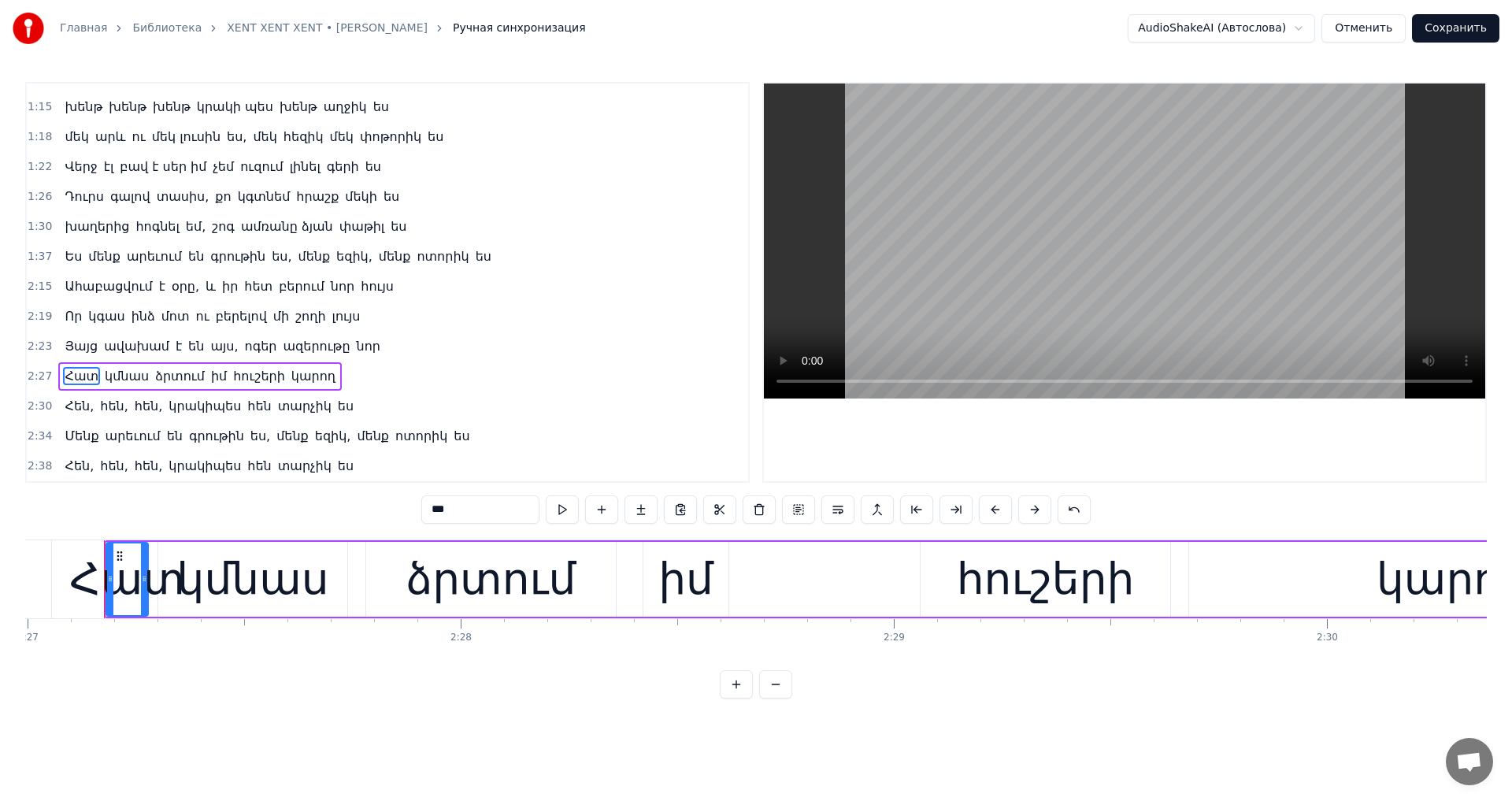
scroll to position [155, 0]
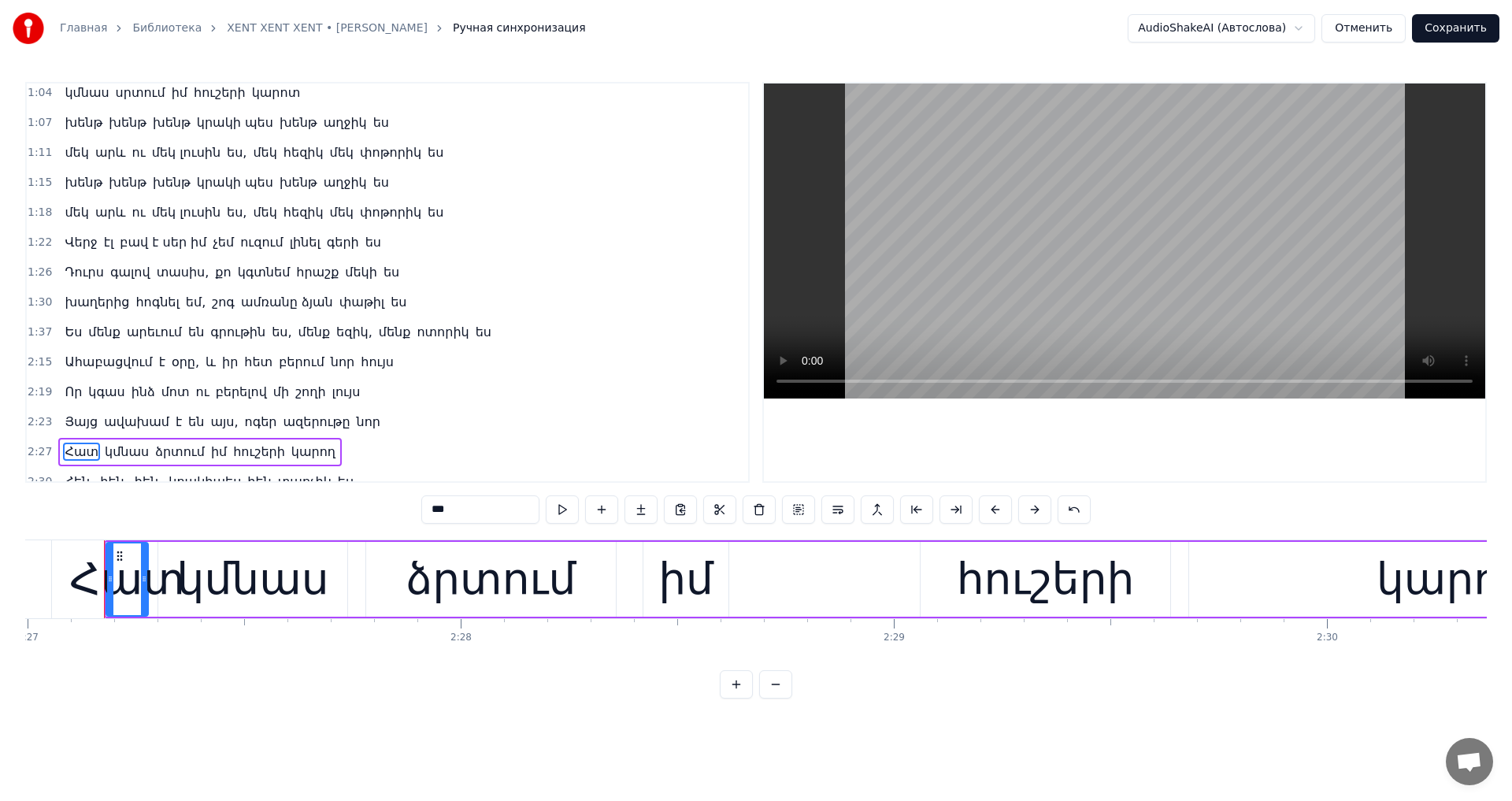
click at [74, 339] on span "Ես" at bounding box center [73, 332] width 21 height 18
type input "**"
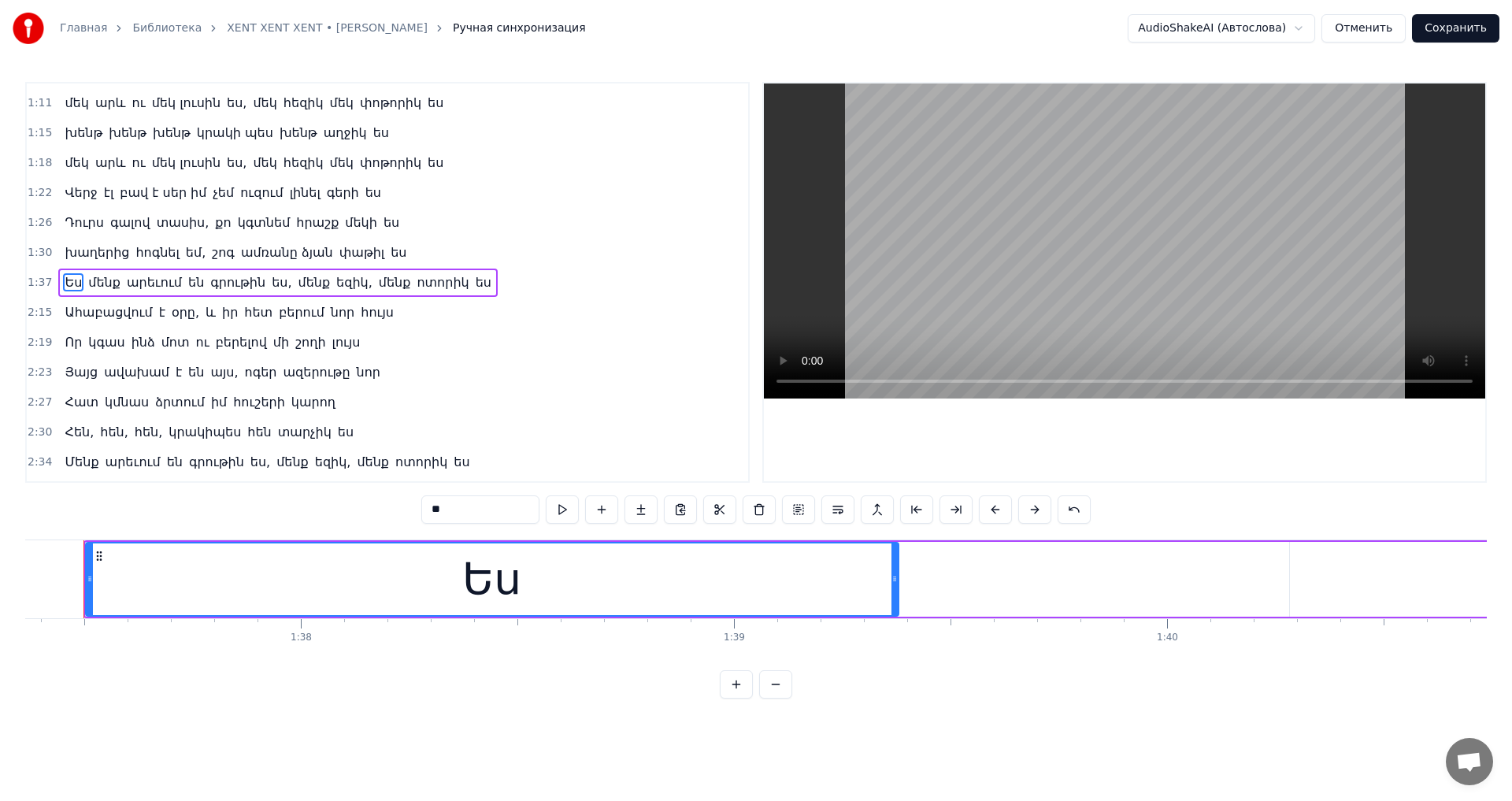
scroll to position [0, 42138]
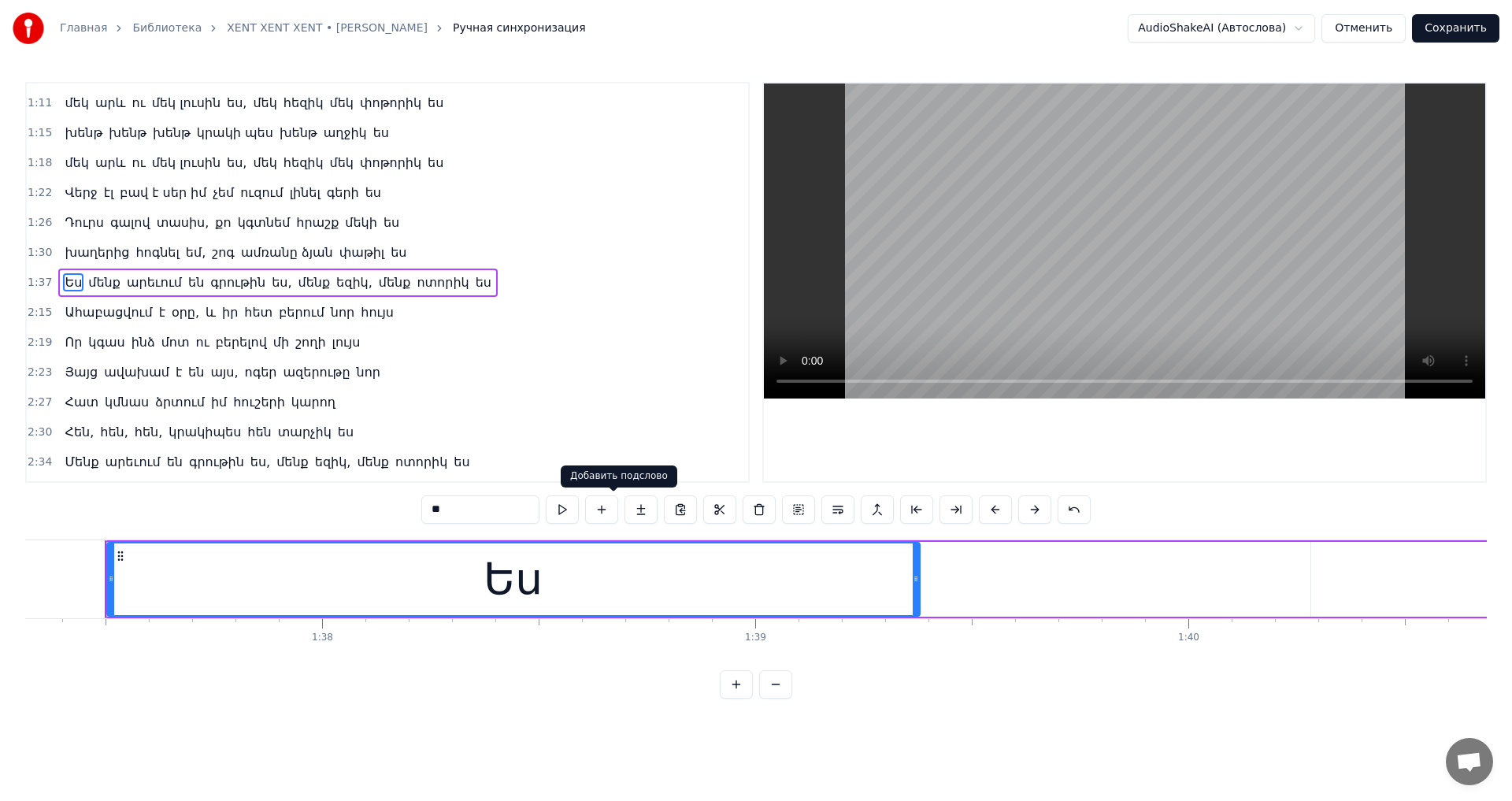
click at [624, 505] on button at bounding box center [641, 509] width 33 height 28
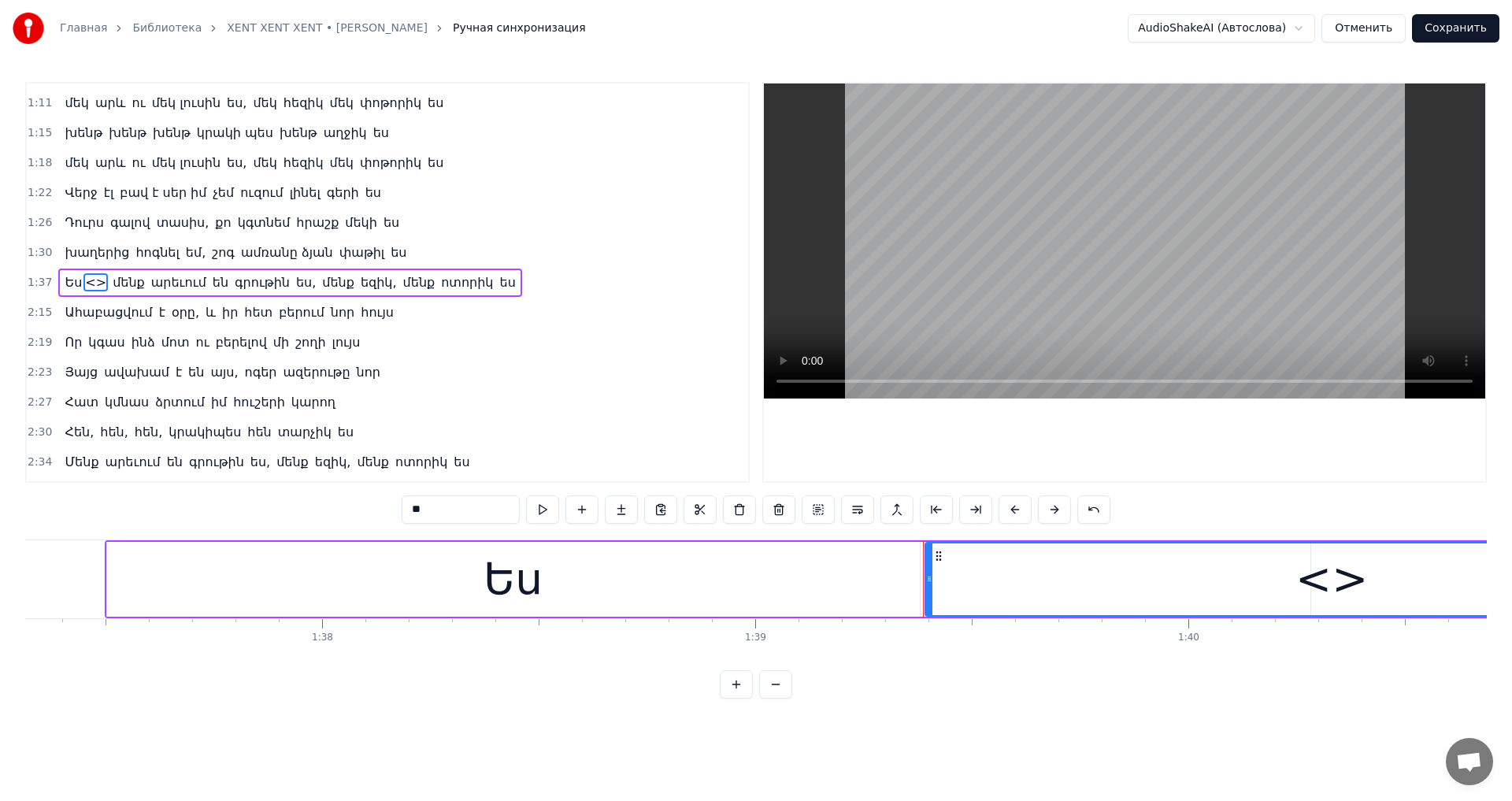
click at [1345, 587] on div "<>" at bounding box center [1331, 578] width 72 height 66
click at [1179, 570] on div "<>" at bounding box center [1331, 579] width 811 height 72
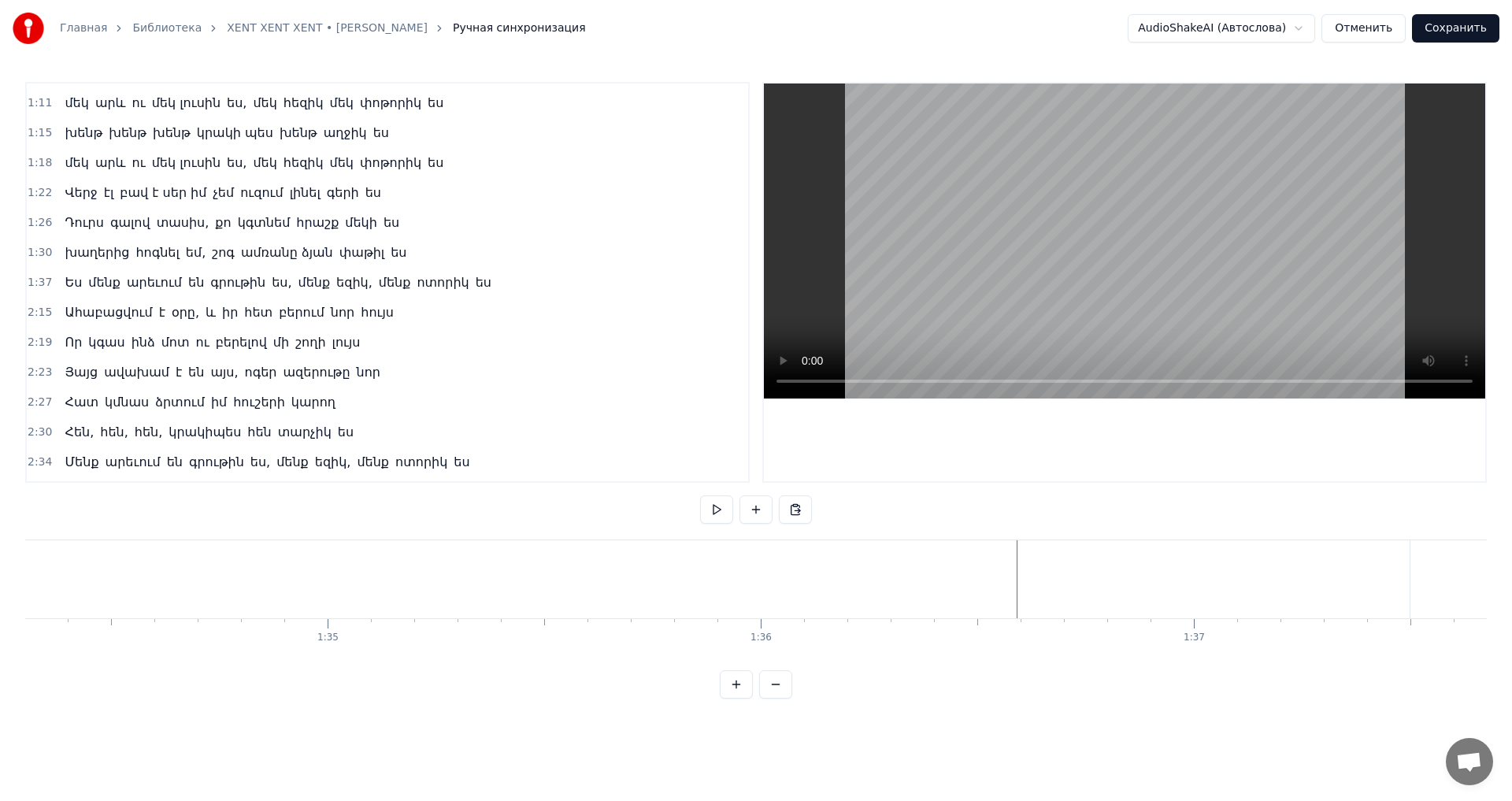
scroll to position [0, 40233]
click at [377, 578] on div "ես" at bounding box center [387, 578] width 55 height 66
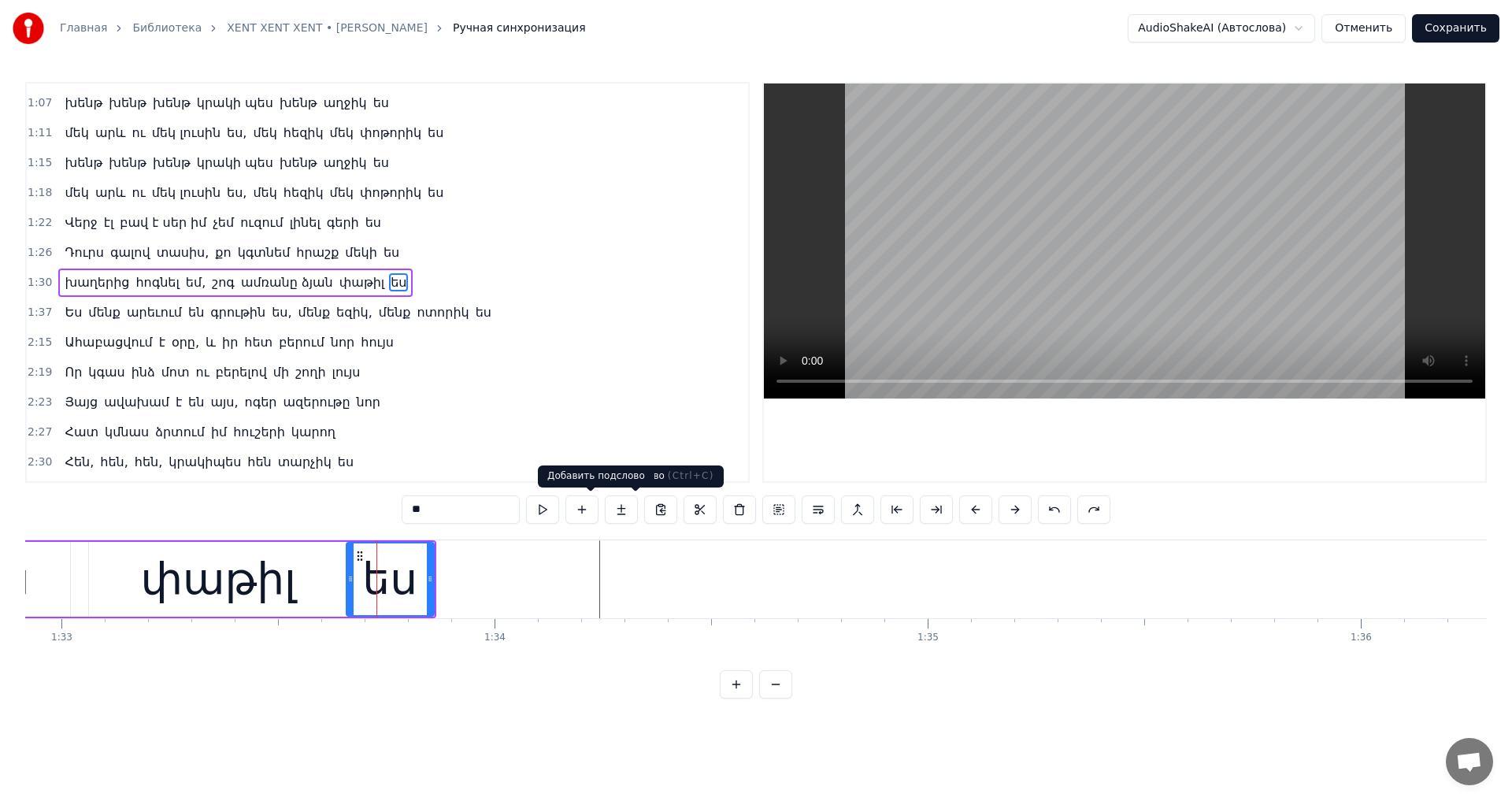
click at [605, 514] on button at bounding box center [621, 509] width 33 height 28
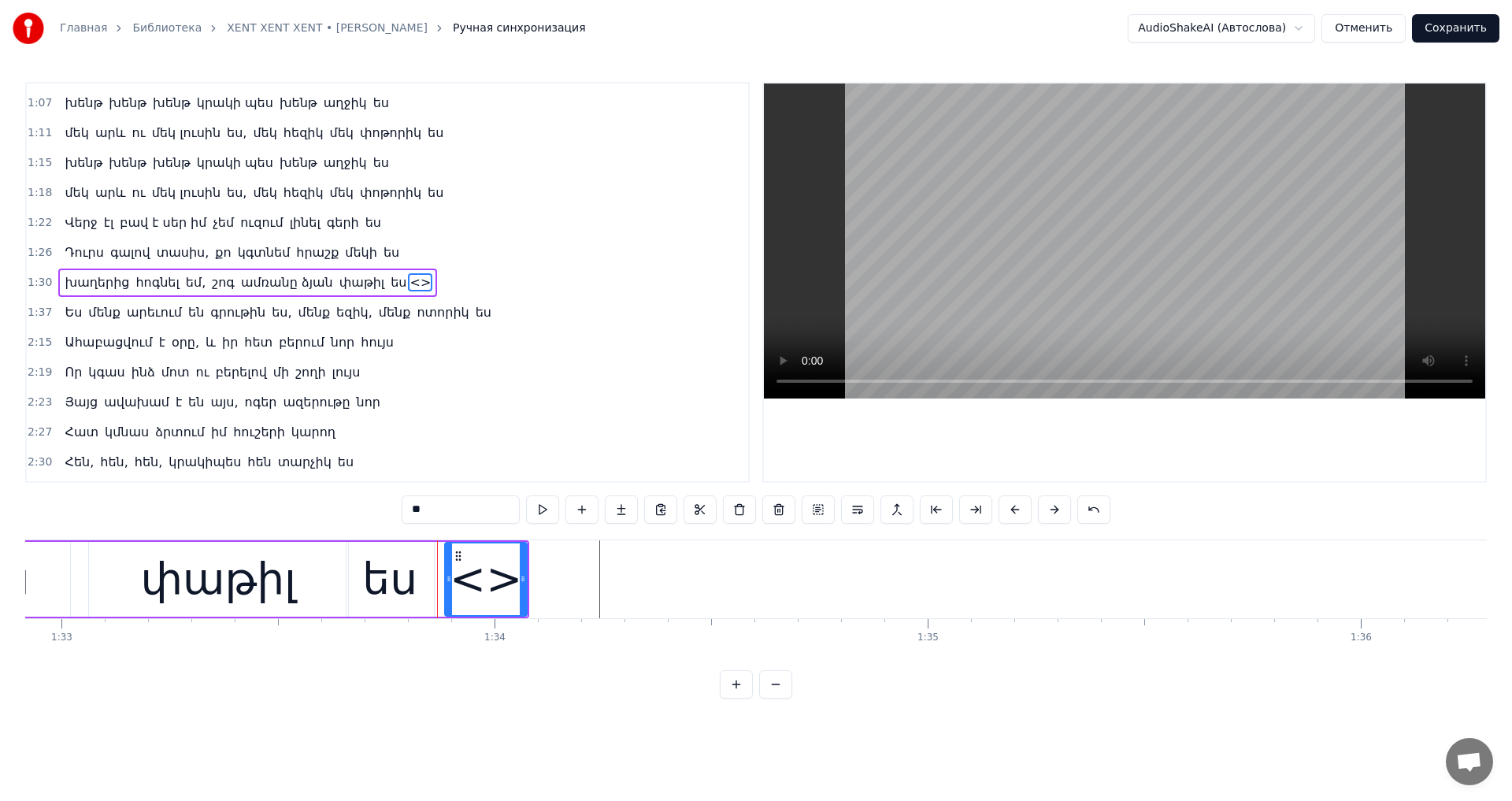
drag, startPoint x: 442, startPoint y: 555, endPoint x: 442, endPoint y: 576, distance: 21.0
click at [446, 576] on div at bounding box center [449, 579] width 6 height 72
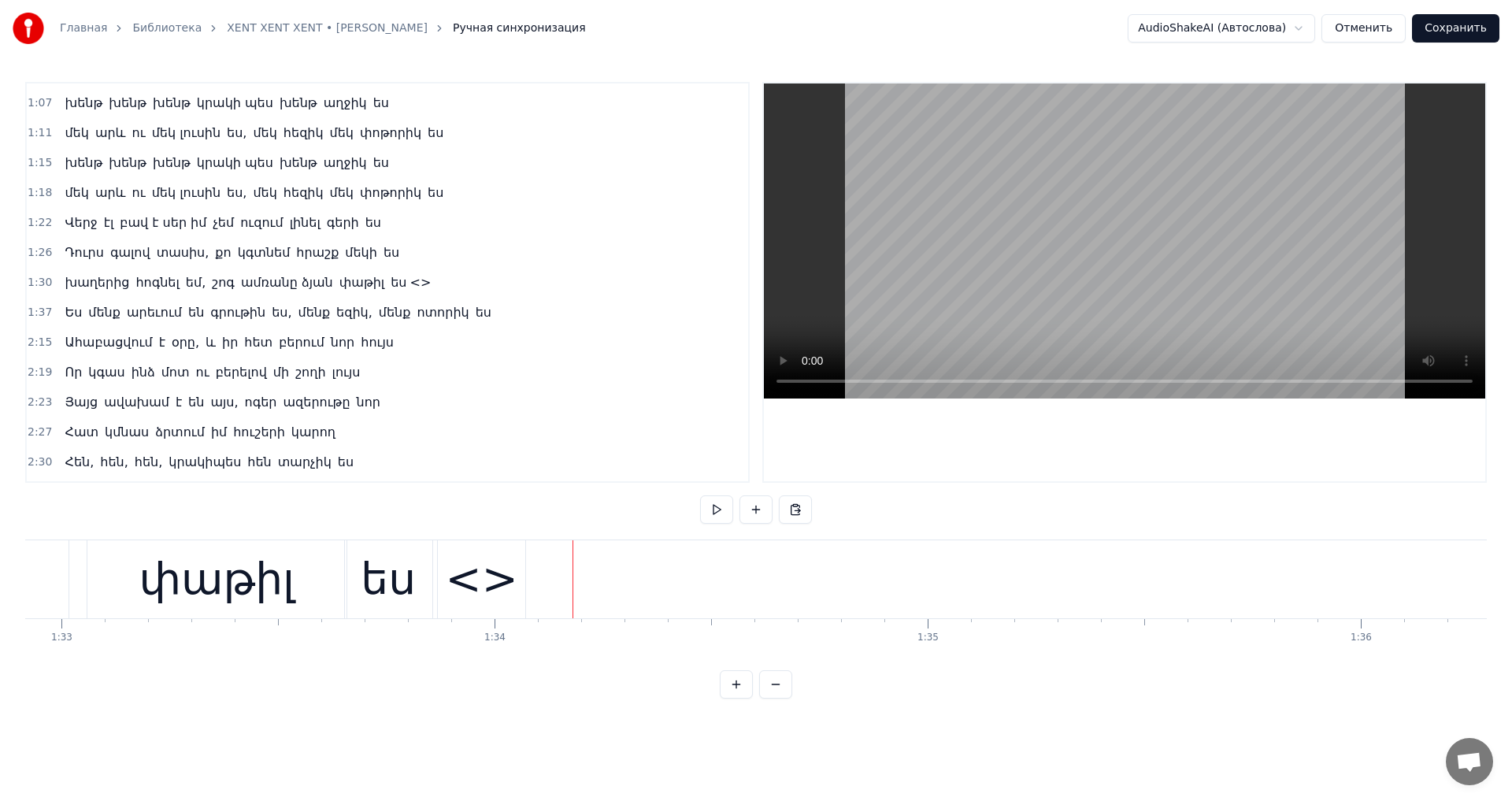
click at [444, 563] on div "<>" at bounding box center [481, 578] width 87 height 77
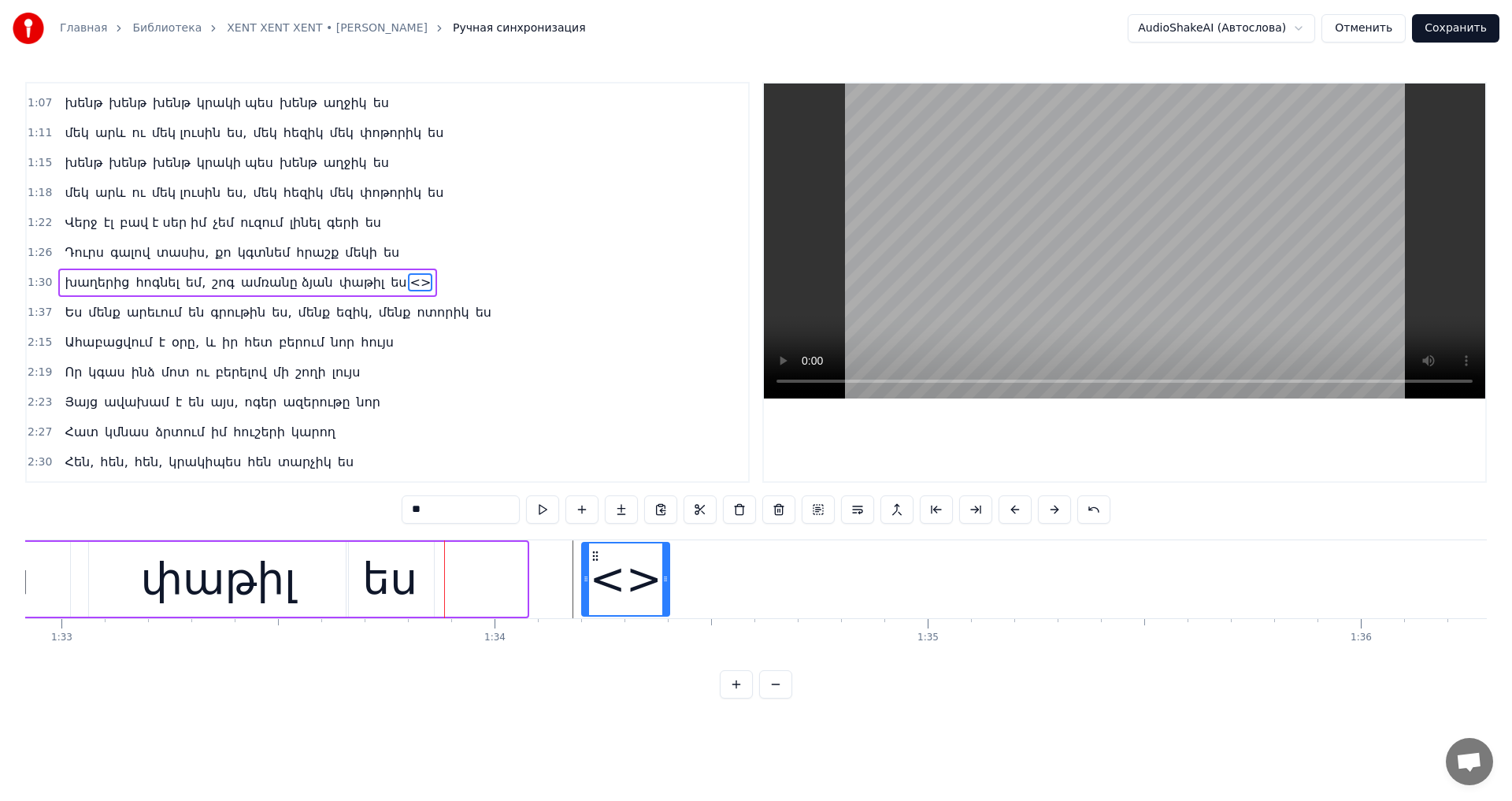
drag, startPoint x: 452, startPoint y: 557, endPoint x: 595, endPoint y: 577, distance: 144.4
click at [595, 577] on div "<>" at bounding box center [625, 579] width 86 height 72
click at [622, 577] on div "<>" at bounding box center [625, 578] width 72 height 66
drag, startPoint x: 422, startPoint y: 510, endPoint x: 266, endPoint y: 502, distance: 156.2
click at [266, 502] on div "0:44 Ահա բացվում է օրը և իր հետ բերում նոր հույս 0:48 Որ կգաս ինձ մոտ ու բերելո…" at bounding box center [756, 390] width 1462 height 616
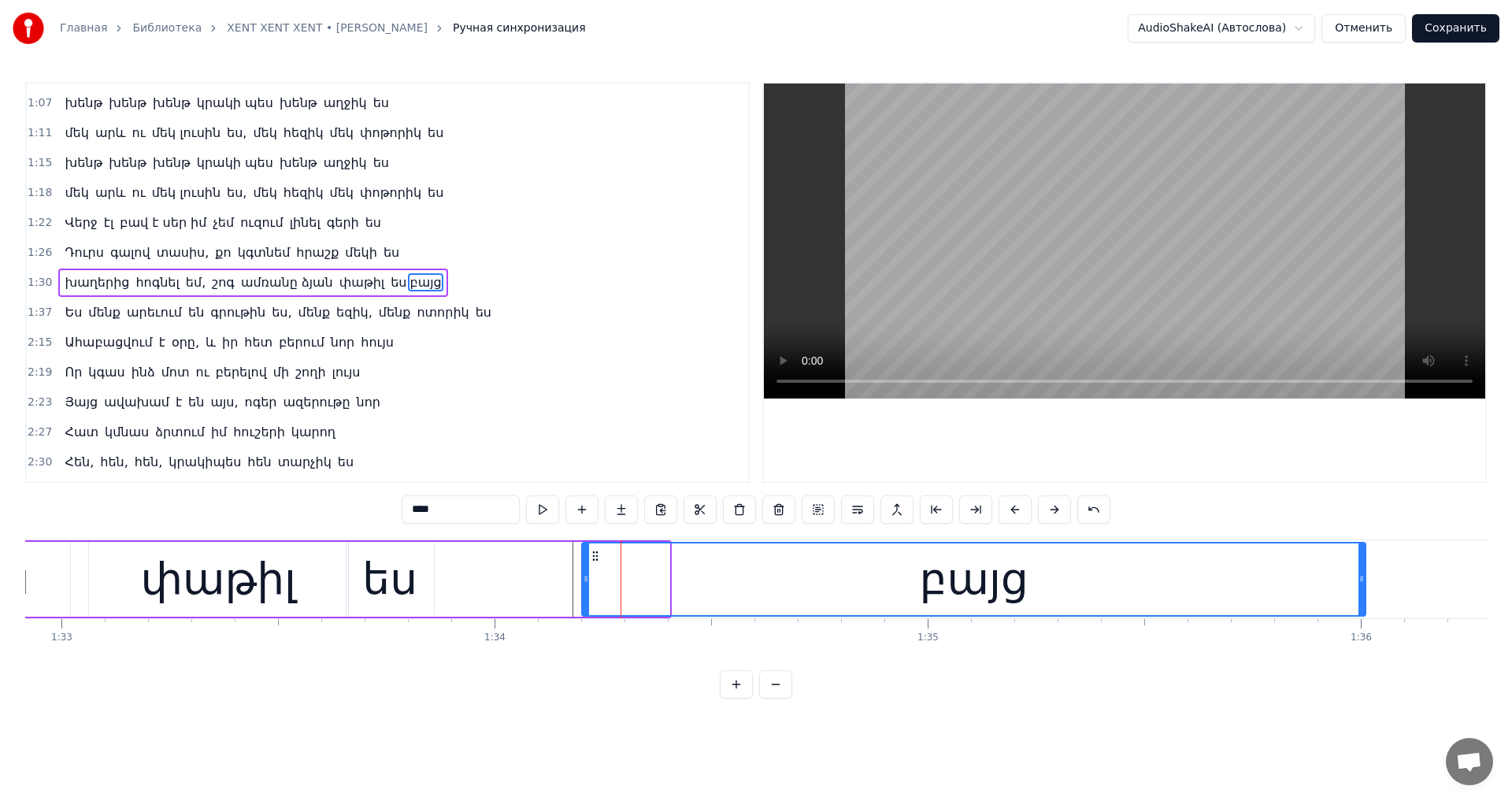
drag, startPoint x: 668, startPoint y: 569, endPoint x: 1363, endPoint y: 606, distance: 696.0
click at [1363, 606] on div at bounding box center [1361, 579] width 6 height 72
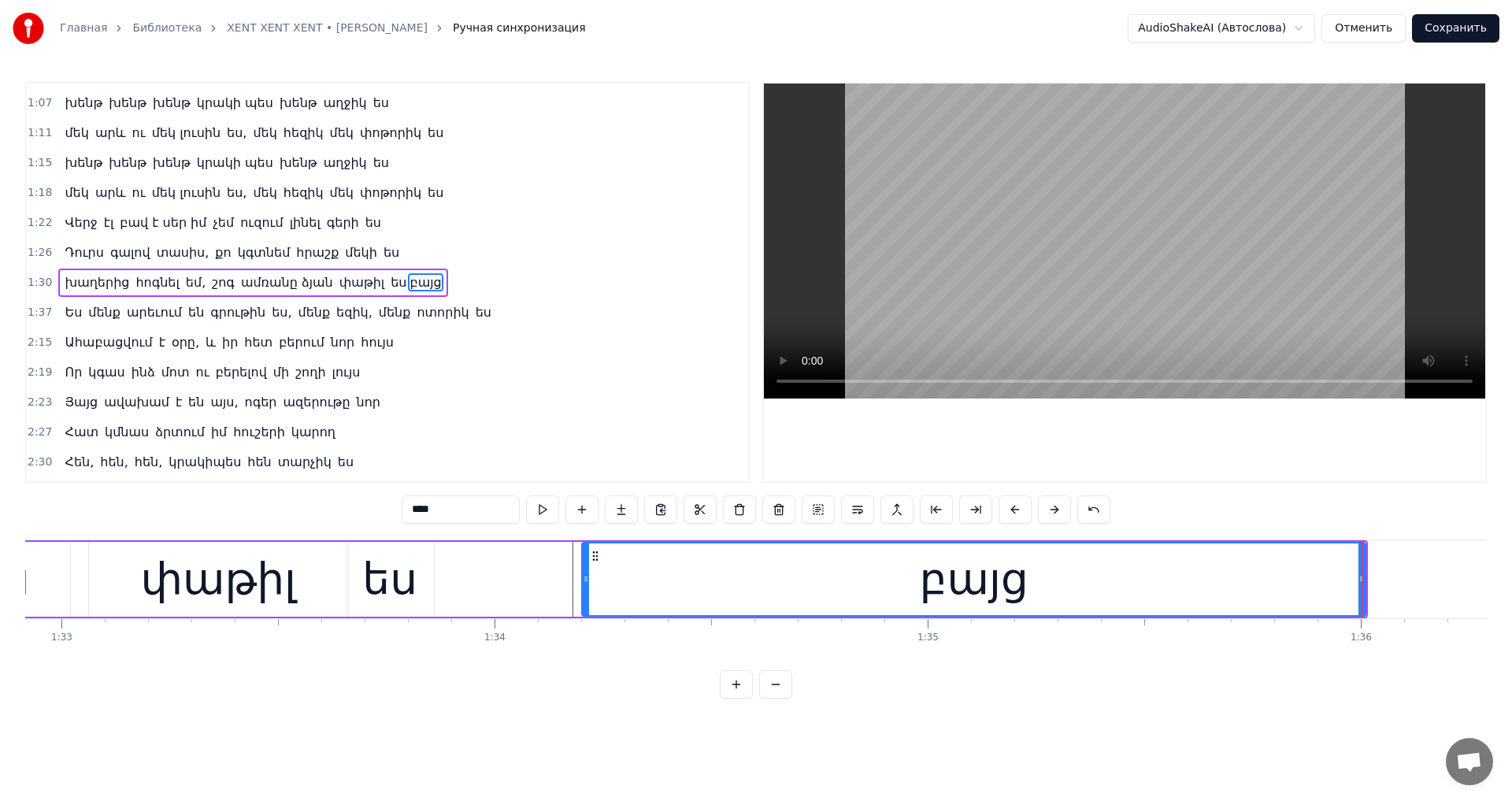
click at [408, 503] on input "****" at bounding box center [460, 509] width 118 height 28
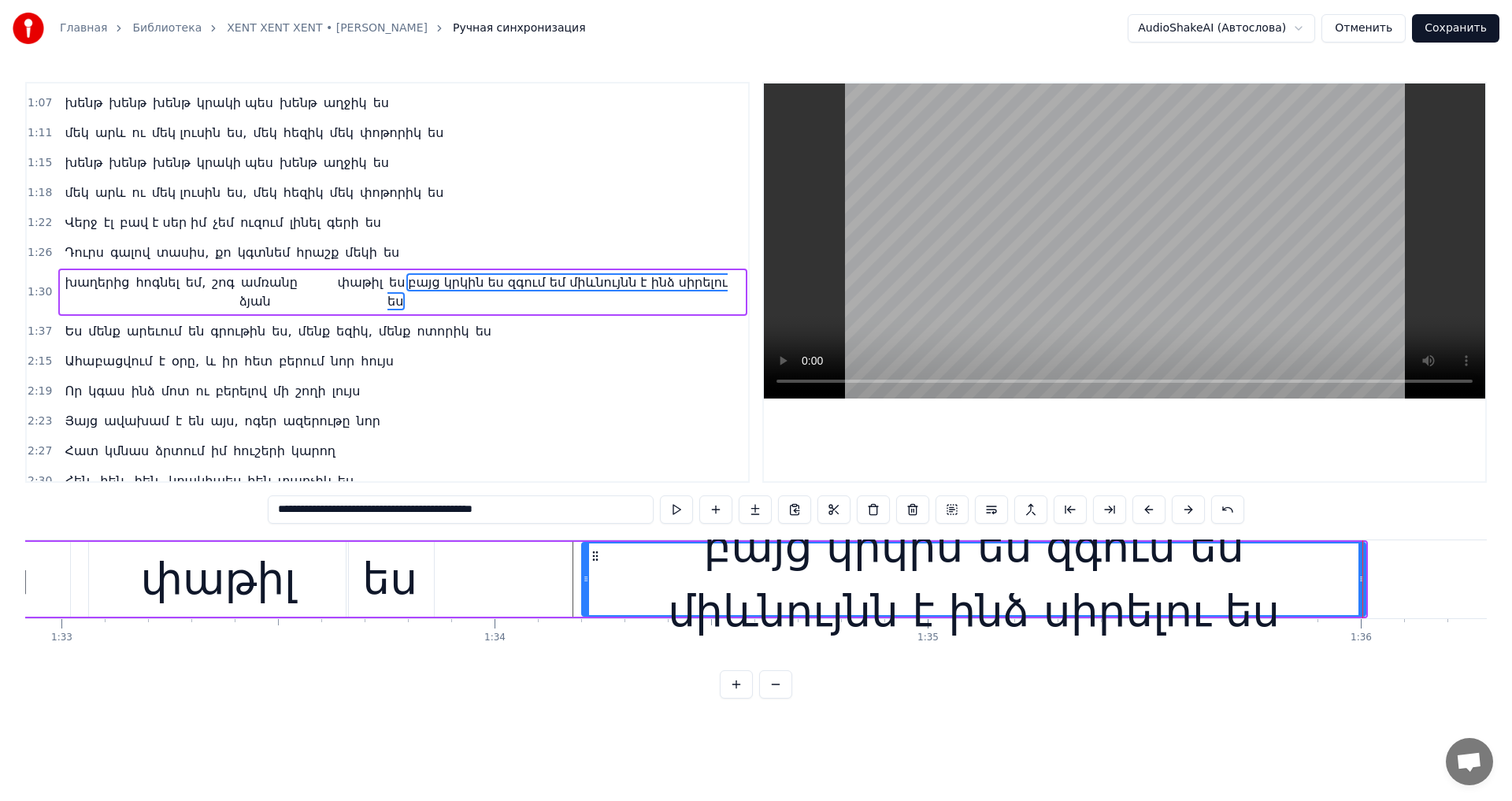
drag, startPoint x: 1262, startPoint y: 182, endPoint x: 1205, endPoint y: 217, distance: 66.9
click at [1262, 182] on video at bounding box center [1124, 241] width 721 height 314
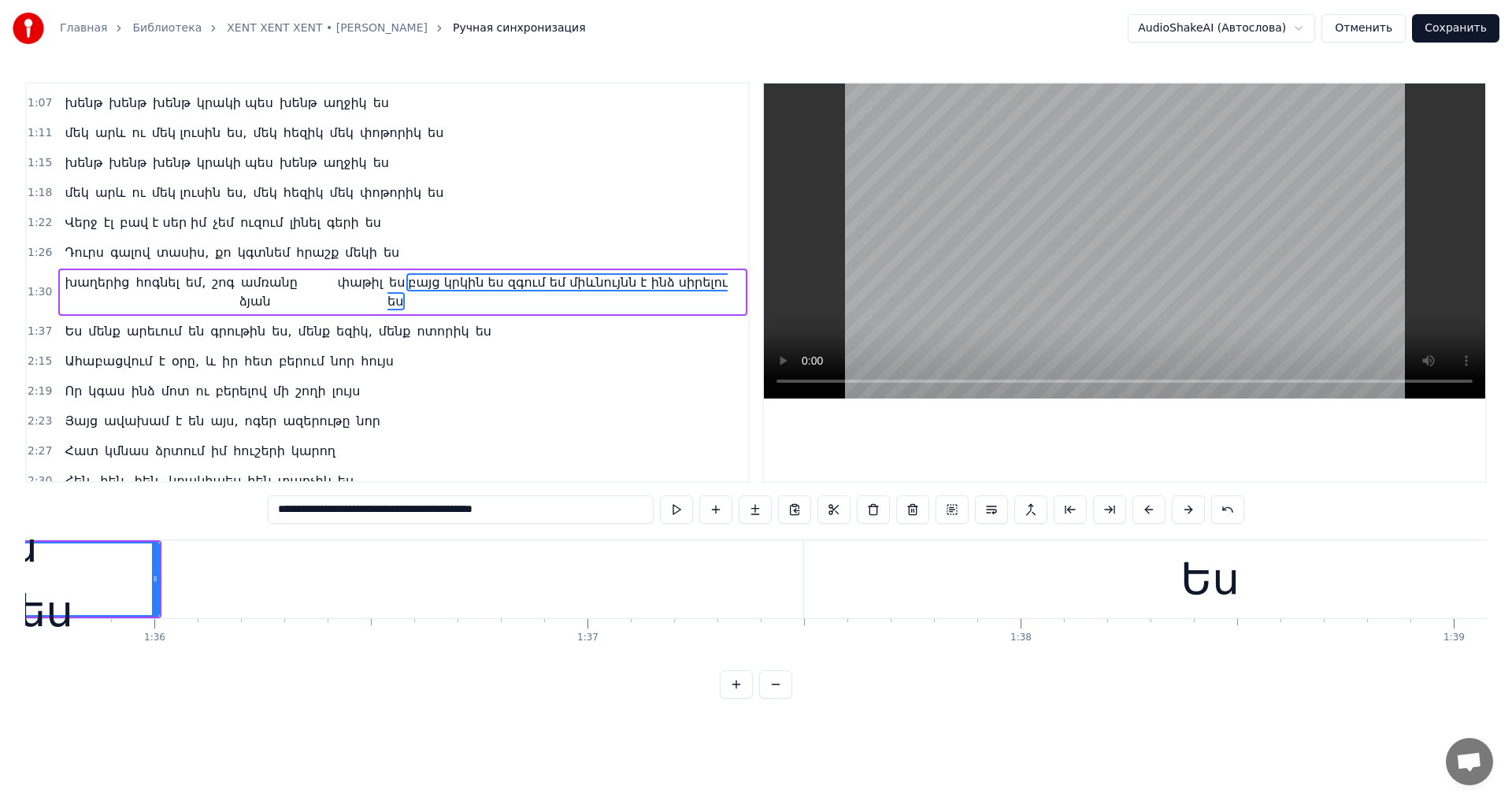
click at [1107, 237] on video at bounding box center [1124, 241] width 721 height 314
click at [601, 596] on div "Ես" at bounding box center [737, 578] width 813 height 77
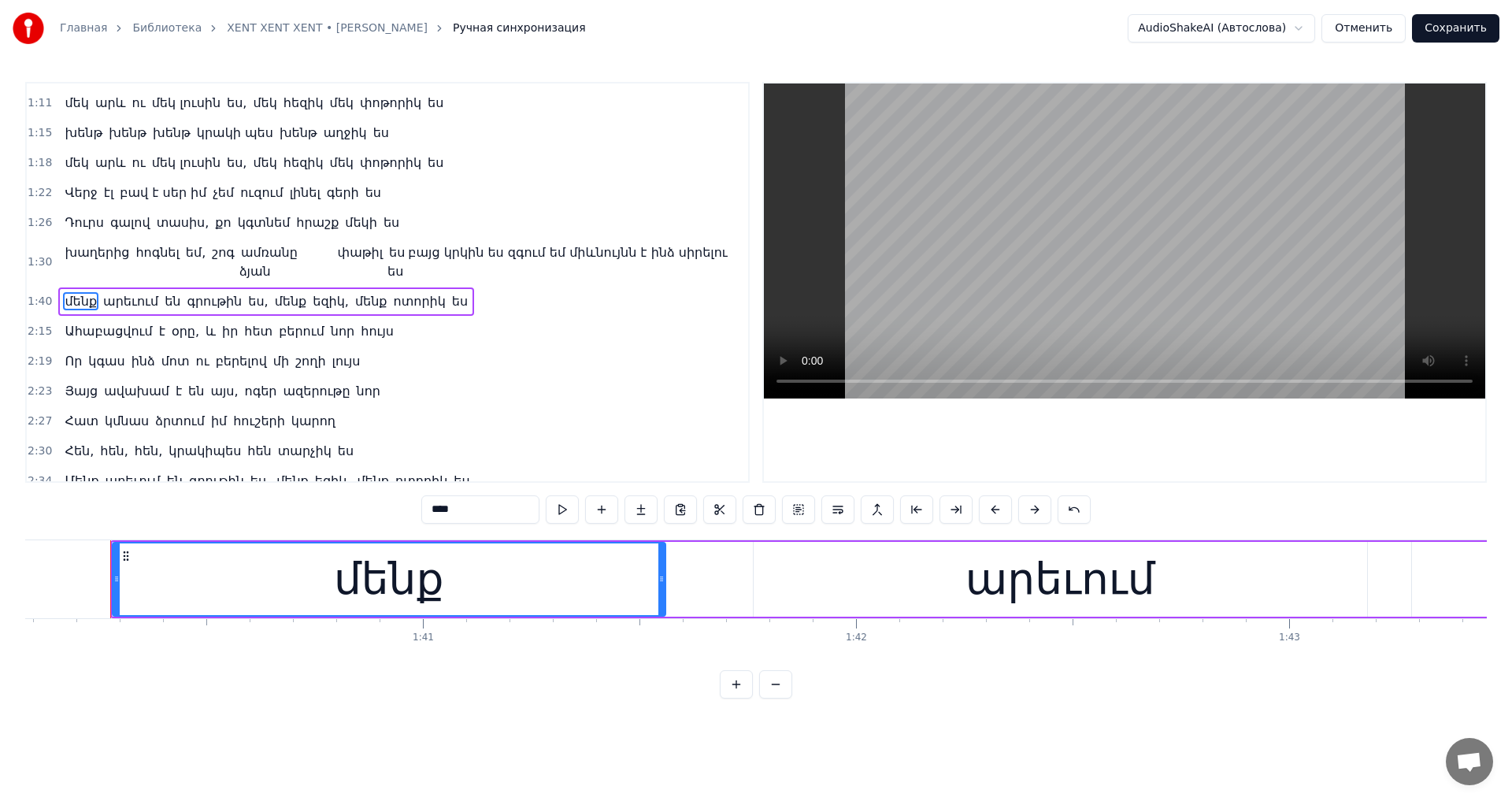
scroll to position [0, 43342]
click at [591, 575] on div "մենք" at bounding box center [384, 579] width 551 height 72
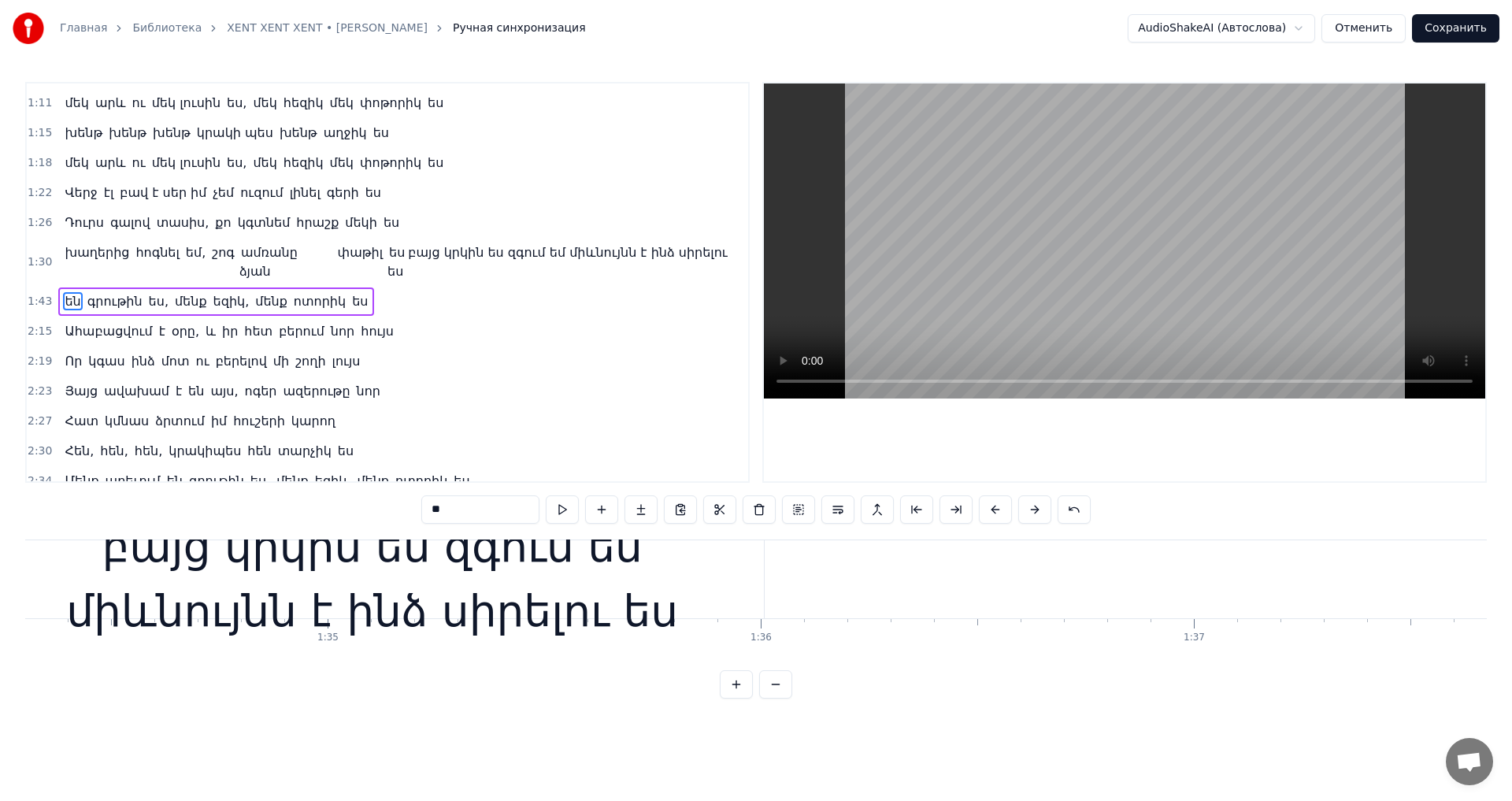
scroll to position [0, 40953]
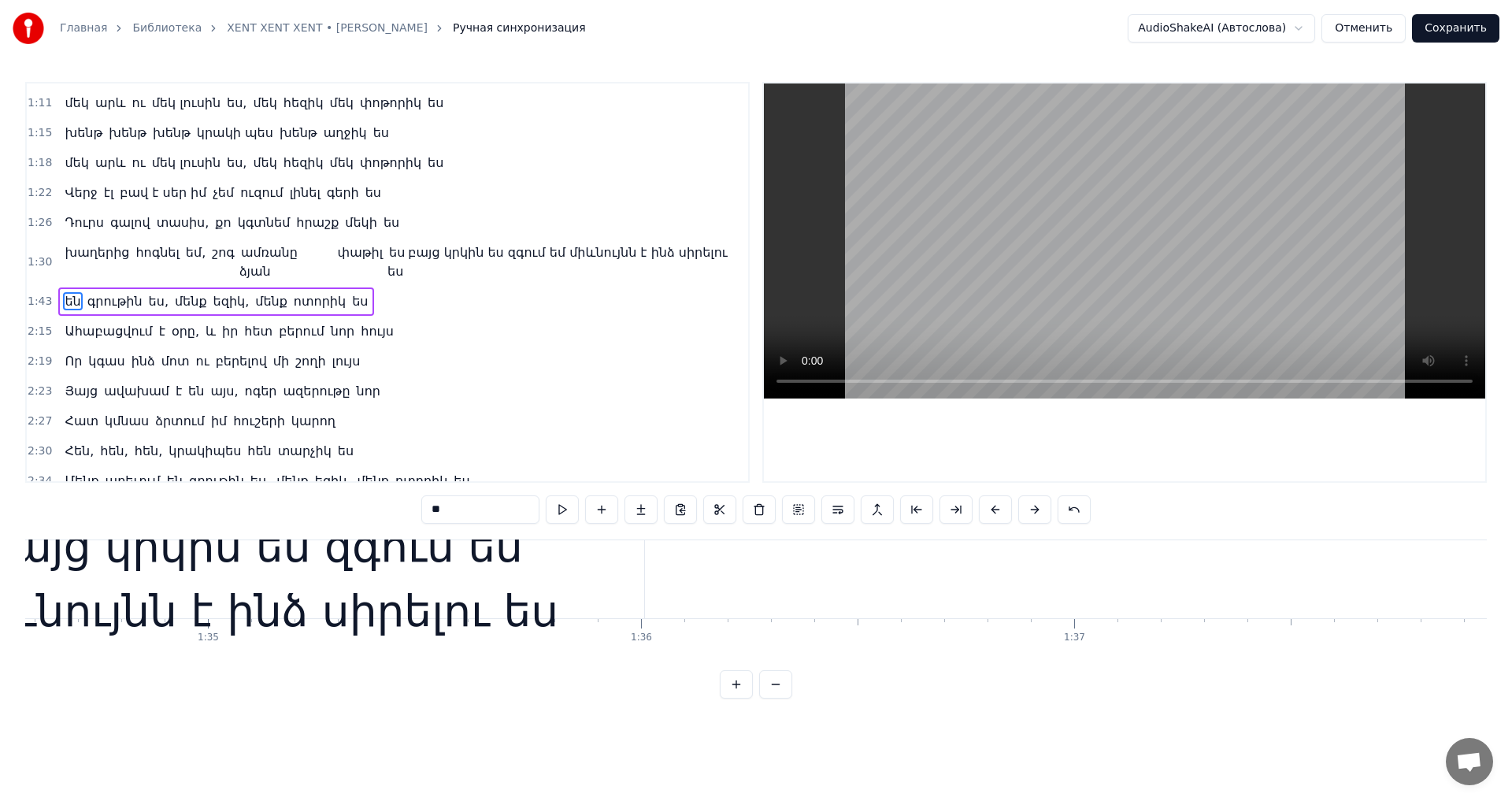
click at [579, 604] on div "բայց կրկին ես զգում եմ միևնույնն է ինձ սիրելու ես" at bounding box center [251, 579] width 783 height 130
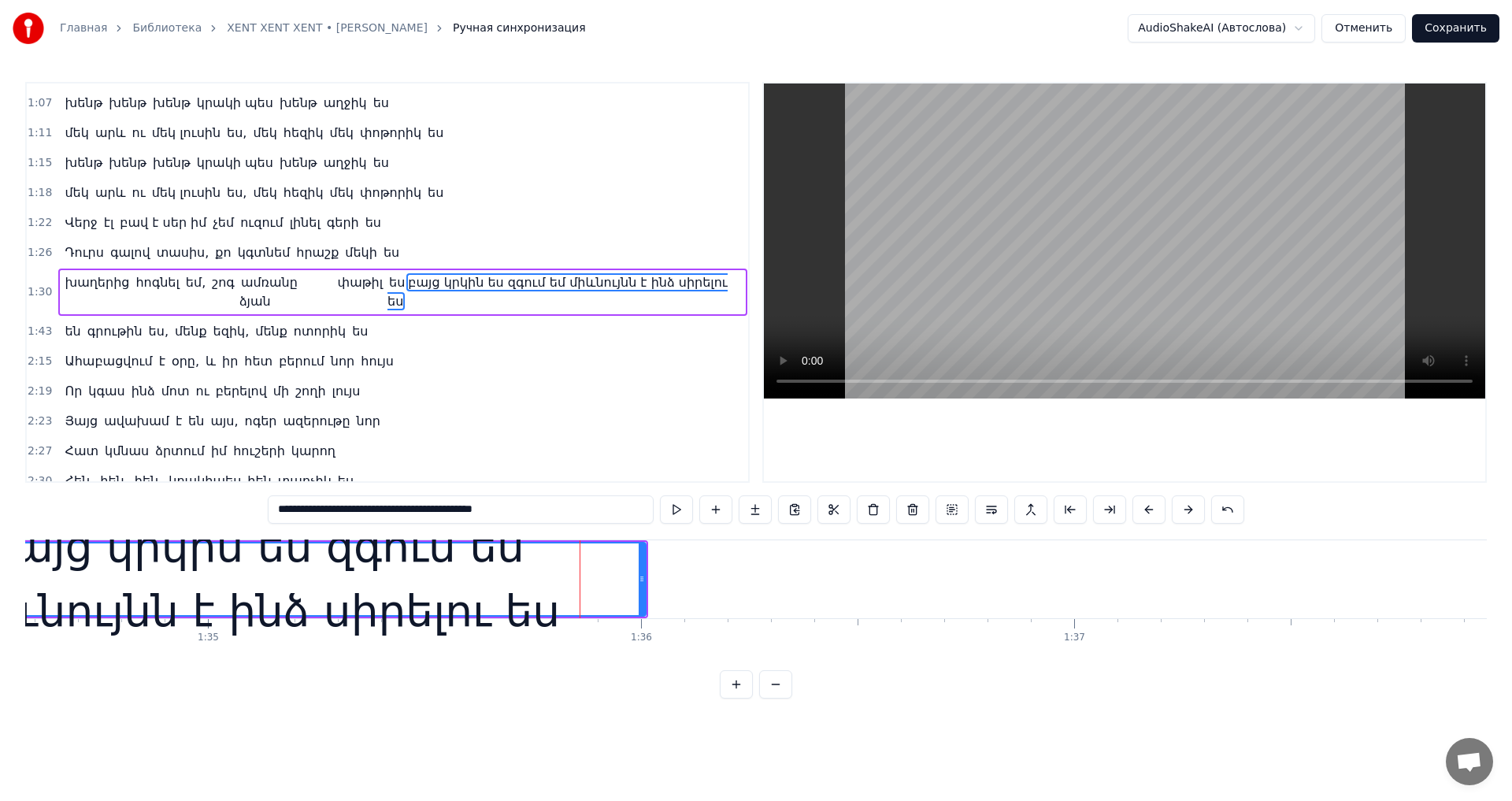
click at [645, 582] on div "բայց կրկին ես զգում եմ միևնույնն է ինձ սիրելու ես" at bounding box center [253, 578] width 785 height 75
click at [642, 578] on icon at bounding box center [642, 578] width 6 height 13
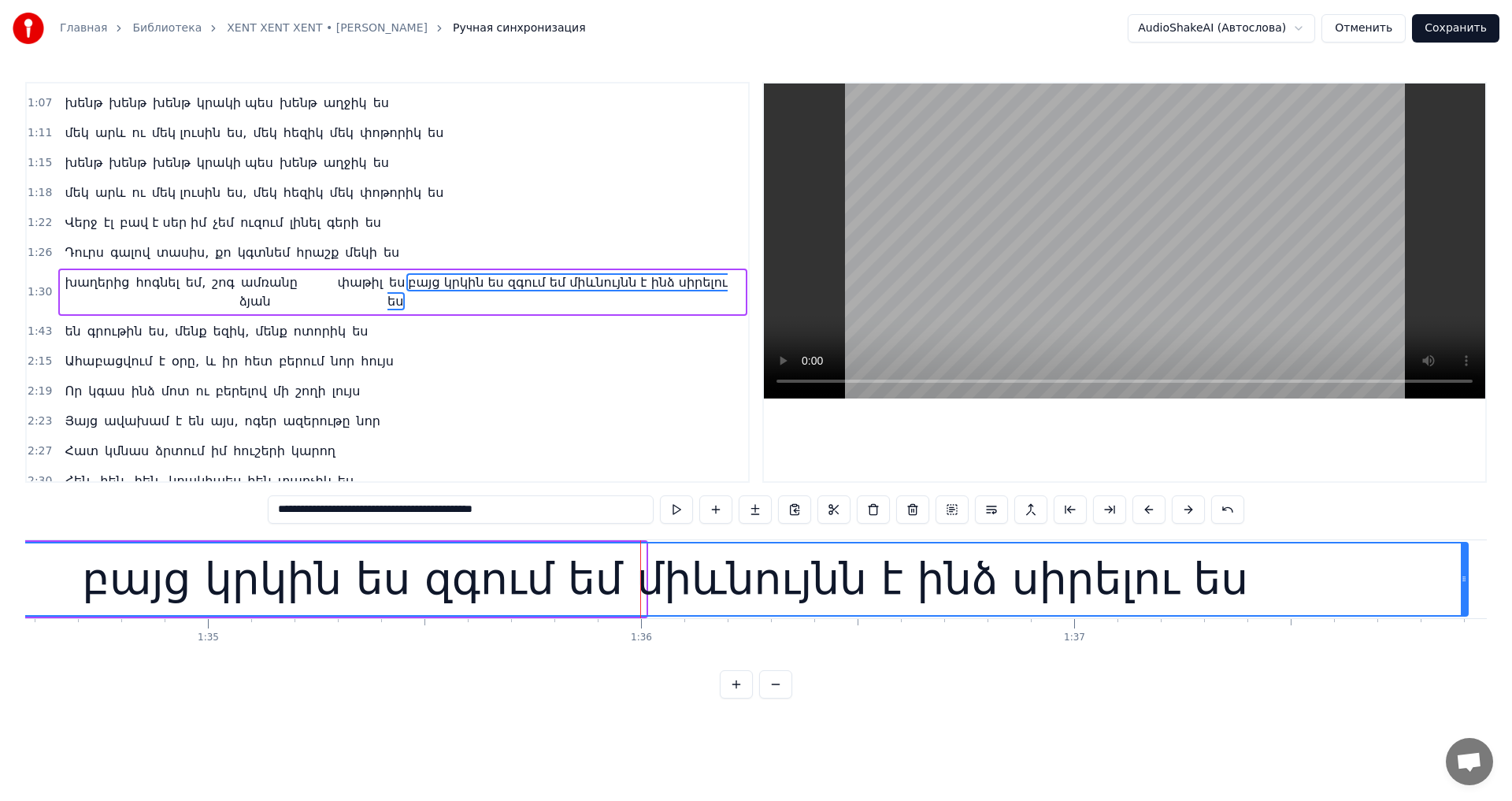
drag, startPoint x: 642, startPoint y: 577, endPoint x: 1463, endPoint y: 614, distance: 821.8
click at [1463, 614] on div at bounding box center [1463, 579] width 6 height 72
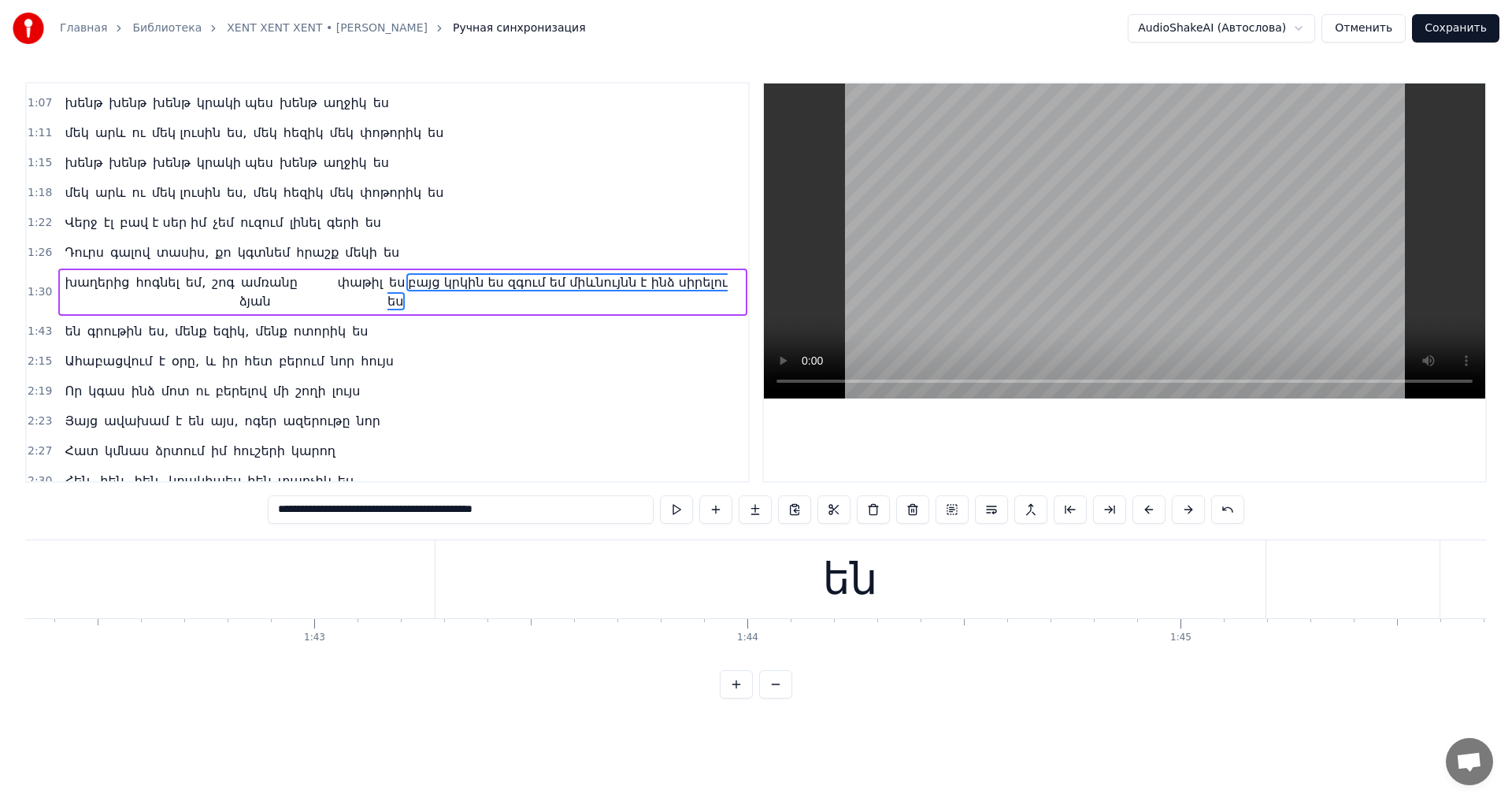
scroll to position [0, 44430]
click at [839, 590] on div "են" at bounding box center [730, 578] width 830 height 77
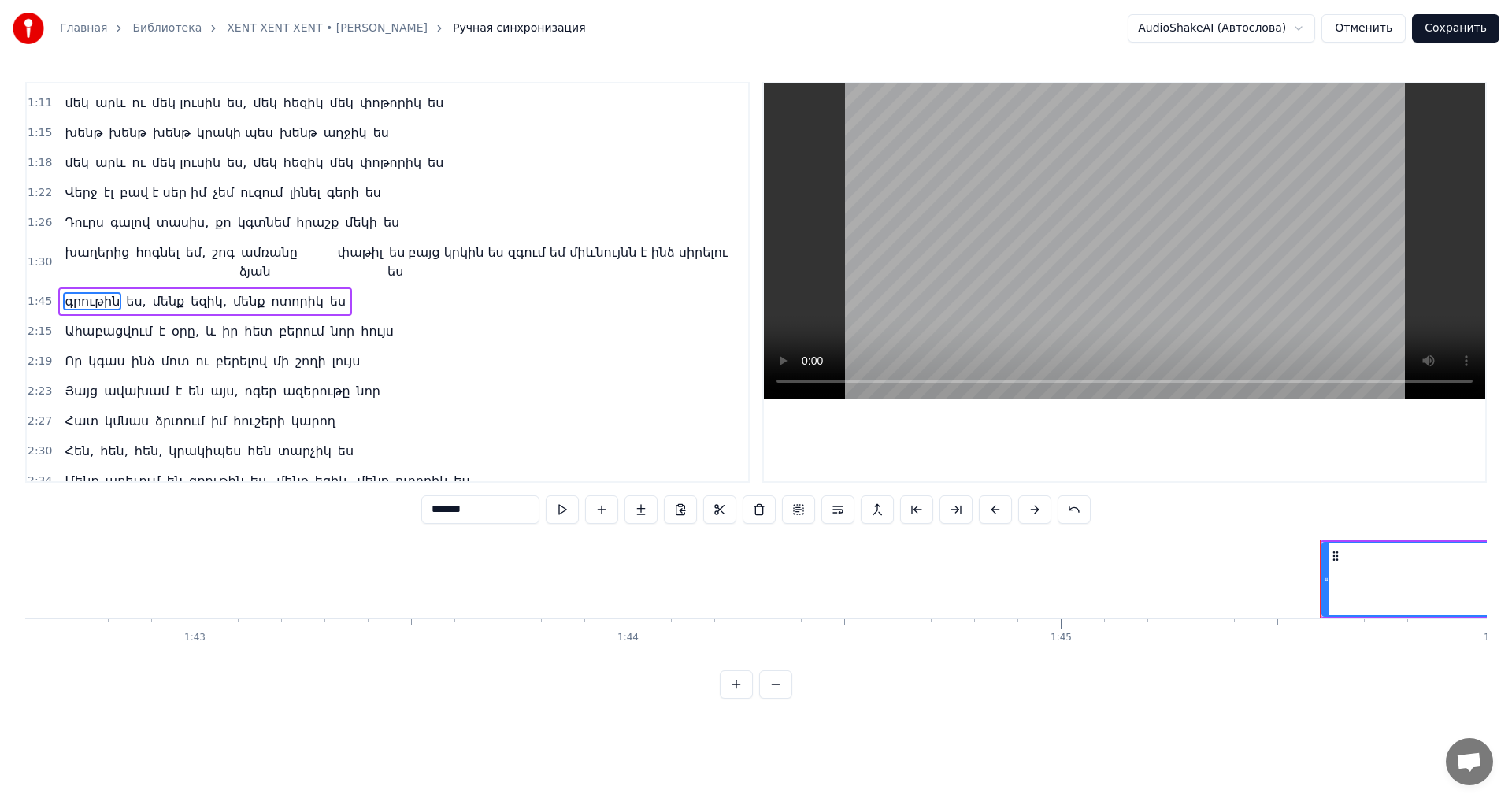
click at [85, 292] on span "գրութին" at bounding box center [92, 301] width 59 height 18
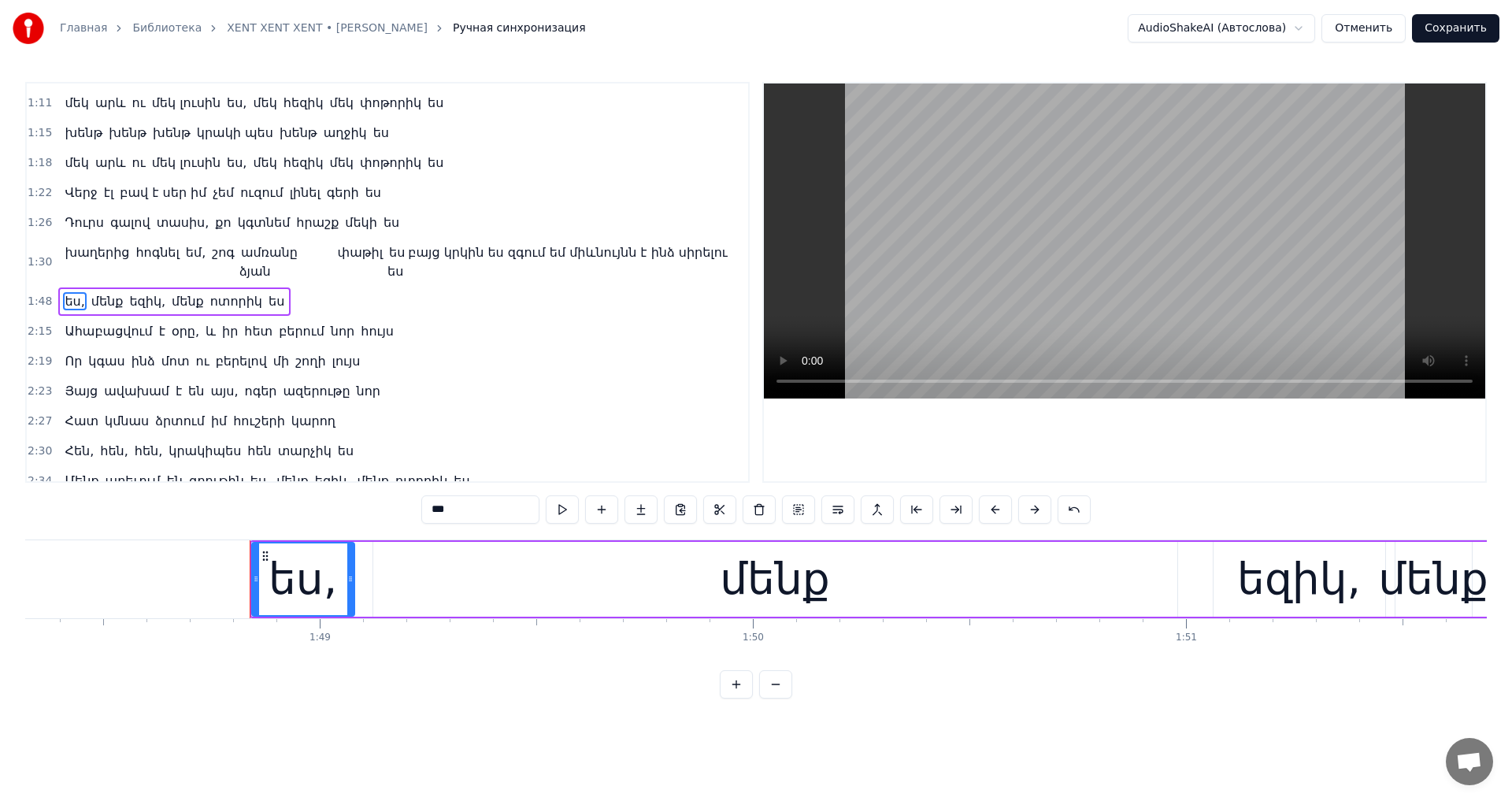
click at [68, 292] on span "ես," at bounding box center [74, 301] width 23 height 18
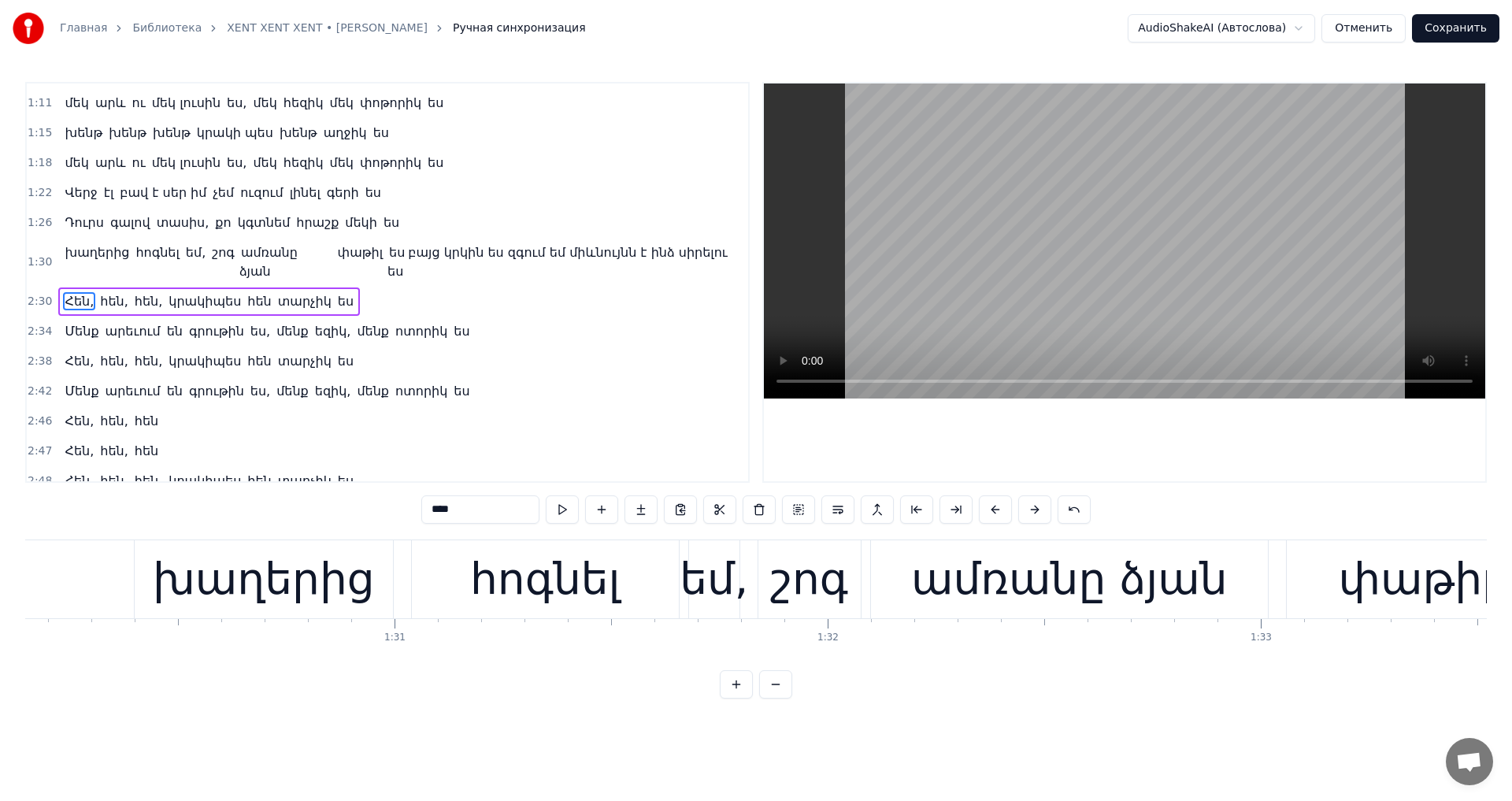
scroll to position [0, 38915]
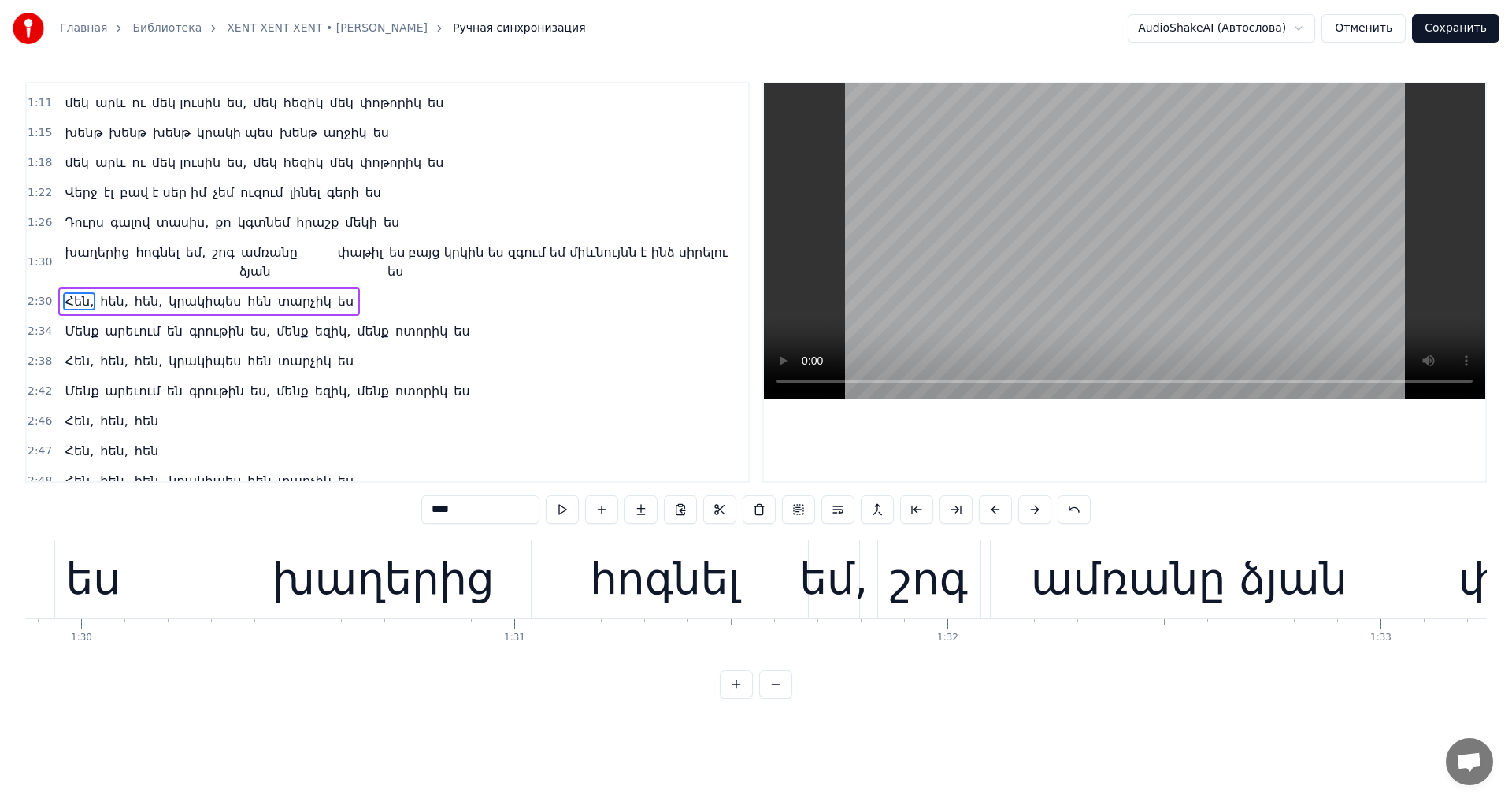
click at [1366, 248] on video at bounding box center [1124, 241] width 721 height 314
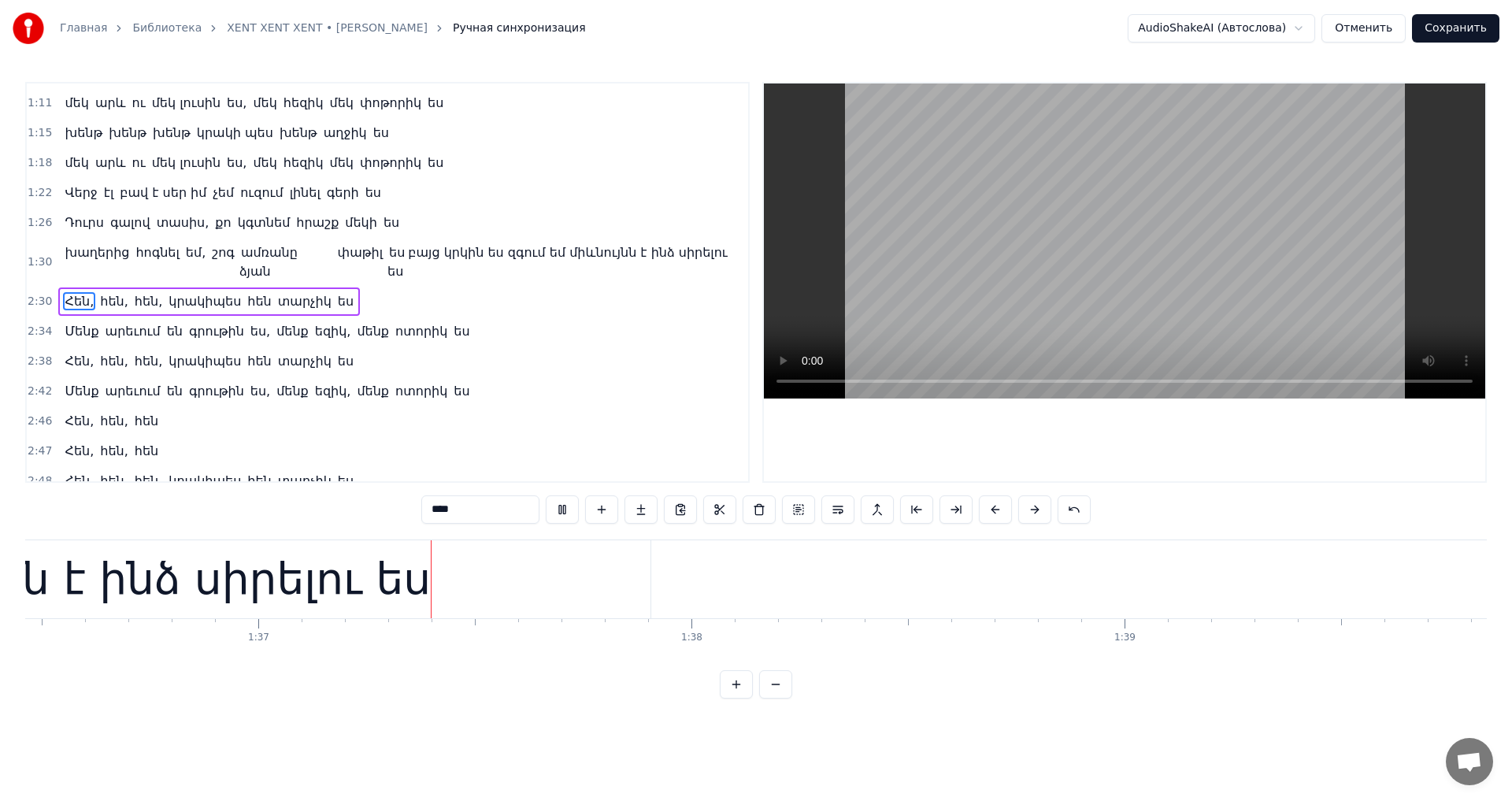
scroll to position [0, 41841]
click at [1370, 204] on video at bounding box center [1124, 241] width 721 height 314
click at [1059, 314] on video at bounding box center [1124, 241] width 721 height 314
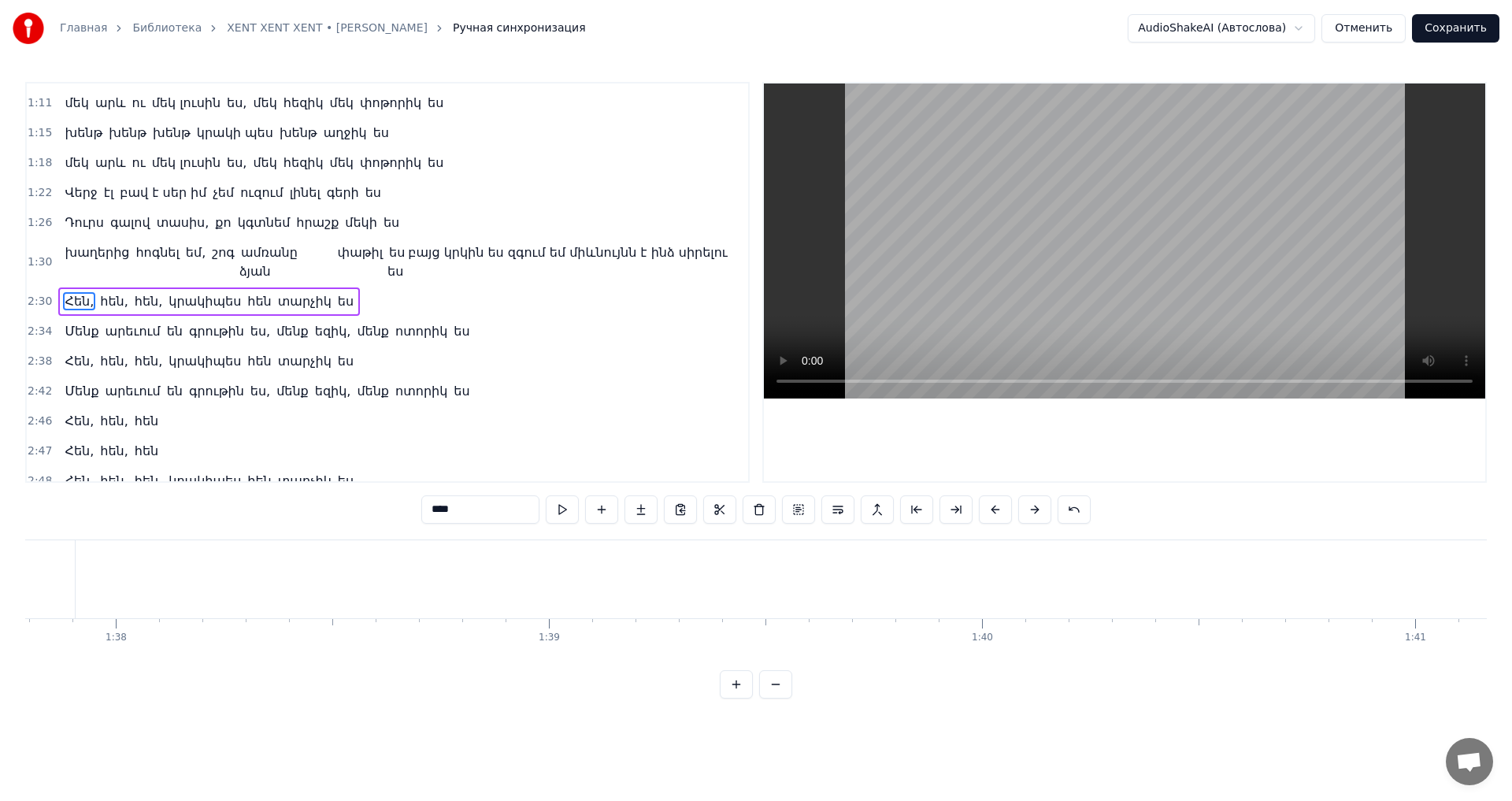
click at [1055, 303] on video at bounding box center [1124, 241] width 721 height 314
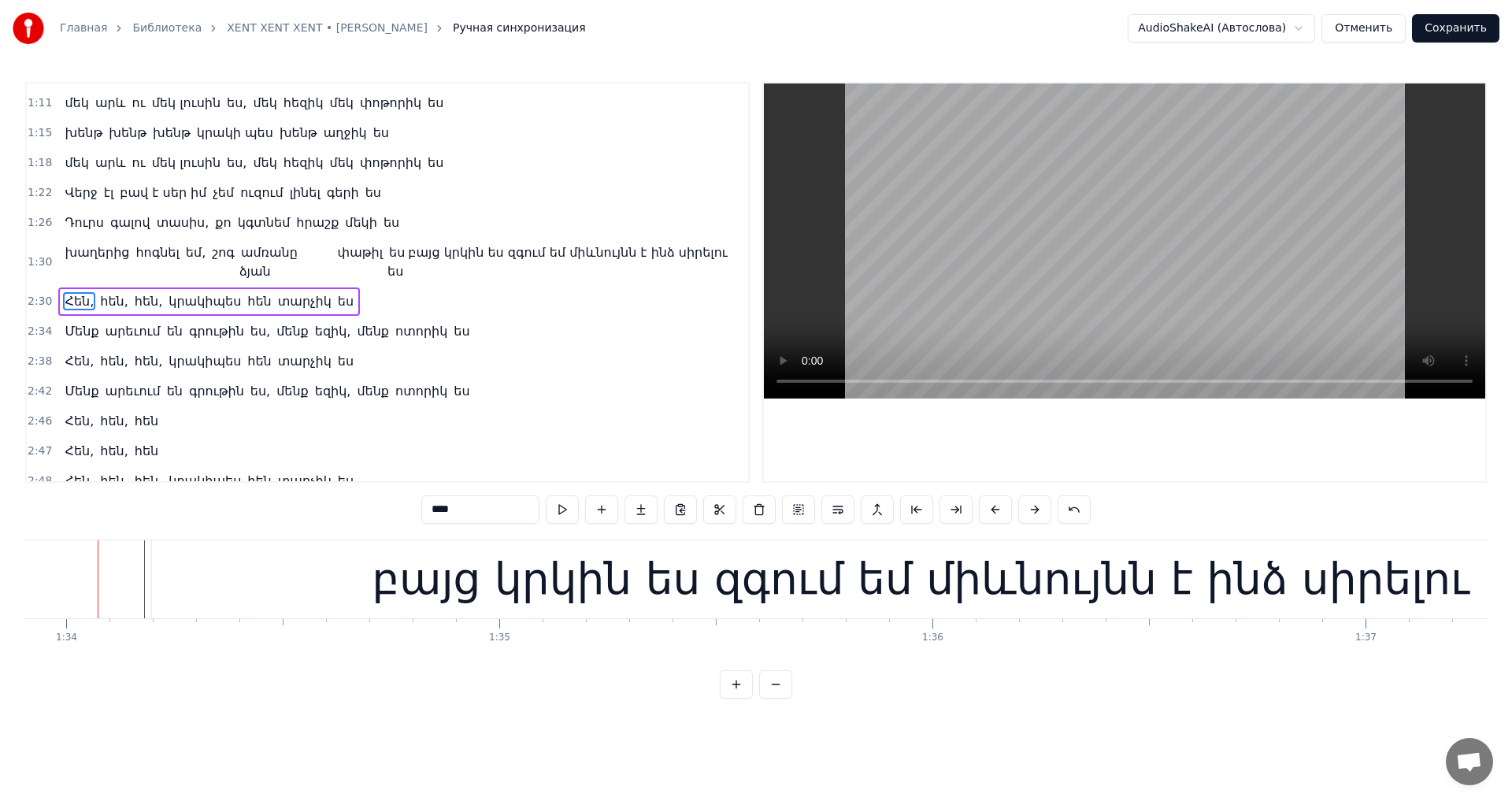
scroll to position [0, 40655]
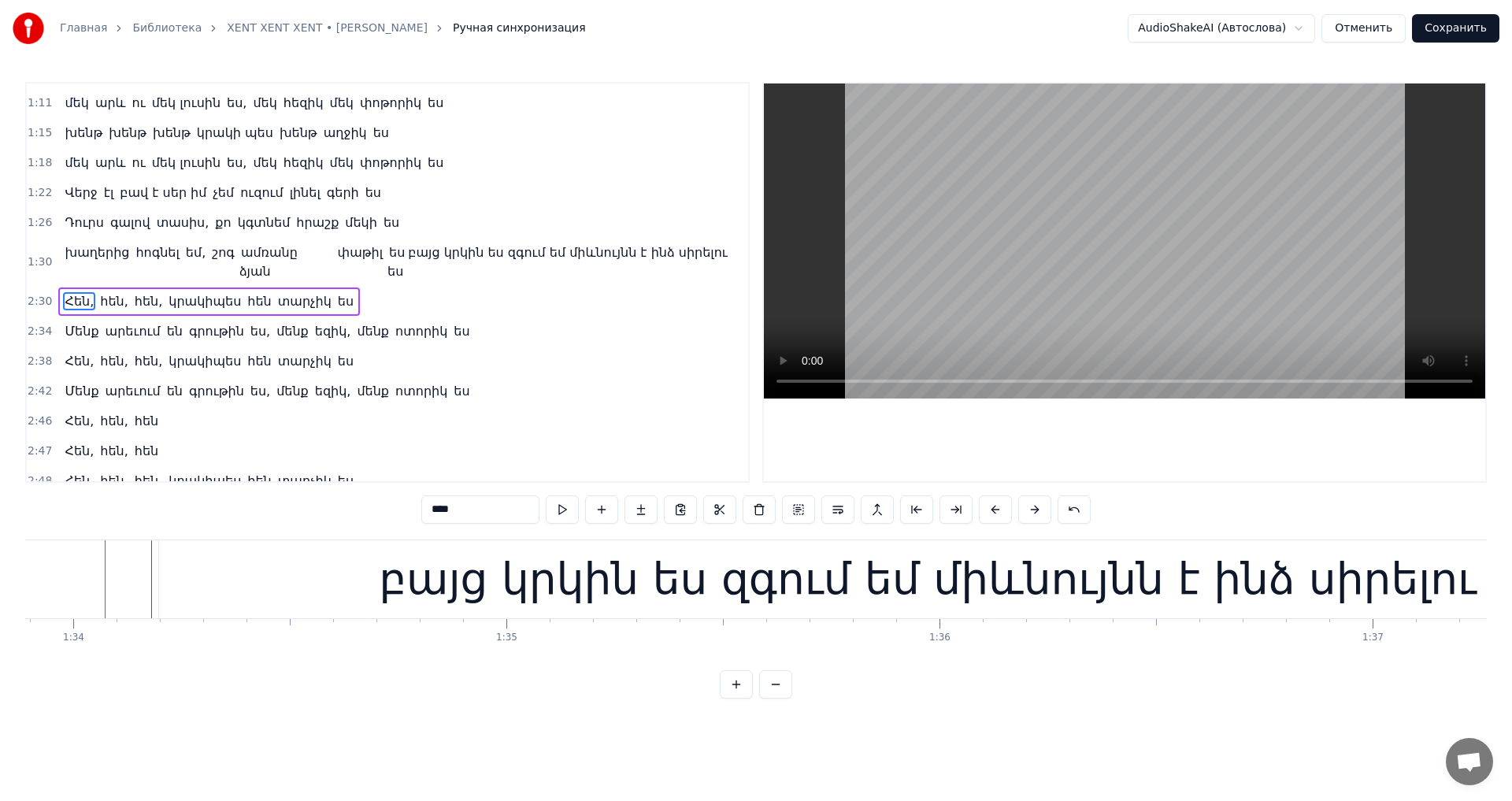
click at [1059, 289] on video at bounding box center [1124, 241] width 721 height 314
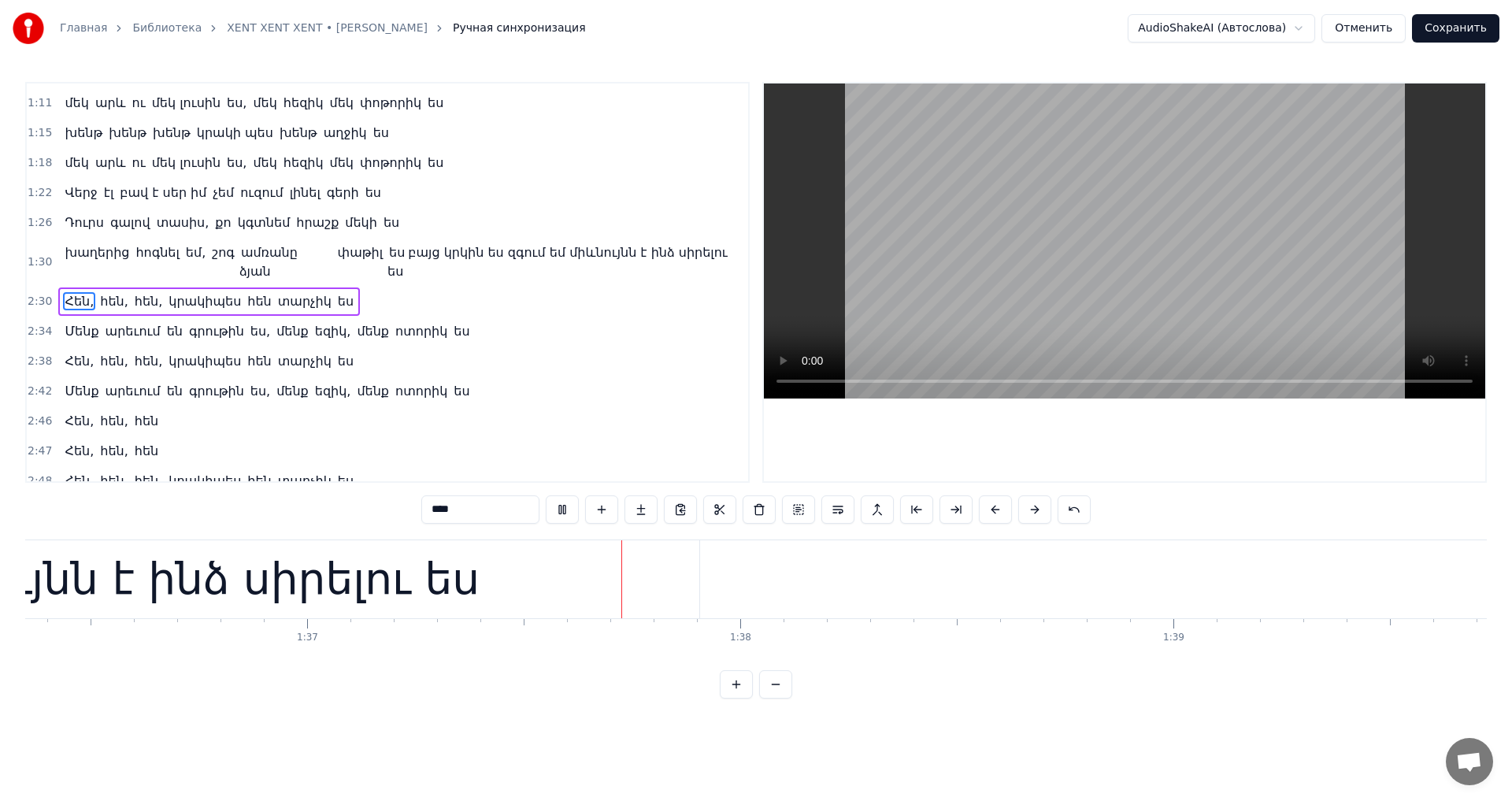
scroll to position [0, 42032]
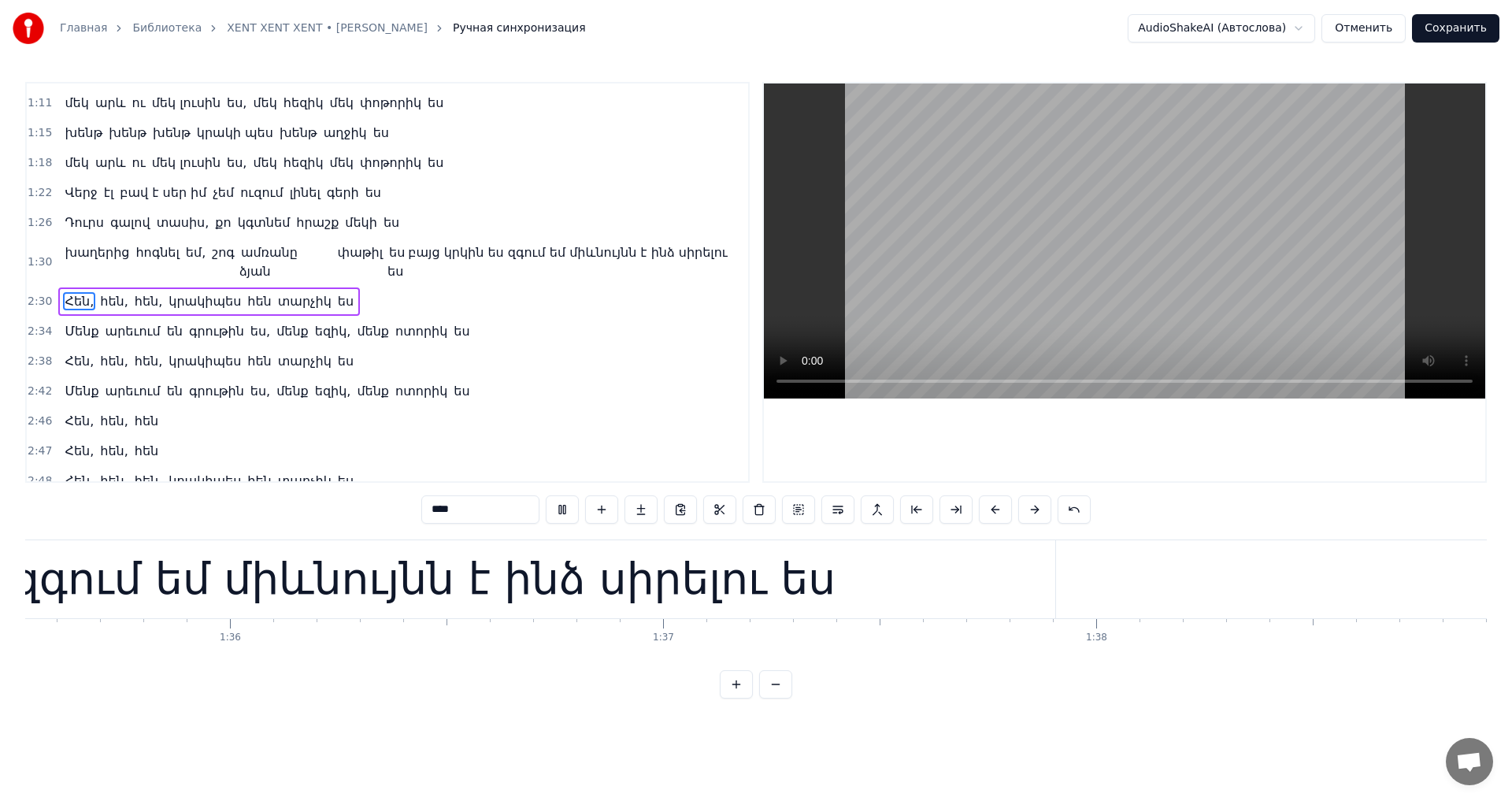
click at [1058, 298] on video at bounding box center [1124, 241] width 721 height 314
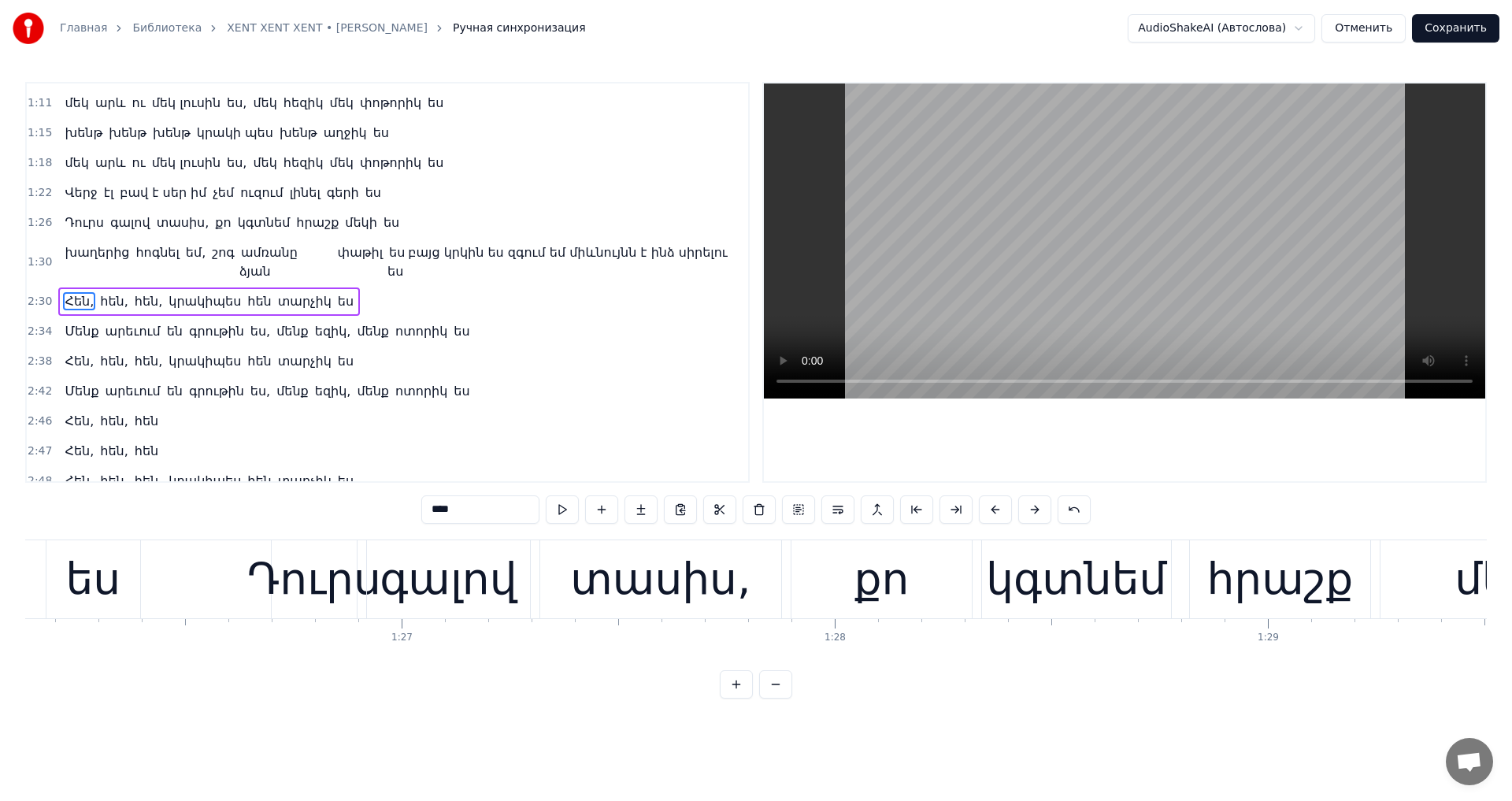
scroll to position [0, 37176]
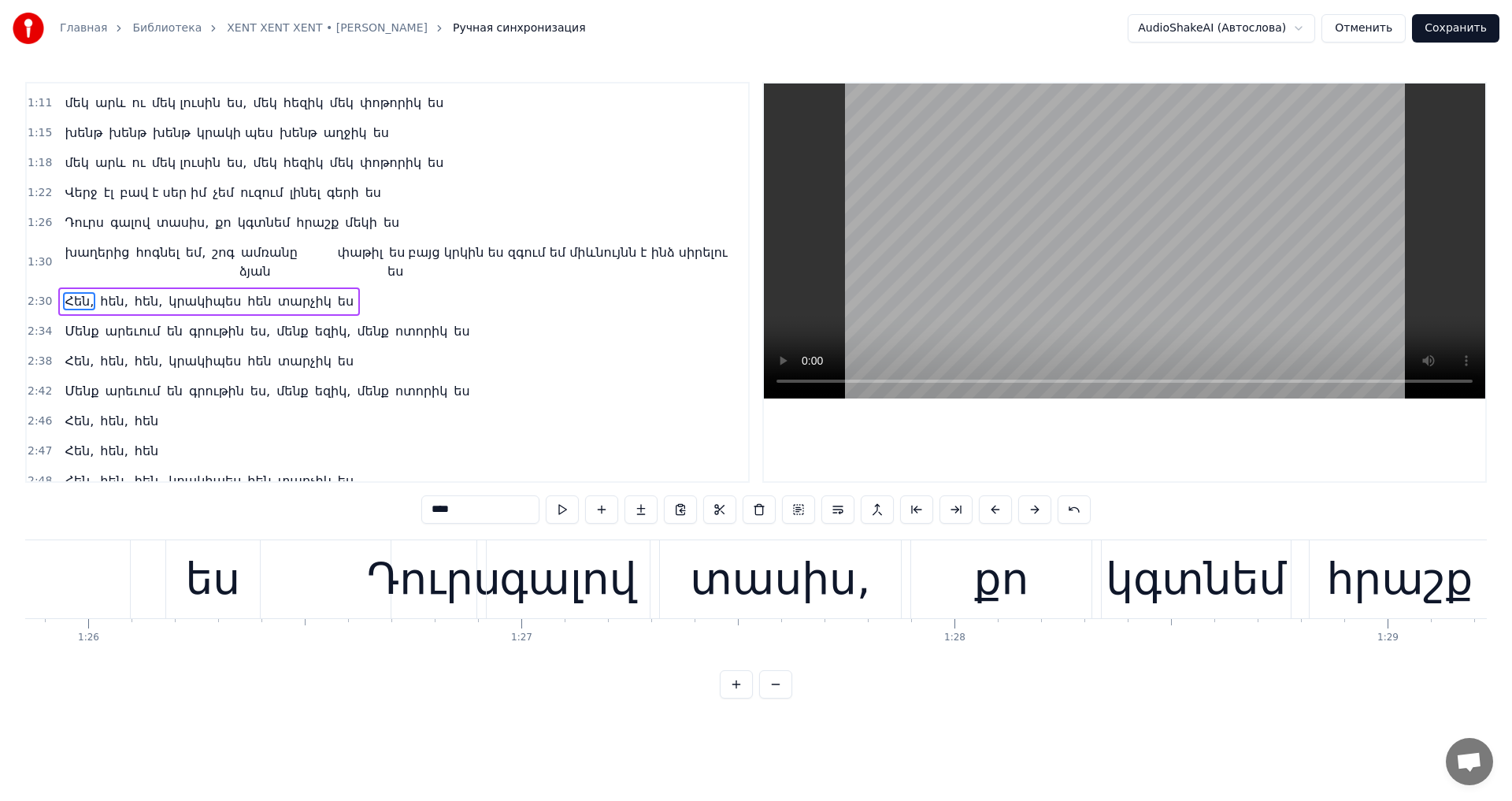
click at [1006, 589] on div "քո" at bounding box center [1000, 578] width 55 height 66
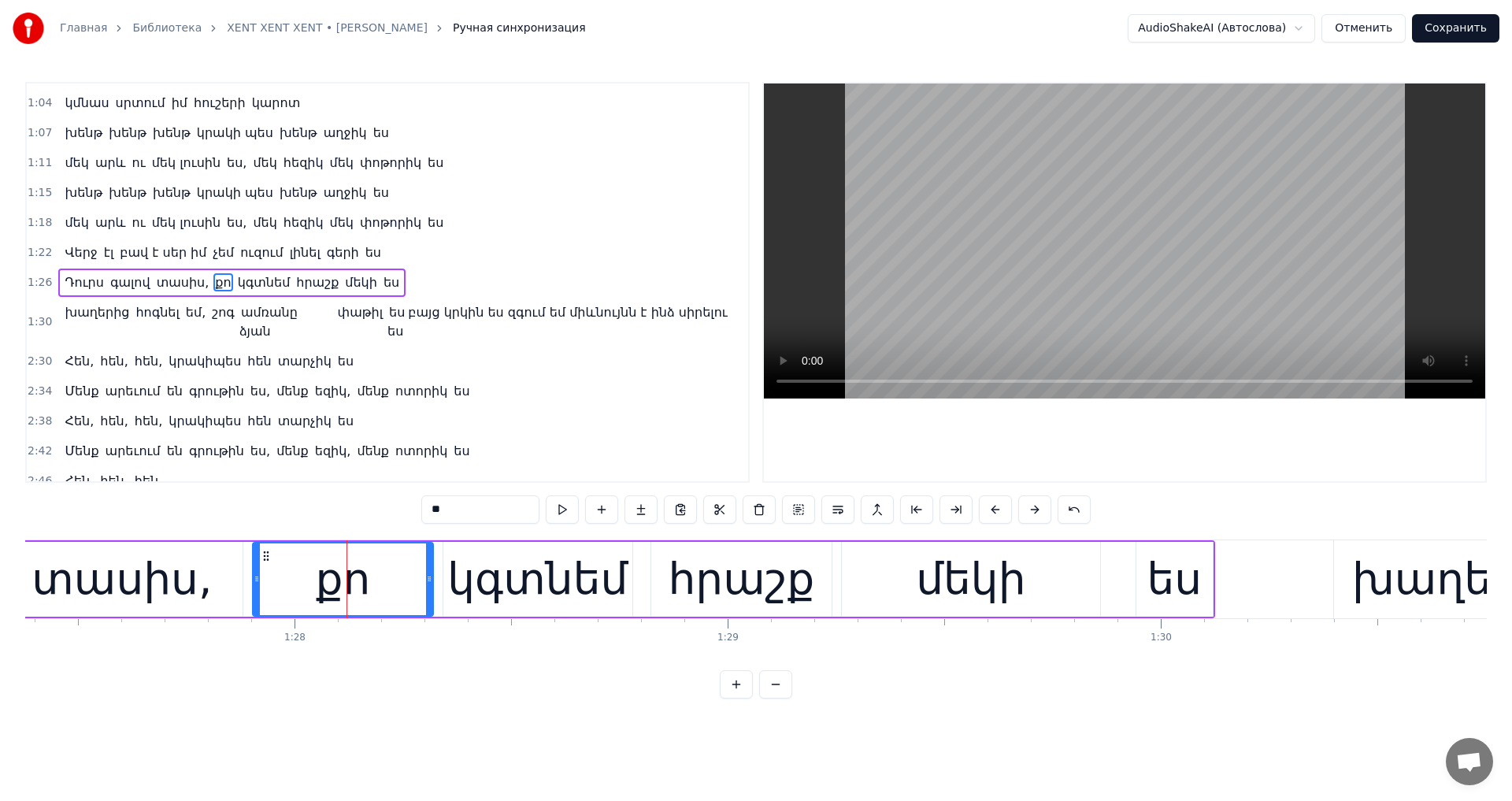
scroll to position [0, 37955]
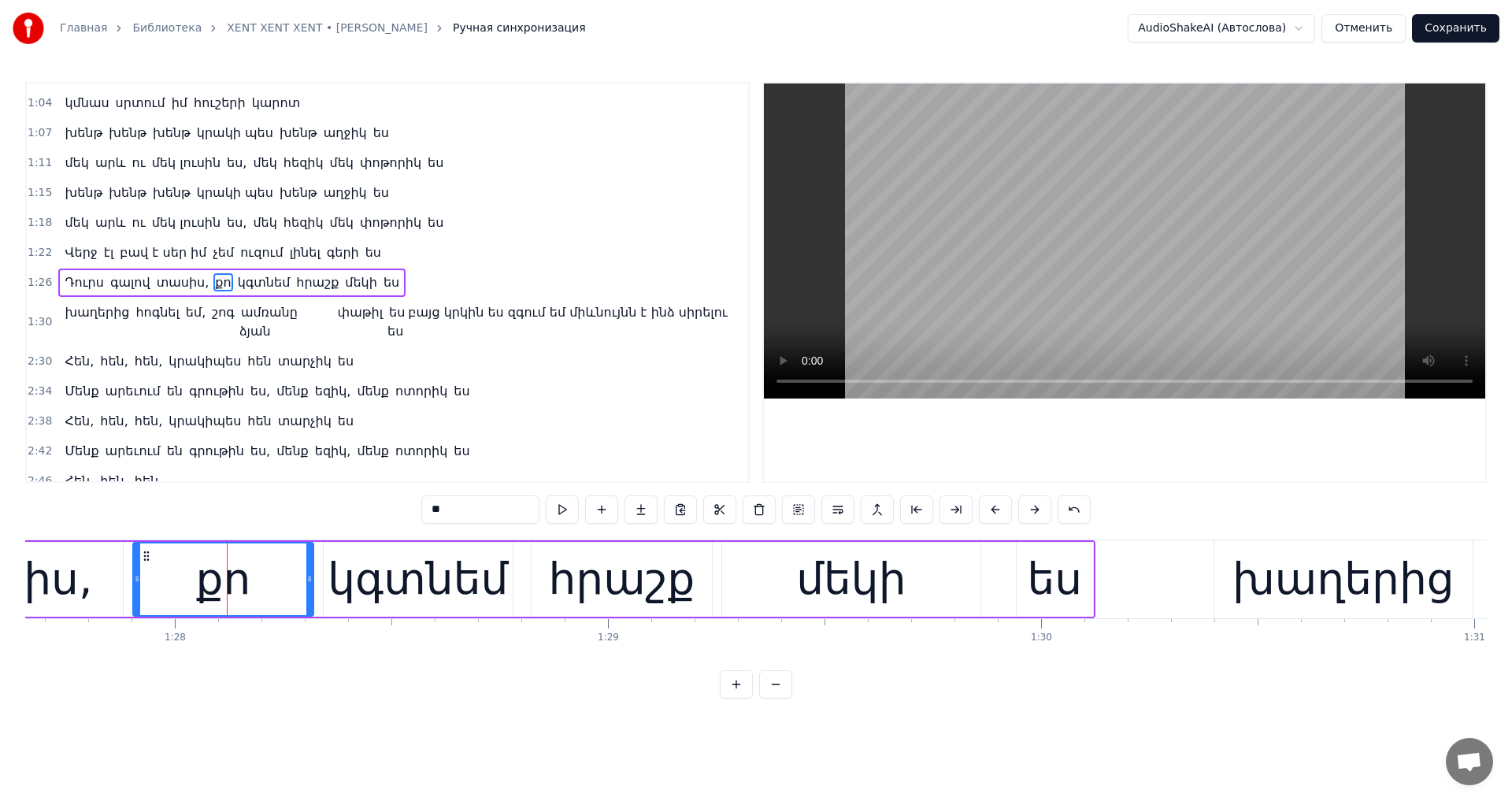
click at [1088, 601] on div "ես" at bounding box center [1054, 578] width 77 height 75
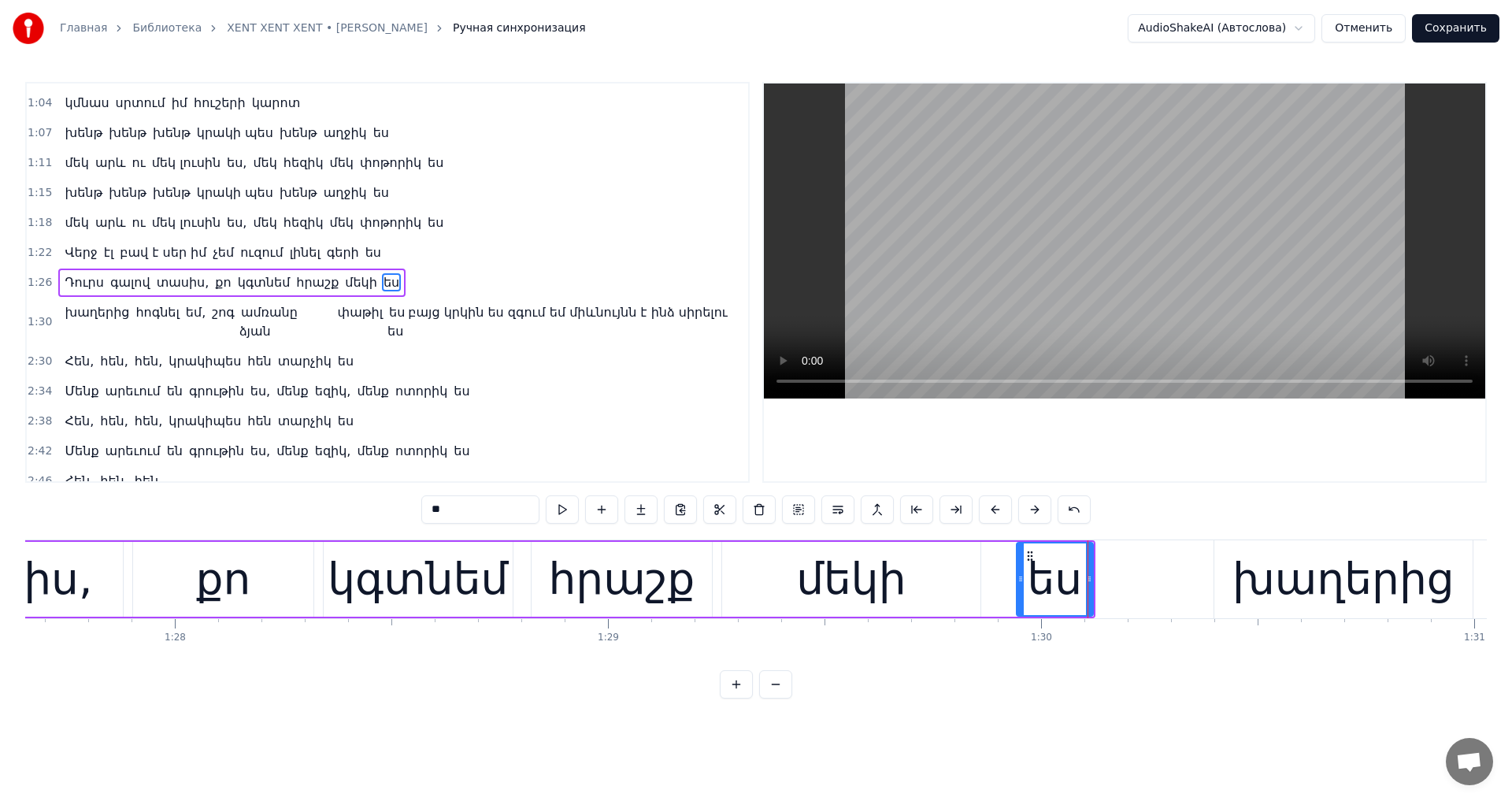
click at [1275, 569] on div "խաղերից" at bounding box center [1343, 578] width 222 height 66
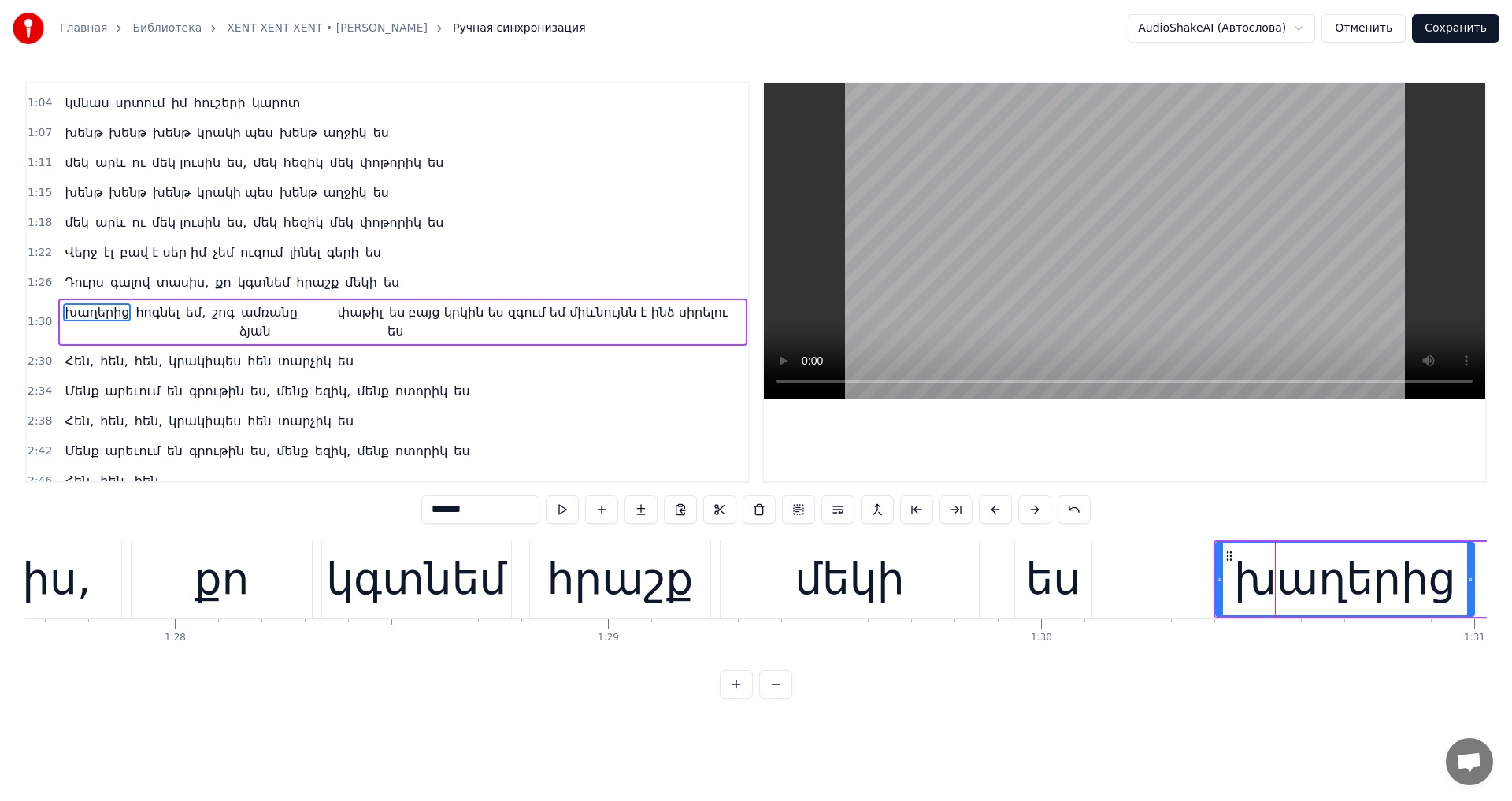
scroll to position [175, 0]
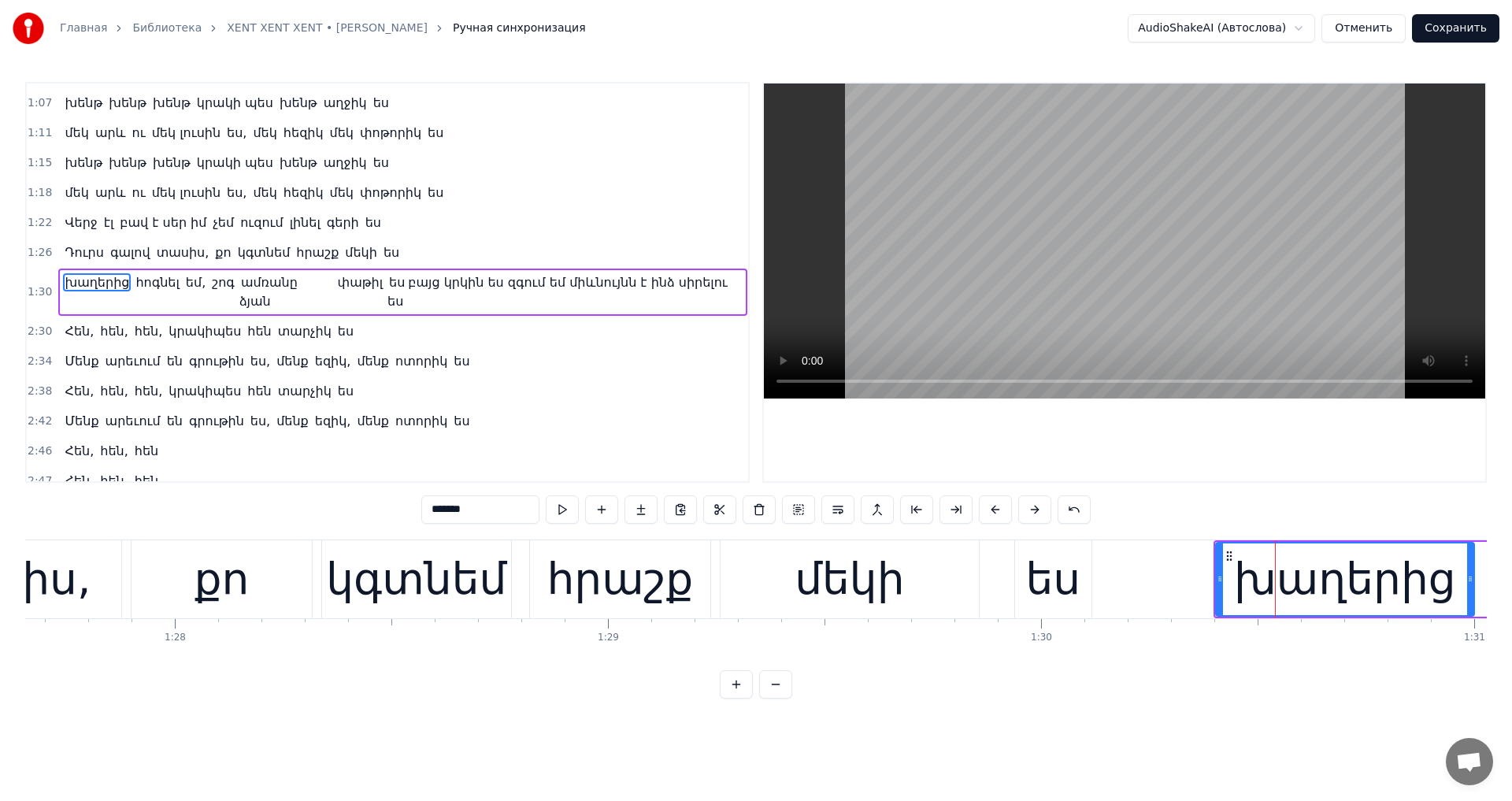
click at [1132, 283] on video at bounding box center [1124, 241] width 721 height 314
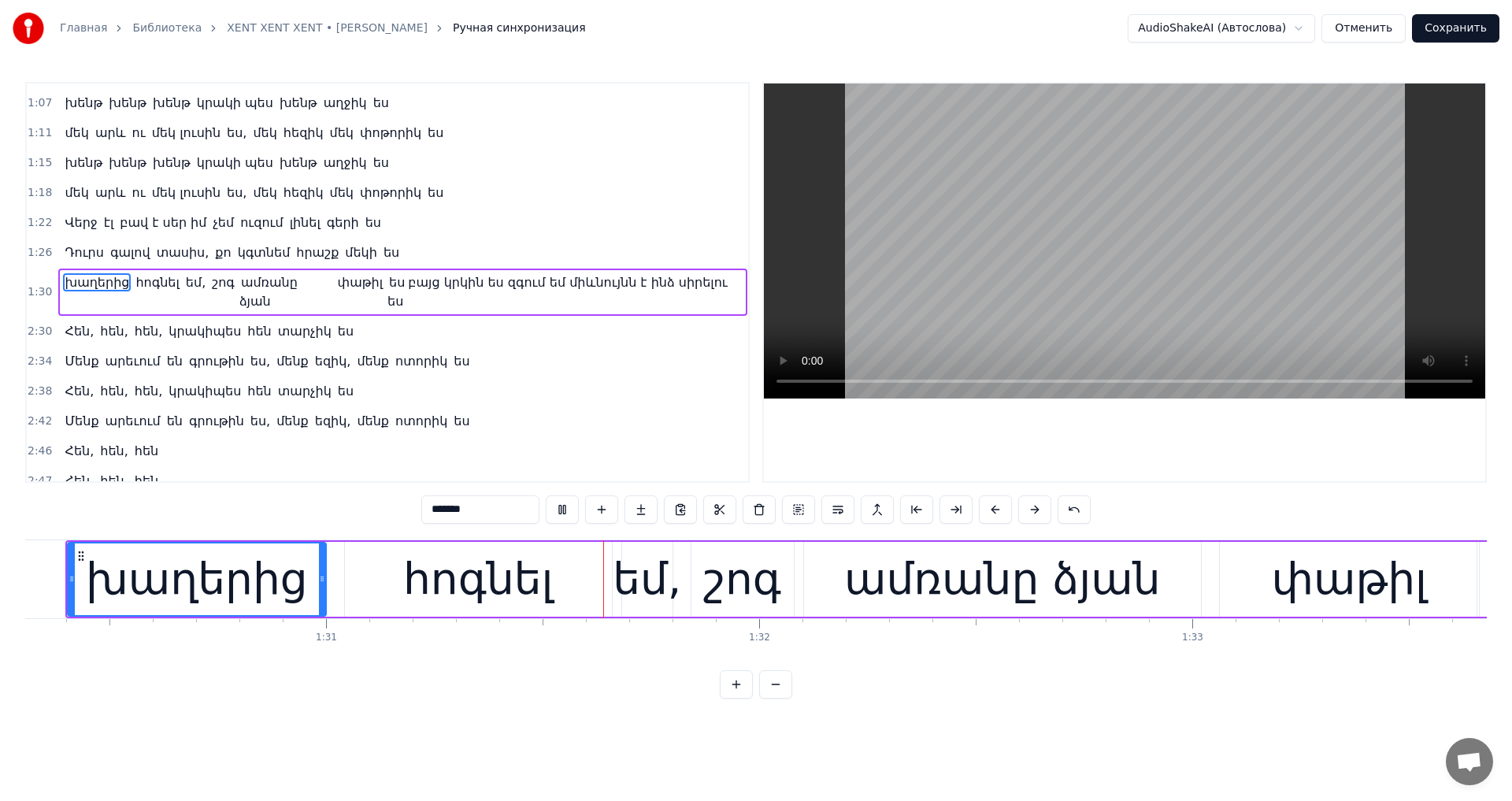
scroll to position [0, 39327]
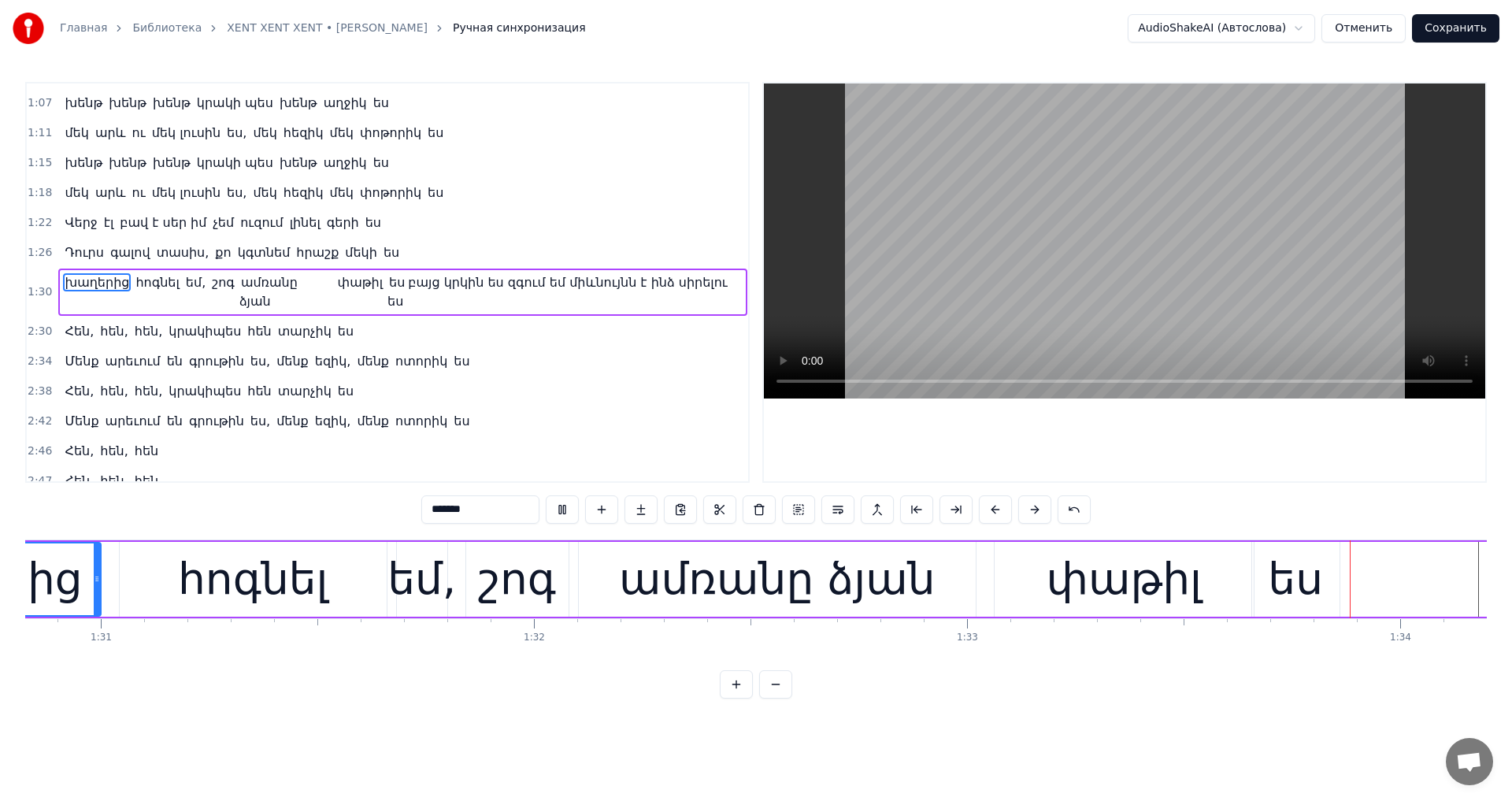
click at [1132, 283] on video at bounding box center [1124, 241] width 721 height 314
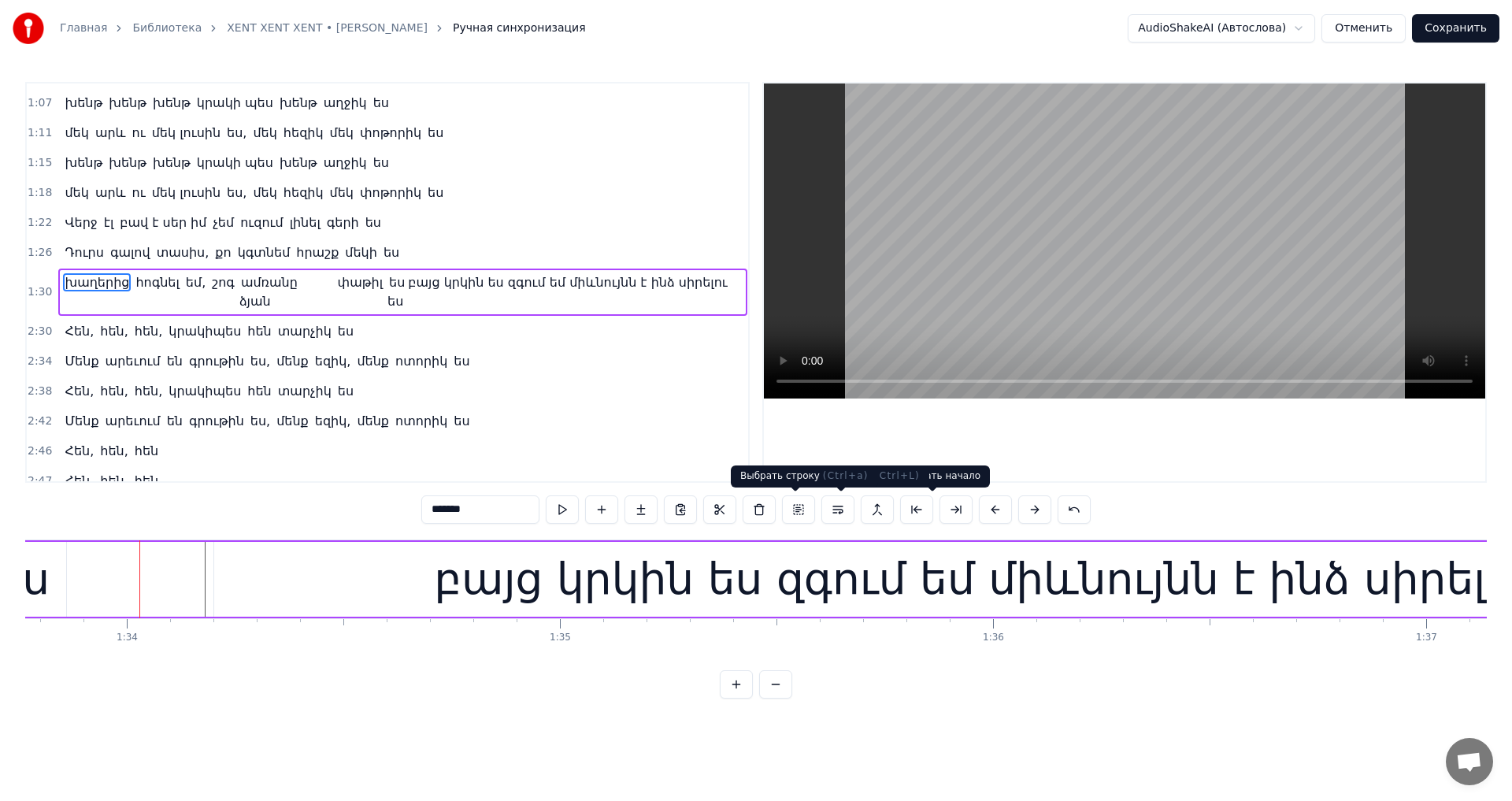
scroll to position [0, 40636]
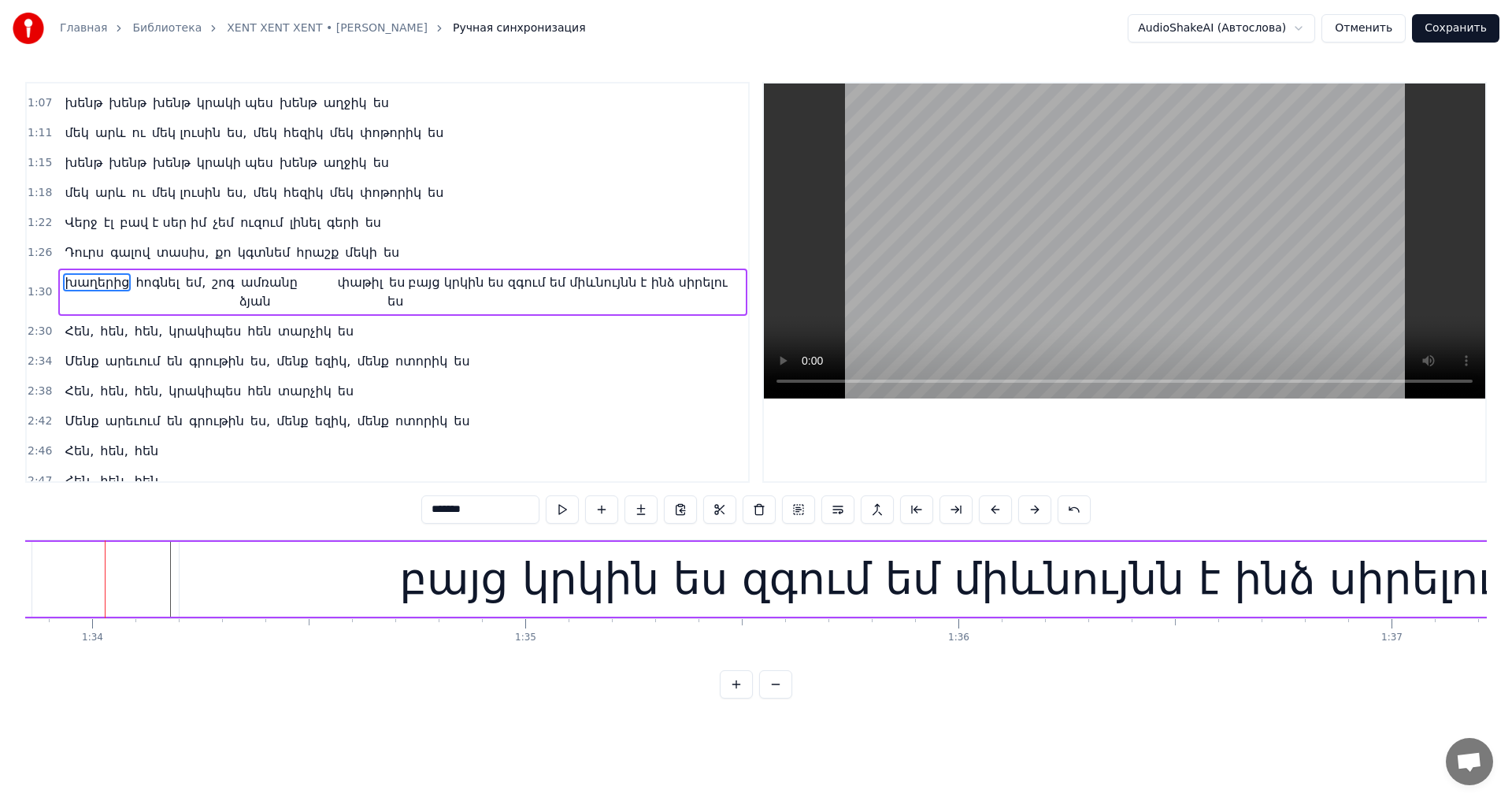
click at [525, 600] on div "բայց կրկին ես զգում եմ միևնույնն է ինձ սիրելու ես" at bounding box center [982, 578] width 1166 height 66
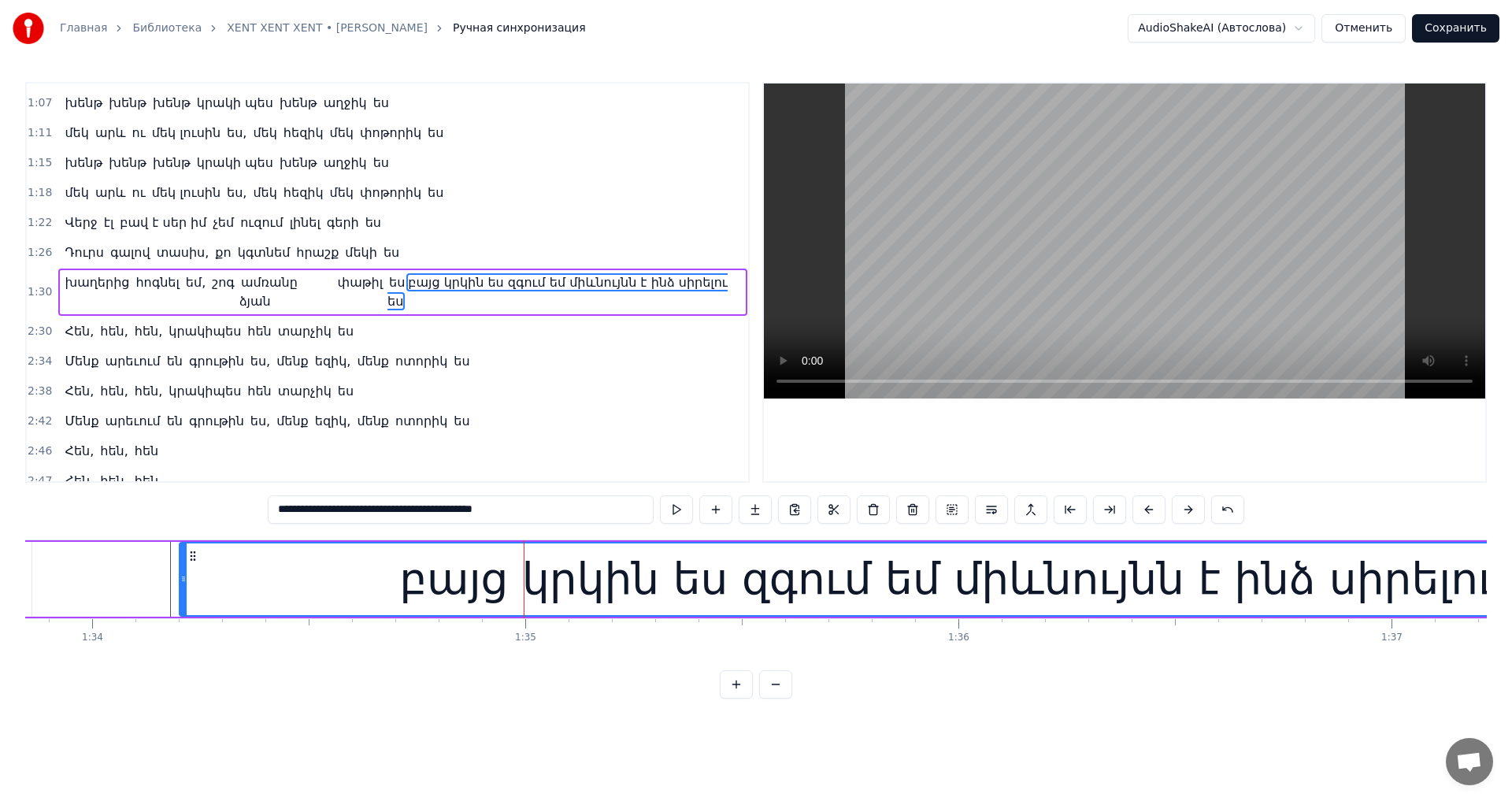
click at [268, 514] on input "**********" at bounding box center [460, 509] width 386 height 28
drag, startPoint x: 229, startPoint y: 508, endPoint x: 614, endPoint y: 497, distance: 385.2
click at [614, 497] on div "**********" at bounding box center [755, 509] width 976 height 28
click at [154, 503] on div "0:44 Ահա բացվում է օրը և իր հետ բերում նոր հույս 0:48 Որ կգաս ինձ մոտ ու բերելո…" at bounding box center [756, 390] width 1462 height 616
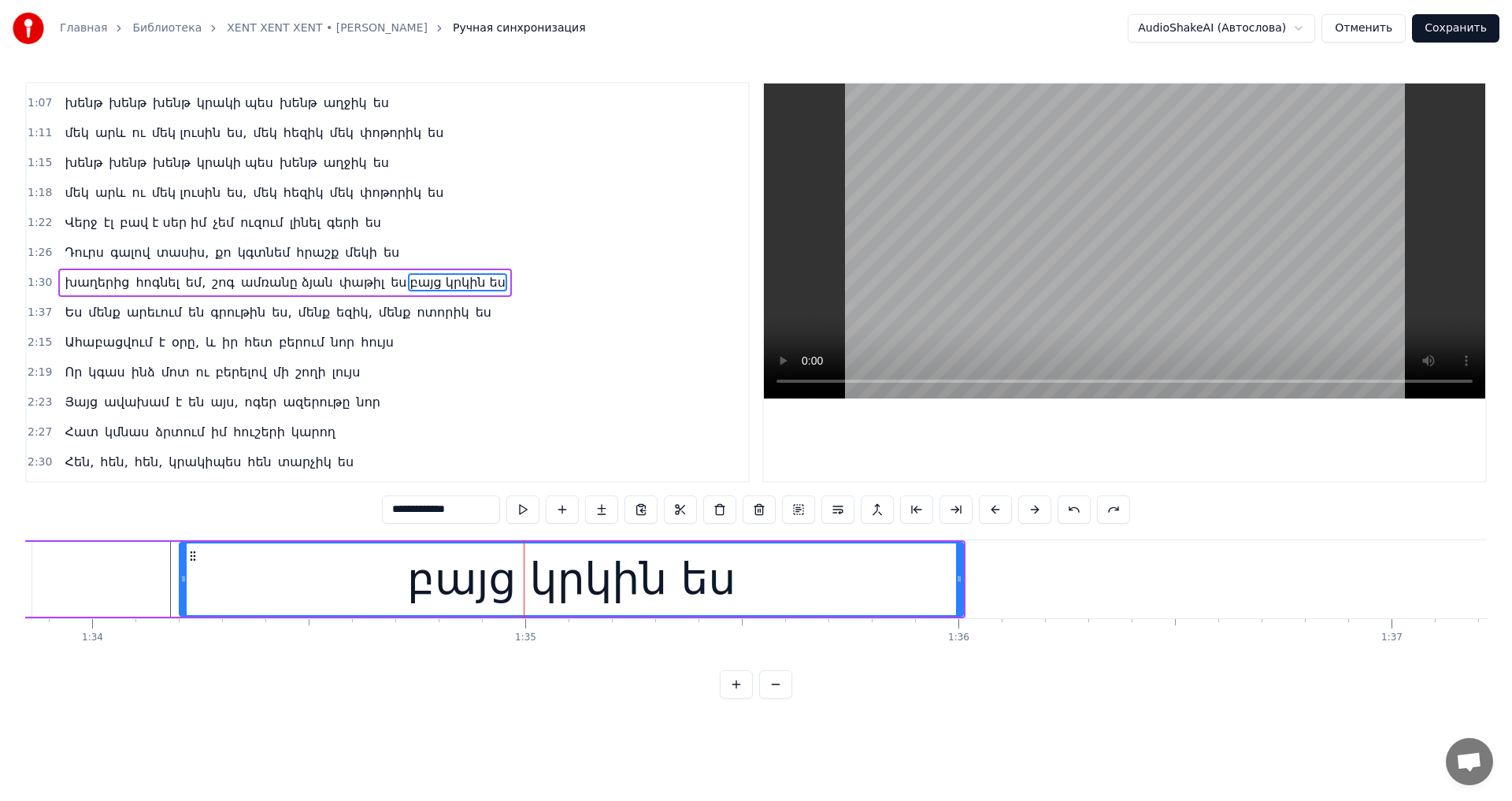
type input "**********"
click at [1006, 230] on video at bounding box center [1124, 241] width 721 height 314
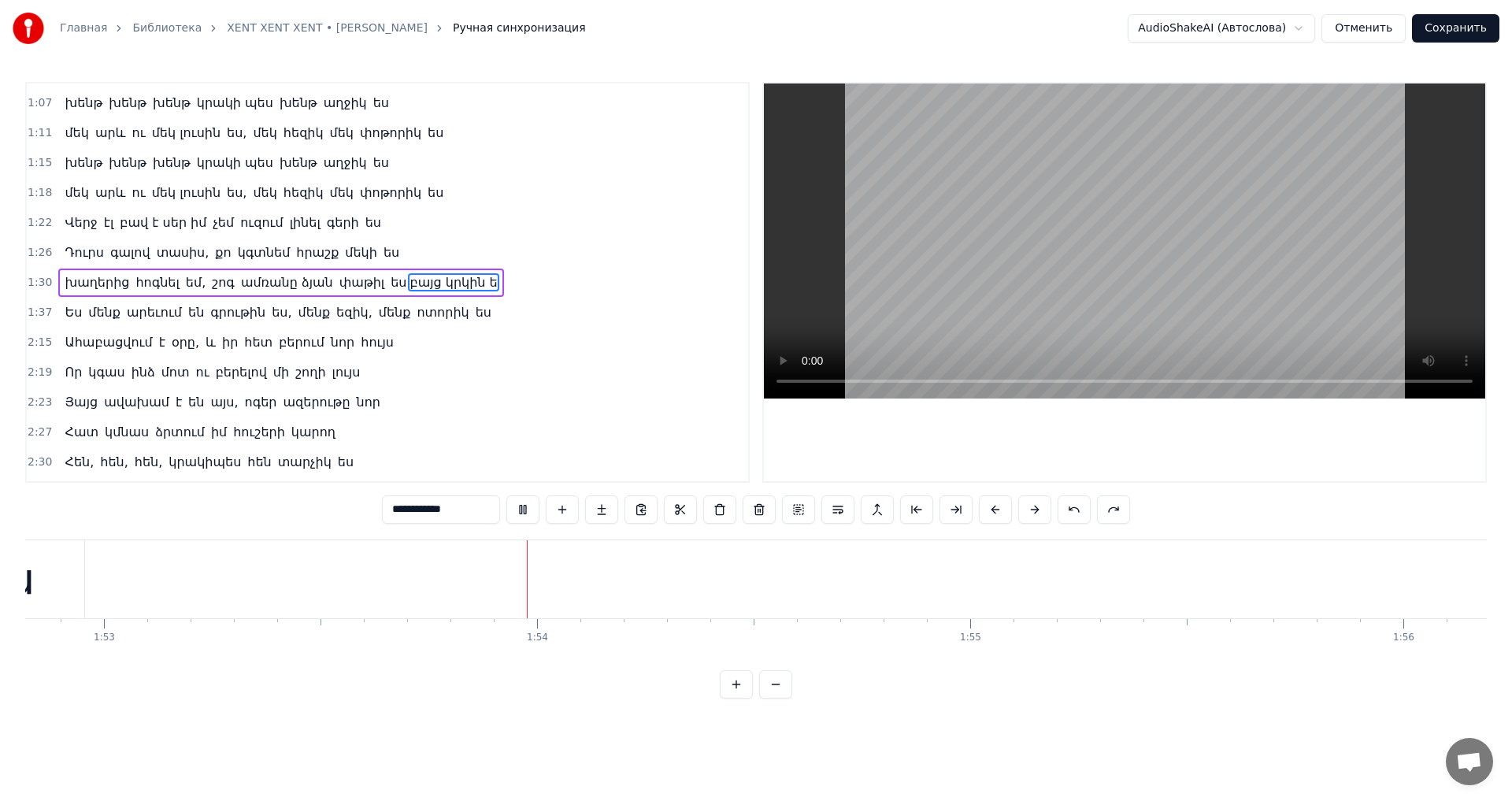
scroll to position [0, 48982]
click at [1186, 219] on video at bounding box center [1124, 241] width 721 height 314
click at [1447, 26] on button "Сохранить" at bounding box center [1455, 28] width 87 height 28
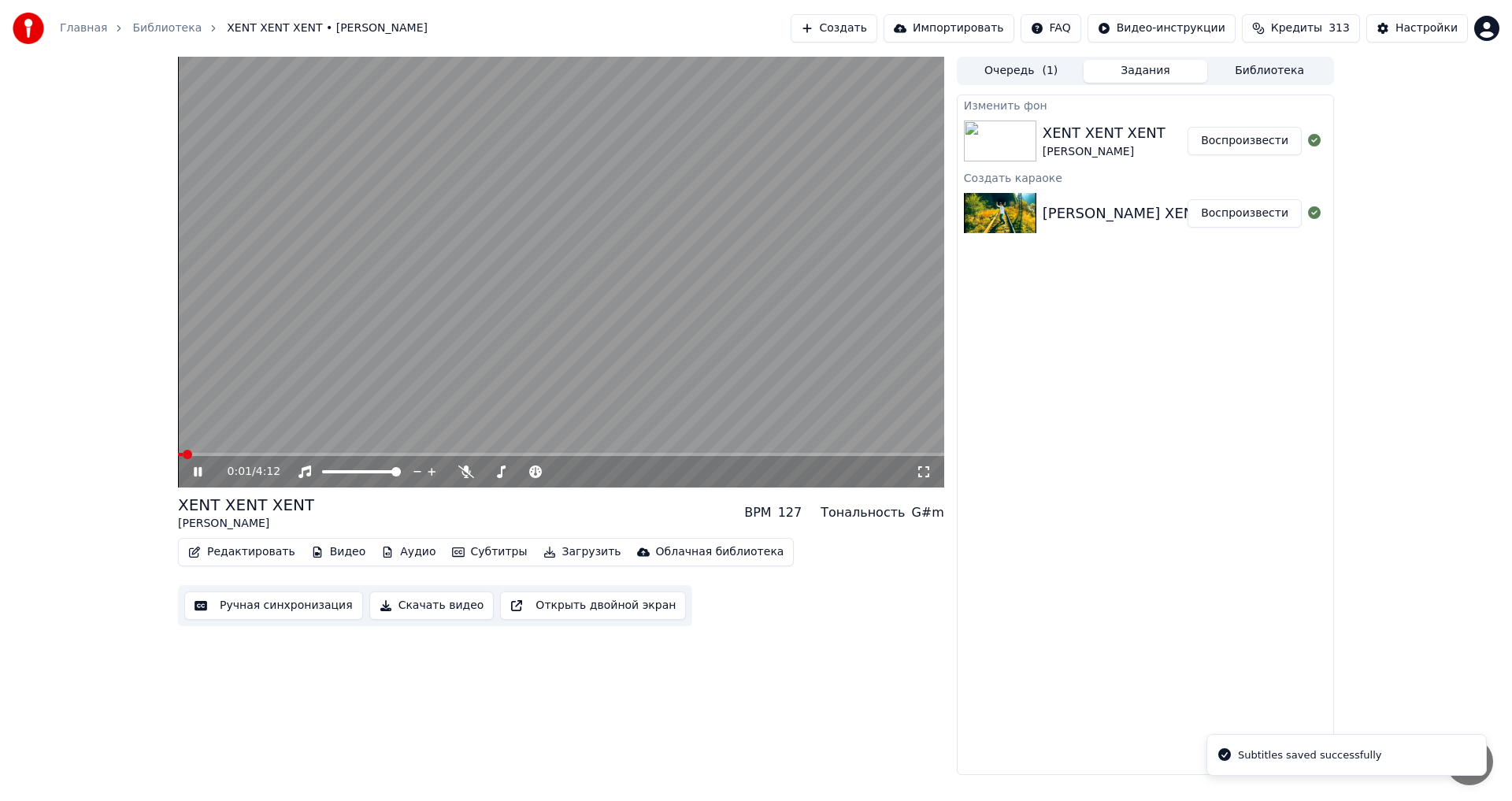
click at [203, 470] on icon at bounding box center [208, 471] width 37 height 13
click at [240, 558] on button "Редактировать" at bounding box center [241, 551] width 120 height 22
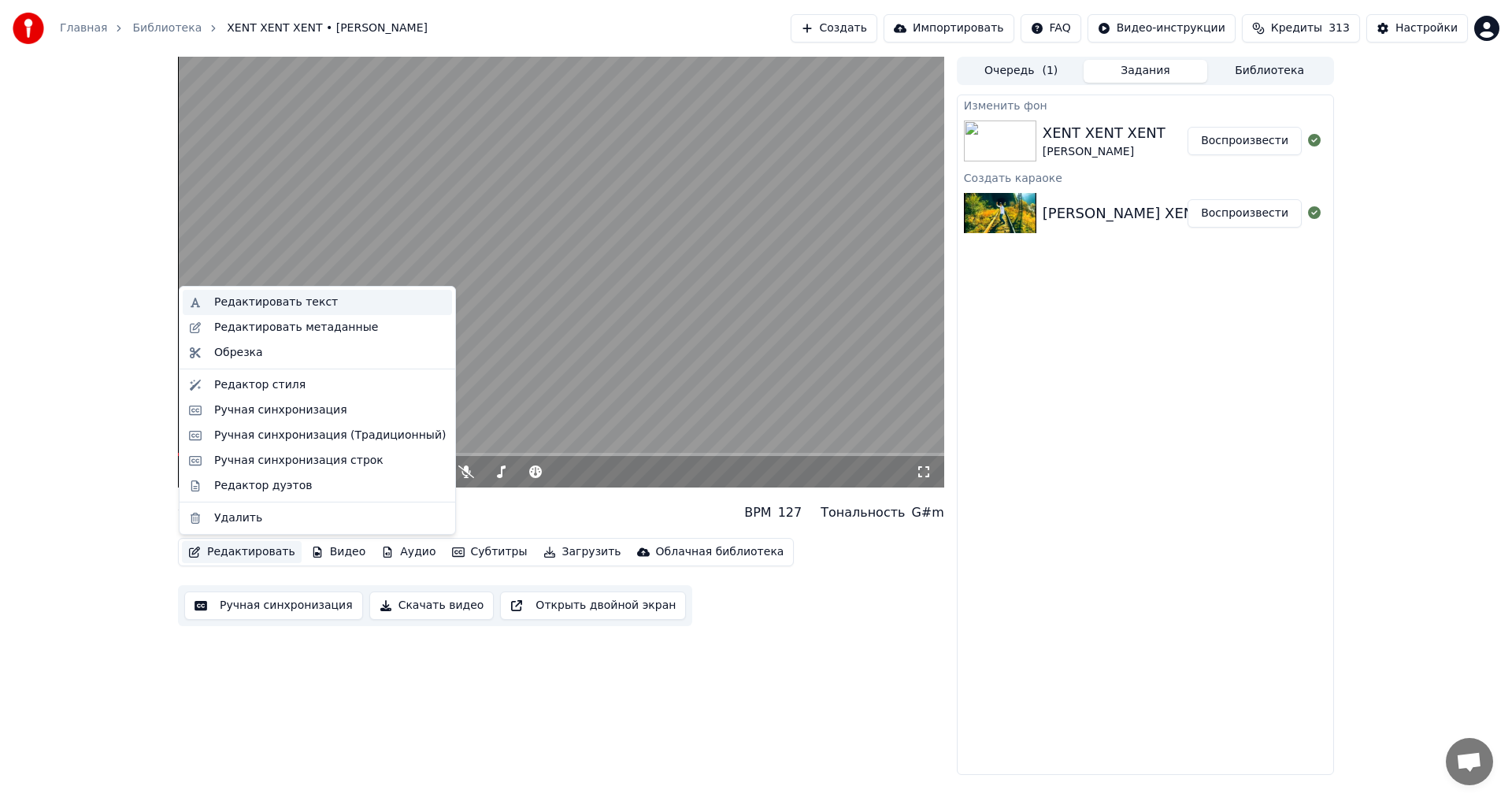
click at [314, 309] on div "Редактировать текст" at bounding box center [276, 302] width 123 height 15
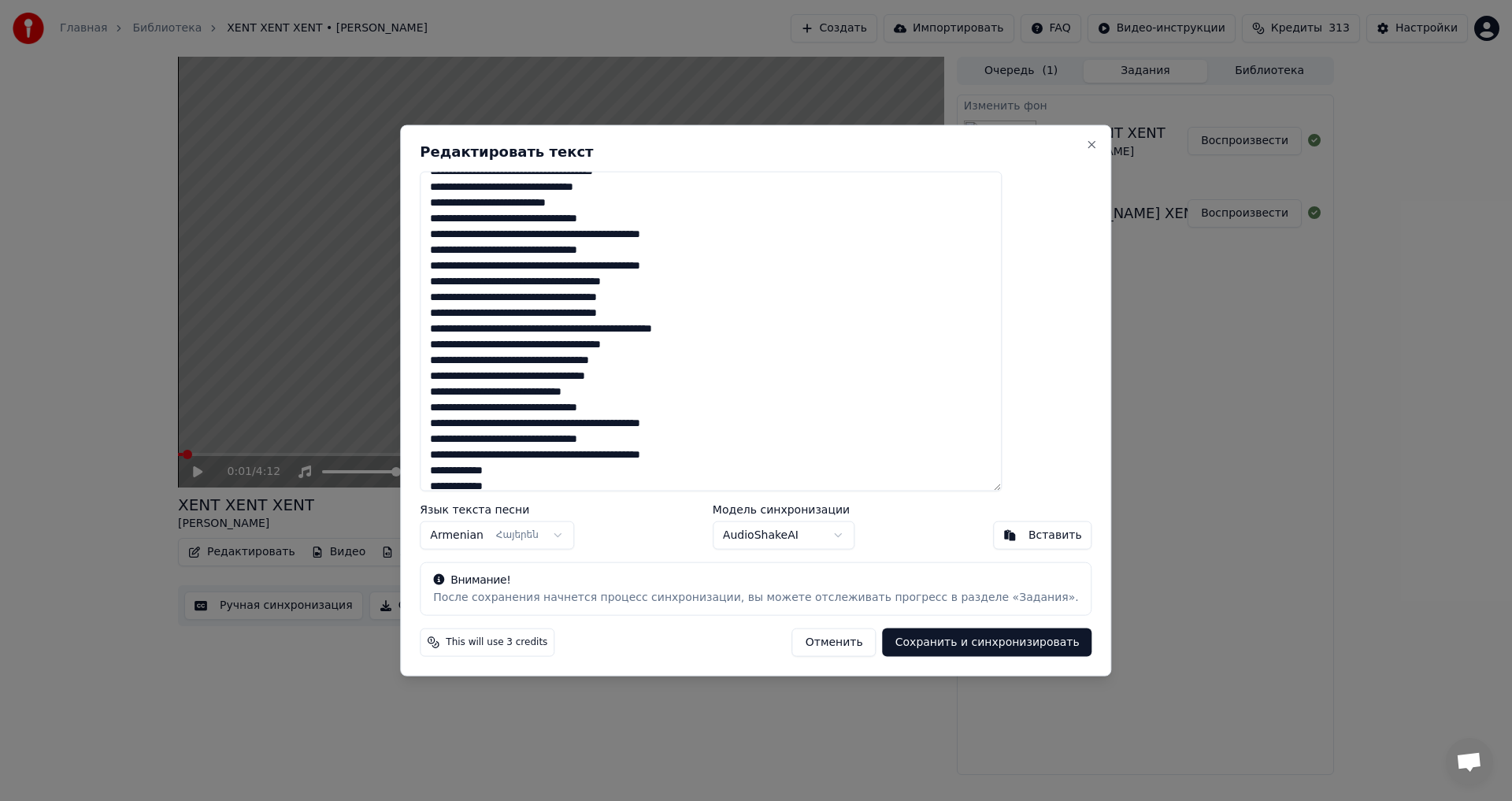
scroll to position [150, 0]
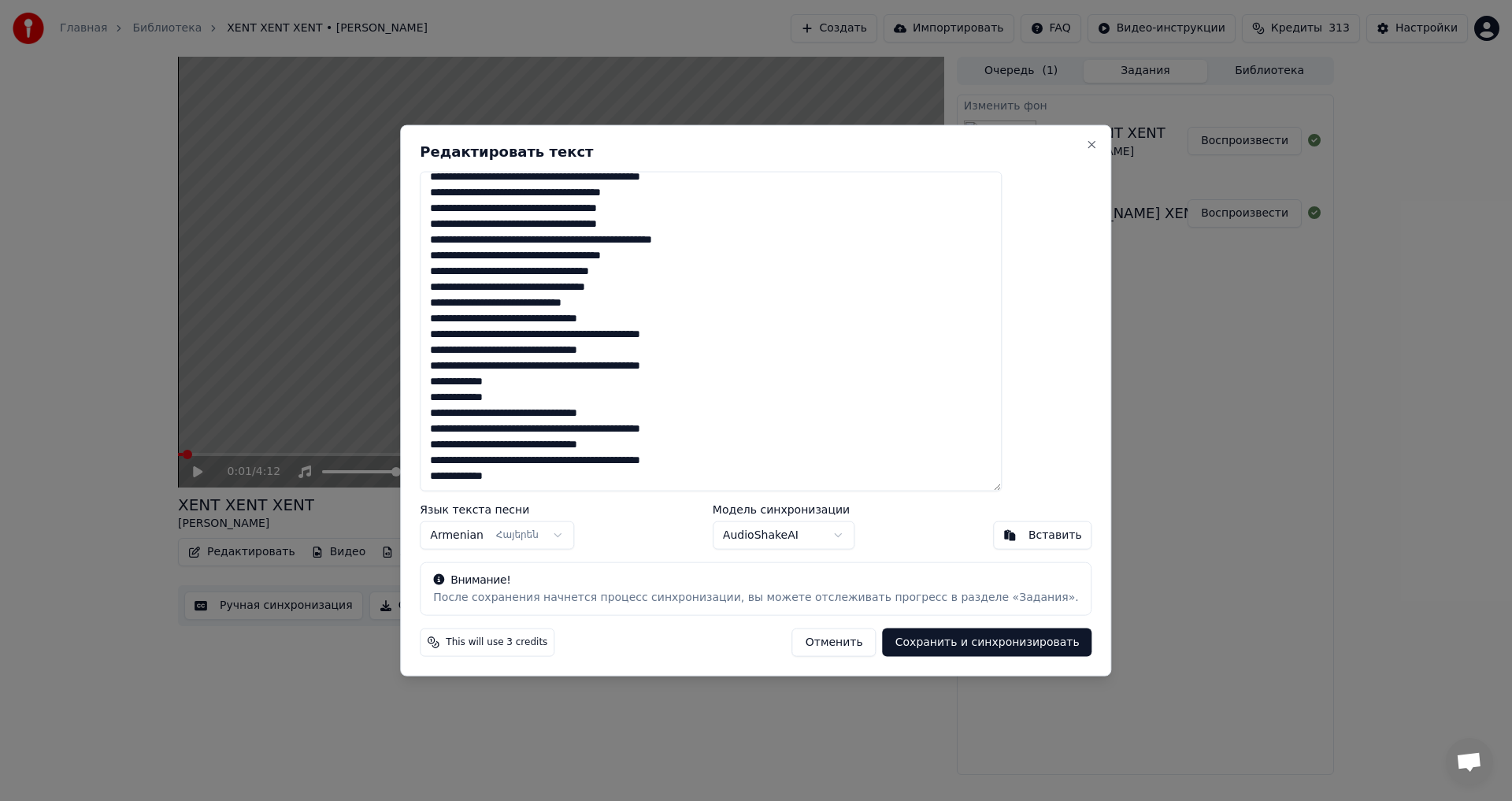
drag, startPoint x: 475, startPoint y: 181, endPoint x: 774, endPoint y: 507, distance: 442.4
click at [778, 507] on div "Редактировать текст Язык текста песни Armenian Հայերեն Модель синхронизации Aud…" at bounding box center [755, 400] width 711 height 551
click at [833, 642] on button "Отменить" at bounding box center [833, 642] width 84 height 28
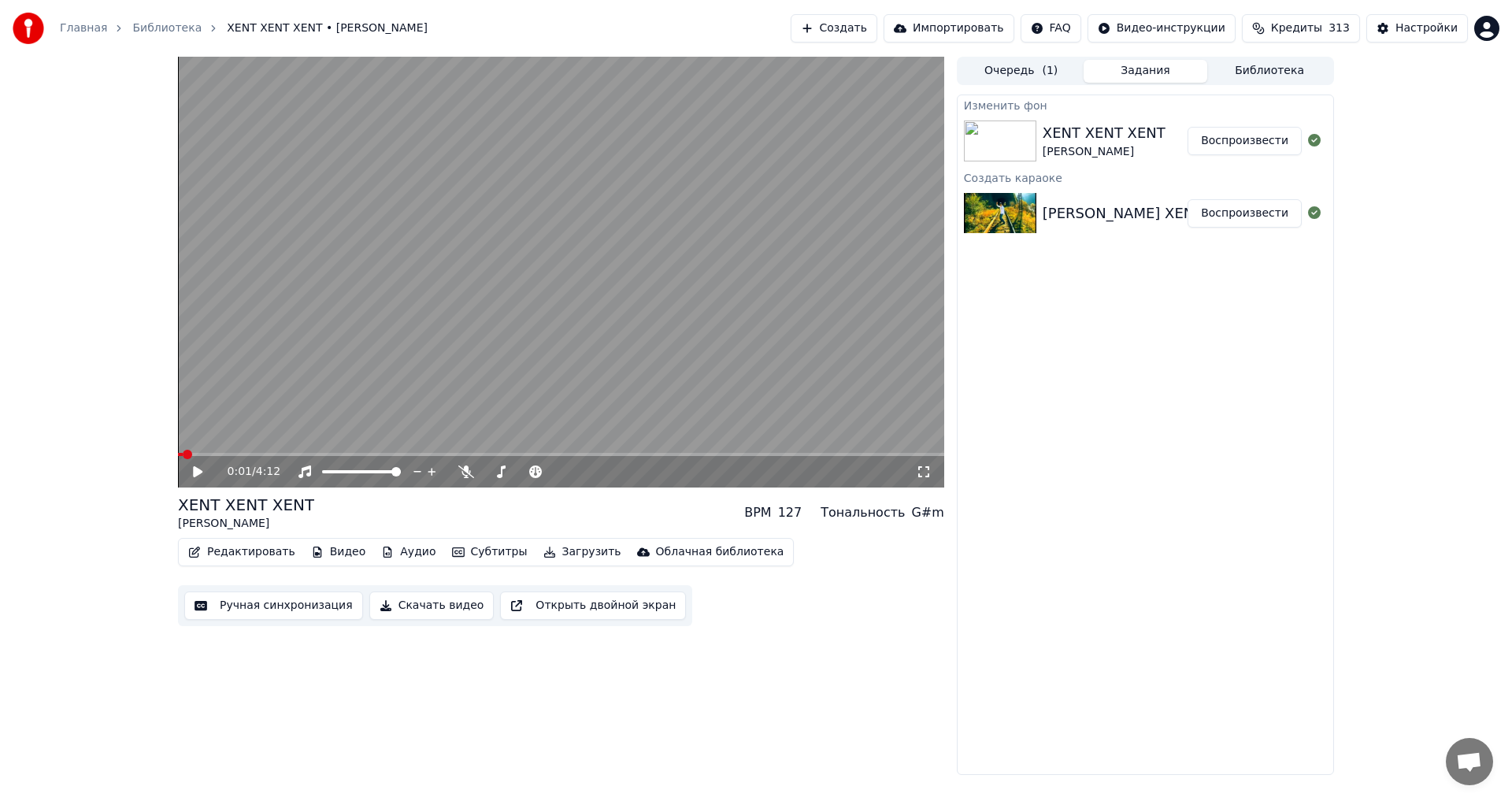
click at [1262, 139] on button "Воспроизвести" at bounding box center [1244, 141] width 114 height 28
click at [196, 477] on icon at bounding box center [208, 471] width 37 height 13
click at [247, 558] on button "Редактировать" at bounding box center [241, 551] width 120 height 22
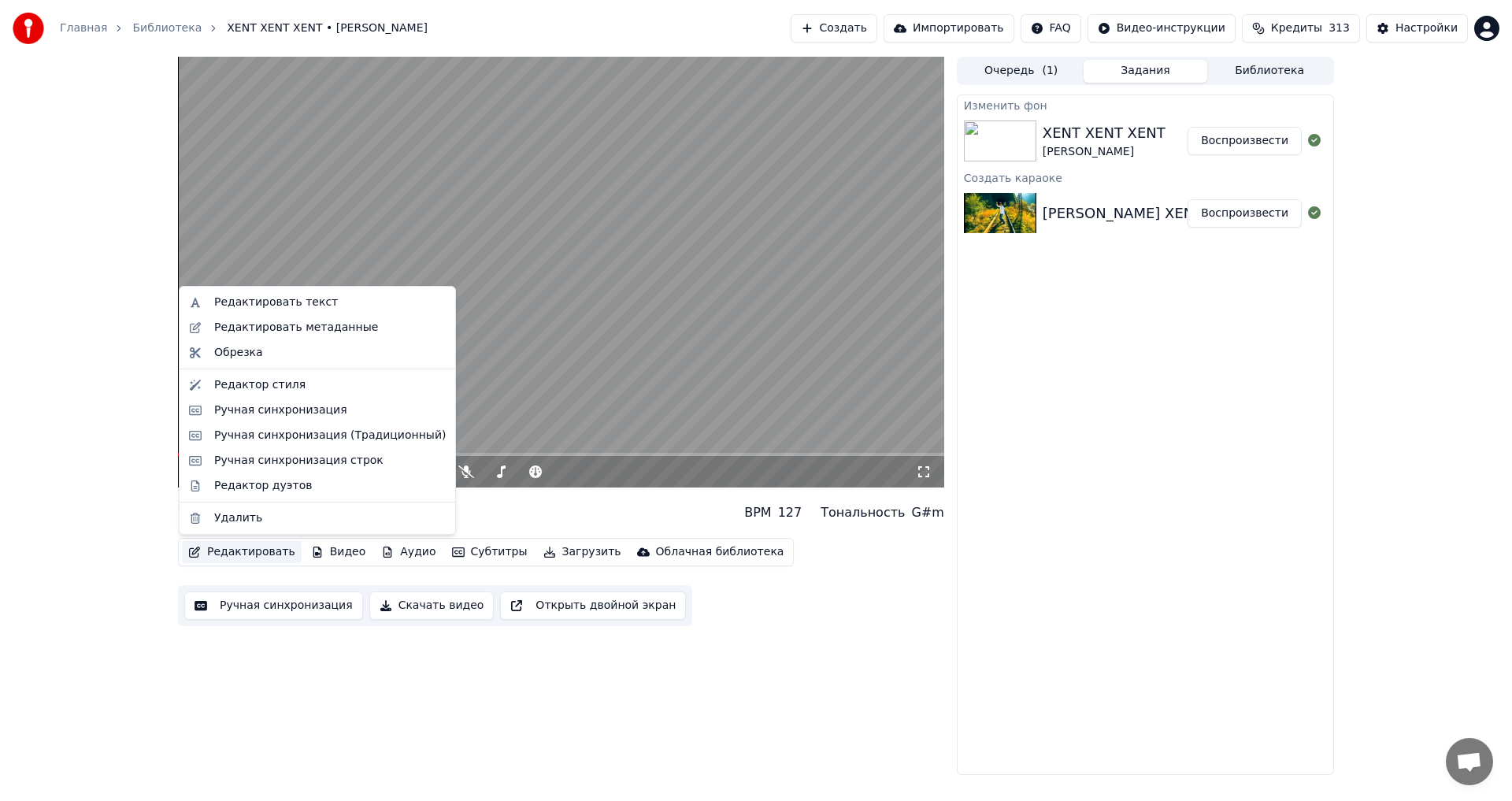
drag, startPoint x: 349, startPoint y: 280, endPoint x: 323, endPoint y: 294, distance: 29.5
click at [347, 280] on video at bounding box center [560, 272] width 766 height 431
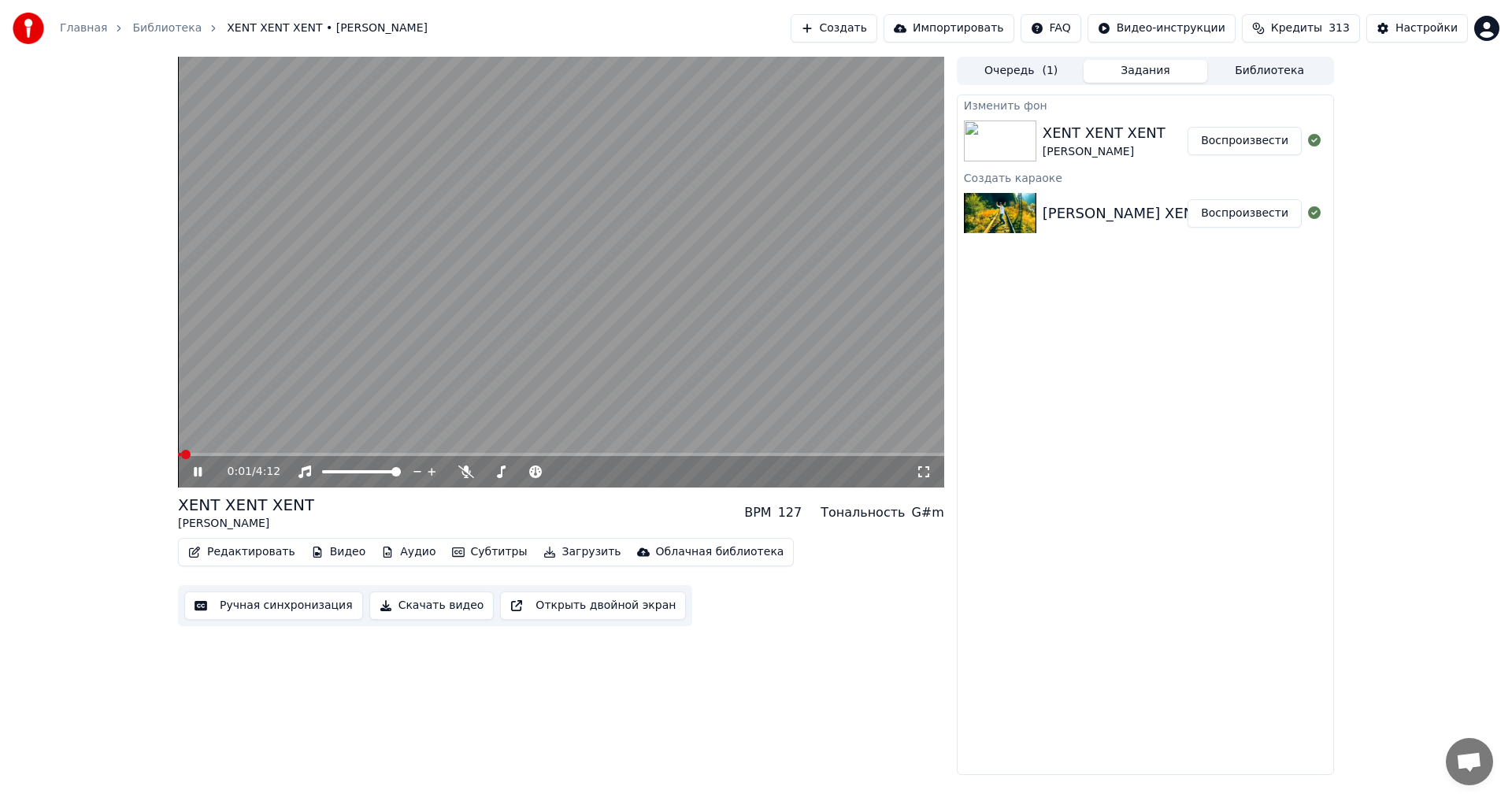
click at [239, 545] on button "Редактировать" at bounding box center [241, 551] width 120 height 22
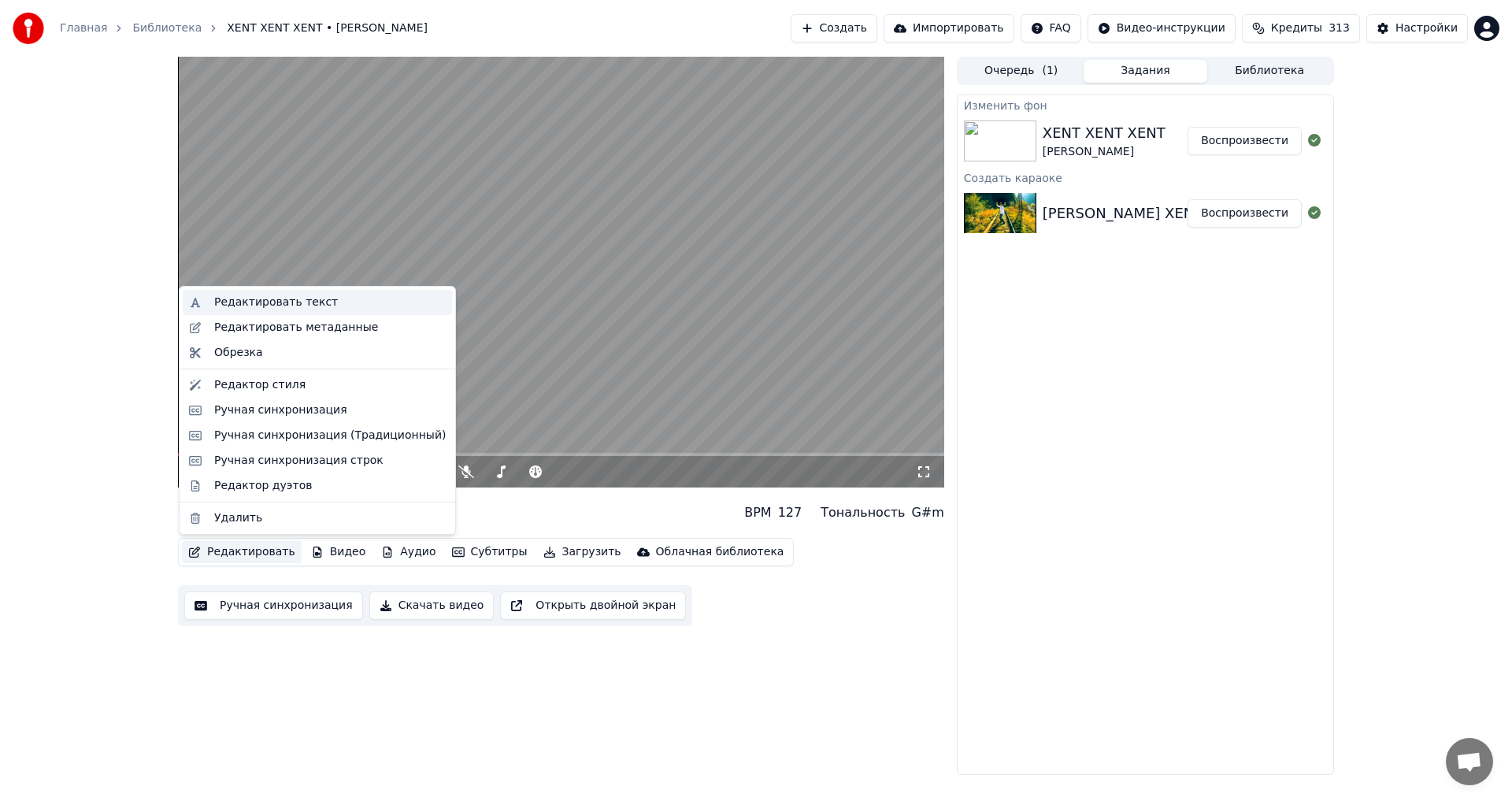
click at [279, 310] on div "Редактировать текст" at bounding box center [317, 303] width 269 height 25
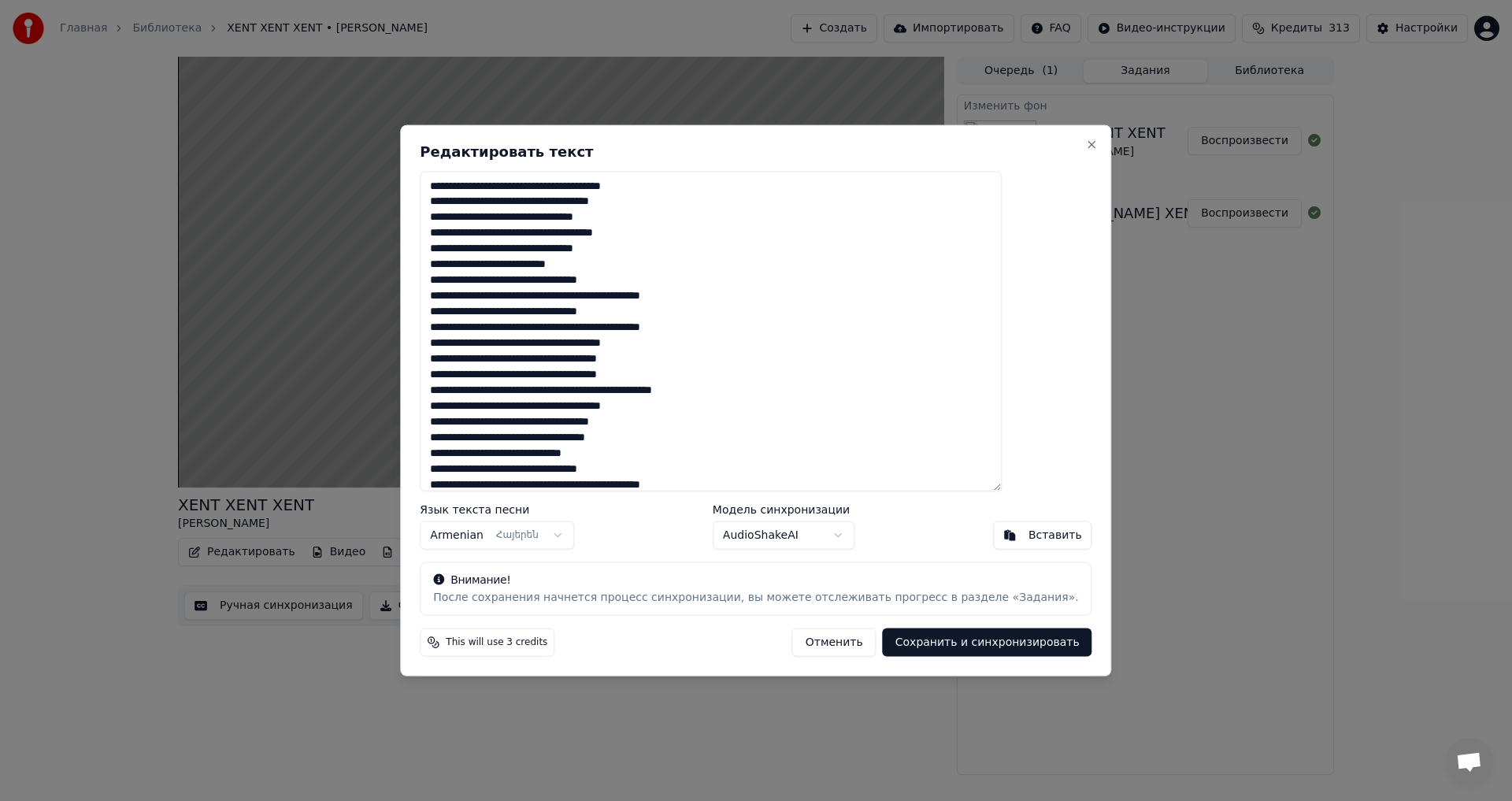
click at [839, 645] on button "Отменить" at bounding box center [833, 642] width 84 height 28
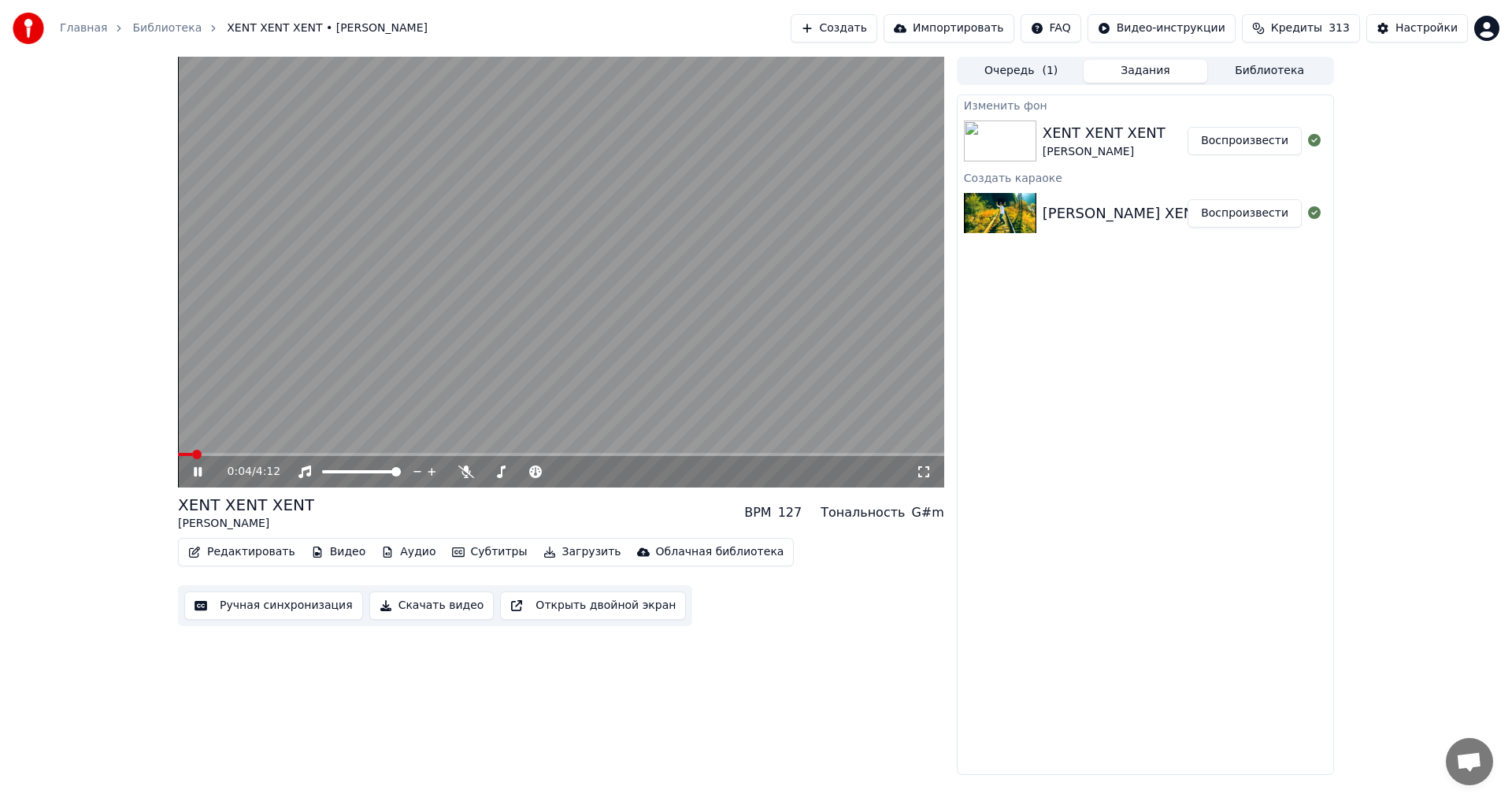
click at [503, 240] on video at bounding box center [560, 272] width 766 height 431
click at [307, 602] on button "Ручная синхронизация" at bounding box center [273, 605] width 178 height 28
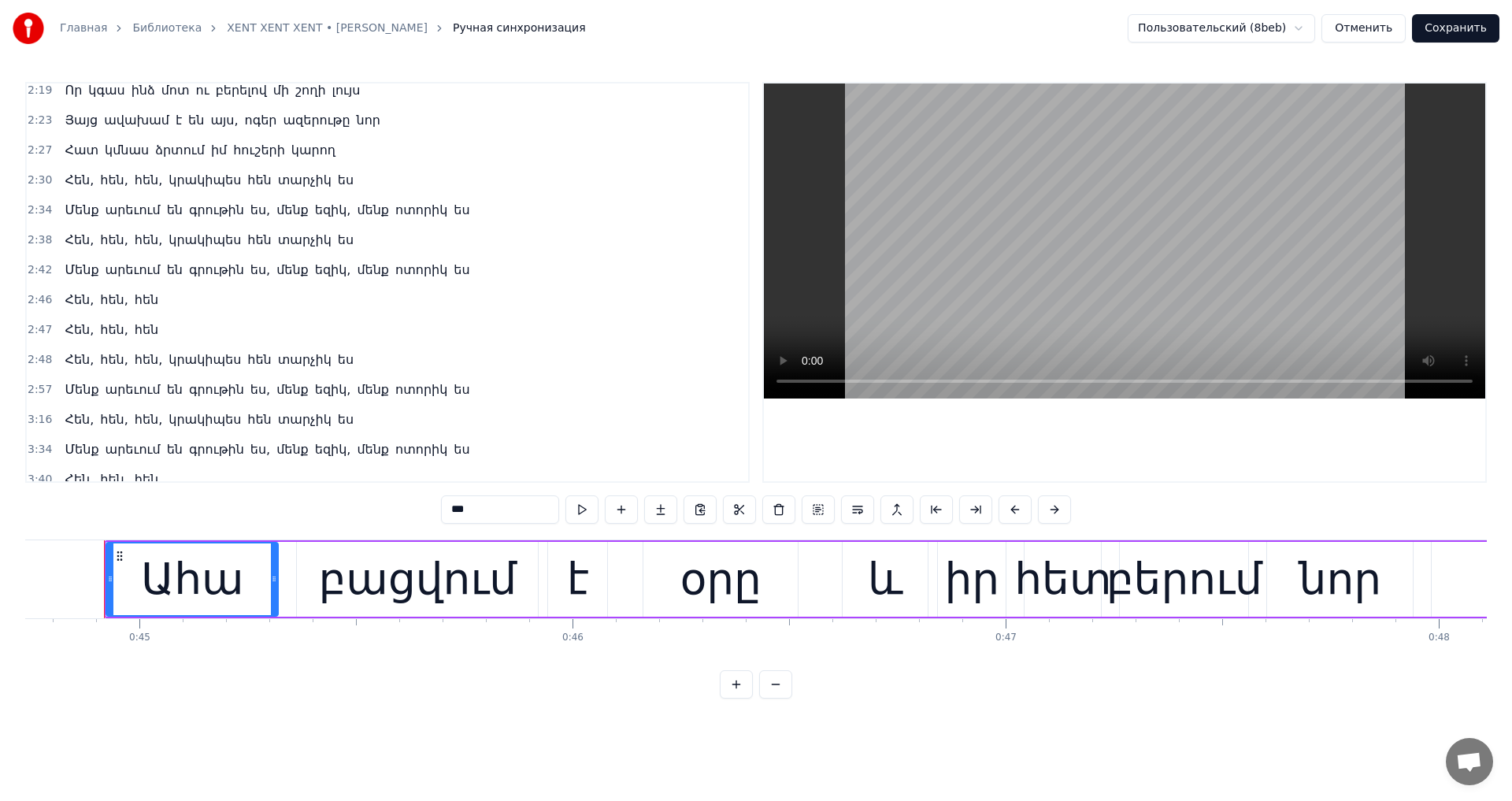
scroll to position [470, 0]
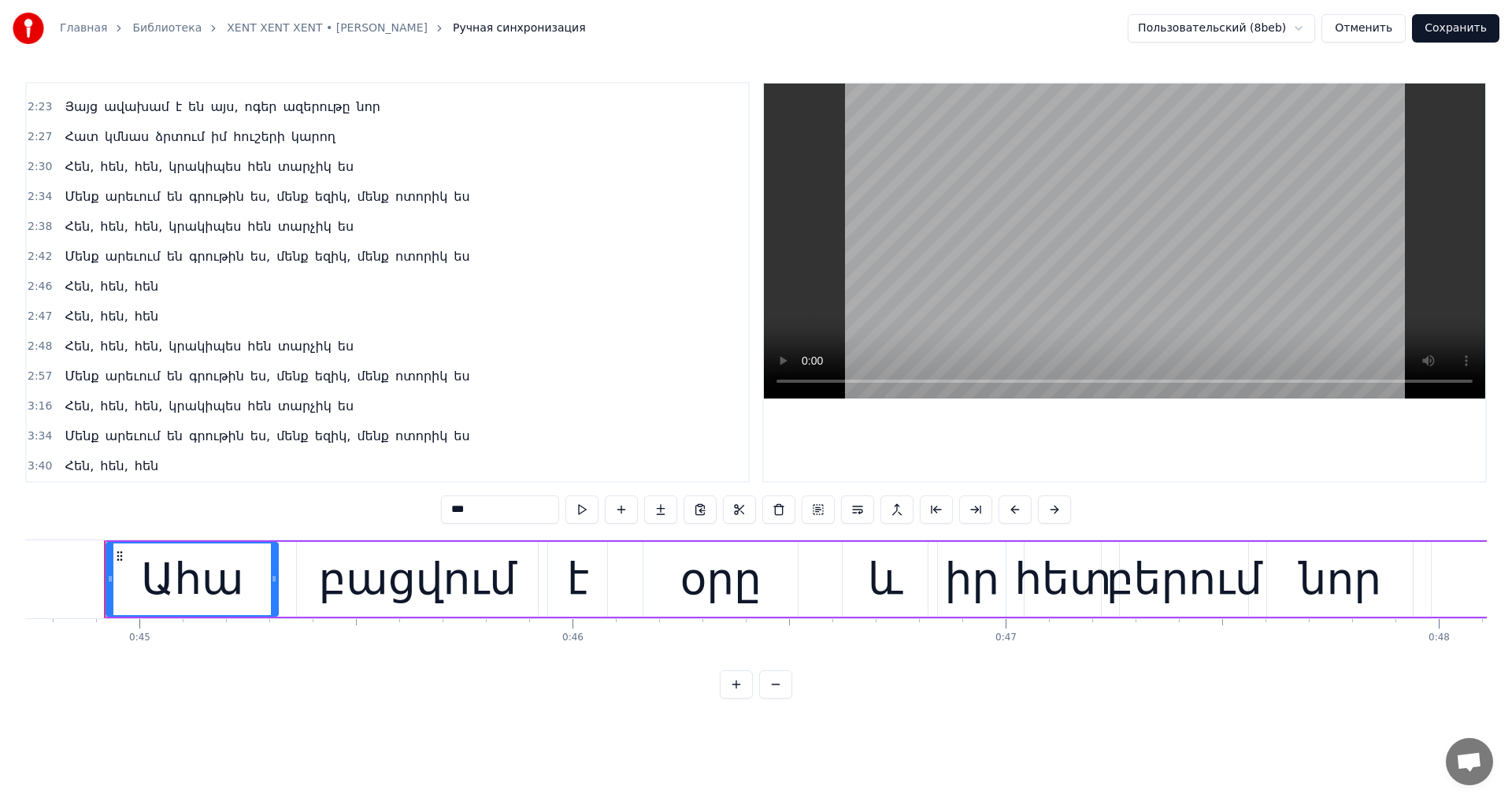
click at [1360, 25] on button "Отменить" at bounding box center [1362, 28] width 84 height 28
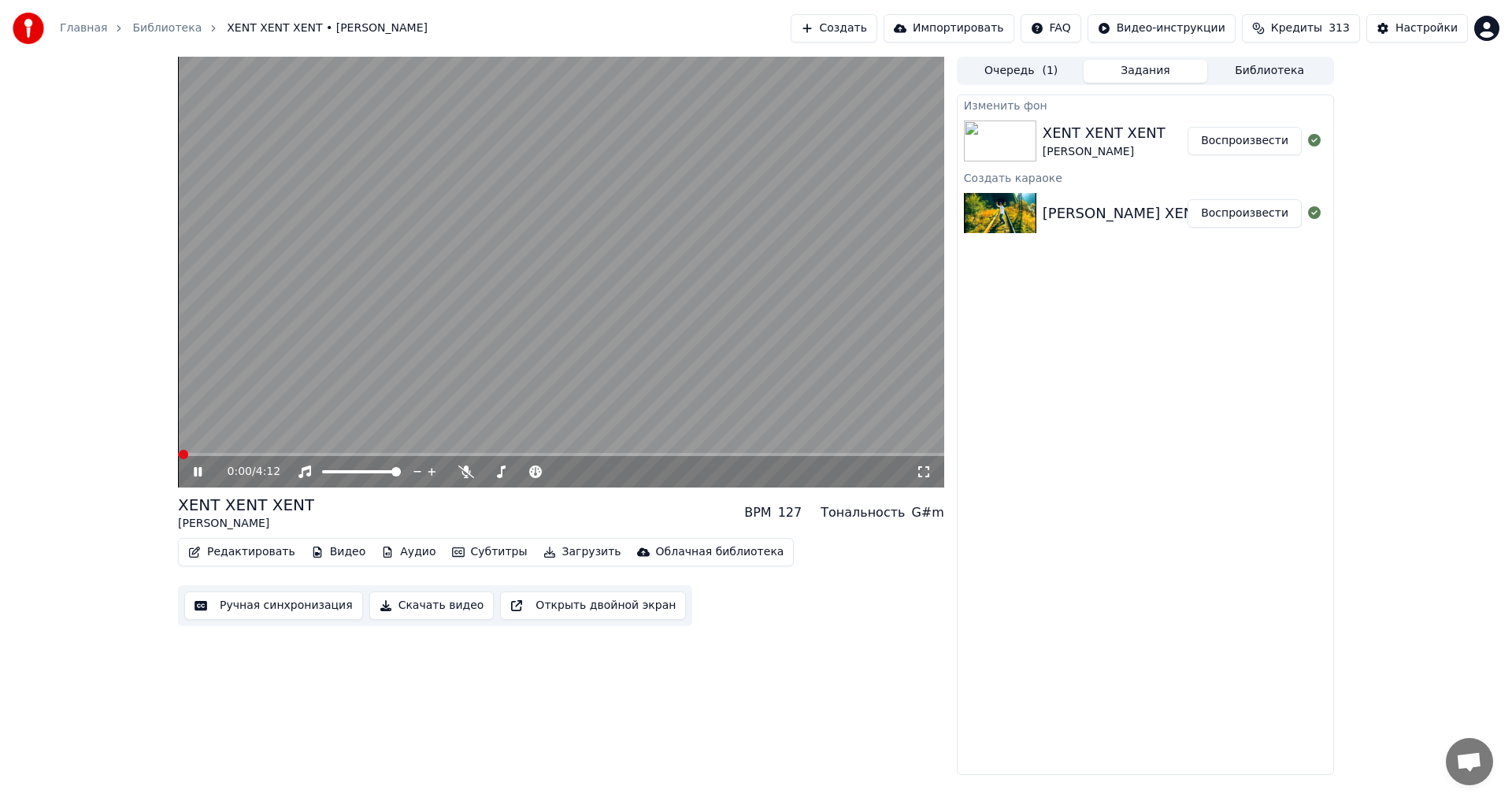
click at [1240, 147] on button "Воспроизвести" at bounding box center [1244, 141] width 114 height 28
click at [204, 468] on icon at bounding box center [208, 471] width 37 height 13
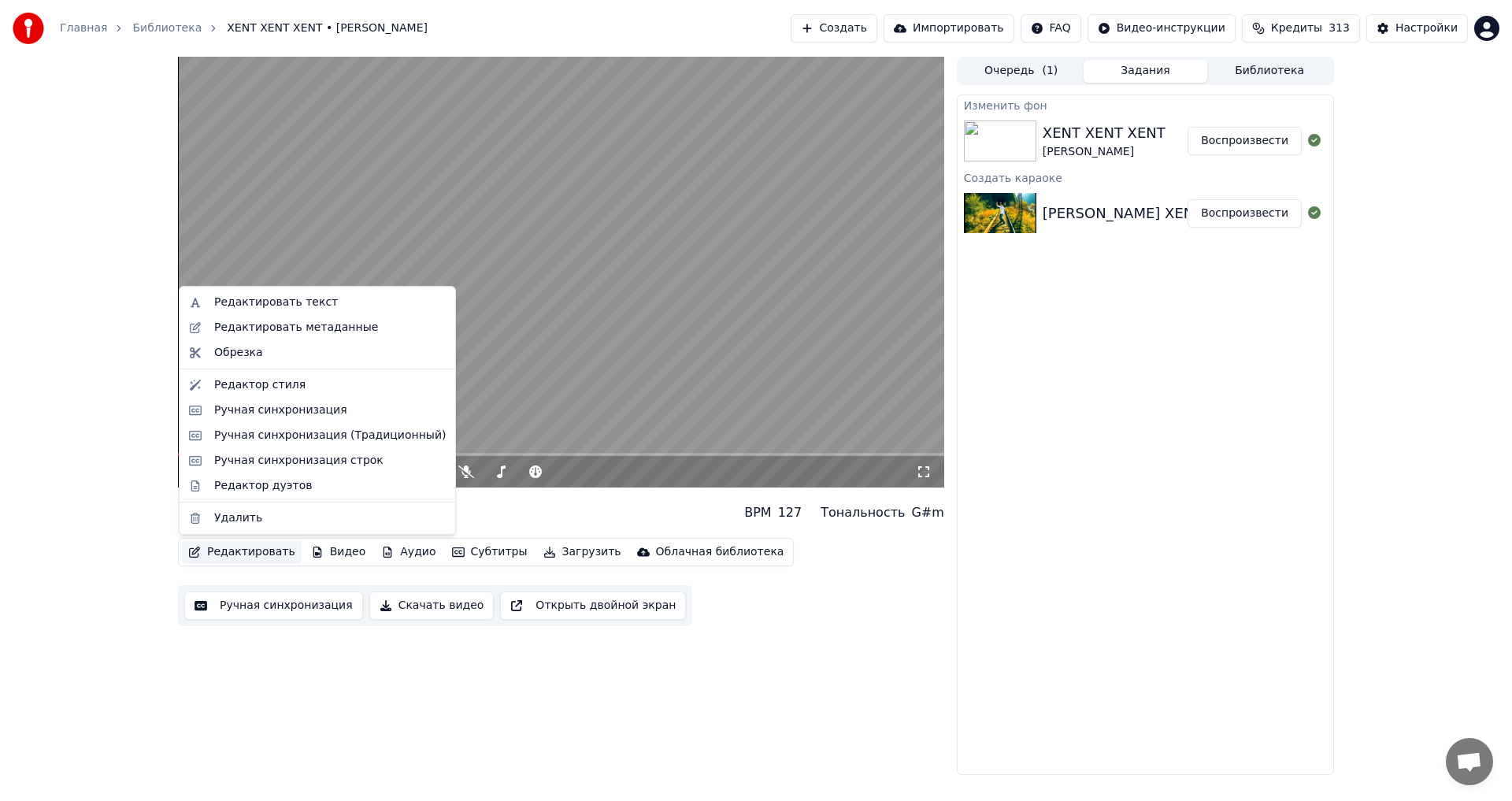
click at [231, 558] on button "Редактировать" at bounding box center [241, 551] width 120 height 22
click at [269, 299] on div "Редактировать текст" at bounding box center [276, 302] width 123 height 15
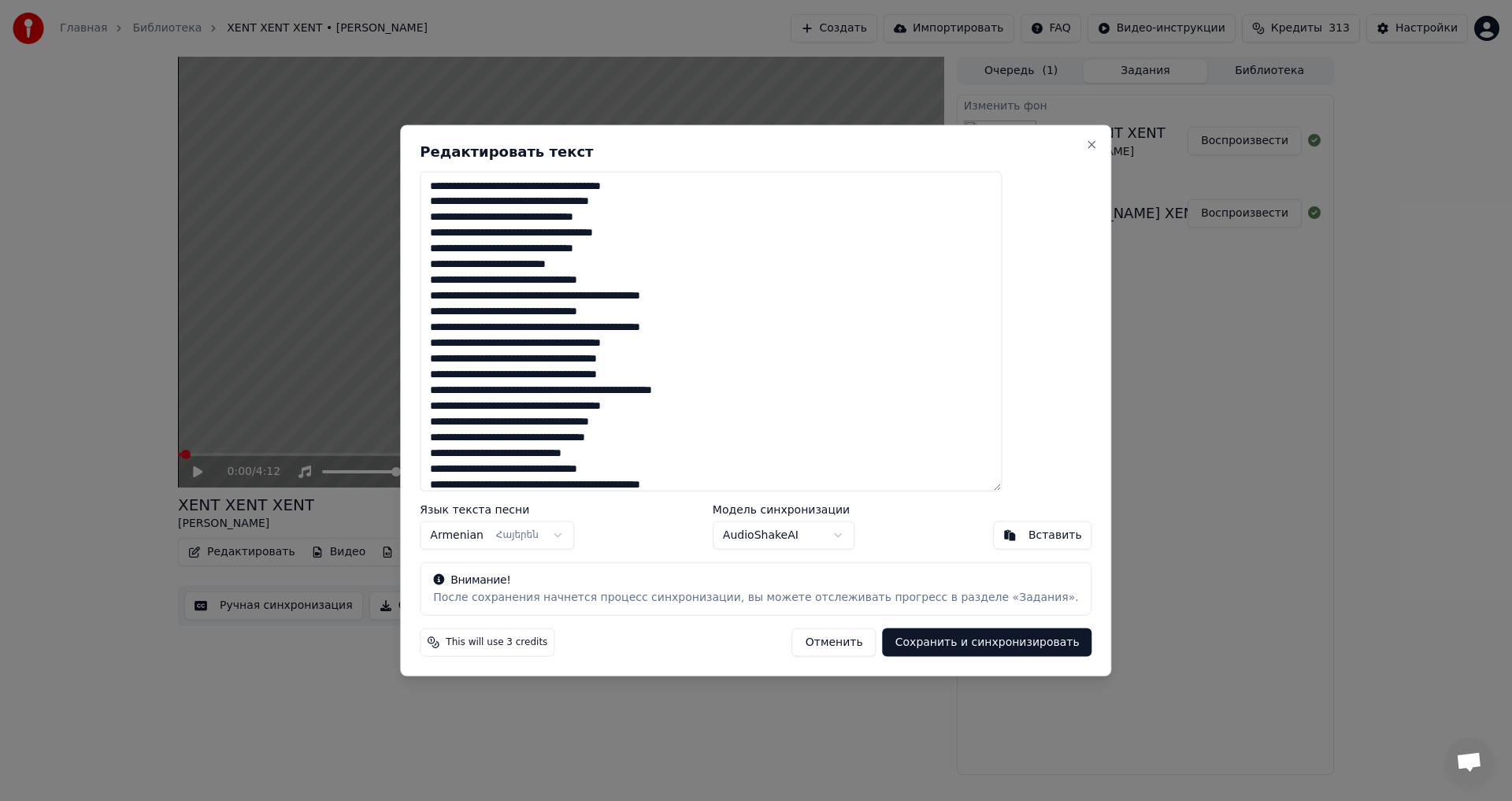
scroll to position [150, 0]
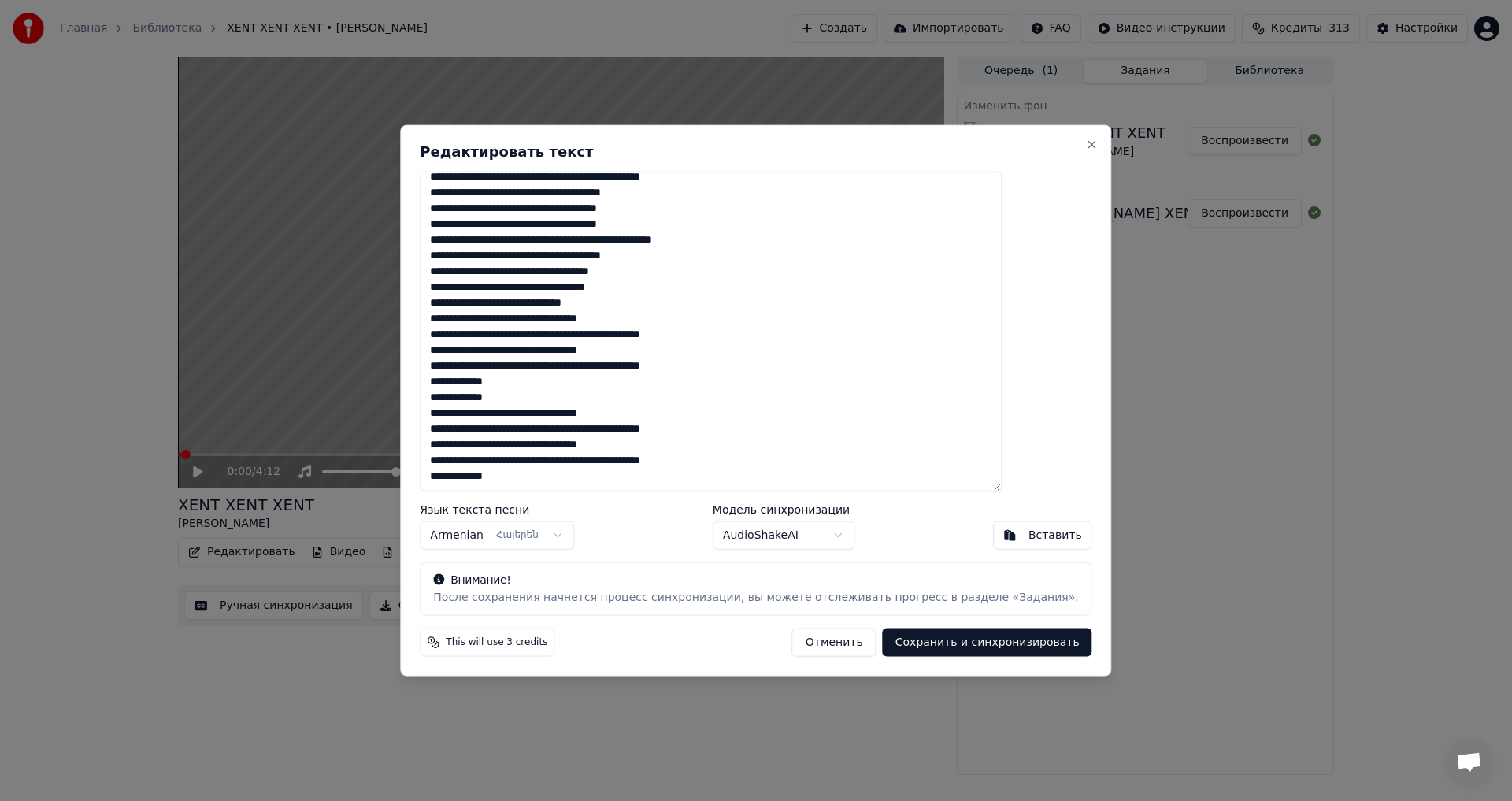
drag, startPoint x: 473, startPoint y: 185, endPoint x: 589, endPoint y: 486, distance: 322.6
click at [589, 486] on textarea at bounding box center [711, 332] width 582 height 321
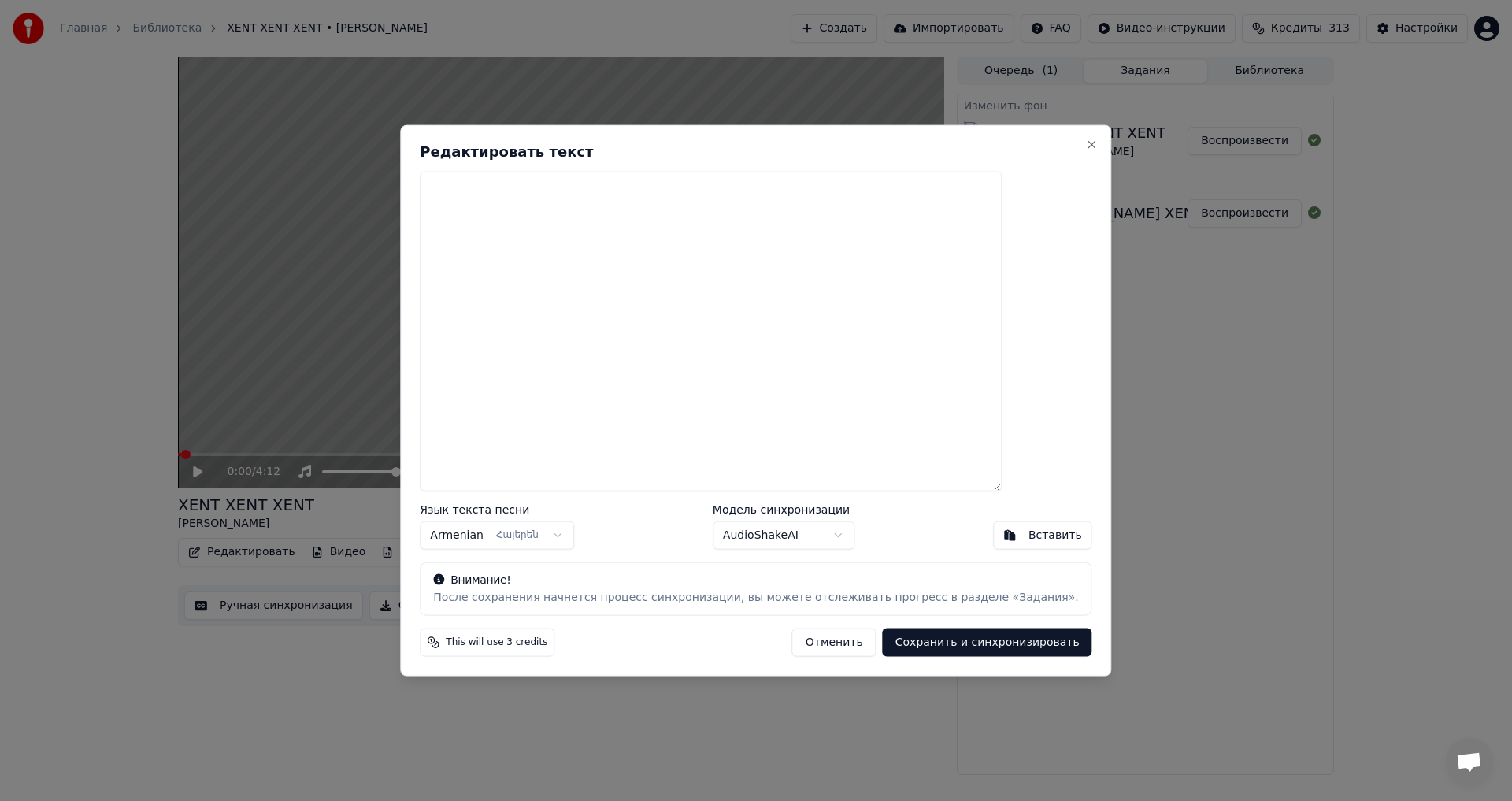
scroll to position [0, 0]
paste textarea "**********"
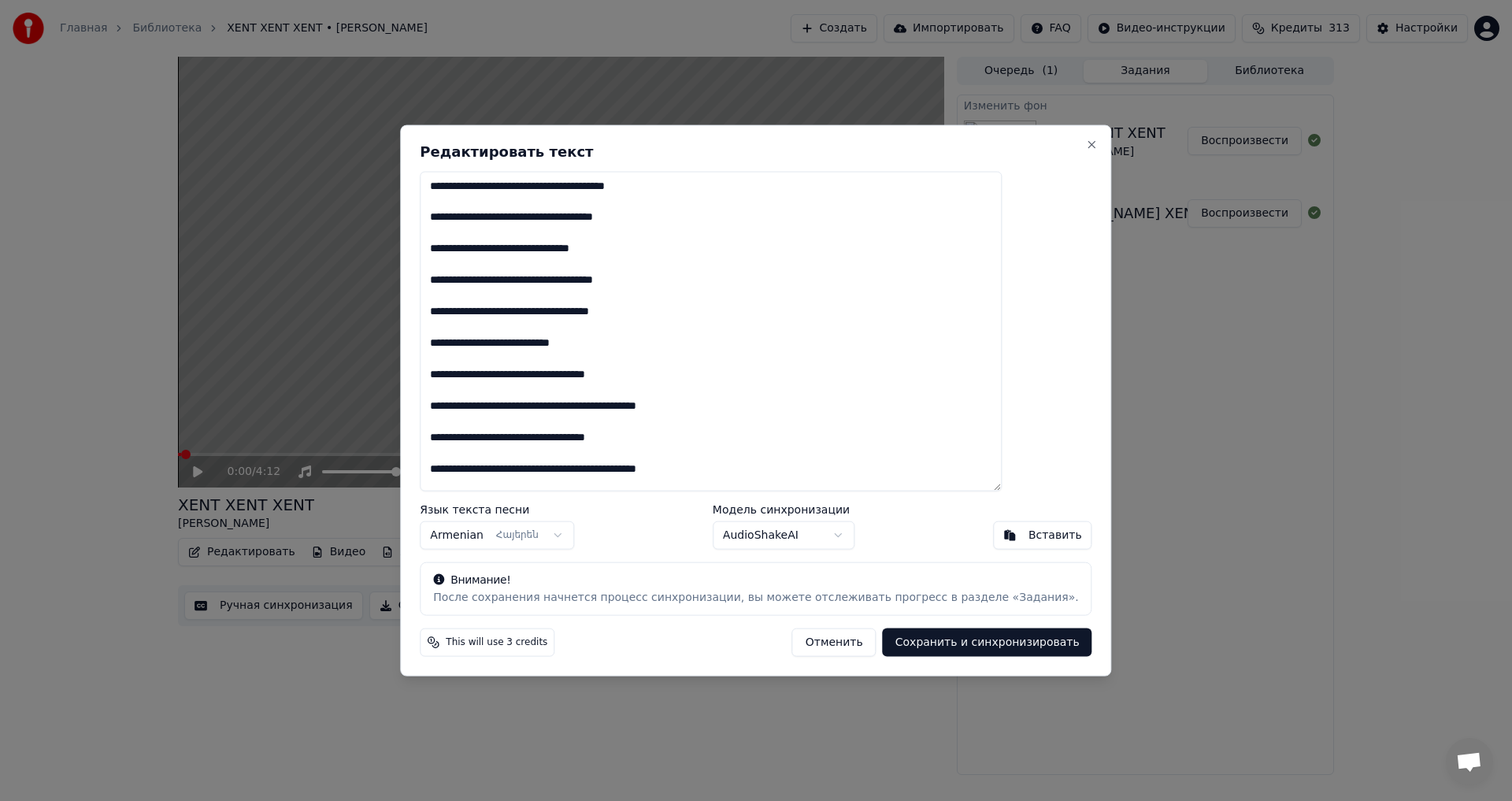
scroll to position [1056, 0]
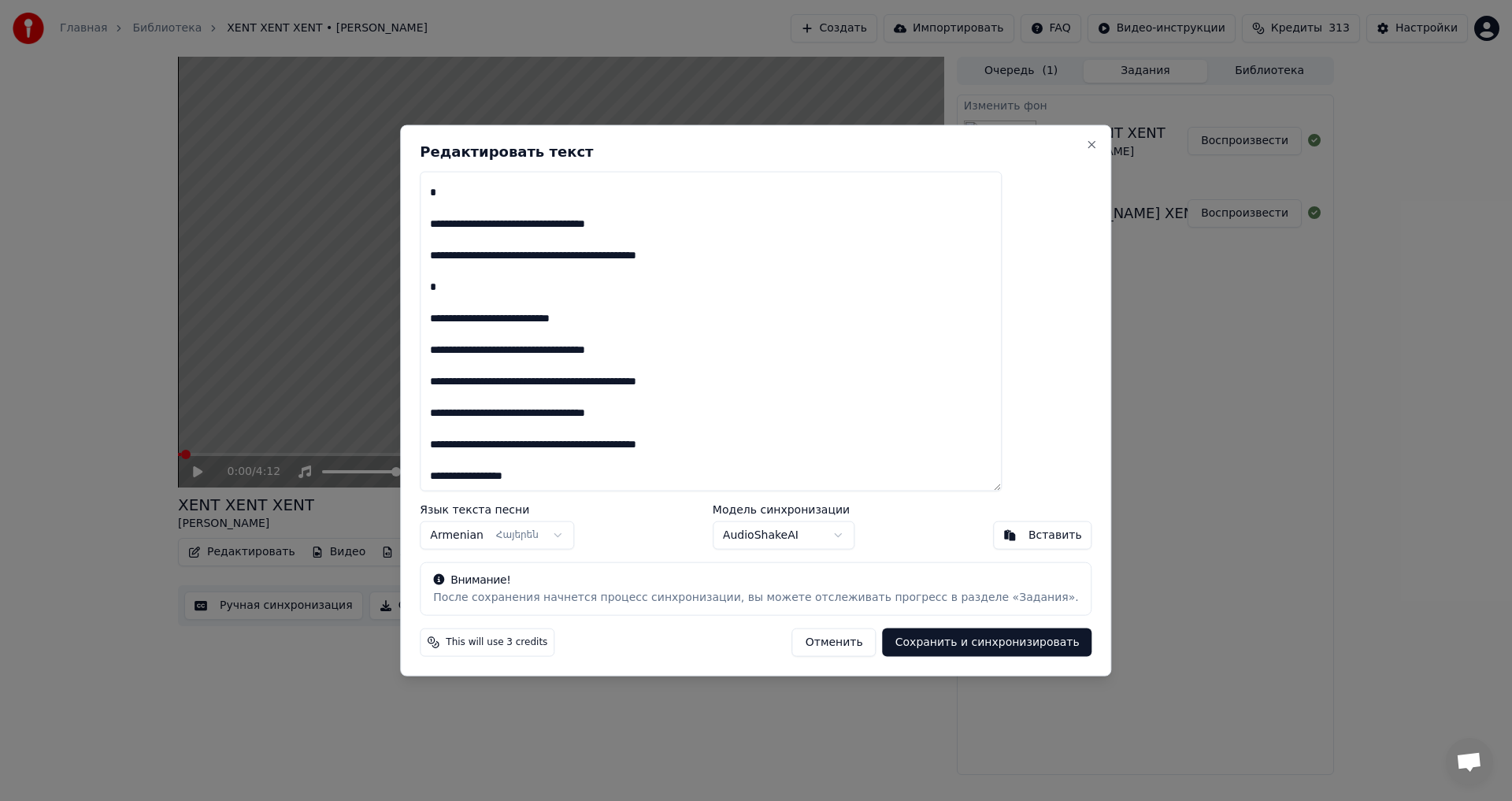
click at [914, 642] on button "Сохранить и синхронизировать" at bounding box center [987, 642] width 209 height 28
type textarea "**********"
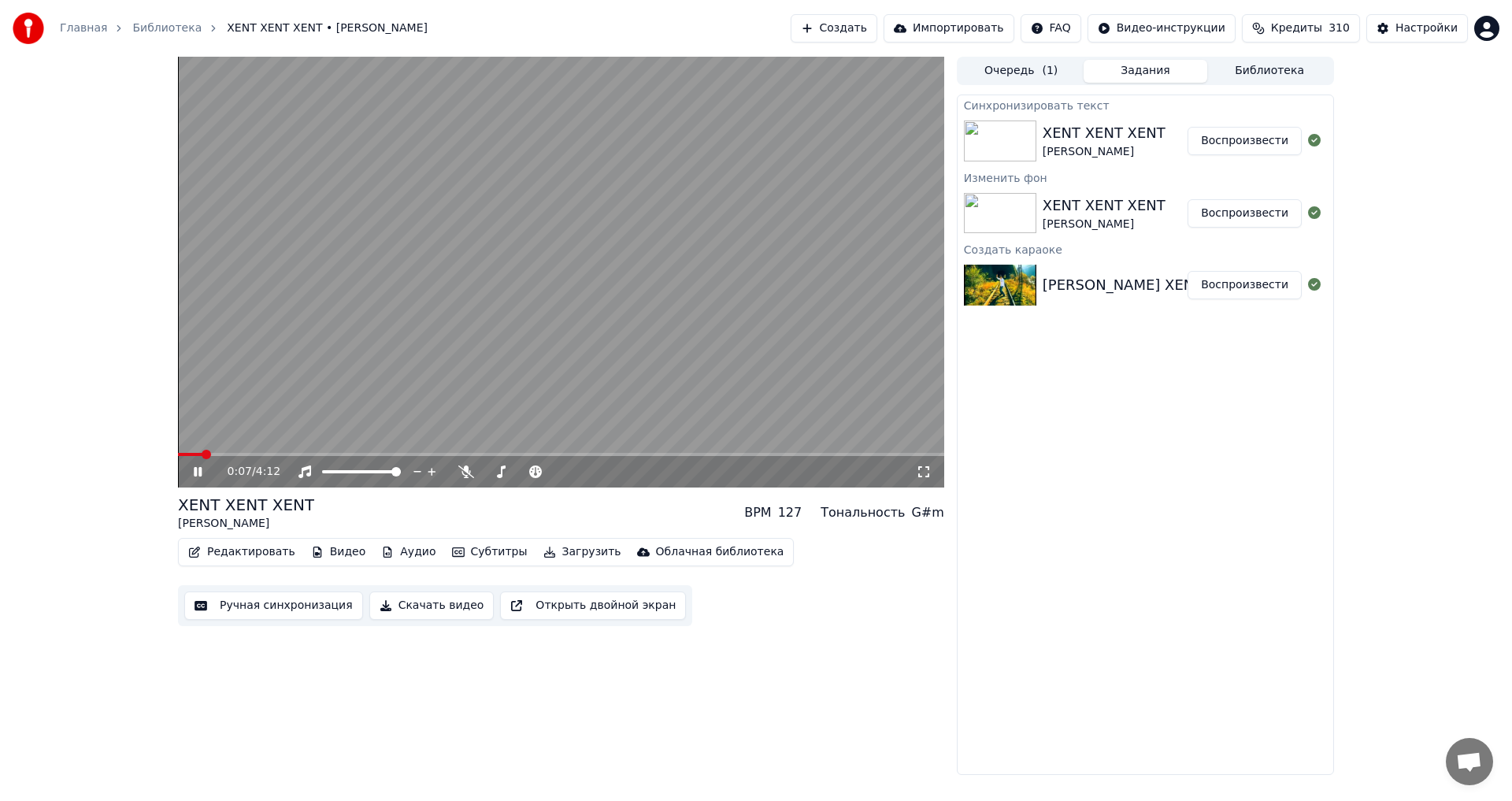
click at [570, 259] on video at bounding box center [560, 272] width 766 height 431
click at [1262, 151] on button "Воспроизвести" at bounding box center [1244, 141] width 114 height 28
drag, startPoint x: 482, startPoint y: 470, endPoint x: 502, endPoint y: 469, distance: 20.0
click at [520, 472] on div at bounding box center [537, 471] width 127 height 15
click at [562, 473] on span at bounding box center [557, 471] width 9 height 9
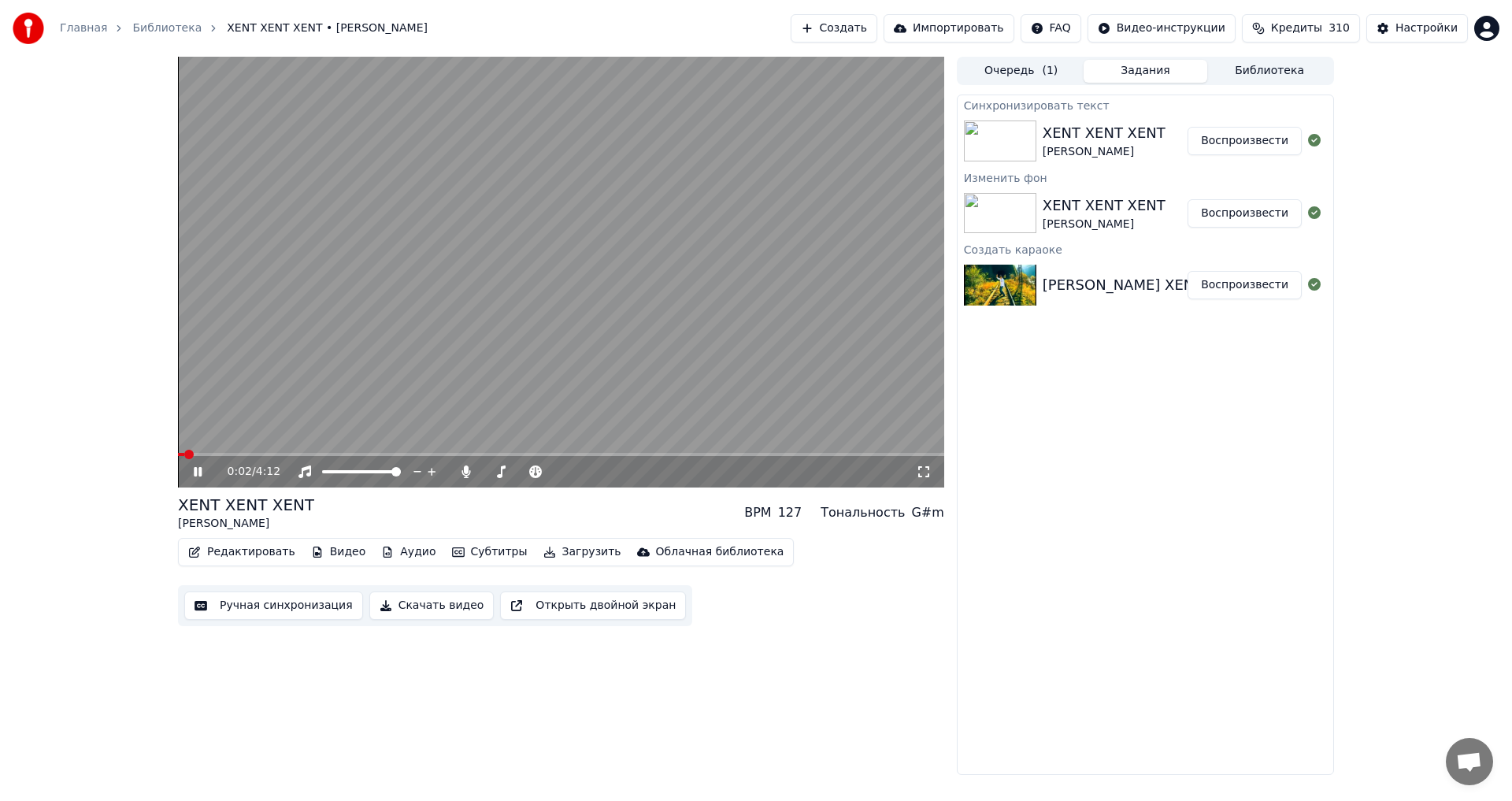
click at [519, 369] on video at bounding box center [560, 272] width 766 height 431
click at [223, 545] on button "Редактировать" at bounding box center [241, 551] width 120 height 22
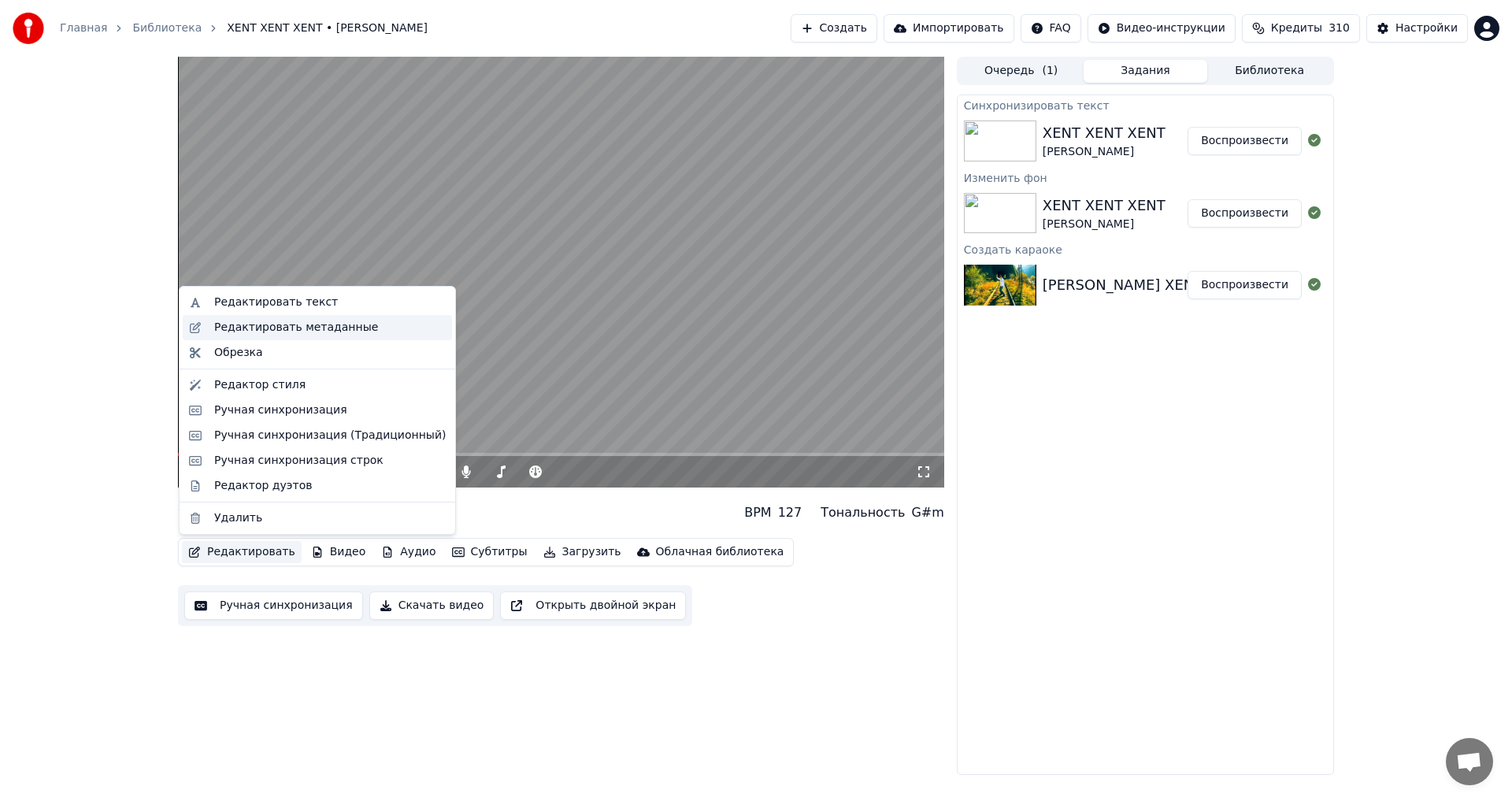
click at [292, 329] on div "Редактировать метаданные" at bounding box center [296, 327] width 164 height 15
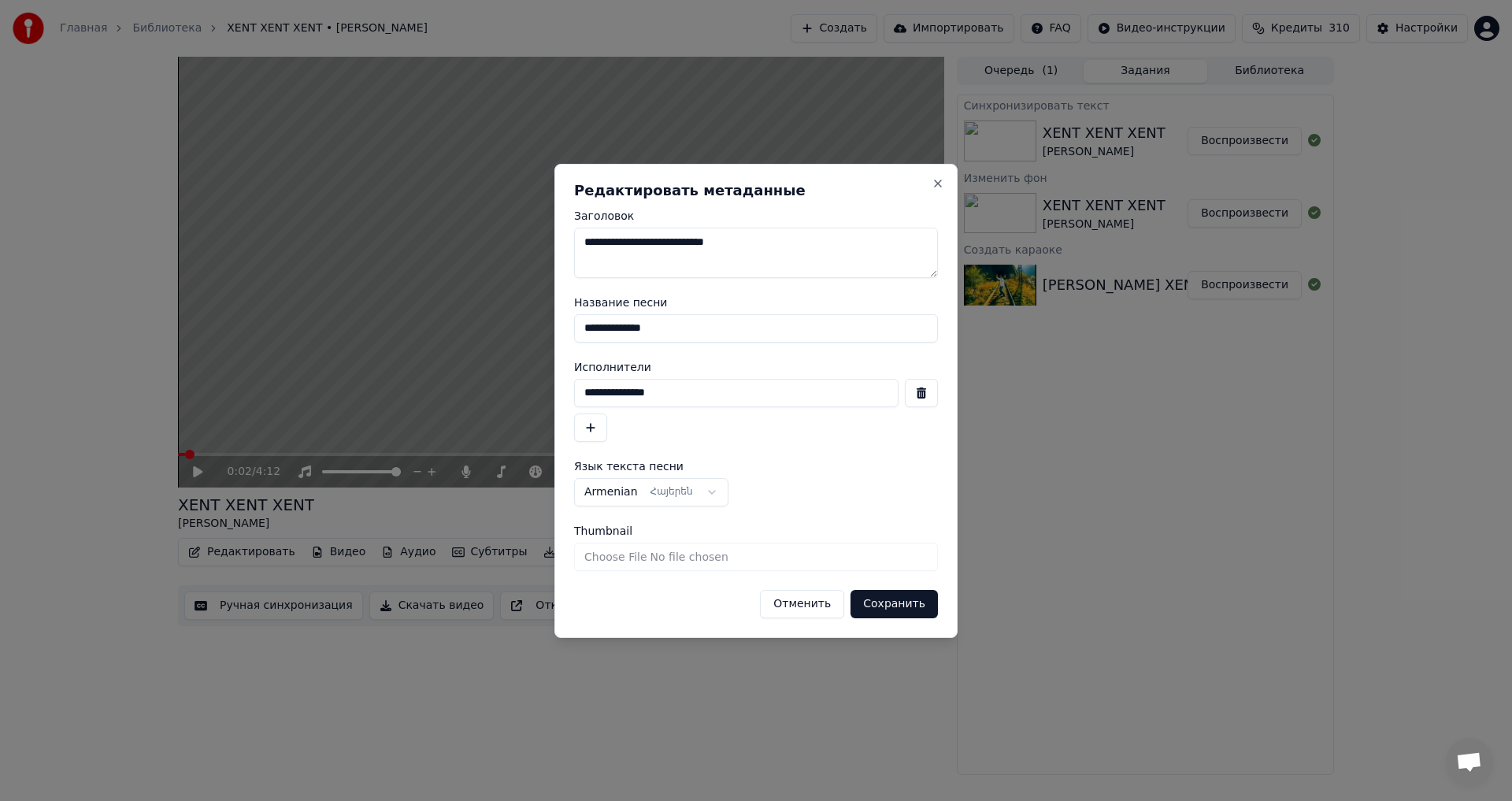
drag, startPoint x: 680, startPoint y: 321, endPoint x: 464, endPoint y: 321, distance: 216.0
click at [464, 321] on body "**********" at bounding box center [756, 400] width 1512 height 801
type input "**********"
click at [707, 406] on div "**********" at bounding box center [756, 410] width 364 height 63
drag, startPoint x: 706, startPoint y: 397, endPoint x: 480, endPoint y: 394, distance: 226.0
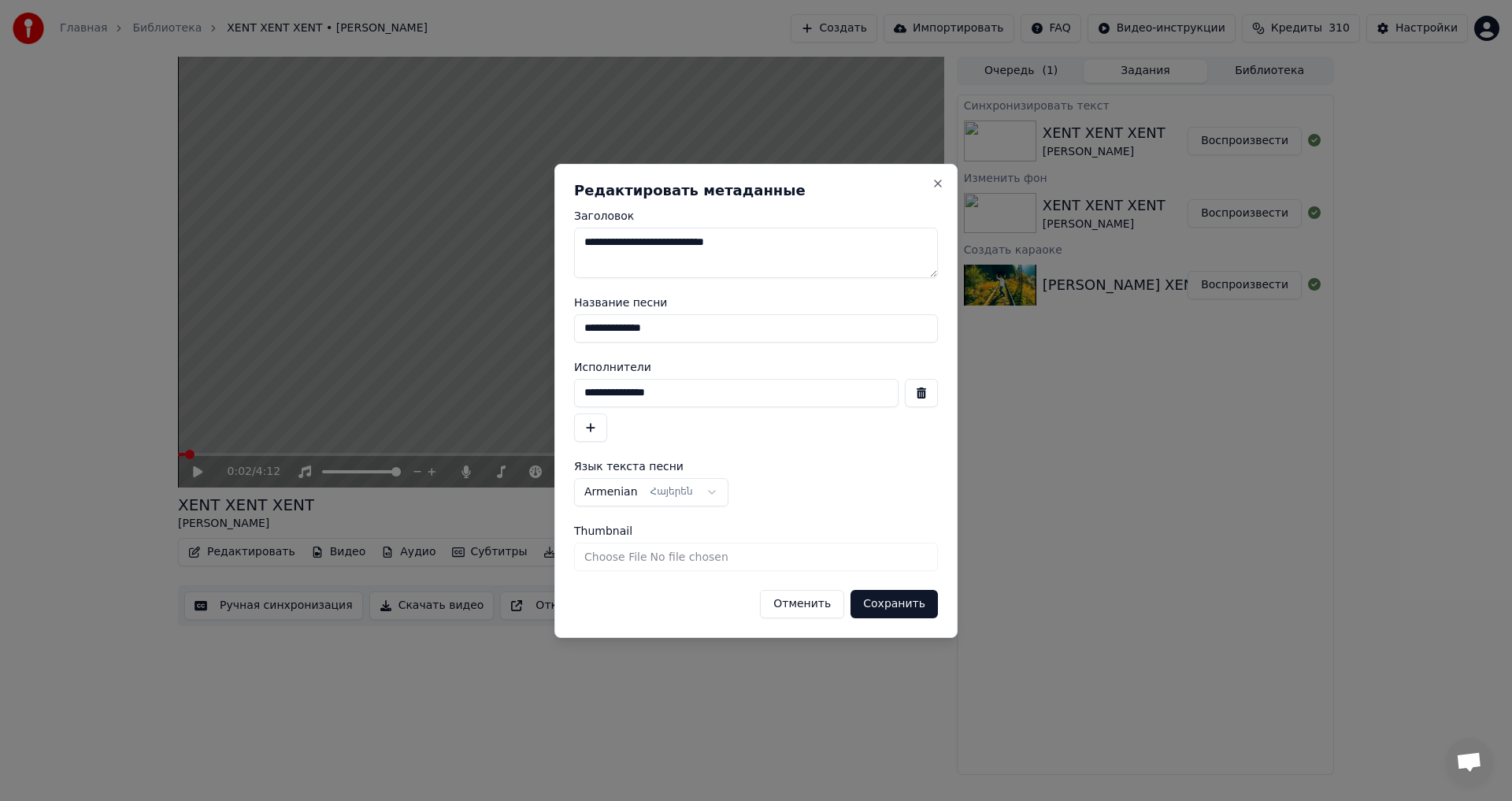
click at [480, 394] on body "**********" at bounding box center [756, 400] width 1512 height 801
type input "**********"
click at [901, 613] on button "Сохранить" at bounding box center [894, 603] width 87 height 28
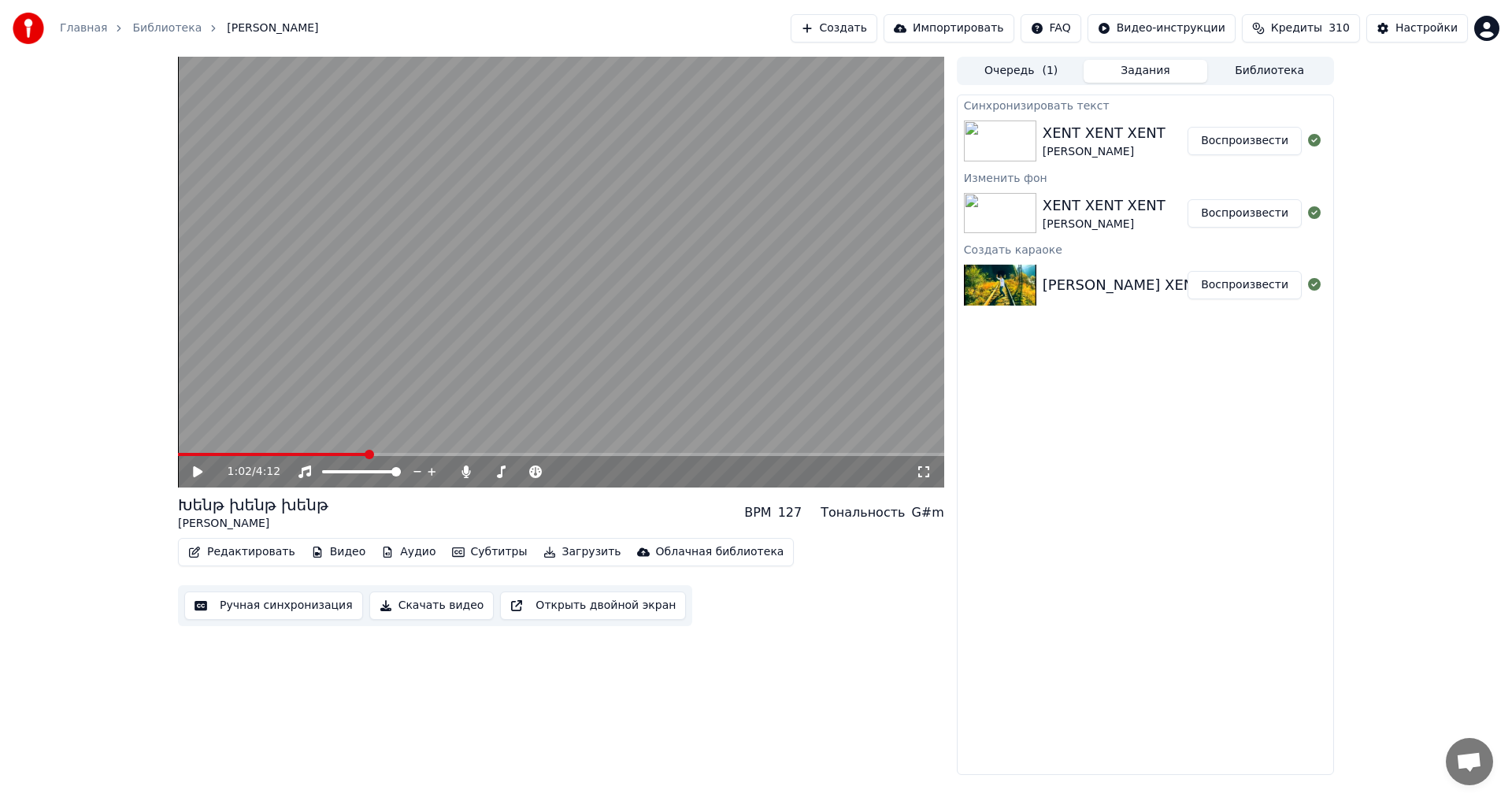
click at [500, 196] on video at bounding box center [560, 272] width 766 height 431
click at [483, 330] on video at bounding box center [560, 272] width 766 height 431
click at [586, 310] on video at bounding box center [560, 272] width 766 height 431
click at [628, 320] on video at bounding box center [560, 272] width 766 height 431
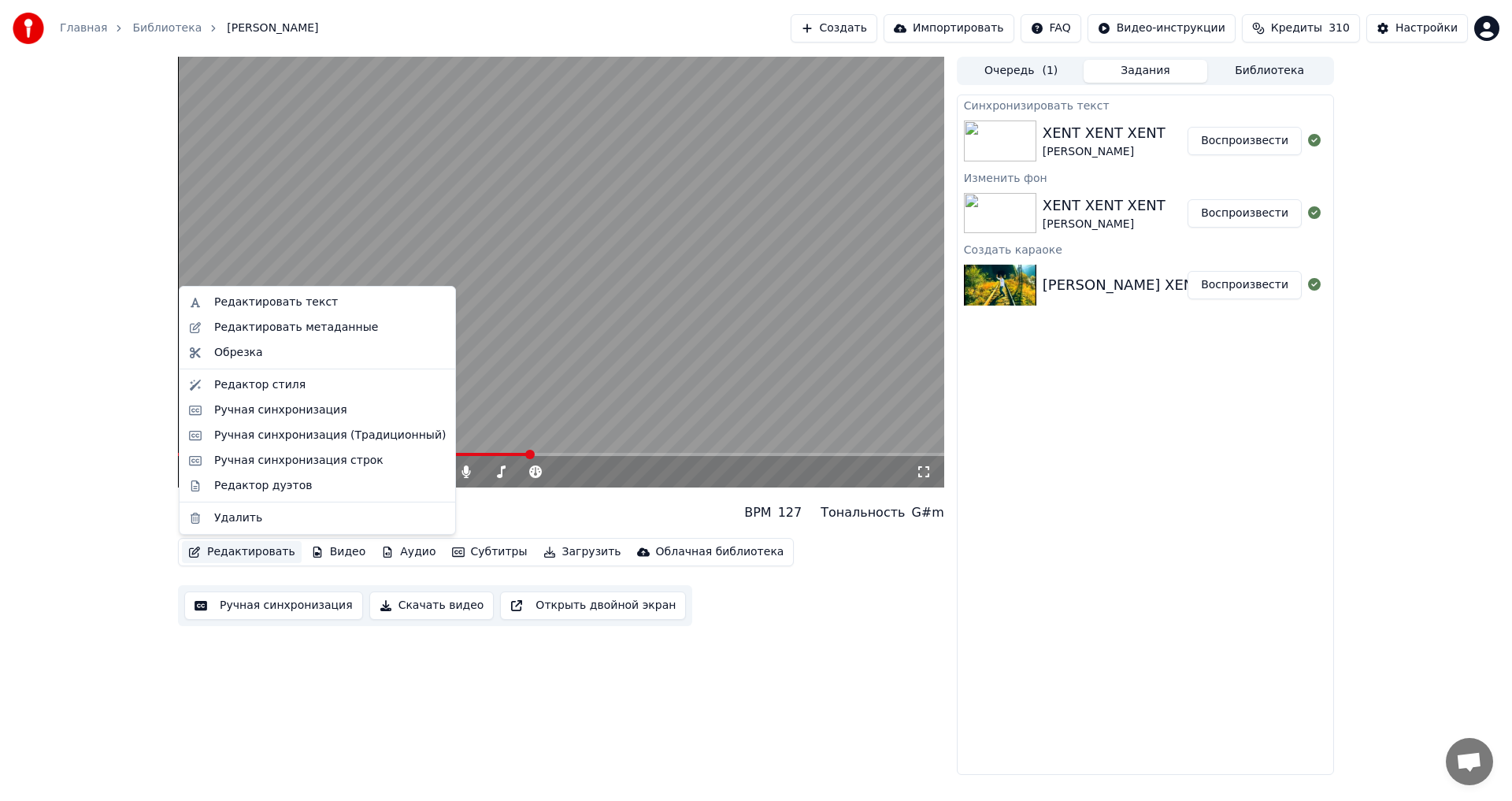
click at [278, 553] on button "Редактировать" at bounding box center [241, 551] width 120 height 22
click at [299, 333] on div "Редактировать метаданные" at bounding box center [296, 327] width 164 height 15
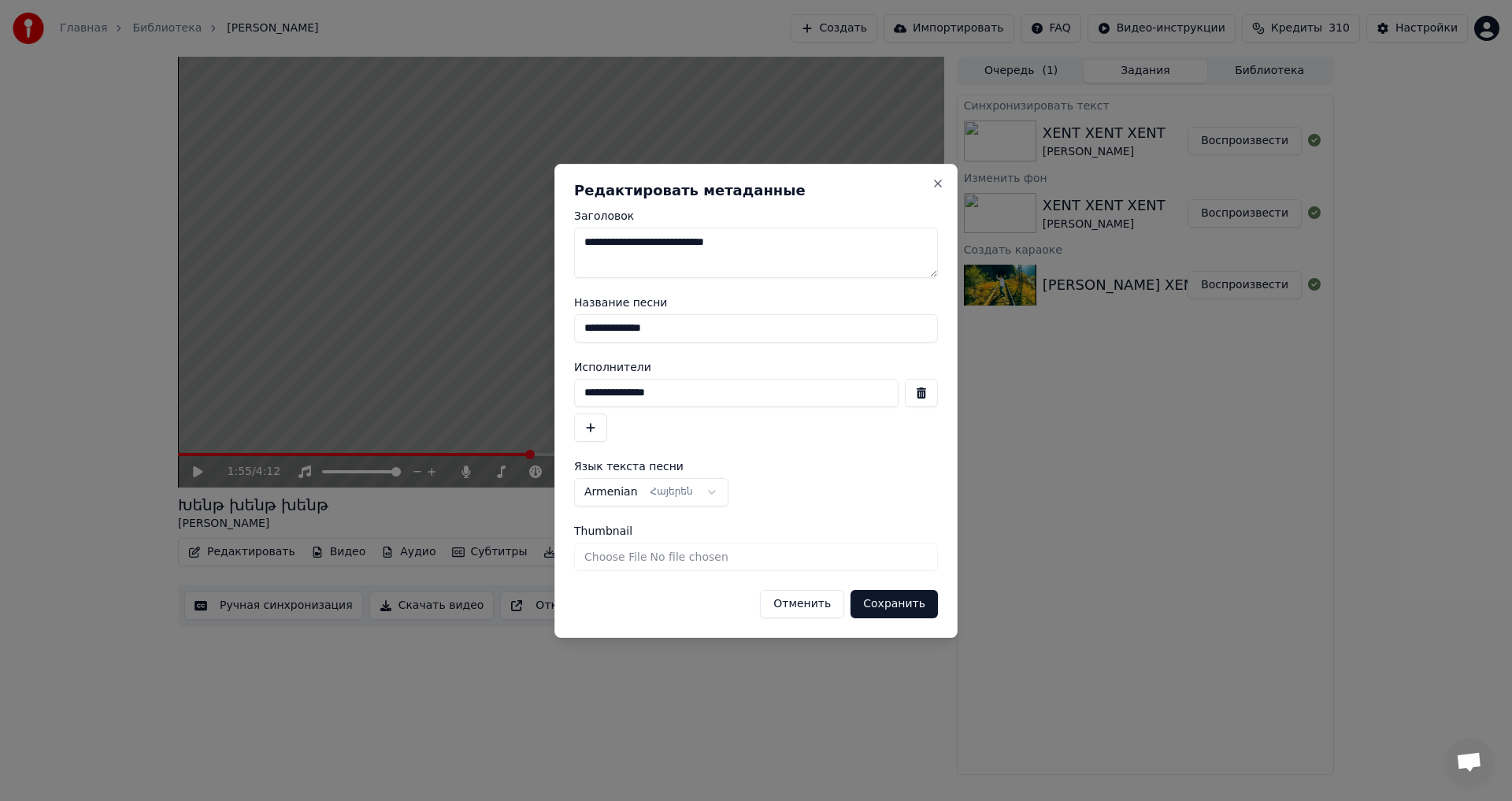
click at [817, 605] on button "Отменить" at bounding box center [801, 603] width 84 height 28
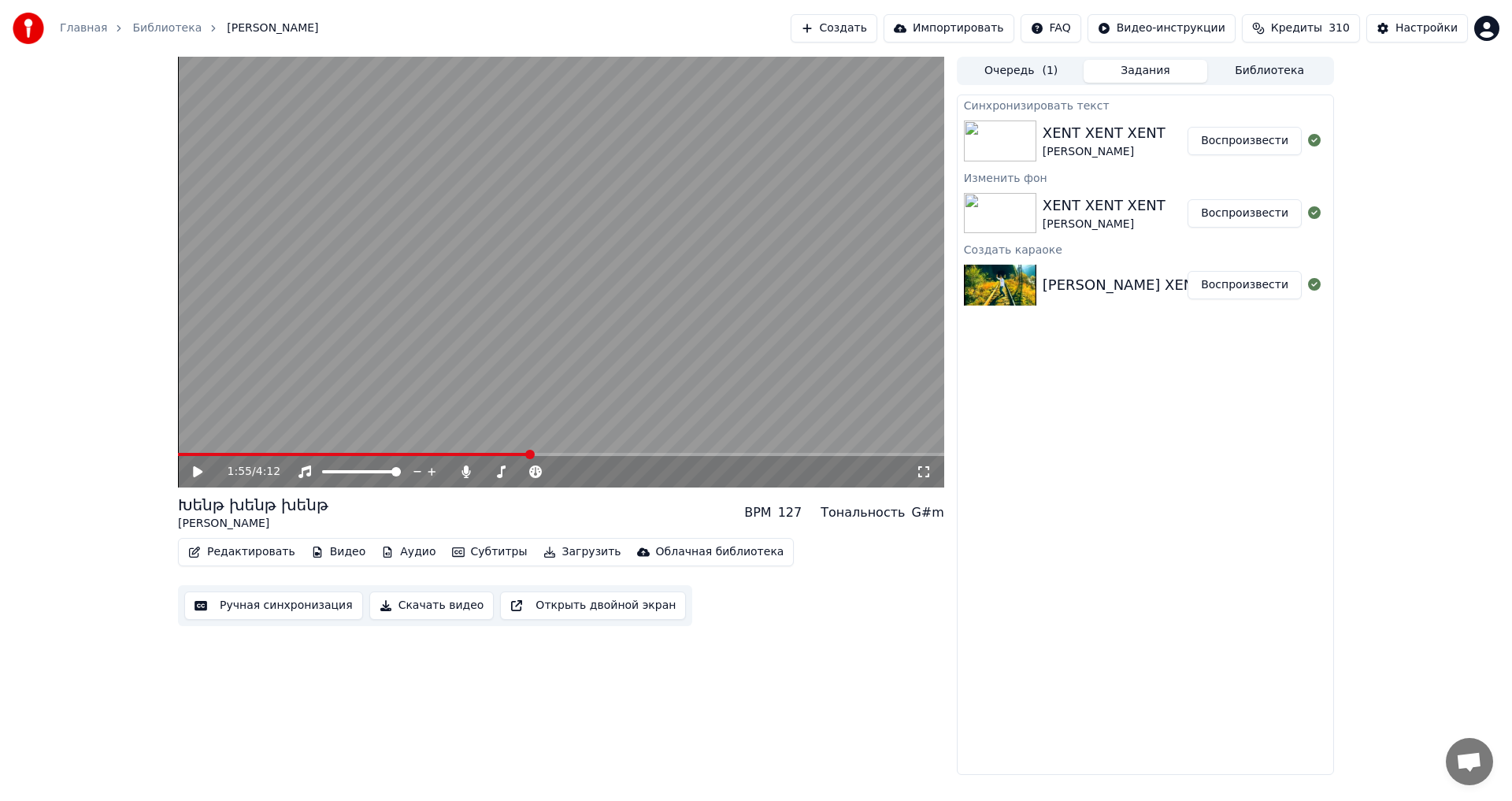
click at [261, 558] on button "Редактировать" at bounding box center [241, 551] width 120 height 22
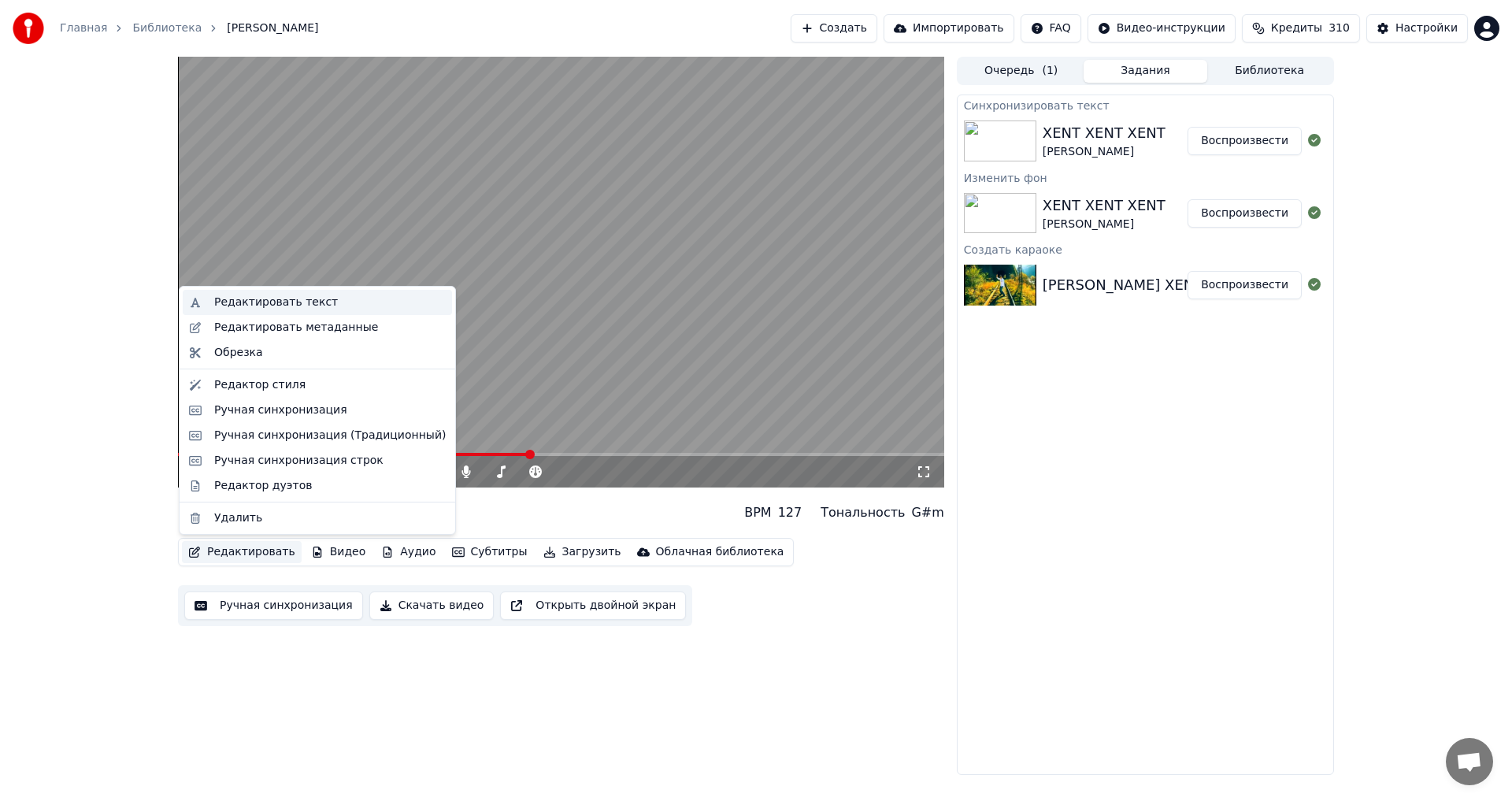
click at [310, 293] on div "Редактировать текст" at bounding box center [317, 303] width 269 height 25
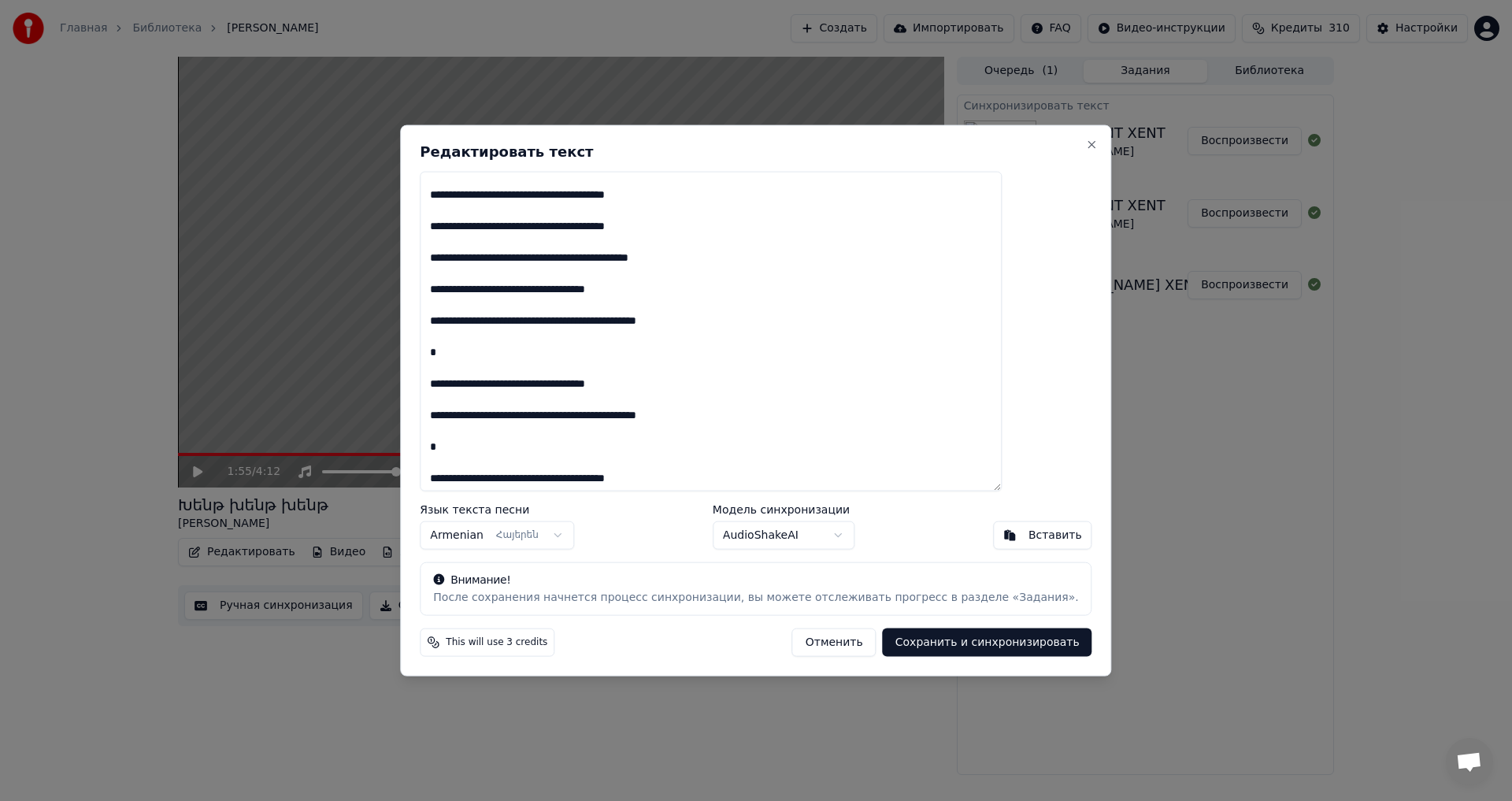
scroll to position [1063, 0]
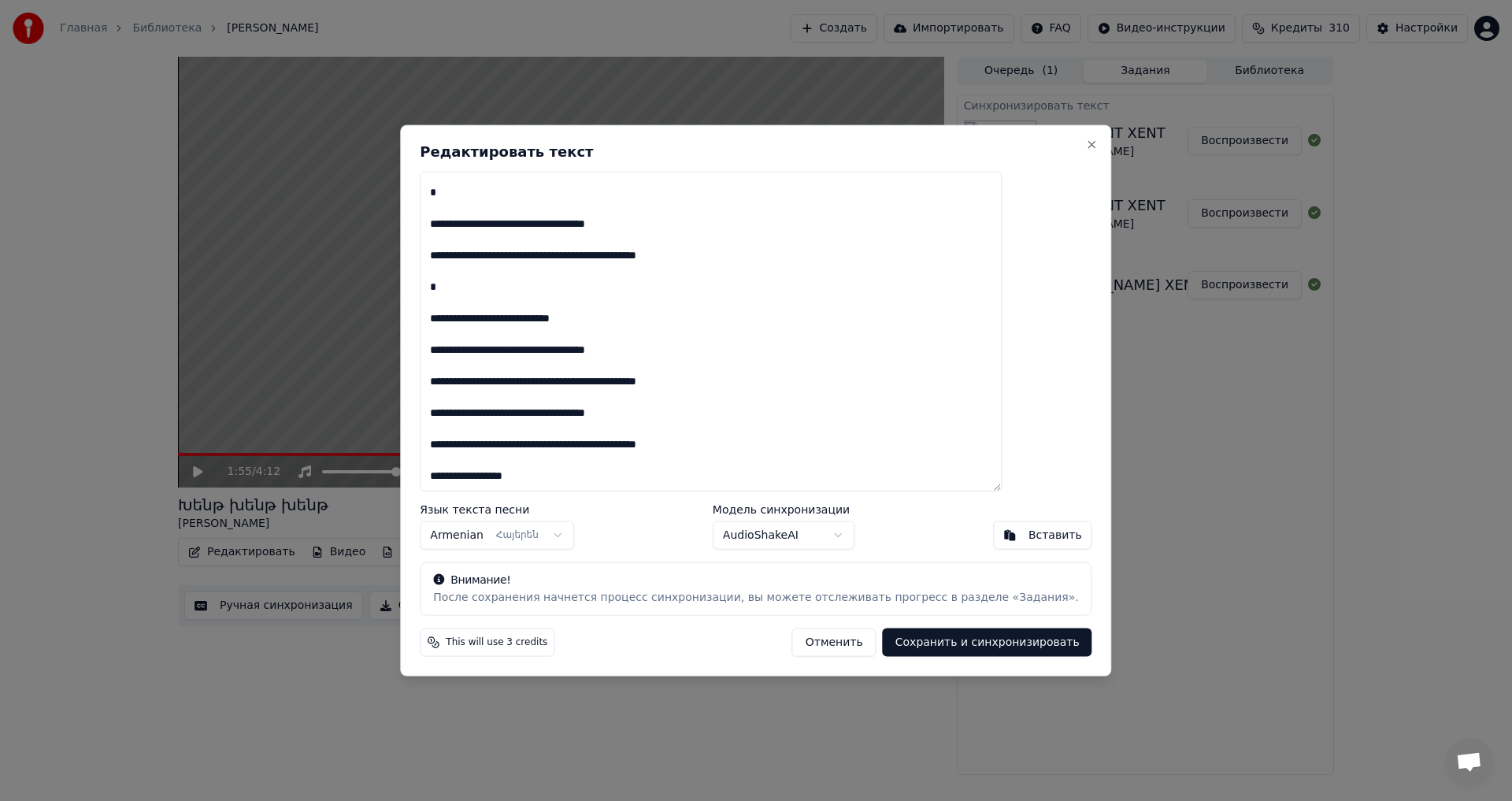
drag, startPoint x: 477, startPoint y: 184, endPoint x: 671, endPoint y: 451, distance: 330.0
click at [671, 451] on textarea at bounding box center [711, 332] width 582 height 321
click at [917, 639] on button "Сохранить и синхронизировать" at bounding box center [987, 642] width 209 height 28
type textarea "**********"
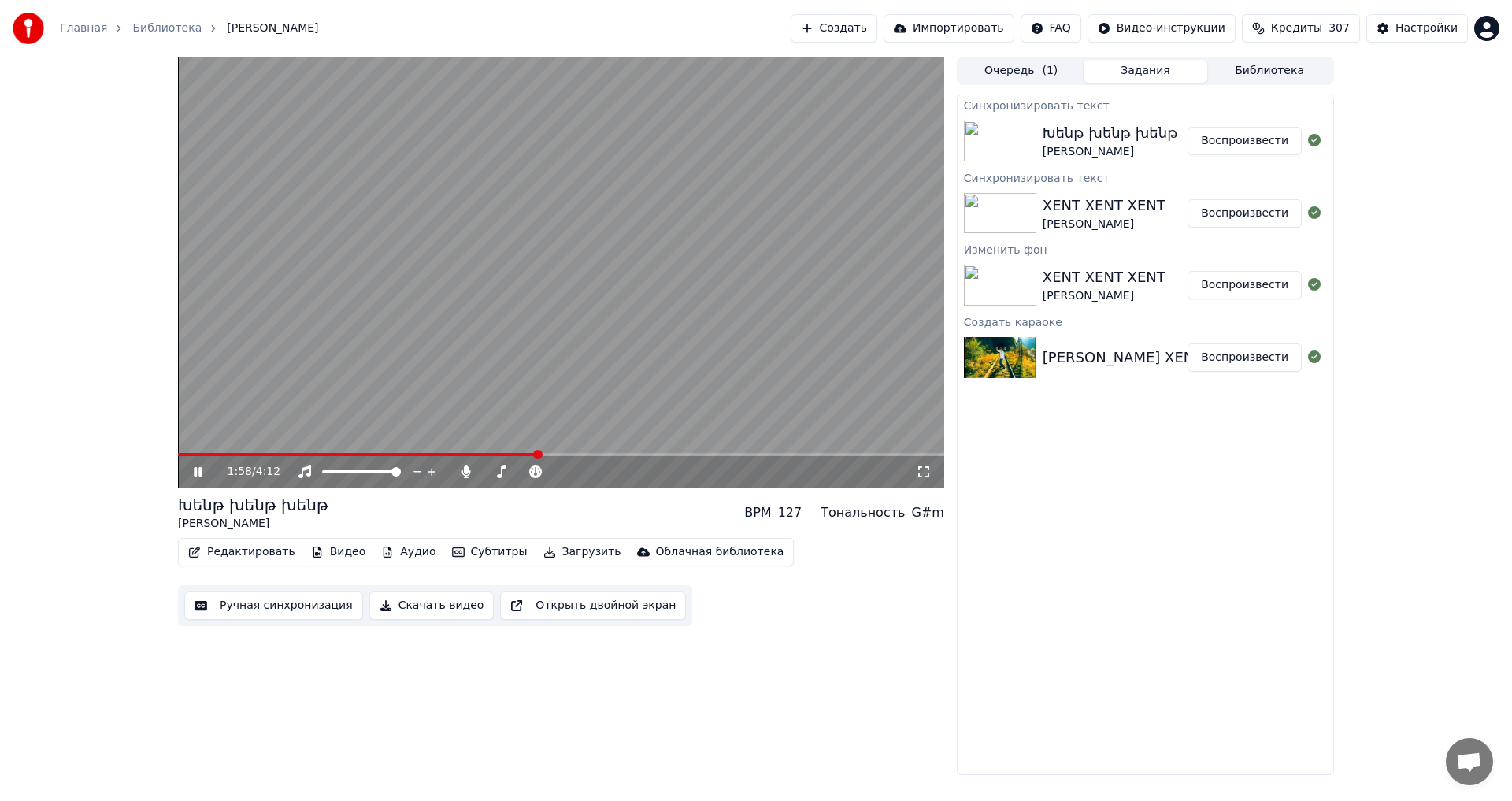
click at [1286, 130] on button "Воспроизвести" at bounding box center [1244, 141] width 114 height 28
click at [265, 447] on video at bounding box center [560, 272] width 766 height 431
click at [288, 453] on span at bounding box center [560, 453] width 766 height 3
click at [493, 323] on video at bounding box center [560, 272] width 766 height 431
click at [477, 315] on video at bounding box center [560, 272] width 766 height 431
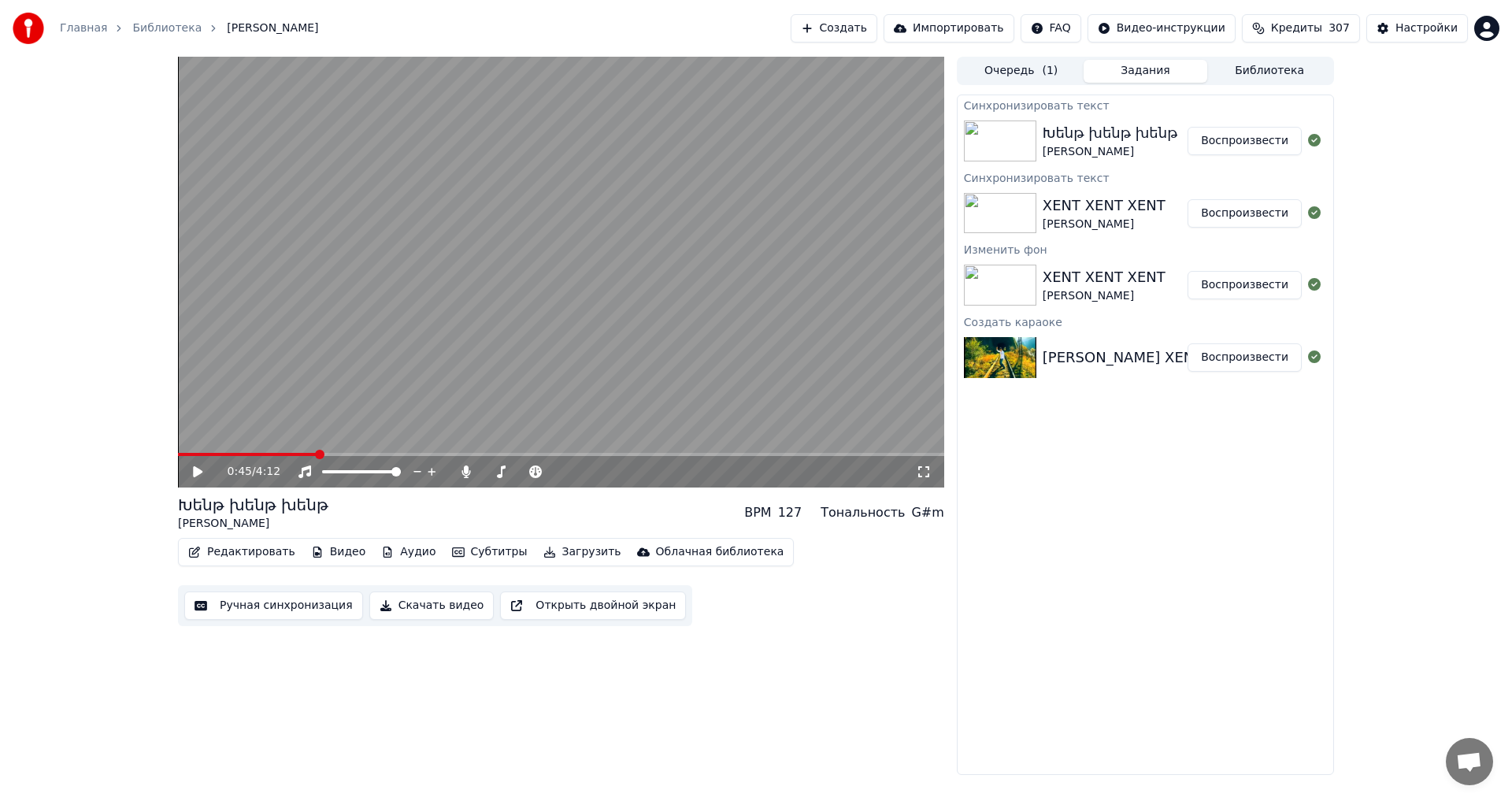
click at [378, 292] on video at bounding box center [560, 272] width 766 height 431
click at [363, 457] on div "1:03 / 4:12" at bounding box center [560, 471] width 766 height 32
click at [361, 450] on video at bounding box center [560, 272] width 766 height 431
click at [360, 454] on span at bounding box center [275, 453] width 196 height 3
click at [439, 314] on video at bounding box center [560, 272] width 766 height 431
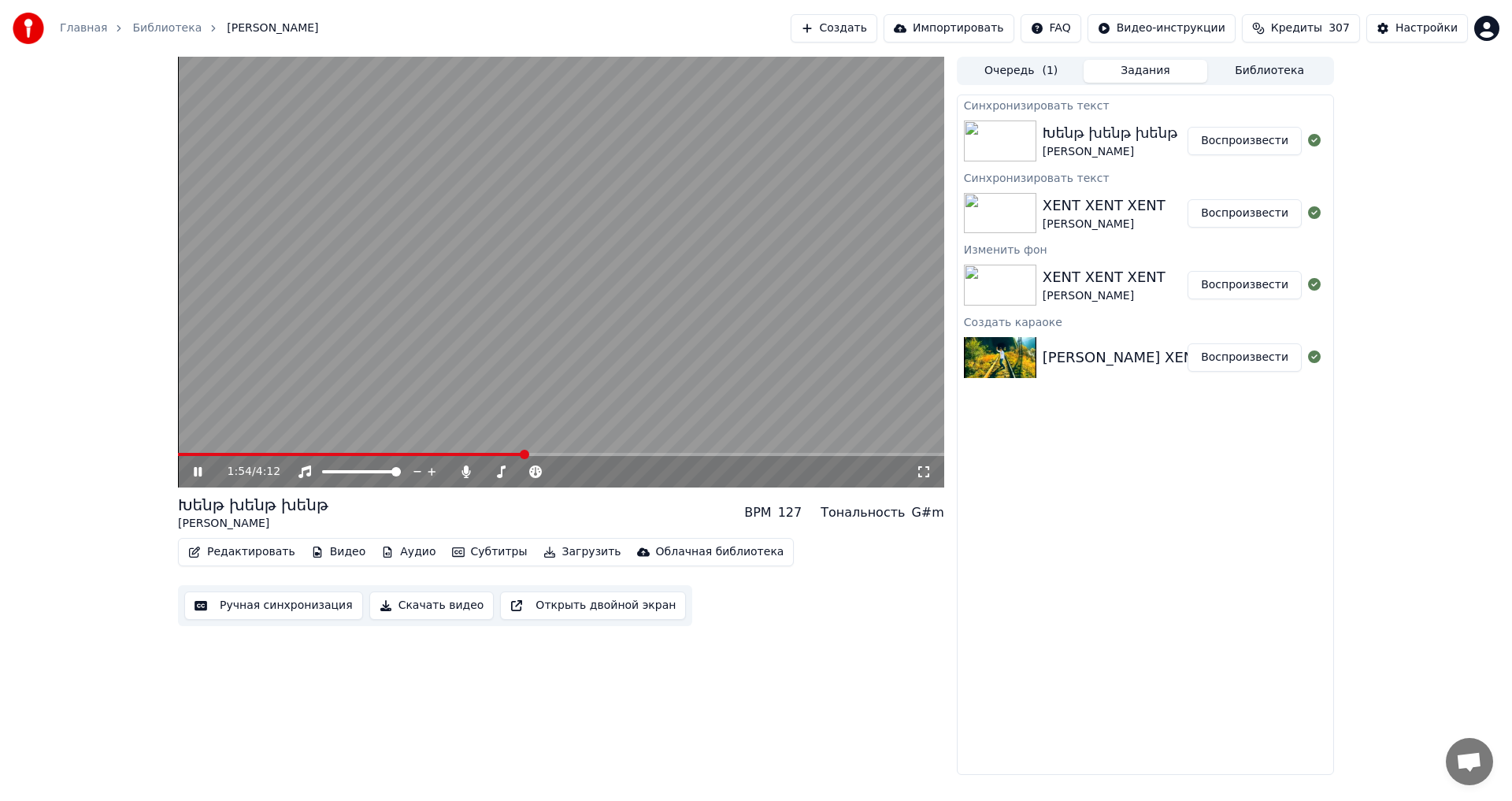
click at [472, 290] on video at bounding box center [560, 272] width 766 height 431
click at [487, 471] on span at bounding box center [522, 471] width 78 height 3
click at [578, 473] on icon at bounding box center [578, 471] width 15 height 15
click at [361, 452] on video at bounding box center [560, 272] width 766 height 431
click at [364, 452] on span at bounding box center [351, 453] width 348 height 3
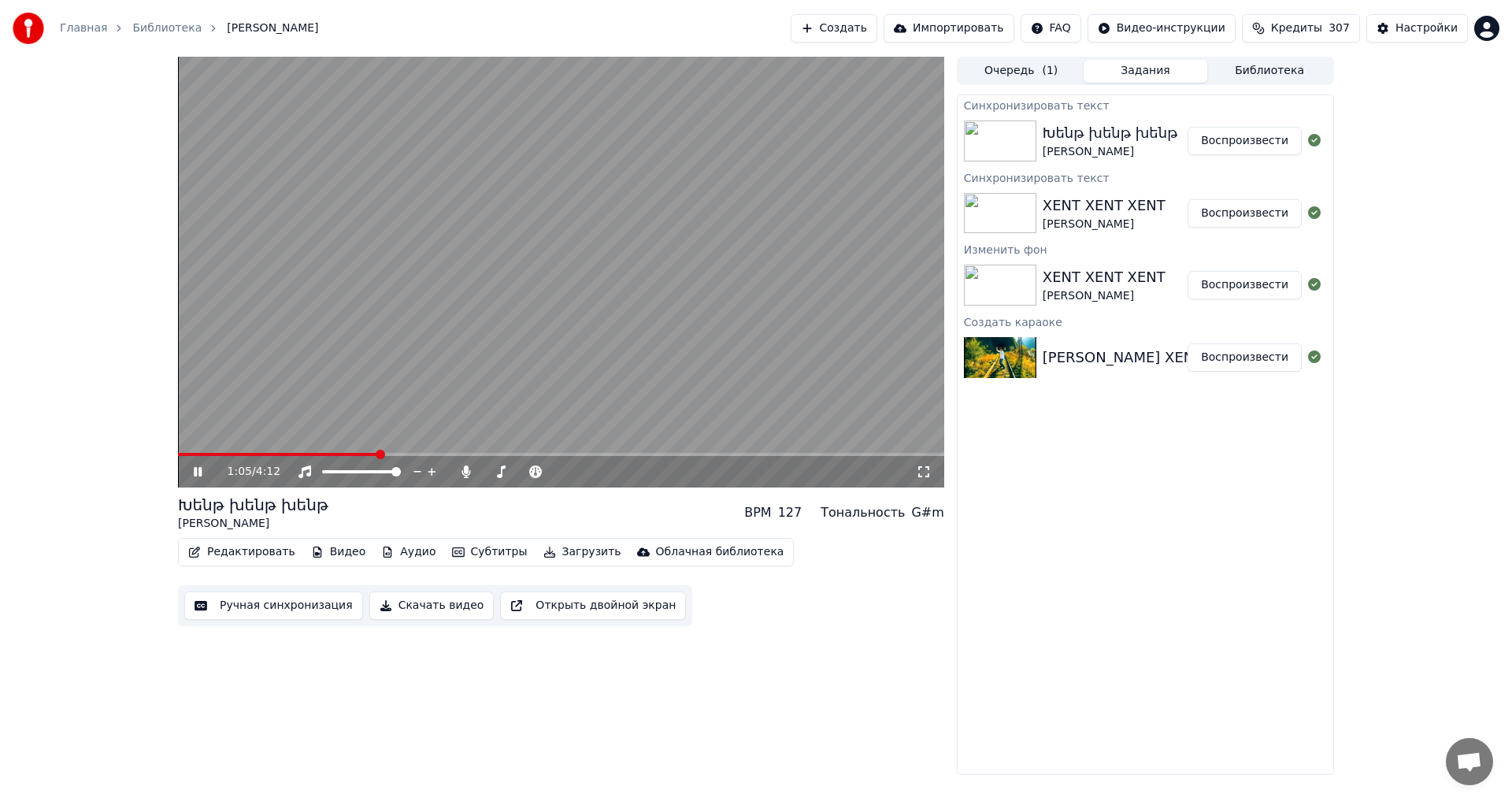
click at [485, 230] on video at bounding box center [560, 272] width 766 height 431
click at [537, 560] on button "Загрузить" at bounding box center [582, 551] width 90 height 22
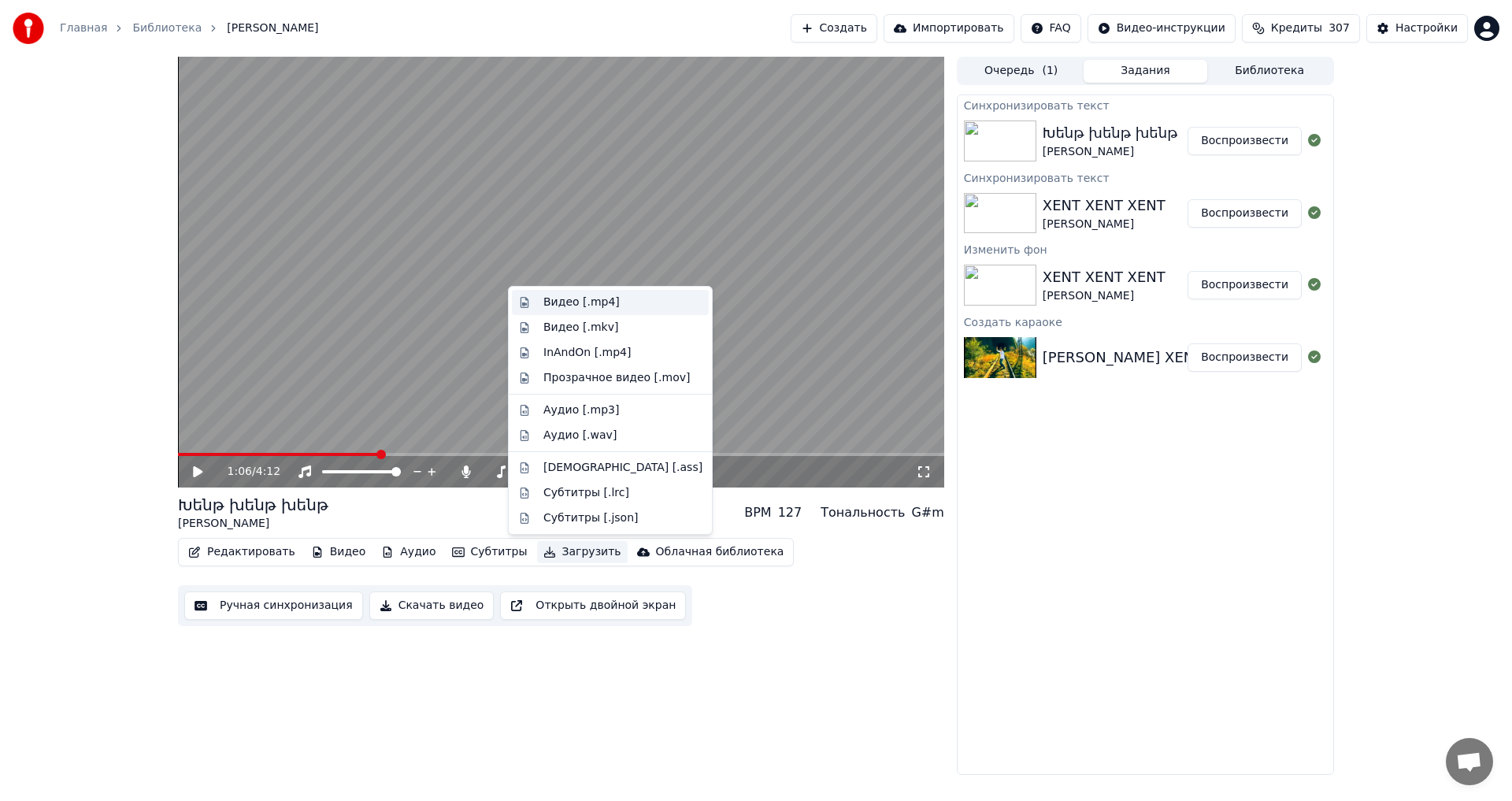
click at [589, 296] on div "Видео [.mp4]" at bounding box center [581, 302] width 77 height 15
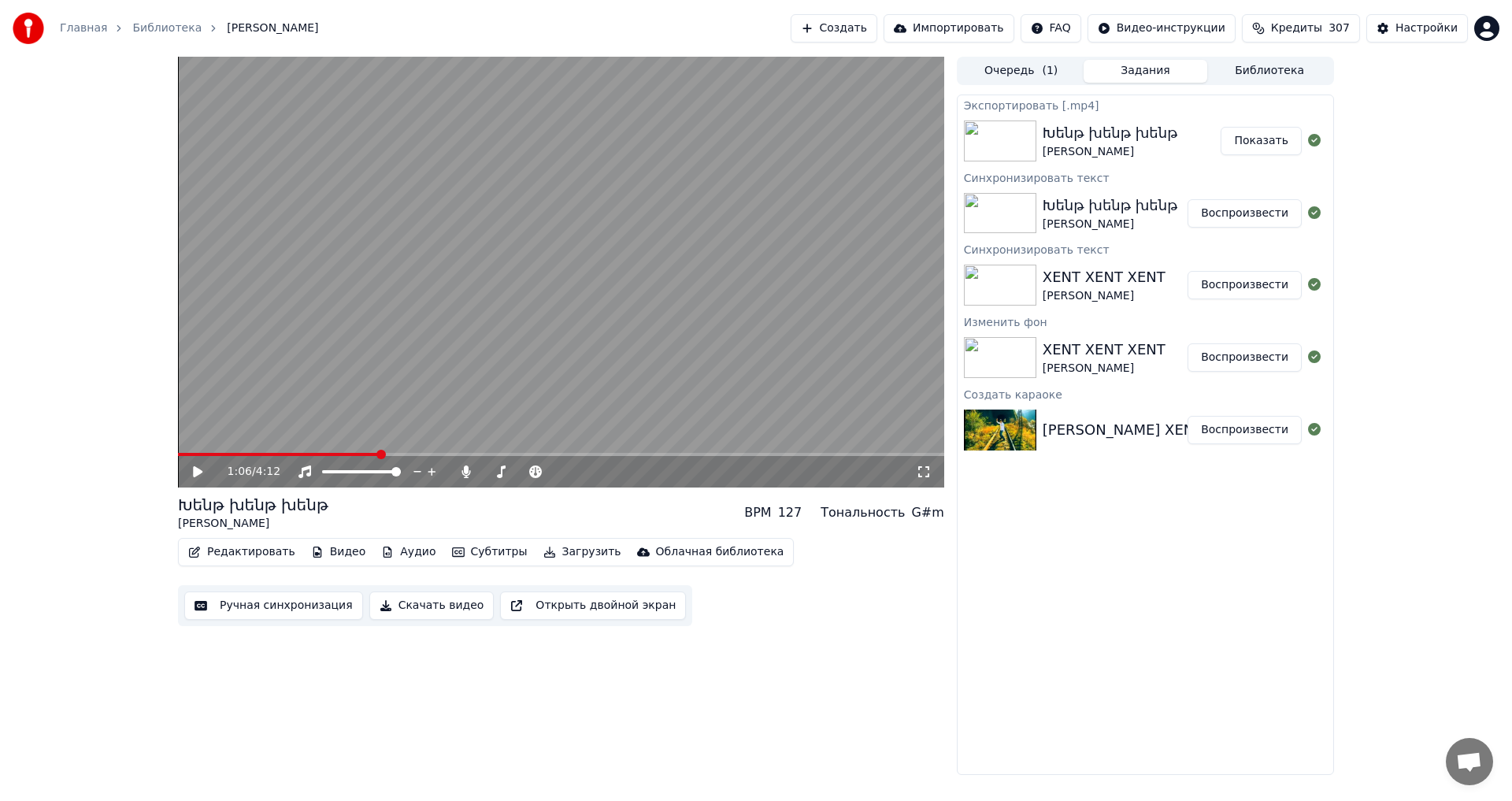
click at [1283, 143] on button "Показать" at bounding box center [1261, 141] width 81 height 28
click at [243, 538] on div "[PERSON_NAME] BPM 127 Тональность G#m Редактировать Видео Аудио Субтитры Загруз…" at bounding box center [560, 560] width 766 height 132
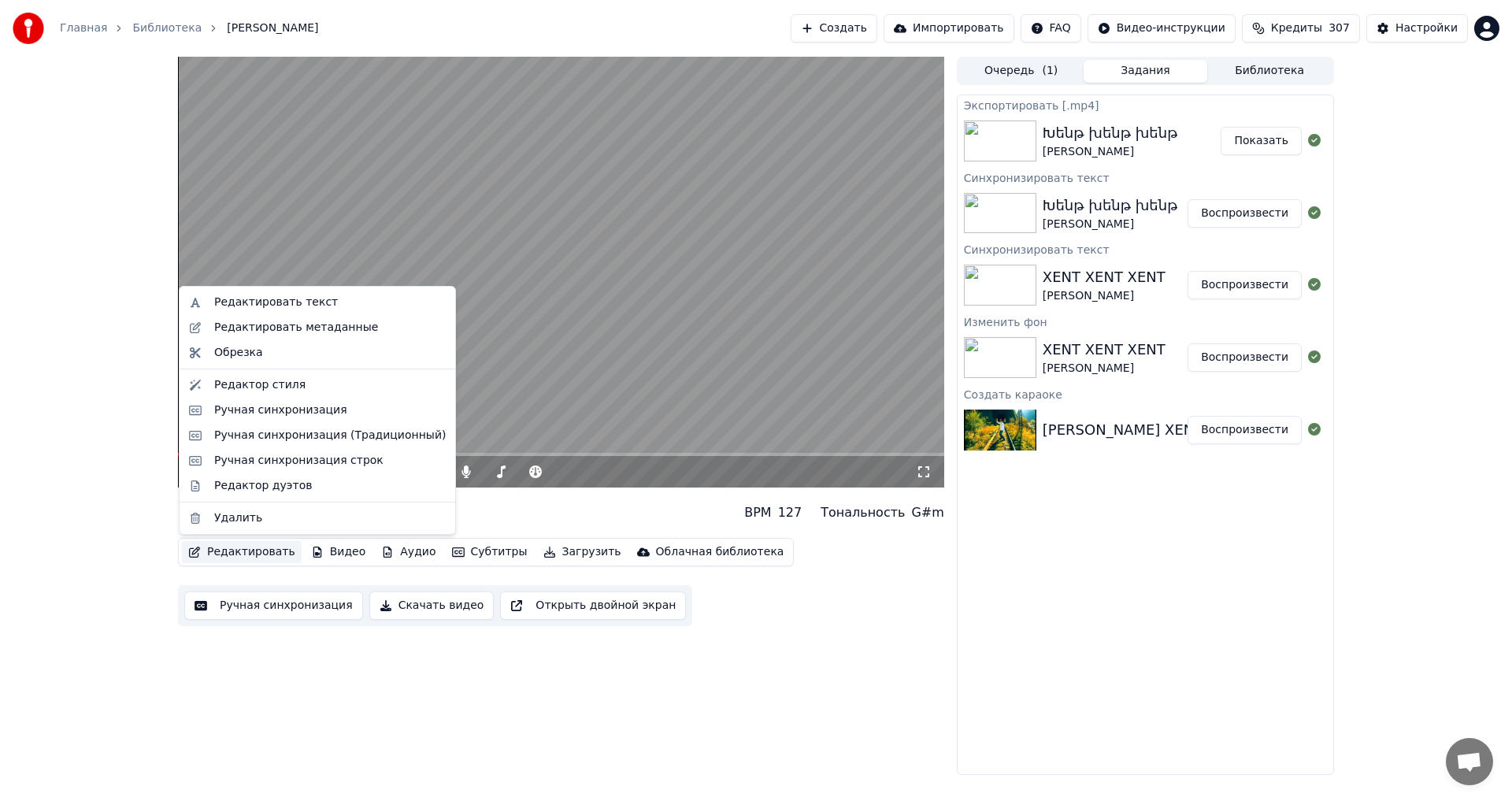
click at [240, 545] on button "Редактировать" at bounding box center [241, 551] width 120 height 22
click at [314, 296] on div "Редактировать текст" at bounding box center [276, 302] width 123 height 15
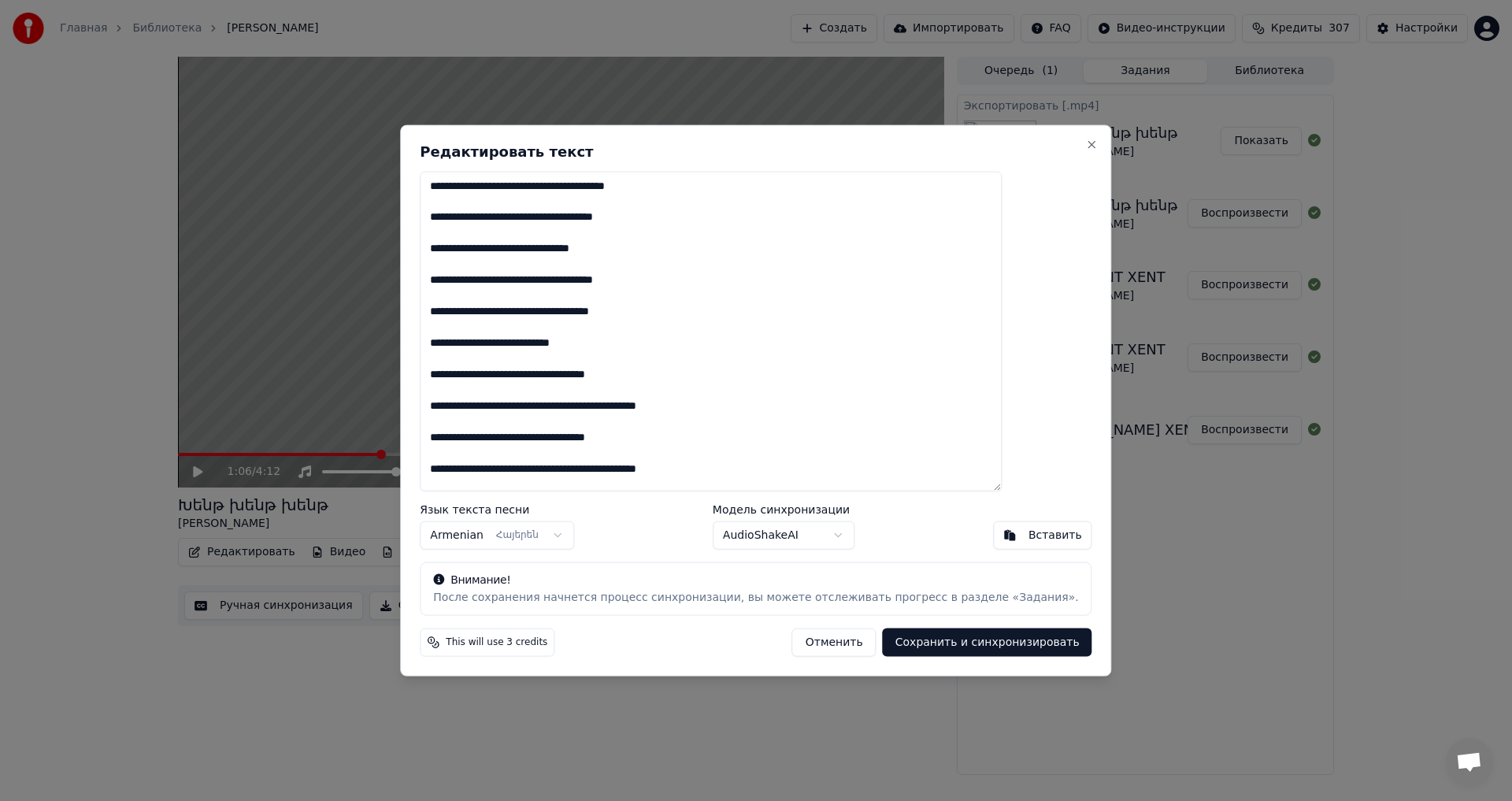
drag, startPoint x: 670, startPoint y: 221, endPoint x: 695, endPoint y: 223, distance: 25.1
click at [695, 223] on textarea at bounding box center [711, 332] width 582 height 321
click at [824, 642] on button "Отменить" at bounding box center [833, 642] width 84 height 28
type textarea "**********"
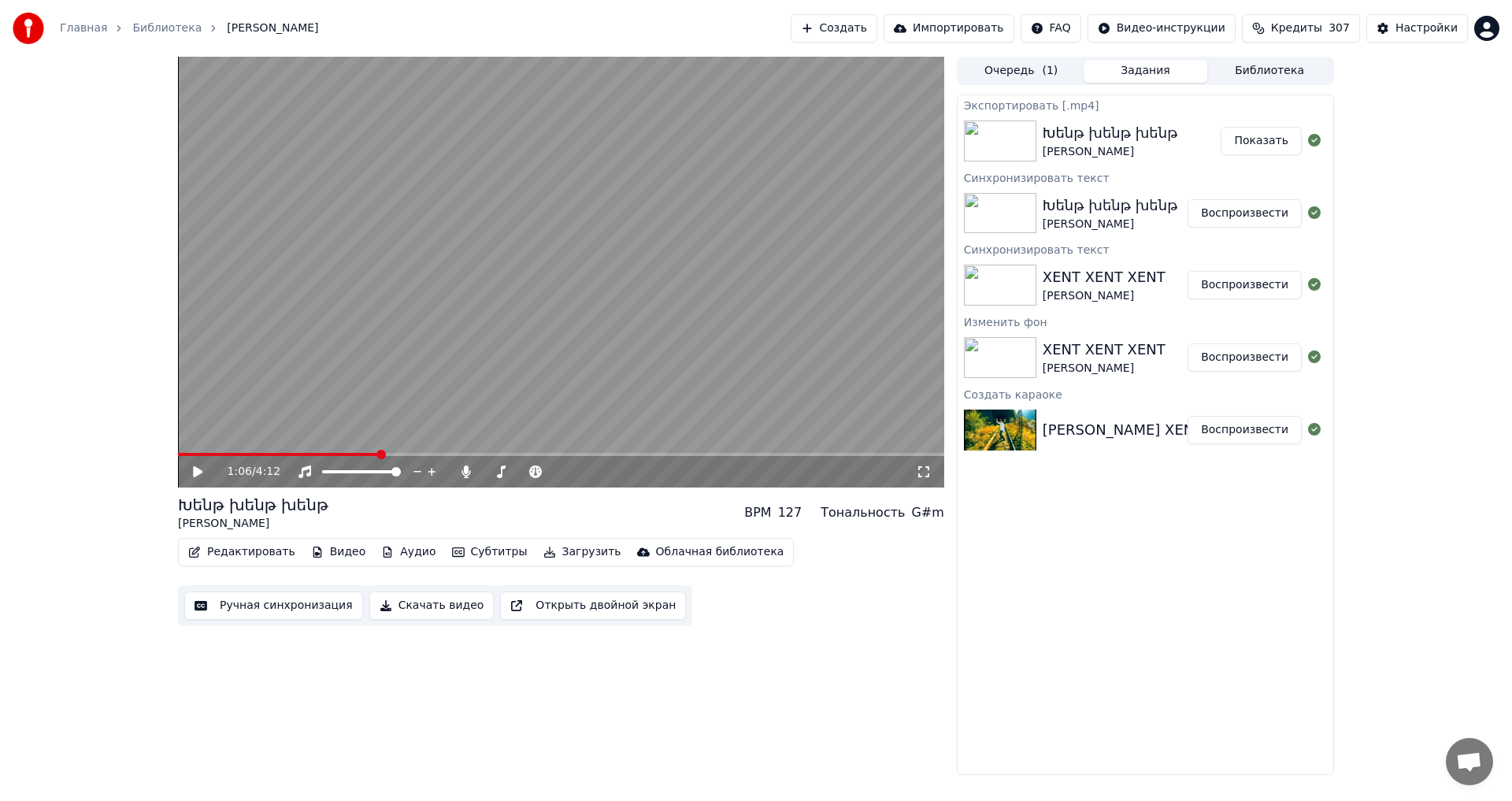
click at [258, 607] on button "Ручная синхронизация" at bounding box center [273, 605] width 178 height 28
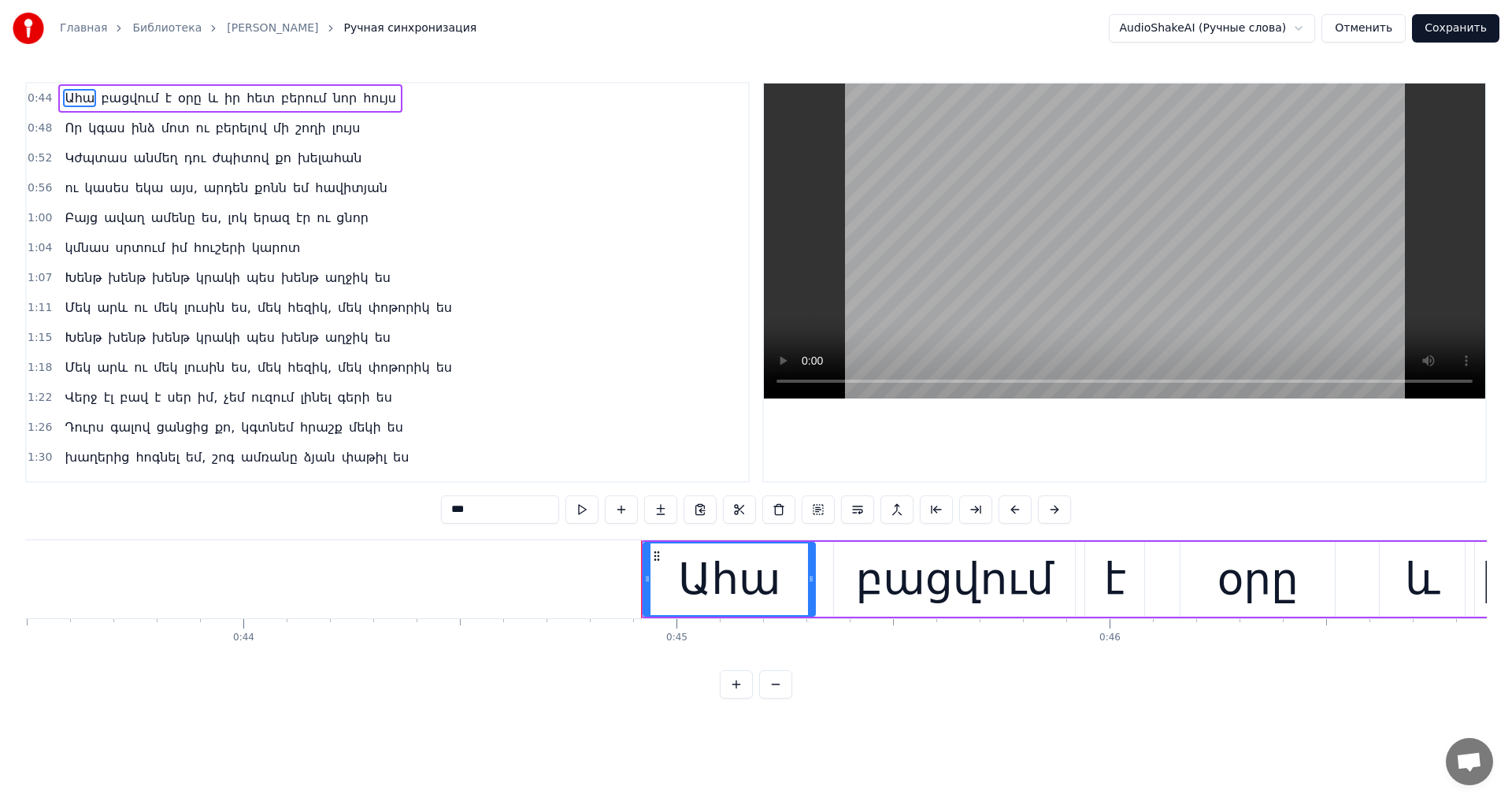
click at [321, 141] on div "Որ կգաս ինձ մոտ ու բերելով մի շողի լույս" at bounding box center [213, 128] width 308 height 28
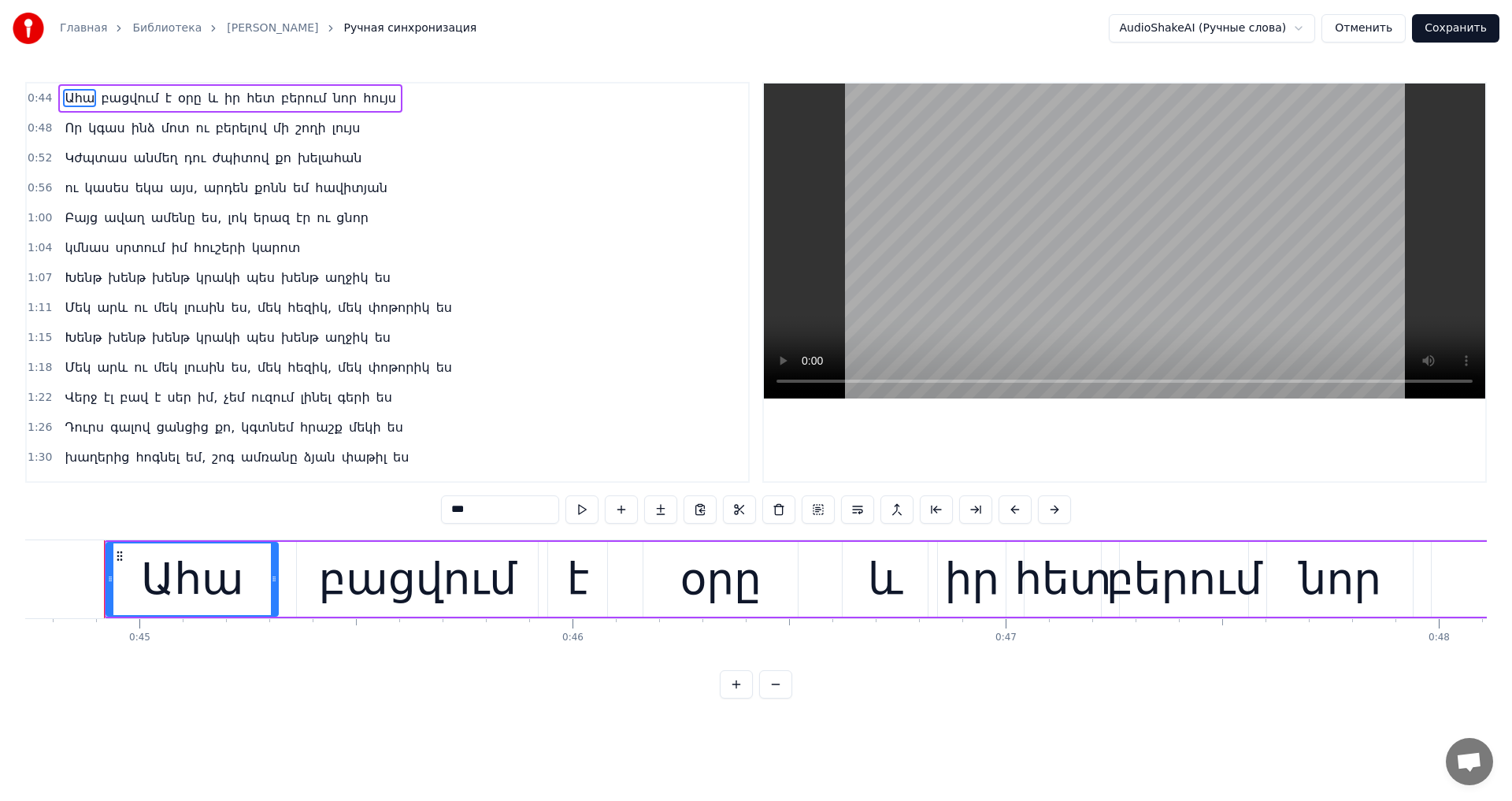
click at [331, 132] on span "լույս" at bounding box center [346, 128] width 32 height 18
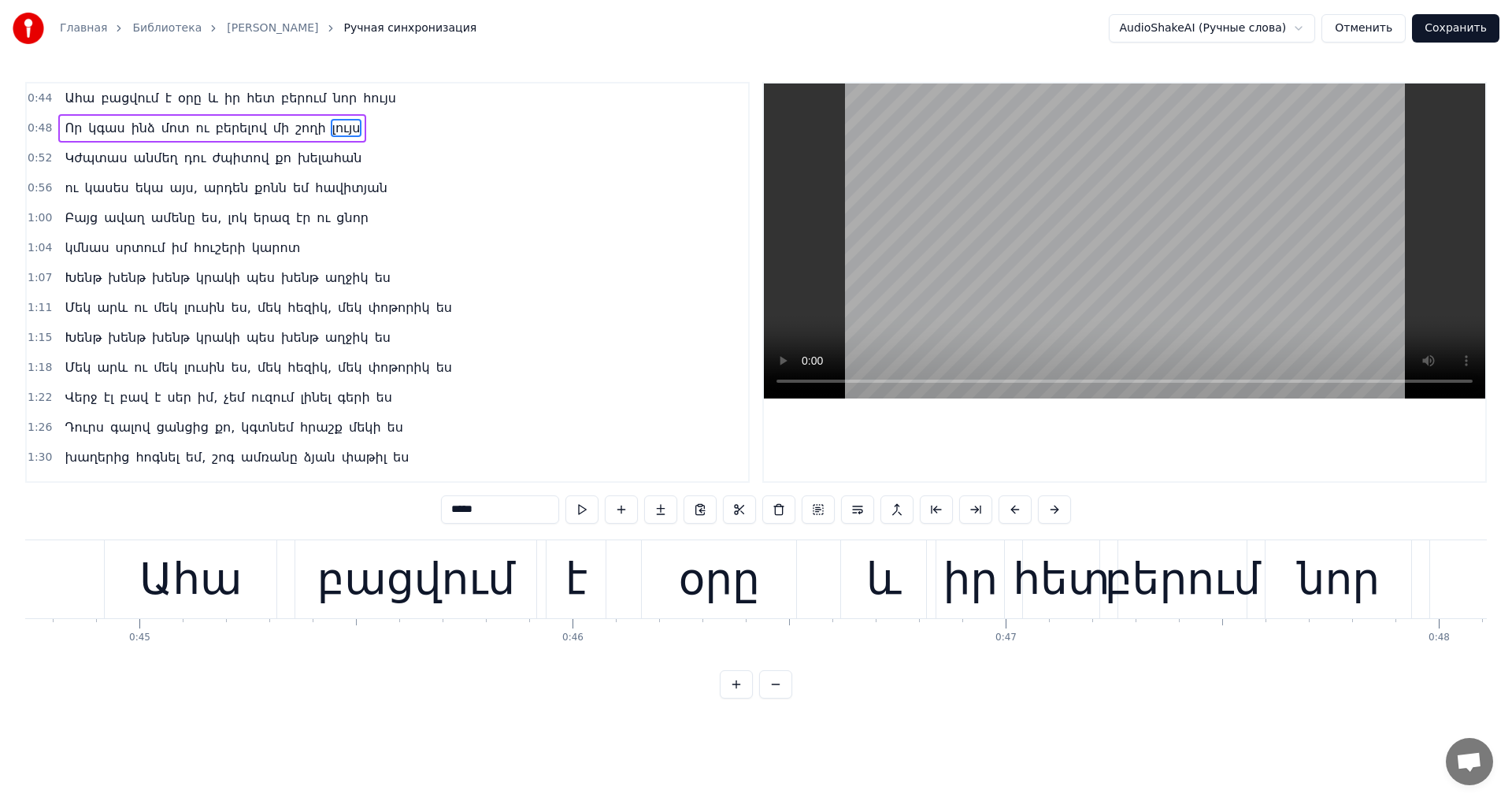
scroll to position [0, 21111]
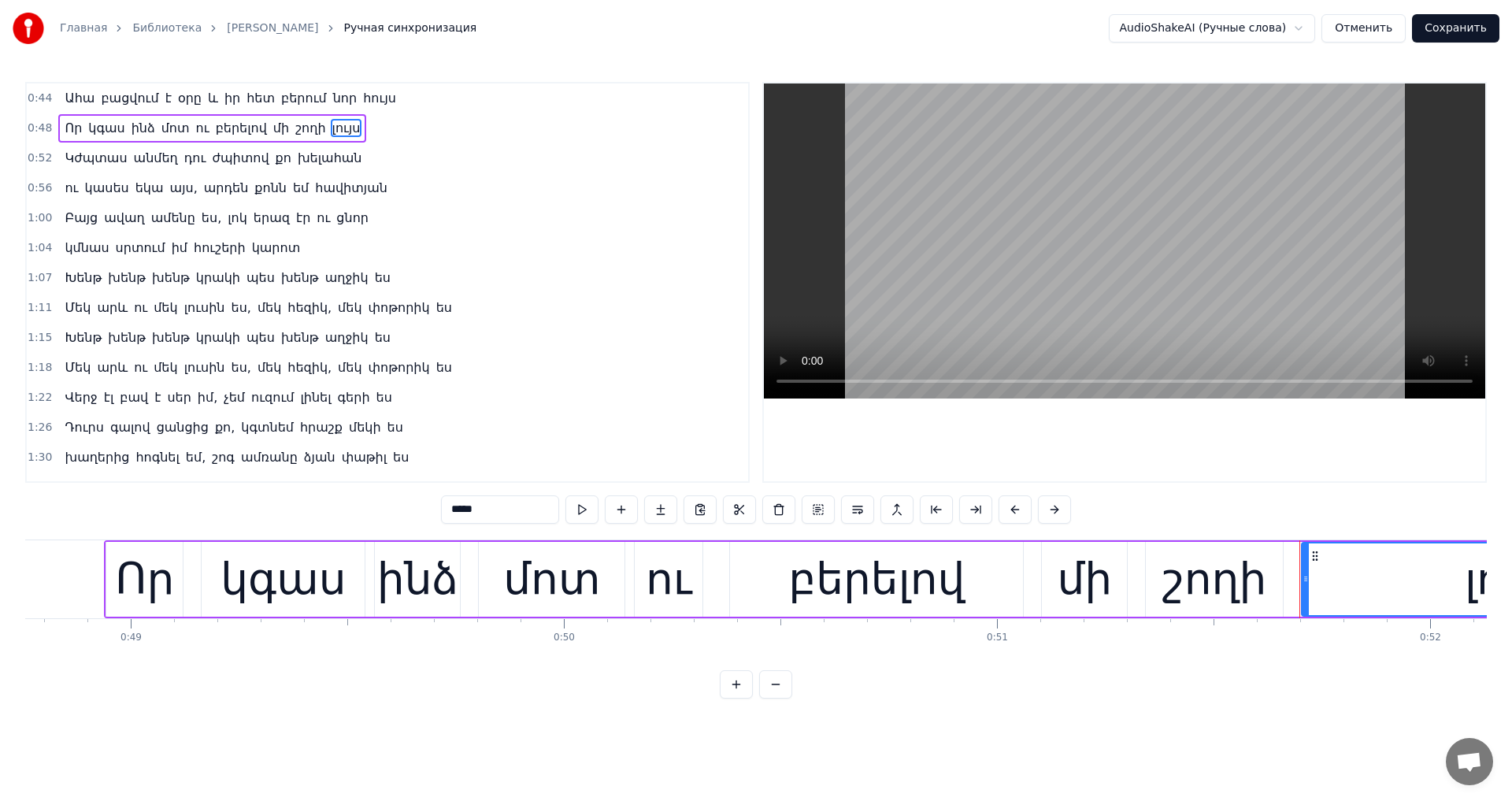
drag, startPoint x: 452, startPoint y: 509, endPoint x: 314, endPoint y: 500, distance: 138.3
click at [326, 499] on div "0:44 Ահա բացվում է օրը և իր հետ բերում նոր հույս 0:48 Որ կգաս ինձ մոտ ու բերելո…" at bounding box center [756, 390] width 1462 height 616
click at [216, 160] on span "ժպիտով" at bounding box center [240, 158] width 59 height 18
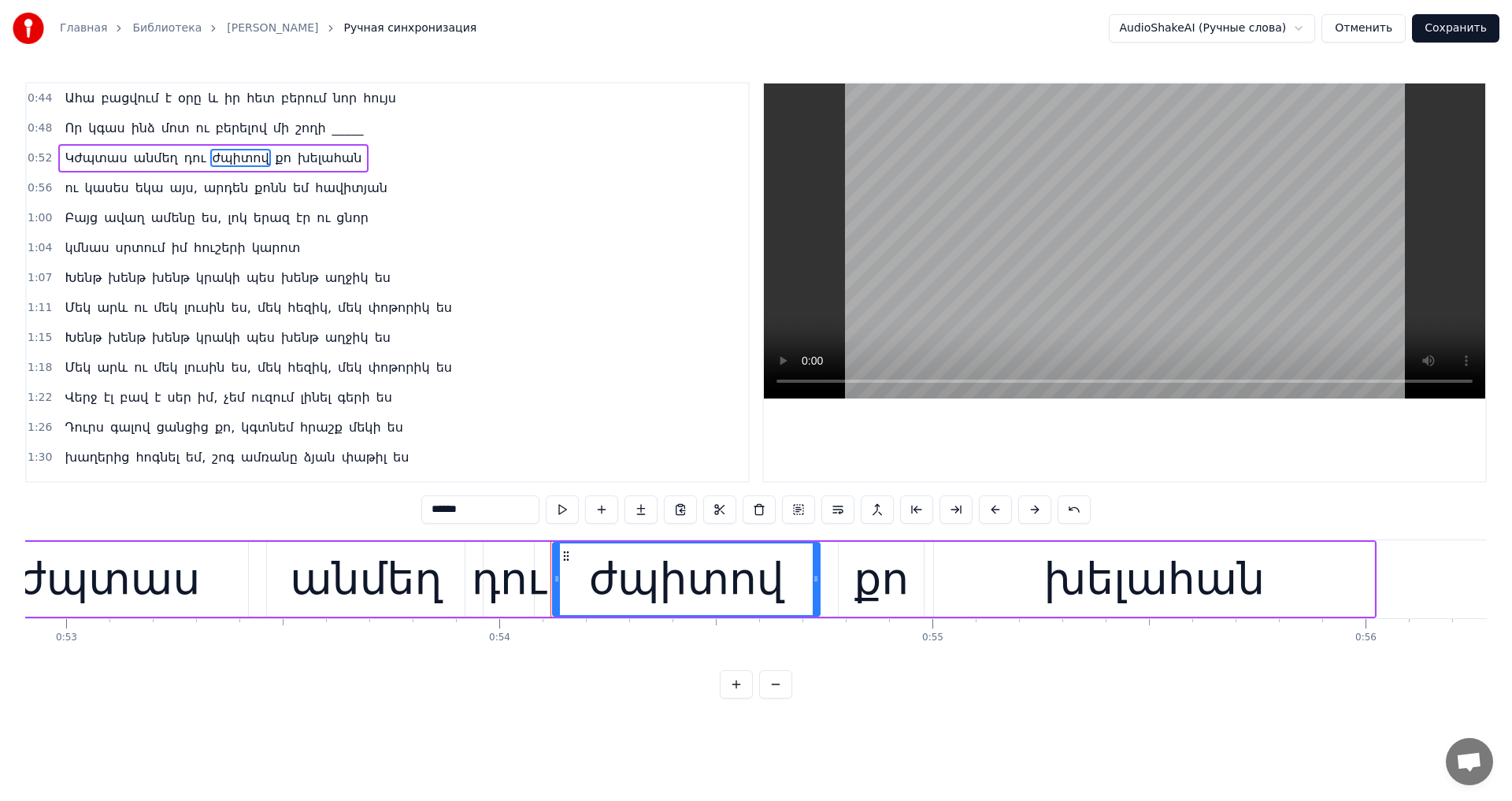
scroll to position [0, 23355]
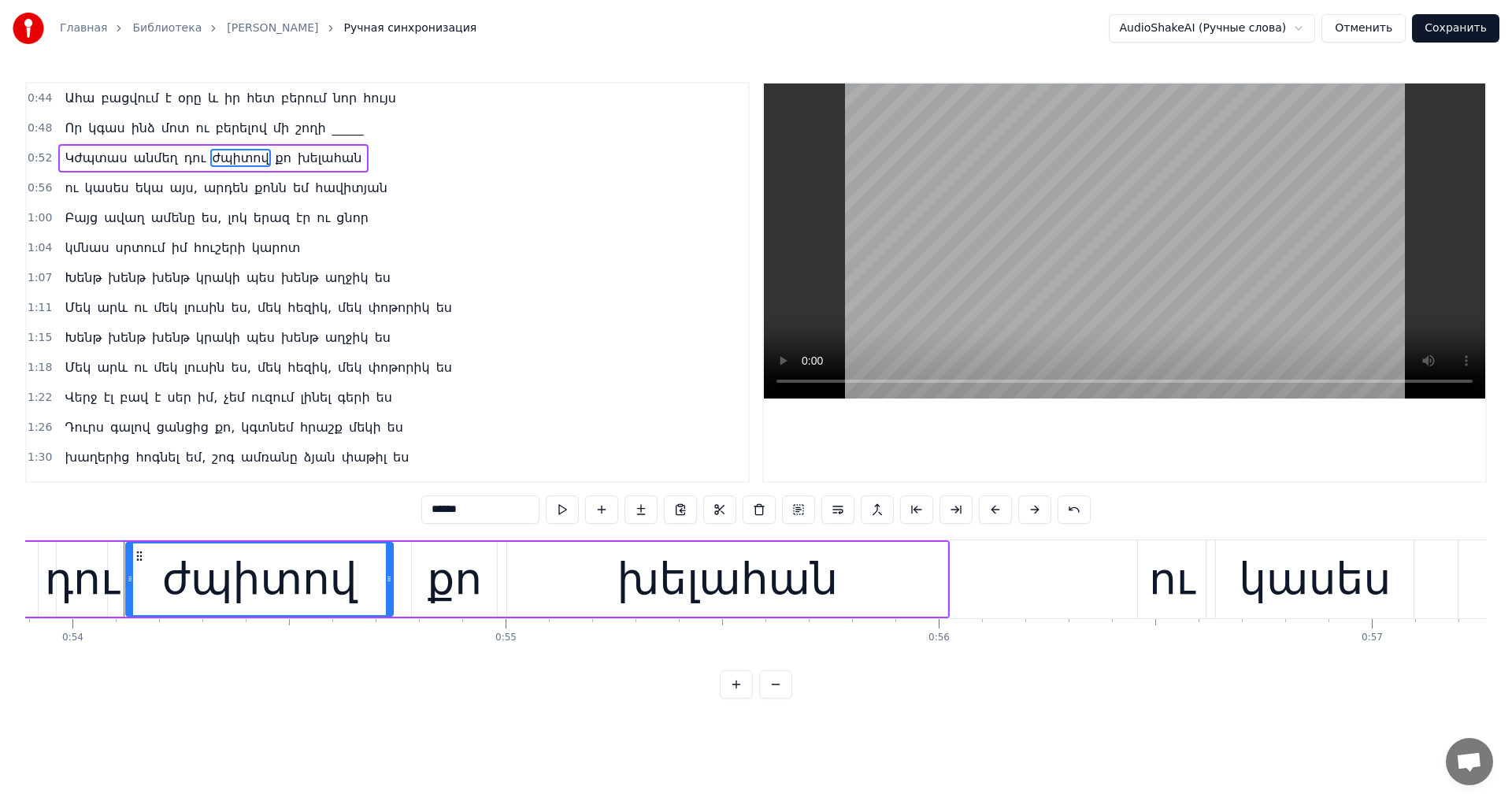
drag, startPoint x: 437, startPoint y: 509, endPoint x: 360, endPoint y: 496, distance: 78.1
click at [360, 496] on div "0:44 Ահա բացվում է օրը և իր հետ բերում նոր հույս 0:48 Որ կգաս ինձ մոտ ու բերելո…" at bounding box center [756, 390] width 1462 height 616
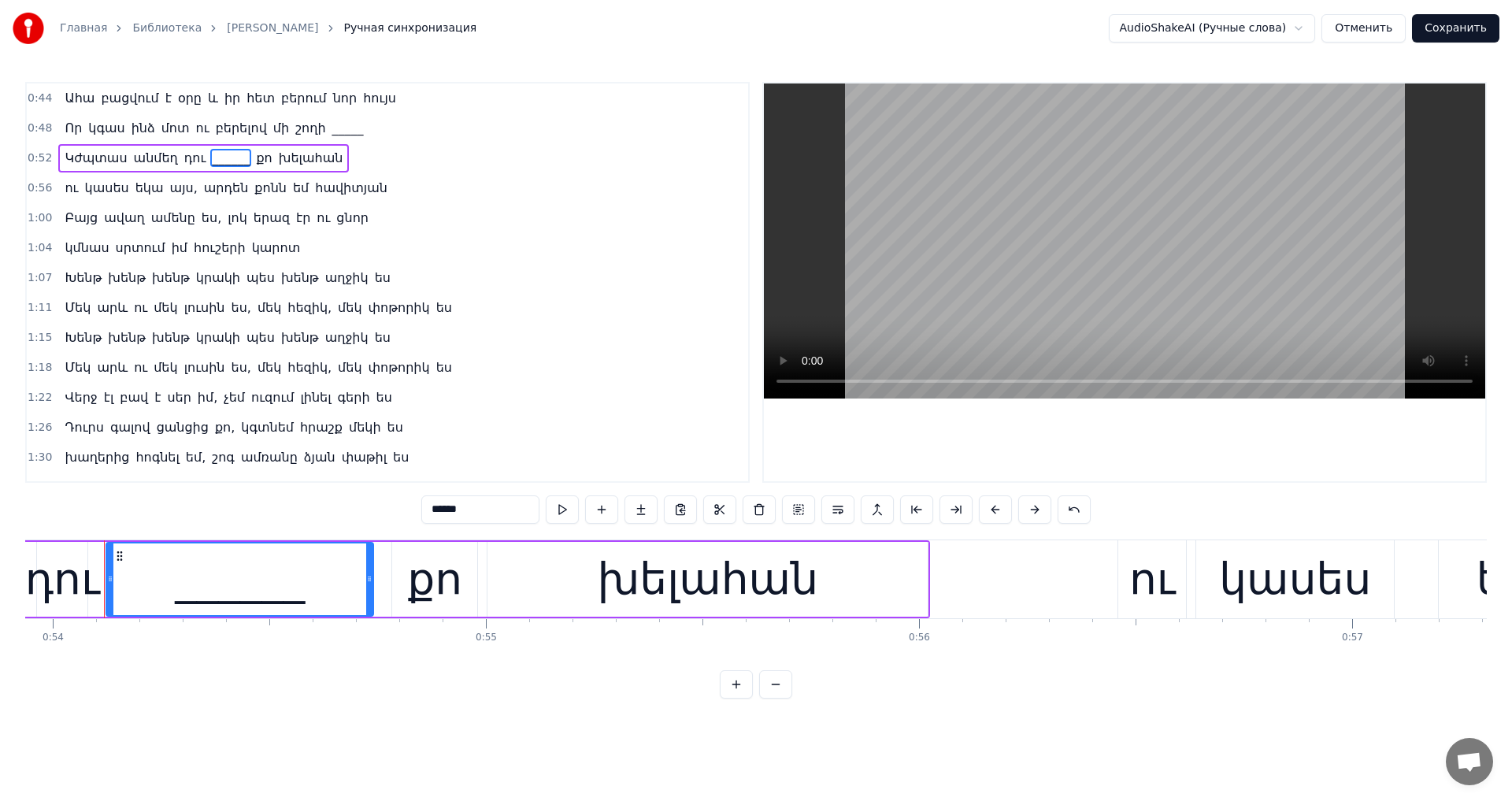
click at [252, 215] on span "երազ" at bounding box center [272, 218] width 40 height 18
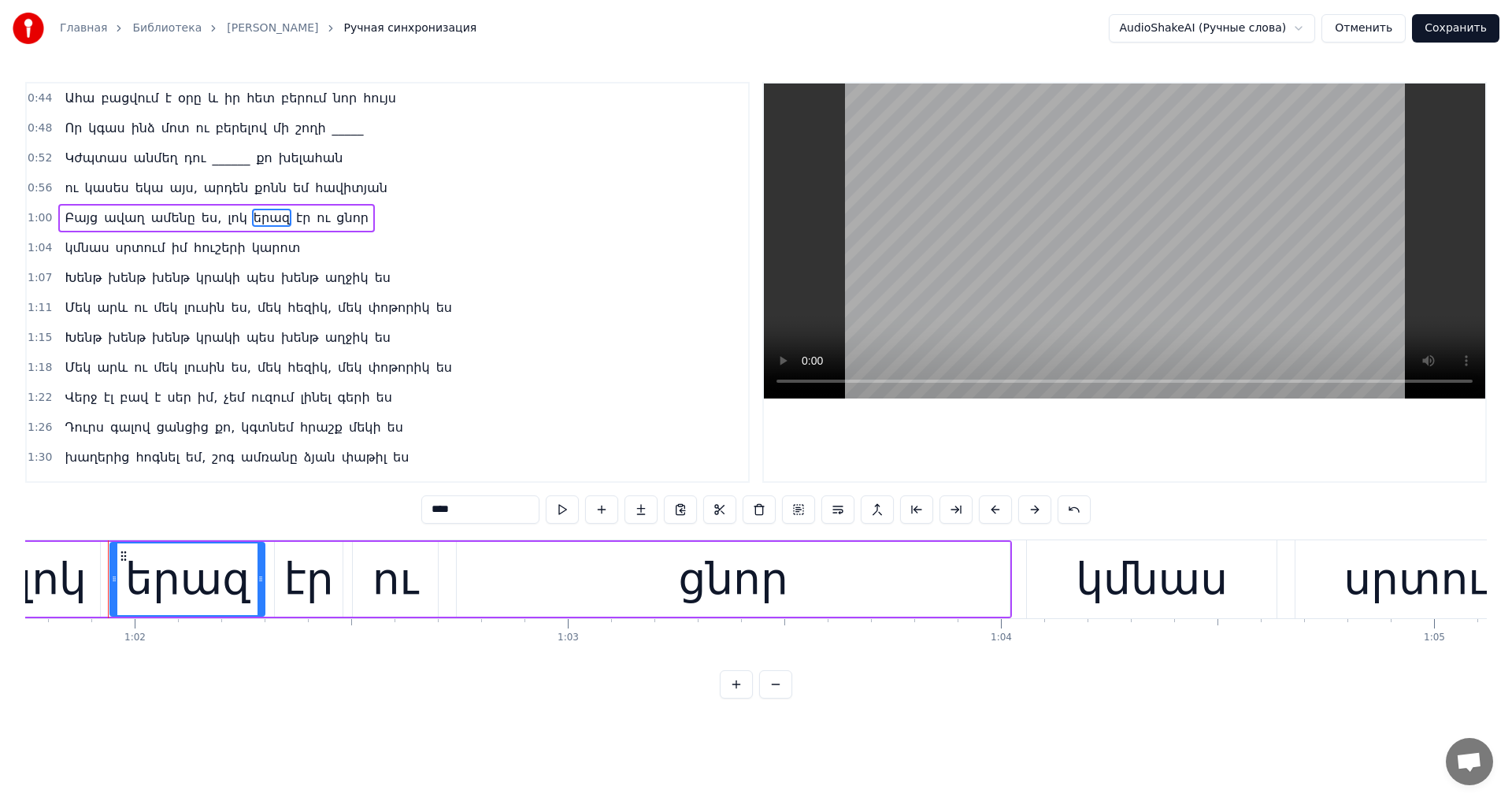
scroll to position [0, 26740]
drag, startPoint x: 431, startPoint y: 514, endPoint x: 339, endPoint y: 500, distance: 93.1
click at [339, 500] on div "0:44 Ահա բացվում է օրը և իր հետ բերում նոր հույս 0:48 Որ կգաս ինձ մոտ ու բերելո…" at bounding box center [756, 390] width 1462 height 616
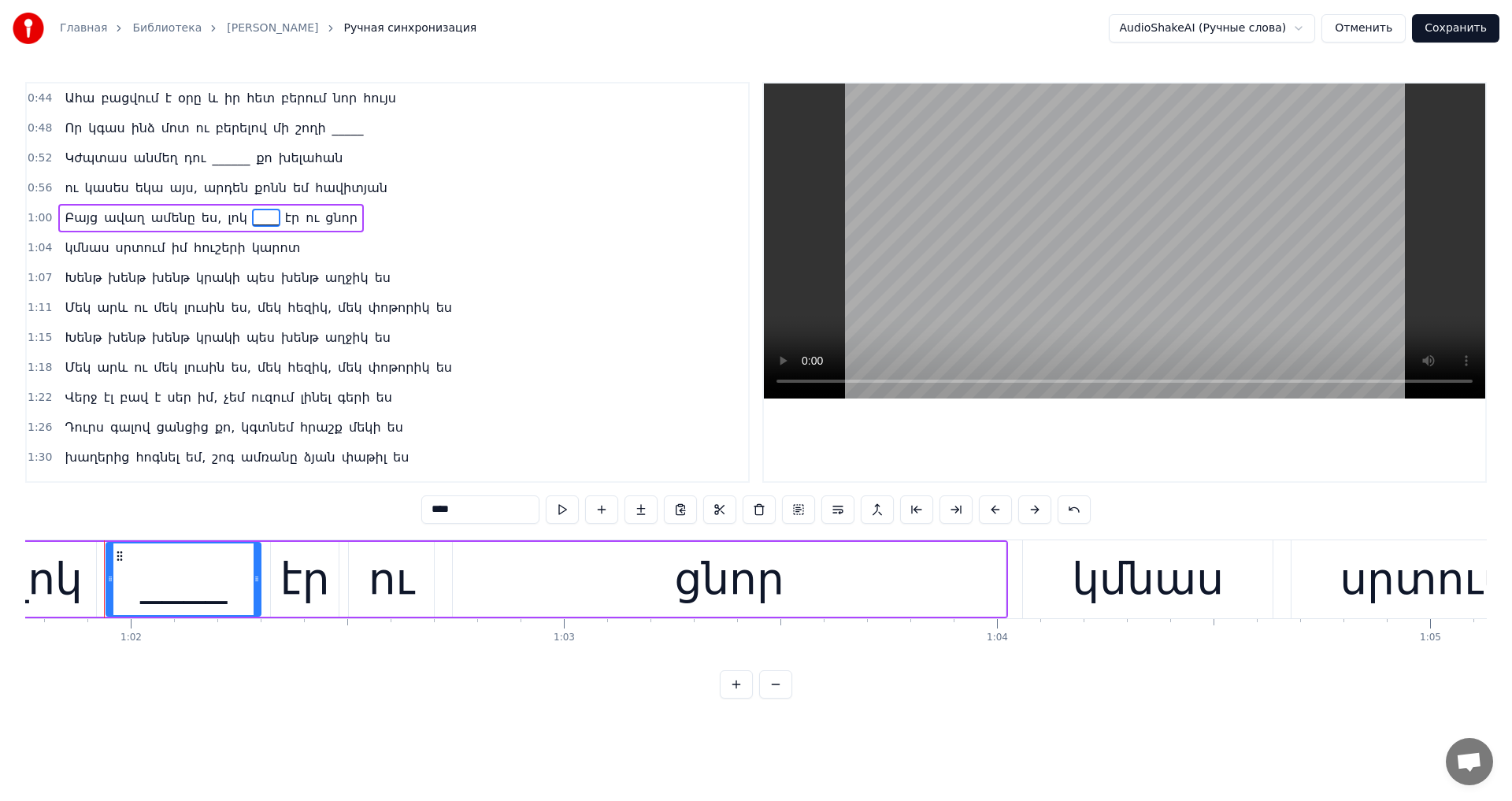
click at [210, 457] on span "շոգ" at bounding box center [223, 457] width 26 height 18
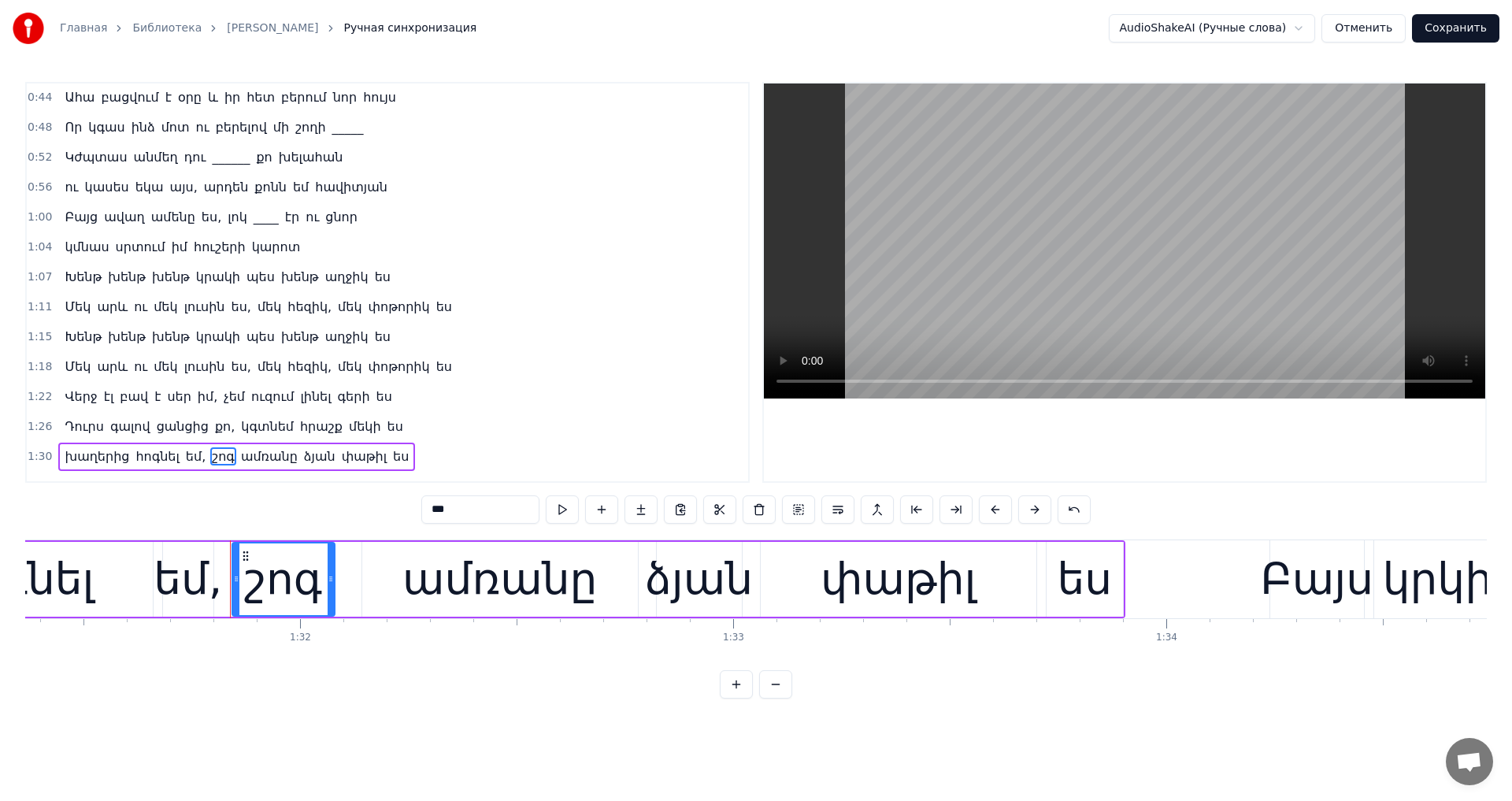
scroll to position [0, 39687]
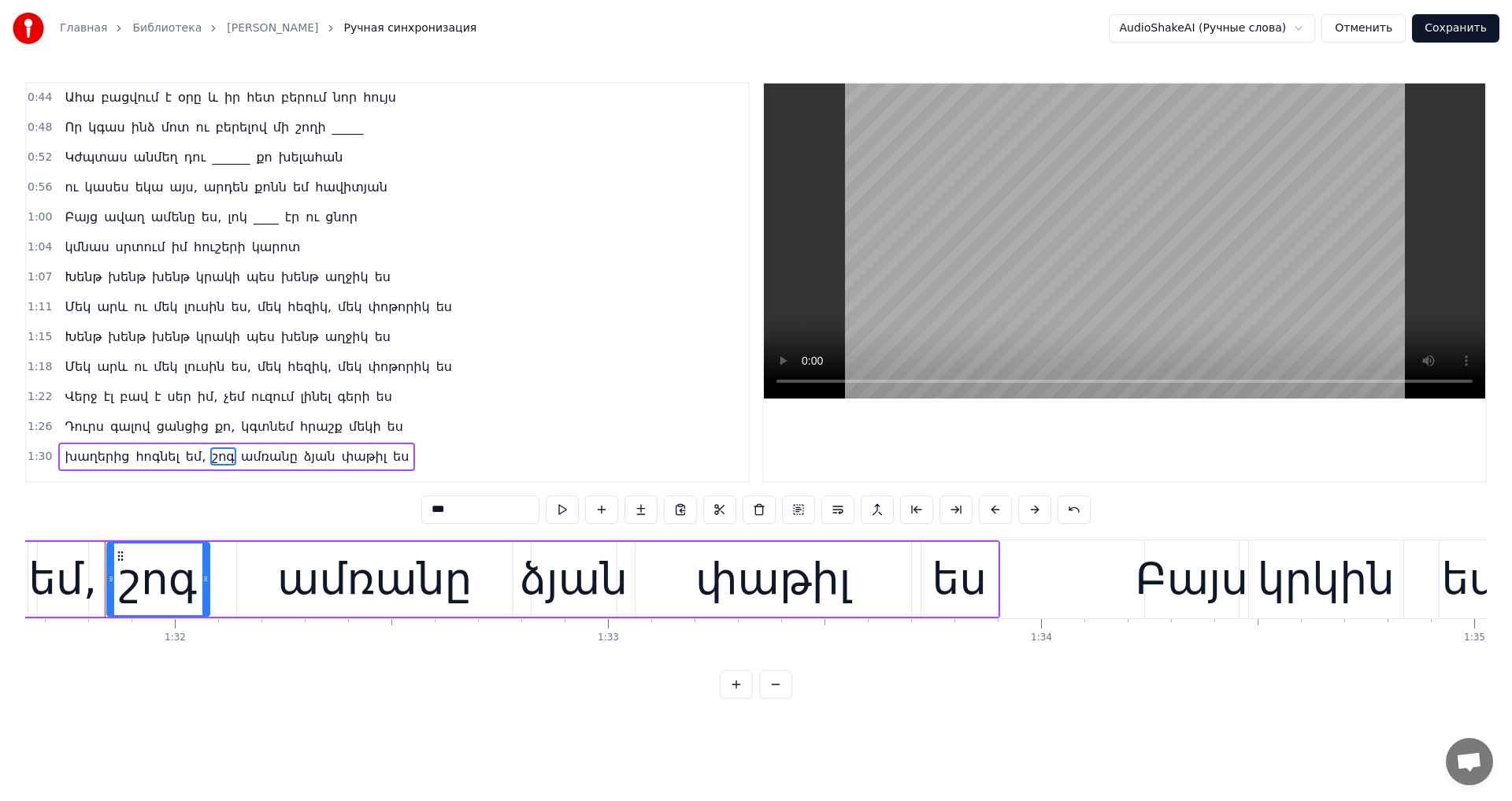
drag, startPoint x: 430, startPoint y: 511, endPoint x: 251, endPoint y: 496, distance: 179.6
click at [251, 496] on div "0:44 Ահա բացվում է օրը և իր հետ բերում նոր հույս 0:48 Որ կգաս ինձ մոտ ու բերելո…" at bounding box center [756, 390] width 1462 height 616
click at [336, 465] on span "փաթիլ" at bounding box center [360, 456] width 48 height 18
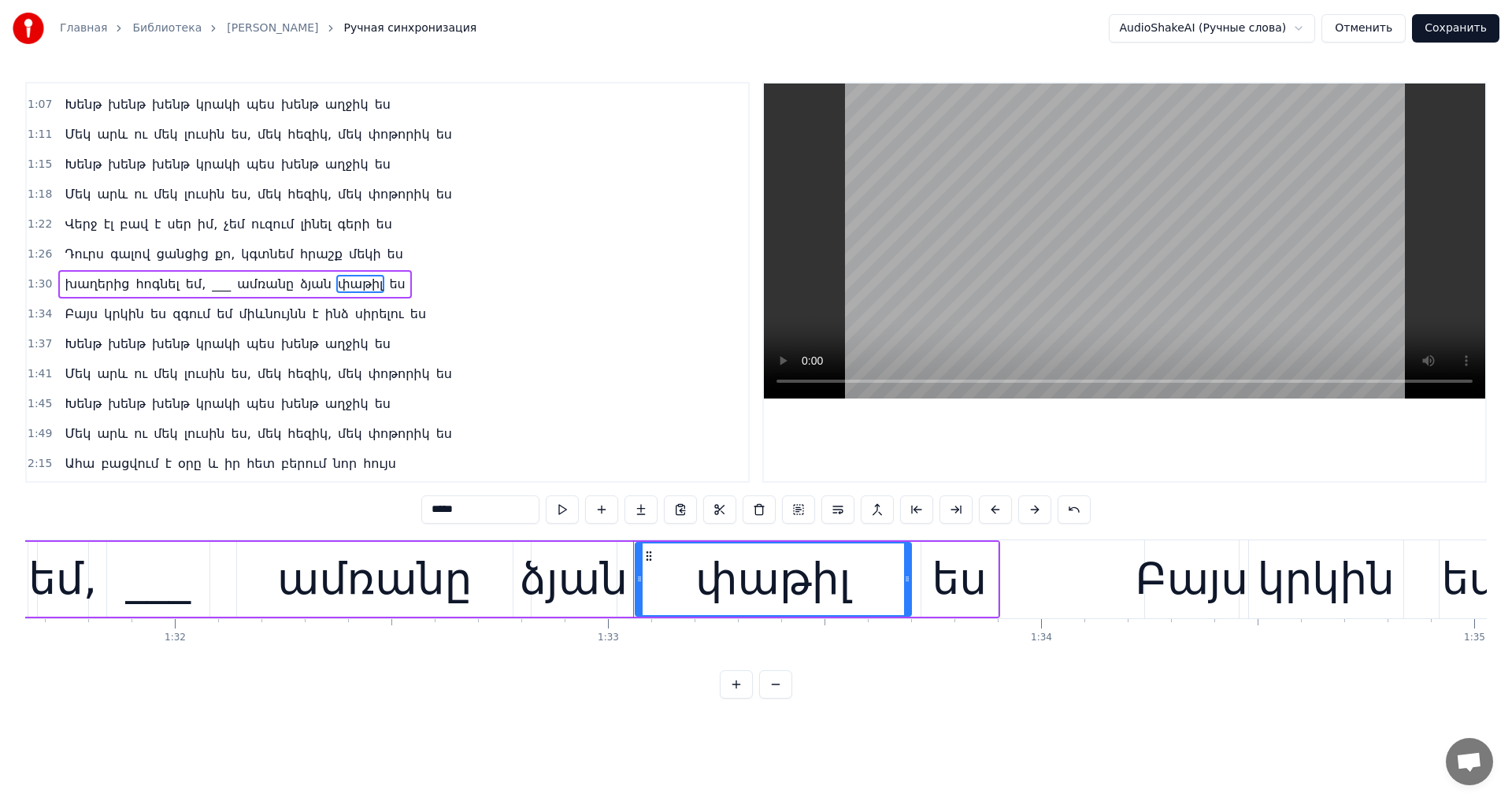
scroll to position [175, 0]
drag, startPoint x: 441, startPoint y: 511, endPoint x: 314, endPoint y: 496, distance: 127.9
click at [314, 496] on div "0:44 Ահա բացվում է օրը և իր հետ բերում նոր հույս 0:48 Որ կգաս ինձ մոտ ու բերելո…" at bounding box center [756, 390] width 1462 height 616
drag, startPoint x: 199, startPoint y: 347, endPoint x: 222, endPoint y: 374, distance: 35.5
click at [200, 347] on span "կրակի" at bounding box center [218, 342] width 47 height 18
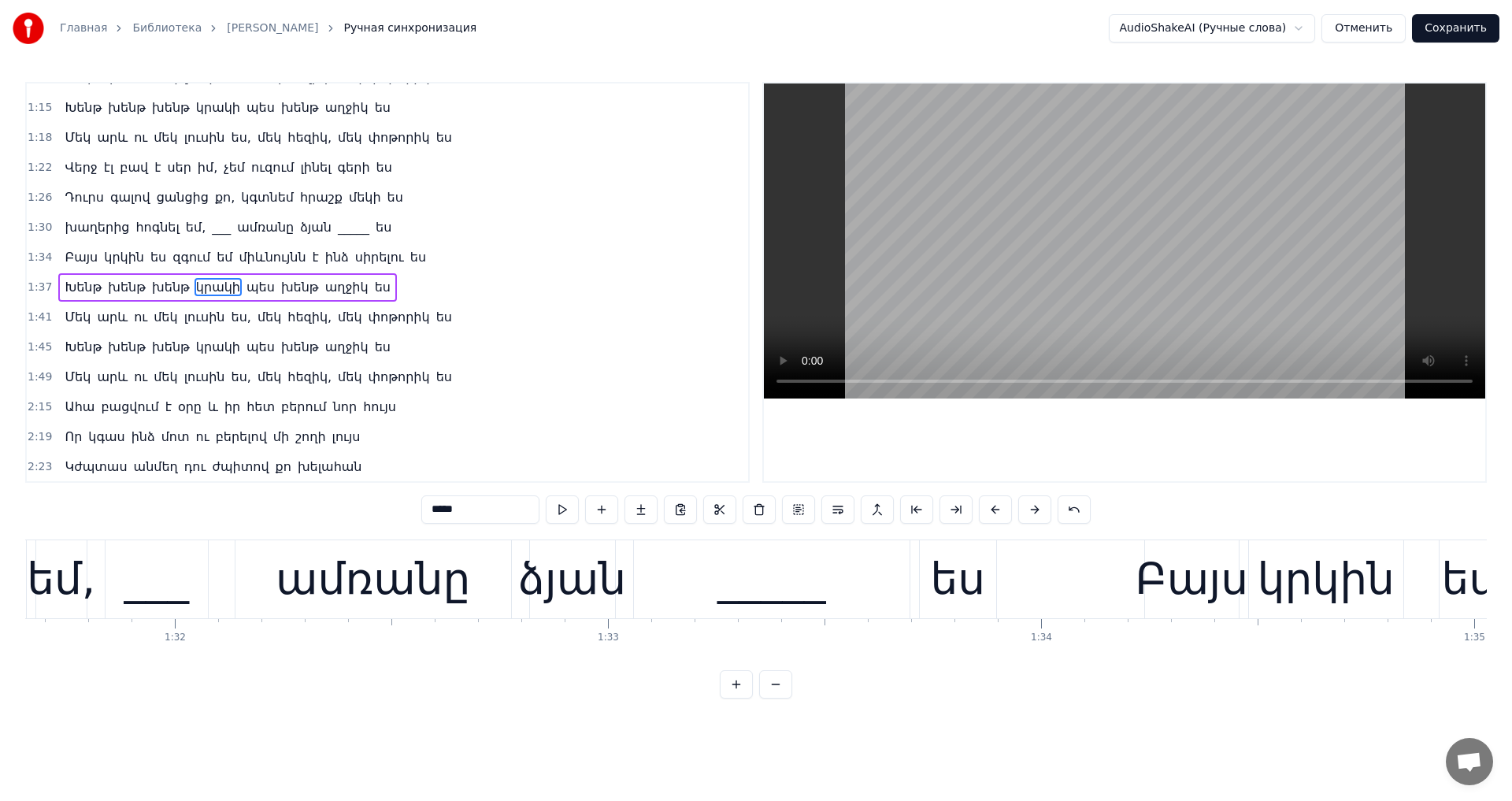
scroll to position [234, 0]
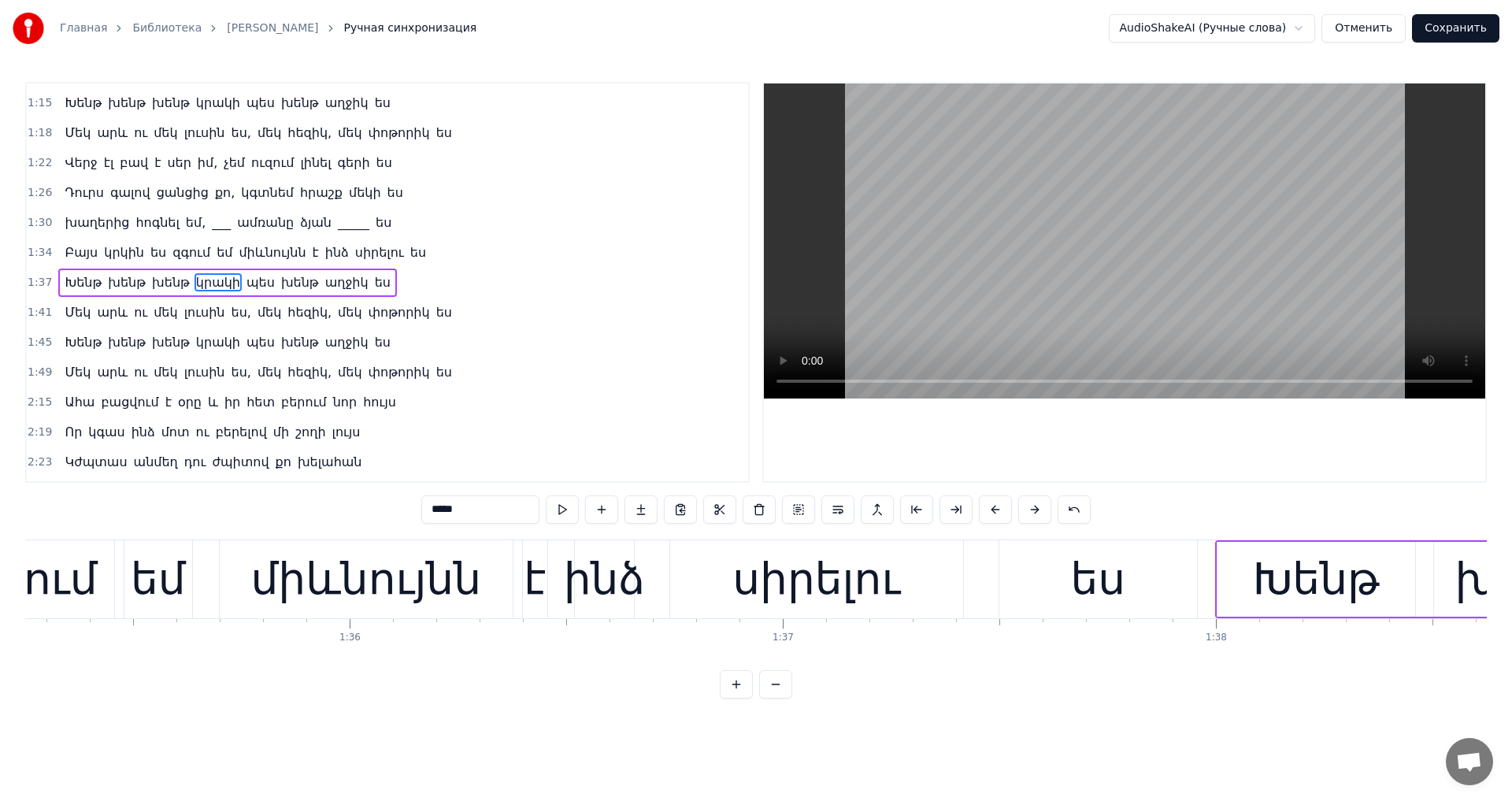
drag, startPoint x: 448, startPoint y: 507, endPoint x: 247, endPoint y: 477, distance: 203.2
click at [247, 477] on div "0:44 Ահա բացվում է օրը և իր հետ բերում նոր հույս 0:48 Որ կգաս ինձ մոտ ու բերելո…" at bounding box center [756, 390] width 1462 height 616
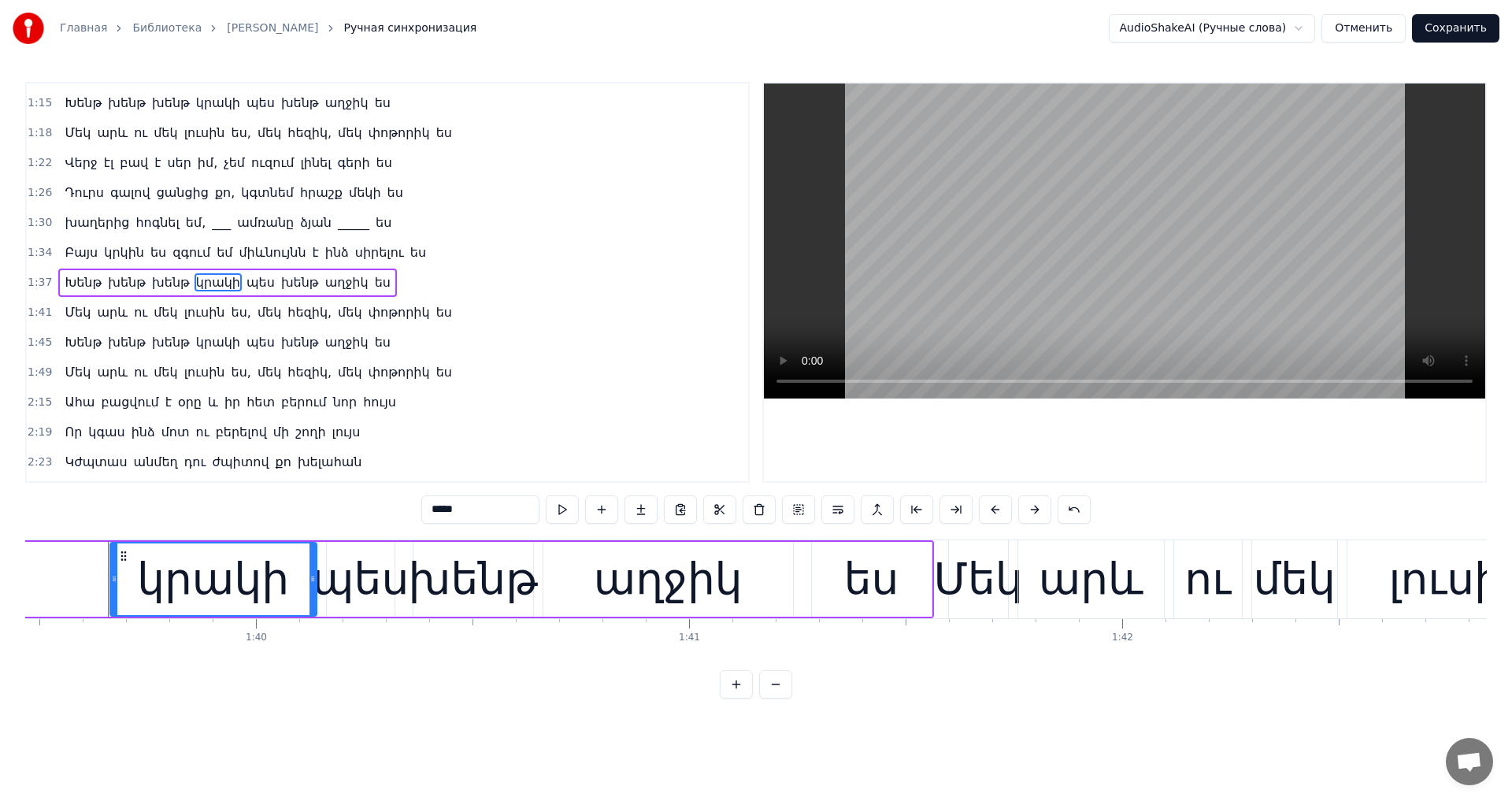
scroll to position [0, 43073]
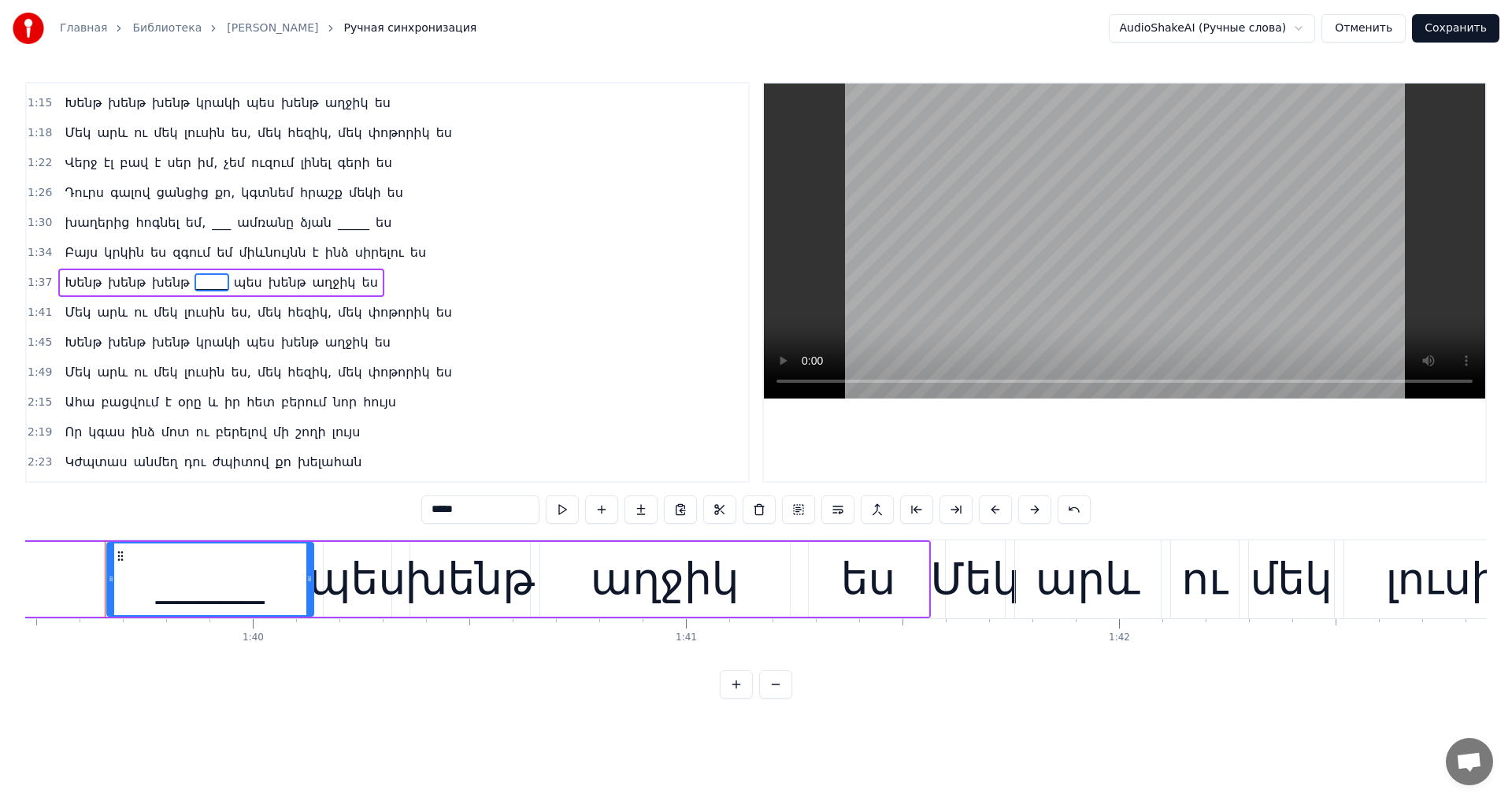
type input "*****"
click at [1482, 36] on button "Сохранить" at bounding box center [1455, 28] width 87 height 28
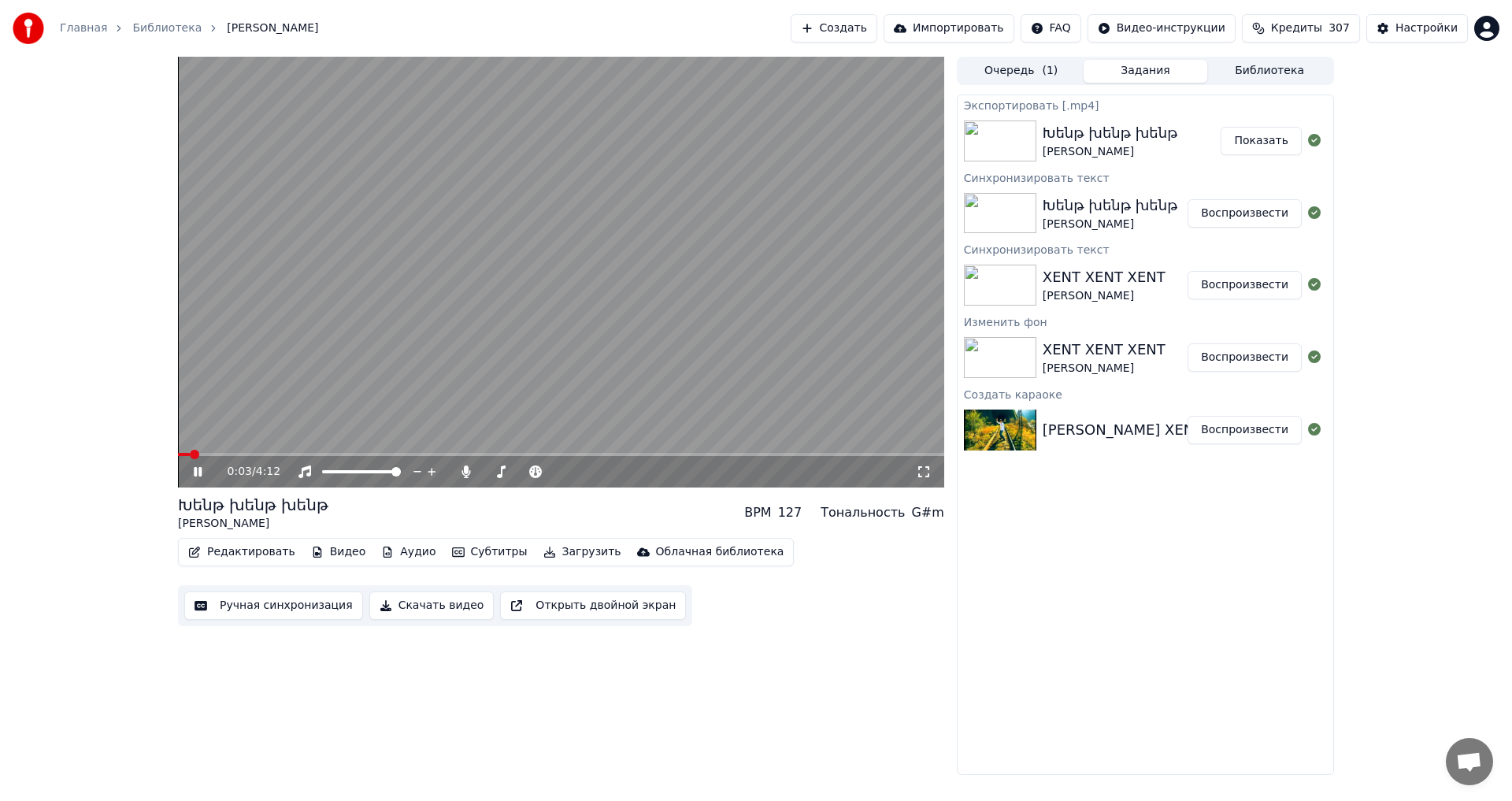
click at [585, 340] on video at bounding box center [560, 272] width 766 height 431
click at [446, 405] on video at bounding box center [560, 272] width 766 height 431
click at [259, 452] on span at bounding box center [560, 453] width 766 height 3
click at [562, 470] on span at bounding box center [557, 471] width 9 height 9
click at [382, 452] on div "100 100" at bounding box center [377, 444] width 37 height 22
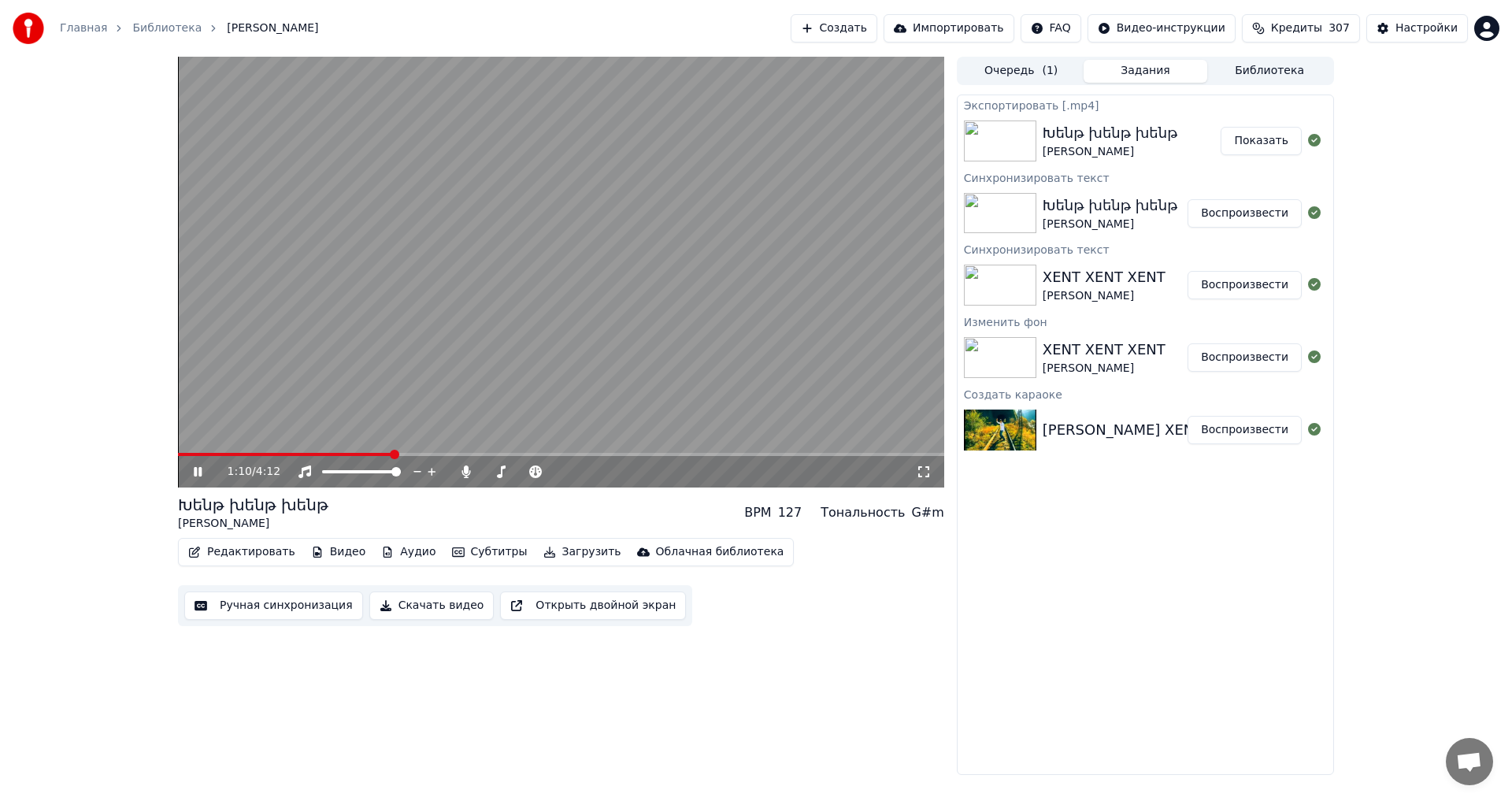
click at [360, 454] on span at bounding box center [285, 453] width 215 height 3
click at [327, 458] on div "1:05 / 4:12" at bounding box center [560, 471] width 766 height 32
click at [330, 452] on span at bounding box center [253, 453] width 152 height 3
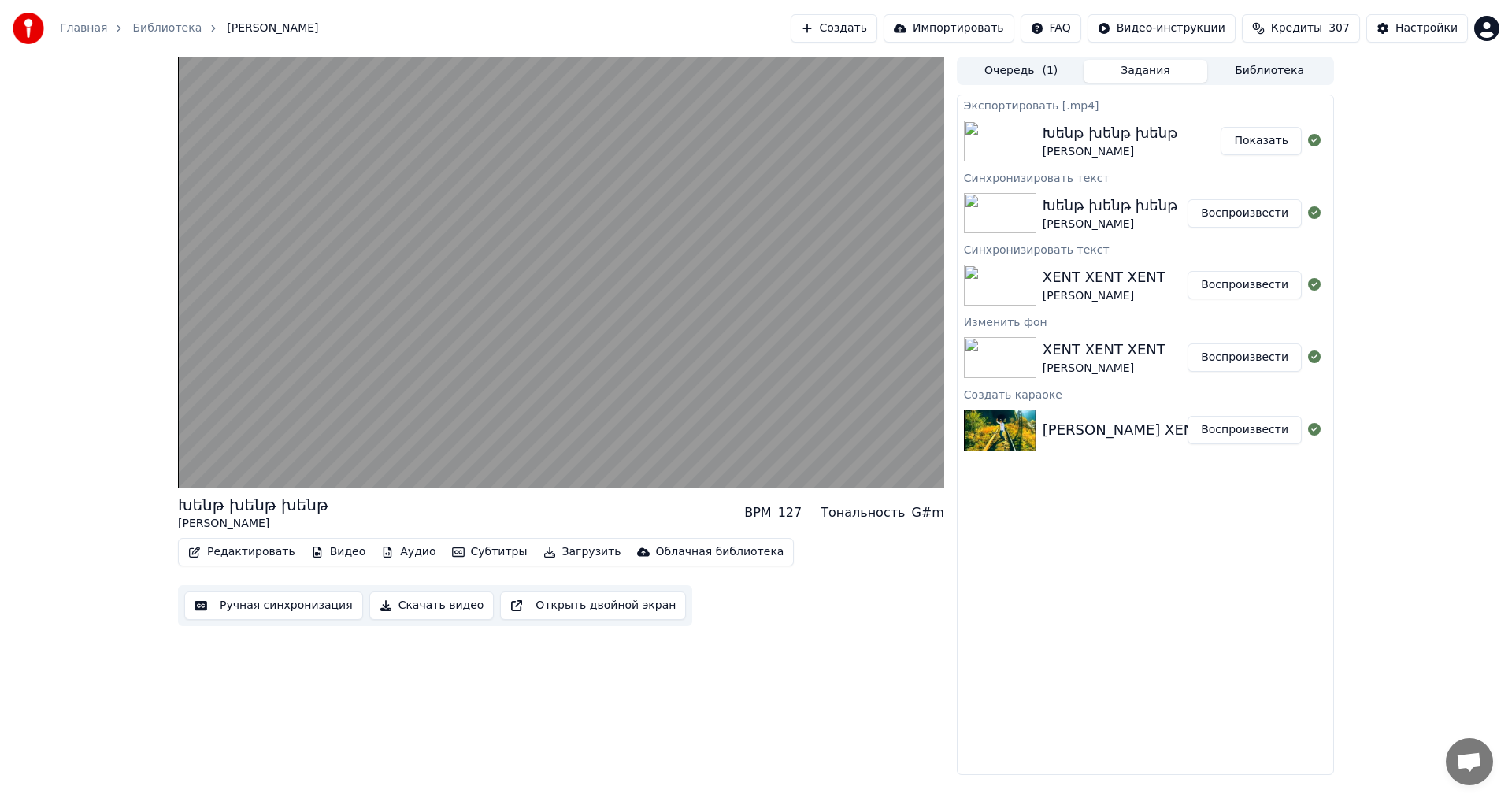
click at [715, 317] on video at bounding box center [560, 272] width 766 height 431
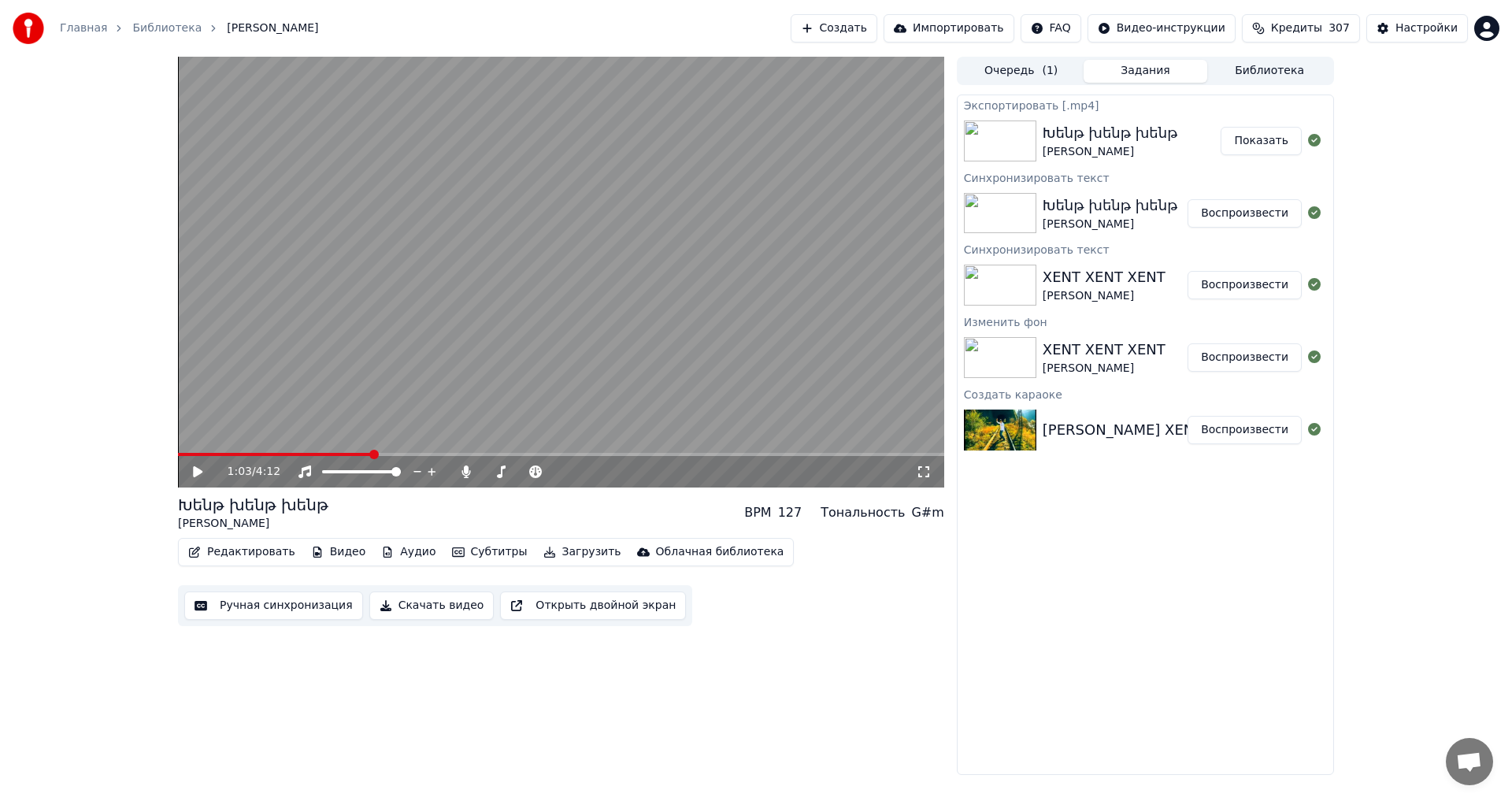
click at [252, 546] on button "Редактировать" at bounding box center [241, 551] width 120 height 22
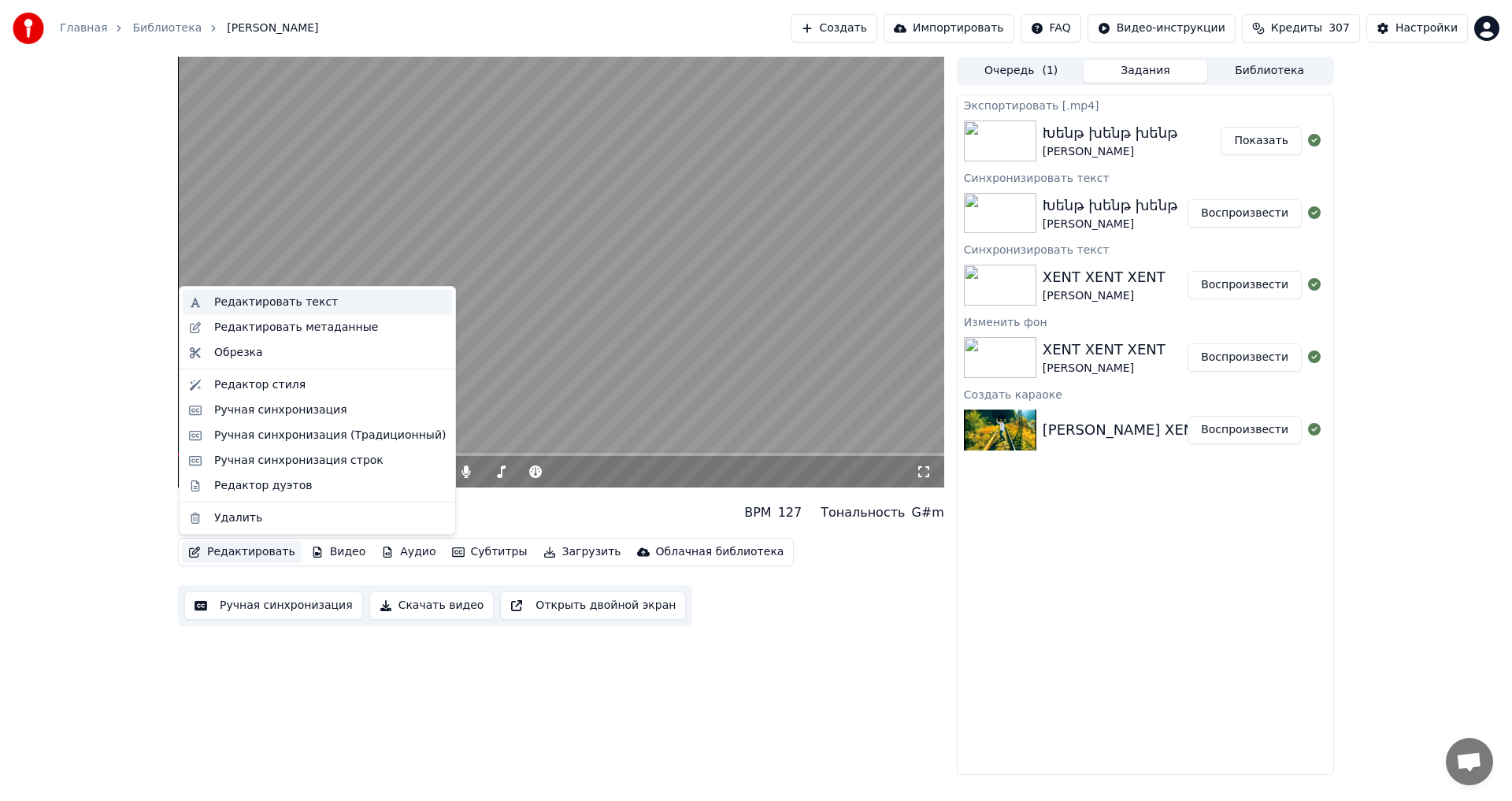
click at [323, 306] on div "Редактировать текст" at bounding box center [330, 302] width 232 height 15
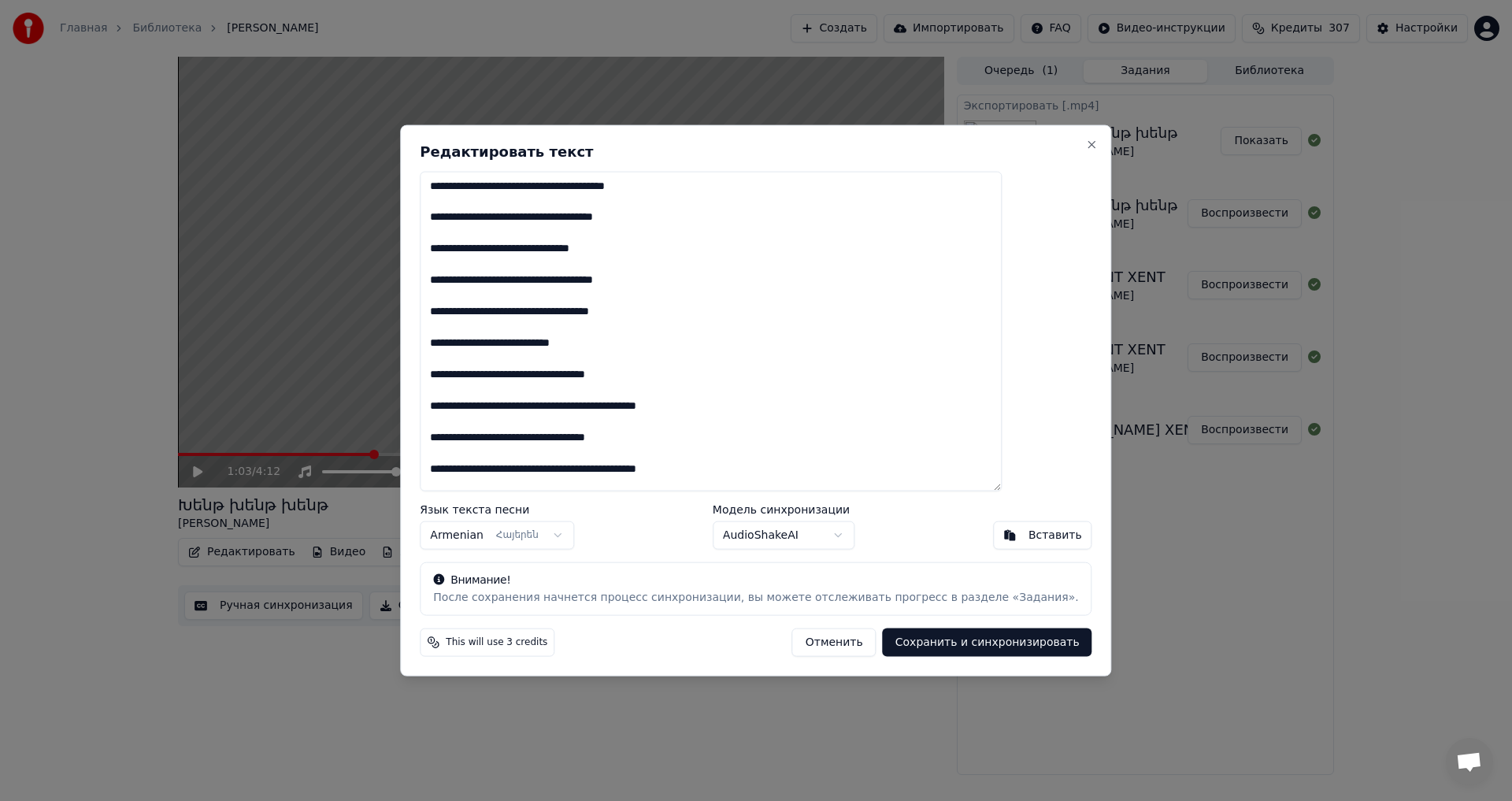
click at [585, 313] on textarea at bounding box center [711, 332] width 582 height 321
click at [914, 651] on button "Сохранить и синхронизировать" at bounding box center [987, 642] width 209 height 28
type textarea "**********"
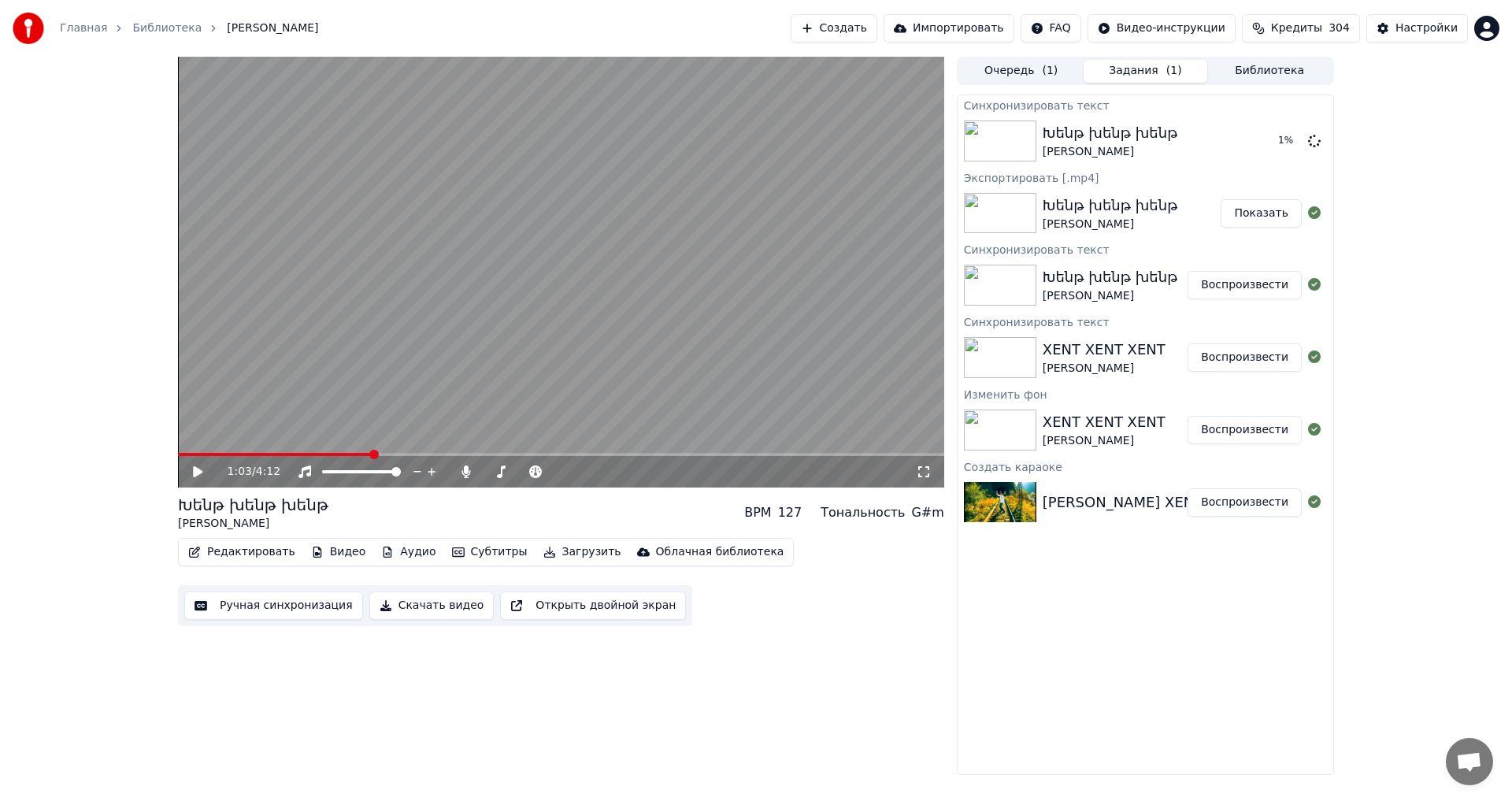
click at [1282, 669] on div "Синхронизировать текст [PERSON_NAME] 1 % Экспортировать [.mp4] [PERSON_NAME] По…" at bounding box center [1145, 434] width 378 height 680
click at [348, 455] on span at bounding box center [278, 453] width 202 height 3
click at [252, 452] on span at bounding box center [269, 453] width 183 height 3
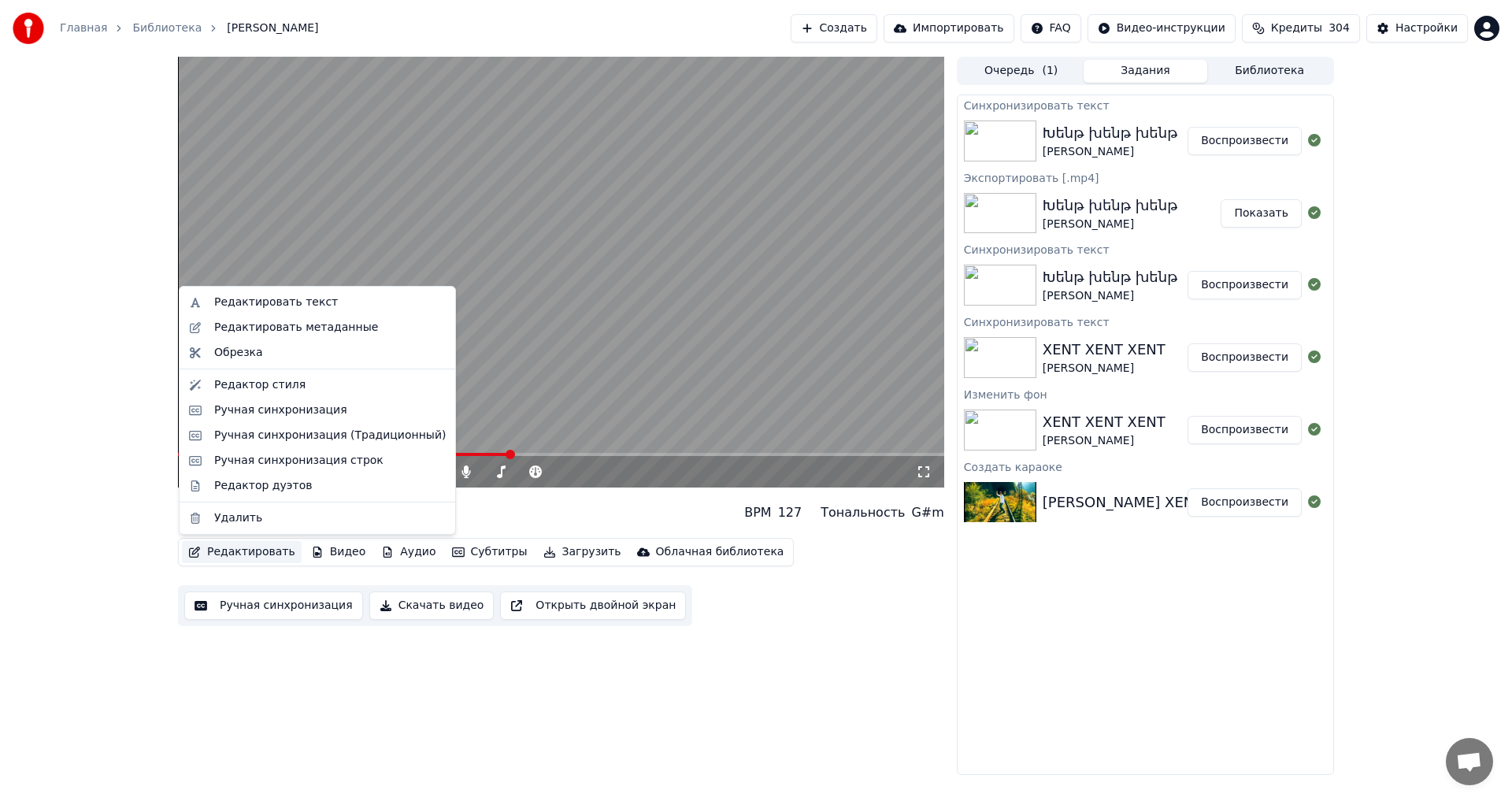
click at [232, 545] on button "Редактировать" at bounding box center [241, 551] width 120 height 22
click at [287, 299] on div "Редактировать текст" at bounding box center [276, 302] width 123 height 15
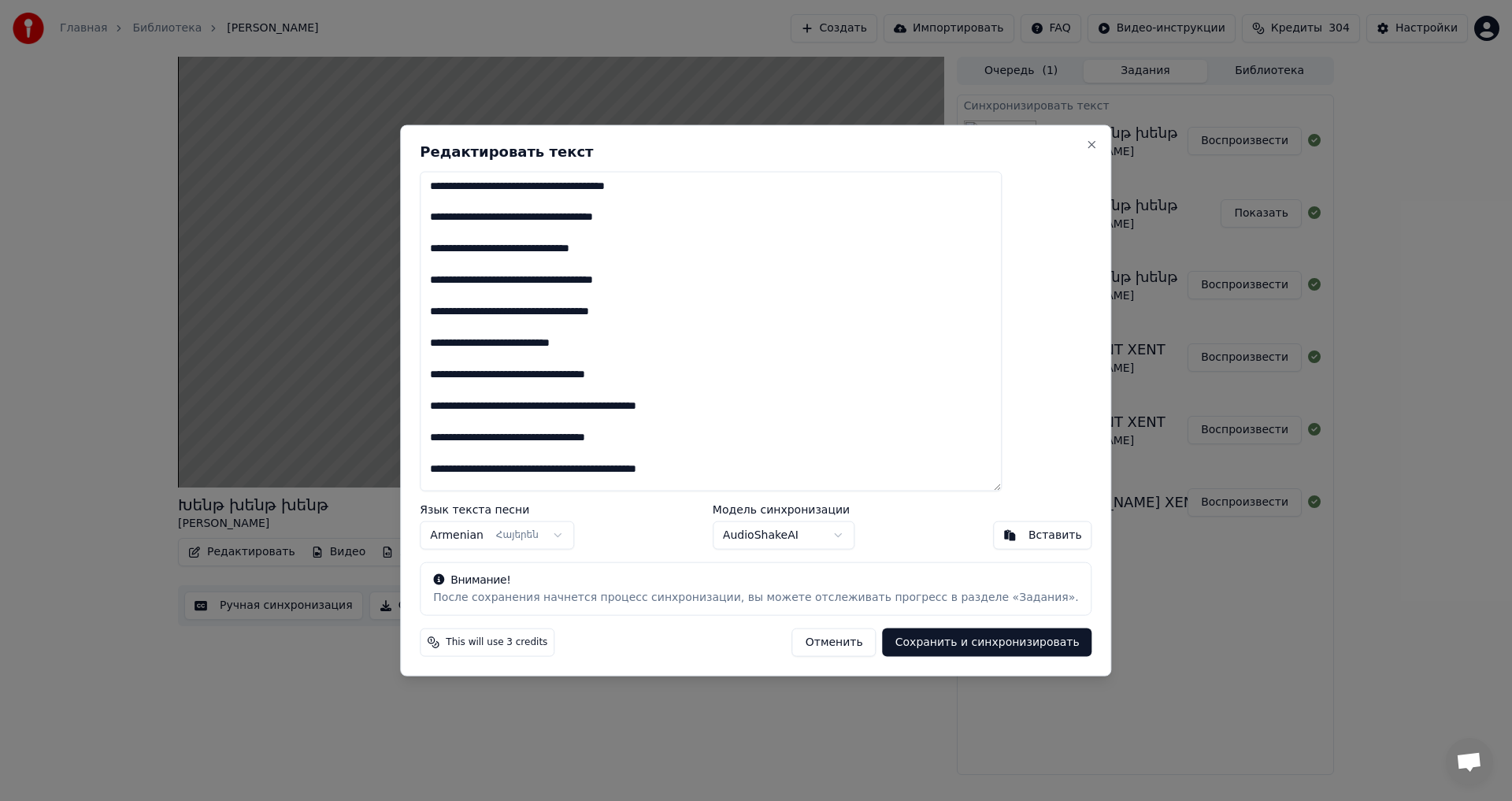
click at [824, 648] on button "Отменить" at bounding box center [833, 642] width 84 height 28
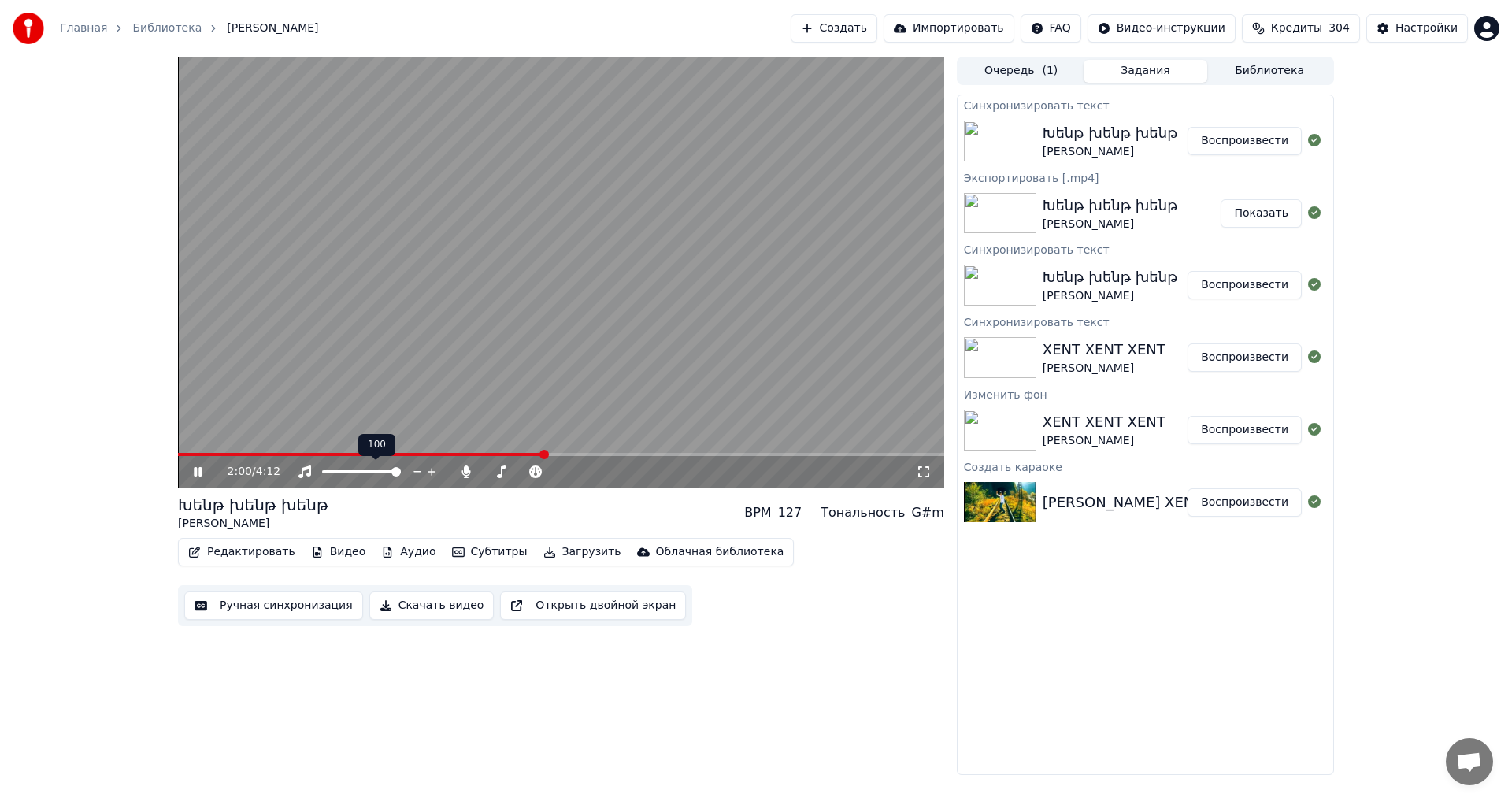
click at [415, 340] on video at bounding box center [560, 272] width 766 height 431
click at [485, 470] on span at bounding box center [484, 471] width 2 height 3
click at [589, 470] on icon at bounding box center [593, 471] width 15 height 15
click at [559, 559] on button "Загрузить" at bounding box center [582, 551] width 90 height 22
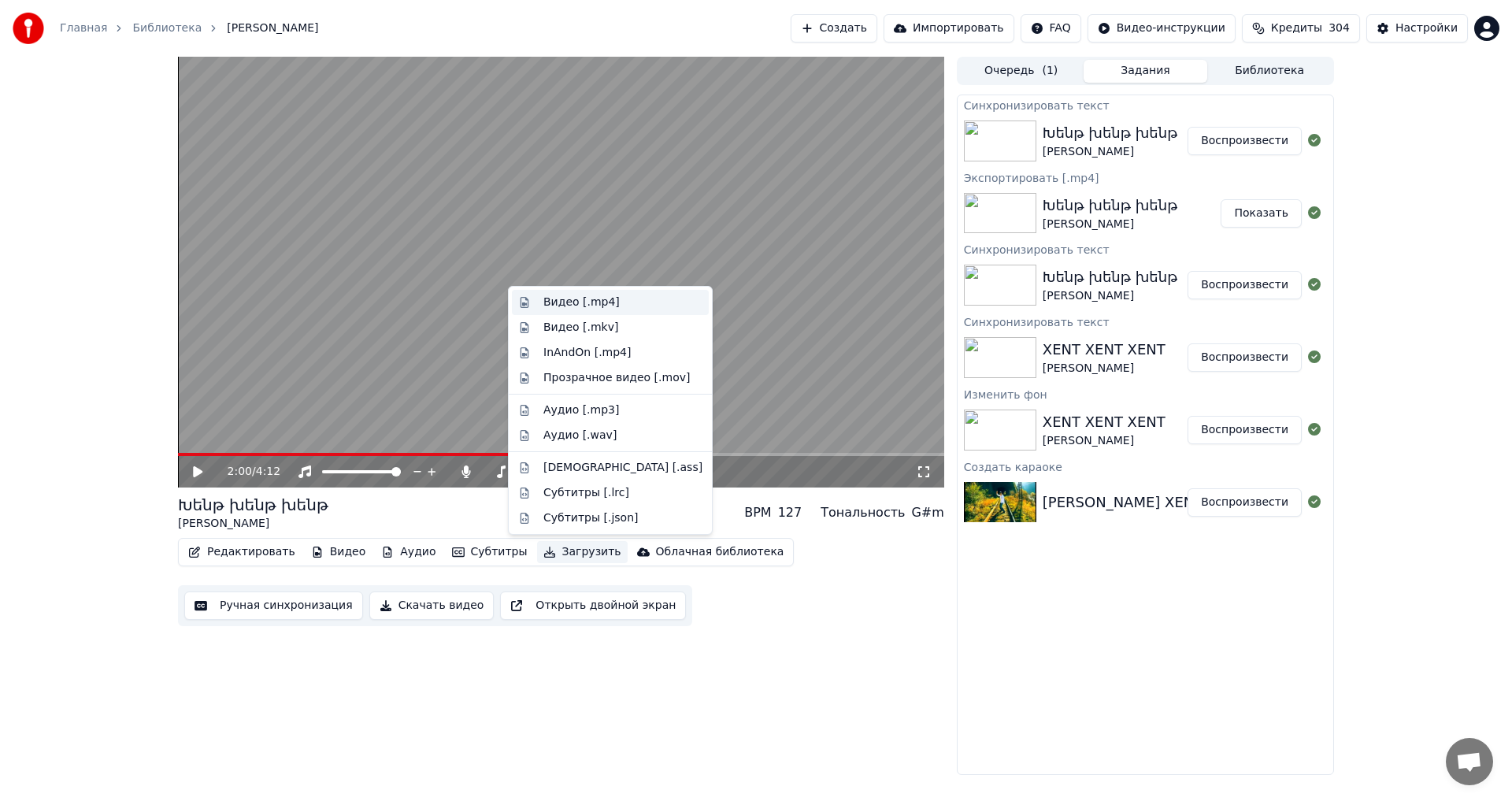
click at [609, 295] on div "Видео [.mp4]" at bounding box center [623, 302] width 159 height 15
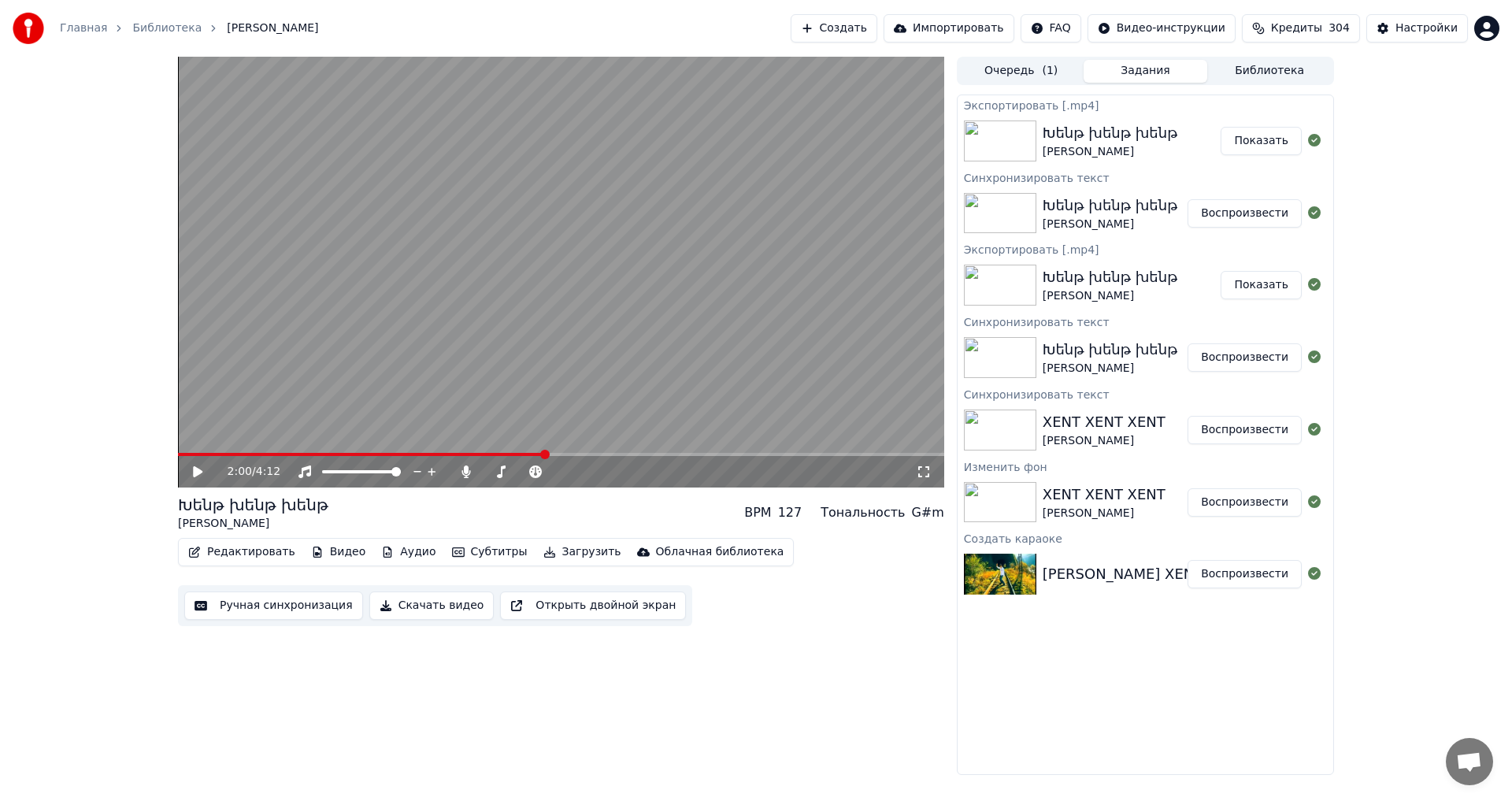
click at [1239, 149] on button "Показать" at bounding box center [1261, 141] width 81 height 28
click at [1301, 662] on div "Экспортировать [.mp4] [PERSON_NAME] Показать Синхронизировать текст [PERSON_NAM…" at bounding box center [1145, 434] width 378 height 680
click at [1177, 135] on div "[PERSON_NAME]" at bounding box center [1132, 141] width 178 height 38
click at [274, 602] on button "Ручная синхронизация" at bounding box center [273, 605] width 178 height 28
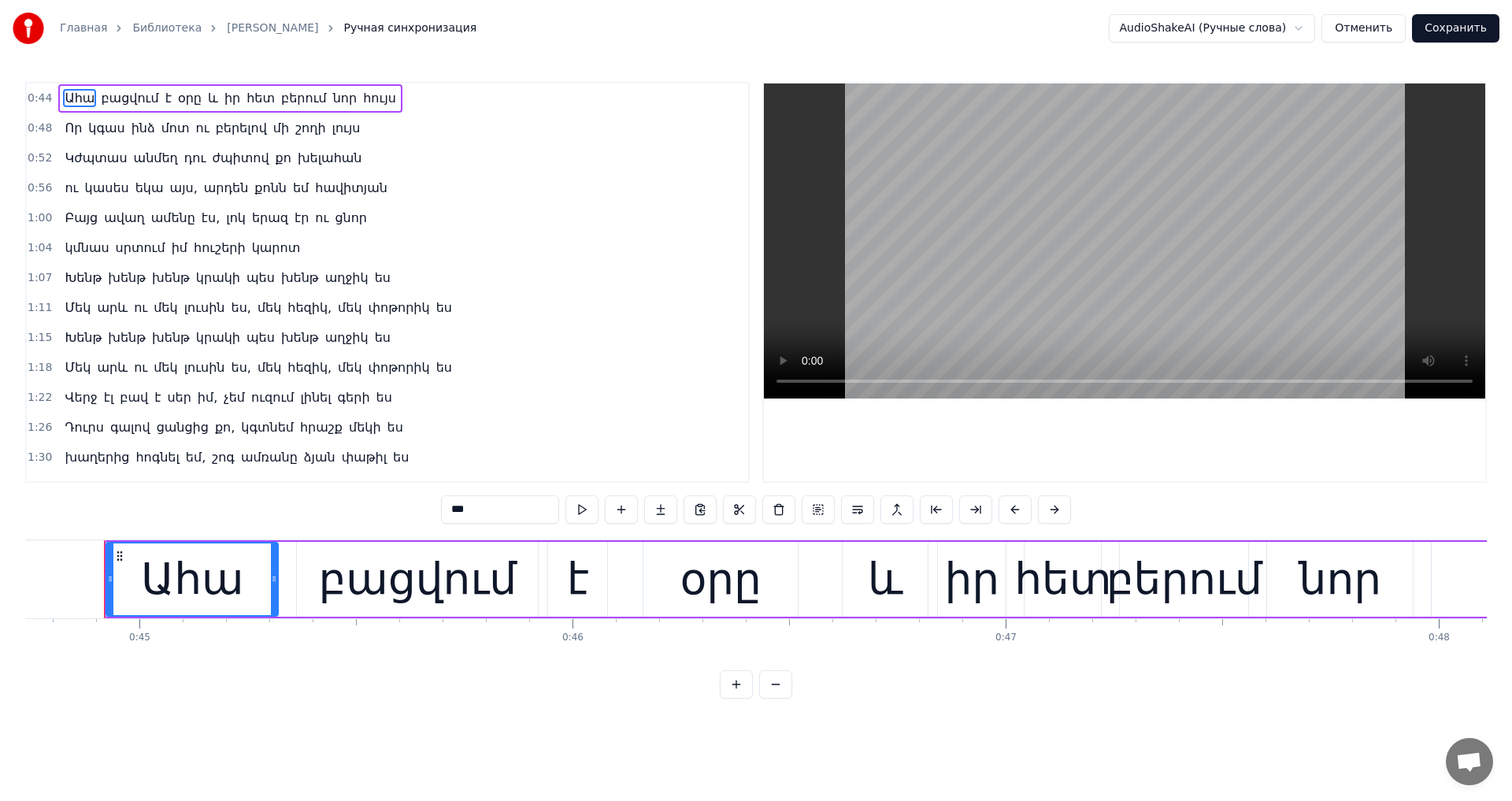
click at [1406, 27] on button "Отменить" at bounding box center [1362, 28] width 84 height 28
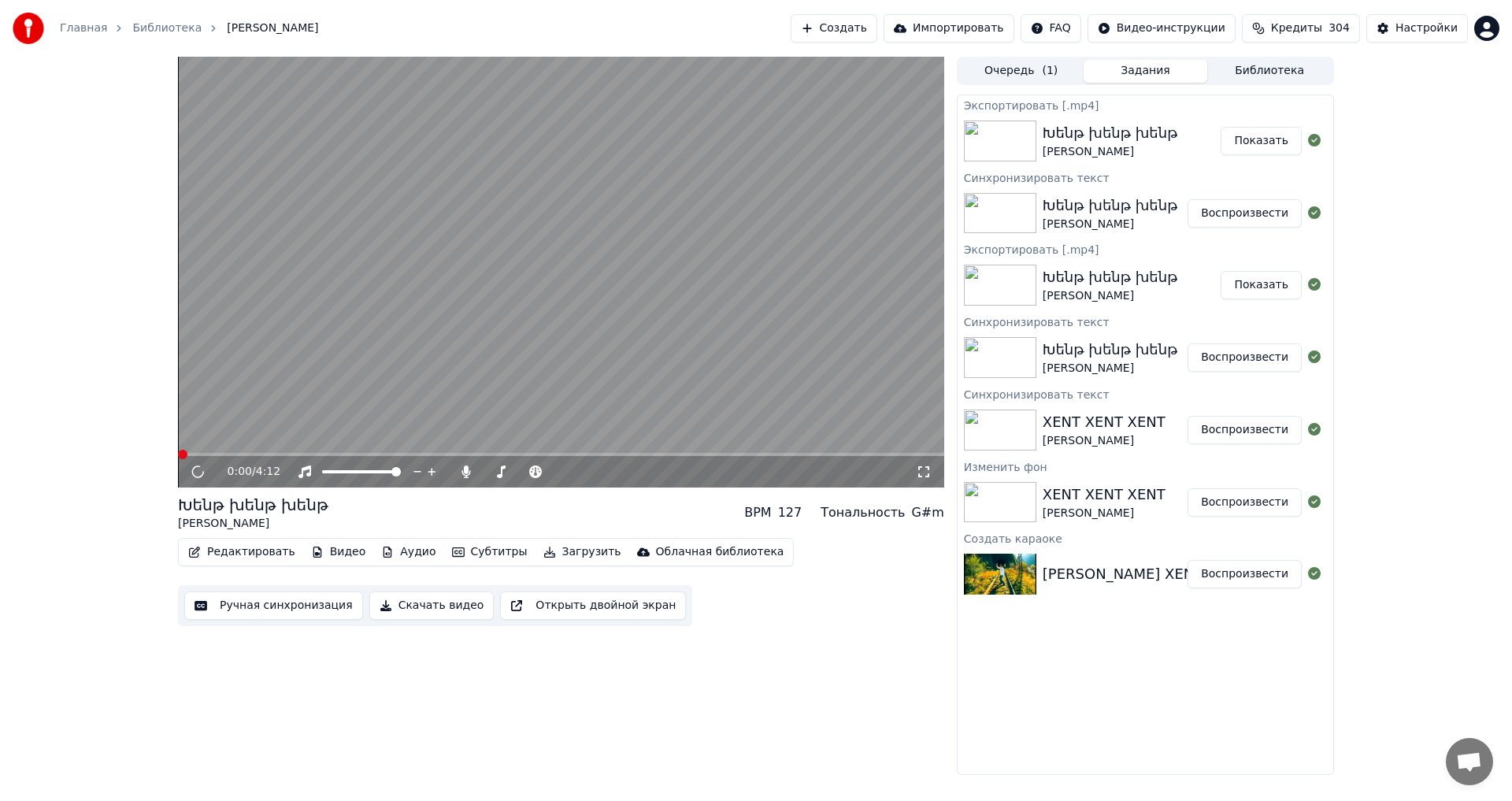
click at [278, 554] on button "Редактировать" at bounding box center [241, 551] width 120 height 22
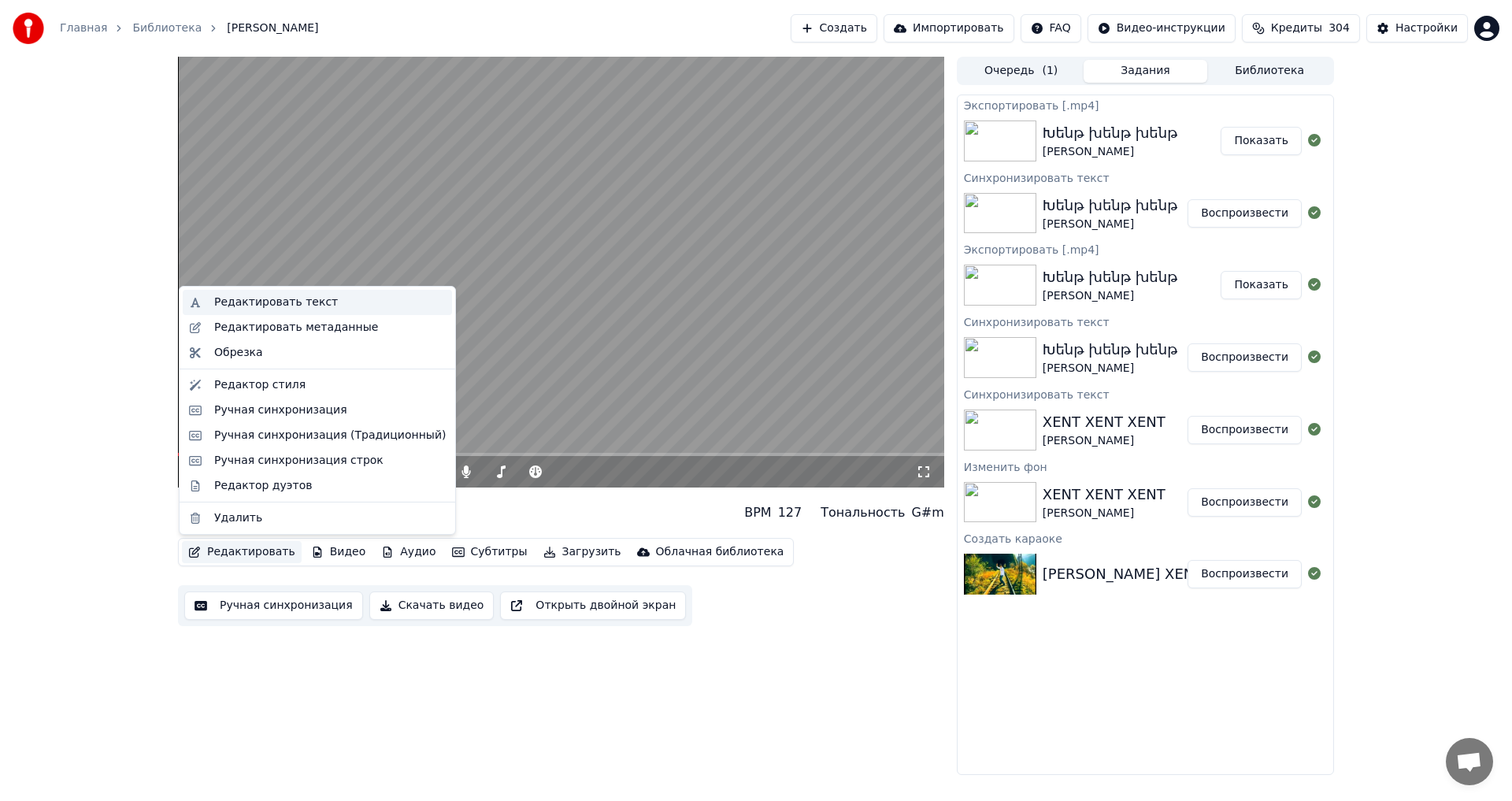
click at [306, 310] on div "Редактировать текст" at bounding box center [317, 303] width 269 height 25
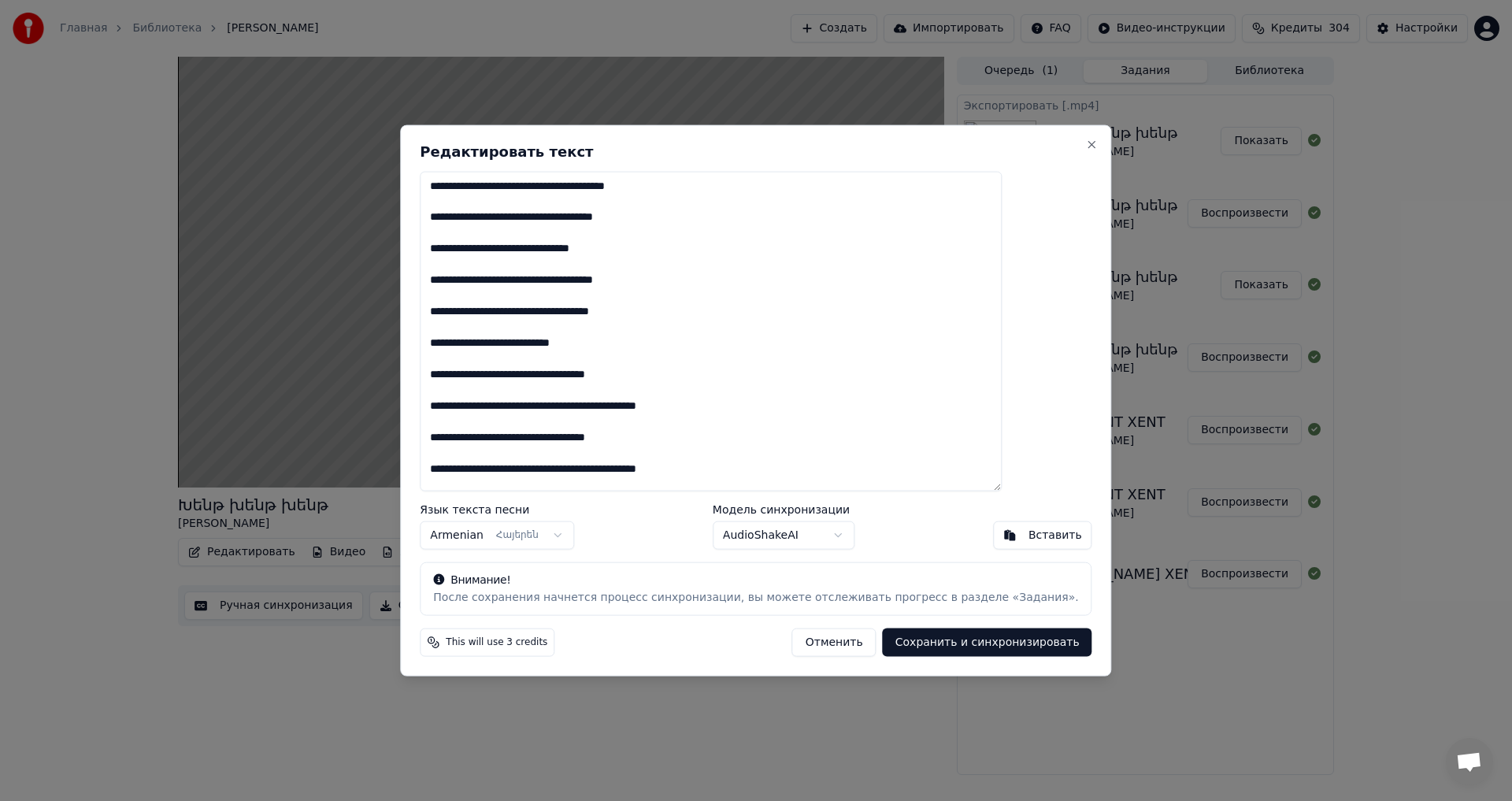
drag, startPoint x: 475, startPoint y: 184, endPoint x: 853, endPoint y: 315, distance: 400.1
click at [853, 315] on textarea at bounding box center [711, 332] width 582 height 321
drag, startPoint x: 789, startPoint y: 371, endPoint x: 470, endPoint y: 178, distance: 372.8
click at [470, 178] on textarea at bounding box center [711, 332] width 582 height 321
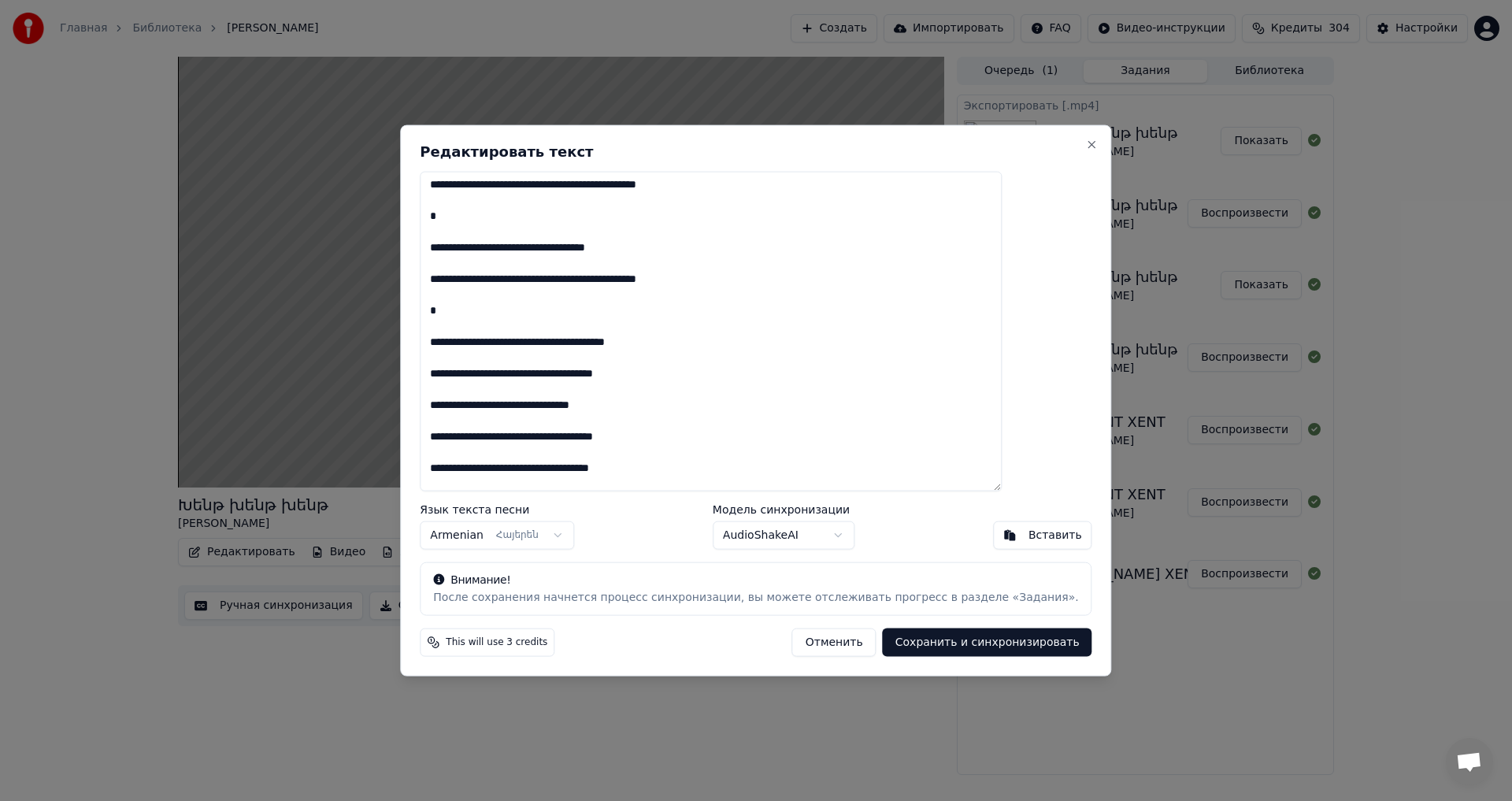
scroll to position [521, 0]
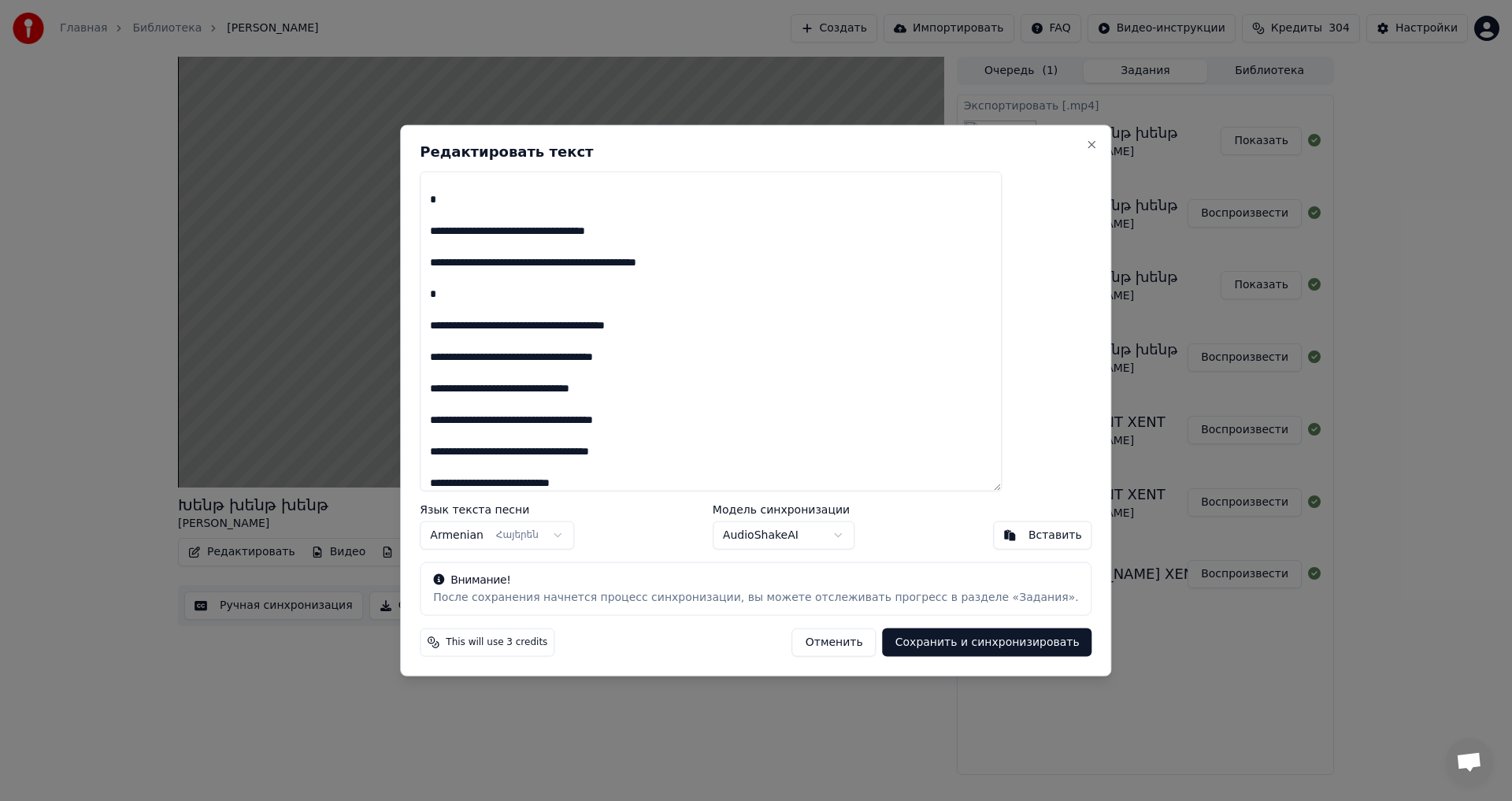
click at [915, 642] on button "Сохранить и синхронизировать" at bounding box center [987, 642] width 209 height 28
type textarea "**********"
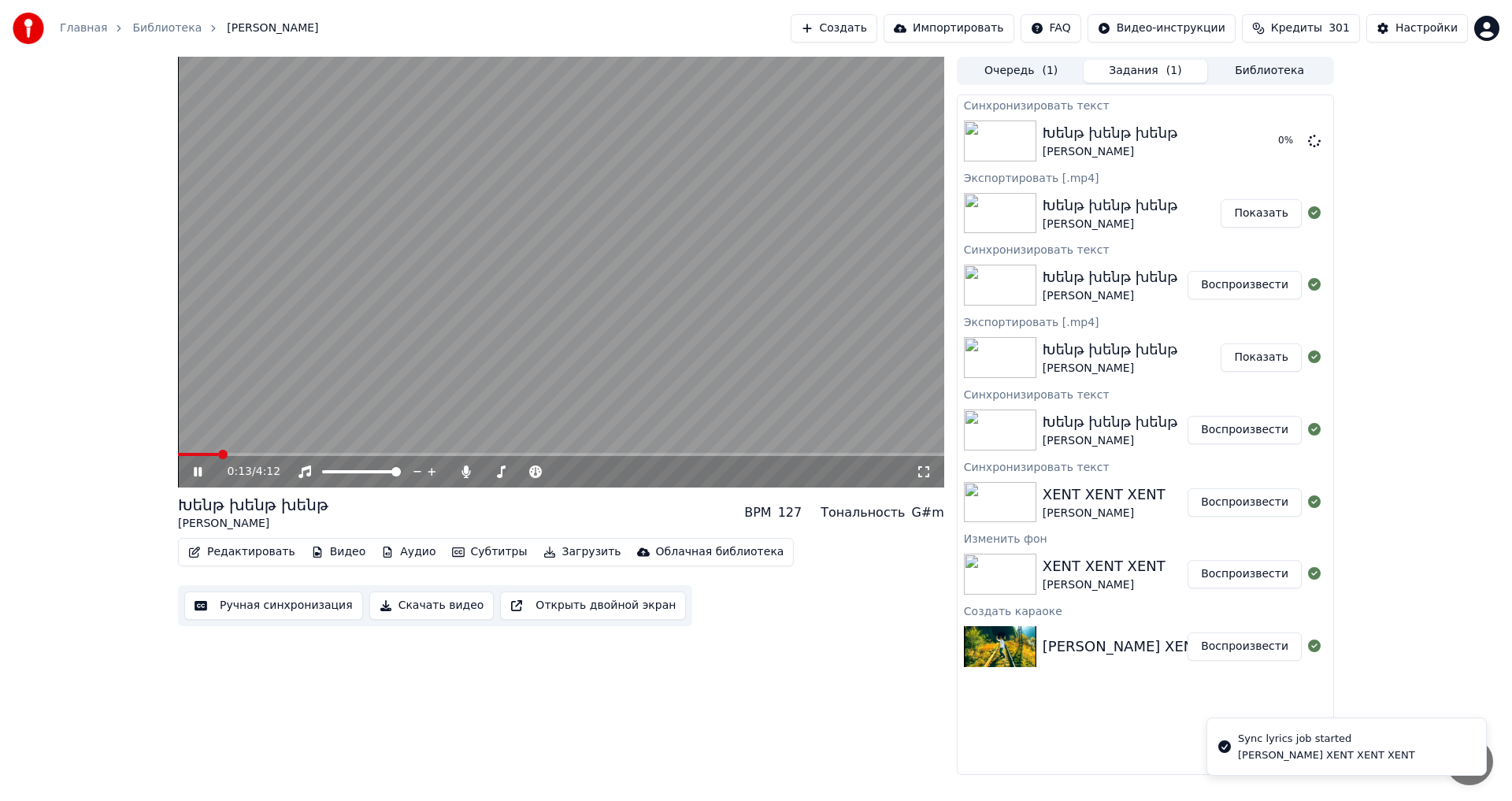
click at [305, 418] on video at bounding box center [560, 272] width 766 height 431
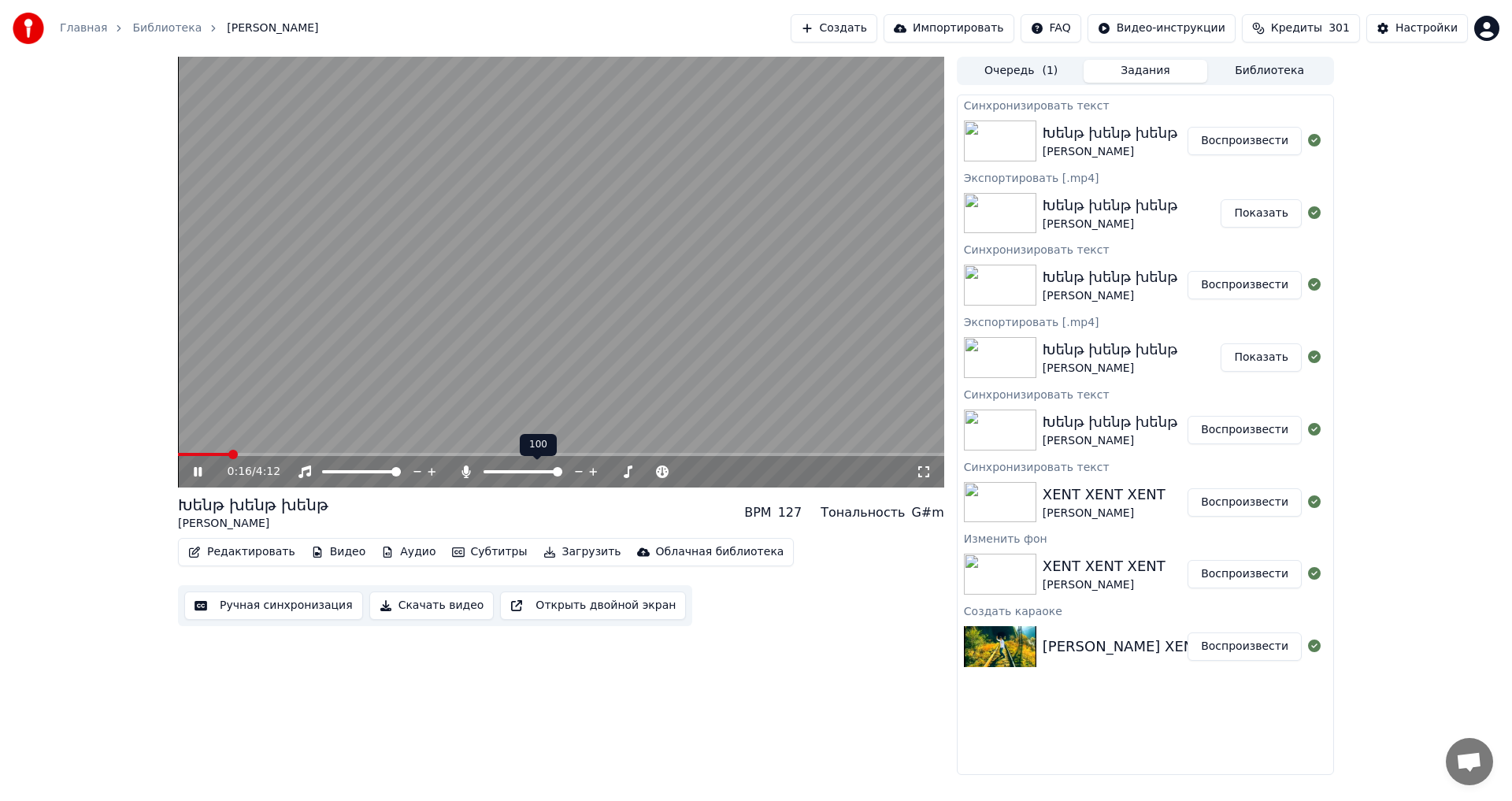
click at [562, 477] on span at bounding box center [557, 471] width 9 height 9
click at [412, 452] on span at bounding box center [294, 453] width 233 height 3
click at [491, 470] on span at bounding box center [522, 471] width 78 height 3
click at [576, 476] on icon at bounding box center [578, 471] width 15 height 15
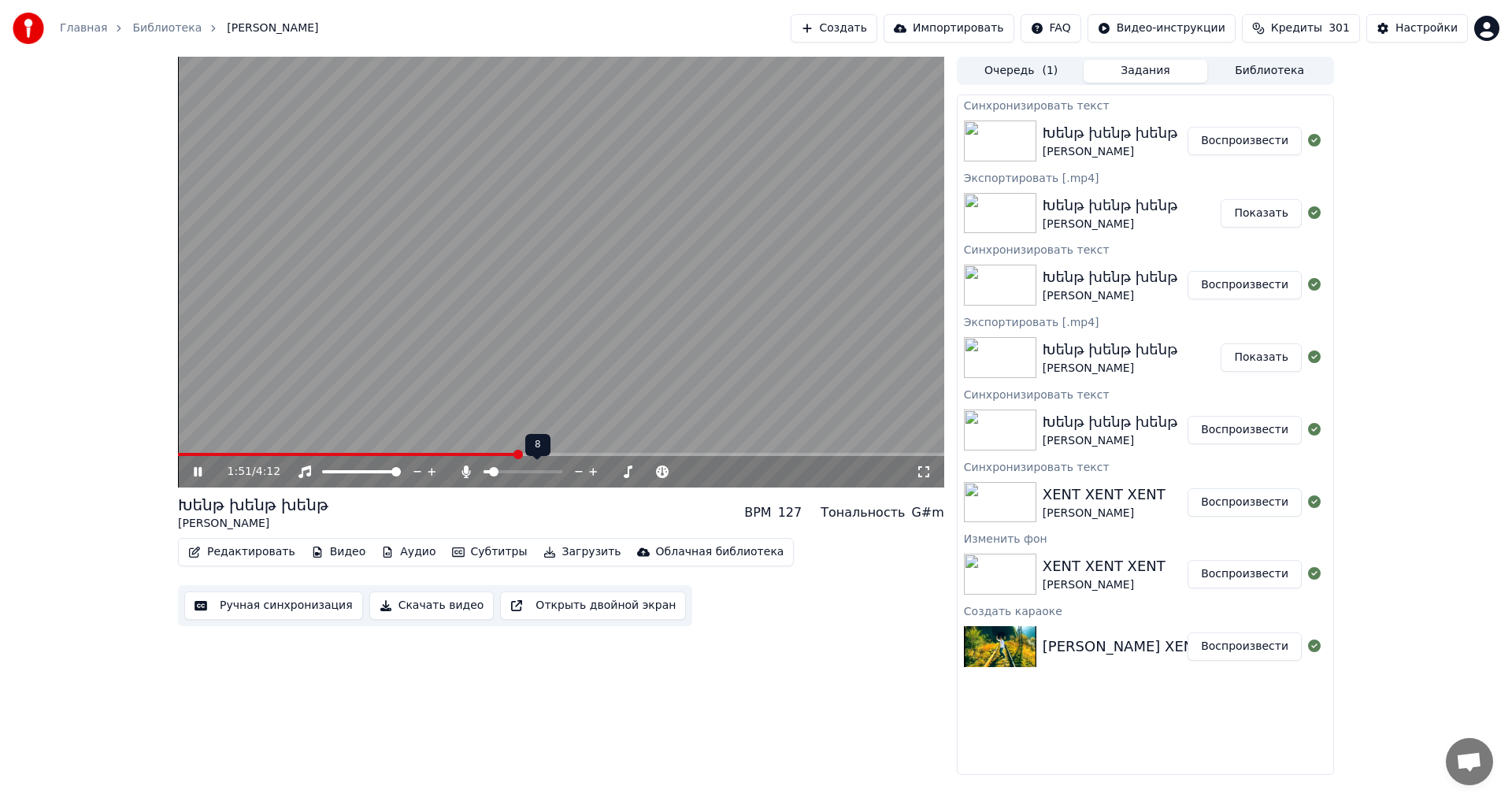
click at [576, 476] on icon at bounding box center [578, 471] width 15 height 15
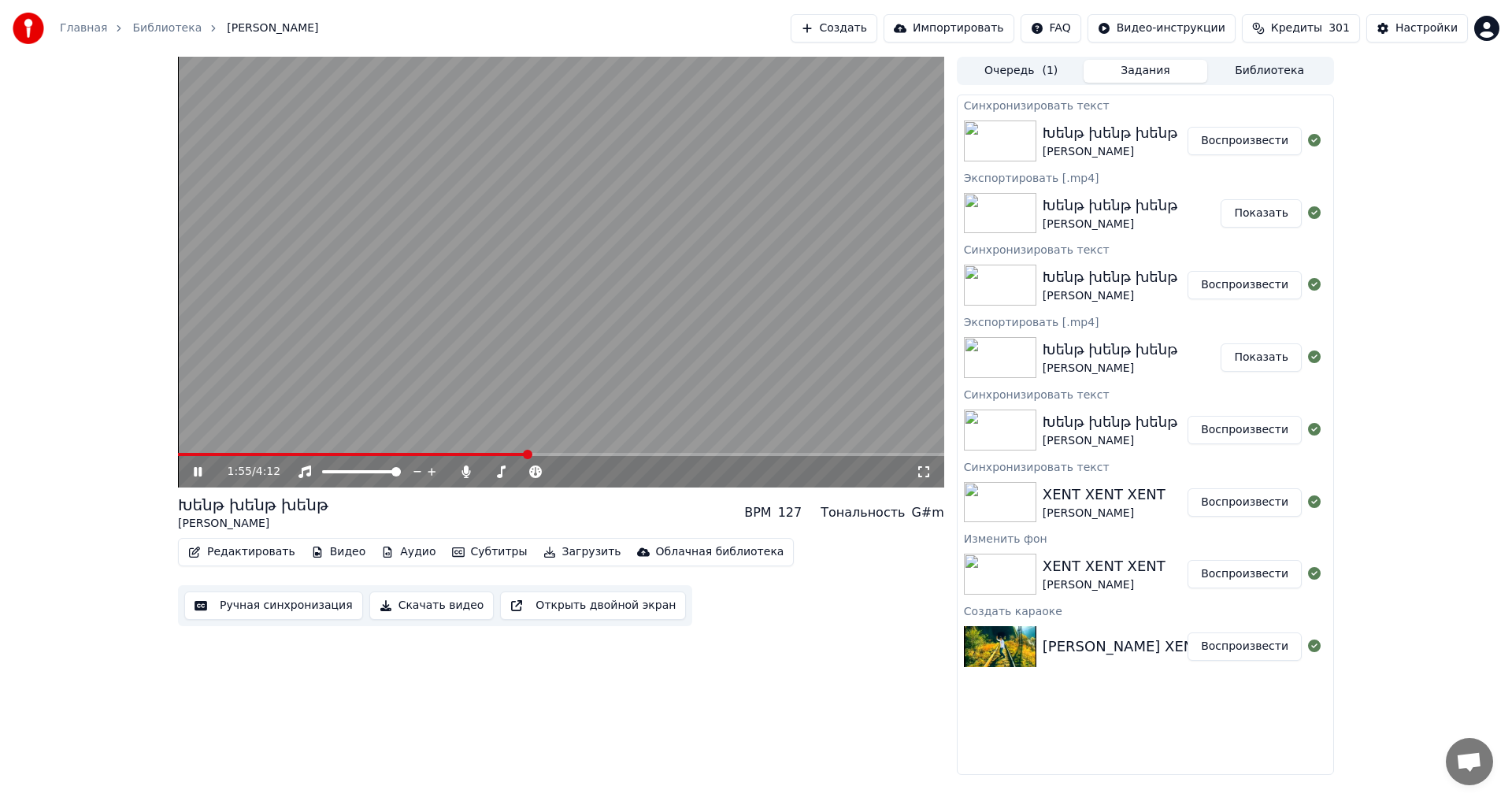
click at [232, 551] on button "Редактировать" at bounding box center [241, 551] width 120 height 22
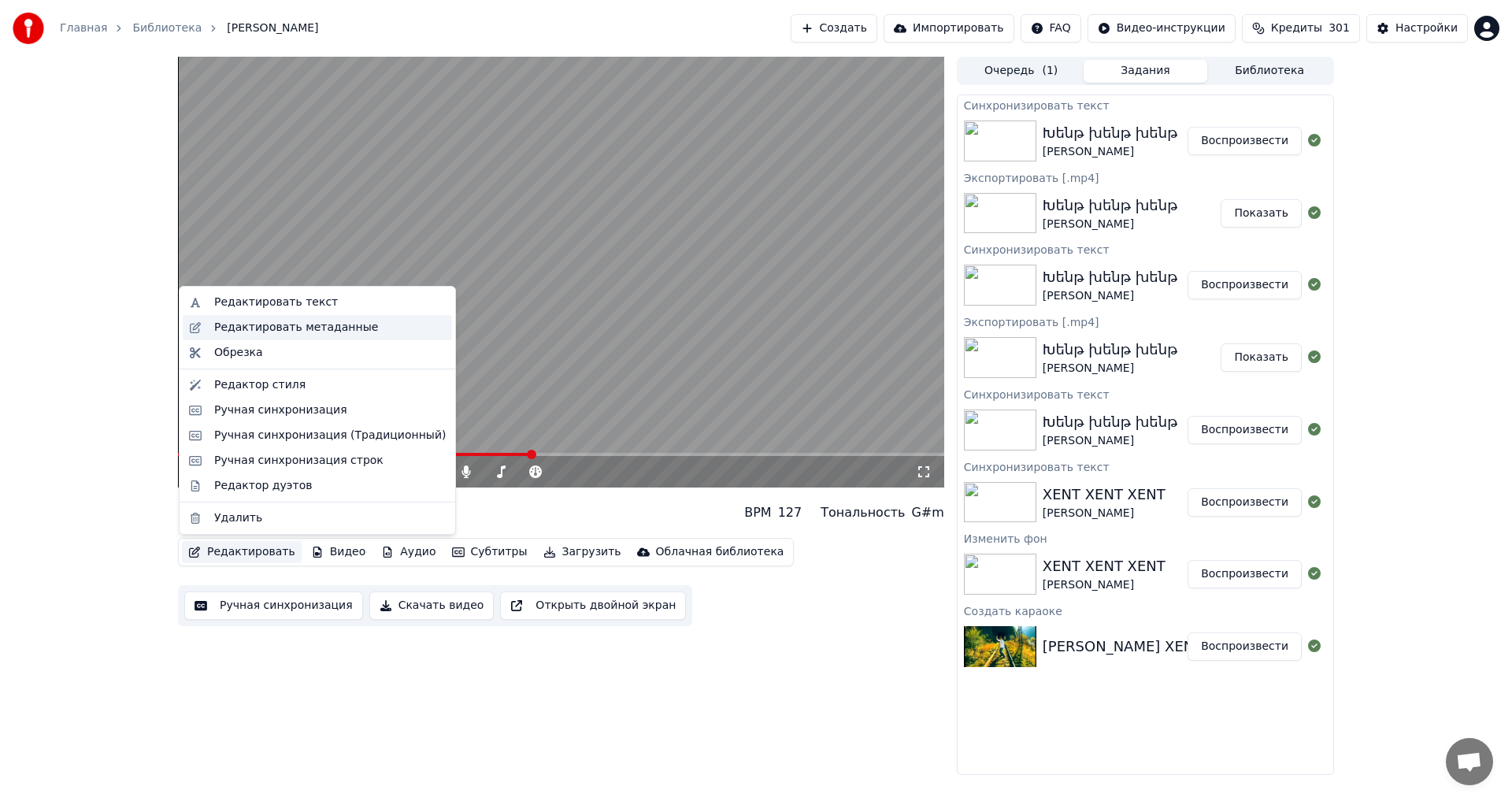
click at [312, 321] on div "Редактировать метаданные" at bounding box center [296, 327] width 164 height 15
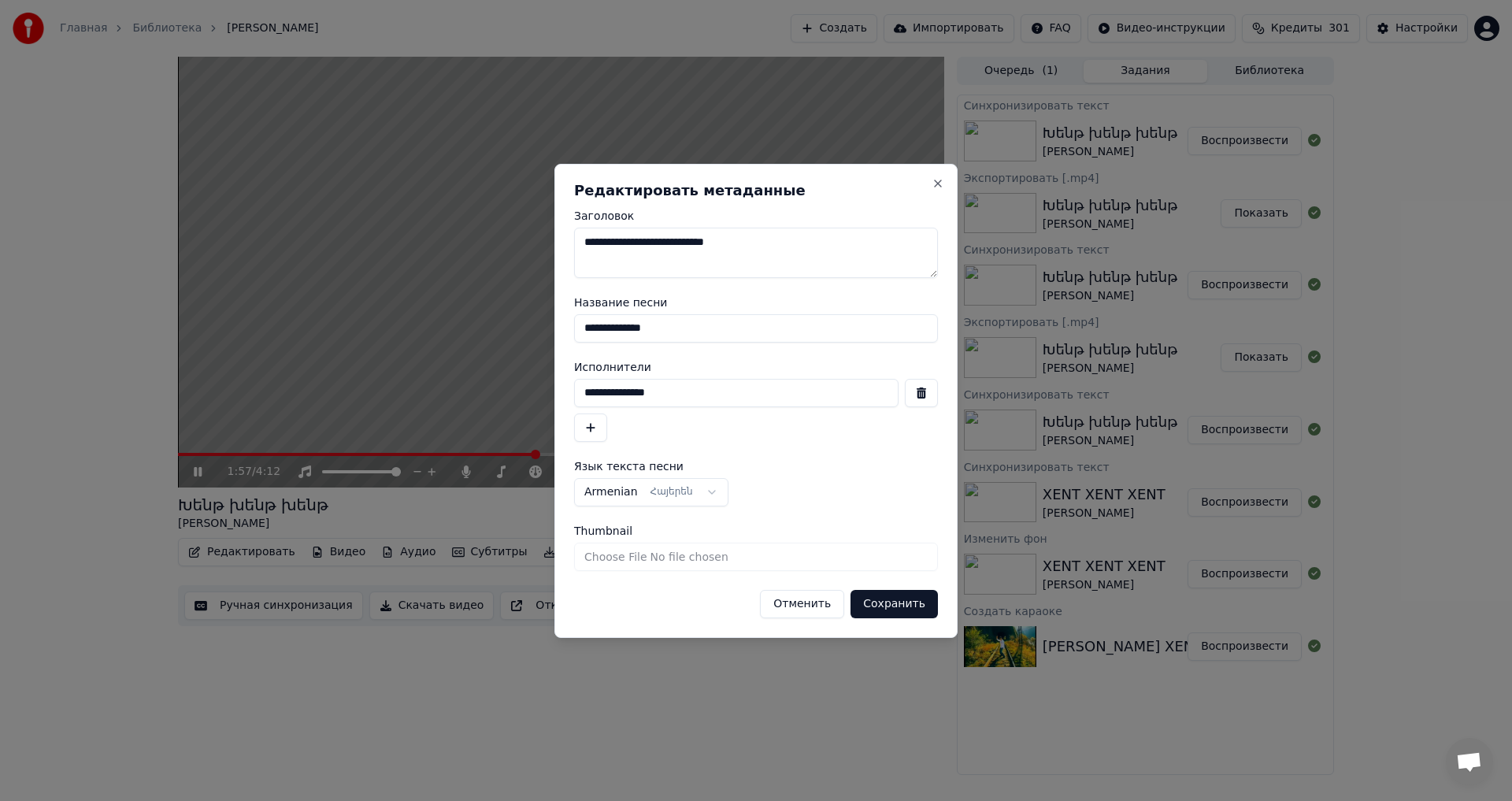
drag, startPoint x: 794, startPoint y: 246, endPoint x: 351, endPoint y: 246, distance: 443.0
click at [351, 246] on body "Главная Библиотека Խենթ խենթ խենթ • [PERSON_NAME] Создать Импортировать FAQ Вид…" at bounding box center [756, 400] width 1512 height 801
type textarea "**********"
click at [932, 600] on button "Сохранить" at bounding box center [894, 603] width 87 height 28
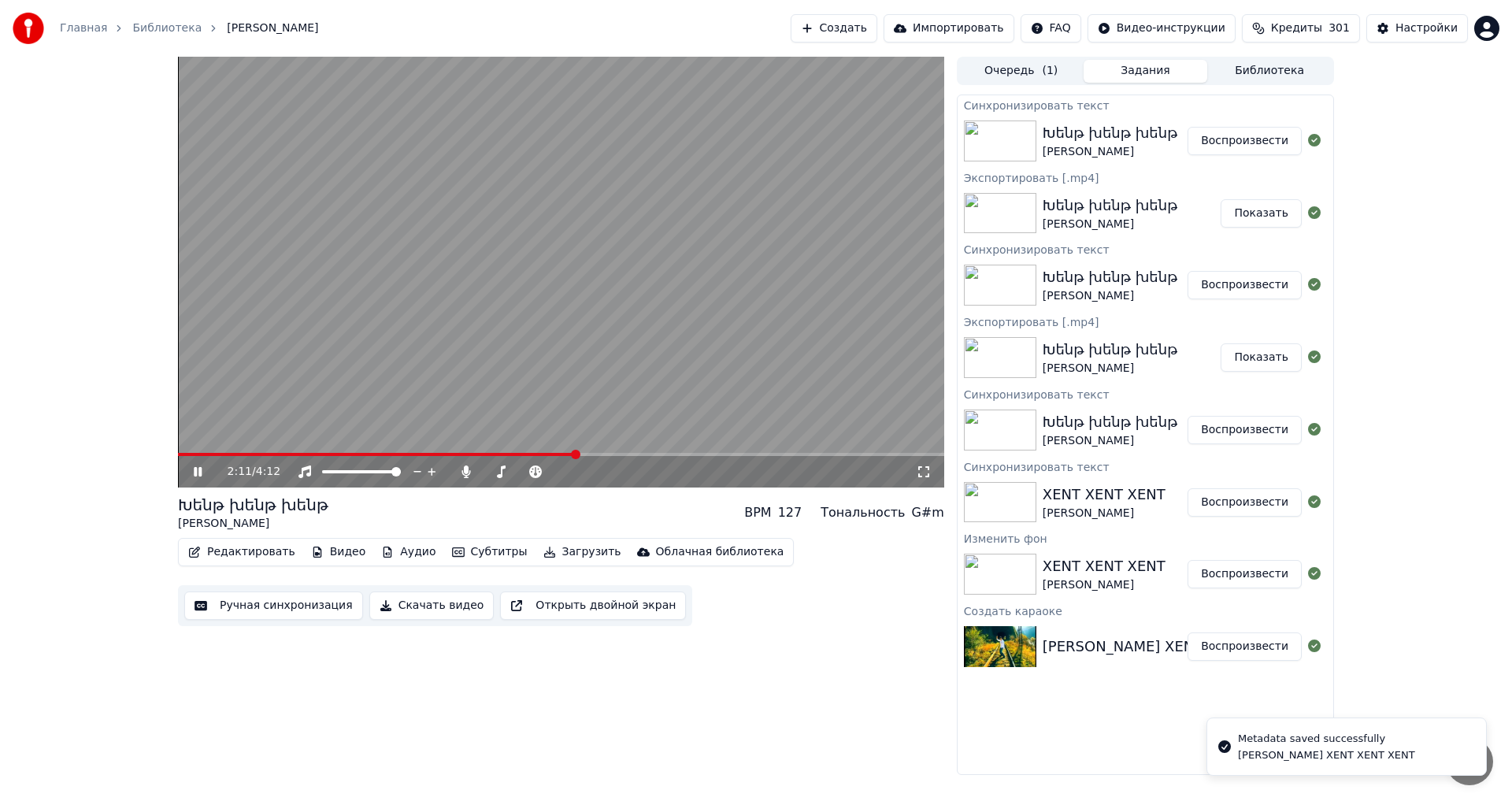
click at [551, 542] on button "Загрузить" at bounding box center [582, 551] width 90 height 22
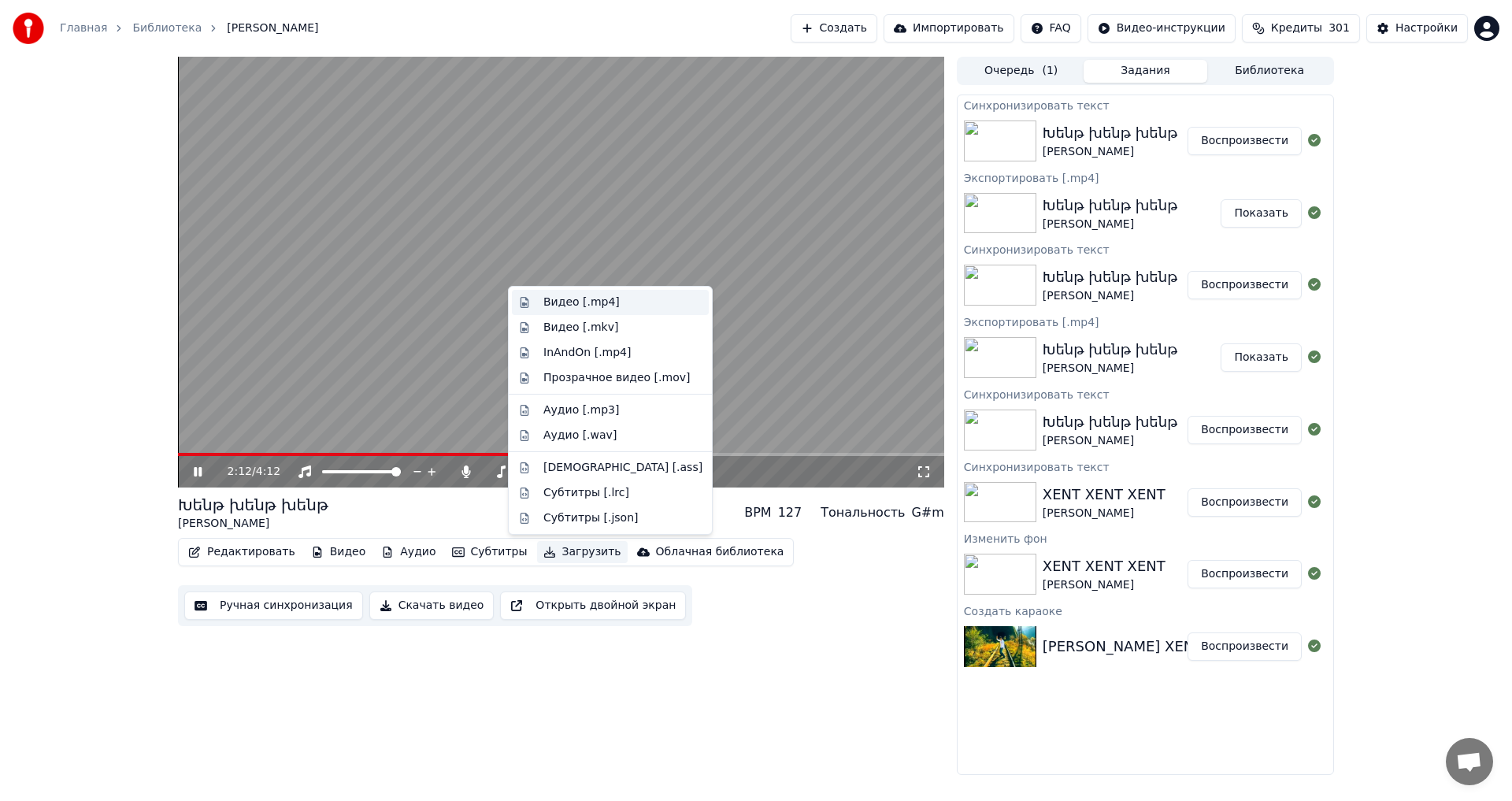
click at [609, 301] on div "Видео [.mp4]" at bounding box center [623, 302] width 159 height 15
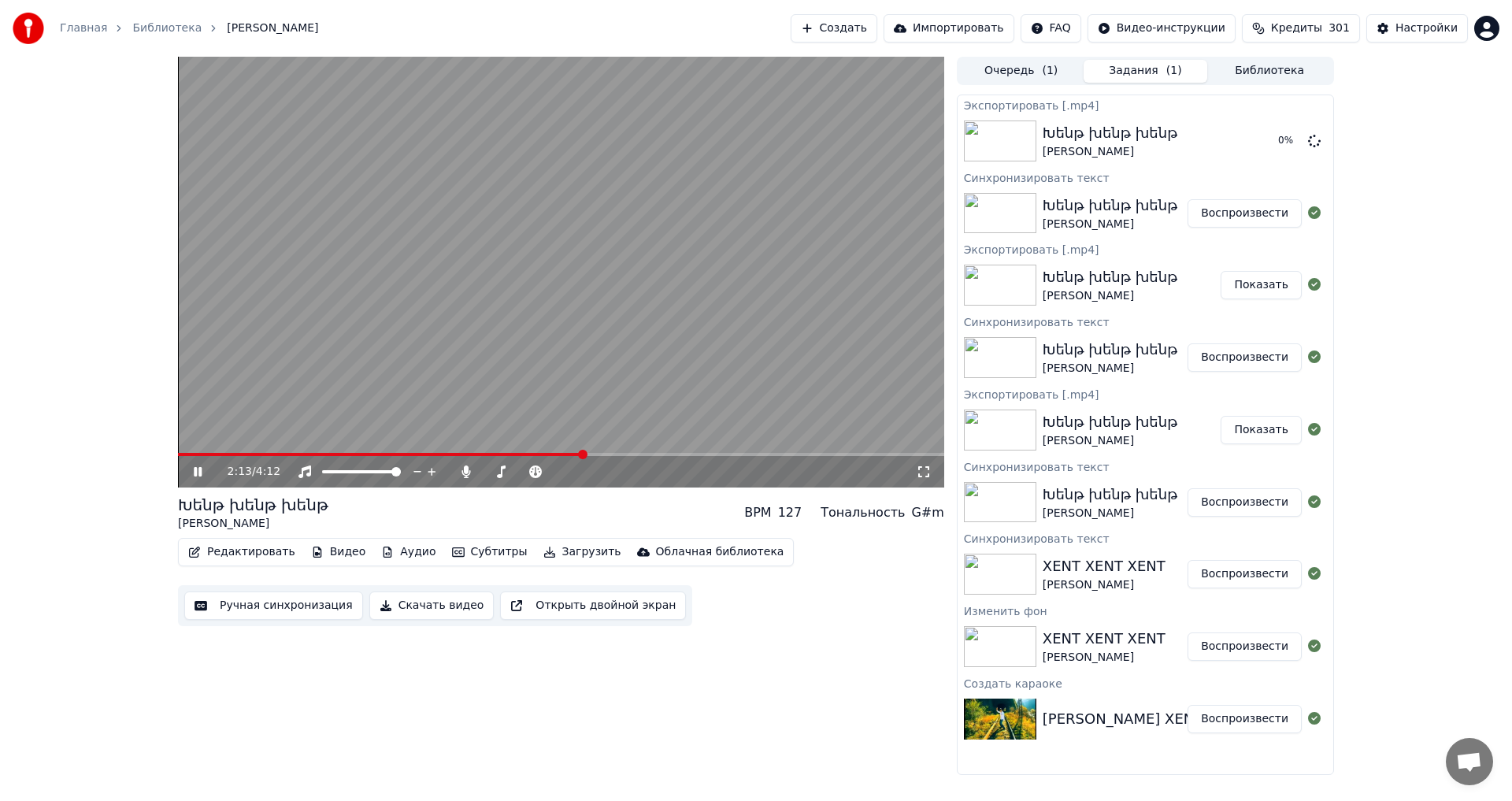
click at [199, 470] on icon at bounding box center [197, 471] width 8 height 9
click at [1276, 153] on button "Показать" at bounding box center [1261, 141] width 81 height 28
click at [478, 798] on div "Главная Библиотека Խենթ խենթ [PERSON_NAME] Создать Импортировать FAQ Видео-инст…" at bounding box center [756, 400] width 1512 height 801
click at [260, 655] on div "2:13 / 4:12 [PERSON_NAME] BPM 127 Тональность G#m Редактировать Видео Аудио Суб…" at bounding box center [560, 415] width 766 height 718
click at [220, 548] on button "Редактировать" at bounding box center [241, 551] width 120 height 22
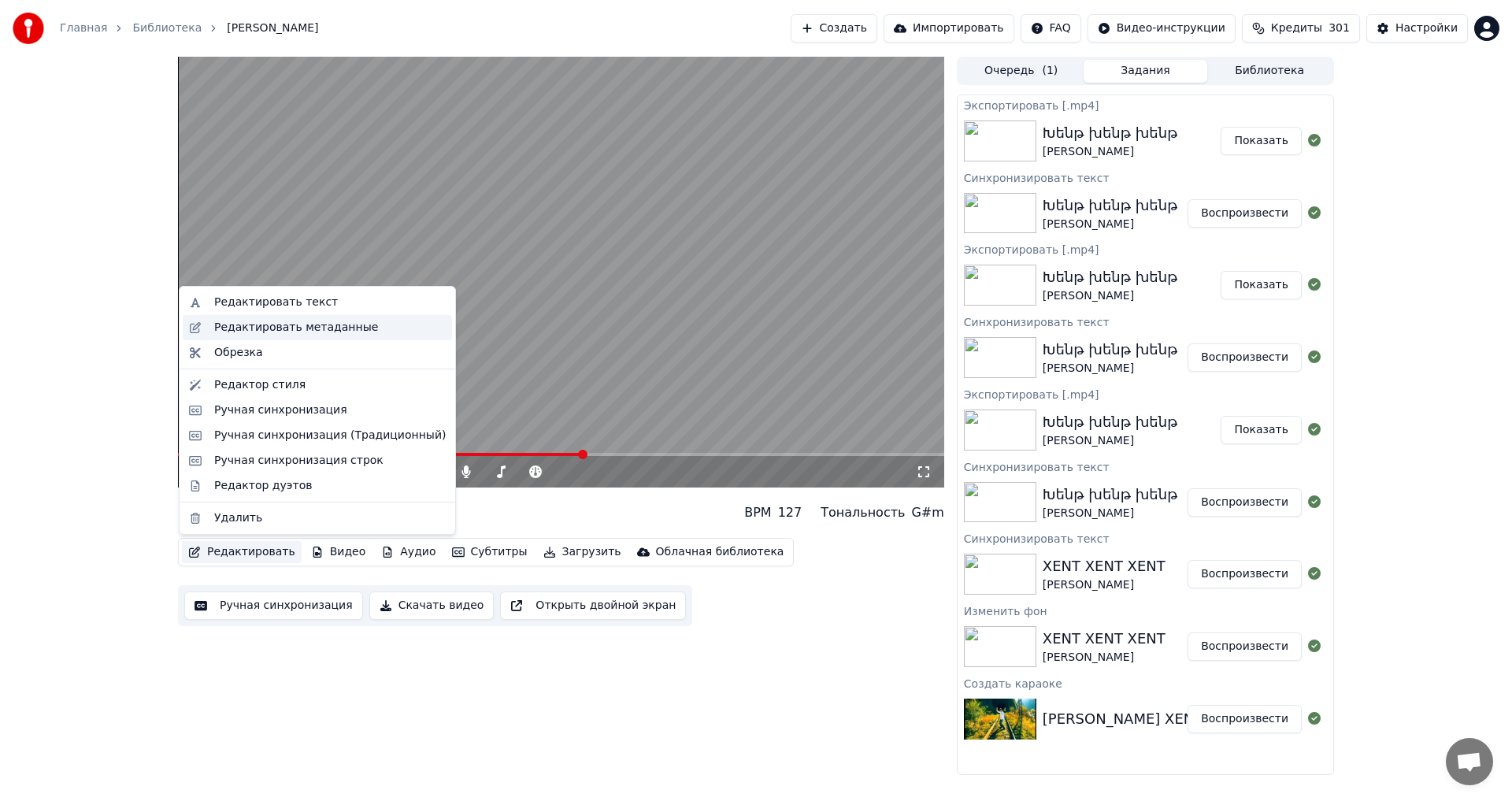
click at [265, 316] on div "Редактировать метаданные" at bounding box center [317, 327] width 269 height 25
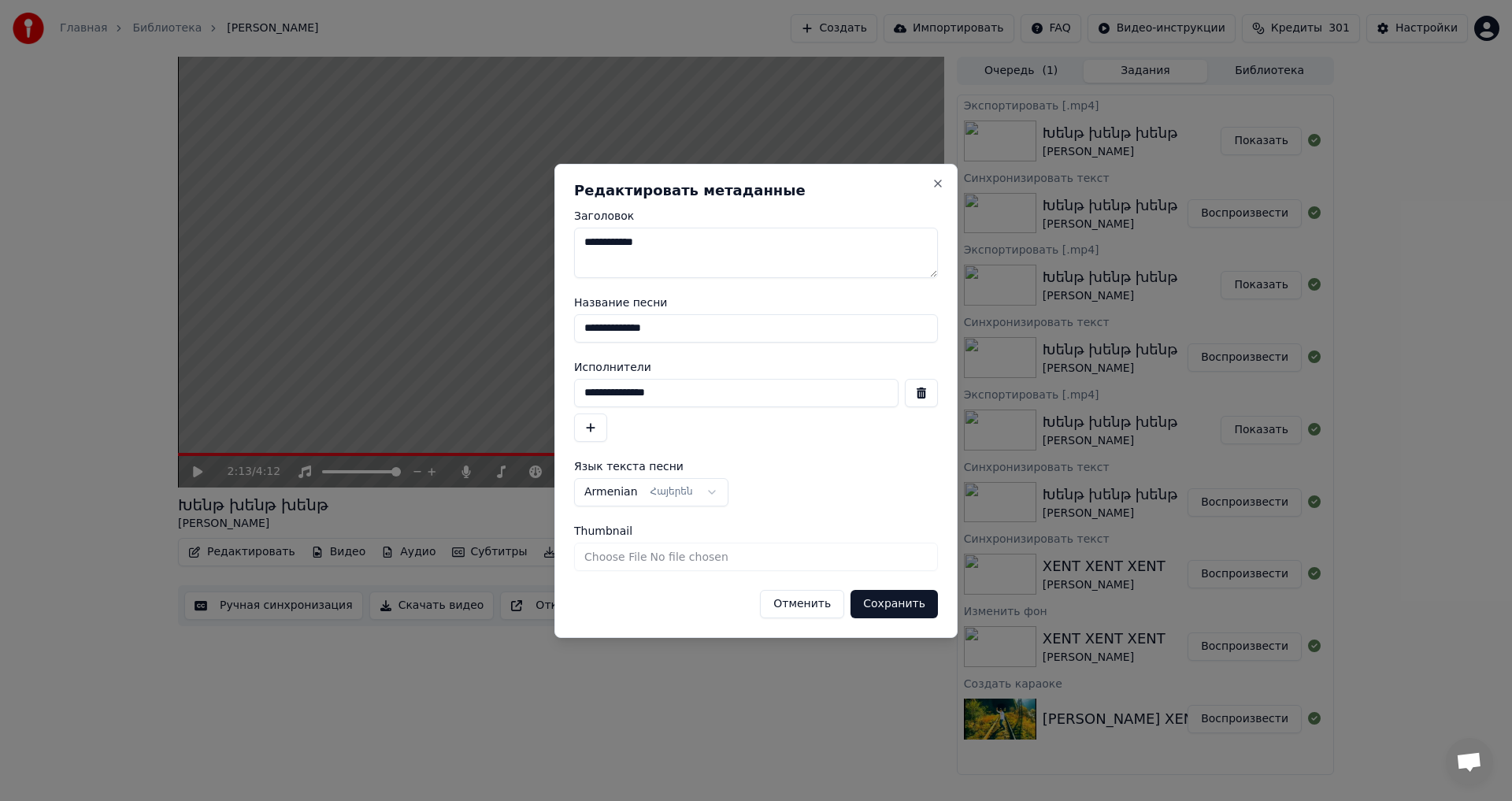
click at [613, 242] on textarea "**********" at bounding box center [756, 253] width 364 height 50
type textarea "**********"
click at [907, 596] on button "Сохранить" at bounding box center [894, 603] width 87 height 28
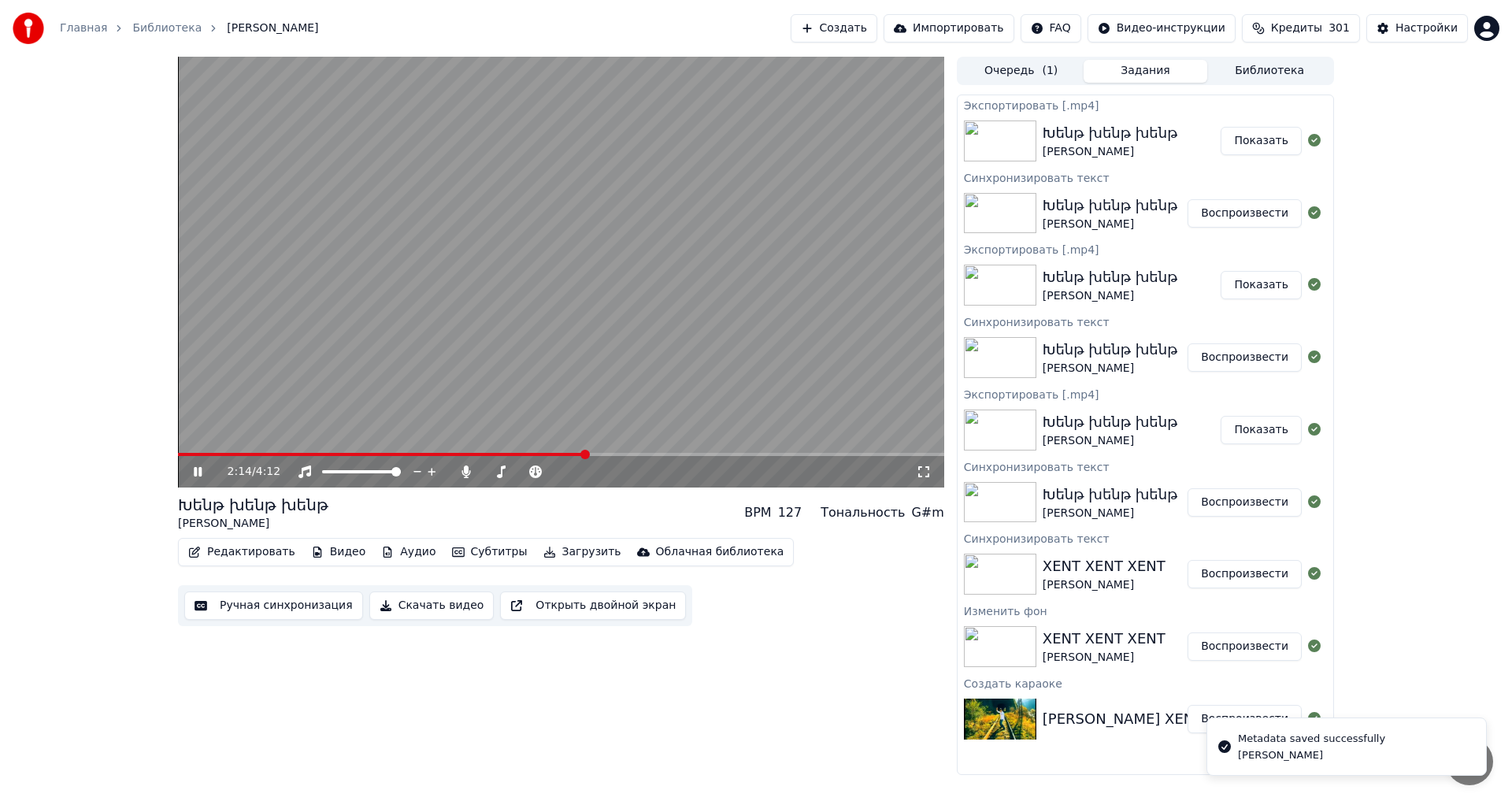
click at [352, 250] on video at bounding box center [560, 272] width 766 height 431
click at [817, 32] on button "Создать" at bounding box center [833, 28] width 87 height 28
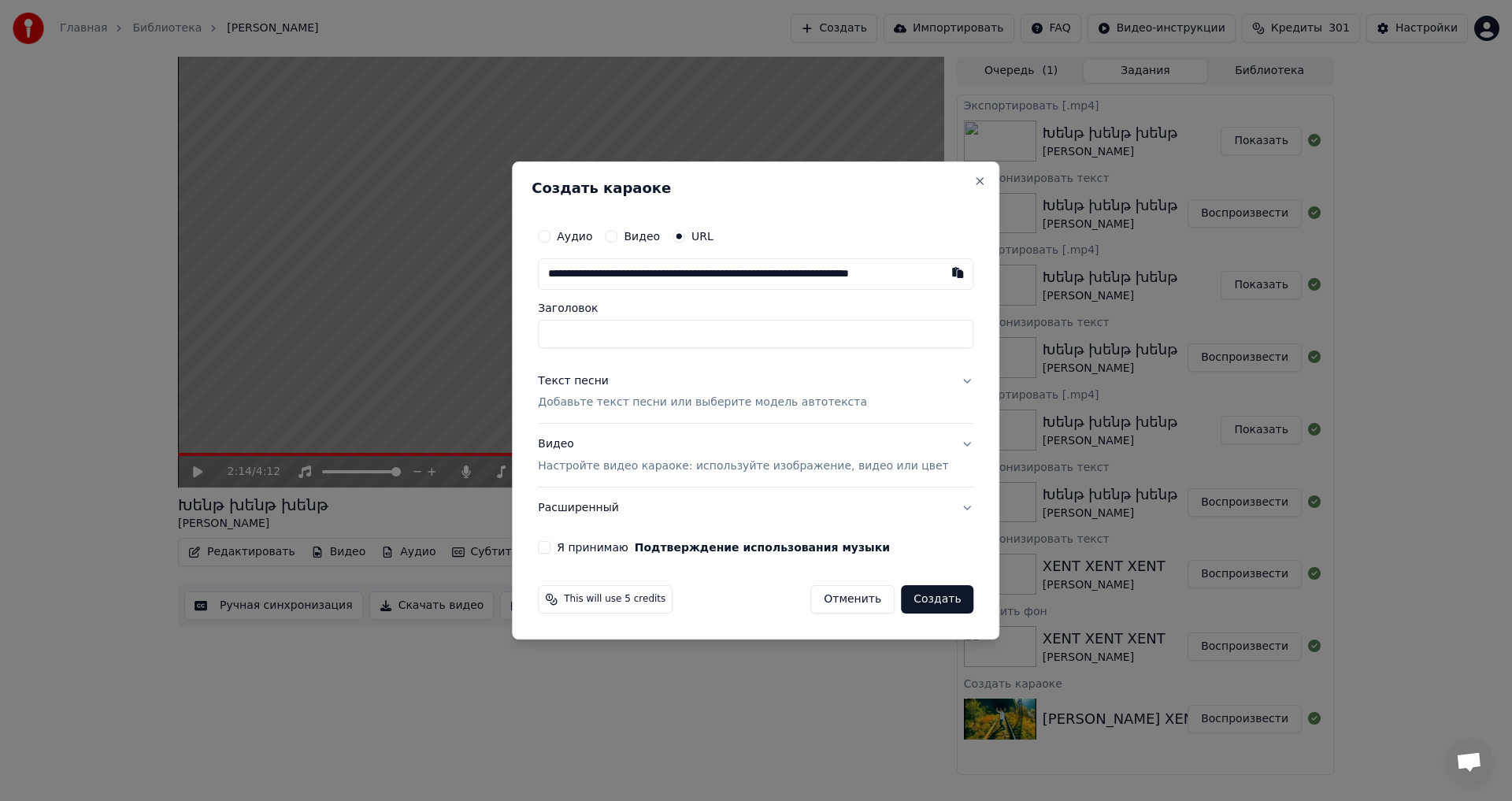
scroll to position [0, 72]
type input "**********"
click at [604, 396] on p "Добавьте текст песни или выберите модель автотекста" at bounding box center [702, 403] width 329 height 15
type input "**********"
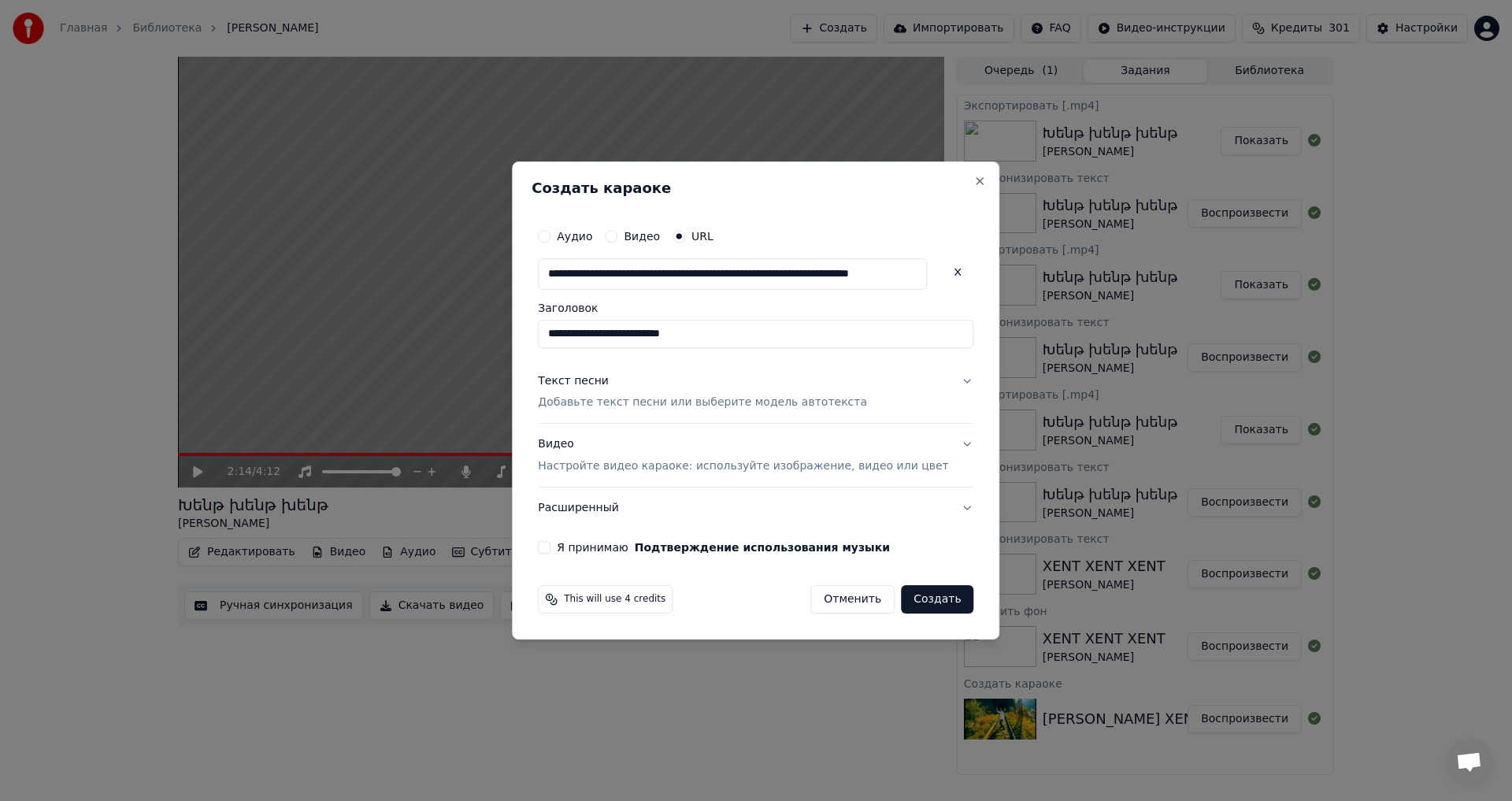
scroll to position [0, 0]
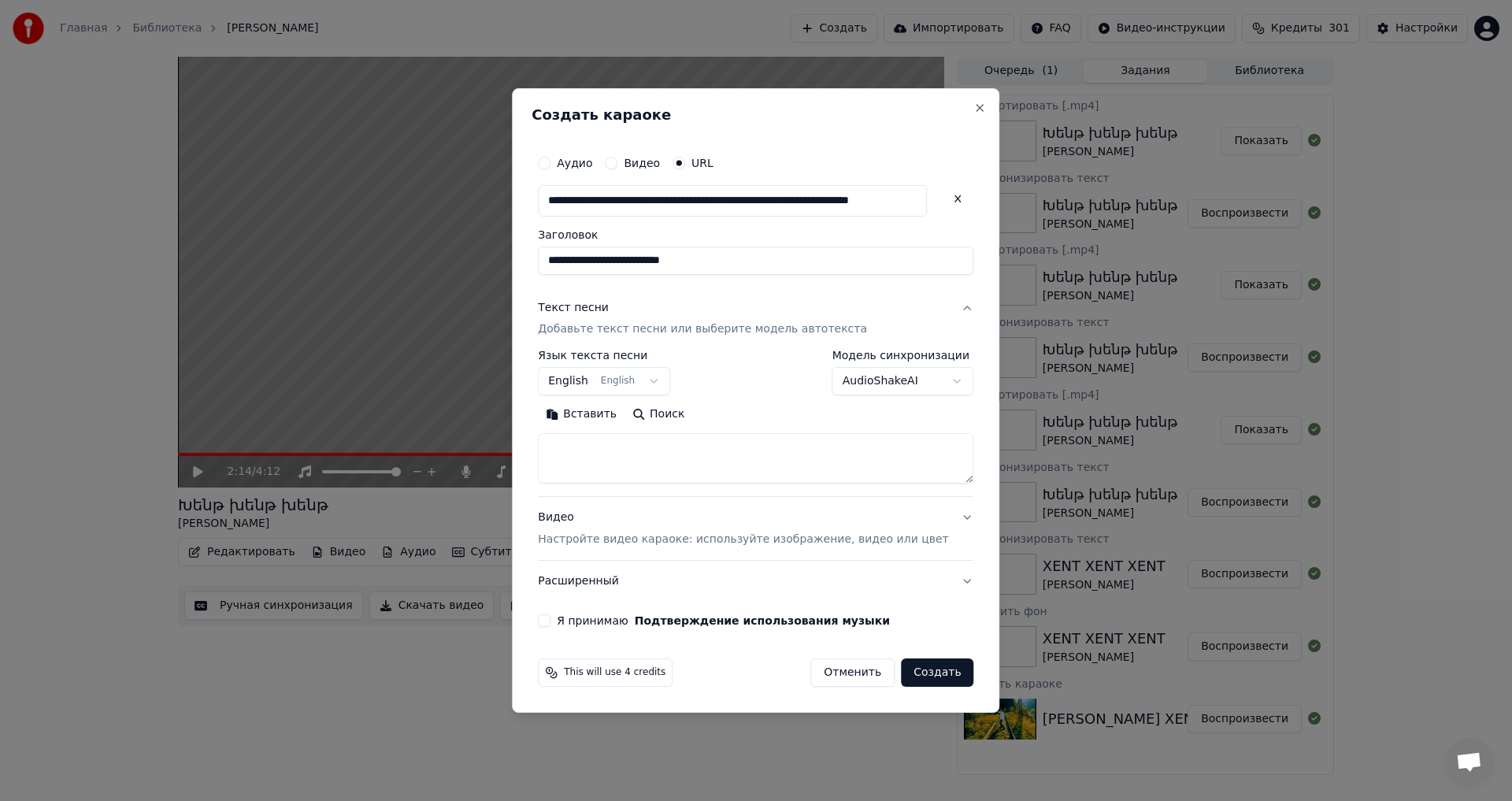
click at [845, 371] on body "Главная Библиотека Խենթ խենթ խենթ • [PERSON_NAME] Создать Импортировать FAQ Вид…" at bounding box center [756, 400] width 1512 height 801
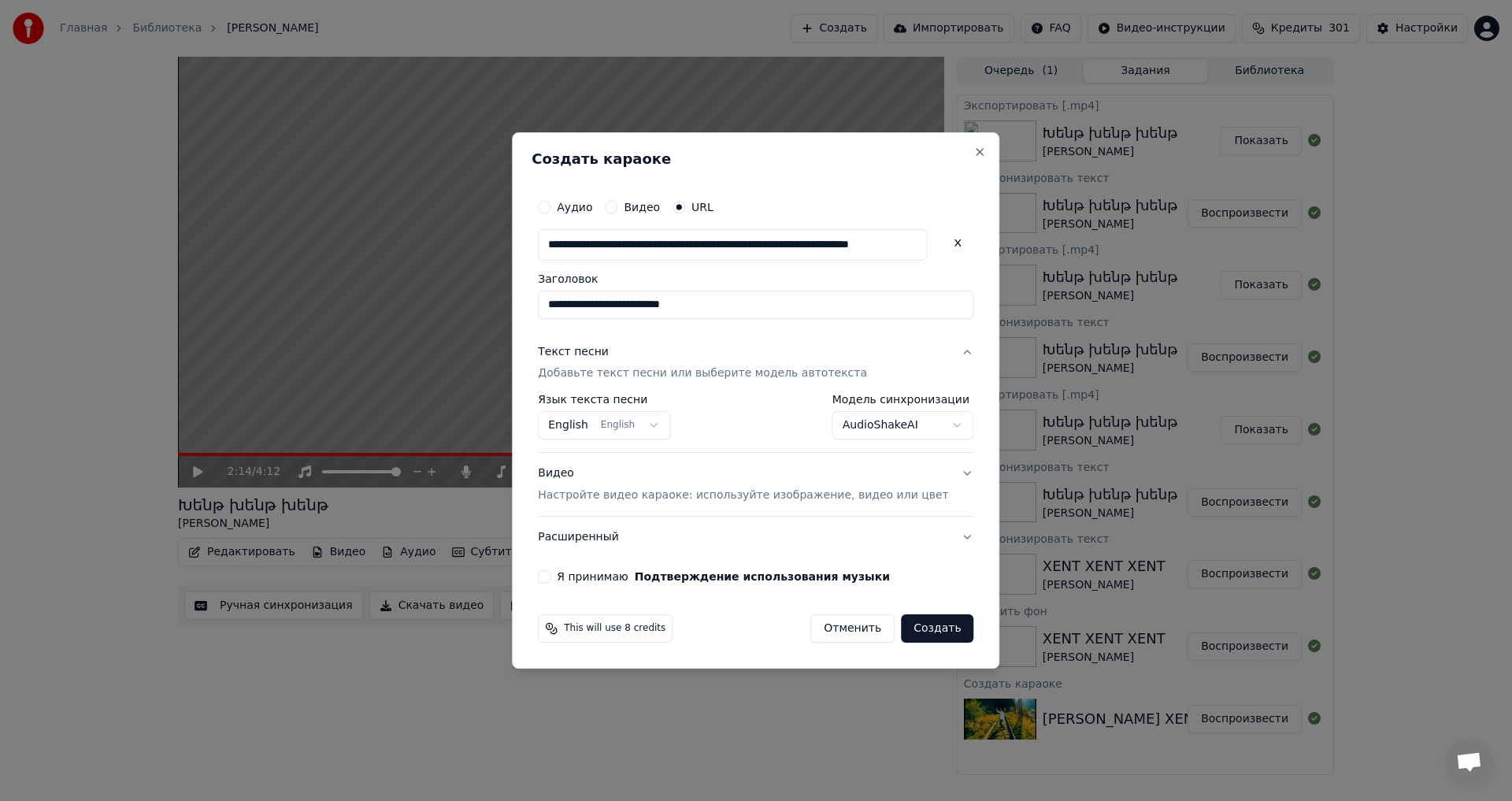
click at [575, 571] on div "Я принимаю Подтверждение использования музыки" at bounding box center [755, 577] width 435 height 13
click at [551, 572] on button "Я принимаю Подтверждение использования музыки" at bounding box center [544, 577] width 13 height 13
click at [912, 631] on button "Создать" at bounding box center [937, 627] width 72 height 28
select select "**********"
select select
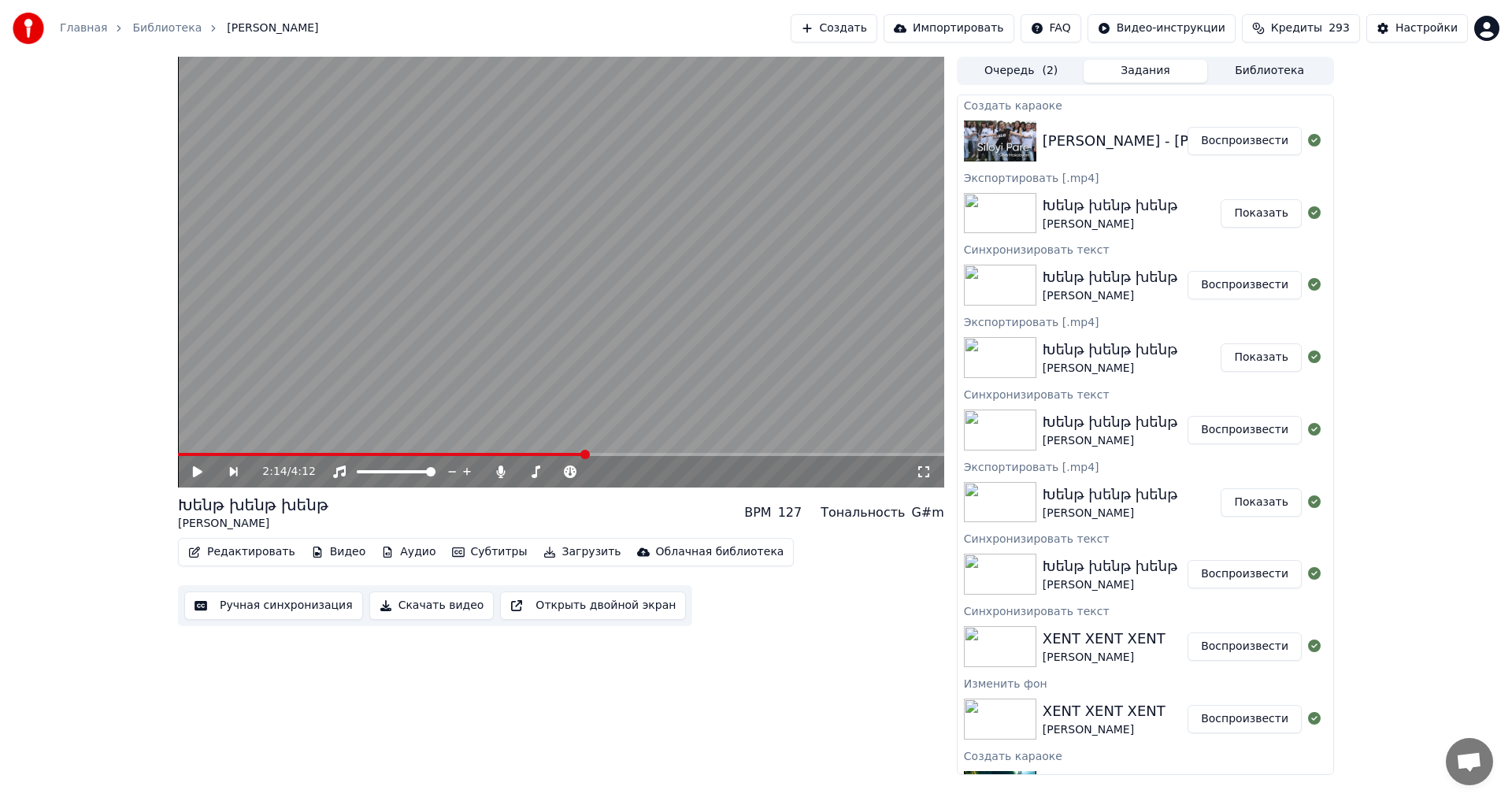
click at [1228, 145] on button "Воспроизвести" at bounding box center [1244, 141] width 114 height 28
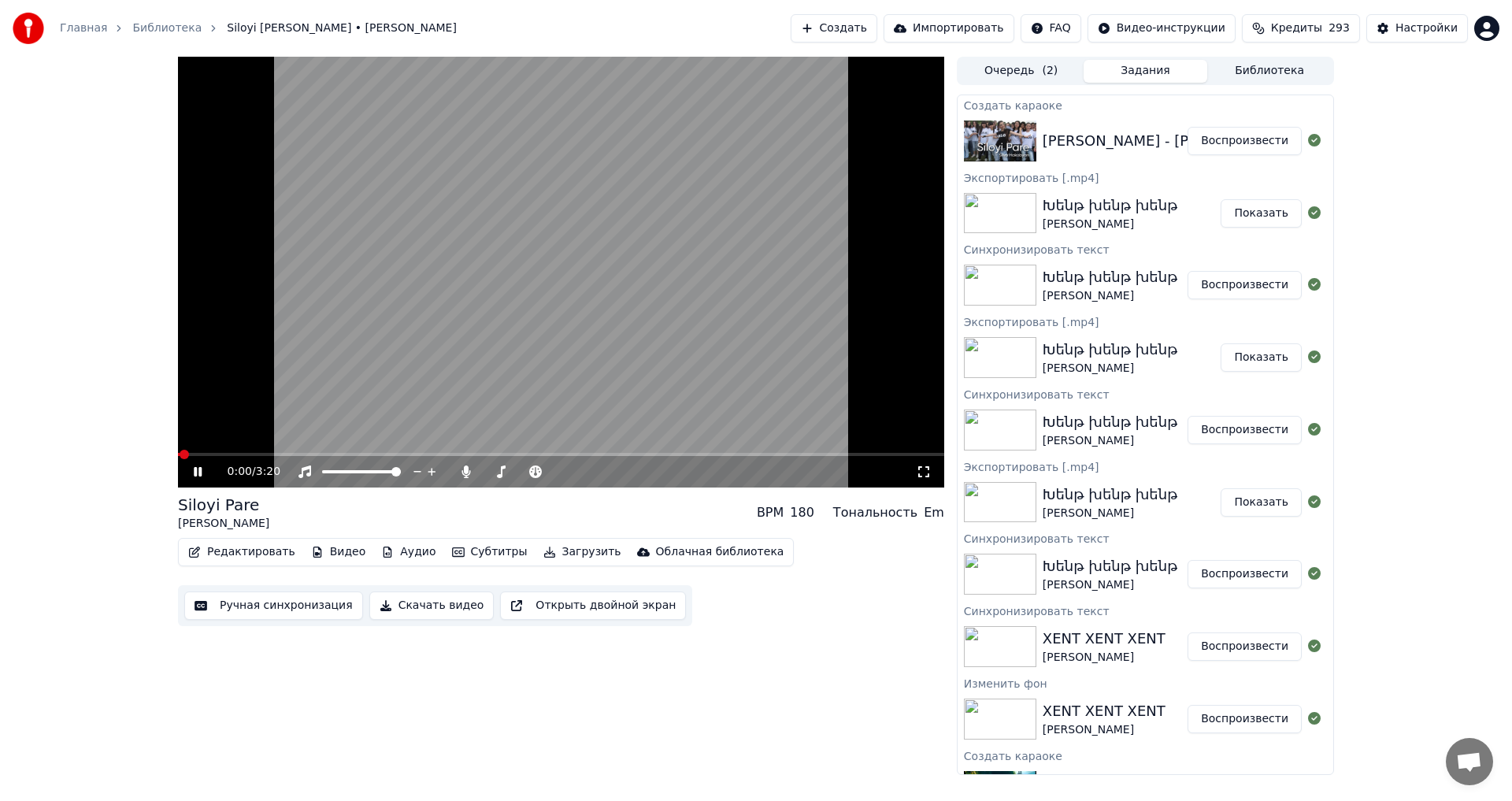
click at [476, 369] on video at bounding box center [560, 272] width 766 height 431
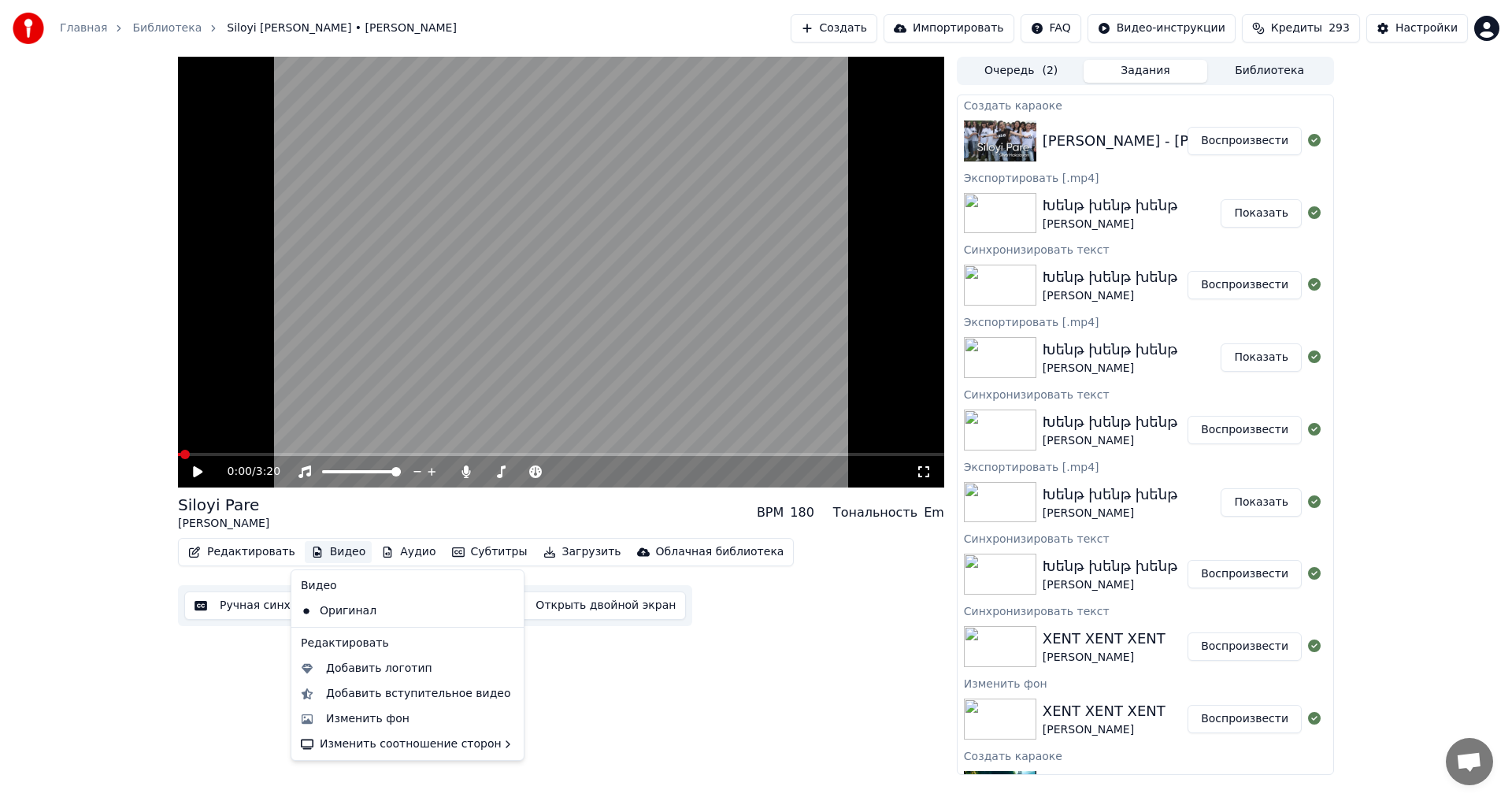
click at [313, 555] on icon "button" at bounding box center [317, 551] width 9 height 11
click at [387, 717] on div "Изменить фон" at bounding box center [368, 718] width 84 height 15
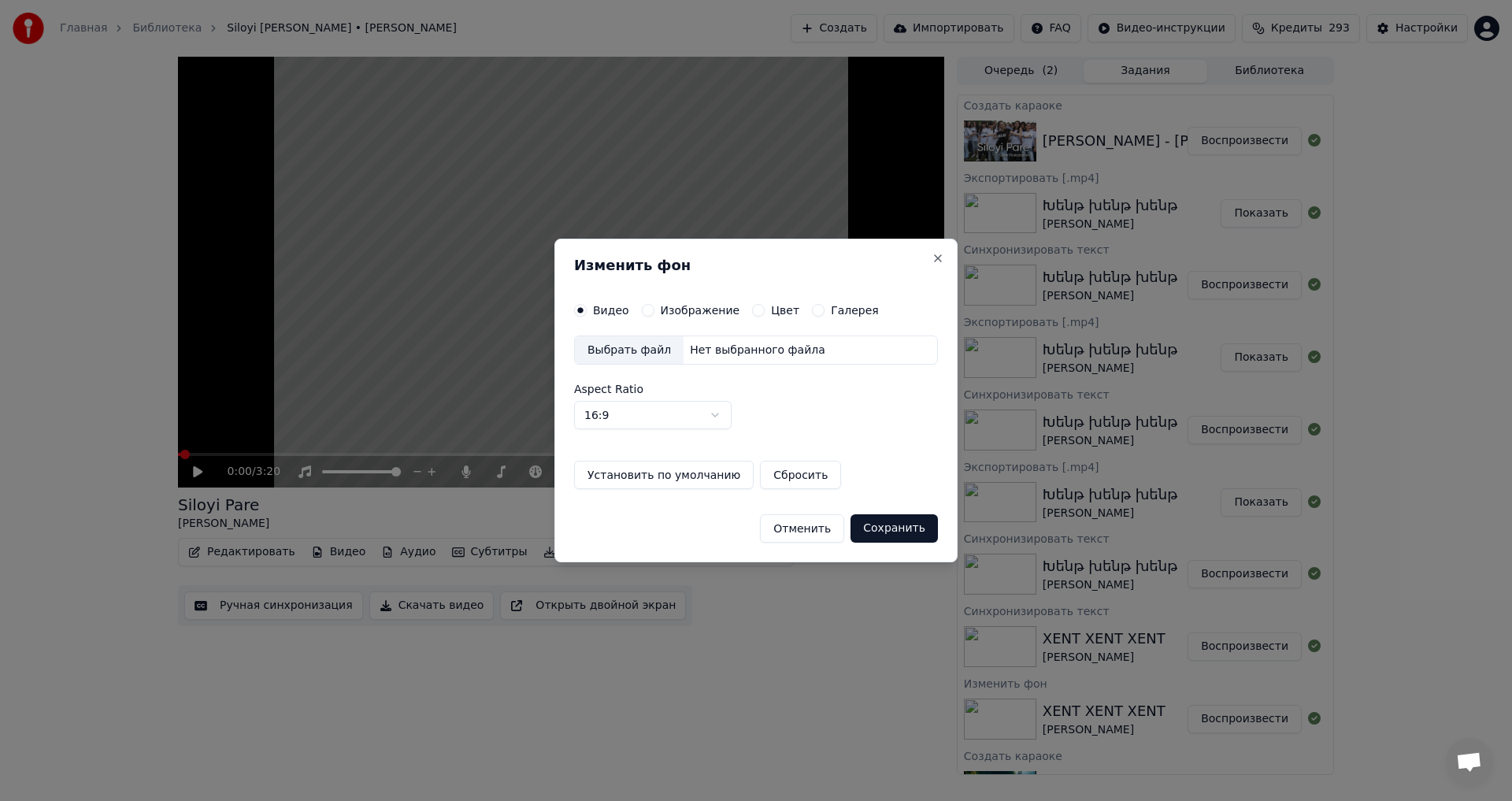
click at [645, 305] on button "Изображение" at bounding box center [648, 310] width 13 height 13
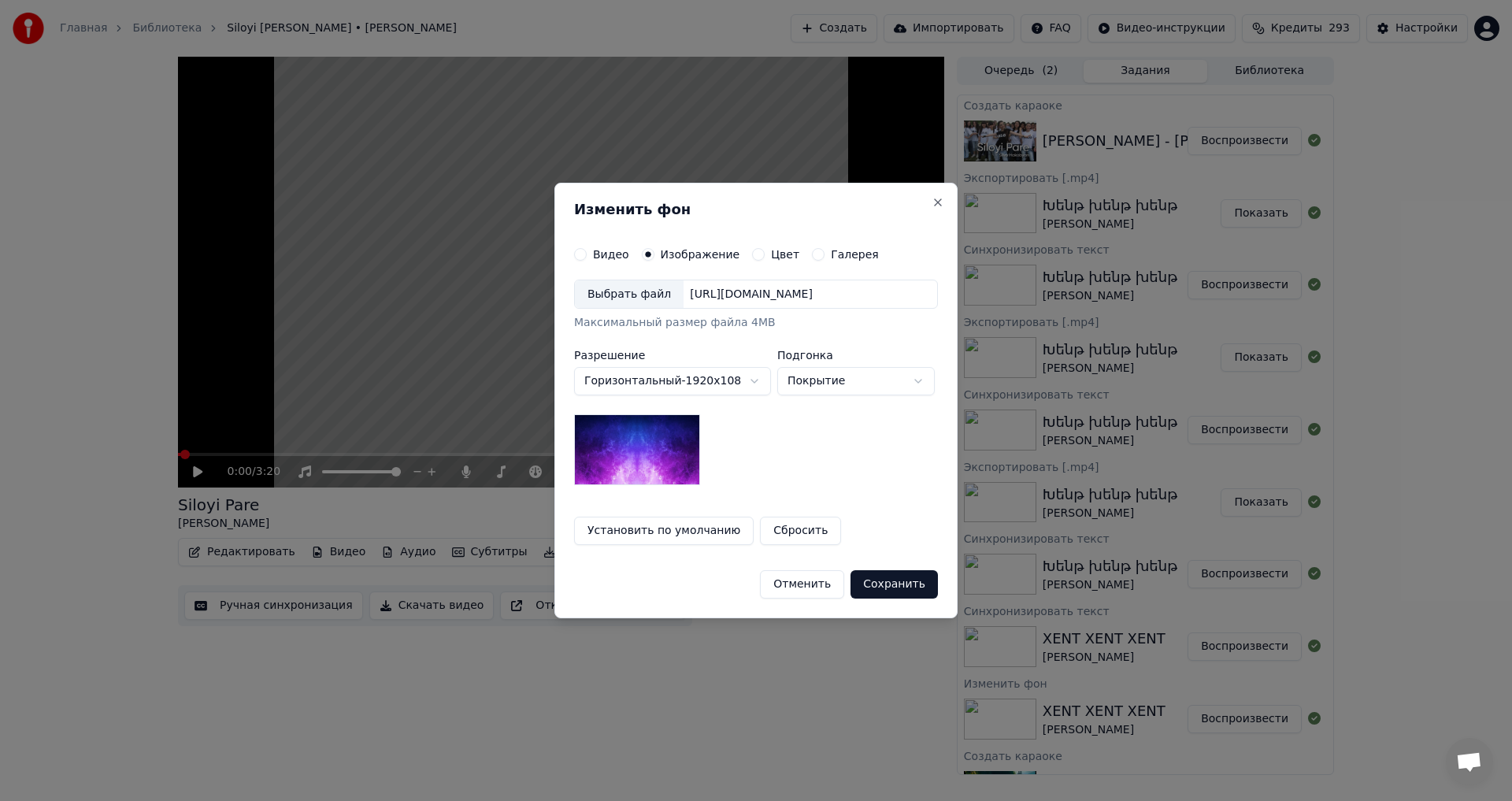
click at [615, 301] on div "Выбрать файл" at bounding box center [629, 294] width 109 height 28
click at [893, 585] on button "Сохранить" at bounding box center [894, 584] width 87 height 28
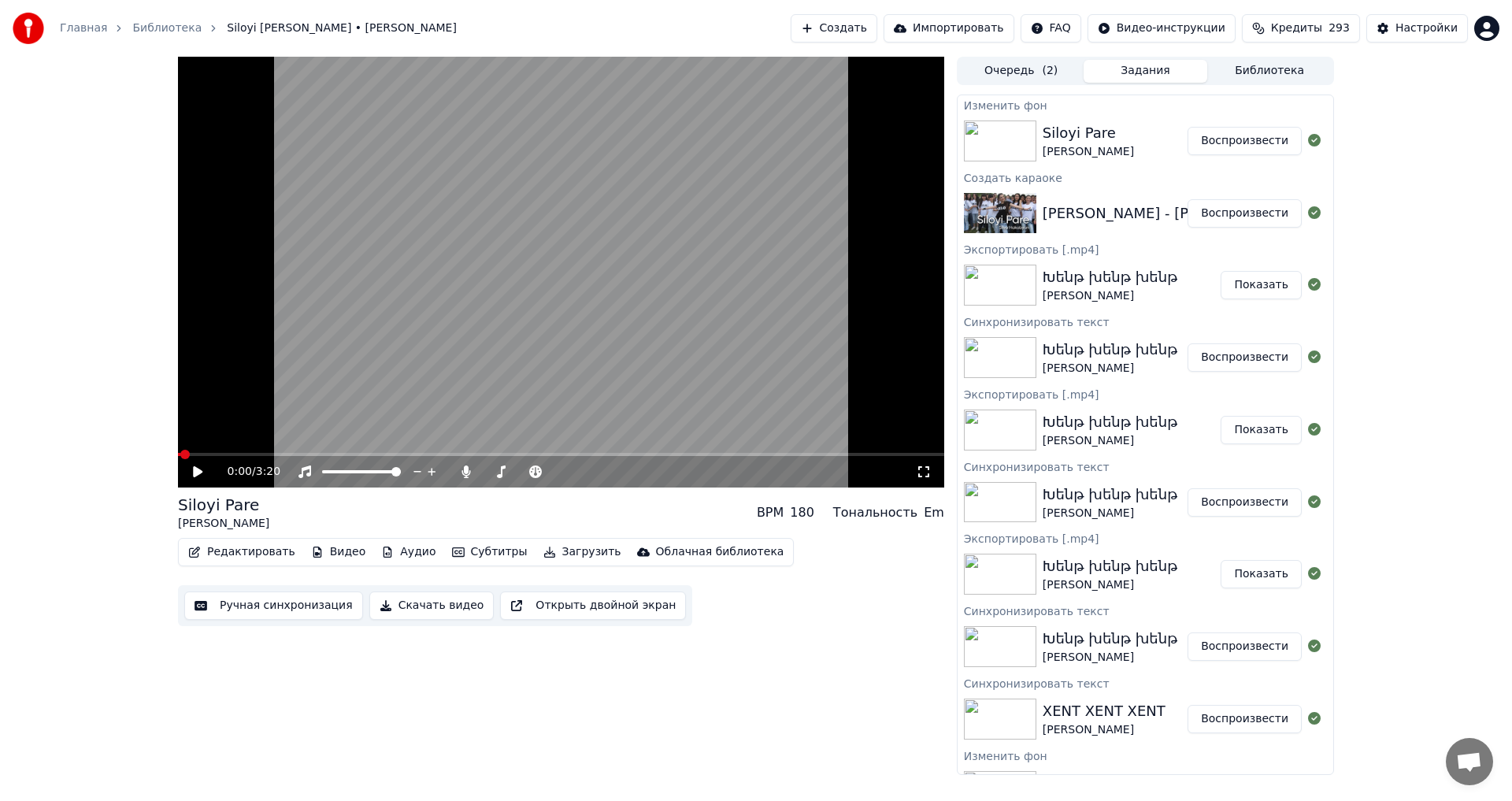
click at [1266, 142] on button "Воспроизвести" at bounding box center [1244, 141] width 114 height 28
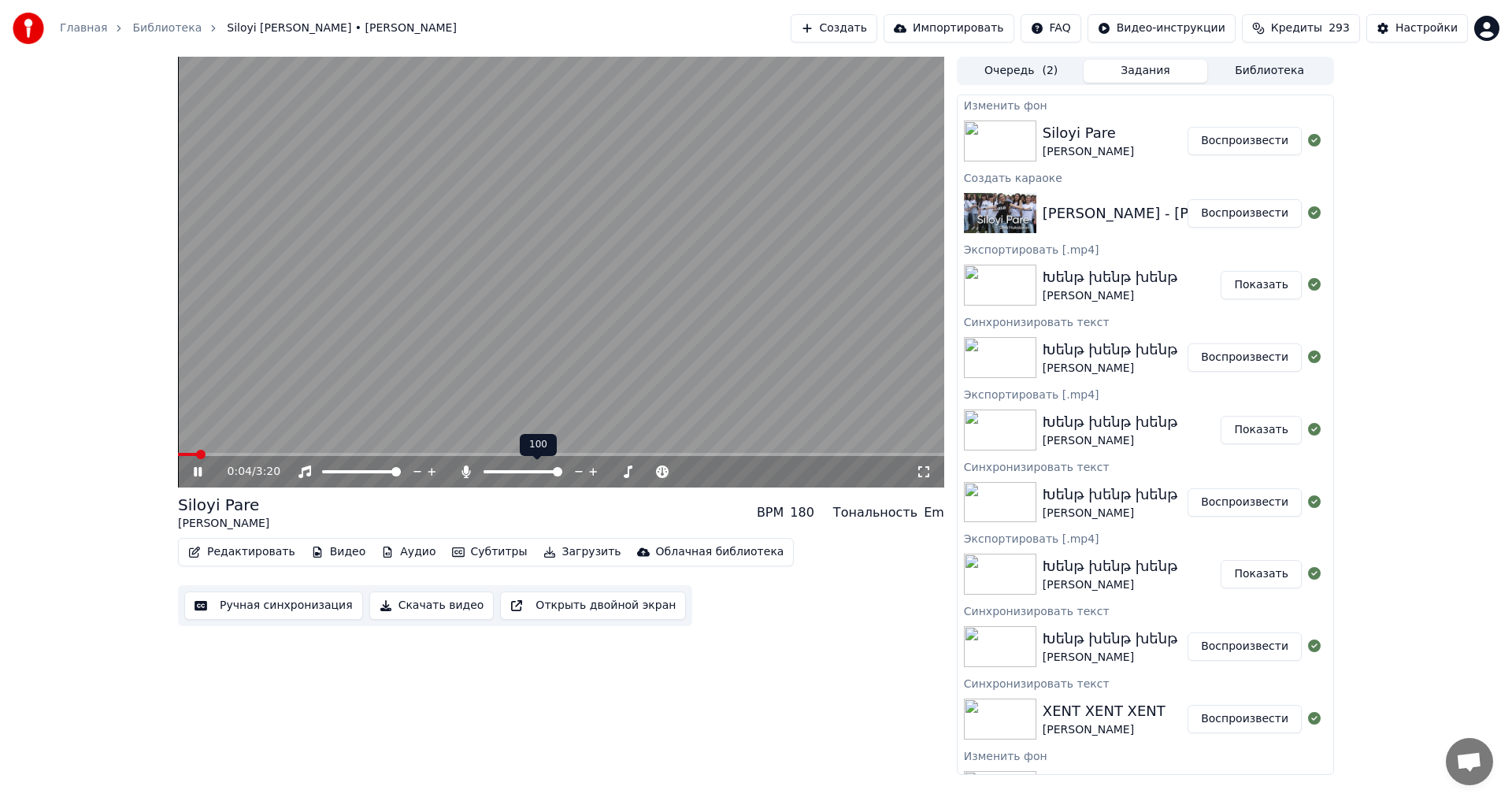
click at [562, 475] on span at bounding box center [557, 471] width 9 height 9
click at [228, 548] on button "Редактировать" at bounding box center [241, 551] width 120 height 22
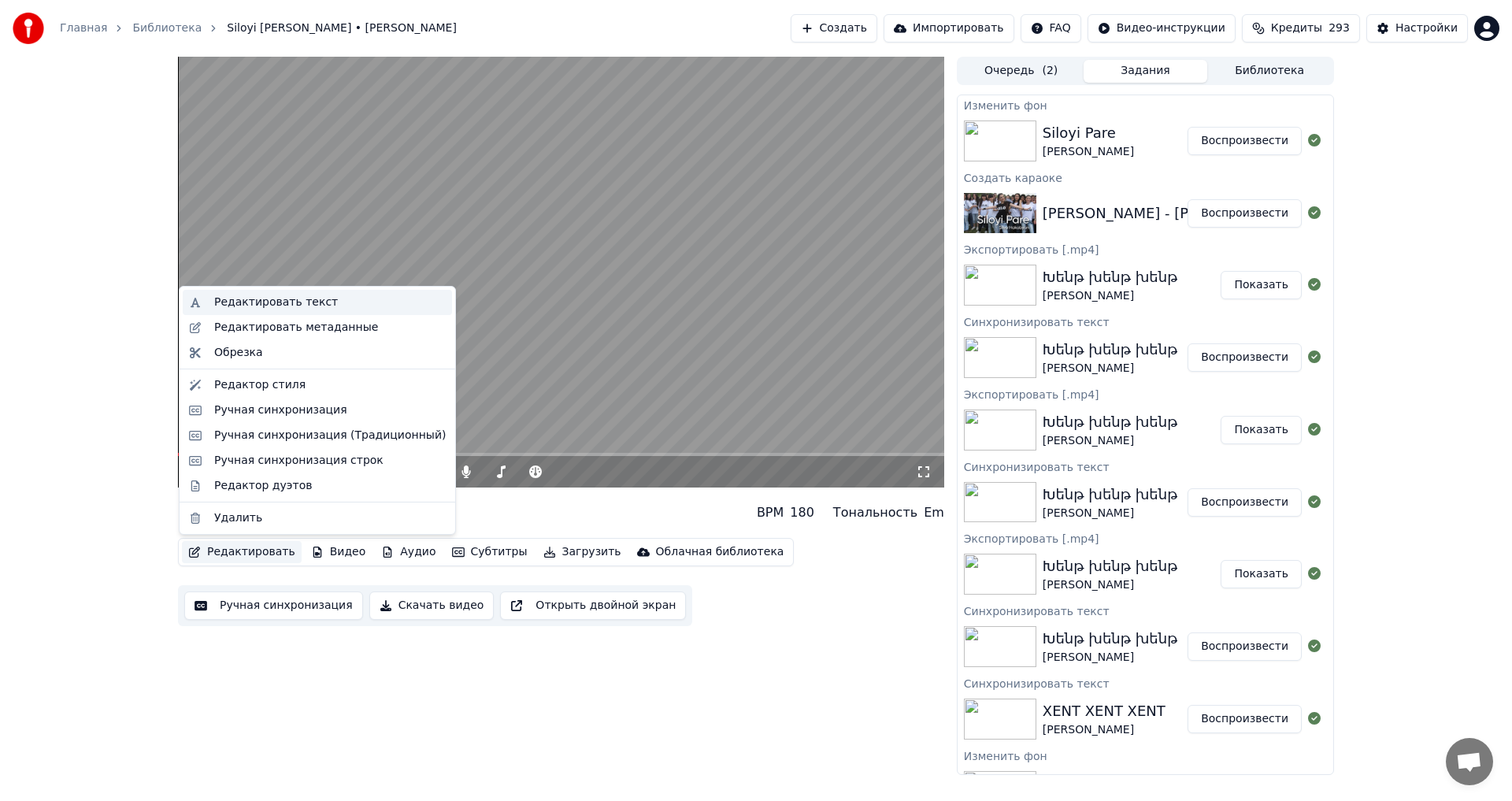
click at [372, 304] on div "Редактировать текст" at bounding box center [330, 302] width 232 height 15
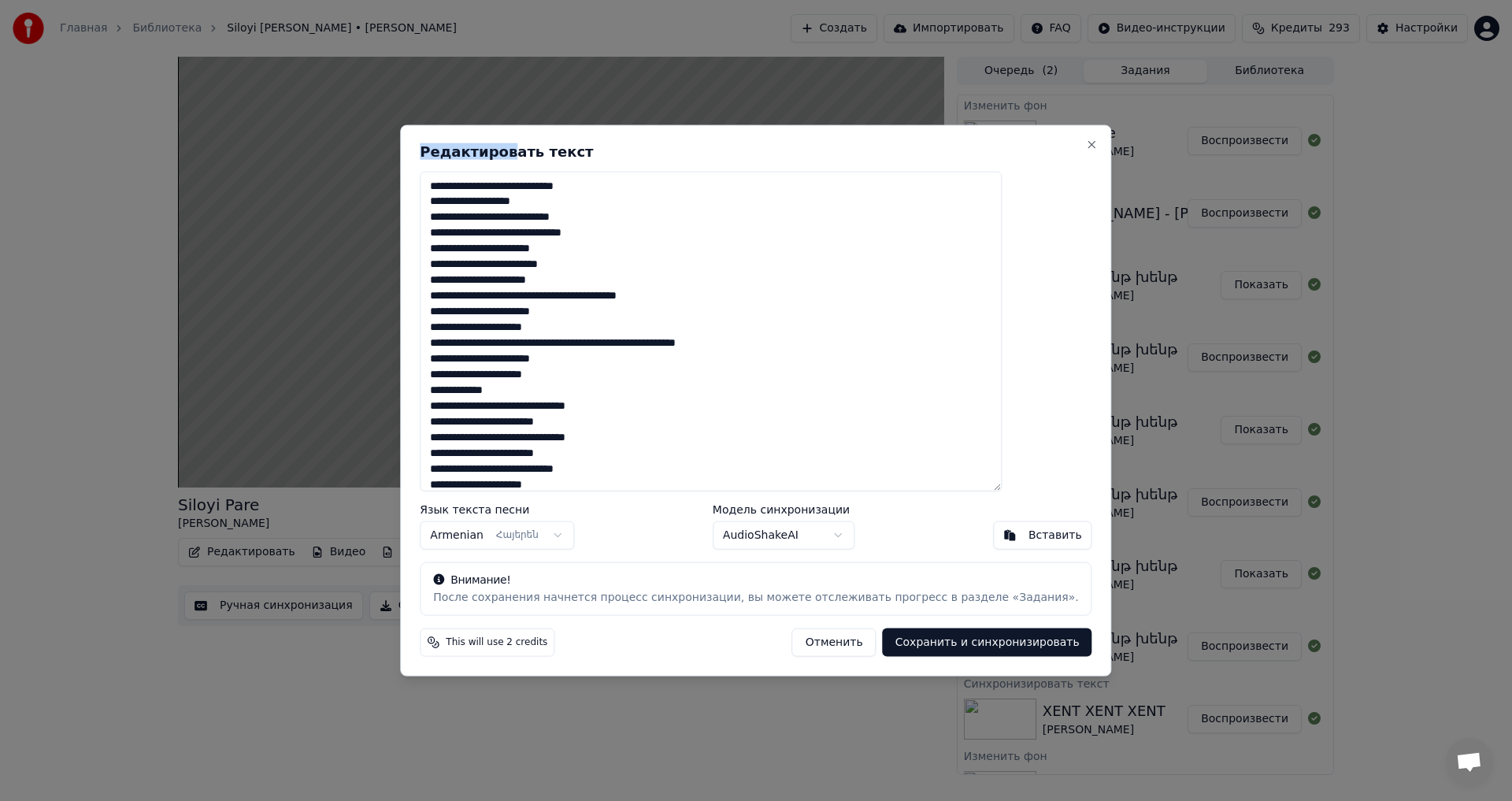
drag, startPoint x: 542, startPoint y: 151, endPoint x: 635, endPoint y: 241, distance: 129.4
click at [625, 234] on div "Редактировать текст Язык текста песни Armenian Հայերեն Модель синхронизации Aud…" at bounding box center [755, 400] width 711 height 551
click at [814, 626] on div "Редактировать текст Язык текста песни Armenian Հայերեն Модель синхронизации Aud…" at bounding box center [755, 400] width 711 height 551
click at [812, 640] on button "Отменить" at bounding box center [833, 642] width 84 height 28
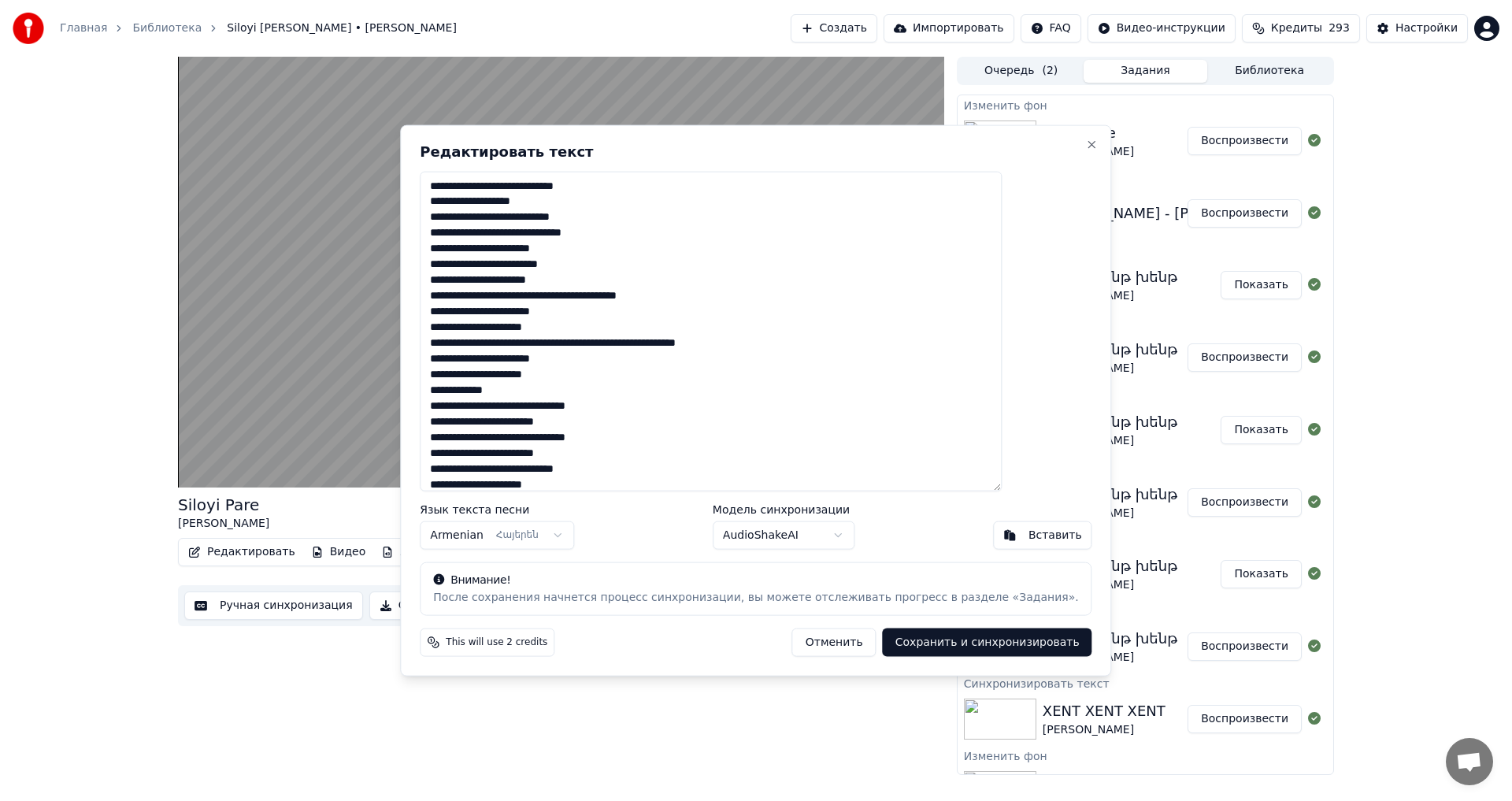
click at [487, 273] on video at bounding box center [560, 272] width 766 height 431
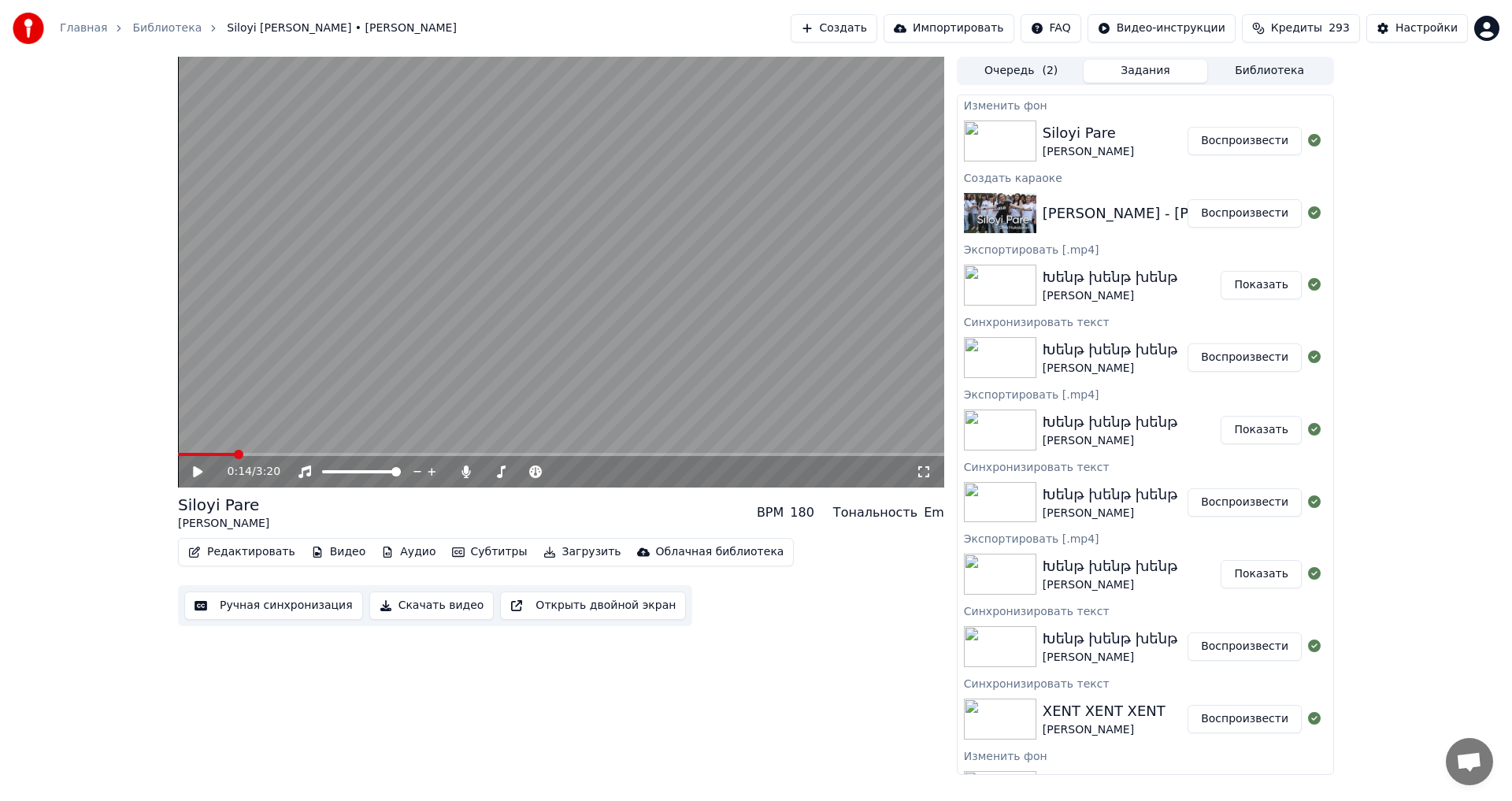
click at [233, 548] on button "Редактировать" at bounding box center [241, 551] width 120 height 22
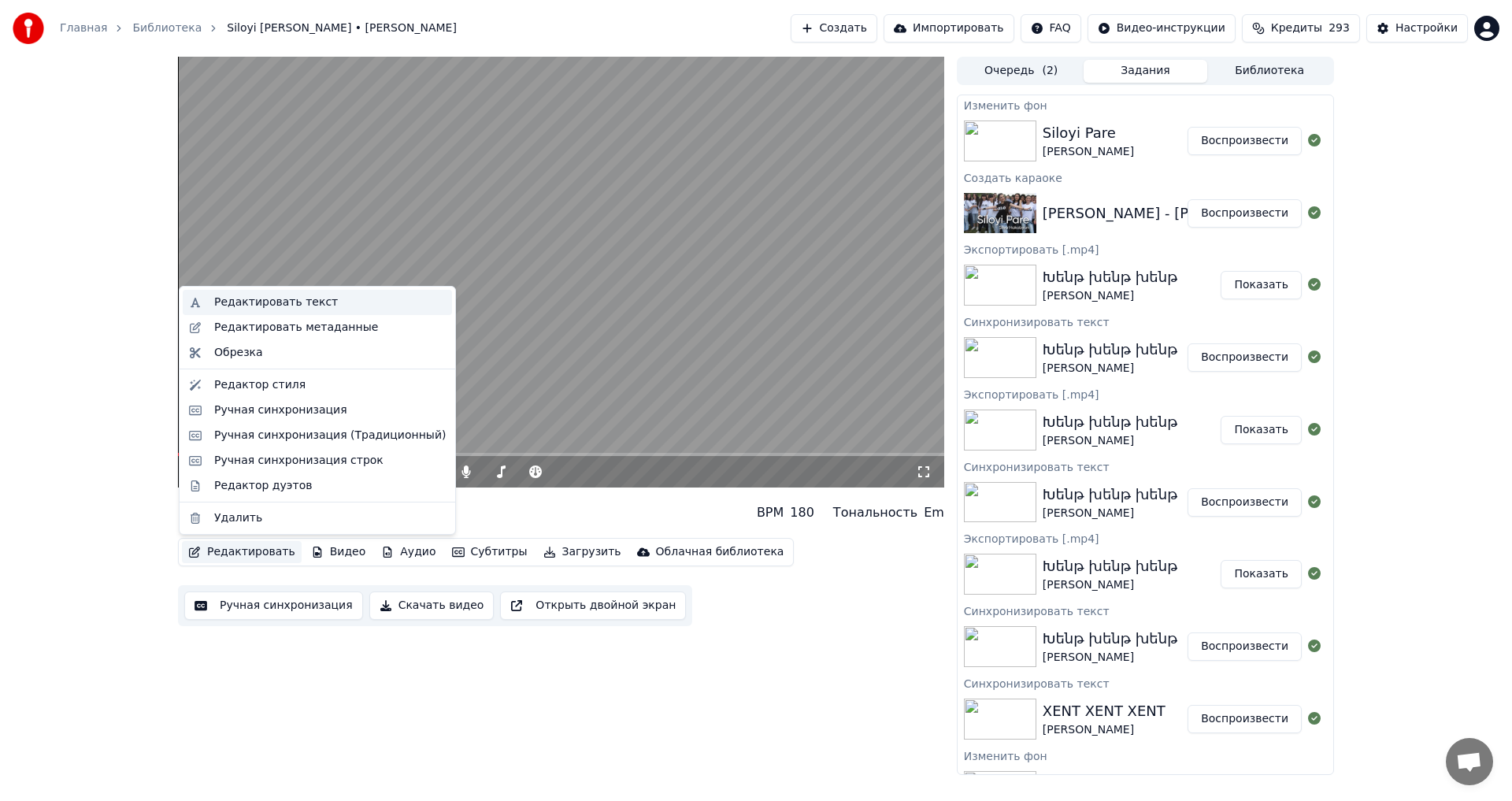
click at [339, 291] on div "Редактировать текст" at bounding box center [317, 303] width 269 height 25
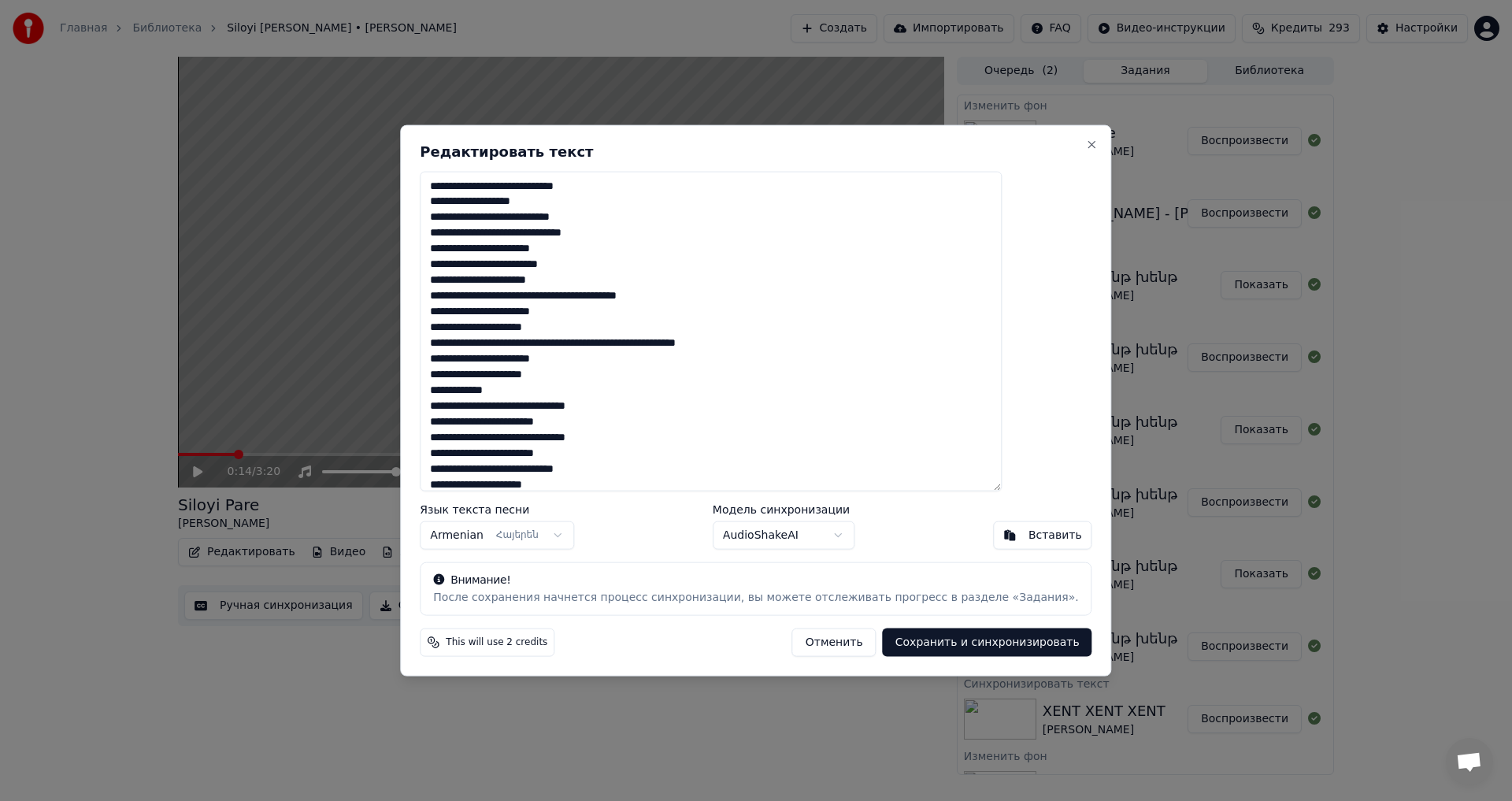
scroll to position [307, 0]
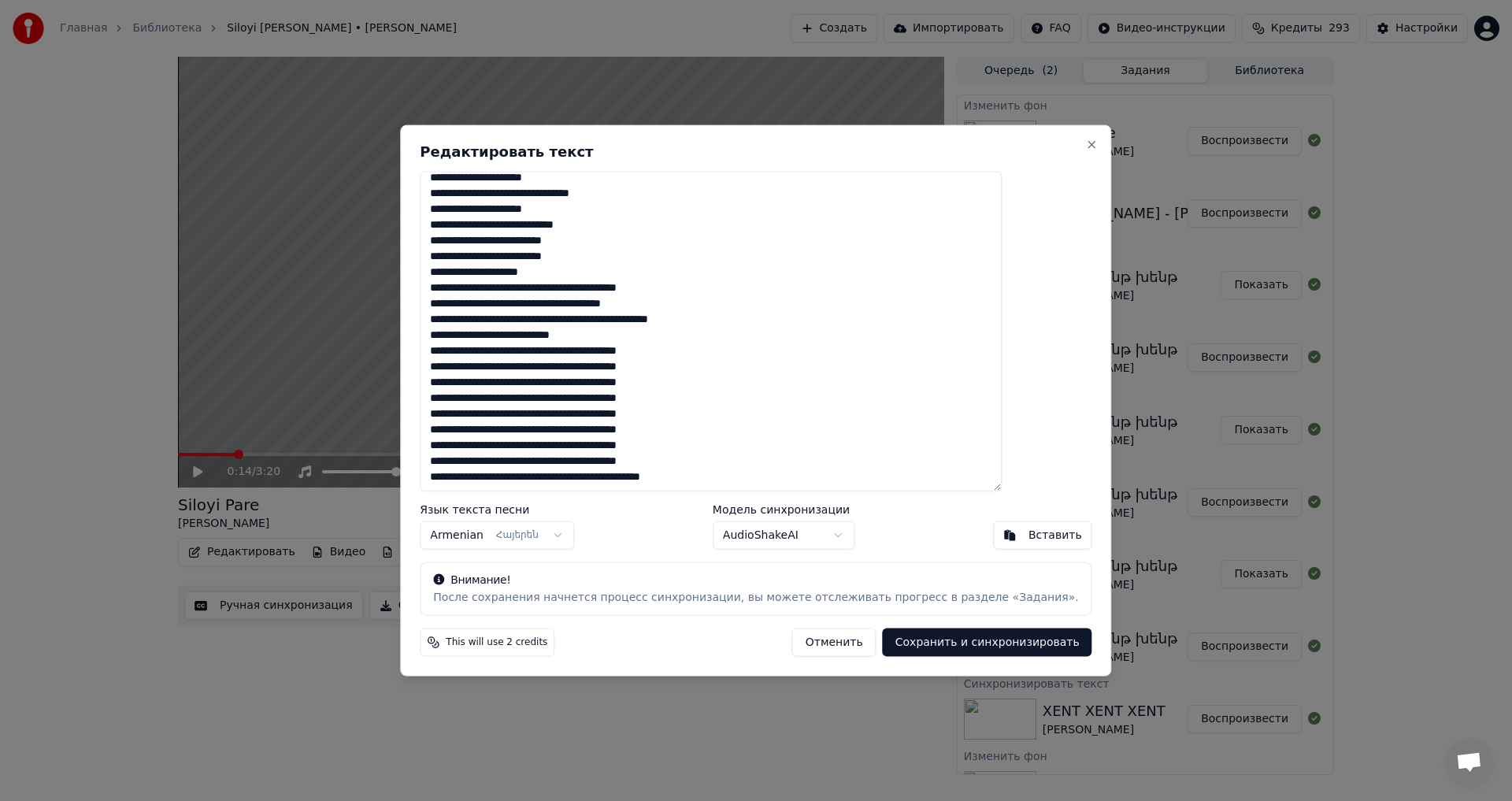
drag, startPoint x: 473, startPoint y: 183, endPoint x: 861, endPoint y: 504, distance: 503.6
click at [861, 504] on div "Редактировать текст Язык текста песни Armenian Հայերեն Модель синхронизации Aud…" at bounding box center [755, 400] width 711 height 551
paste textarea "**********"
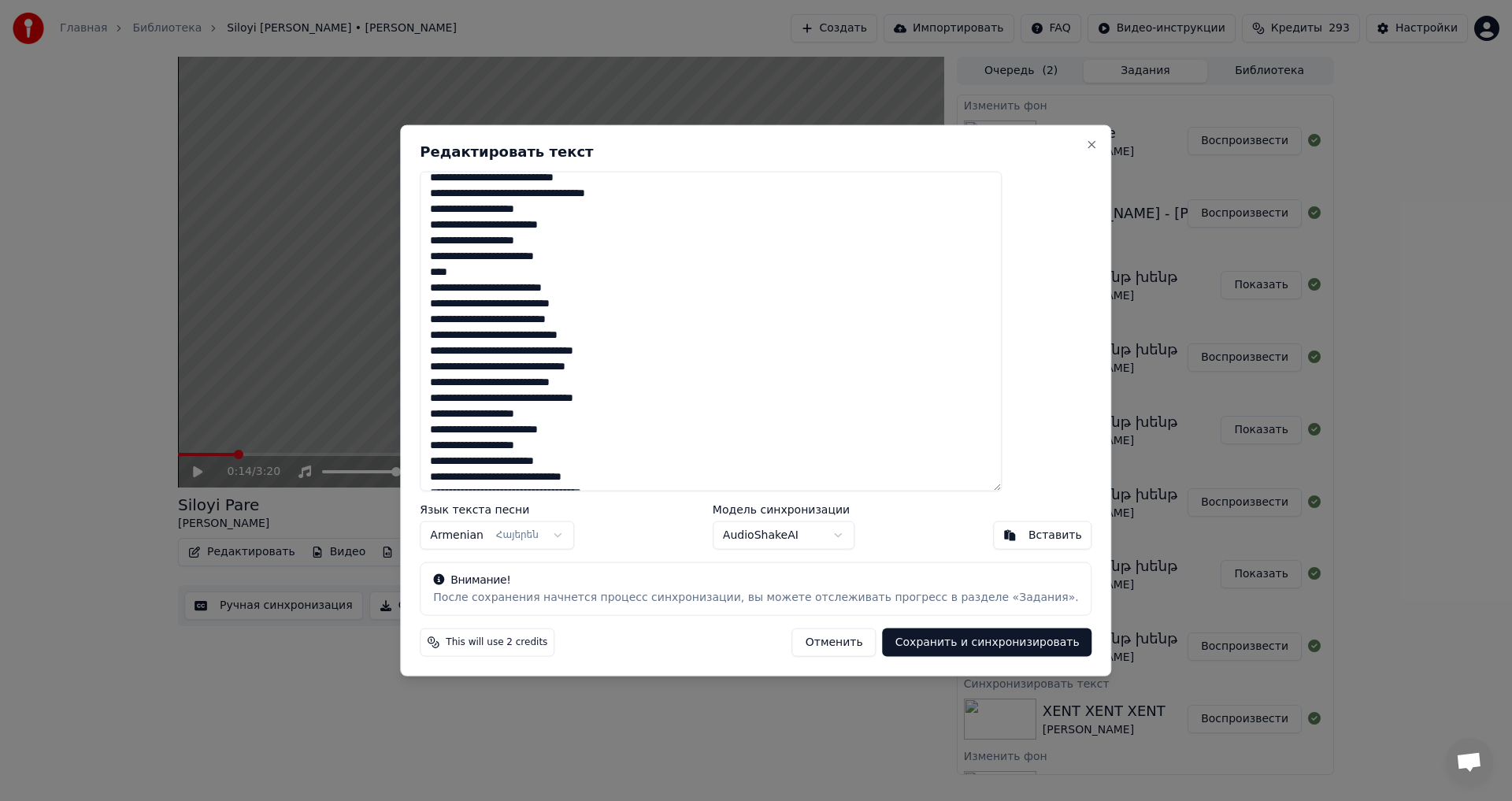
scroll to position [332, 0]
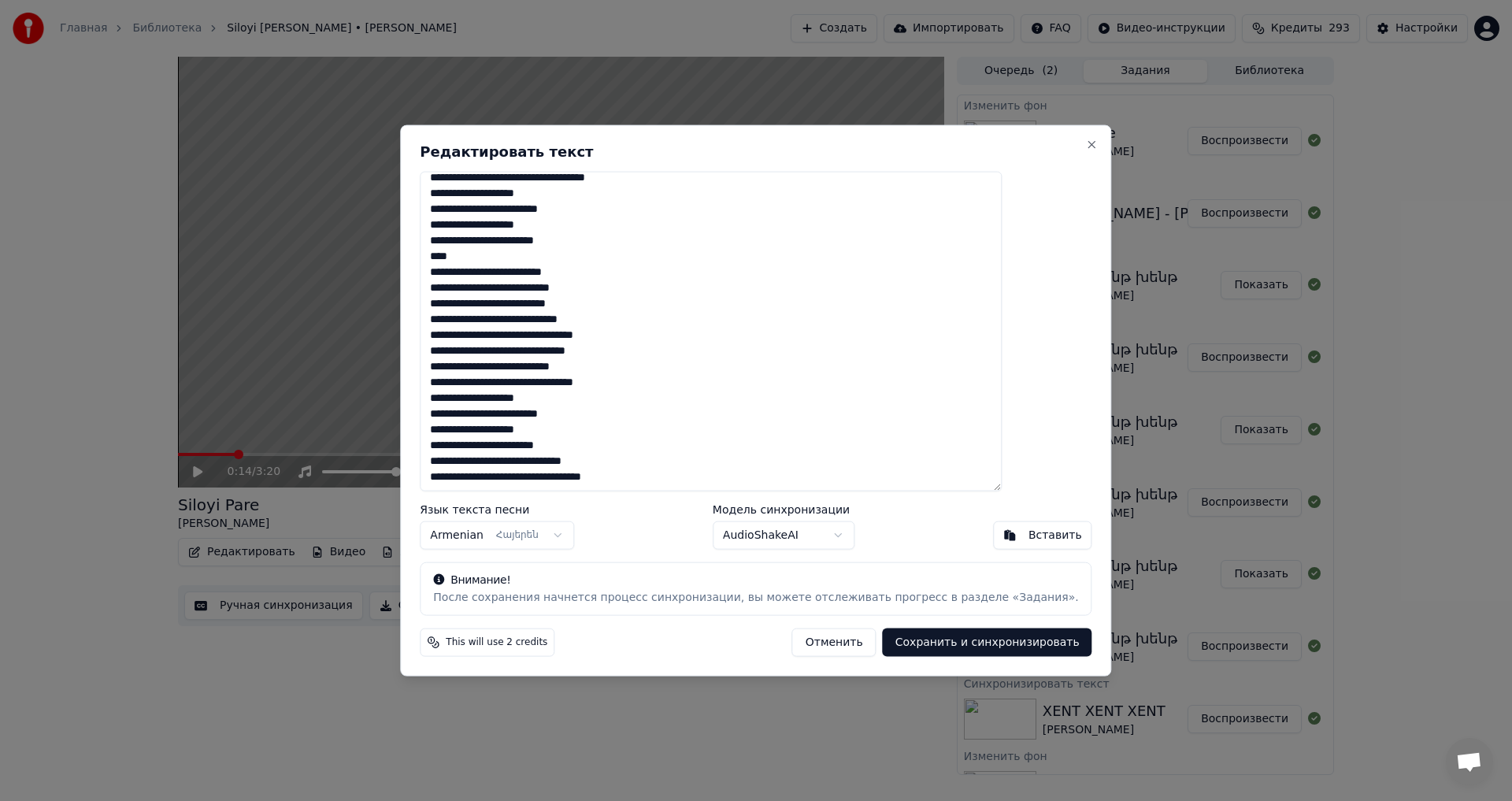
drag, startPoint x: 501, startPoint y: 246, endPoint x: 426, endPoint y: 241, distance: 75.2
click at [426, 241] on body "Главная Библиотека Siloyi [PERSON_NAME] • [PERSON_NAME] Создать Импортировать F…" at bounding box center [756, 400] width 1512 height 801
click at [515, 251] on textarea at bounding box center [711, 332] width 582 height 321
click at [934, 641] on button "Сохранить и синхронизировать" at bounding box center [987, 642] width 209 height 28
type textarea "**********"
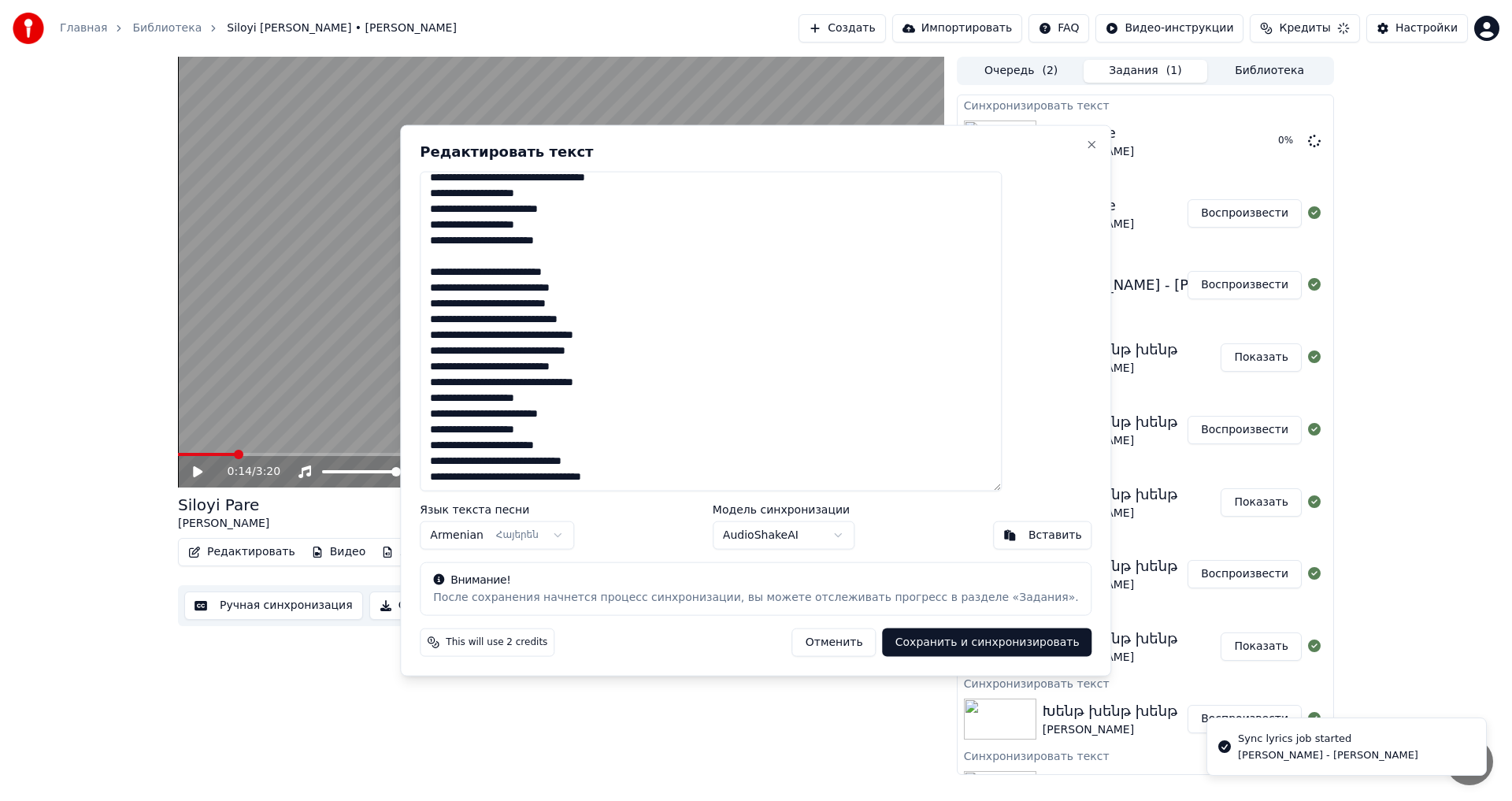
click at [792, 645] on button "Отменить" at bounding box center [833, 642] width 84 height 28
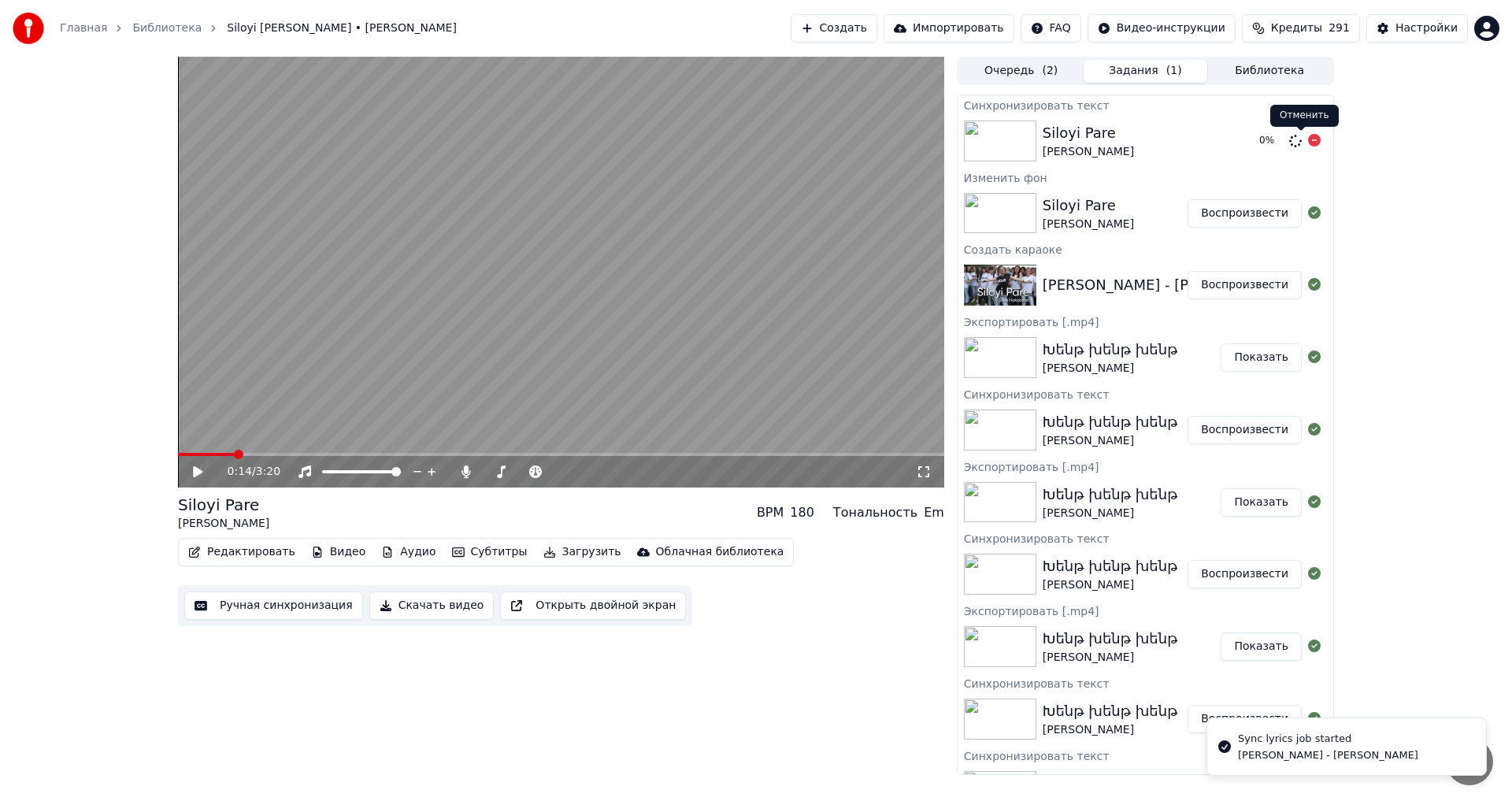
click at [1307, 143] on icon at bounding box center [1314, 141] width 13 height 13
click at [814, 27] on button "Создать" at bounding box center [833, 28] width 87 height 28
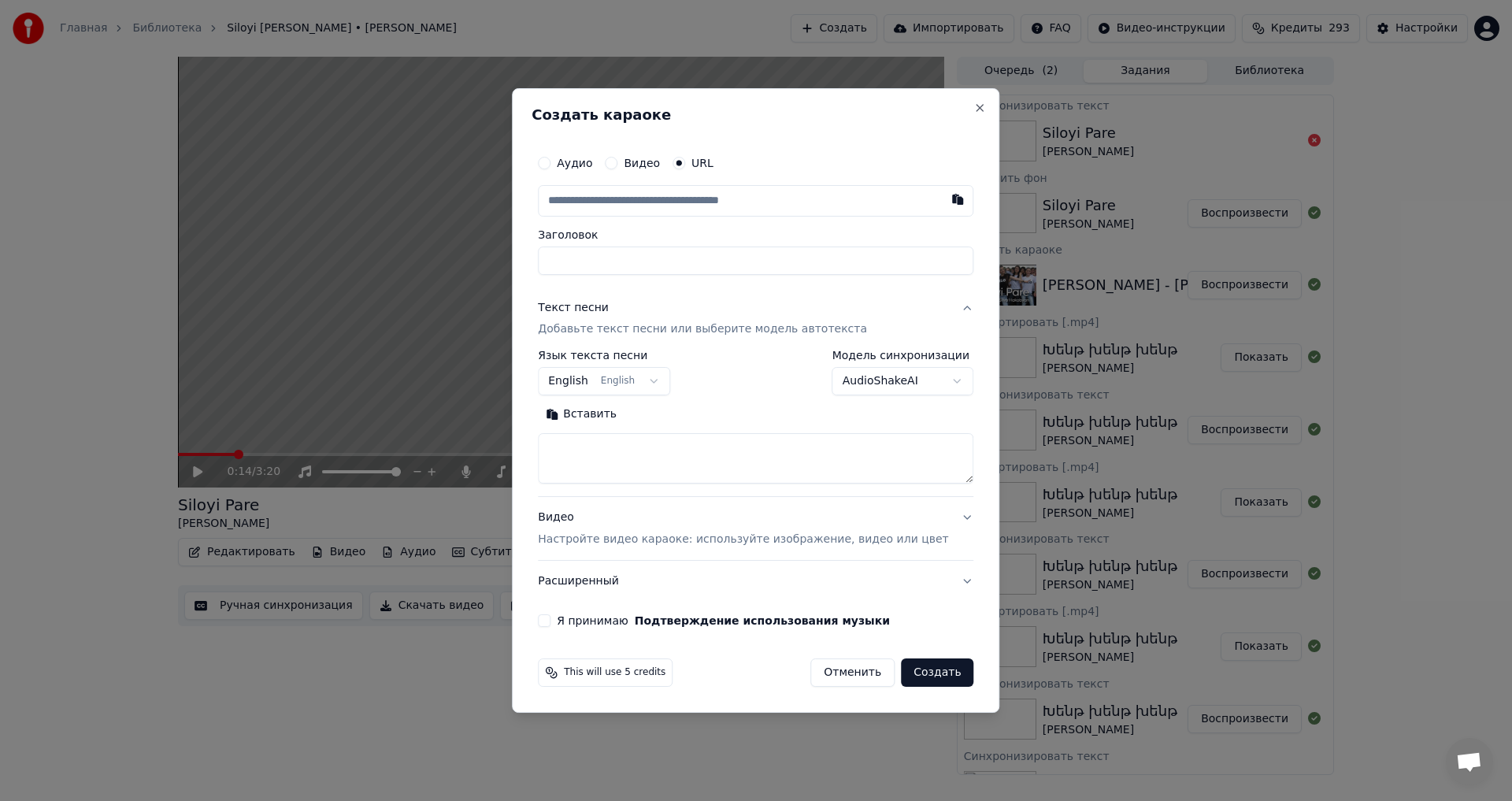
type input "**********"
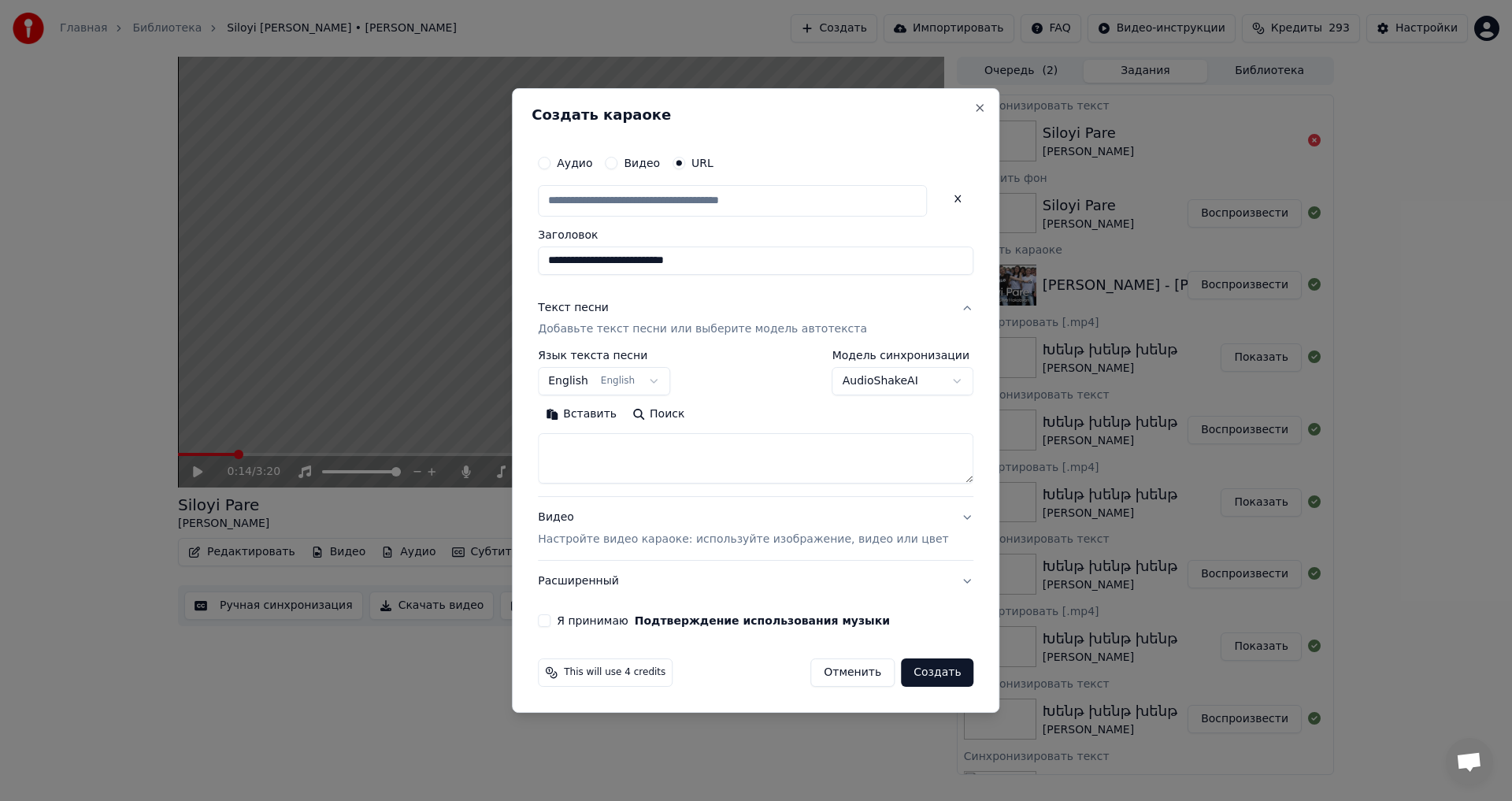
click at [602, 458] on textarea at bounding box center [755, 459] width 435 height 50
paste textarea "**********"
type input "**********"
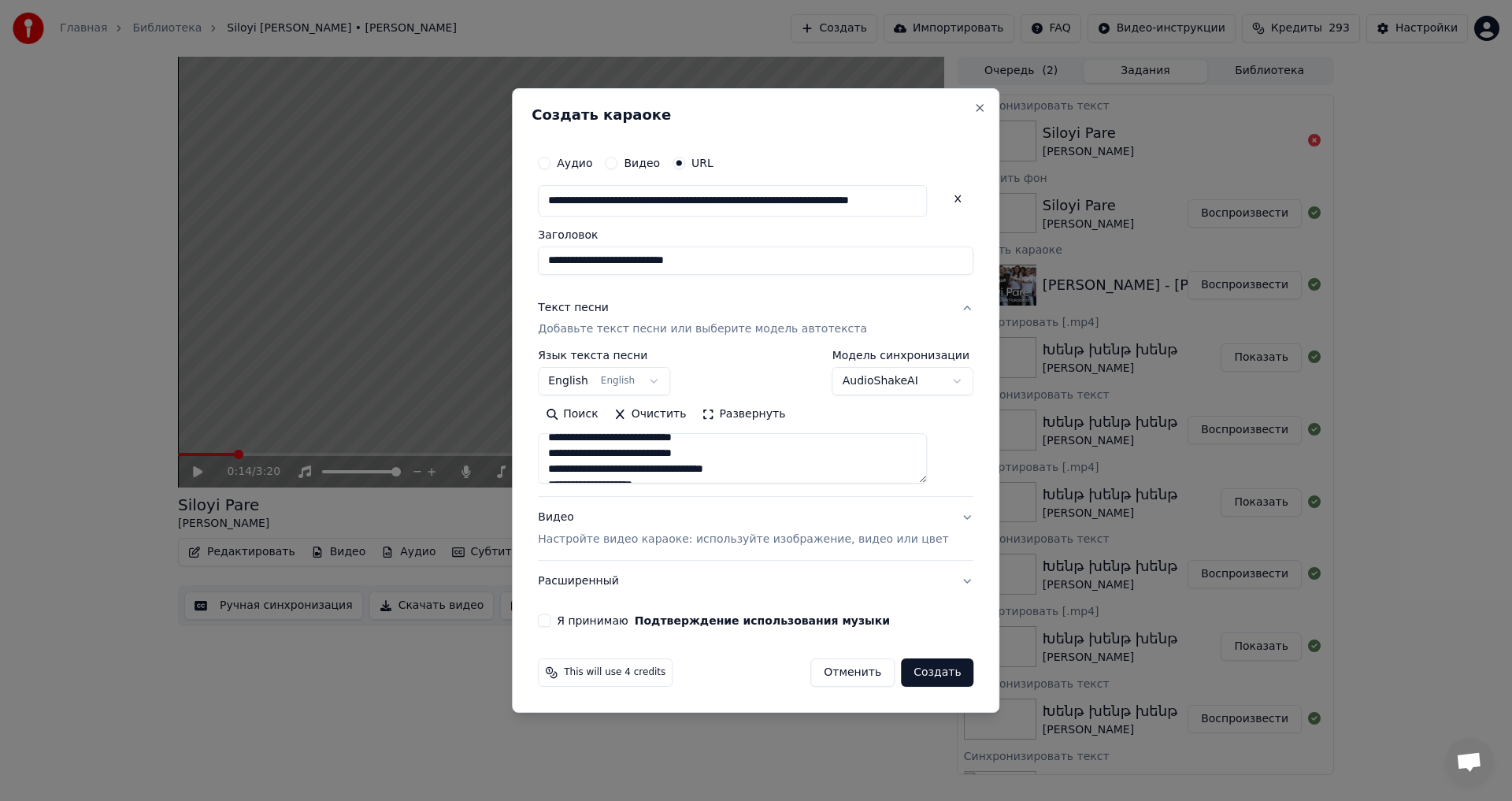
scroll to position [372, 0]
click at [608, 466] on textarea at bounding box center [733, 459] width 389 height 50
type textarea "**********"
click at [571, 614] on div "**********" at bounding box center [755, 387] width 448 height 493
click at [576, 620] on div "Я принимаю Подтверждение использования музыки" at bounding box center [755, 620] width 435 height 13
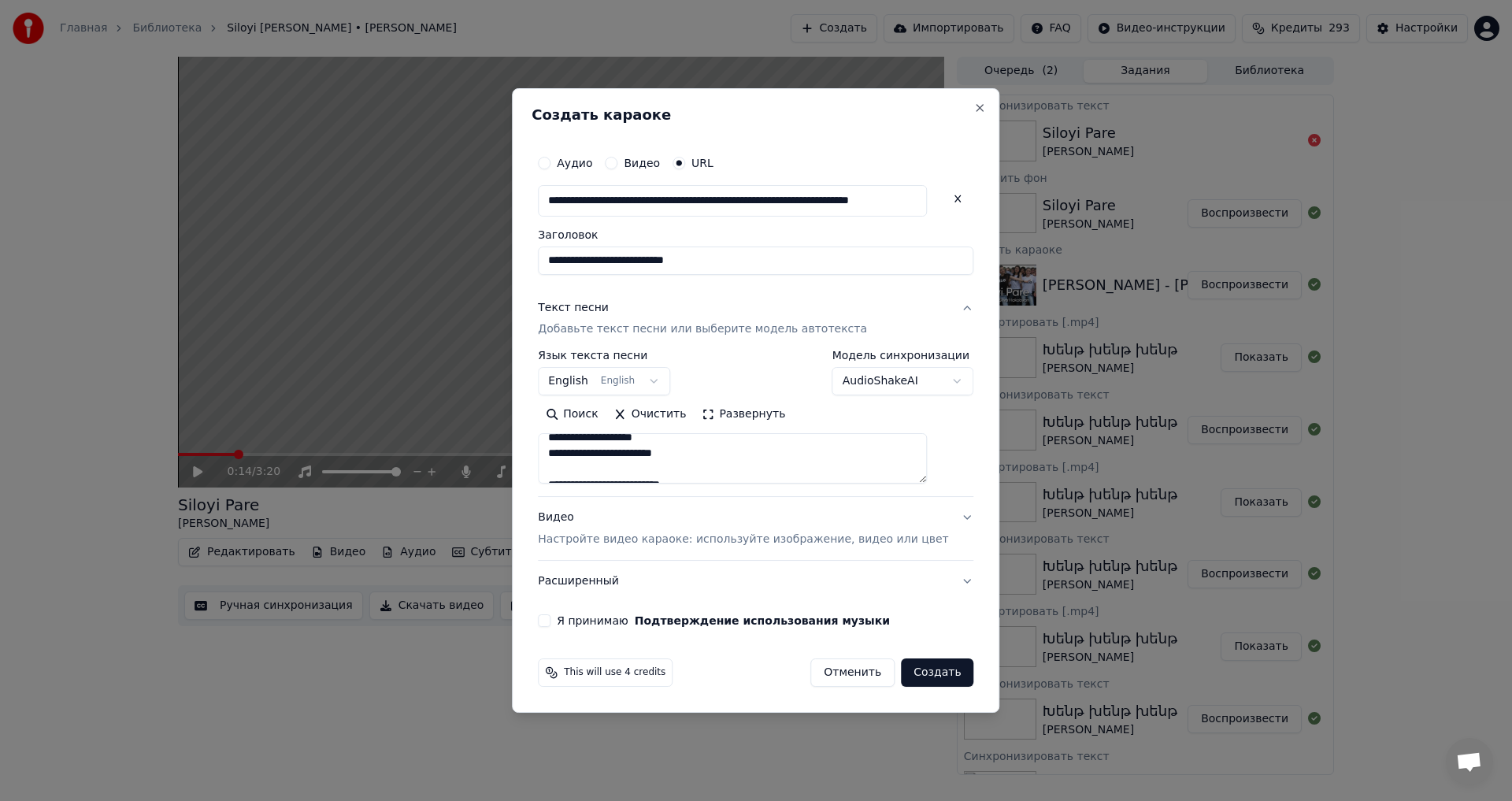
click at [551, 617] on button "Я принимаю Подтверждение использования музыки" at bounding box center [544, 620] width 13 height 13
click at [904, 665] on button "Создать" at bounding box center [937, 671] width 72 height 28
select select "**"
select select
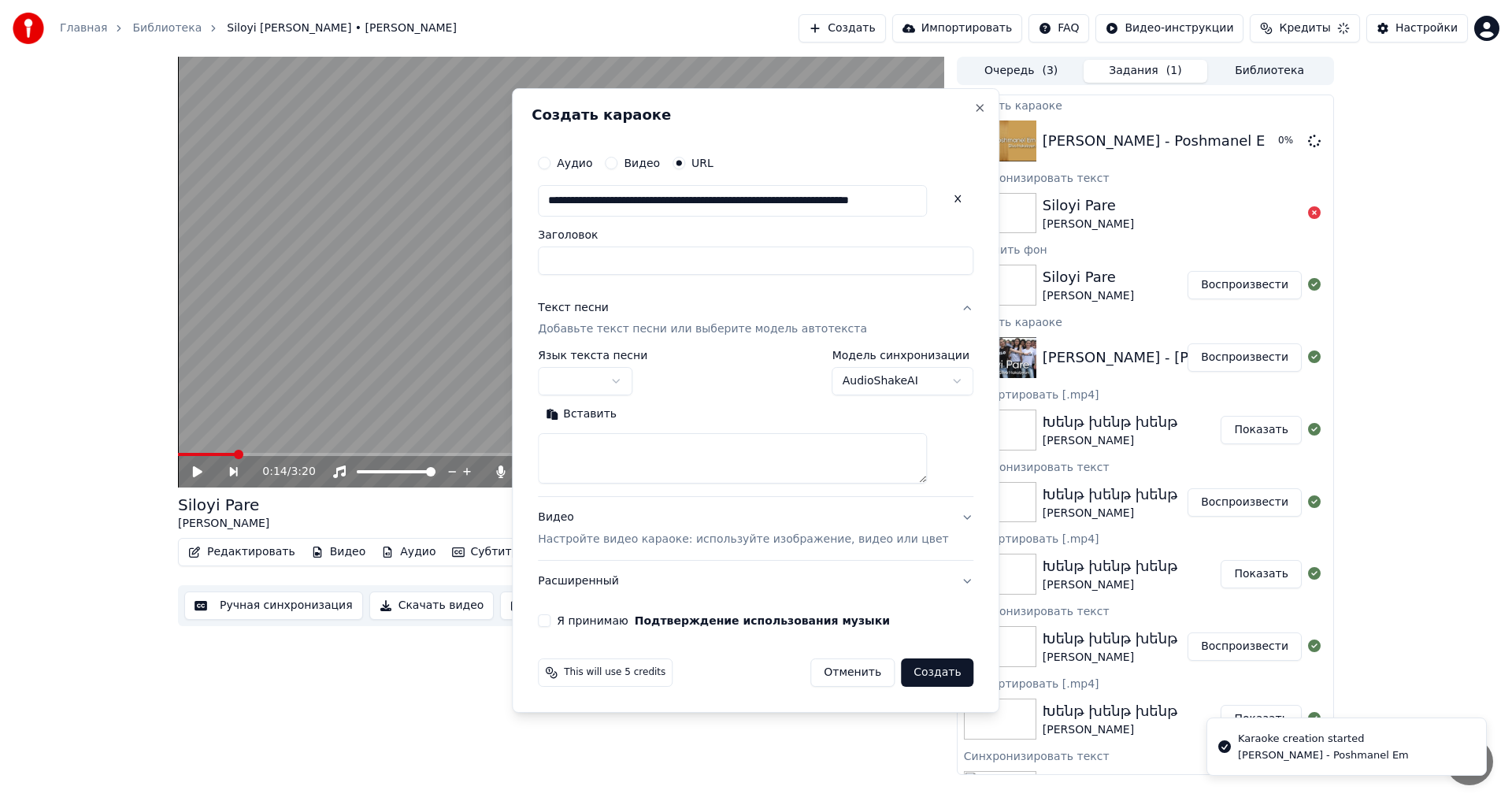
scroll to position [0, 0]
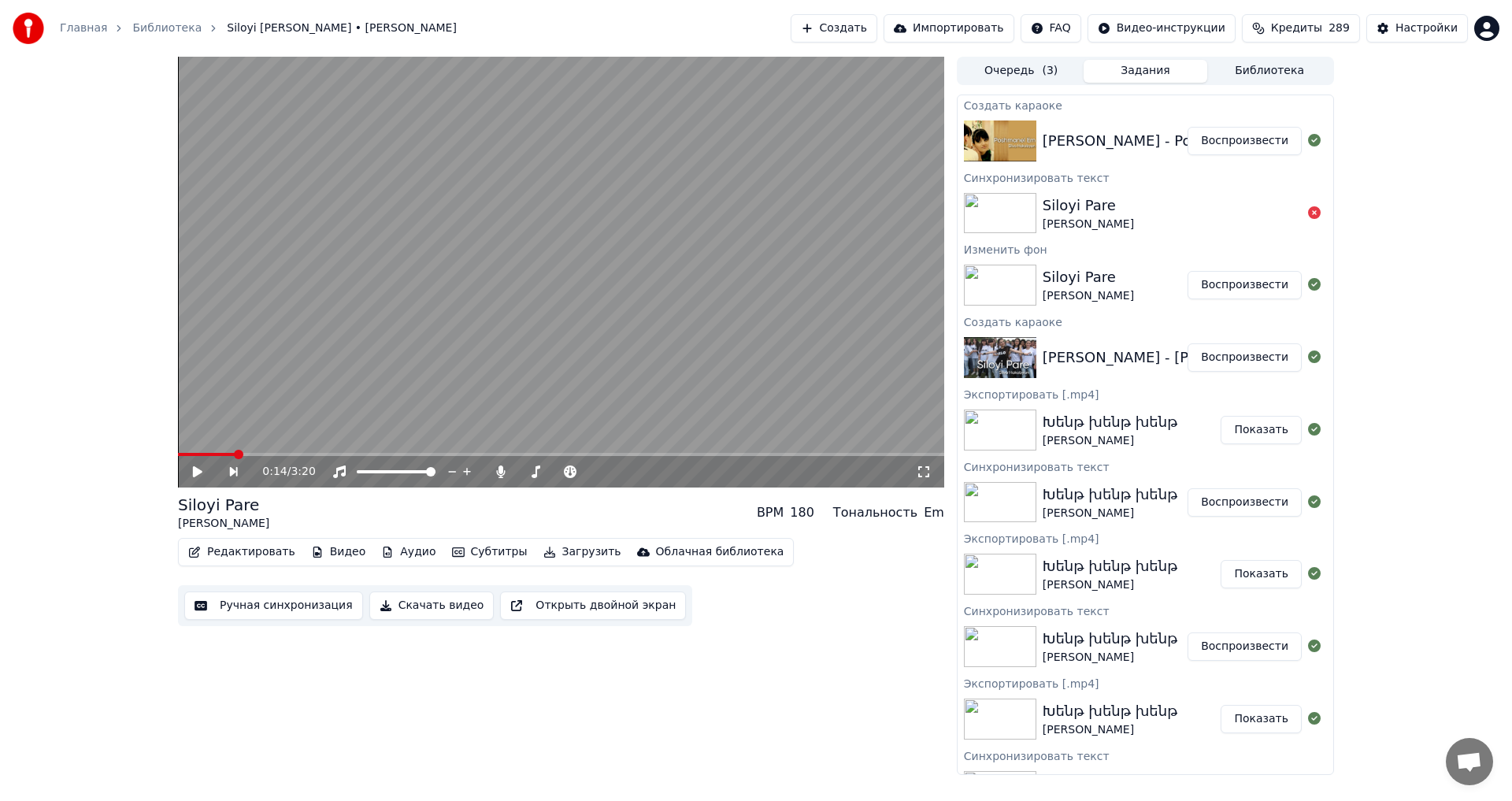
click at [1263, 130] on button "Воспроизвести" at bounding box center [1244, 141] width 114 height 28
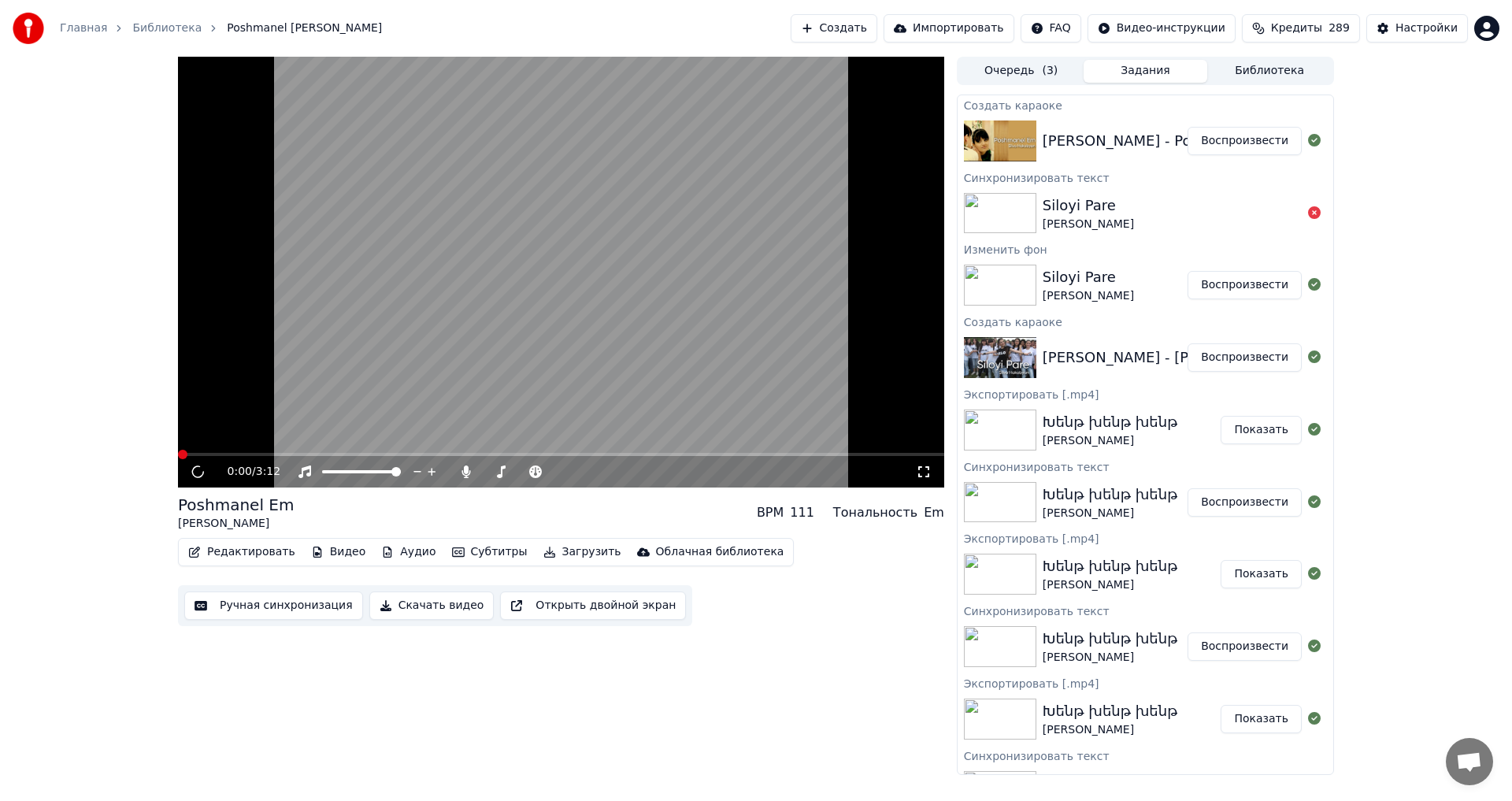
click at [501, 211] on video at bounding box center [560, 272] width 766 height 431
click at [396, 371] on video at bounding box center [560, 272] width 766 height 431
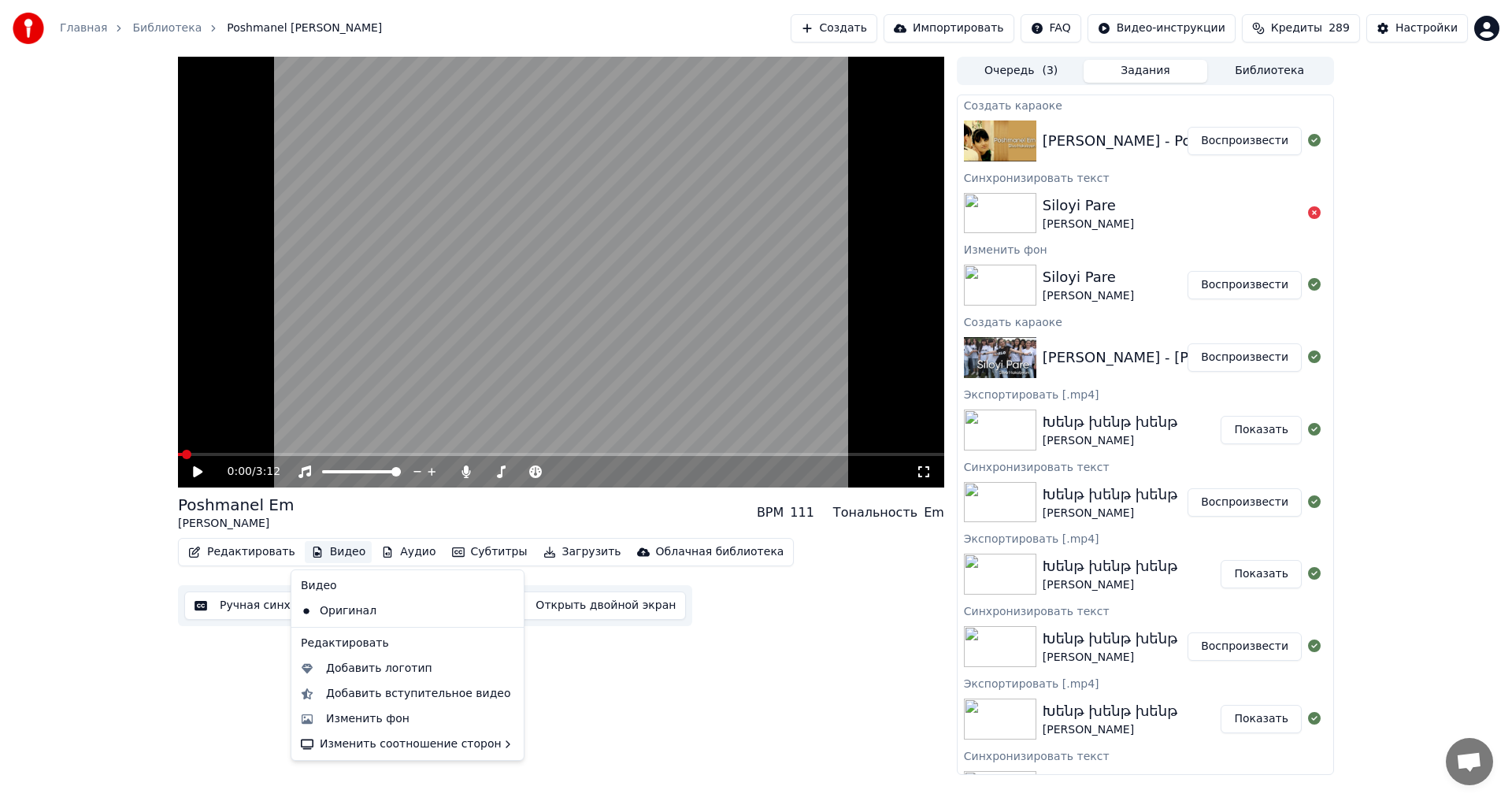
click at [339, 560] on button "Видео" at bounding box center [338, 551] width 68 height 22
click at [360, 724] on div "Изменить фон" at bounding box center [368, 718] width 84 height 15
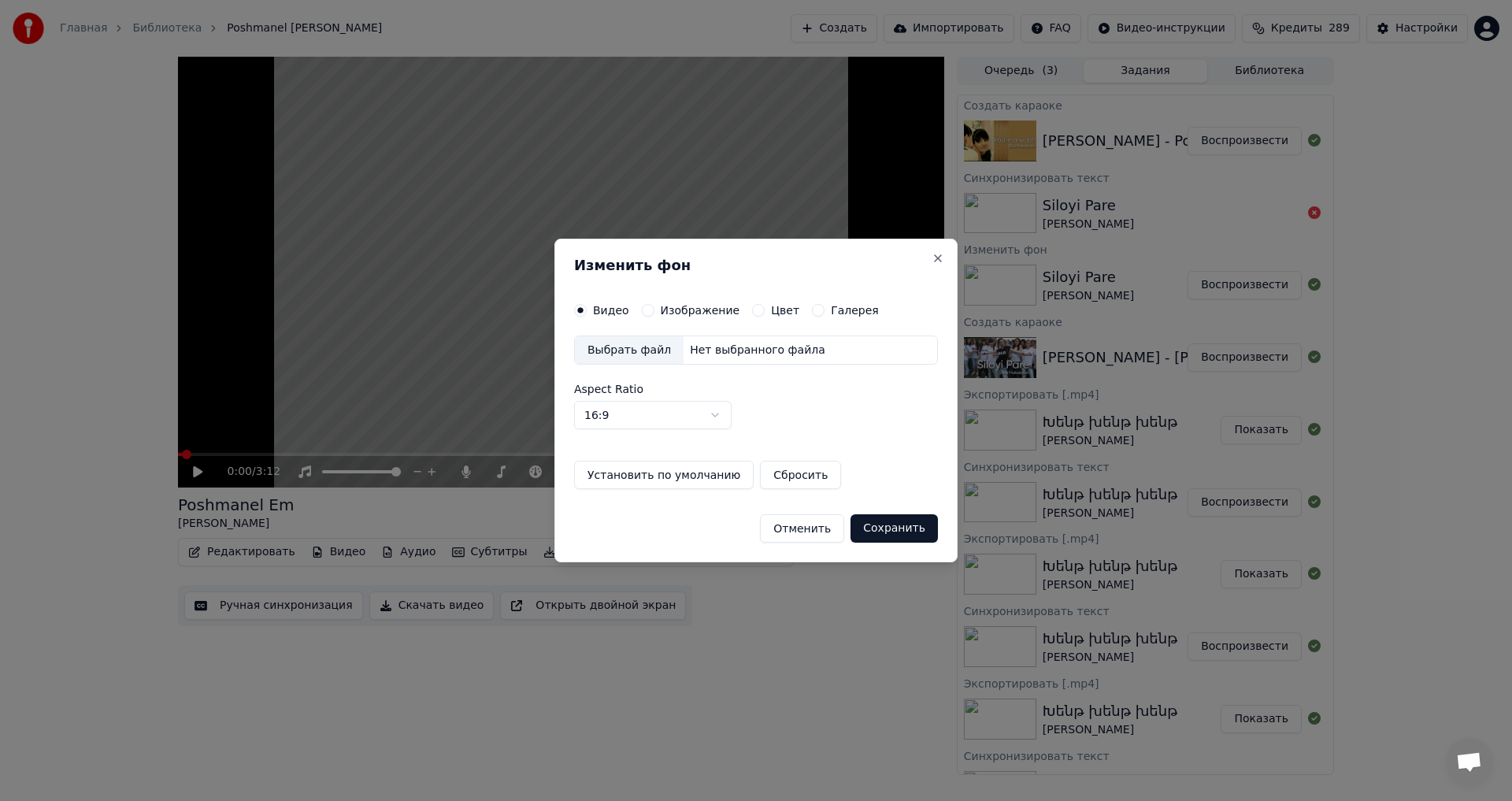
click at [636, 306] on div "Видео Изображение Цвет Галерея" at bounding box center [726, 310] width 305 height 13
click at [642, 308] on button "Изображение" at bounding box center [648, 310] width 13 height 13
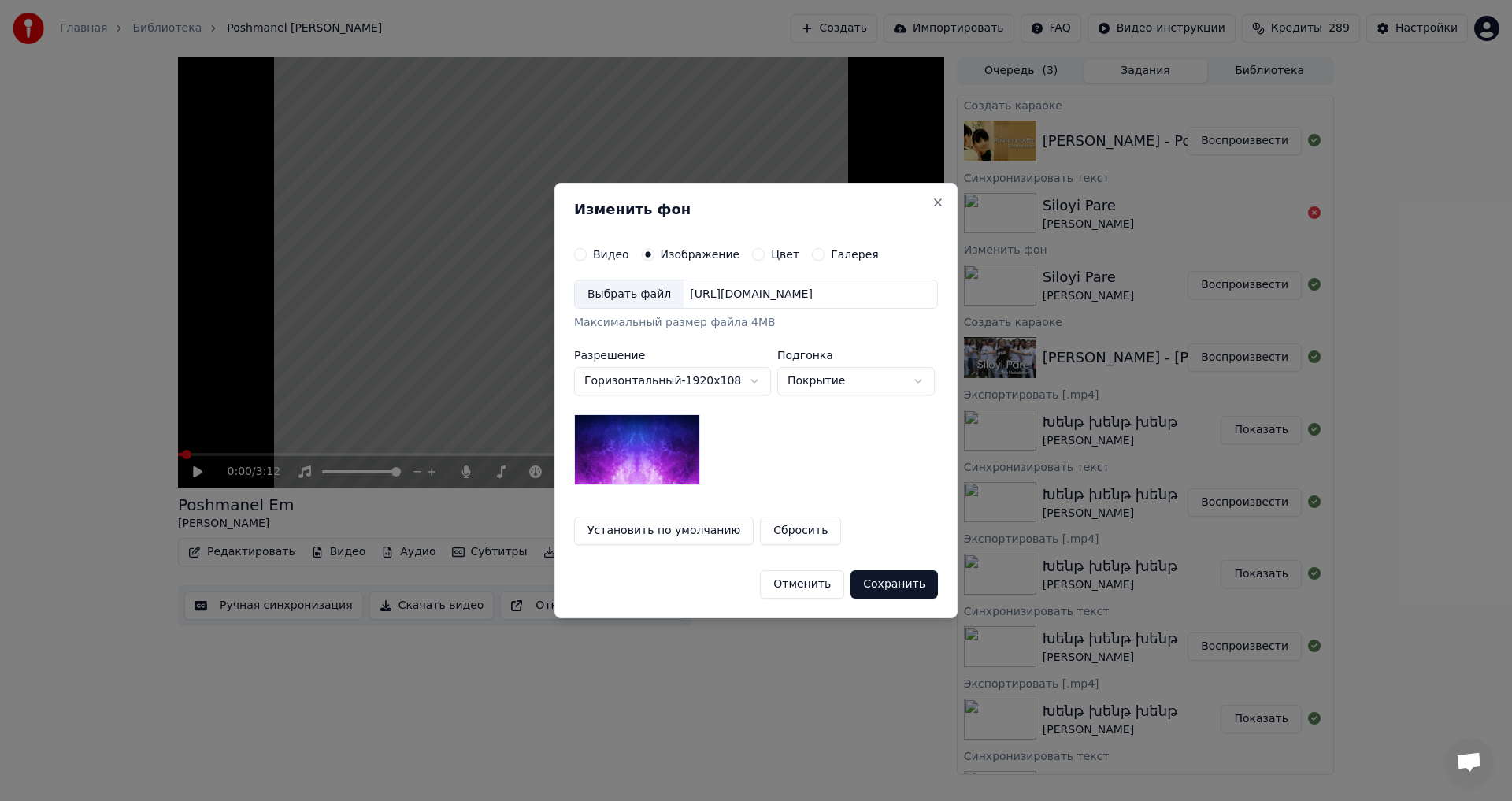
click at [624, 306] on div "Выбрать файл" at bounding box center [629, 294] width 109 height 28
click at [895, 588] on button "Сохранить" at bounding box center [894, 584] width 87 height 28
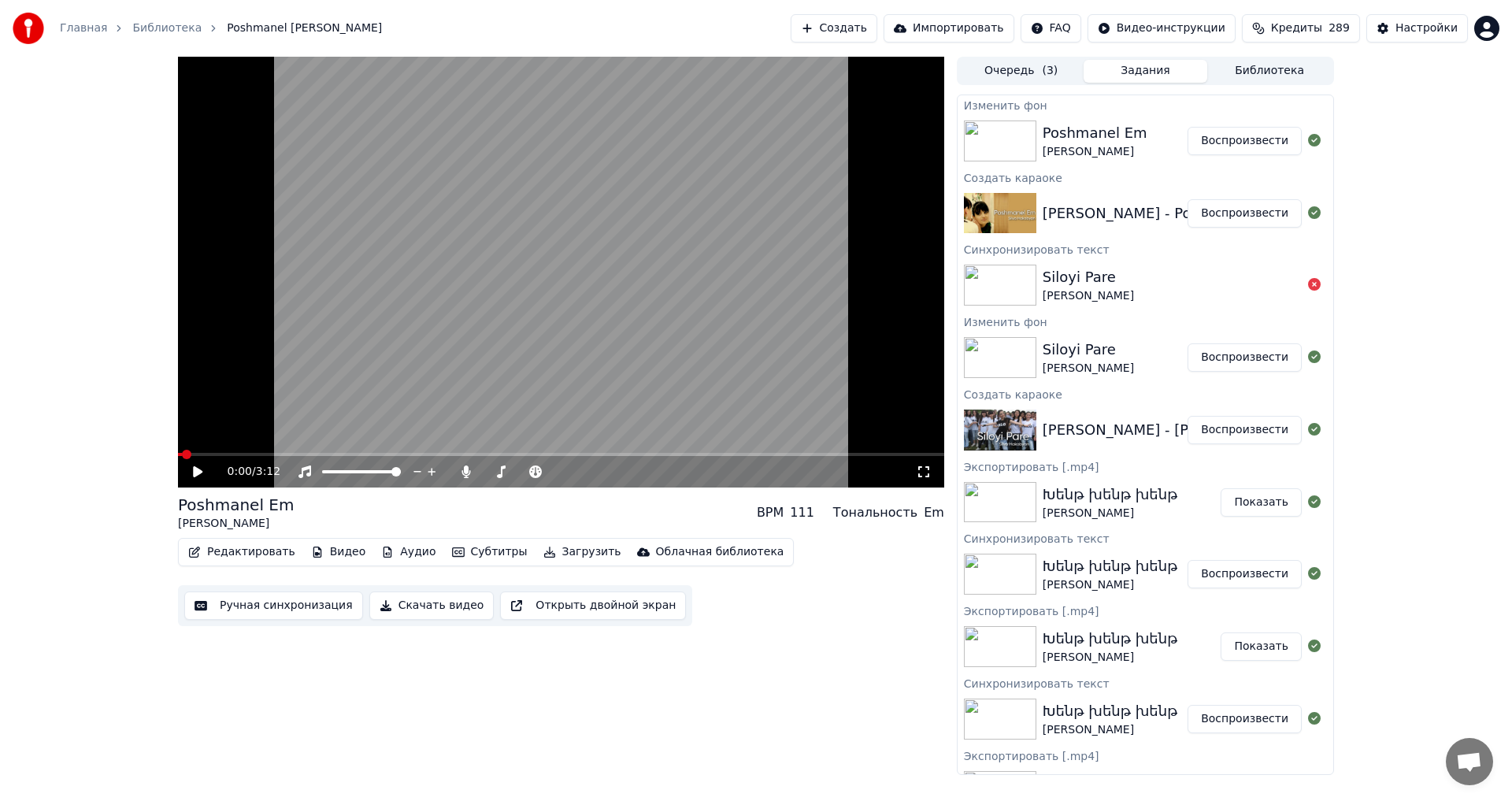
click at [1216, 144] on button "Воспроизвести" at bounding box center [1244, 141] width 114 height 28
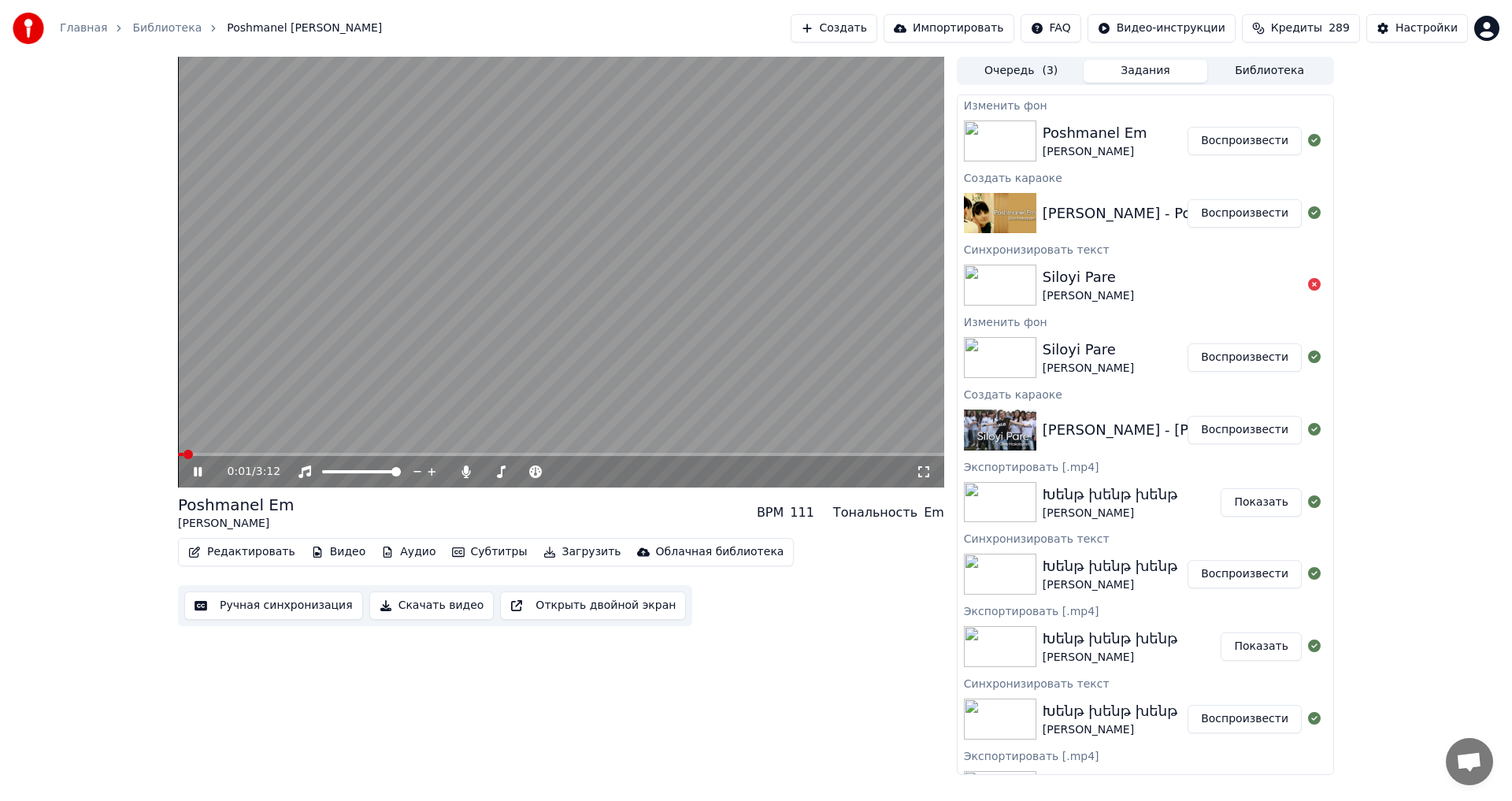
click at [412, 296] on video at bounding box center [560, 272] width 766 height 431
click at [237, 546] on button "Редактировать" at bounding box center [241, 551] width 120 height 22
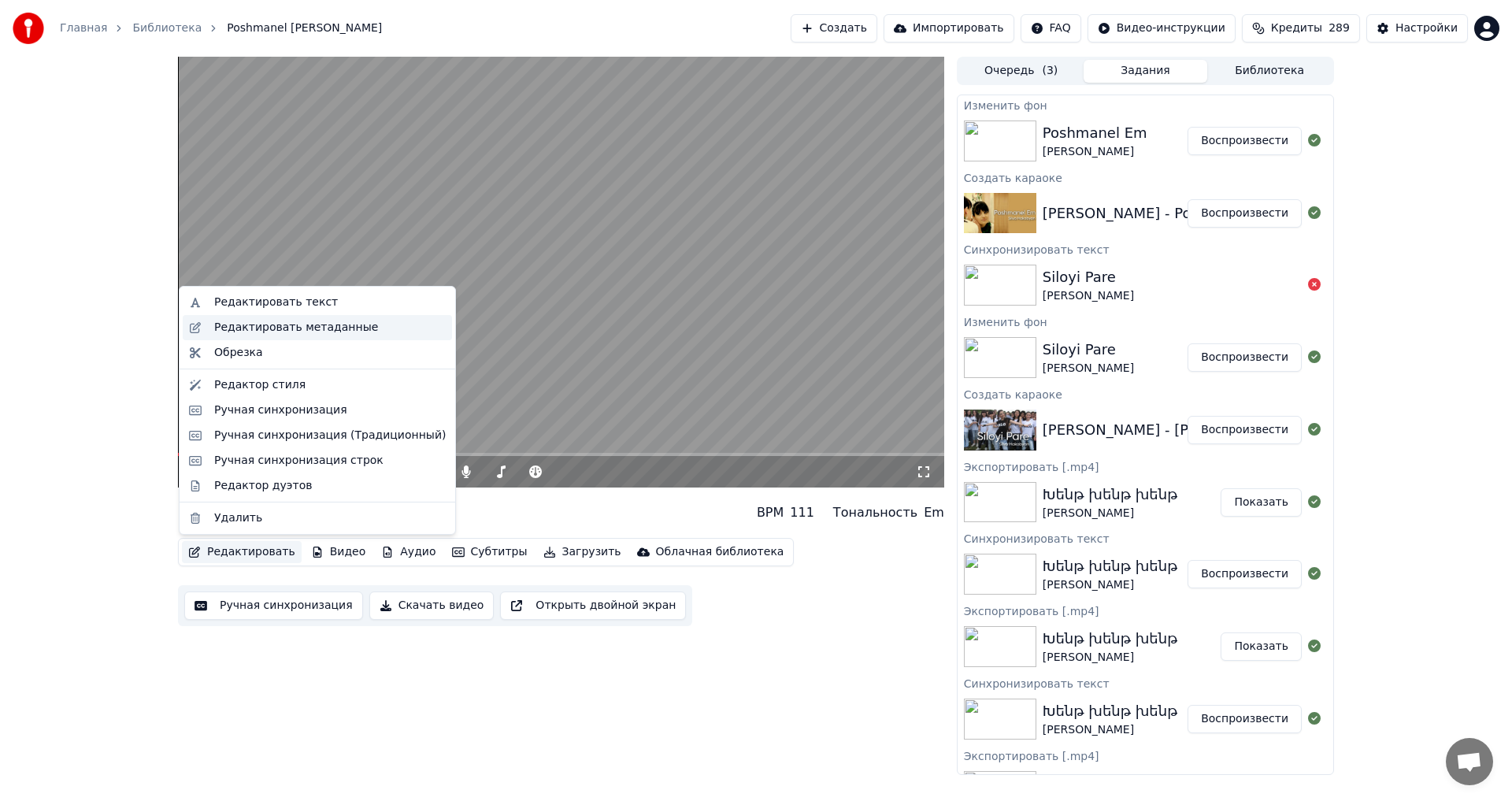
click at [288, 332] on div "Редактировать метаданные" at bounding box center [296, 327] width 164 height 15
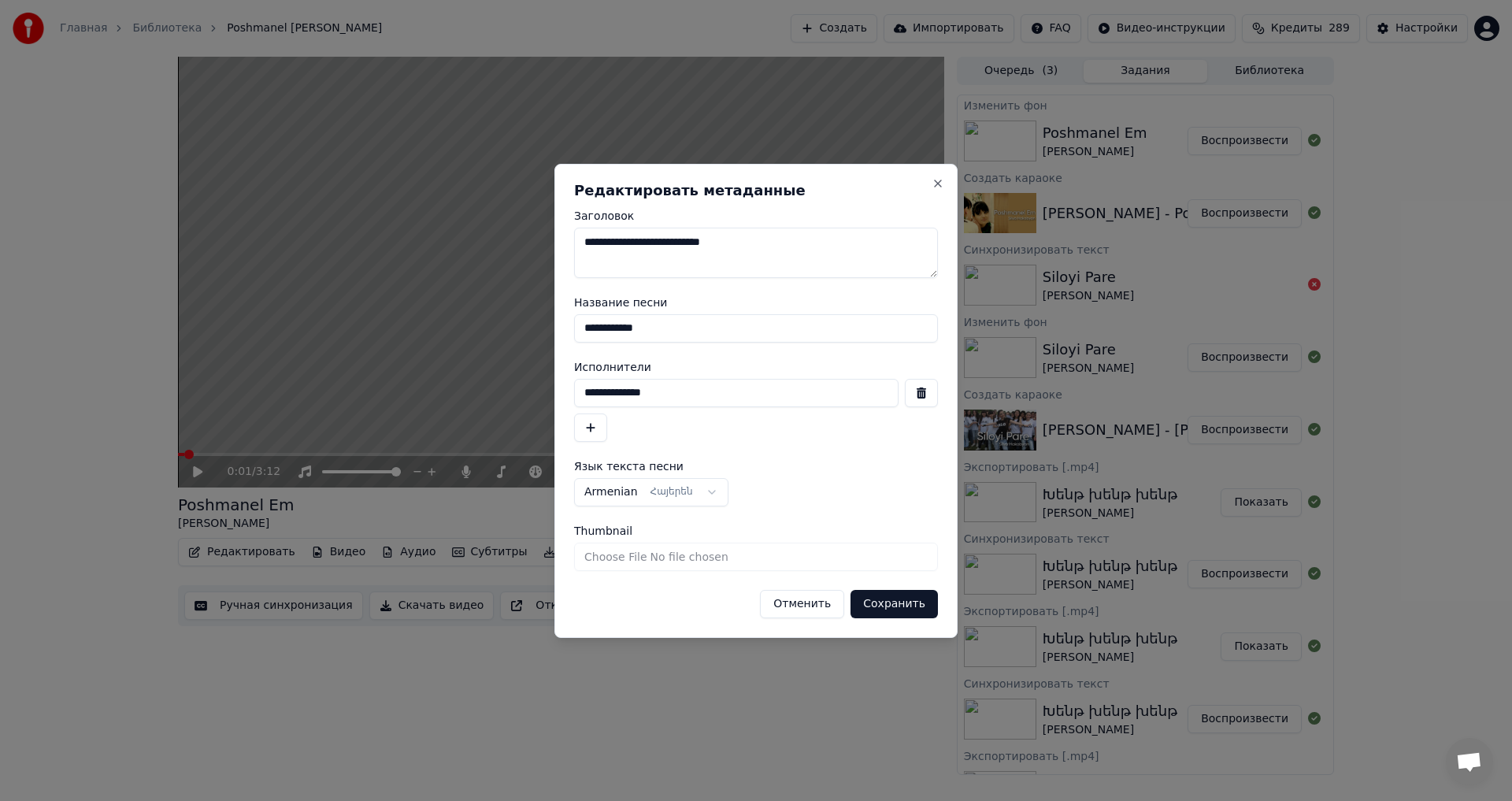
drag, startPoint x: 681, startPoint y: 329, endPoint x: 551, endPoint y: 314, distance: 130.9
click at [551, 314] on body "**********" at bounding box center [756, 400] width 1512 height 801
type input "**********"
drag, startPoint x: 681, startPoint y: 395, endPoint x: 523, endPoint y: 395, distance: 158.0
click at [523, 395] on body "**********" at bounding box center [756, 400] width 1512 height 801
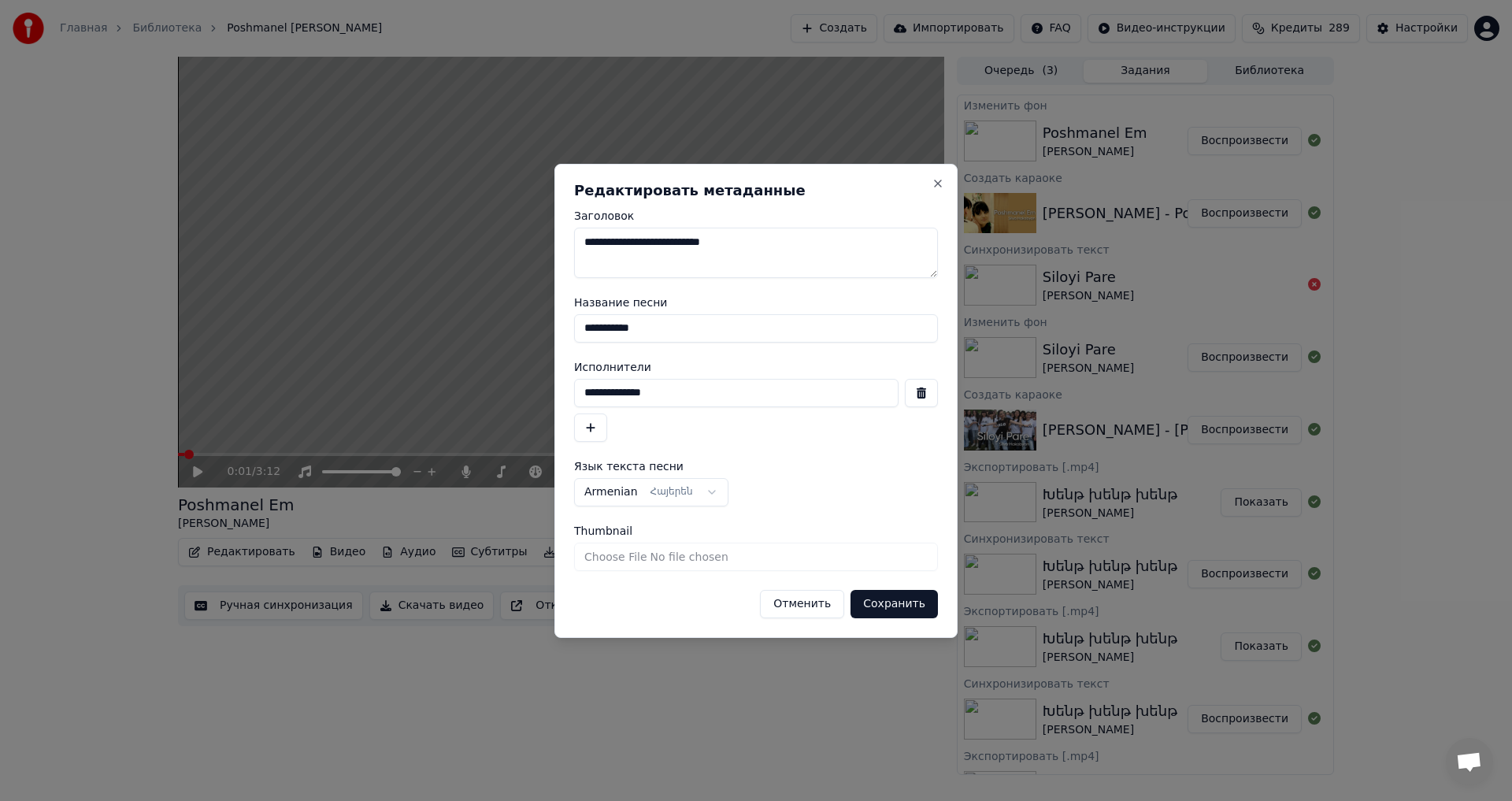
type input "**********"
click at [911, 609] on button "Сохранить" at bounding box center [894, 603] width 87 height 28
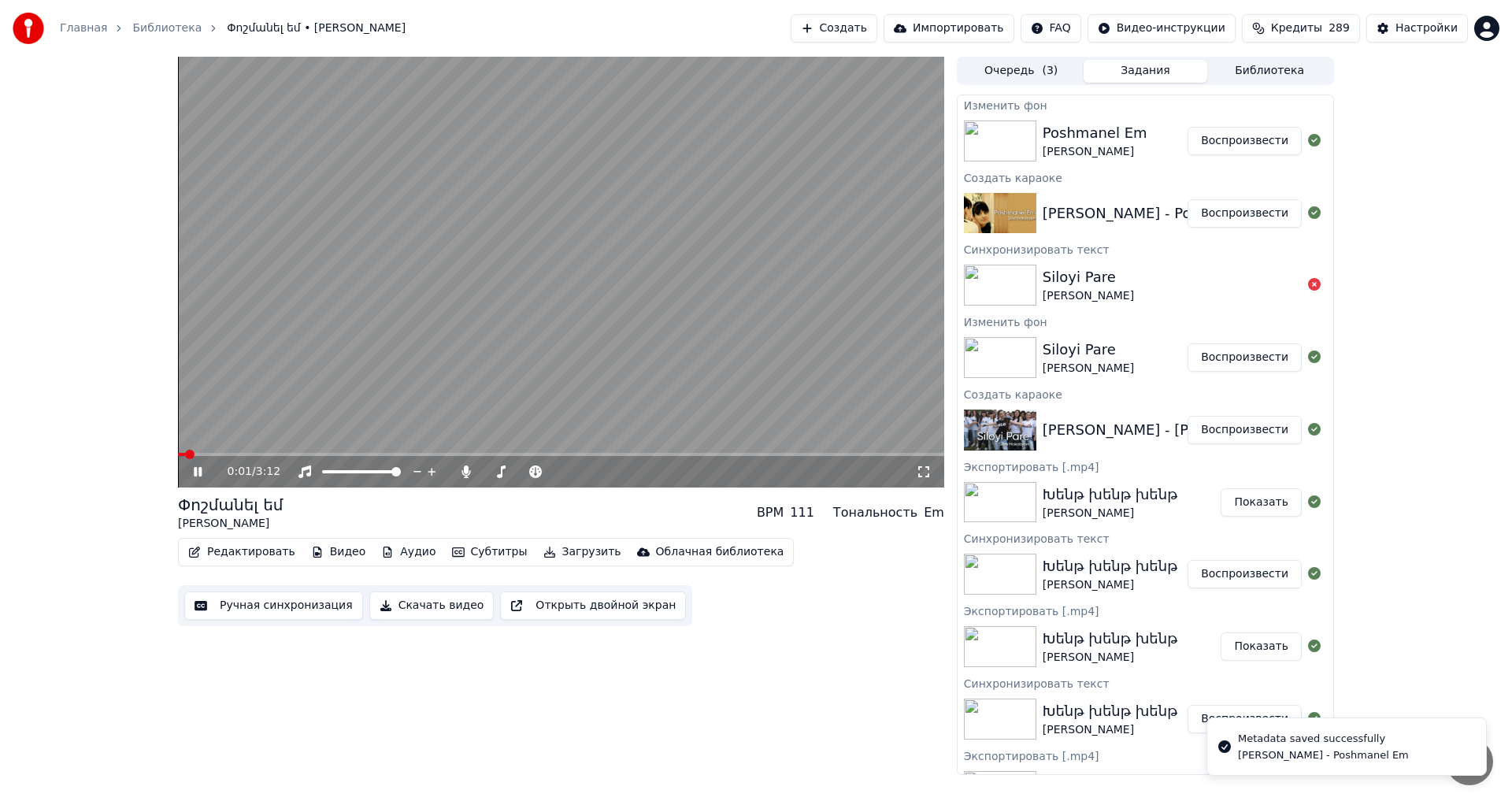
click at [589, 316] on video at bounding box center [560, 272] width 766 height 431
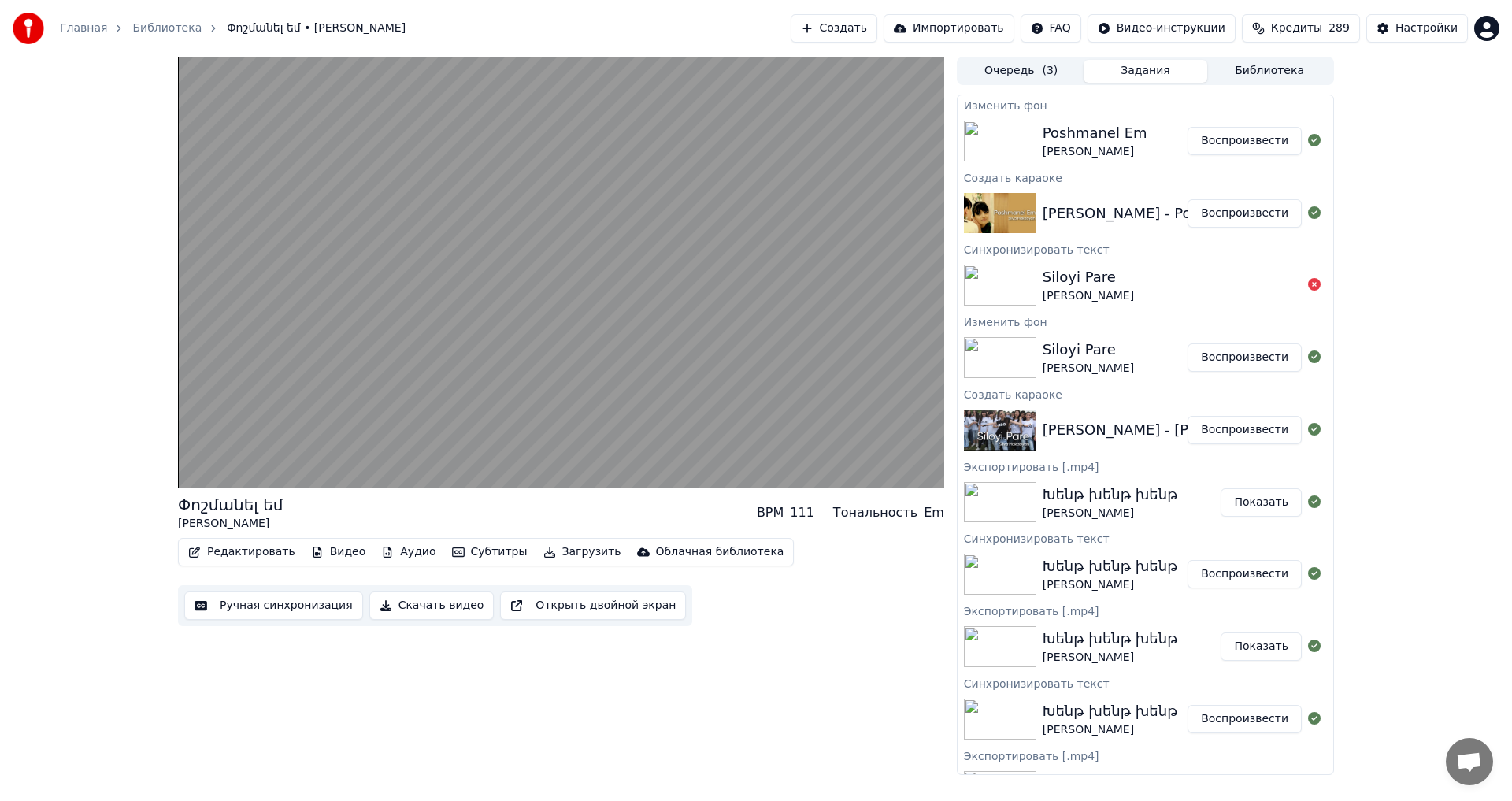
click at [548, 298] on video at bounding box center [560, 272] width 766 height 431
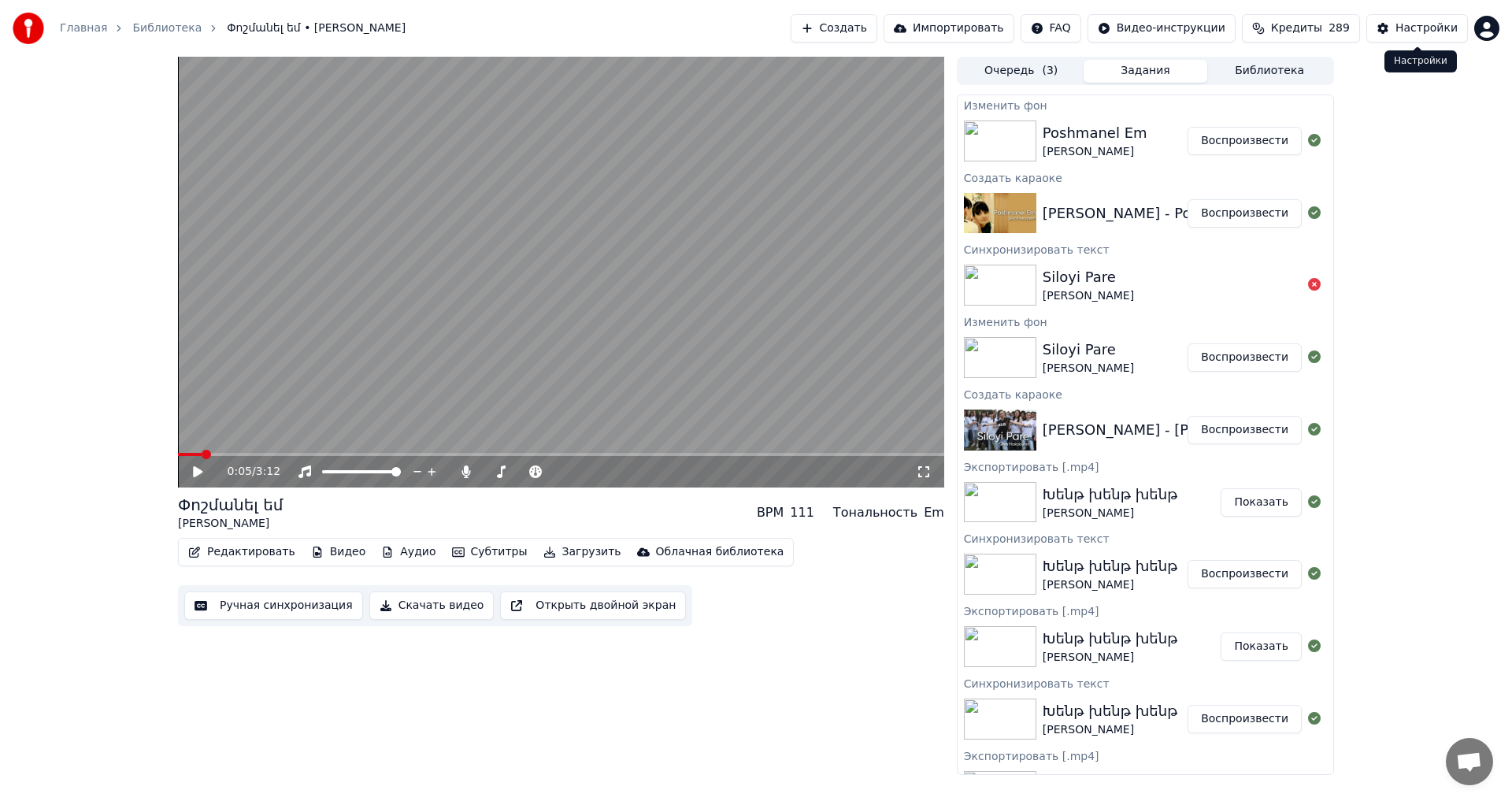
click at [1408, 31] on div "Настройки" at bounding box center [1425, 28] width 62 height 15
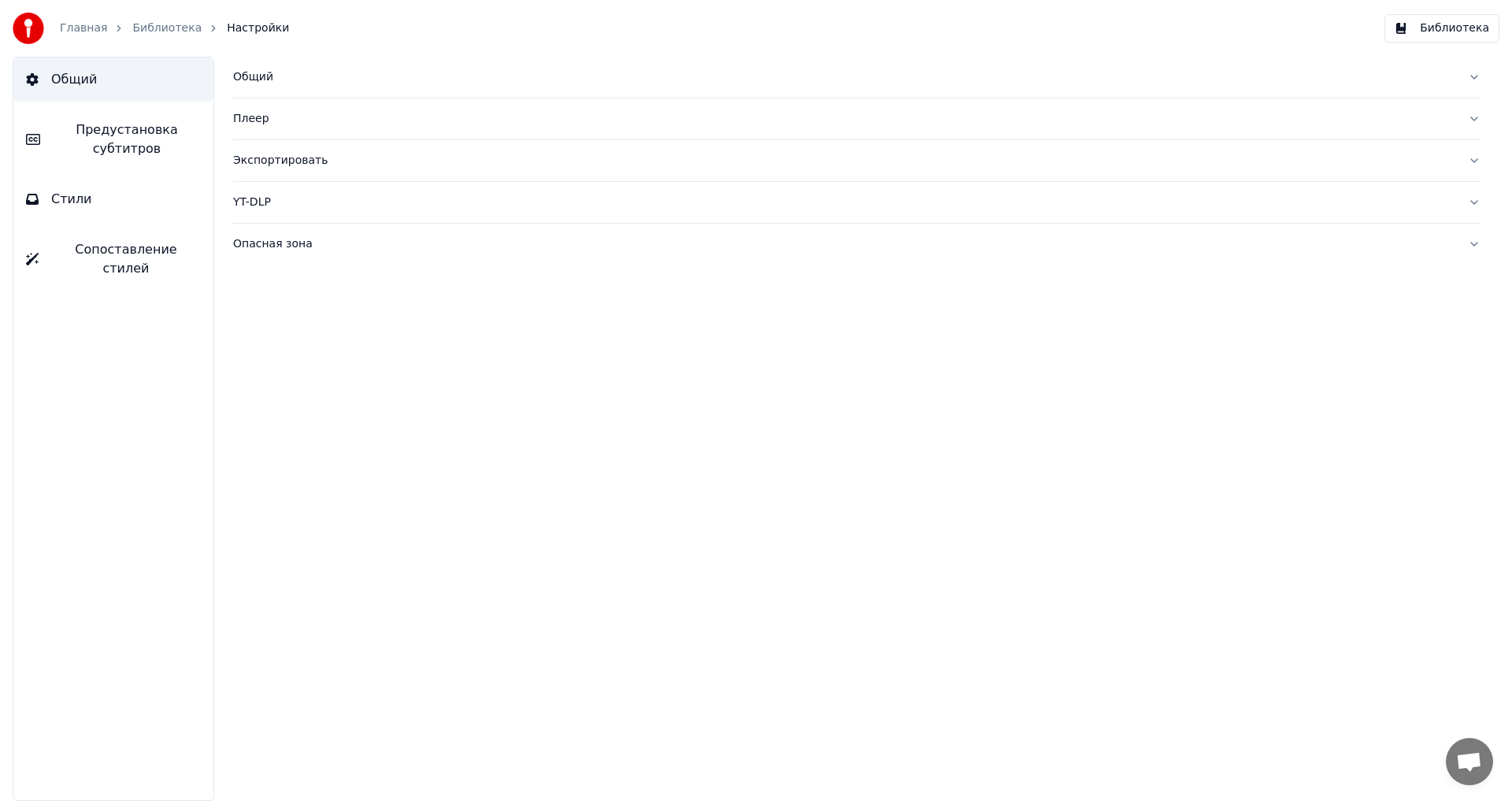
click at [83, 164] on button "Предустановка субтитров" at bounding box center [114, 140] width 200 height 63
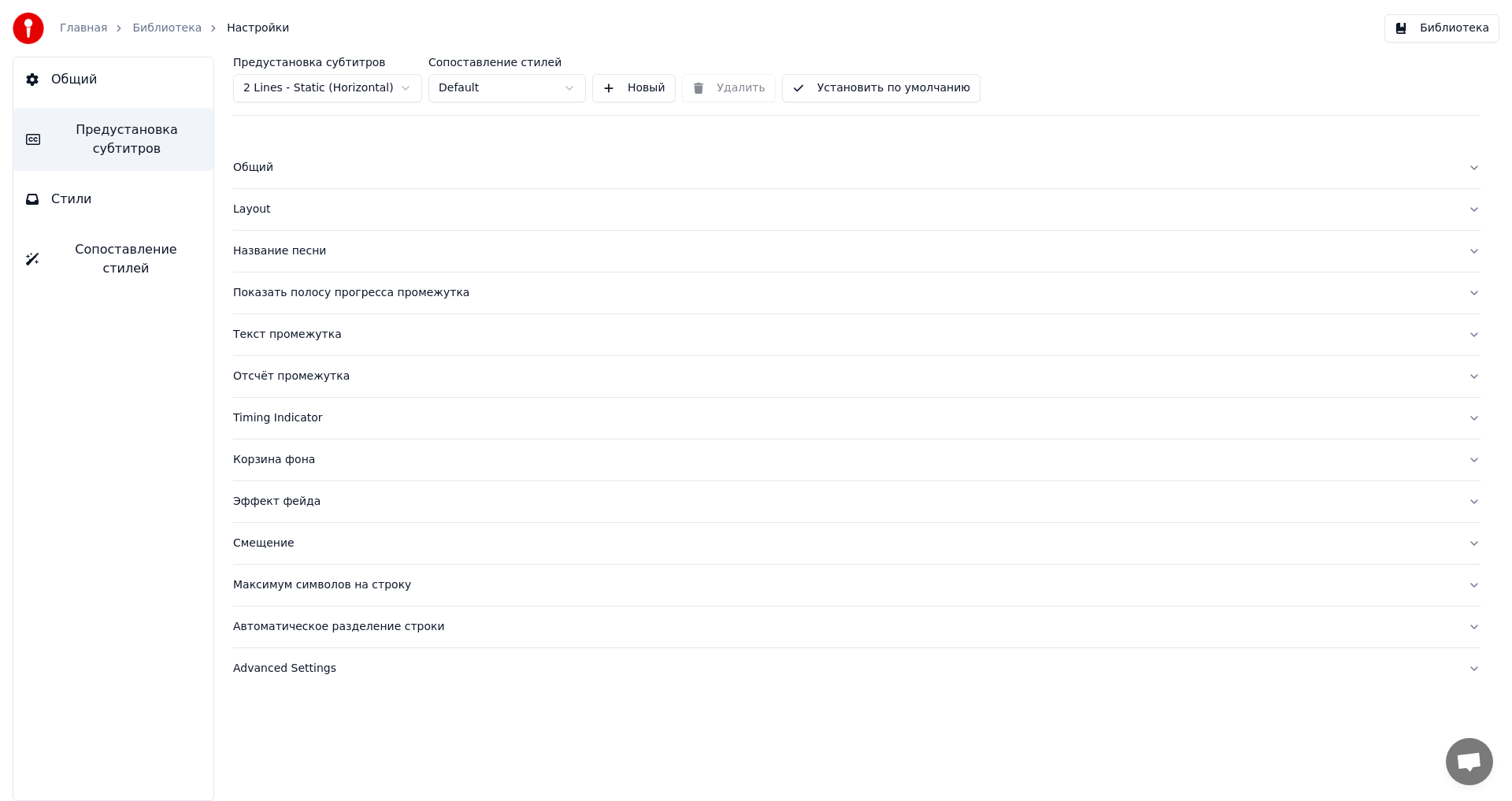
click at [287, 216] on div "Layout" at bounding box center [844, 209] width 1222 height 15
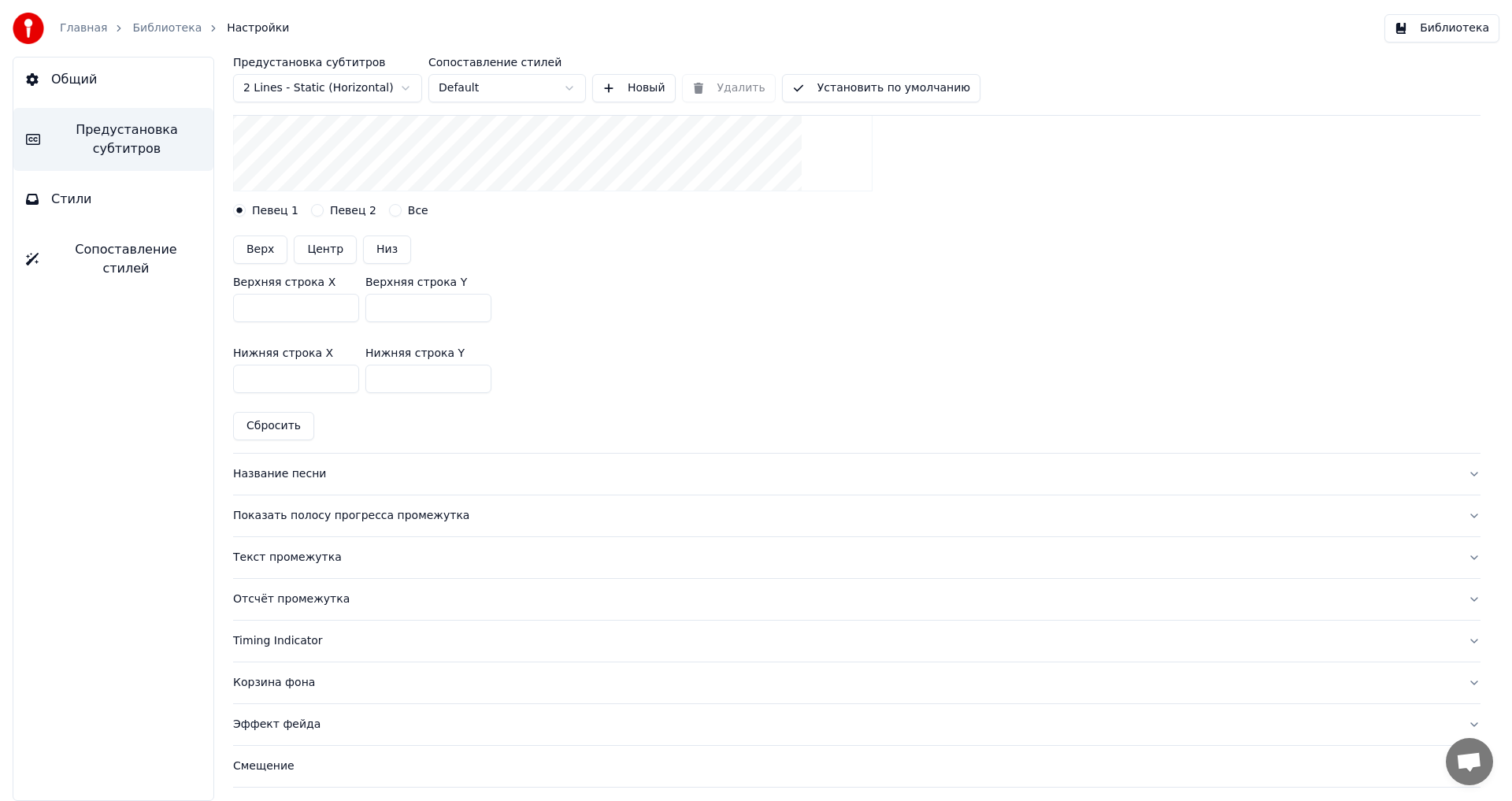
click at [280, 483] on button "Название песни" at bounding box center [857, 473] width 1247 height 41
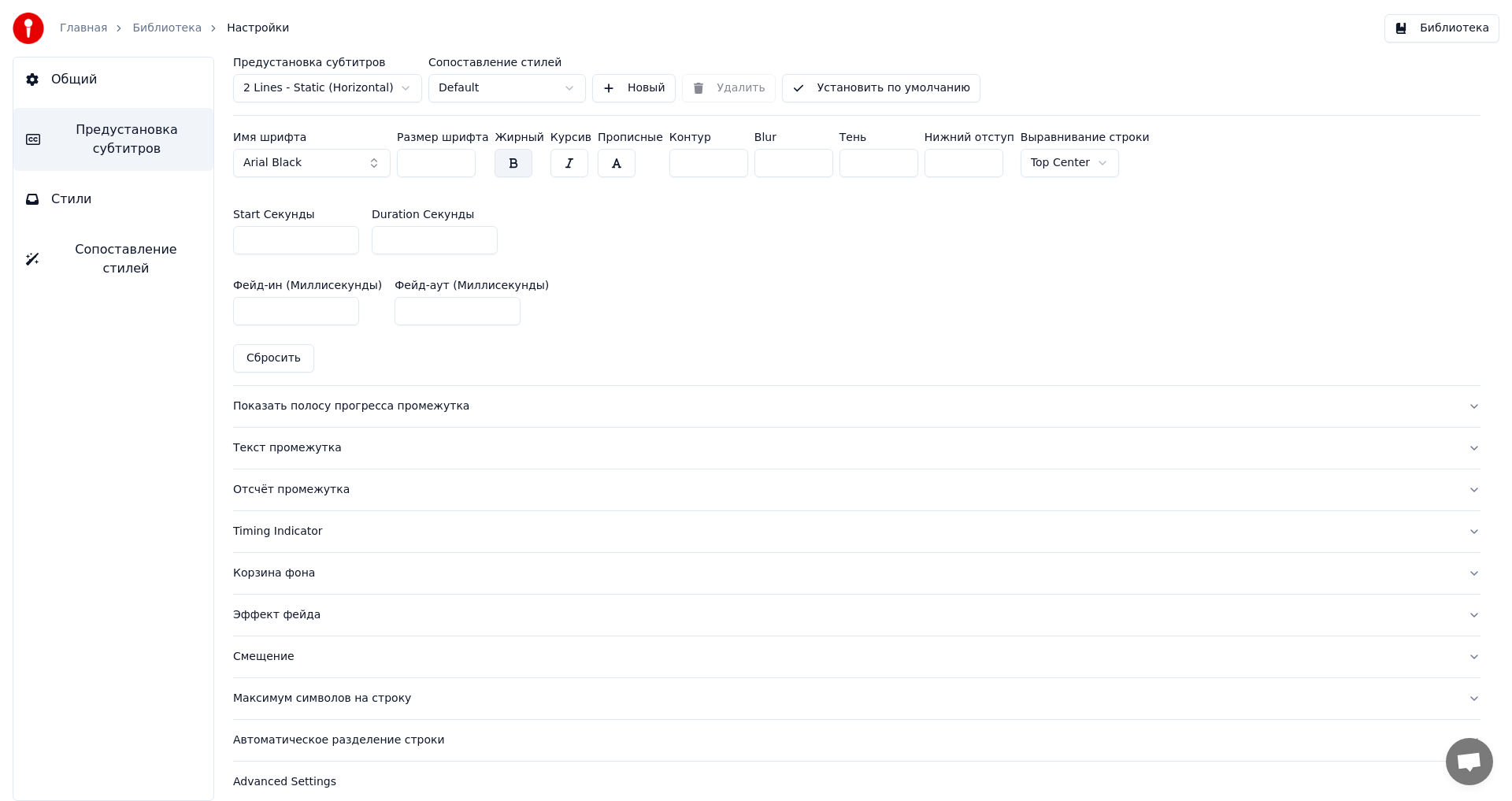
scroll to position [757, 0]
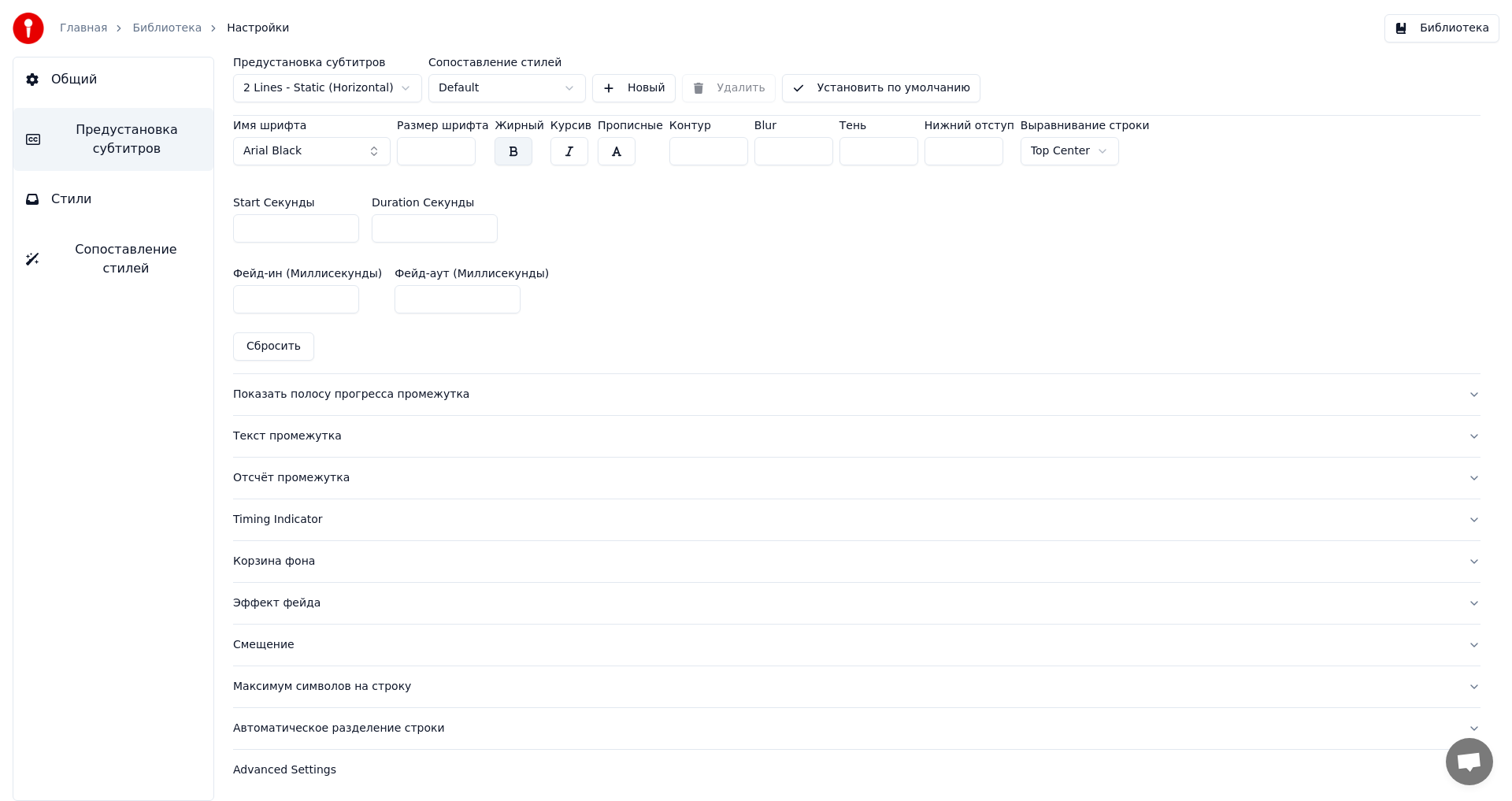
click at [487, 230] on input "*" at bounding box center [434, 228] width 126 height 28
type input "*"
click at [484, 229] on input "*" at bounding box center [434, 228] width 126 height 28
click at [1431, 24] on button "Библиотека" at bounding box center [1442, 28] width 115 height 28
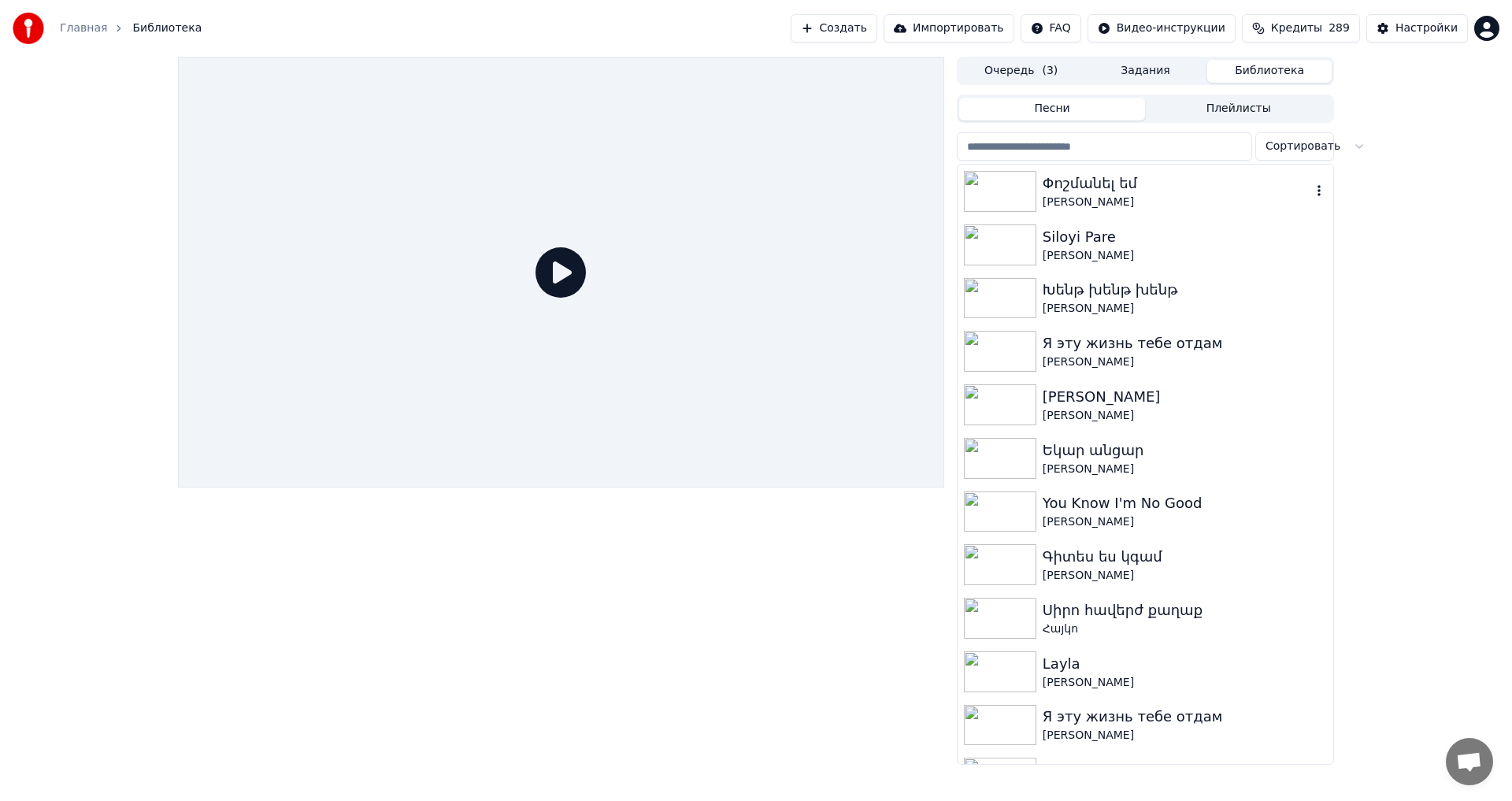
click at [1158, 198] on div "[PERSON_NAME]" at bounding box center [1177, 202] width 269 height 15
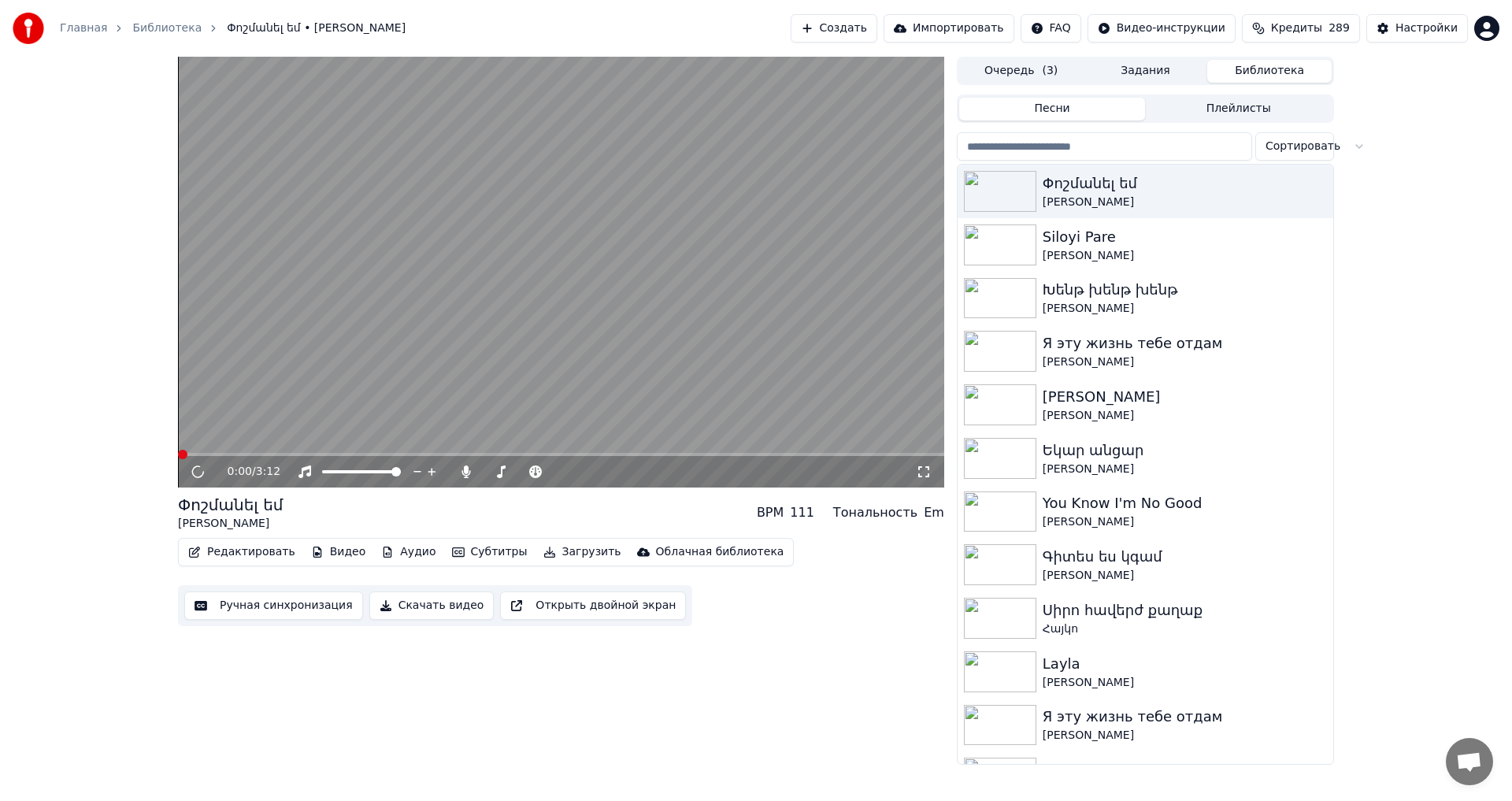
click at [588, 275] on video at bounding box center [560, 272] width 766 height 431
click at [590, 365] on video at bounding box center [560, 272] width 766 height 431
click at [1431, 27] on div "Настройки" at bounding box center [1425, 28] width 62 height 15
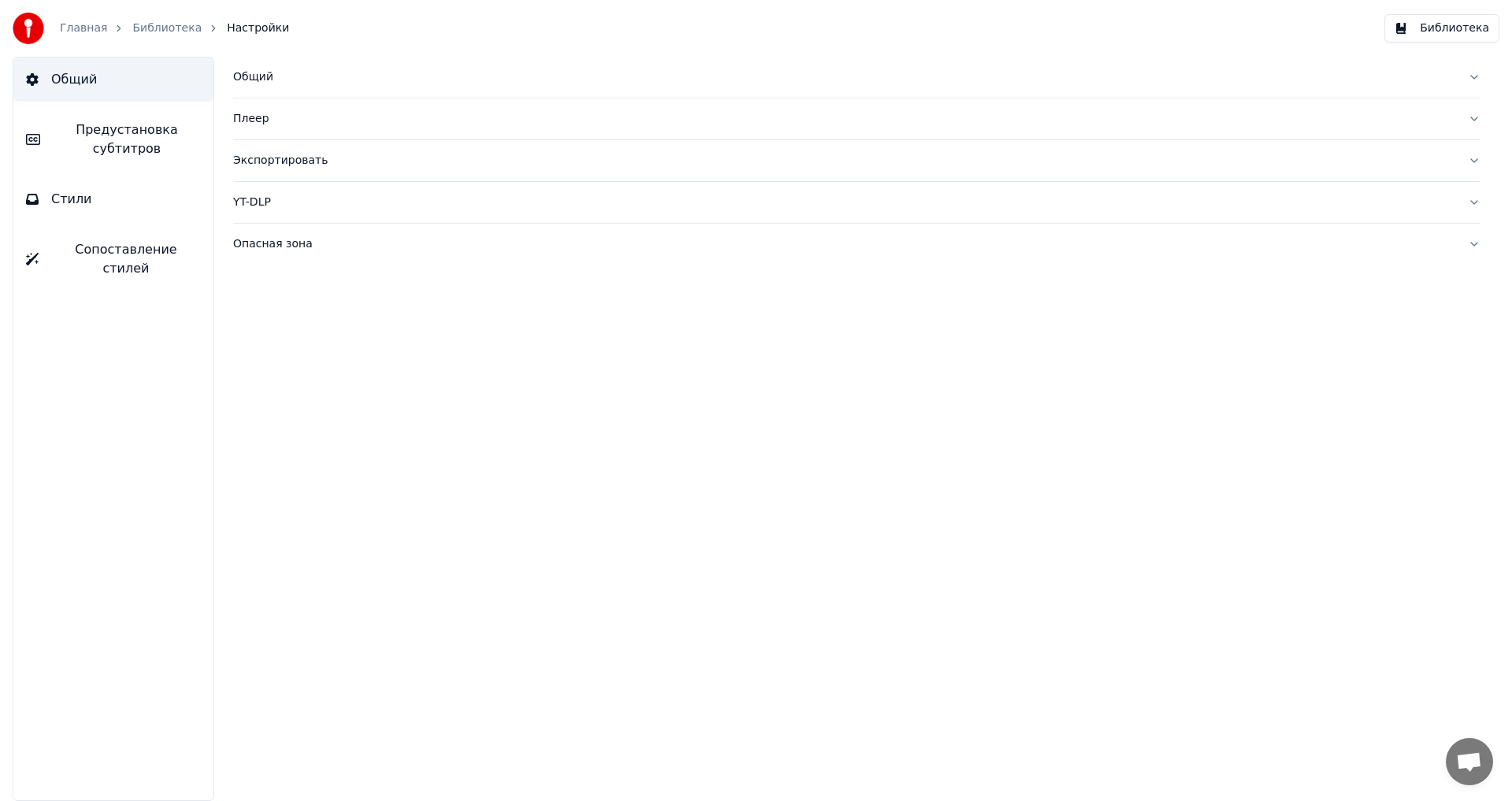
click at [51, 178] on button "Стили" at bounding box center [114, 199] width 200 height 44
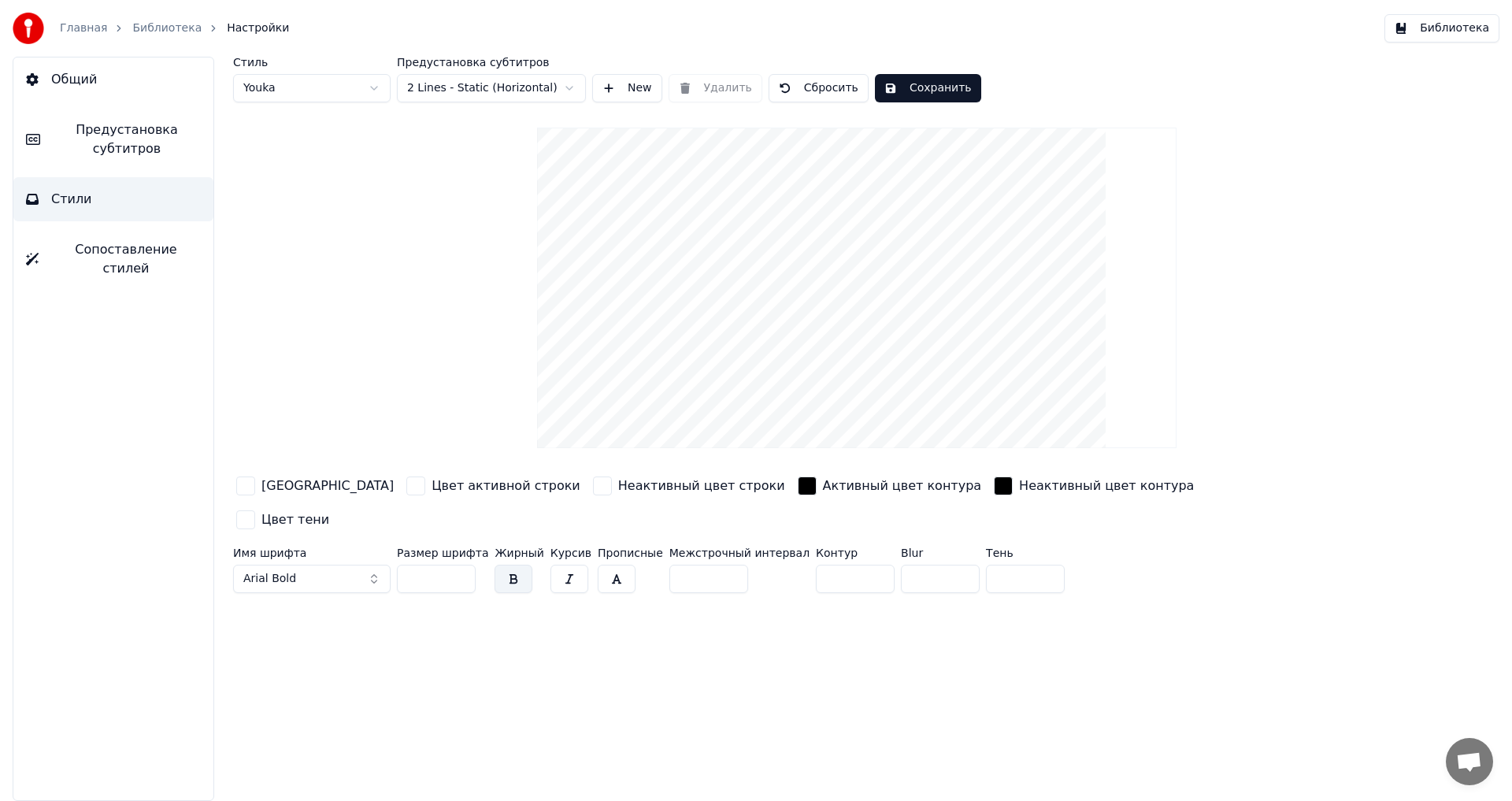
click at [50, 155] on button "Предустановка субтитров" at bounding box center [114, 140] width 200 height 63
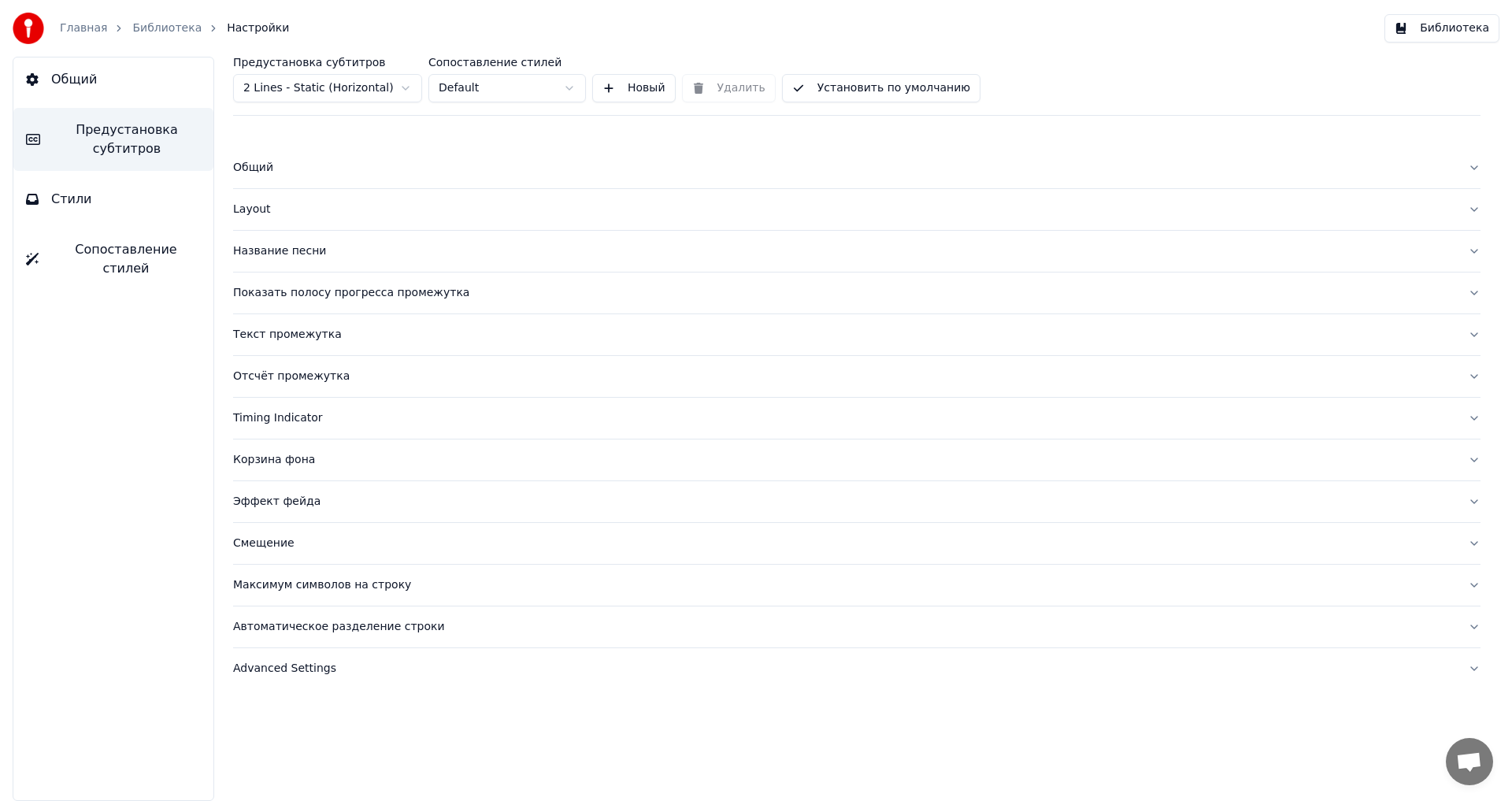
click at [294, 252] on div "Название песни" at bounding box center [844, 250] width 1222 height 15
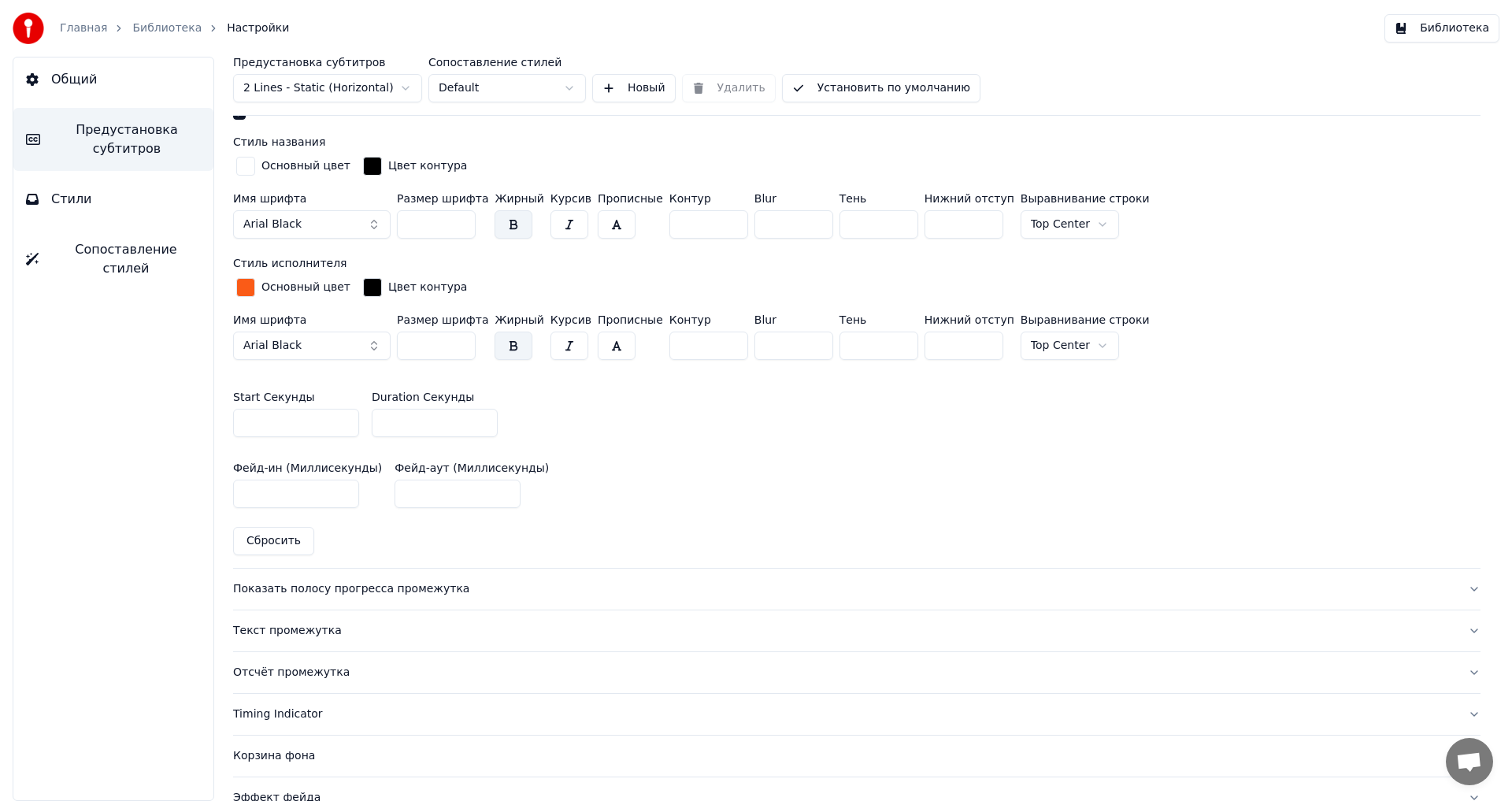
scroll to position [708, 0]
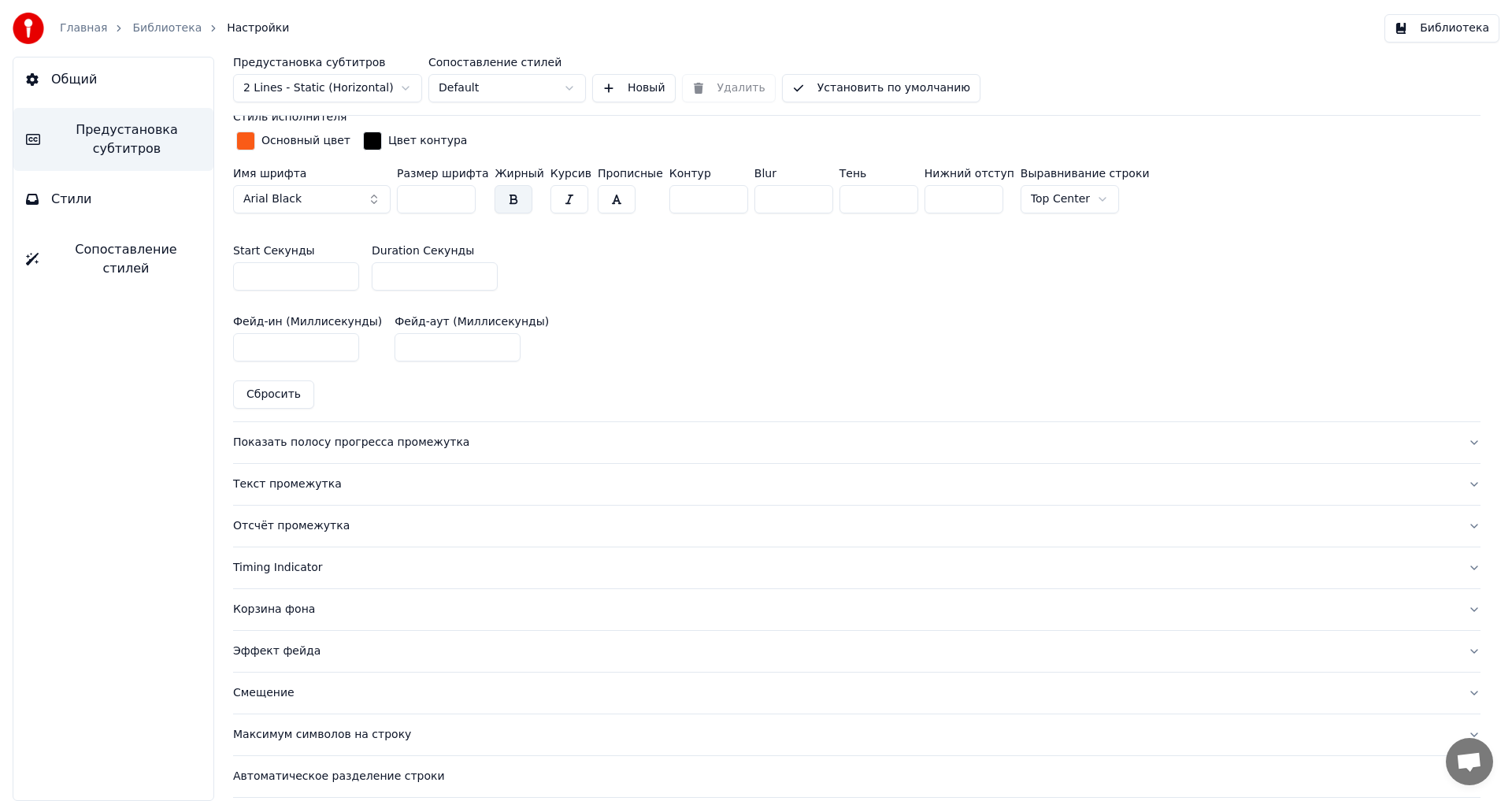
type input "*"
click at [480, 271] on input "*" at bounding box center [434, 276] width 126 height 28
click at [892, 85] on button "Установить по умолчанию" at bounding box center [881, 87] width 198 height 28
click at [864, 95] on button "Готово" at bounding box center [824, 87] width 86 height 28
click at [1387, 40] on button "Библиотека" at bounding box center [1442, 28] width 115 height 28
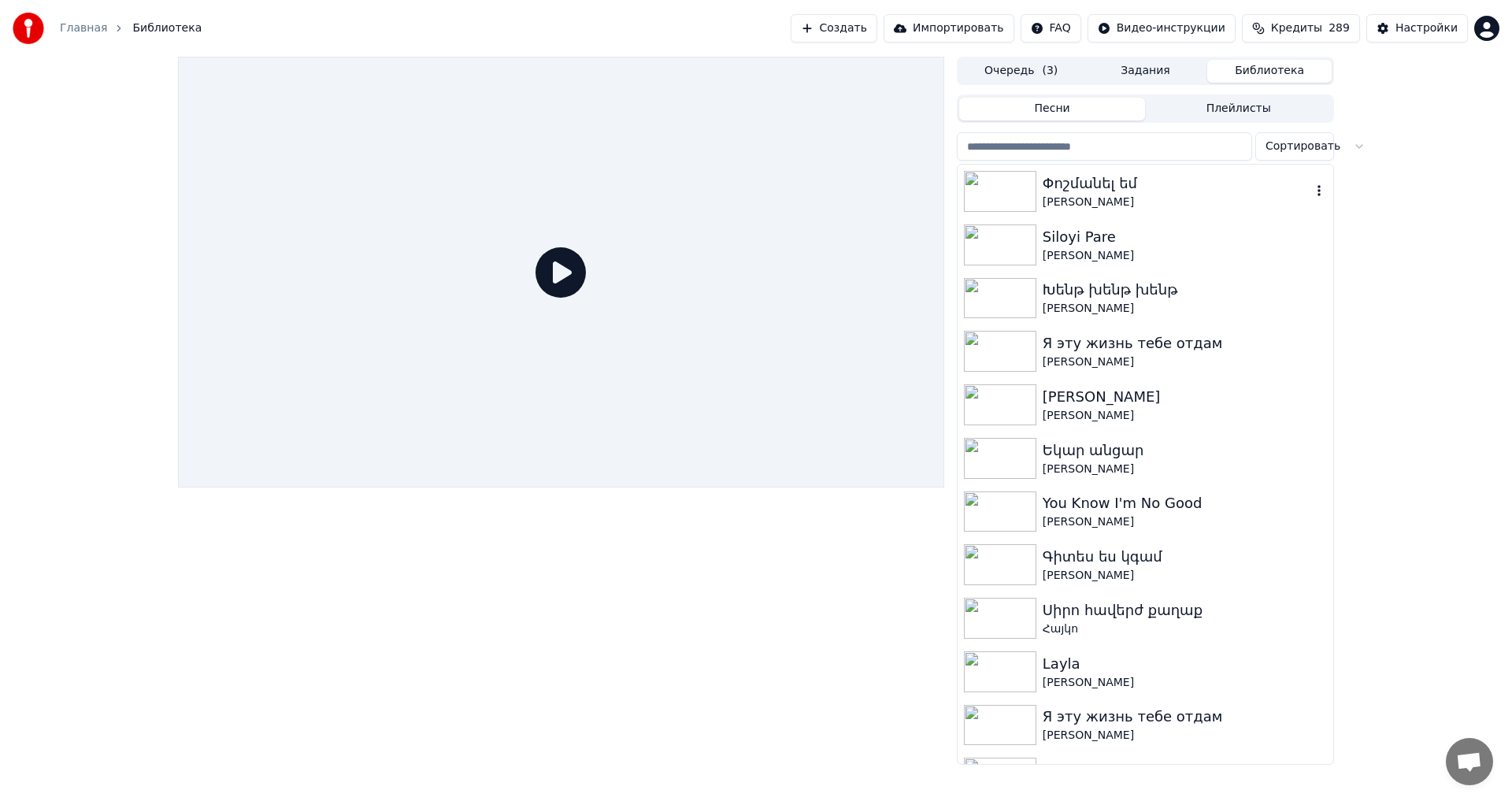
click at [1152, 199] on div "[PERSON_NAME]" at bounding box center [1177, 202] width 269 height 15
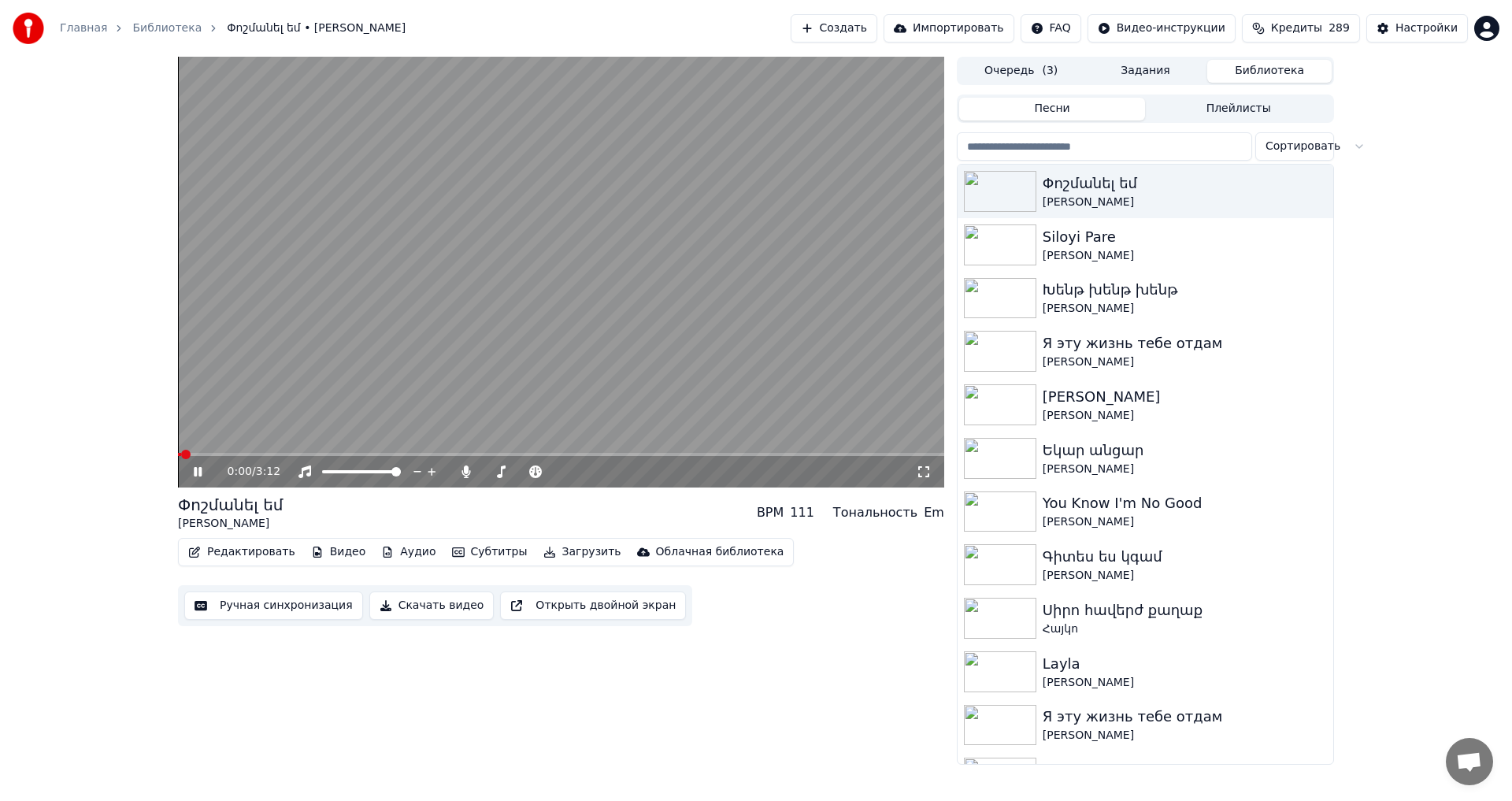
click at [537, 338] on video at bounding box center [560, 272] width 766 height 431
